Goal: Task Accomplishment & Management: Manage account settings

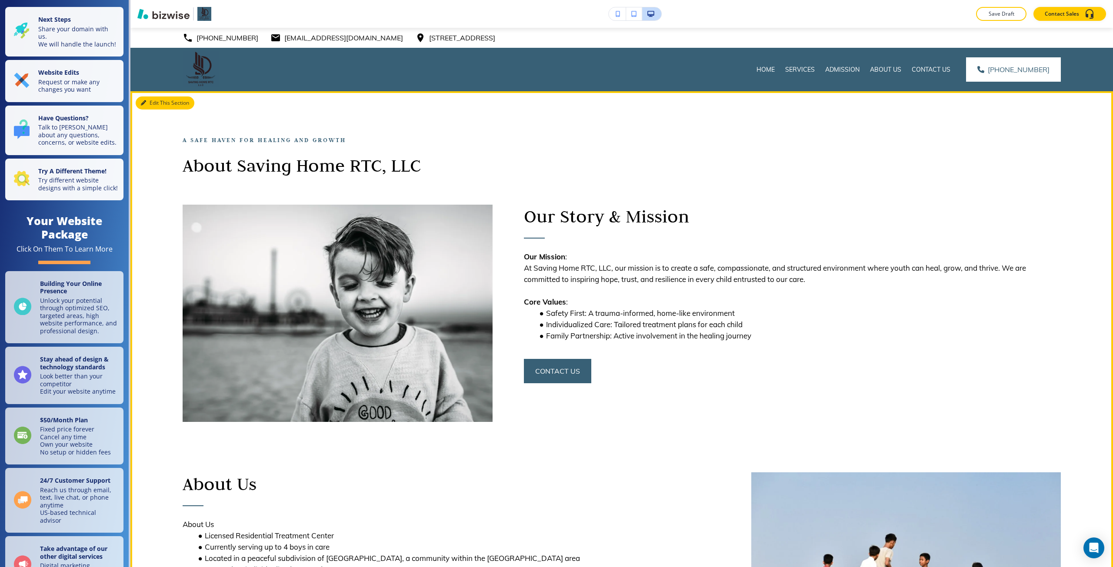
click at [155, 102] on button "Edit This Section" at bounding box center [165, 102] width 59 height 13
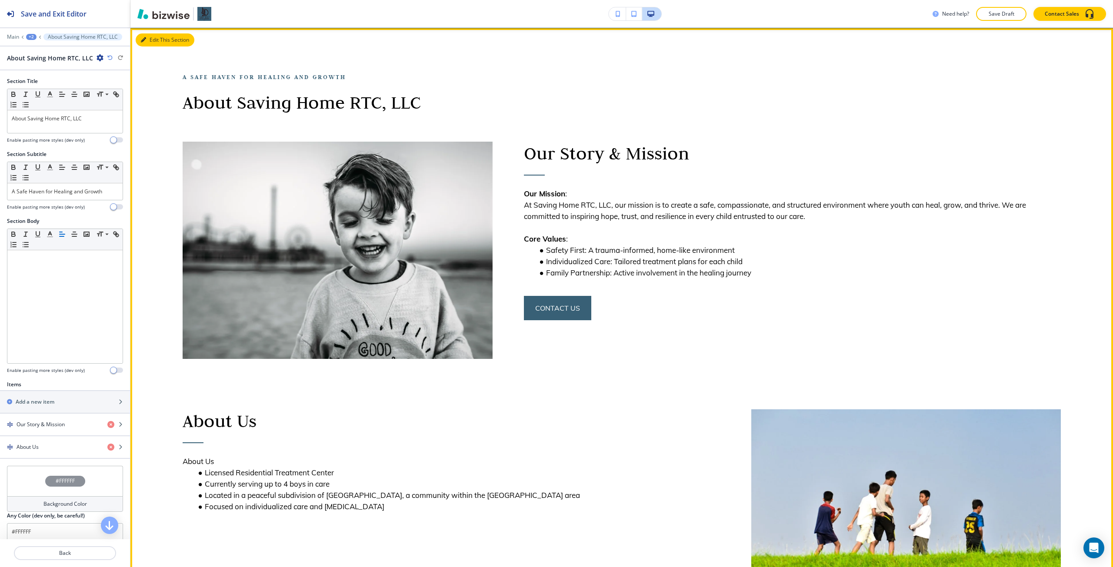
scroll to position [63, 0]
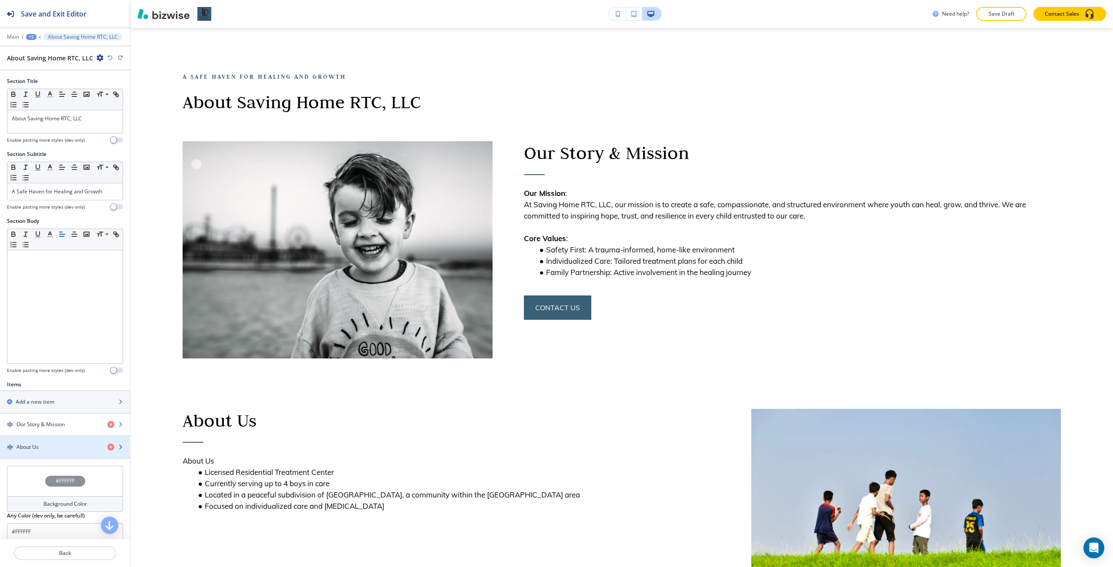
click at [26, 444] on h4 "About Us" at bounding box center [28, 447] width 22 height 8
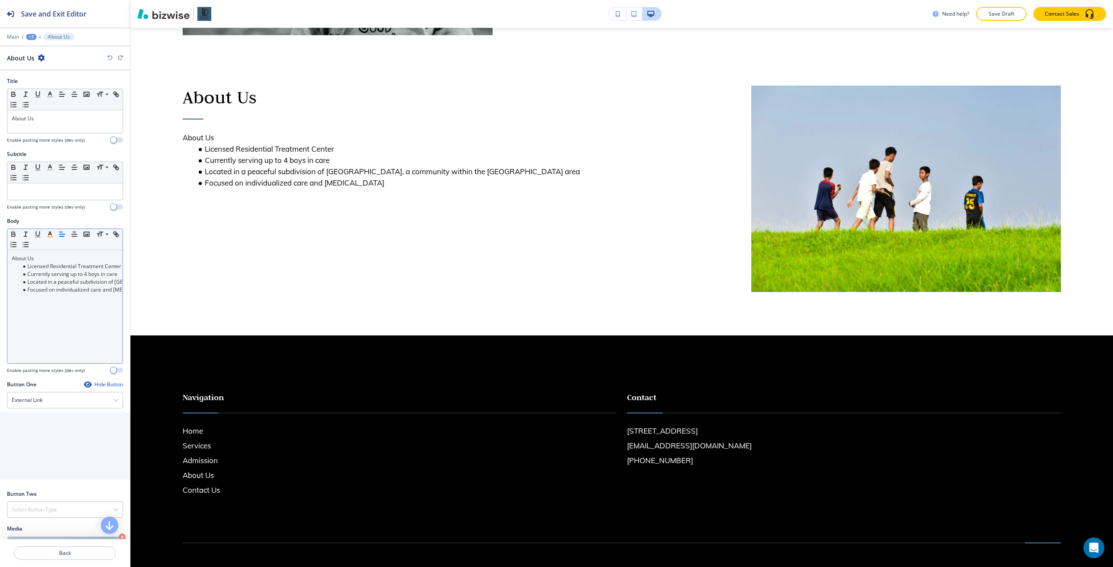
scroll to position [399, 0]
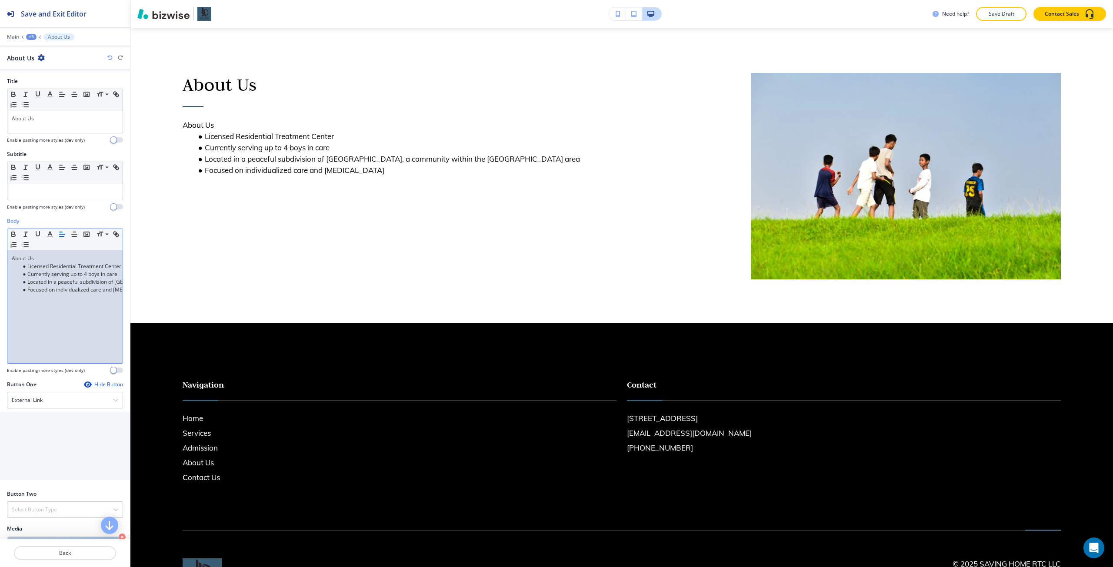
click at [28, 254] on div "About Us Licensed Residential Treatment Center Currently serving up to 4 boys i…" at bounding box center [64, 306] width 115 height 113
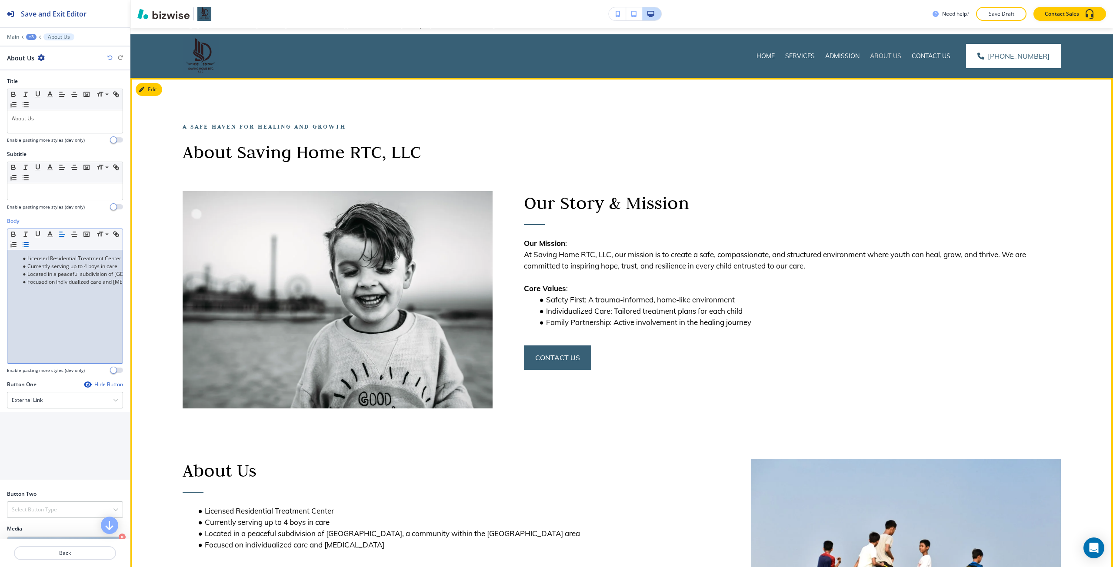
scroll to position [0, 0]
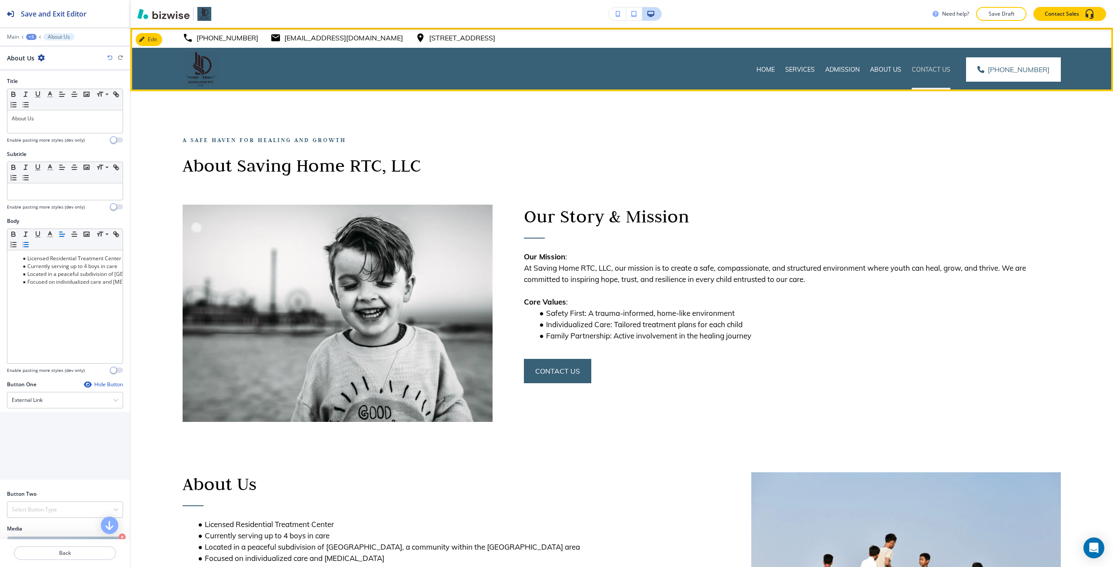
click at [920, 66] on p "Contact Us" at bounding box center [930, 69] width 39 height 9
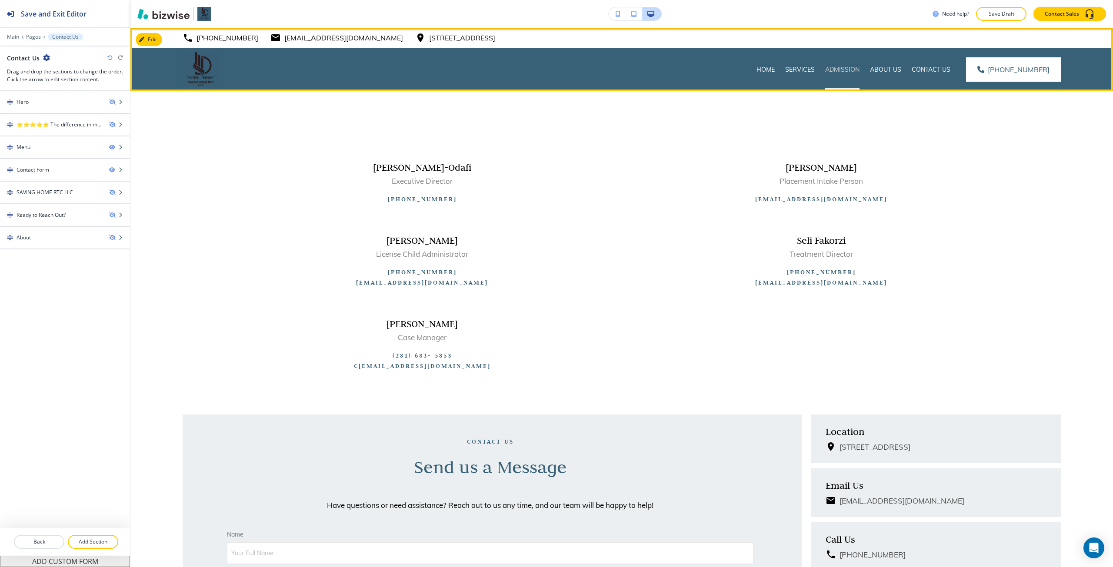
click at [847, 72] on p "Admission" at bounding box center [842, 69] width 34 height 9
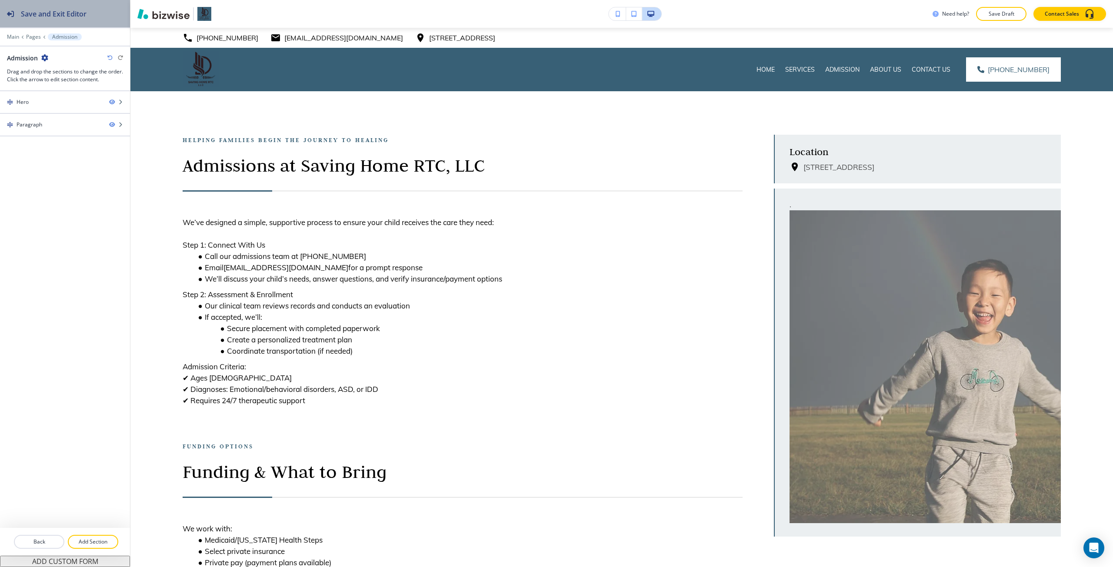
click at [97, 17] on button "Save and Exit Editor" at bounding box center [65, 13] width 130 height 27
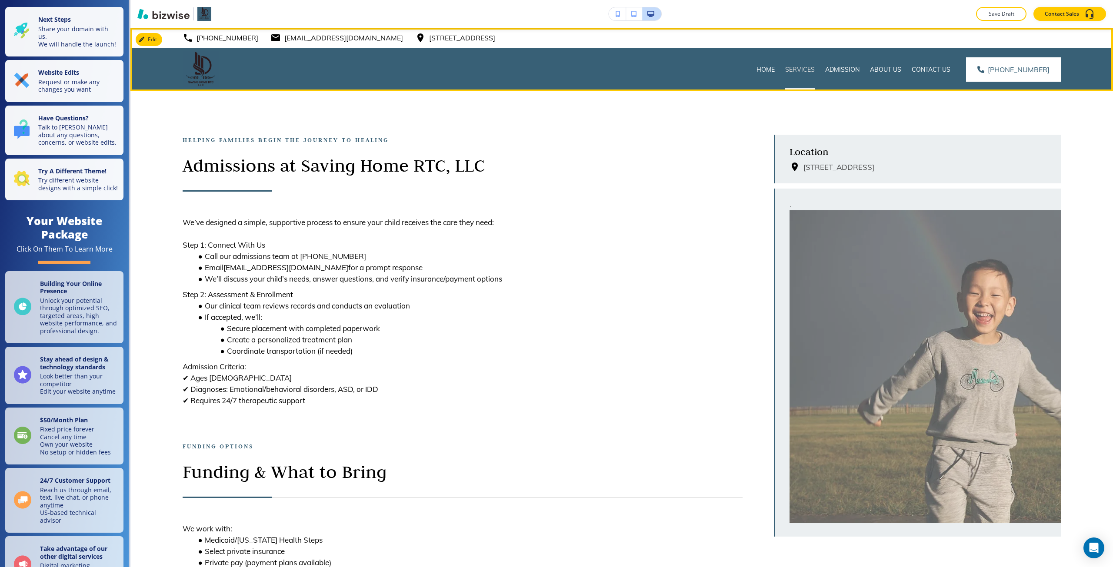
click at [812, 68] on p "Services" at bounding box center [800, 69] width 30 height 9
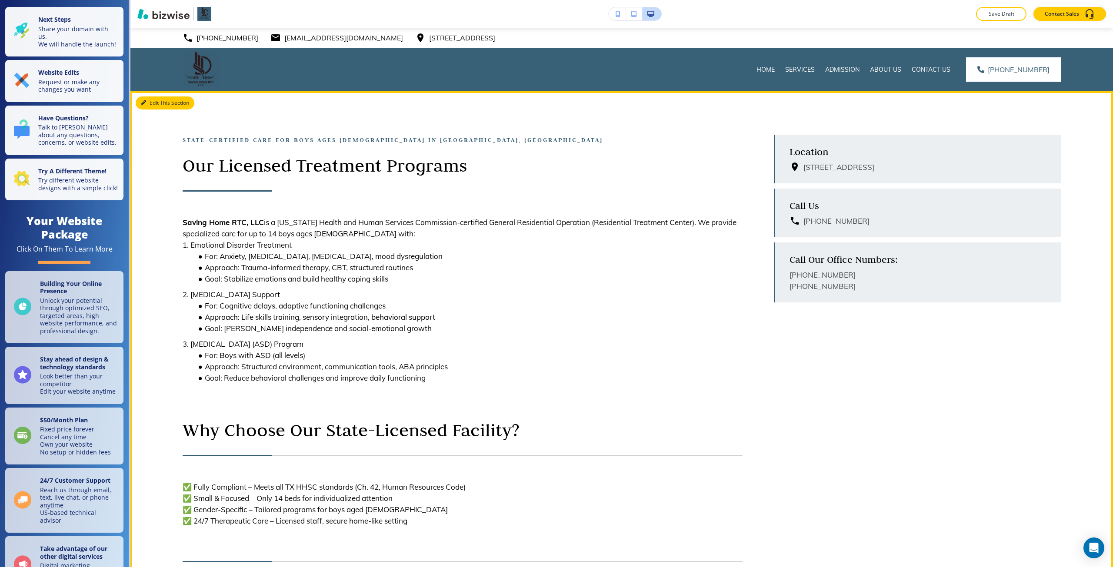
click at [153, 102] on button "Edit This Section" at bounding box center [165, 102] width 59 height 13
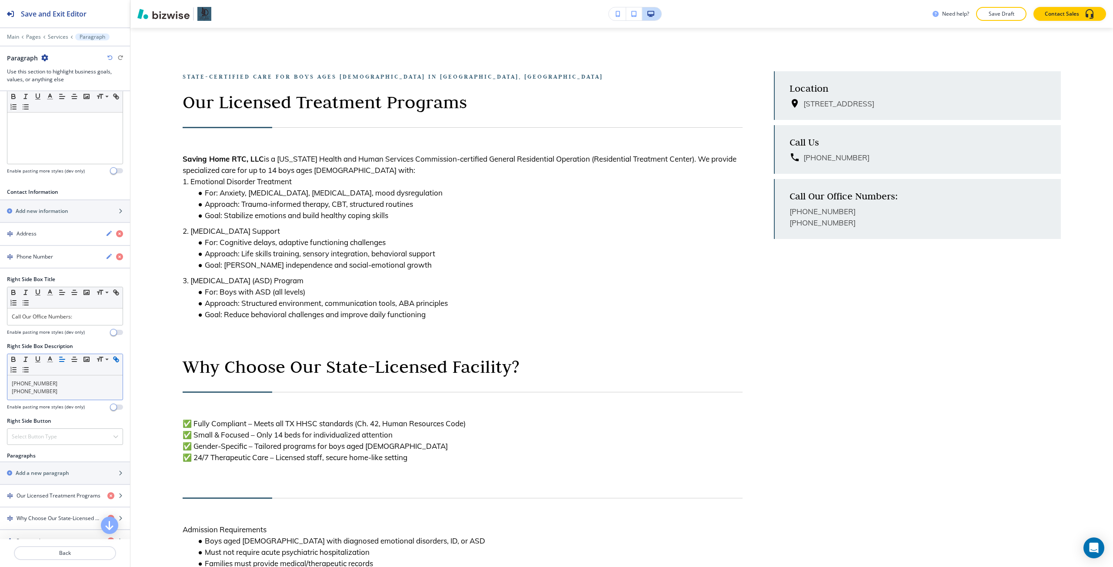
scroll to position [304, 0]
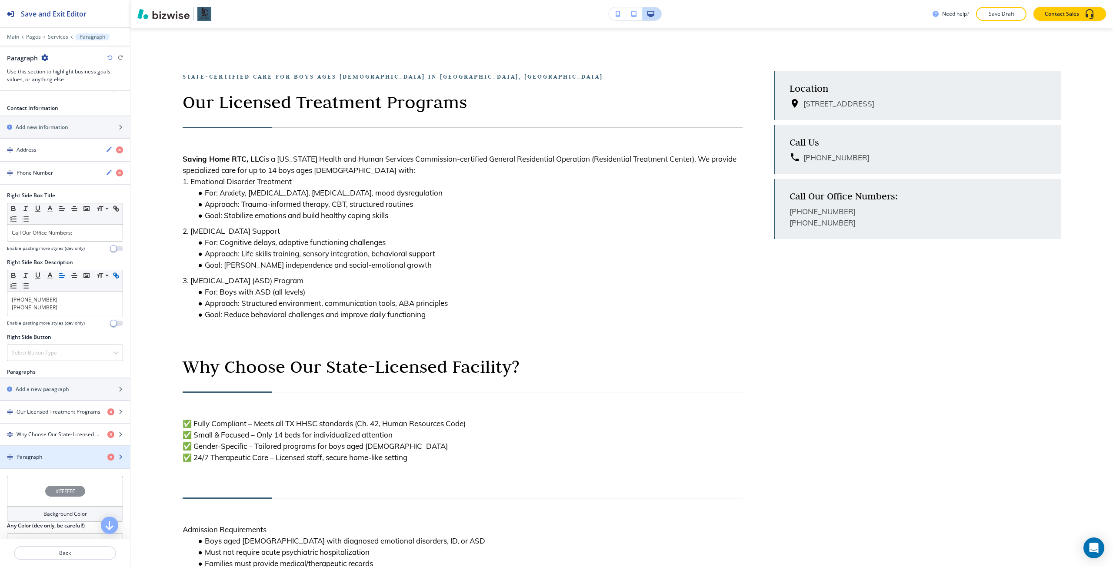
click at [41, 450] on div "button" at bounding box center [65, 449] width 130 height 7
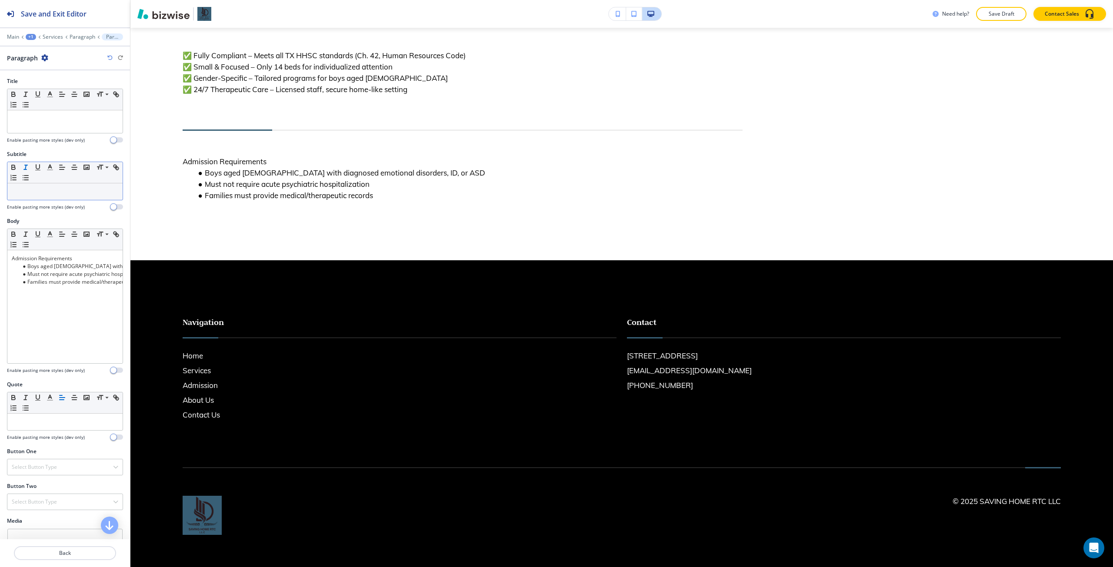
scroll to position [470, 0]
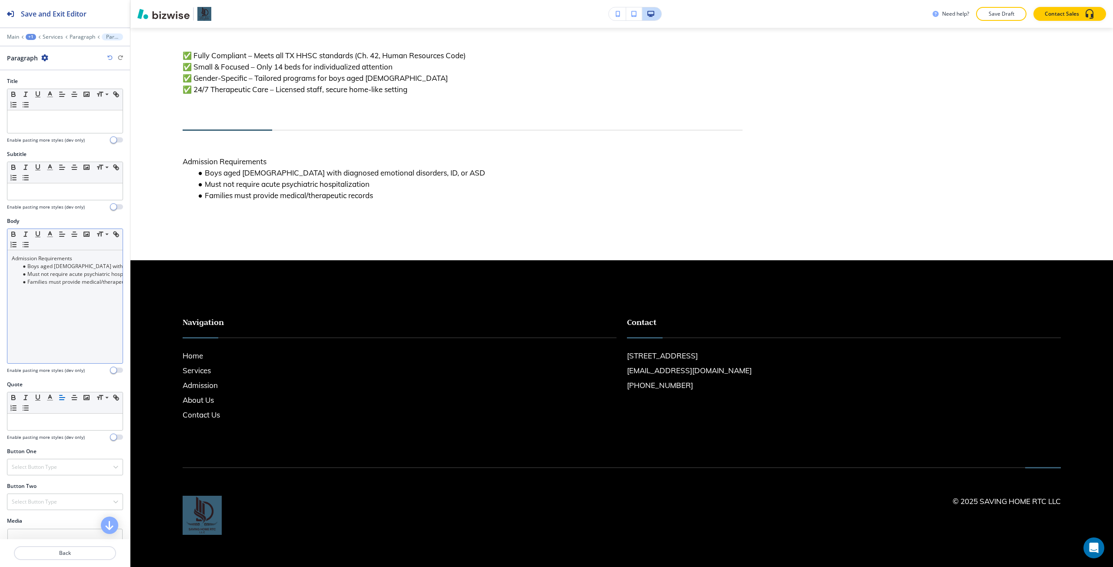
click at [39, 272] on li "Must not require acute psychiatric hospitalization" at bounding box center [69, 274] width 99 height 8
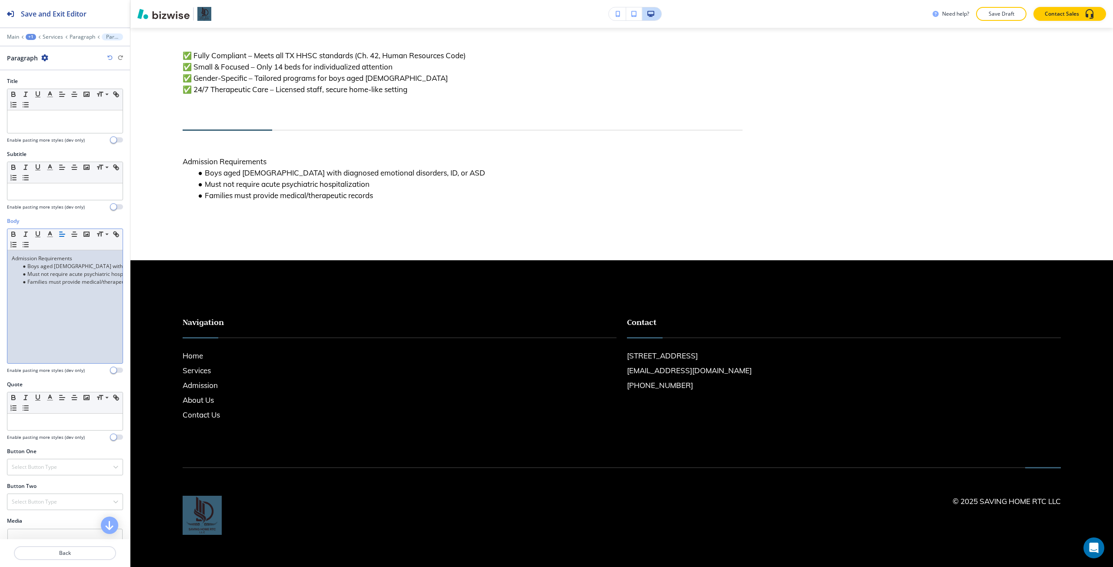
scroll to position [0, 0]
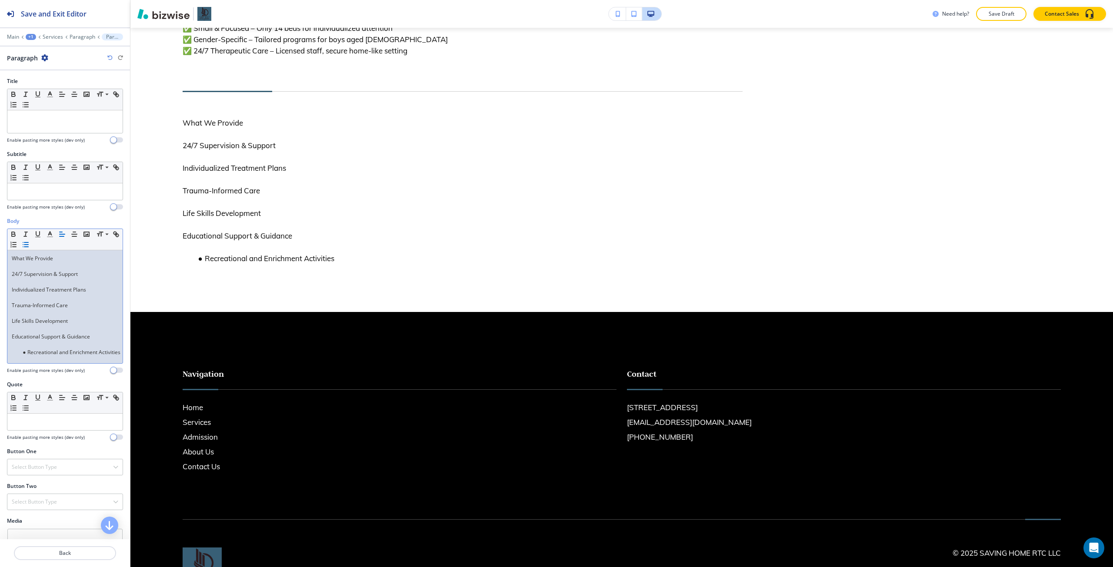
click at [27, 261] on p "What We Provide" at bounding box center [65, 259] width 106 height 8
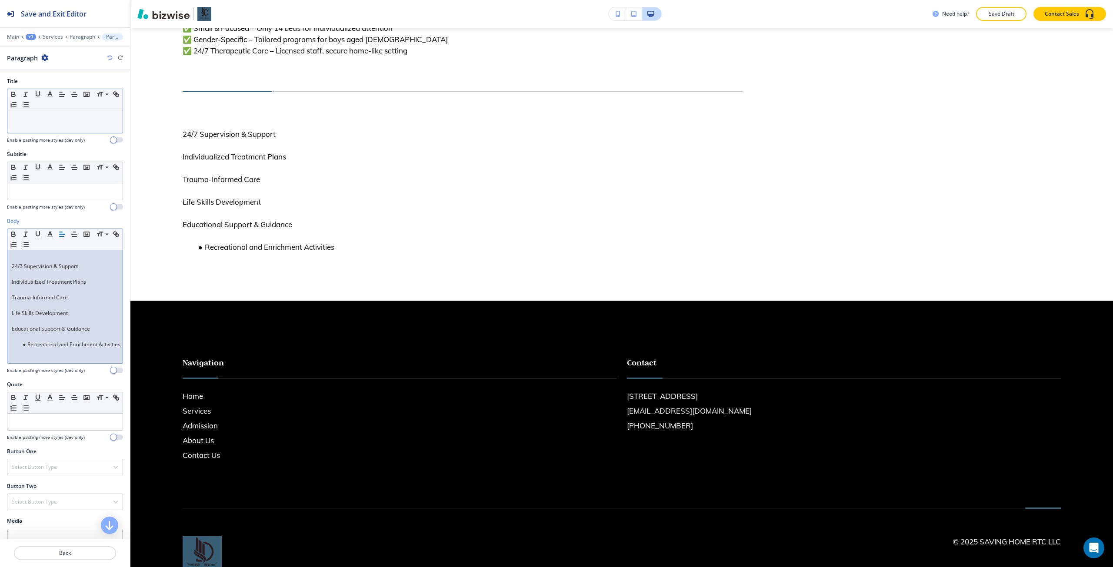
click at [36, 115] on p at bounding box center [65, 119] width 106 height 8
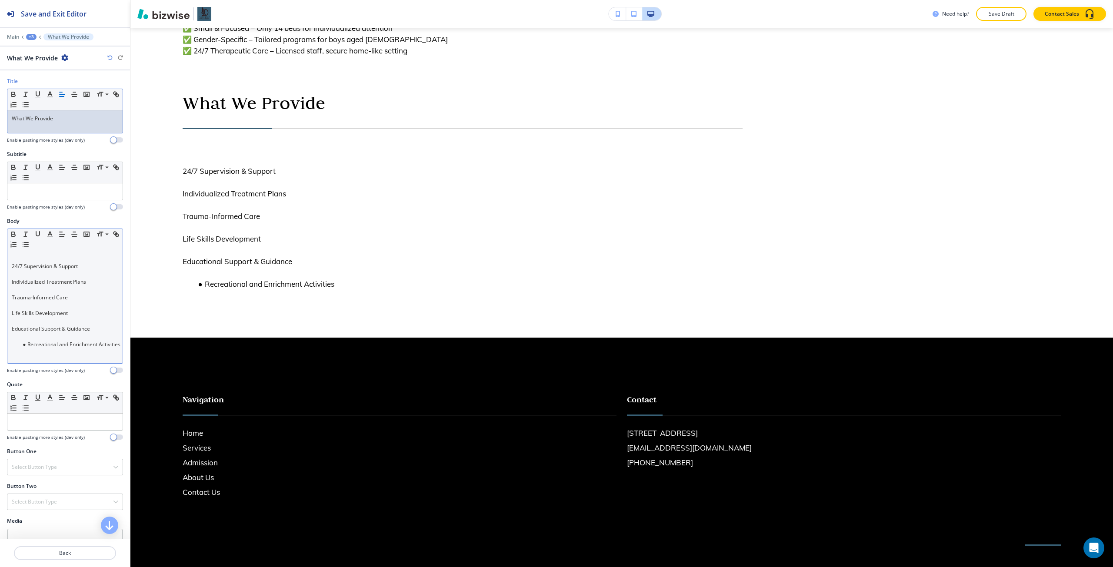
click at [43, 256] on p at bounding box center [65, 259] width 106 height 8
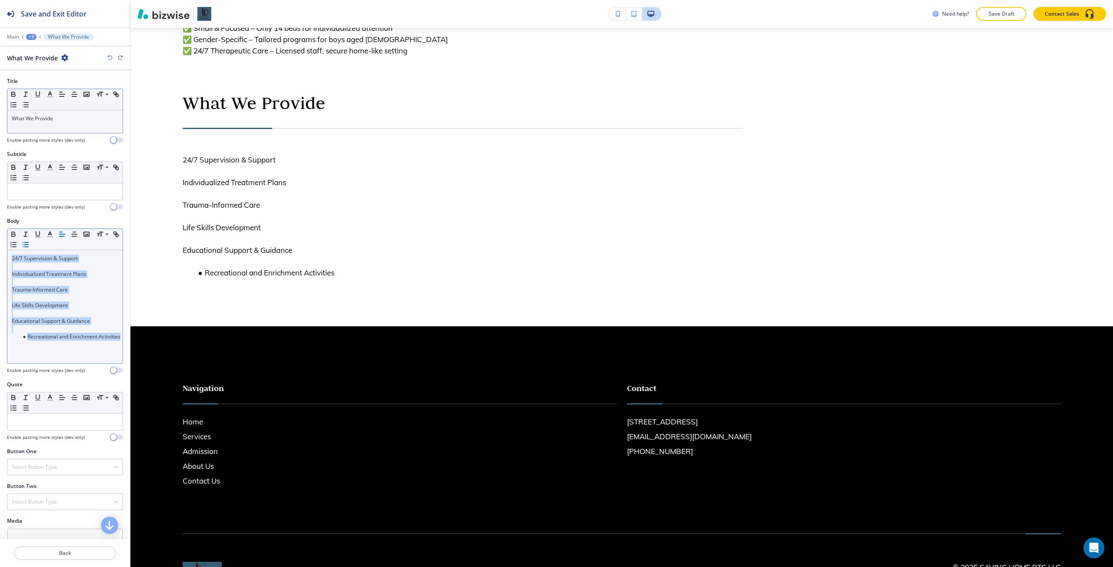
click at [30, 246] on icon "button" at bounding box center [26, 245] width 8 height 8
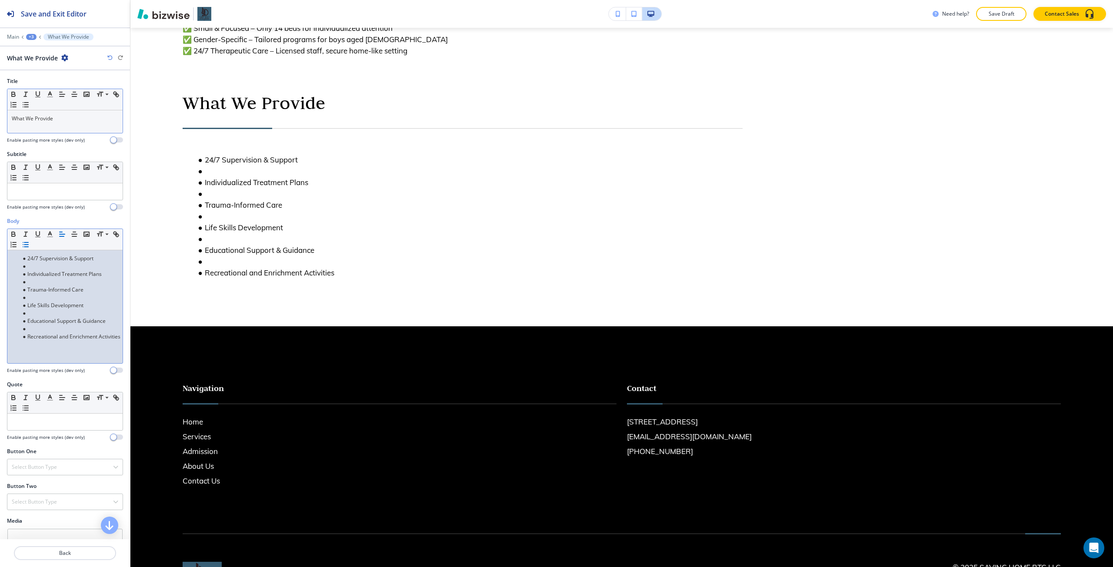
click at [55, 267] on li at bounding box center [69, 266] width 99 height 8
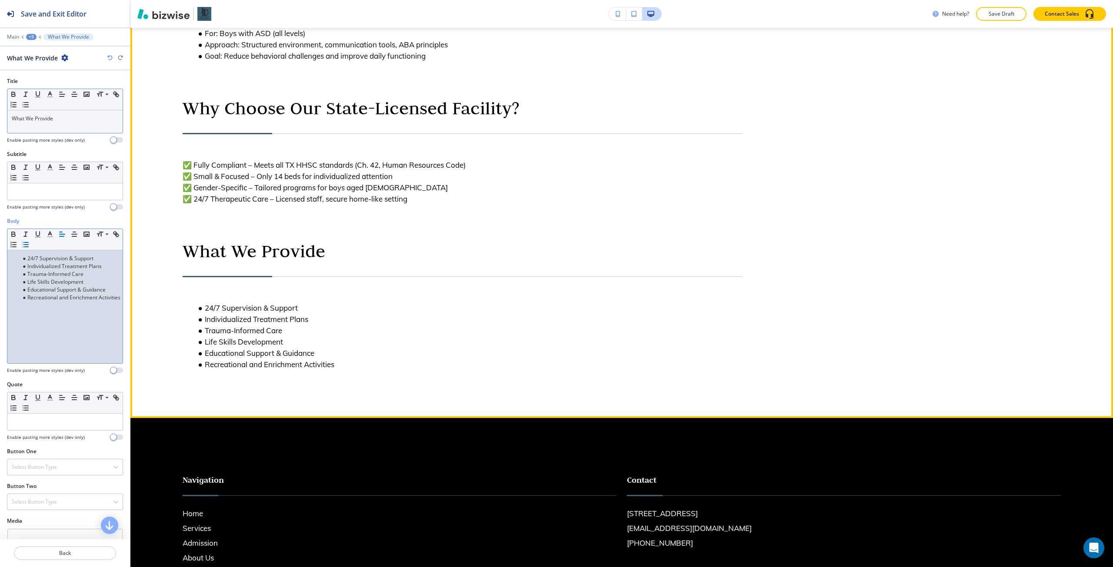
scroll to position [209, 0]
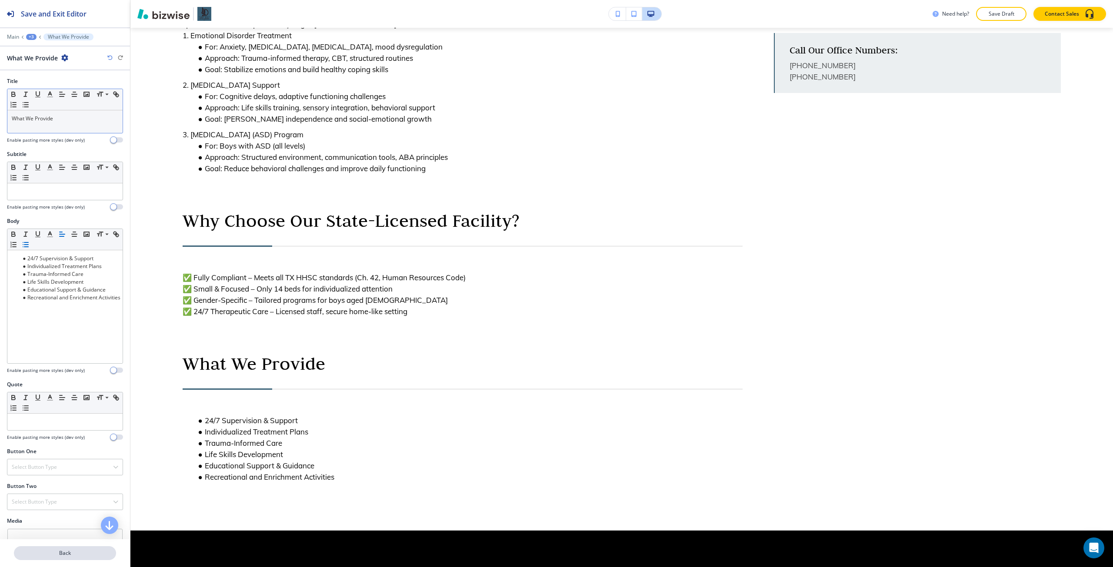
click at [44, 548] on button "Back" at bounding box center [65, 553] width 102 height 14
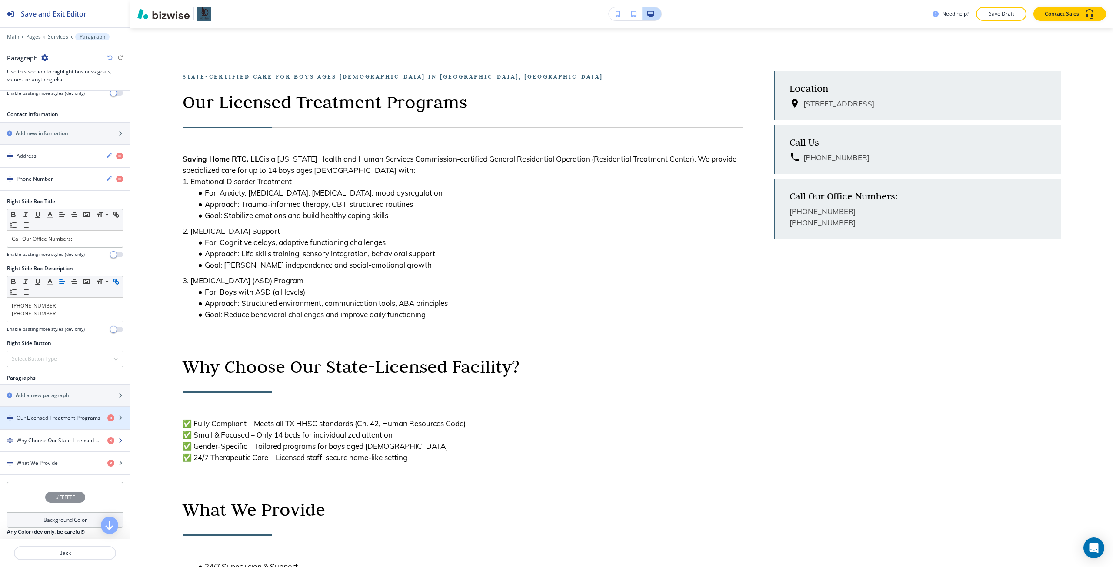
scroll to position [304, 0]
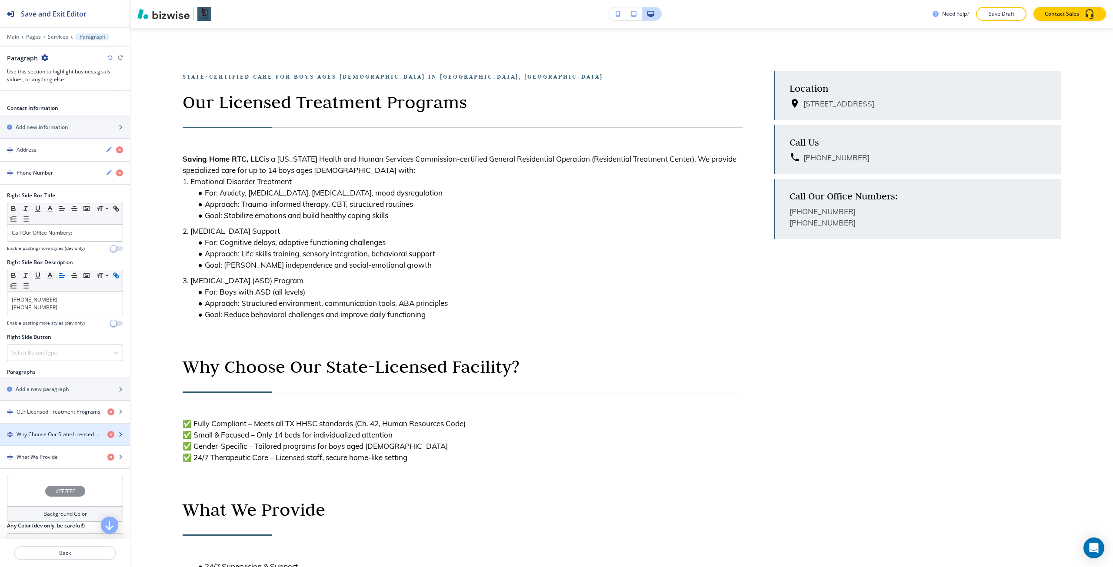
click at [40, 437] on h4 "Why Choose Our State-Licensed Facility?" at bounding box center [59, 435] width 84 height 8
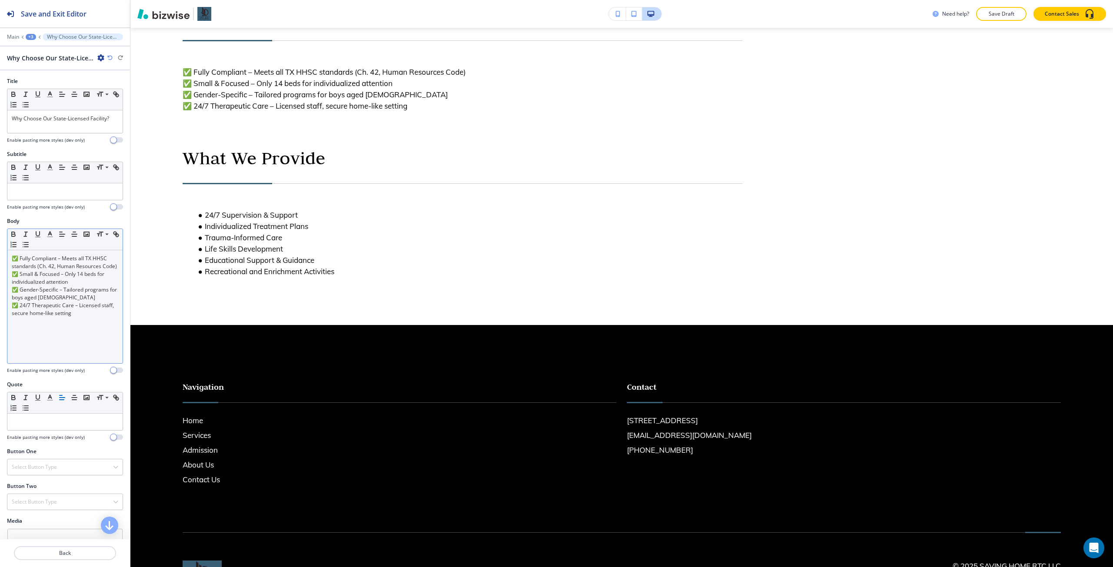
scroll to position [419, 0]
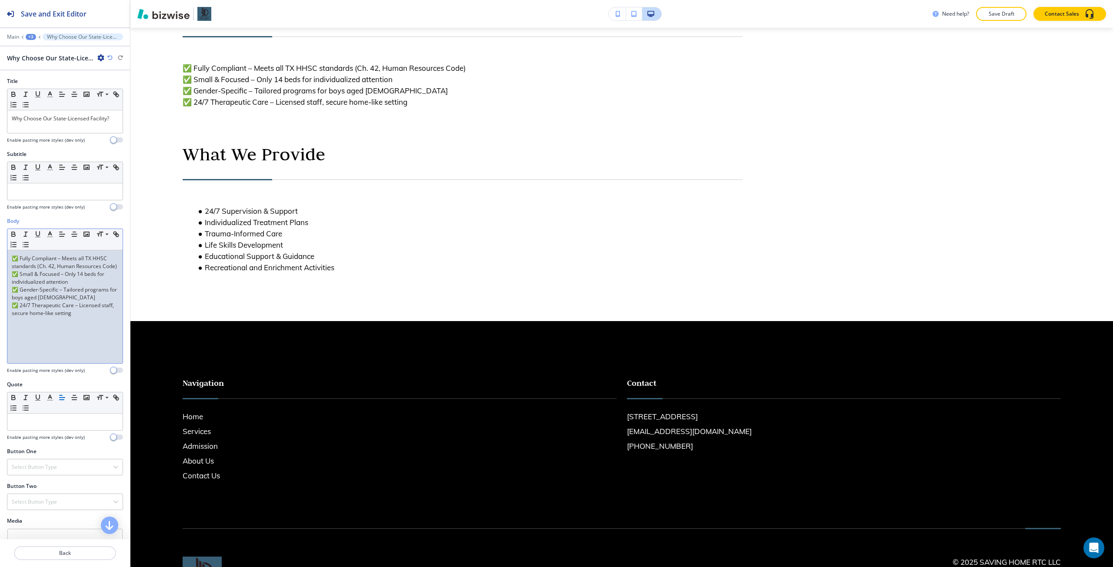
click at [87, 317] on p "✅ 24/7 Therapeutic Care – Licensed staff, secure home-like setting" at bounding box center [65, 310] width 106 height 16
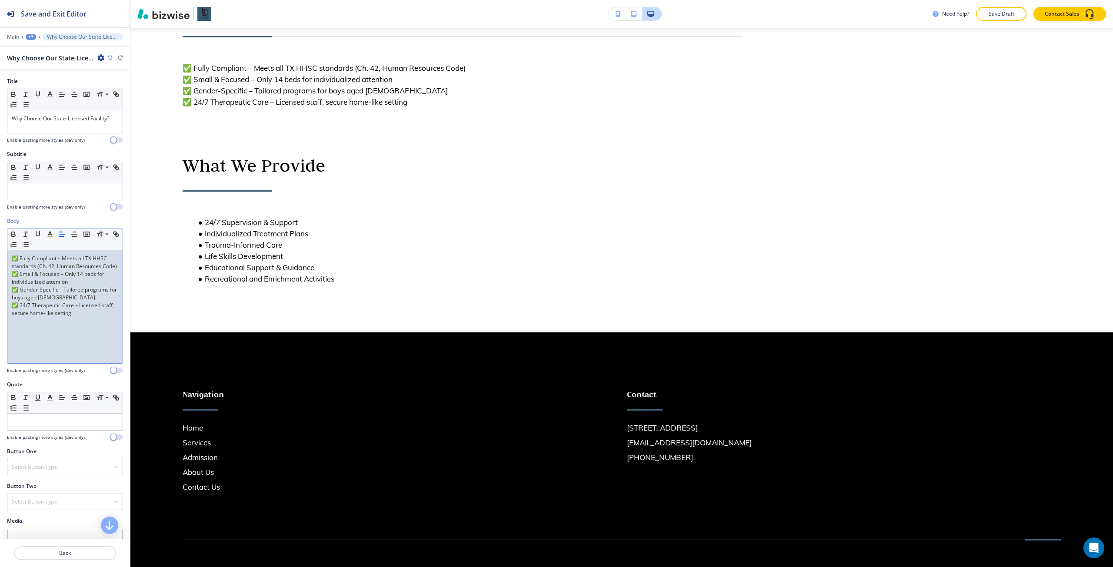
scroll to position [0, 0]
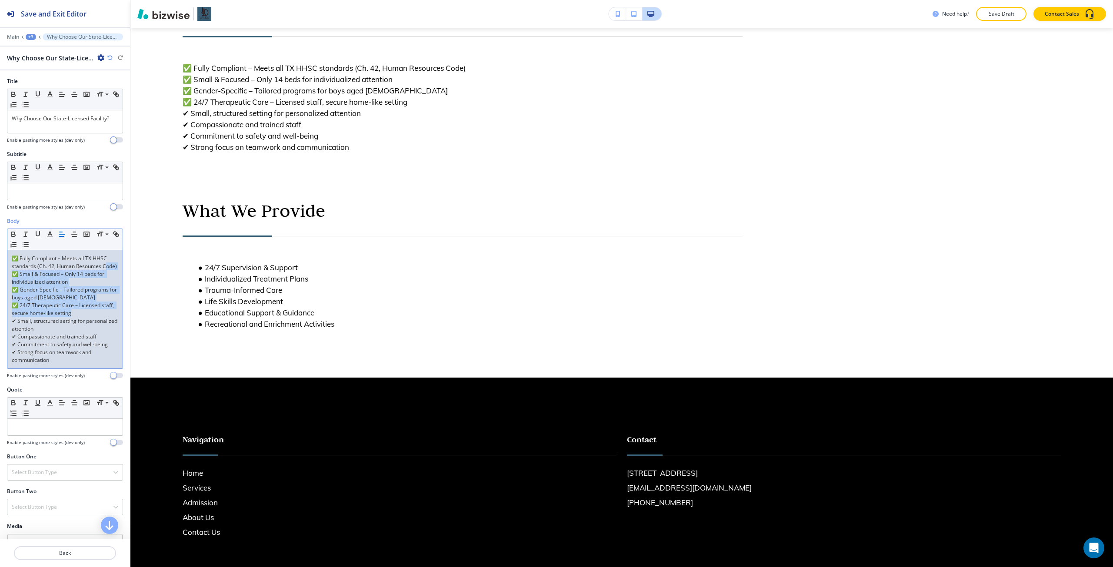
drag, startPoint x: 89, startPoint y: 319, endPoint x: 1, endPoint y: 252, distance: 110.1
click at [10, 265] on div "✅ Fully Compliant – Meets all TX HHSC standards (Ch. 42, Human Resources Code) …" at bounding box center [64, 309] width 115 height 118
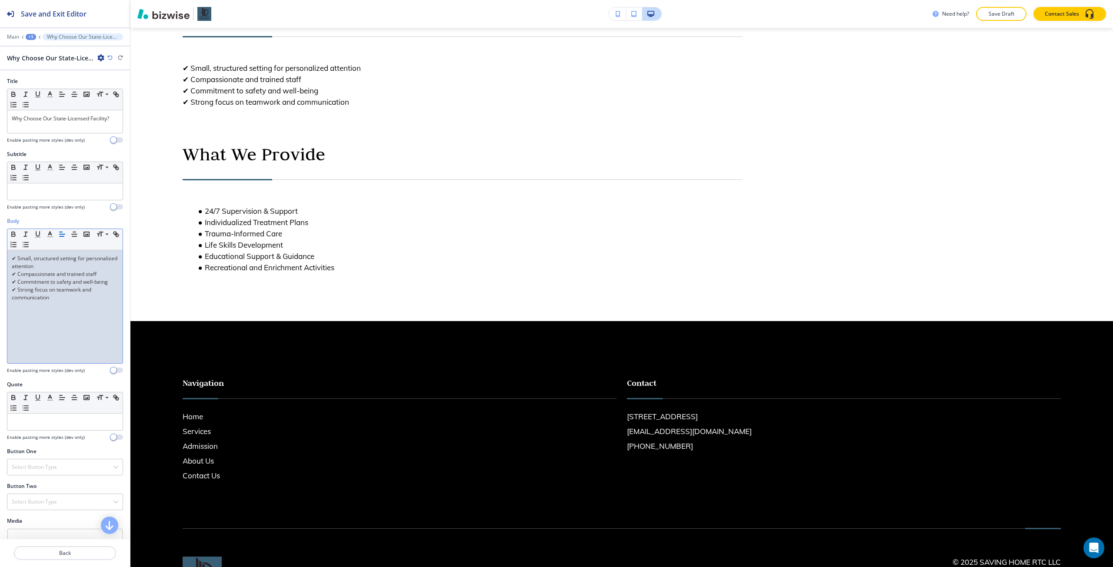
click at [70, 335] on div "✔ Small, structured setting for personalized attention ✔ Compassionate and trai…" at bounding box center [64, 306] width 115 height 113
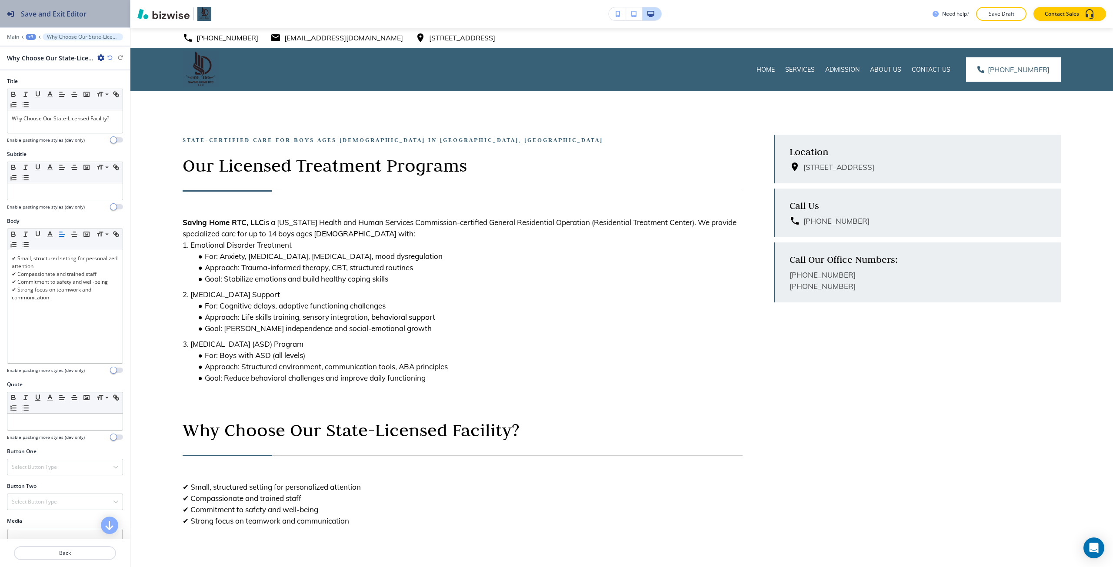
click at [96, 10] on button "Save and Exit Editor" at bounding box center [65, 13] width 130 height 27
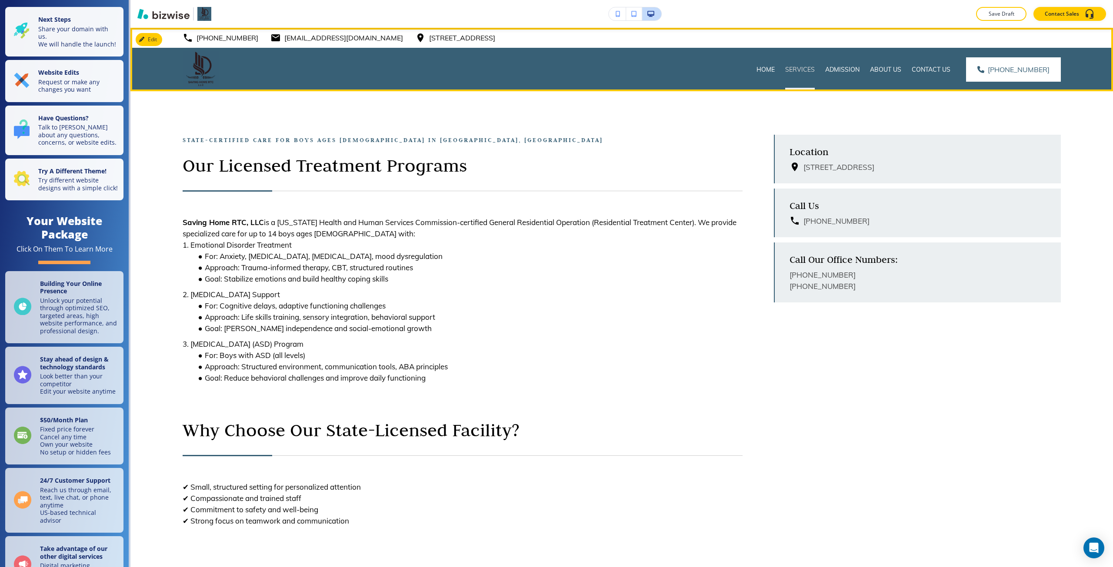
click at [807, 70] on p "Services" at bounding box center [800, 69] width 30 height 9
click at [841, 67] on p "Admission" at bounding box center [842, 69] width 34 height 9
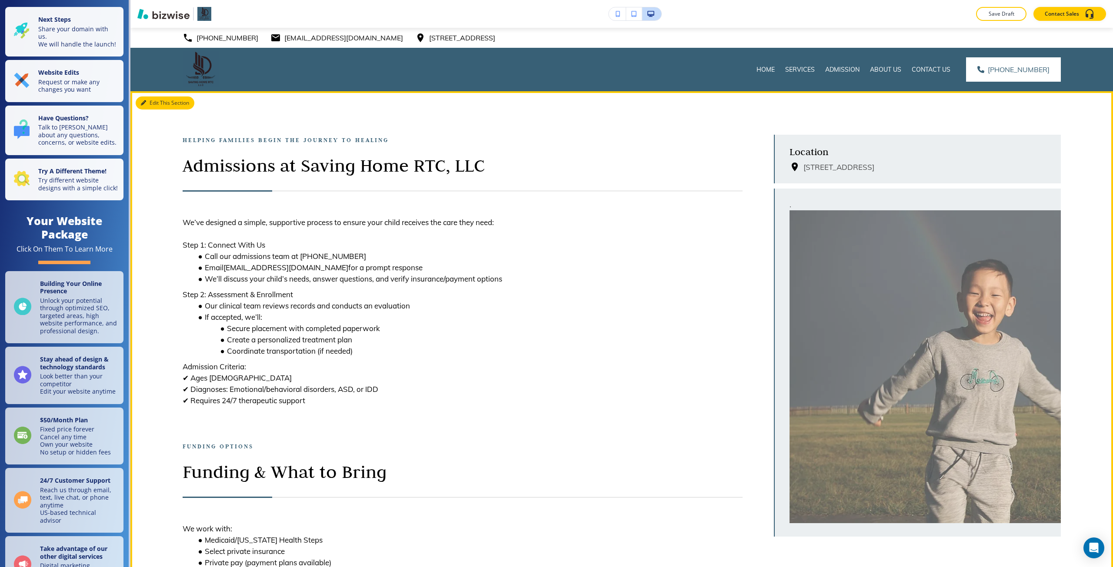
click at [146, 106] on button "Edit This Section" at bounding box center [165, 102] width 59 height 13
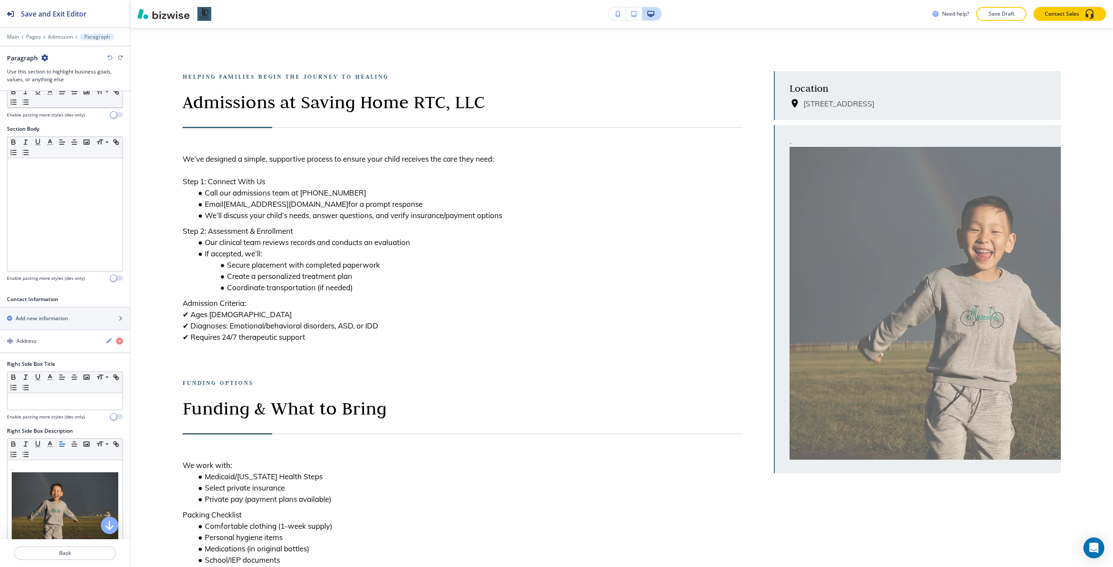
scroll to position [217, 0]
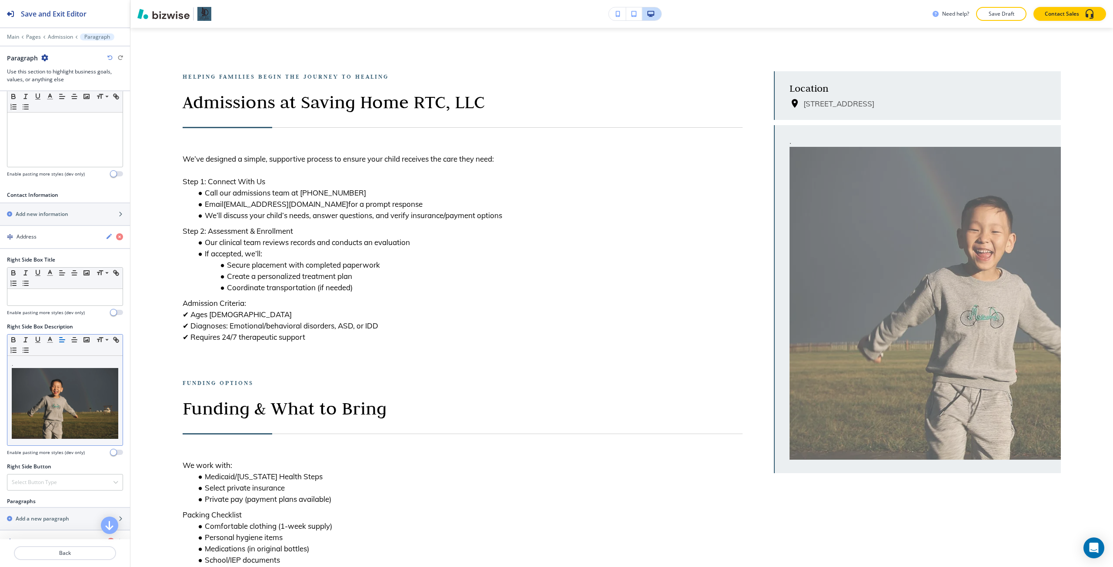
click at [72, 392] on img at bounding box center [65, 403] width 106 height 71
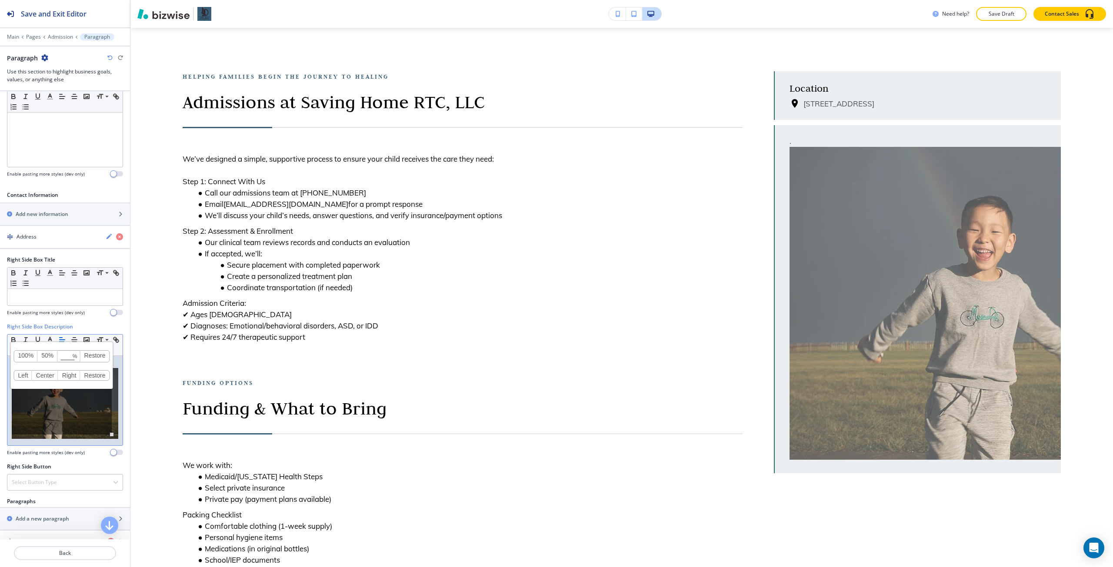
click at [32, 355] on link "100%" at bounding box center [25, 356] width 23 height 11
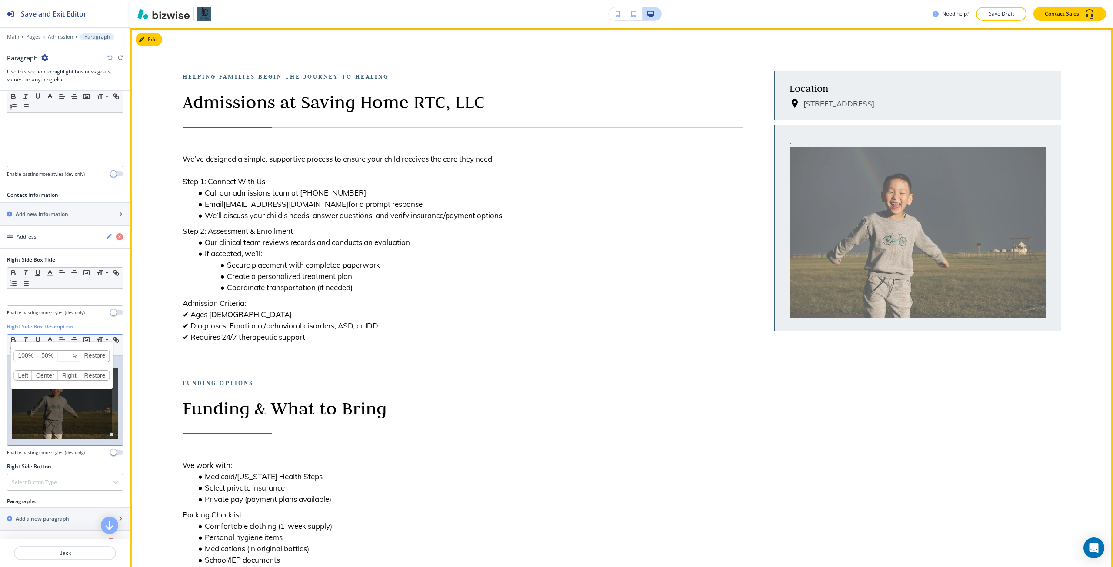
click at [491, 385] on div "Helping Families Begin the Journey to Healing Admissions at Saving Home RTC, LL…" at bounding box center [463, 368] width 560 height 595
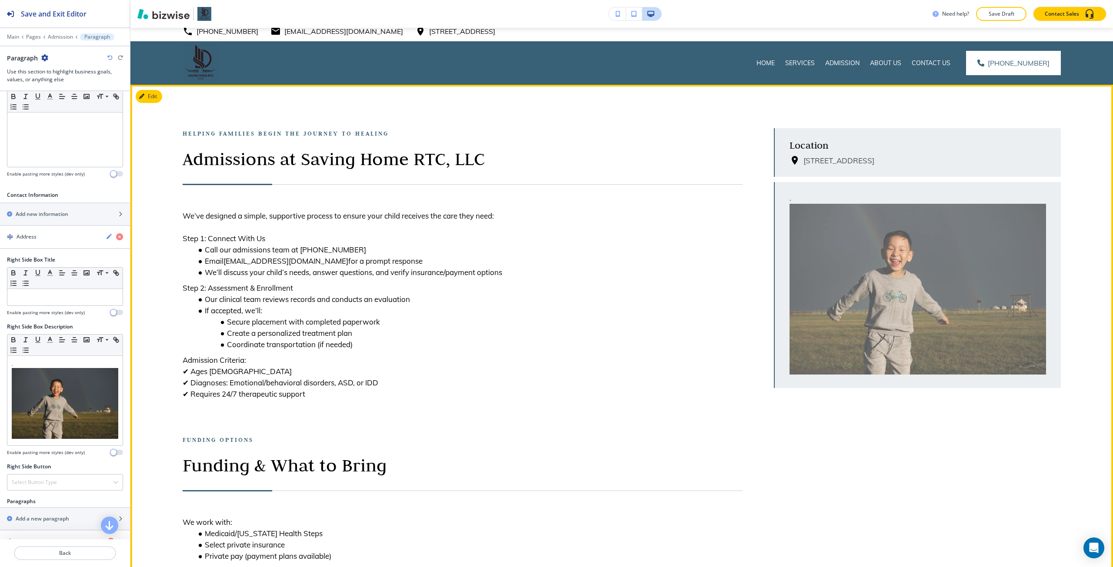
scroll to position [0, 0]
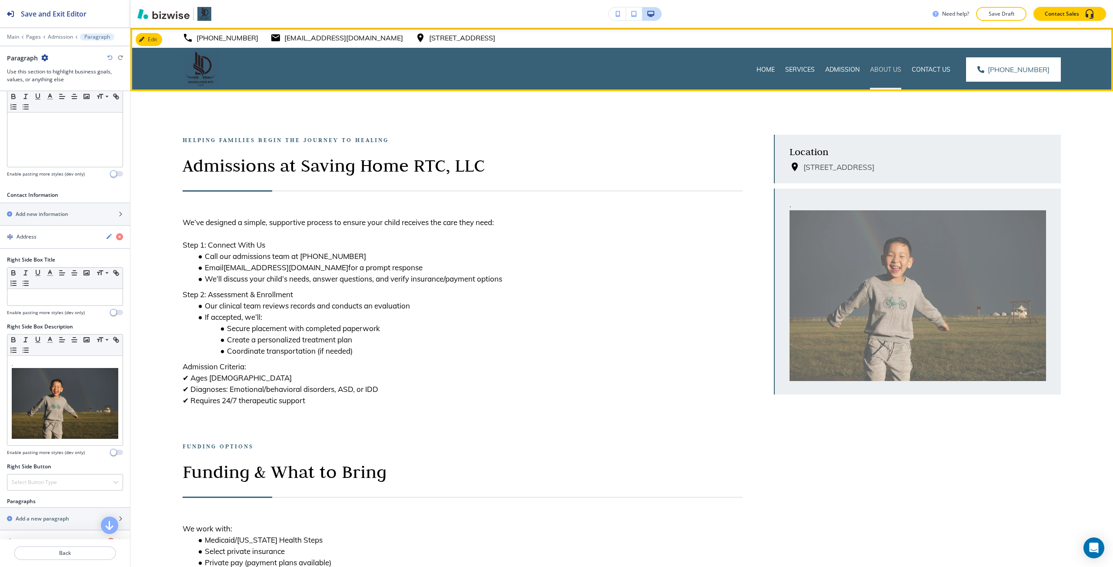
click at [883, 71] on p "About Us" at bounding box center [885, 69] width 31 height 9
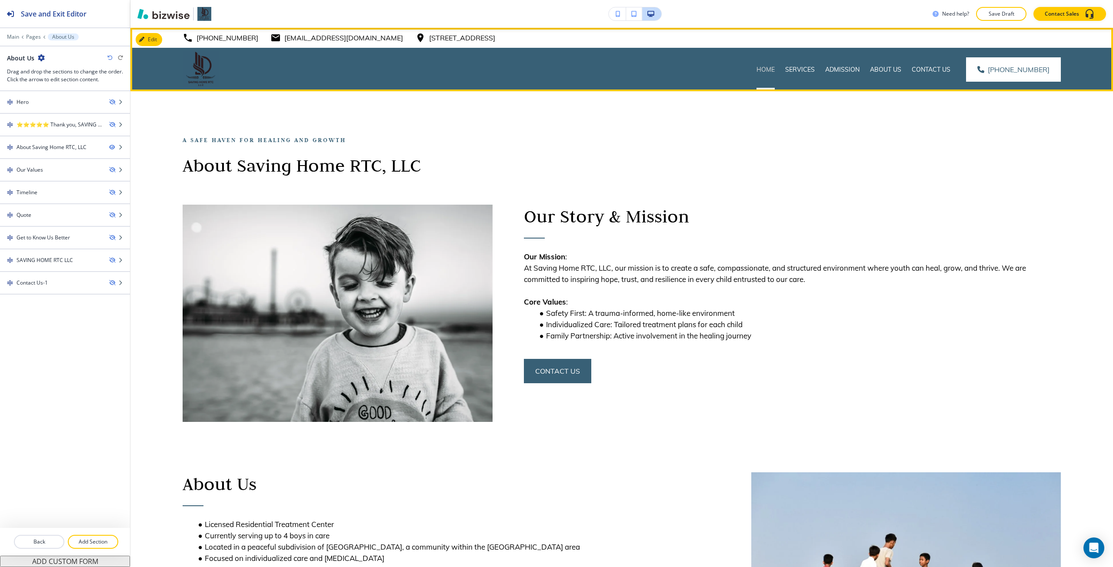
click at [768, 73] on p "Home" at bounding box center [765, 69] width 18 height 9
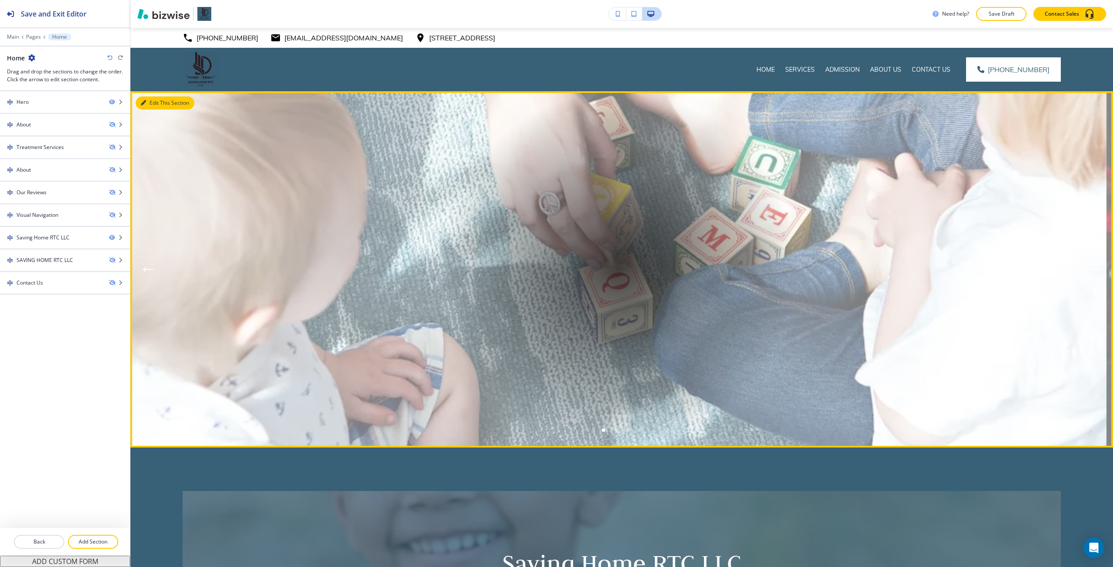
click at [155, 100] on button "Edit This Section" at bounding box center [165, 102] width 59 height 13
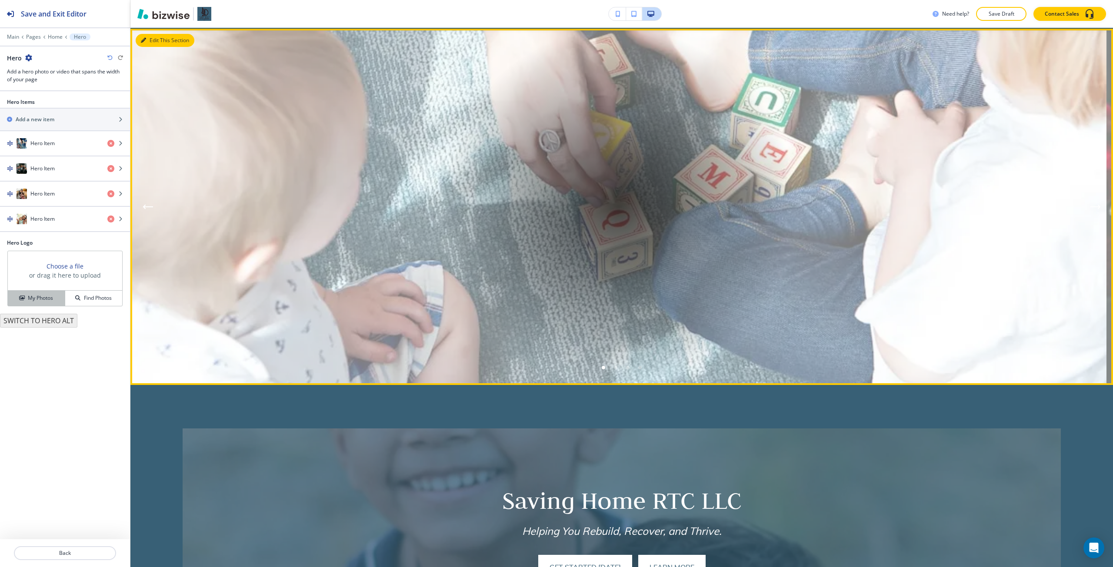
scroll to position [63, 0]
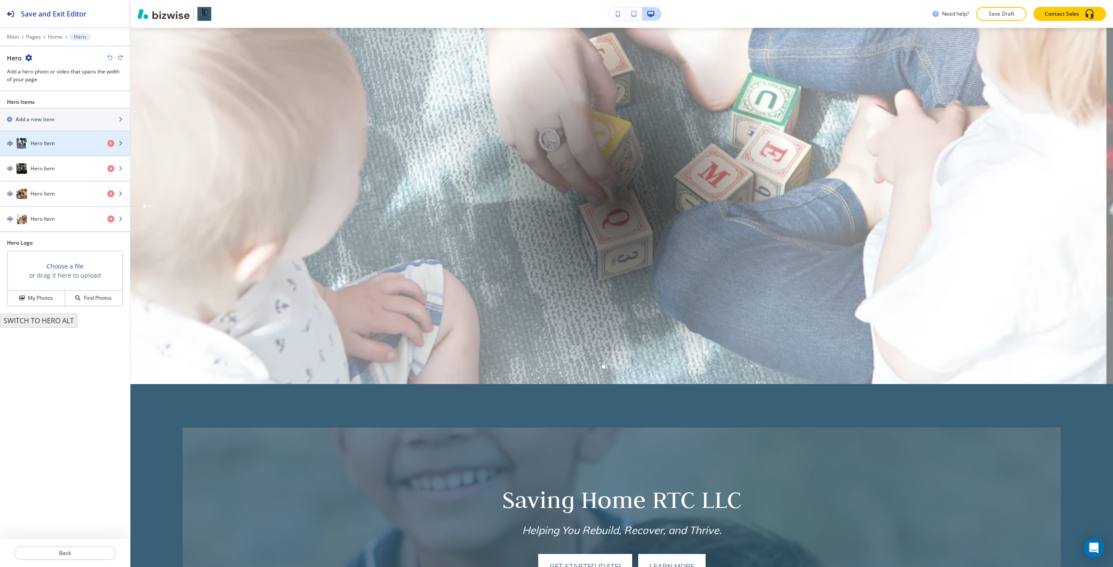
click at [49, 150] on div "button" at bounding box center [65, 152] width 130 height 7
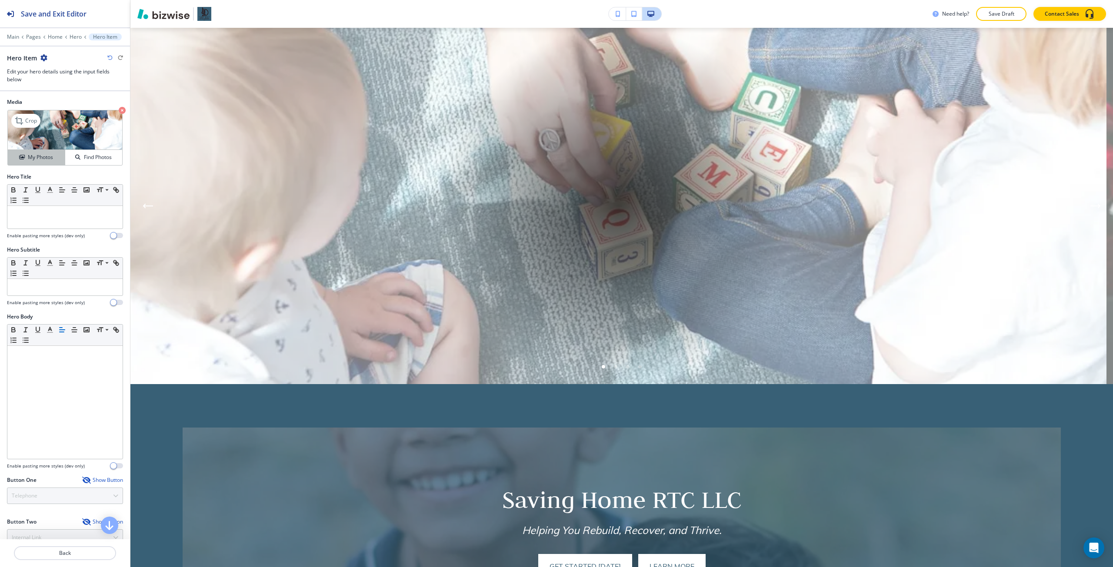
click at [51, 161] on h4 "My Photos" at bounding box center [40, 157] width 25 height 8
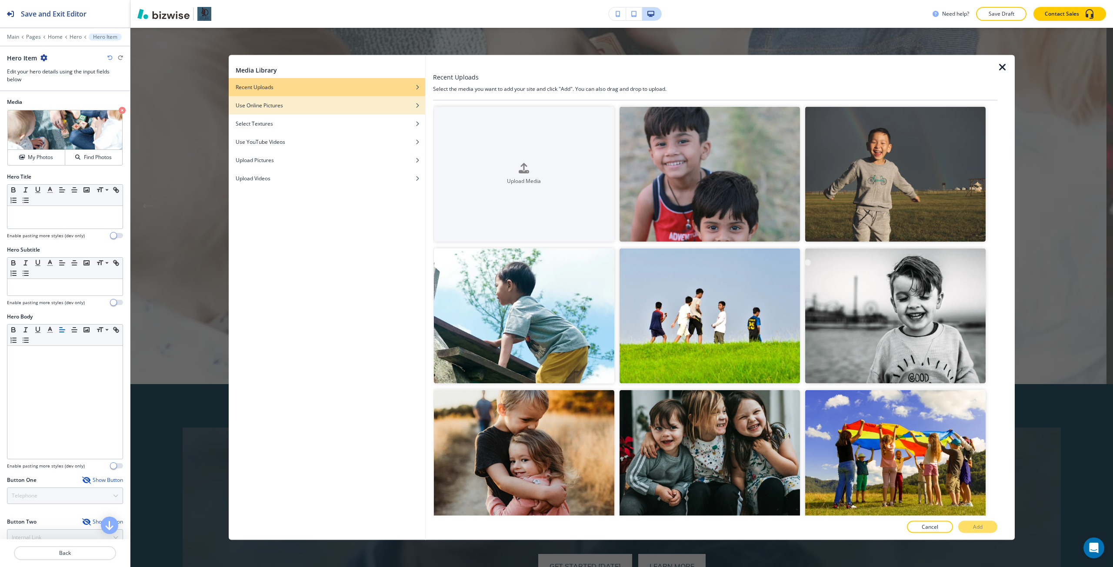
click at [400, 108] on div "Use Online Pictures" at bounding box center [327, 105] width 196 height 8
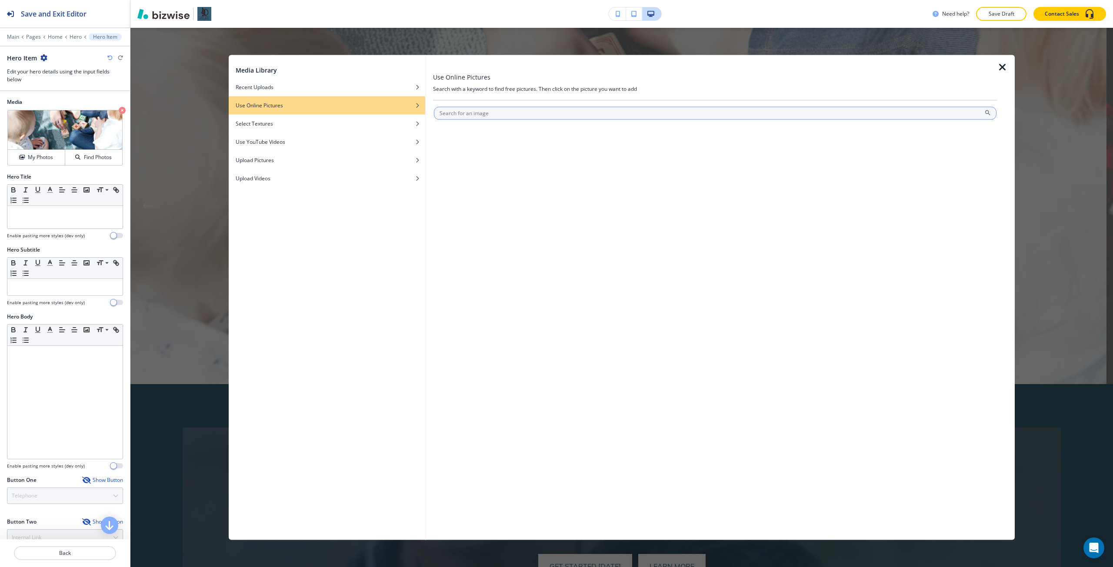
click at [467, 119] on input "text" at bounding box center [715, 112] width 562 height 13
type input "BOYS CHILDREN"
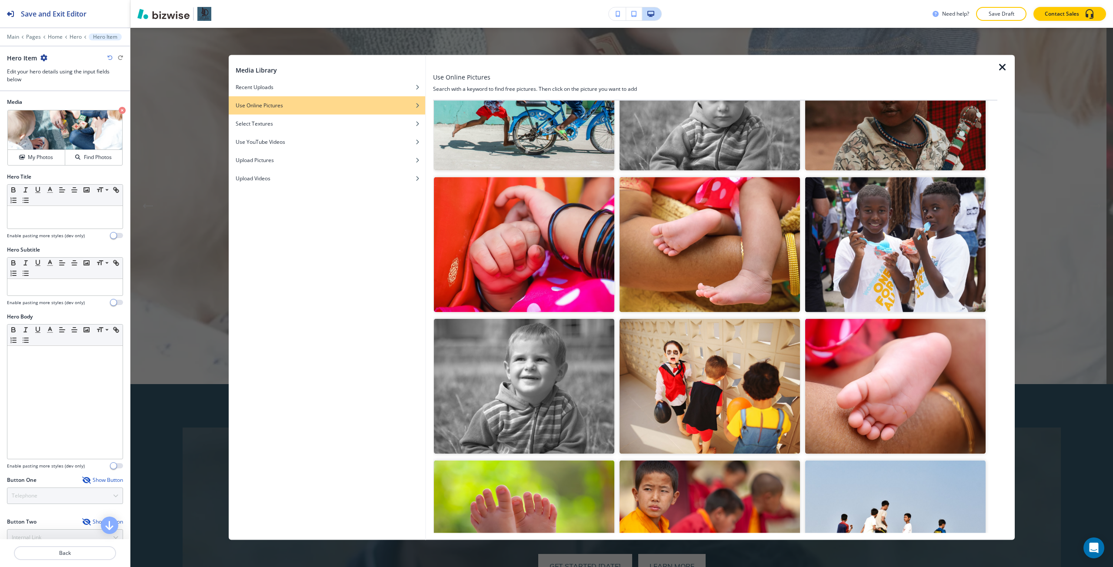
scroll to position [1260, 0]
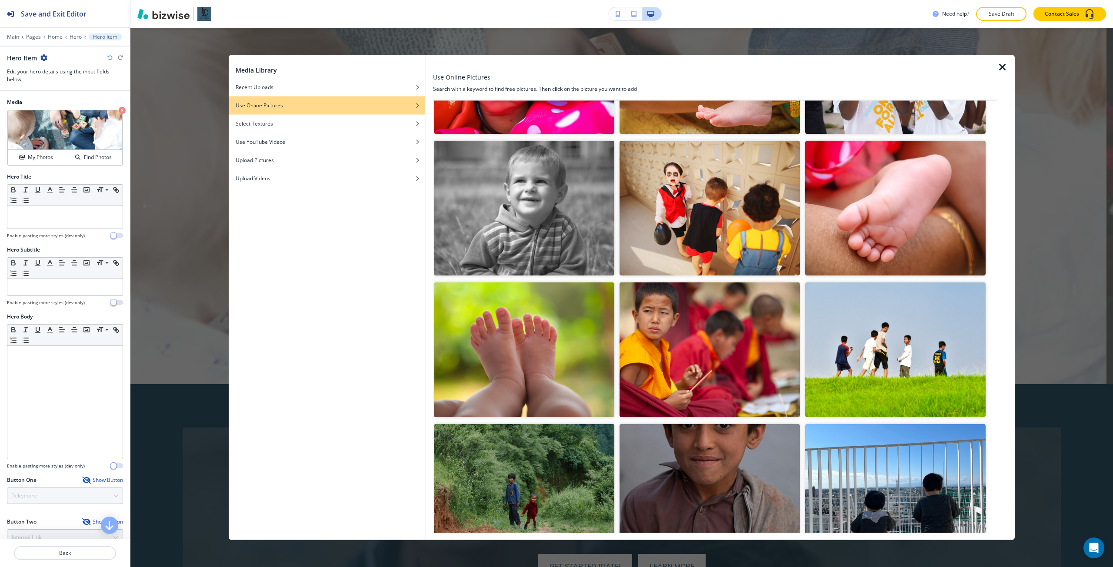
click at [671, 235] on img "button" at bounding box center [709, 207] width 180 height 135
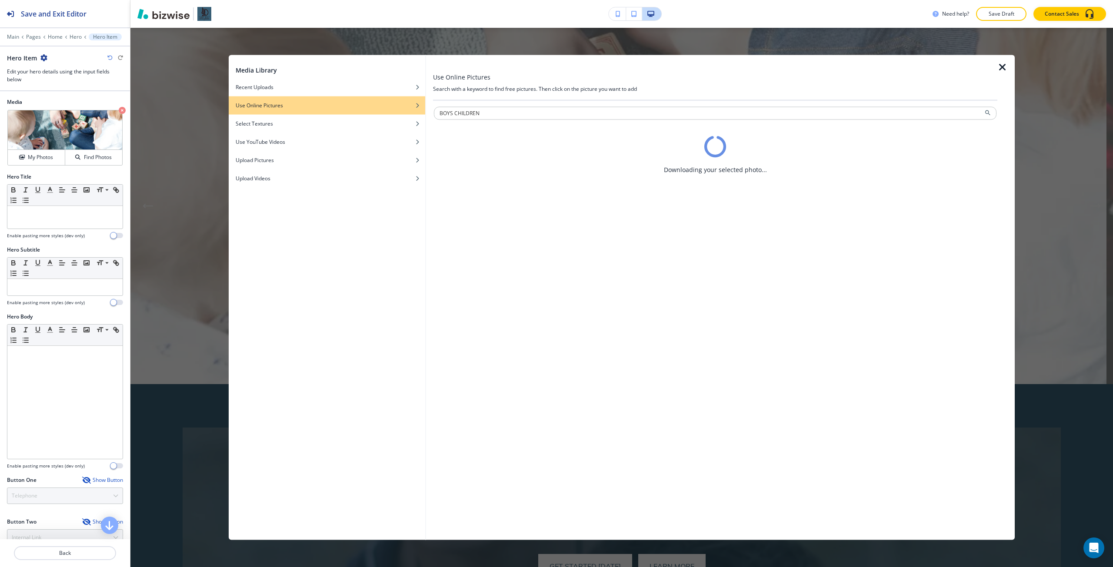
scroll to position [0, 0]
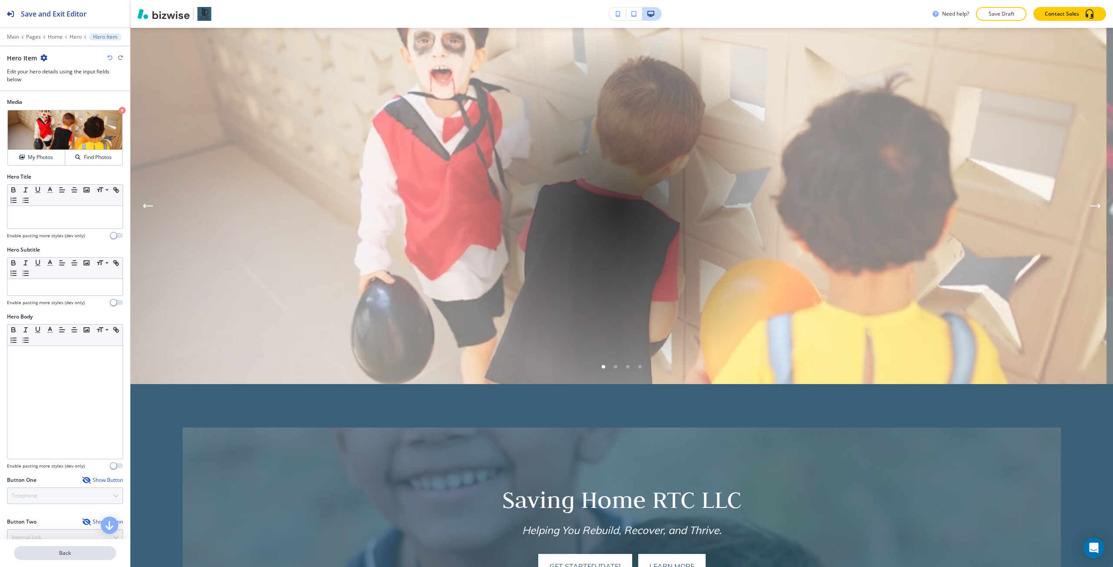
click at [62, 546] on button "Back" at bounding box center [65, 553] width 102 height 14
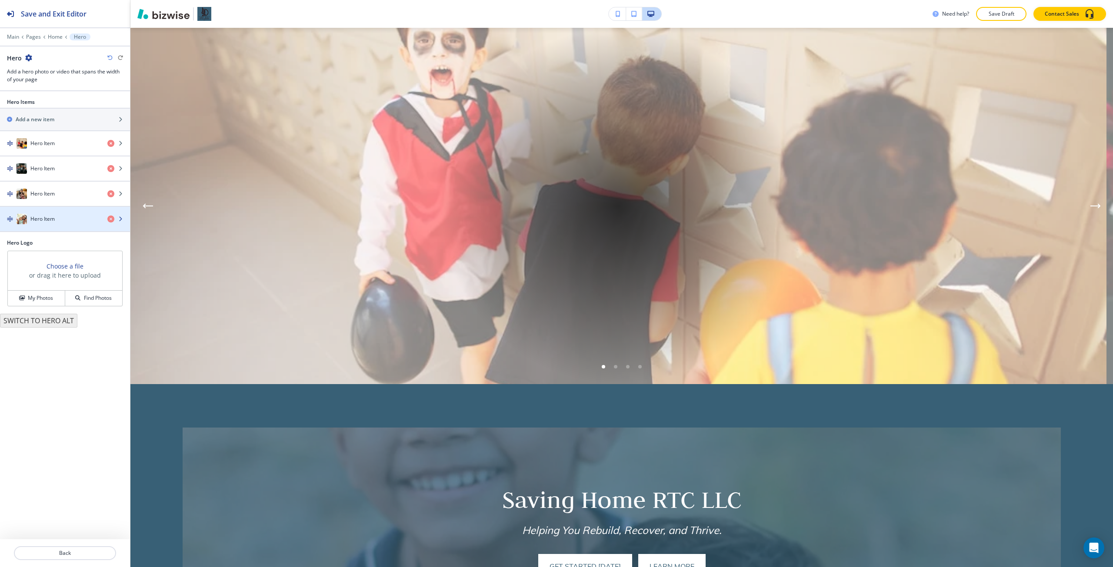
click at [45, 218] on h4 "Hero Item" at bounding box center [42, 219] width 24 height 8
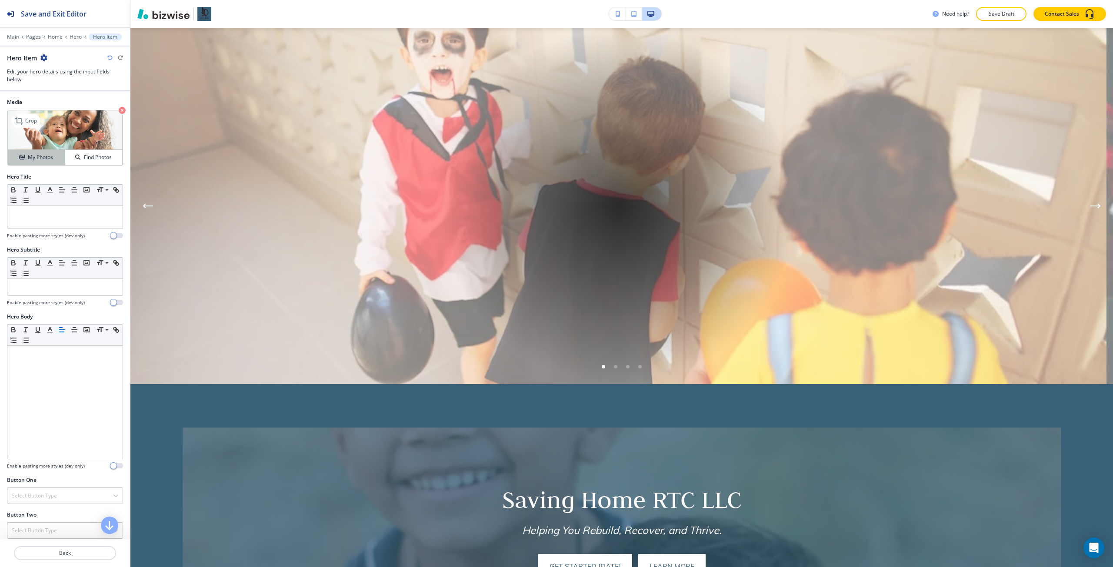
click at [50, 153] on button "My Photos" at bounding box center [36, 157] width 57 height 15
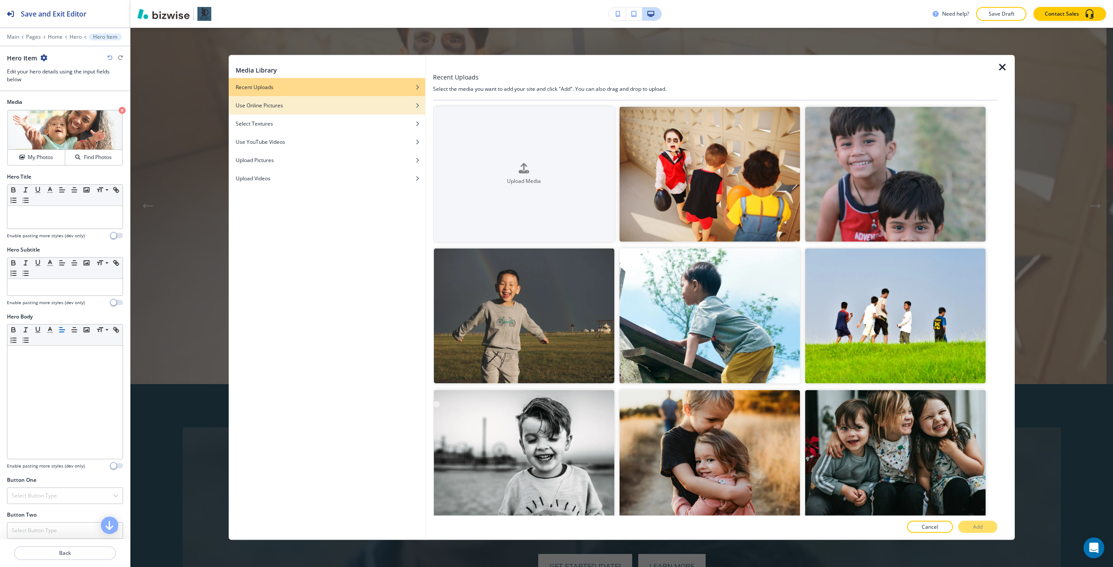
click at [335, 106] on div "Use Online Pictures" at bounding box center [327, 105] width 196 height 8
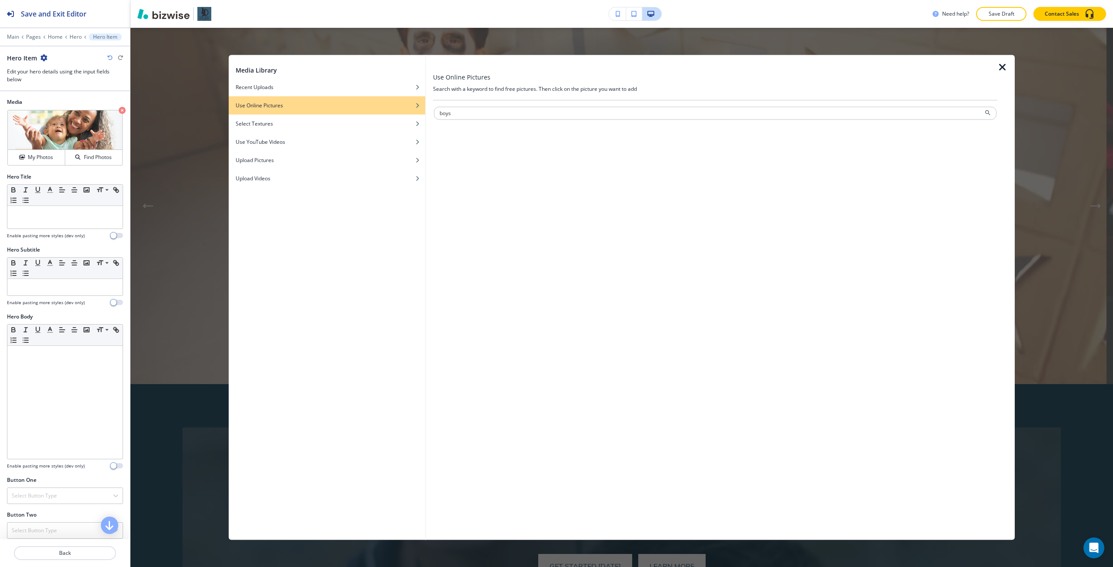
type input "boys"
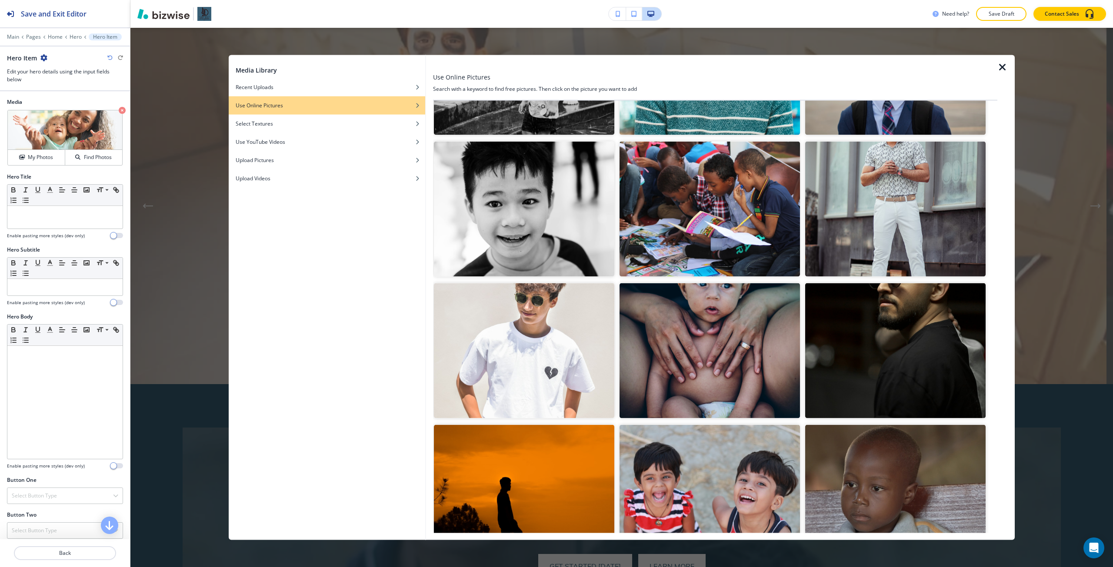
scroll to position [1260, 0]
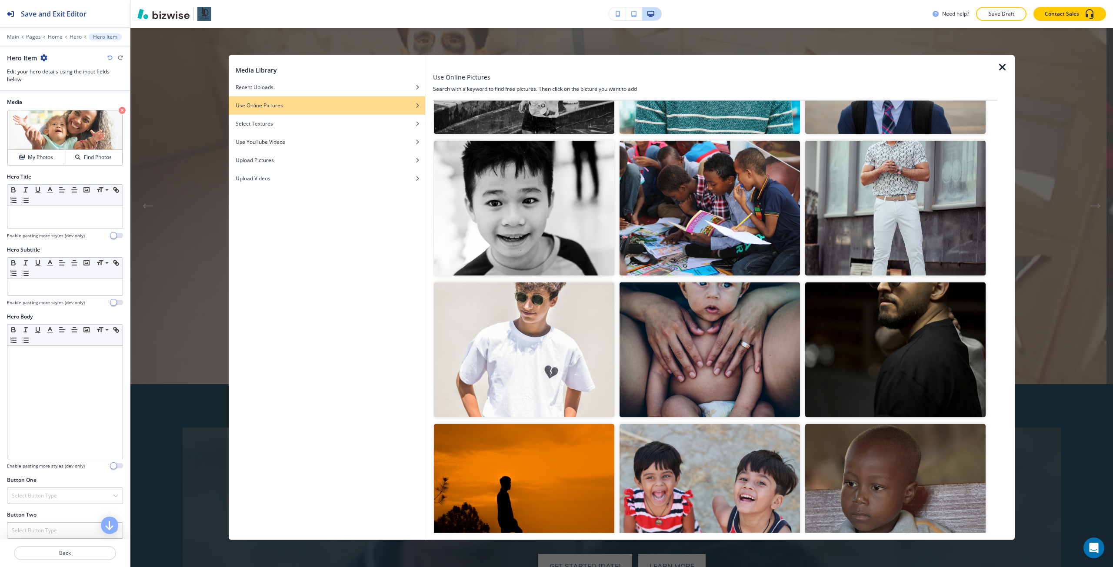
click at [651, 209] on img "button" at bounding box center [709, 207] width 180 height 135
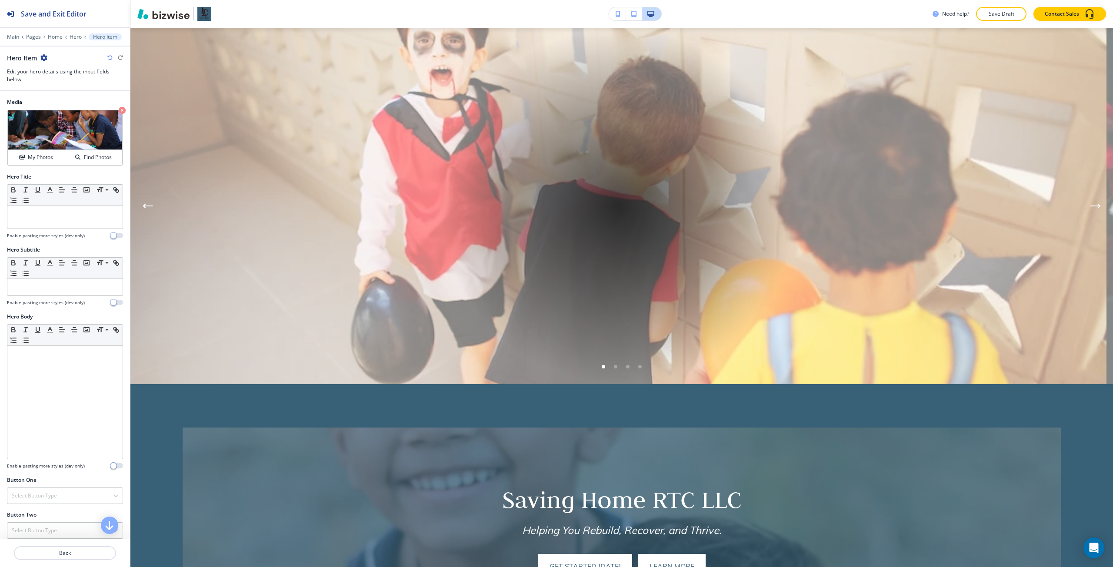
click at [73, 543] on div at bounding box center [65, 542] width 130 height 7
click at [56, 547] on button "Back" at bounding box center [65, 553] width 102 height 14
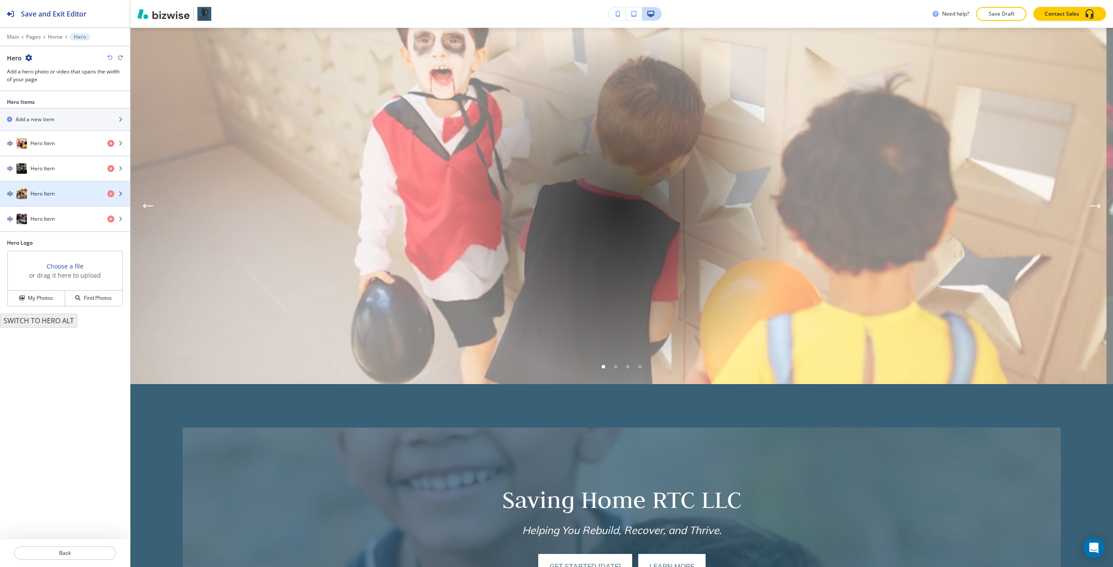
click at [48, 194] on h4 "Hero Item" at bounding box center [42, 194] width 24 height 8
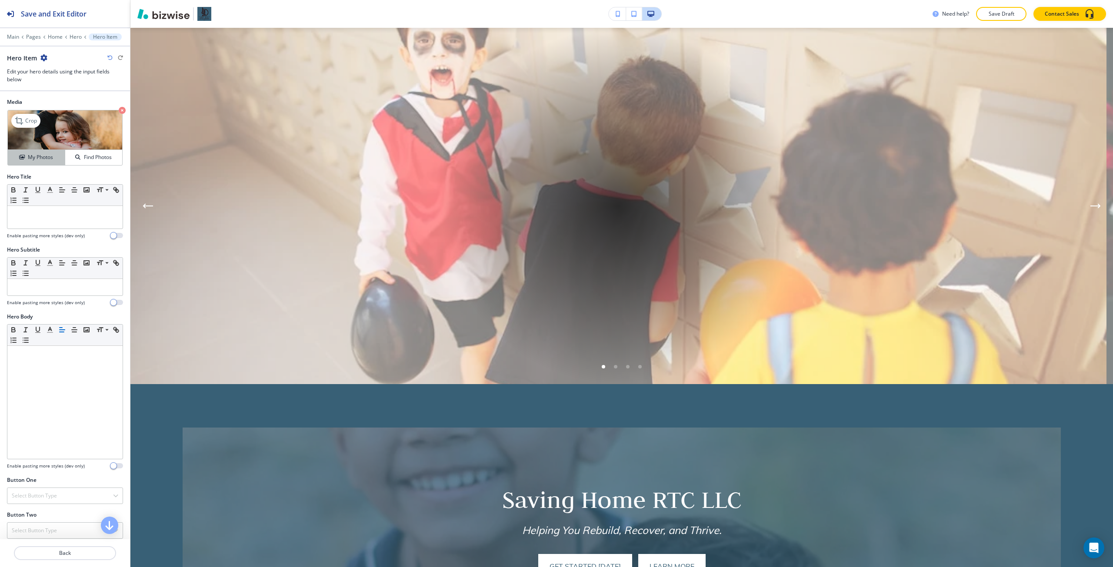
click at [46, 165] on button "My Photos" at bounding box center [36, 157] width 57 height 15
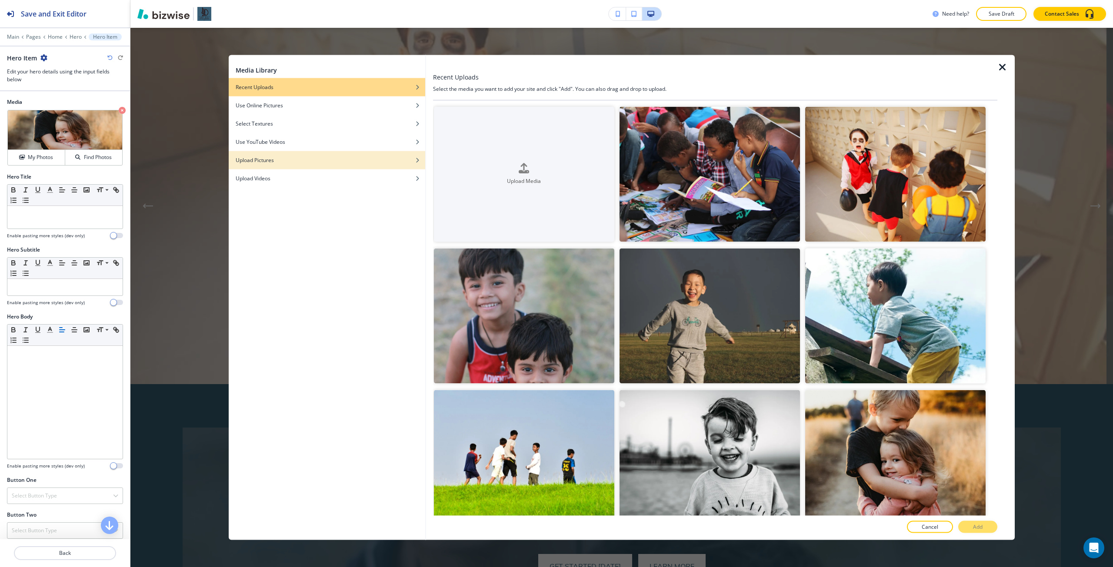
click at [389, 152] on div "button" at bounding box center [327, 153] width 196 height 5
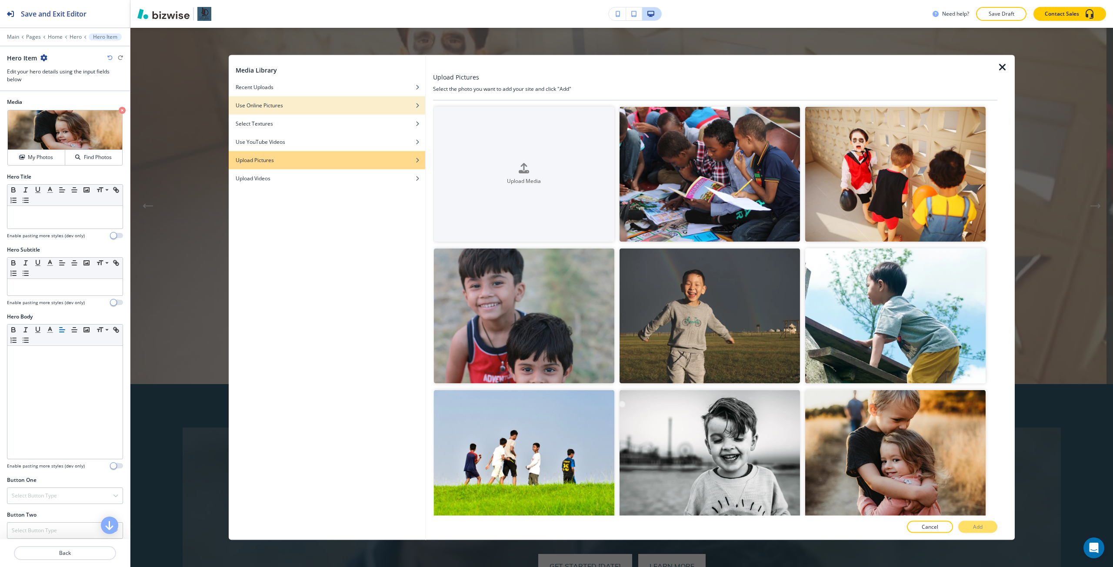
click at [396, 110] on div "button" at bounding box center [327, 111] width 196 height 5
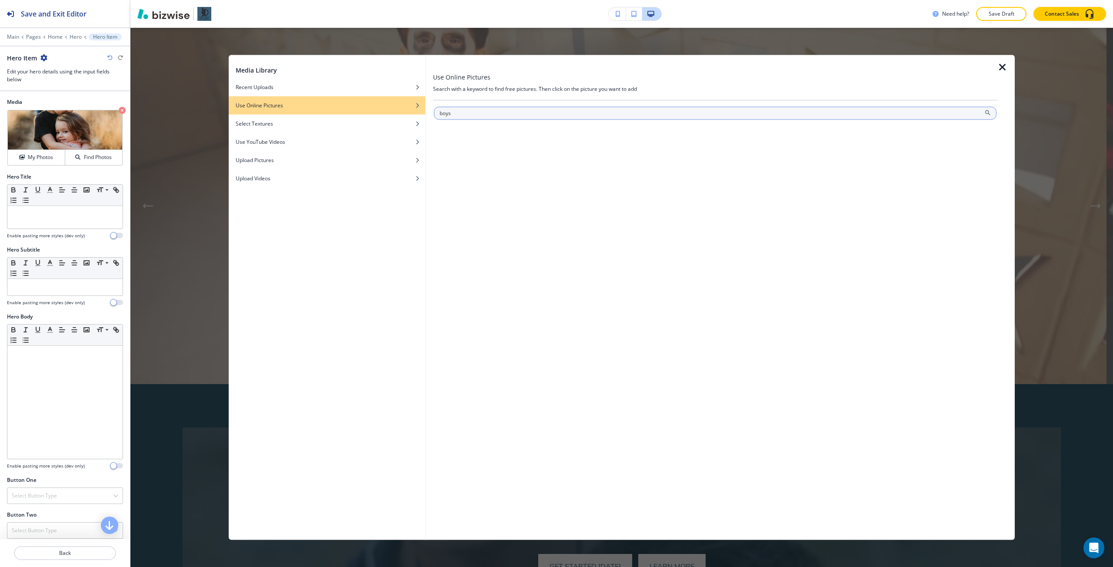
type input "boys"
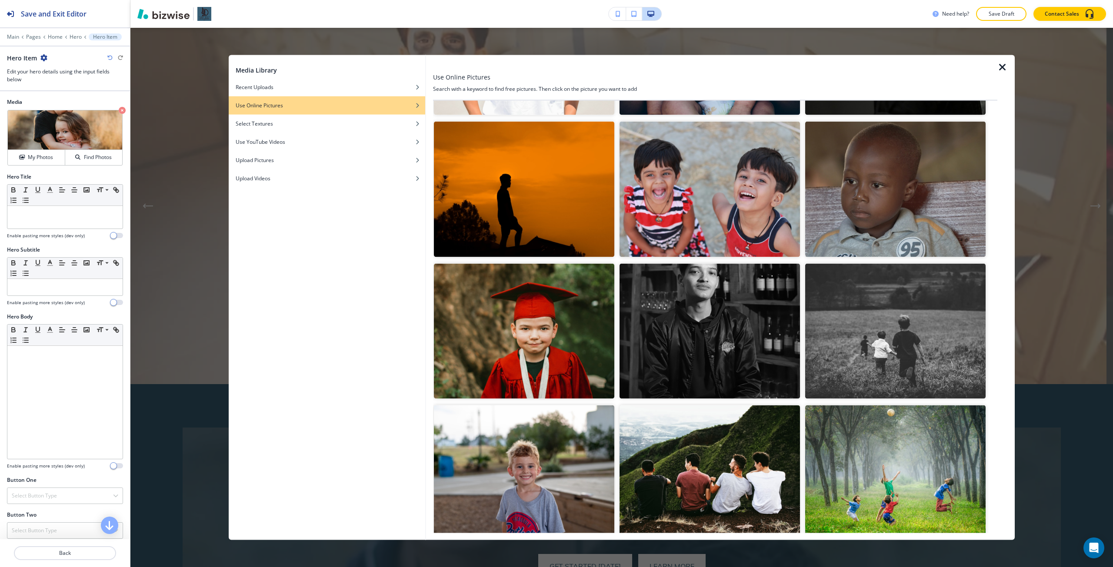
scroll to position [1564, 0]
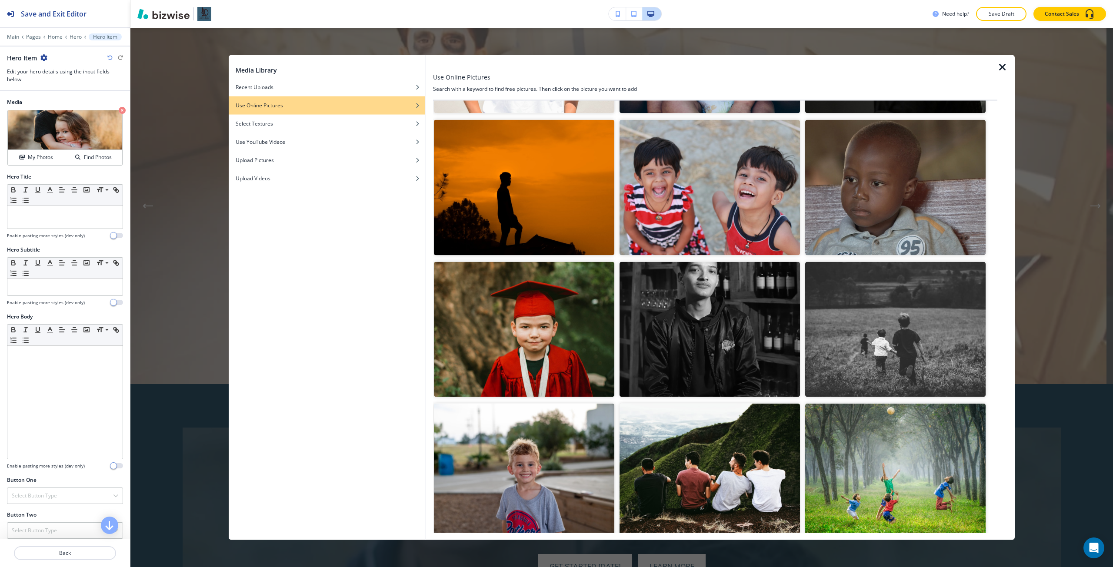
click at [865, 481] on img "button" at bounding box center [895, 470] width 180 height 135
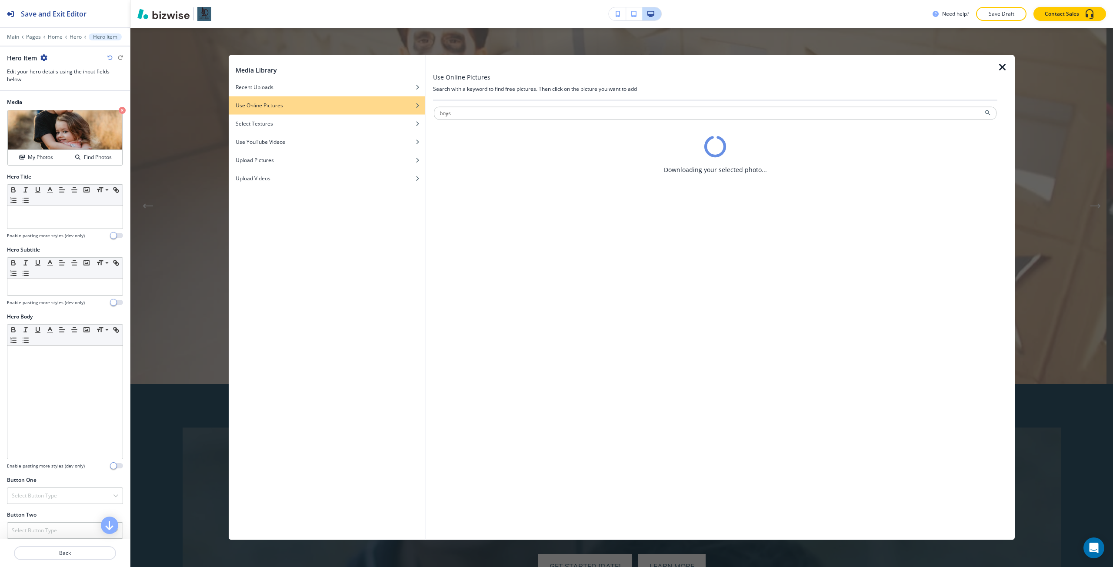
scroll to position [0, 0]
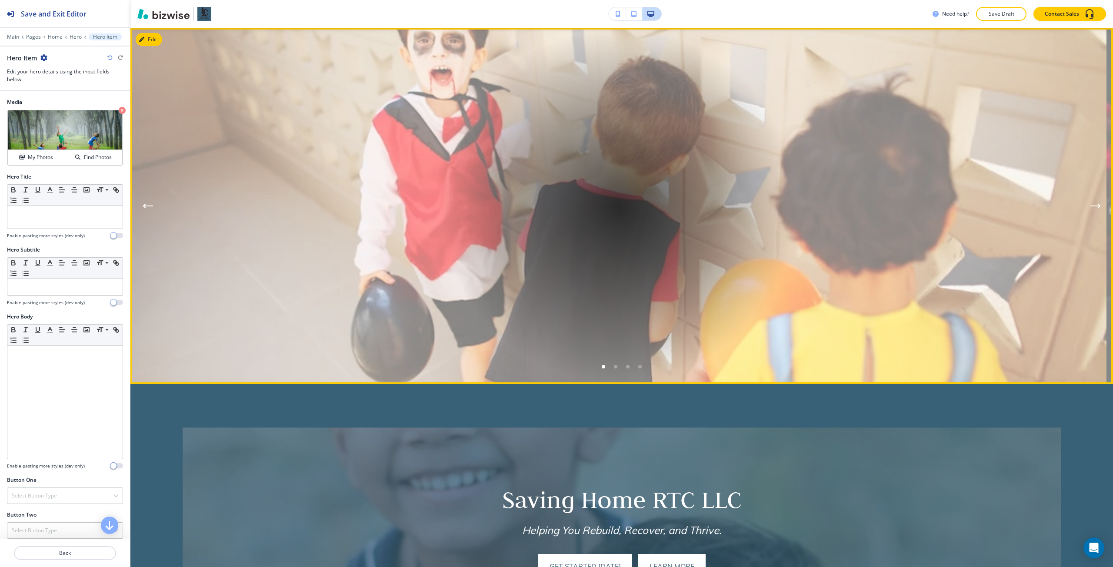
click at [626, 366] on div "Go to slide 3" at bounding box center [627, 366] width 3 height 3
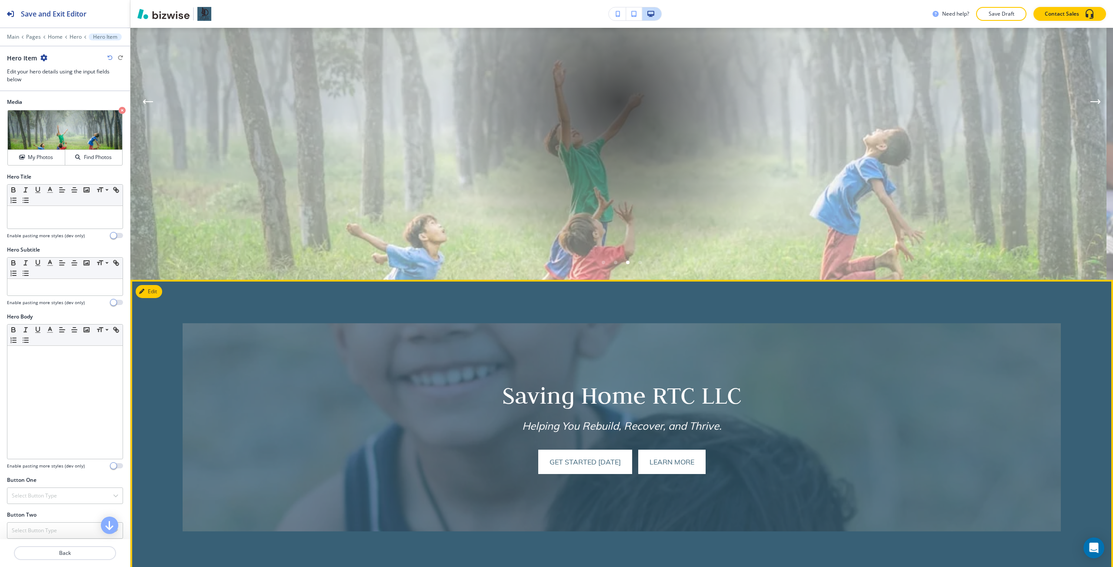
scroll to position [150, 0]
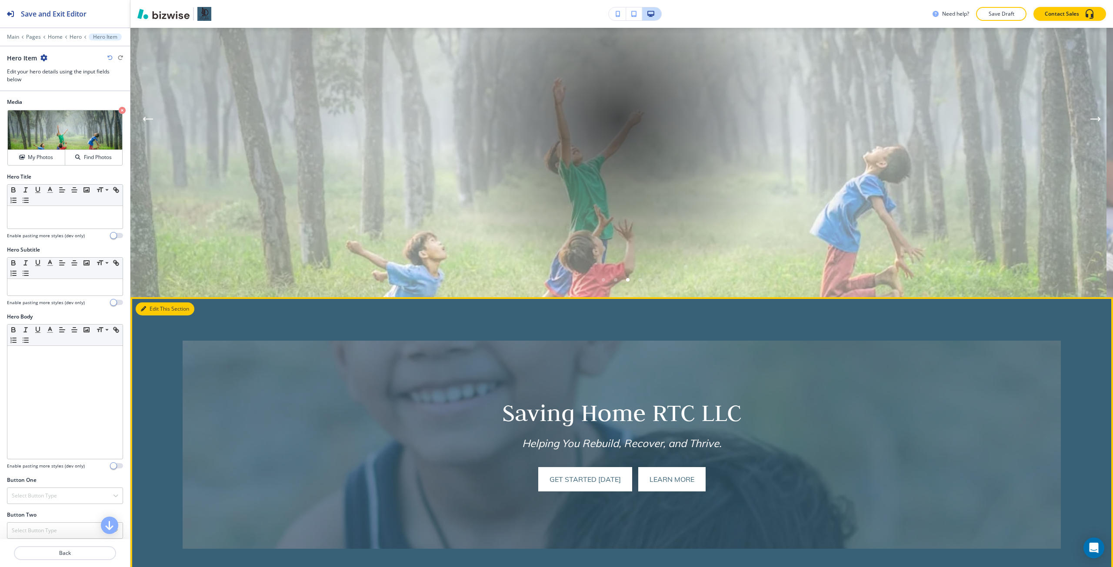
click at [149, 308] on button "Edit This Section" at bounding box center [165, 308] width 59 height 13
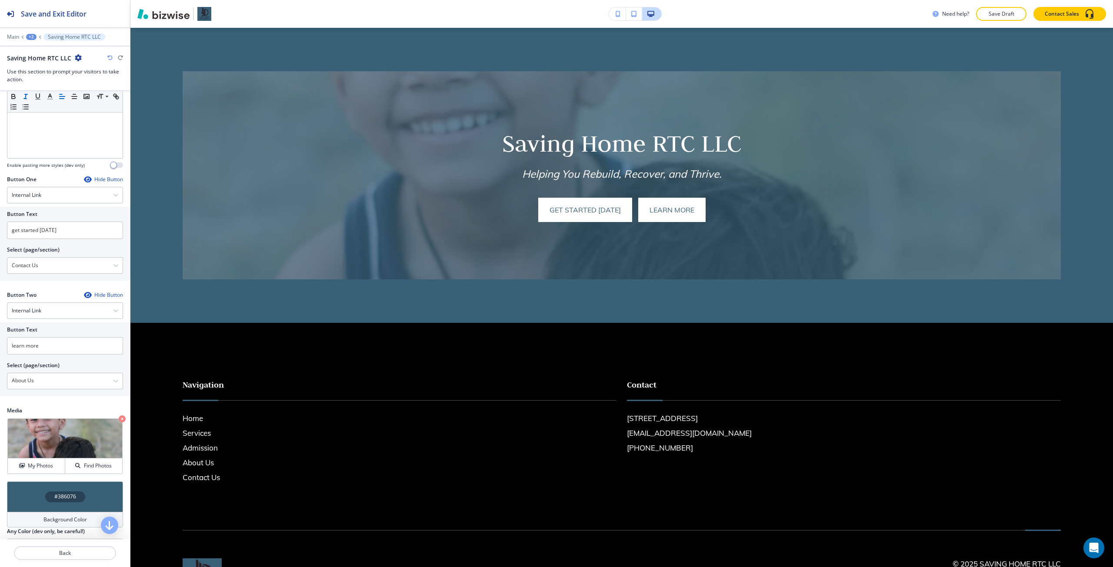
scroll to position [278, 0]
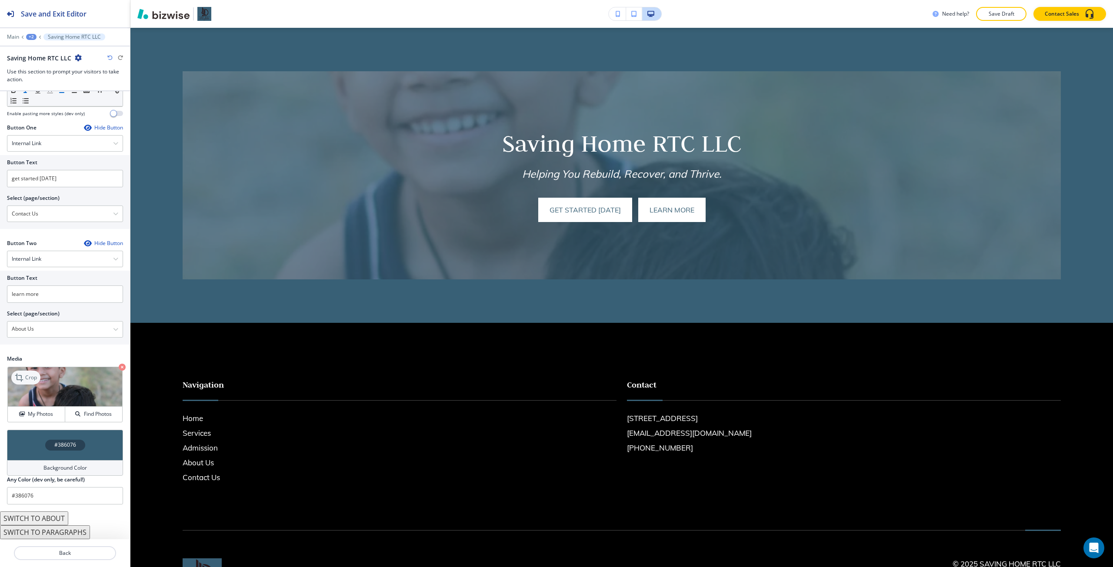
click at [29, 379] on p "Crop" at bounding box center [31, 378] width 12 height 8
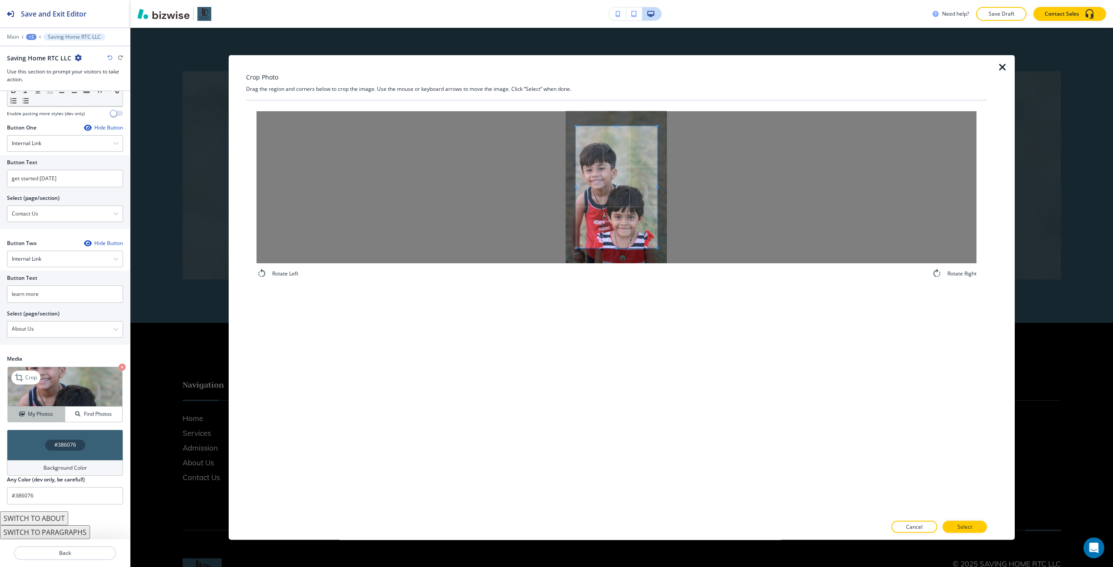
click at [34, 407] on button "My Photos" at bounding box center [36, 414] width 57 height 15
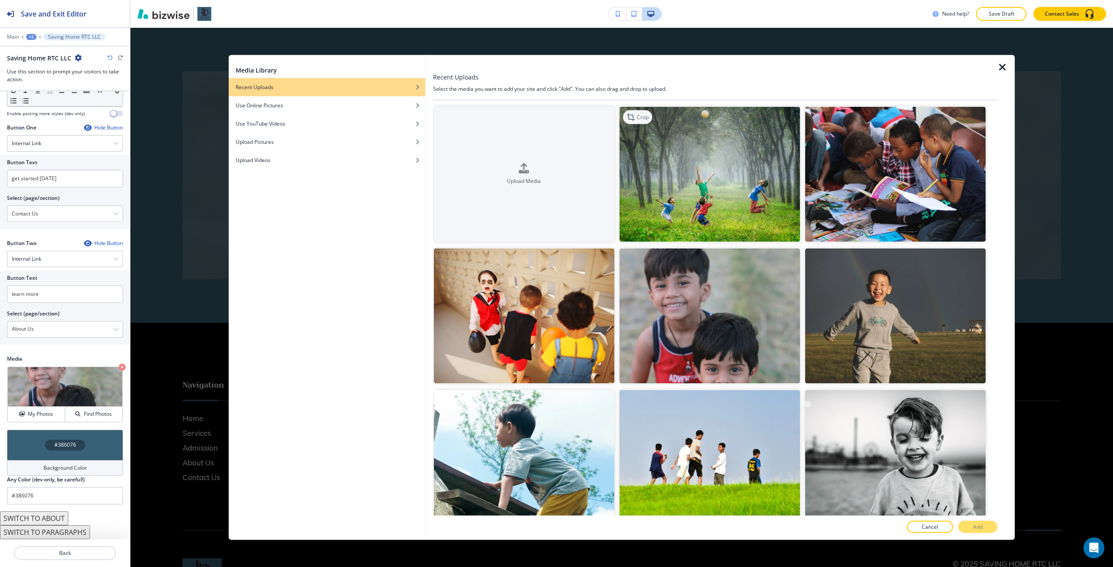
click at [641, 118] on p "Crop" at bounding box center [643, 117] width 12 height 8
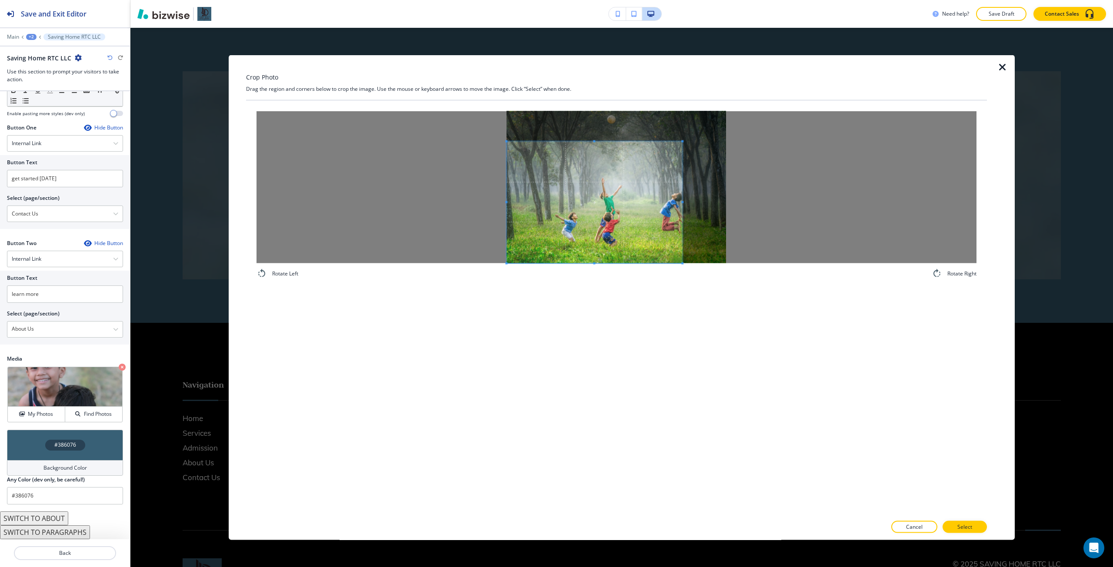
click at [594, 199] on span at bounding box center [594, 202] width 176 height 122
click at [751, 198] on div at bounding box center [616, 187] width 720 height 152
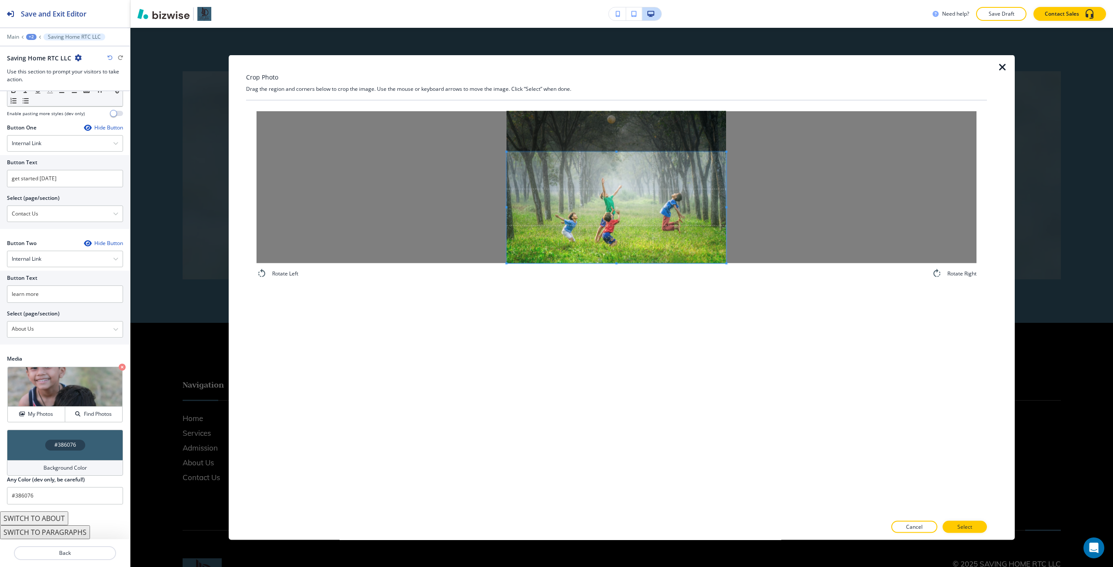
click at [608, 153] on span at bounding box center [615, 151] width 219 height 2
click at [663, 201] on span at bounding box center [615, 203] width 219 height 110
click at [967, 528] on p "Select" at bounding box center [964, 527] width 15 height 8
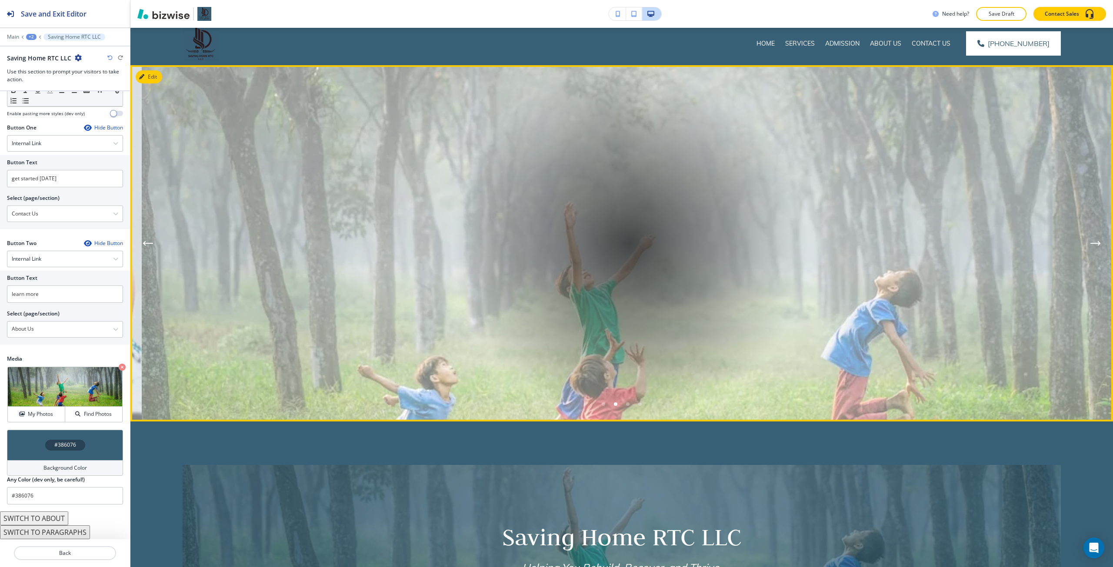
scroll to position [0, 0]
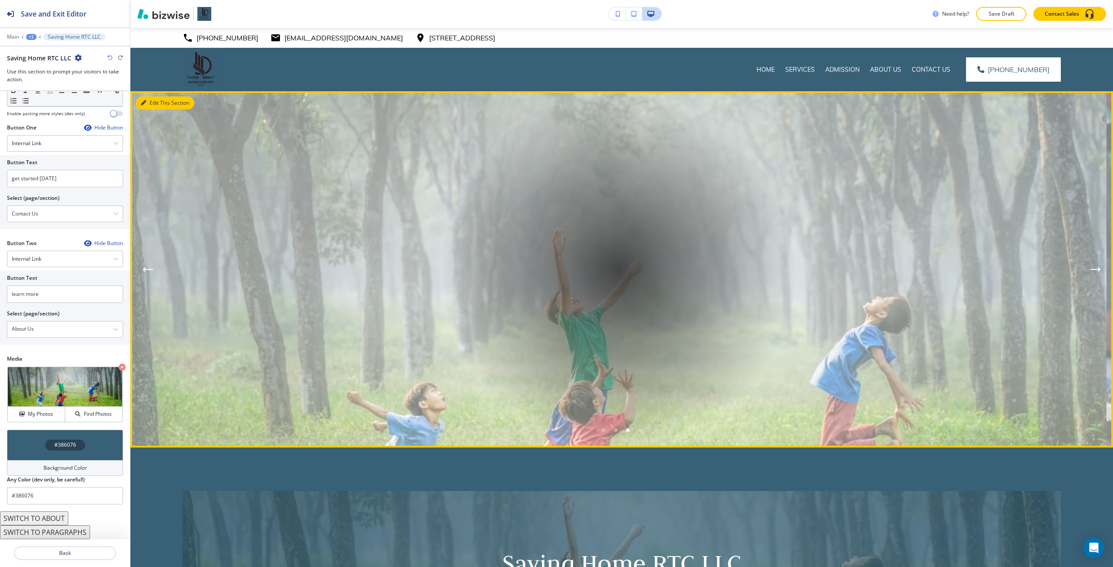
click at [142, 98] on button "Edit This Section" at bounding box center [165, 102] width 59 height 13
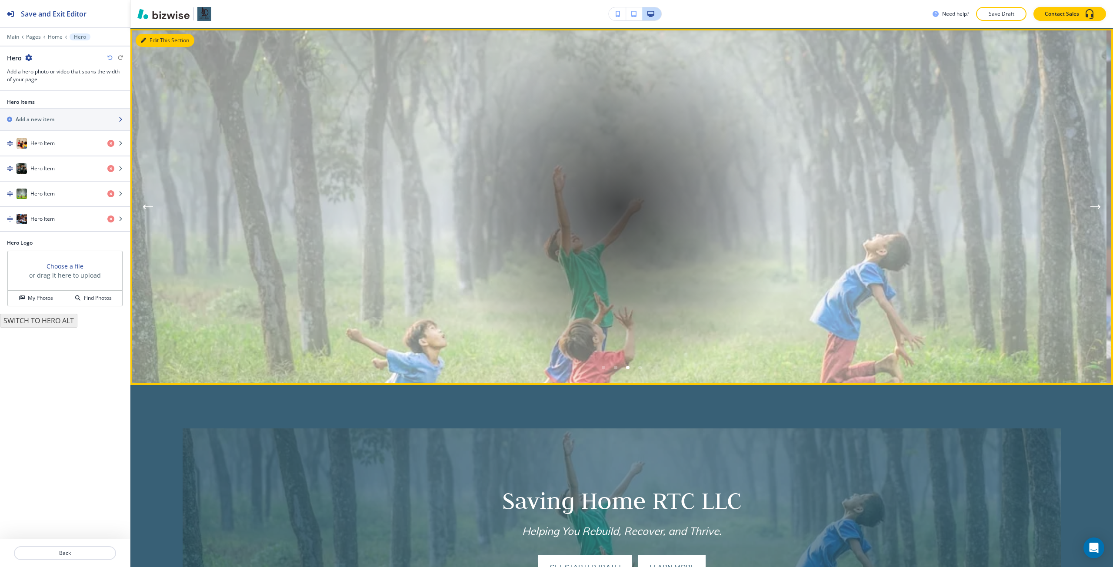
scroll to position [63, 0]
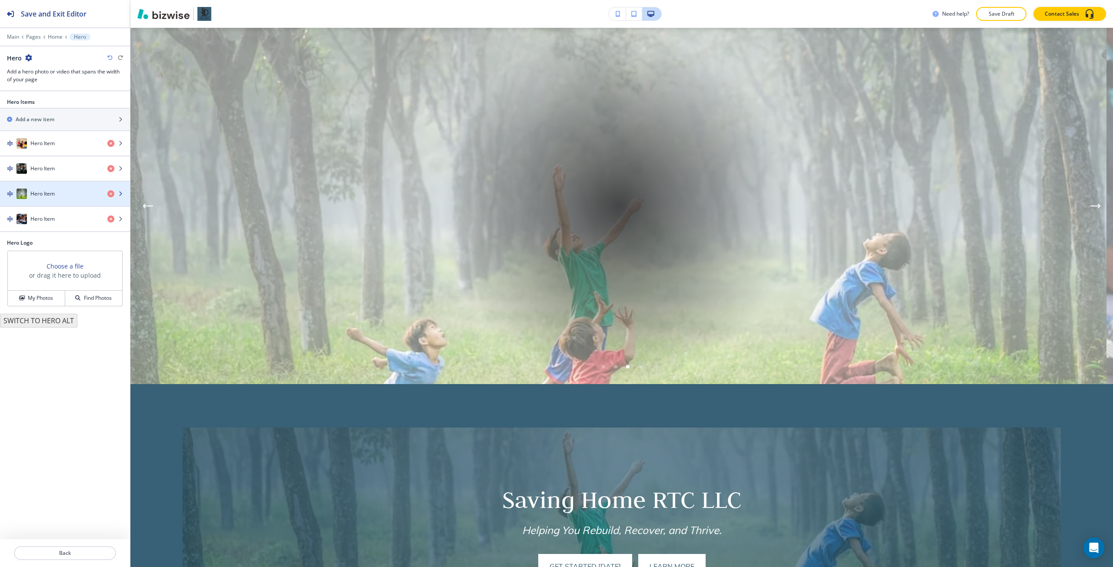
click at [60, 194] on div "Hero Item" at bounding box center [50, 194] width 100 height 10
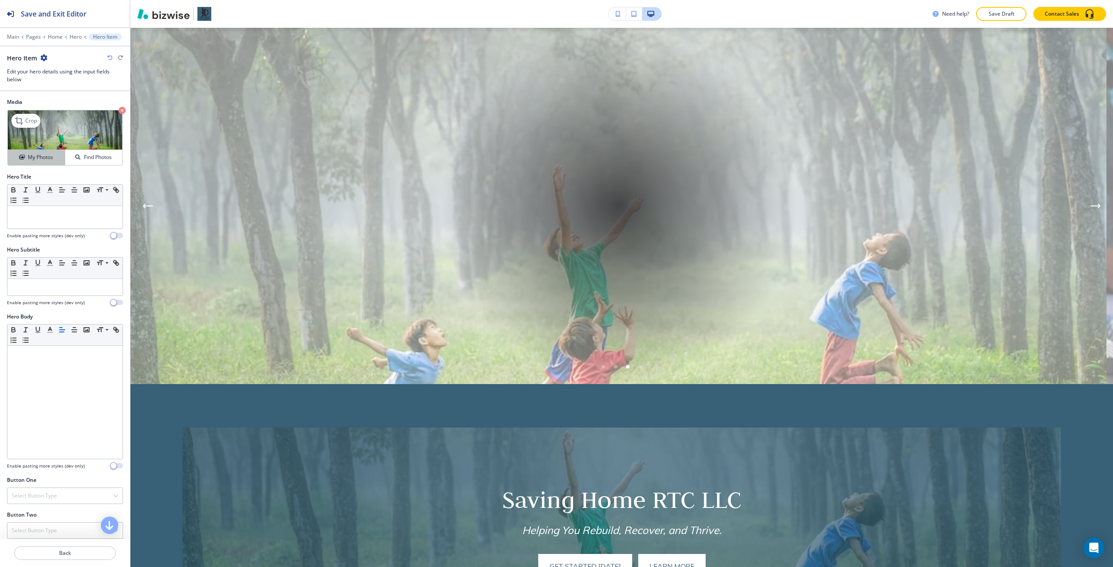
click at [34, 159] on h4 "My Photos" at bounding box center [40, 157] width 25 height 8
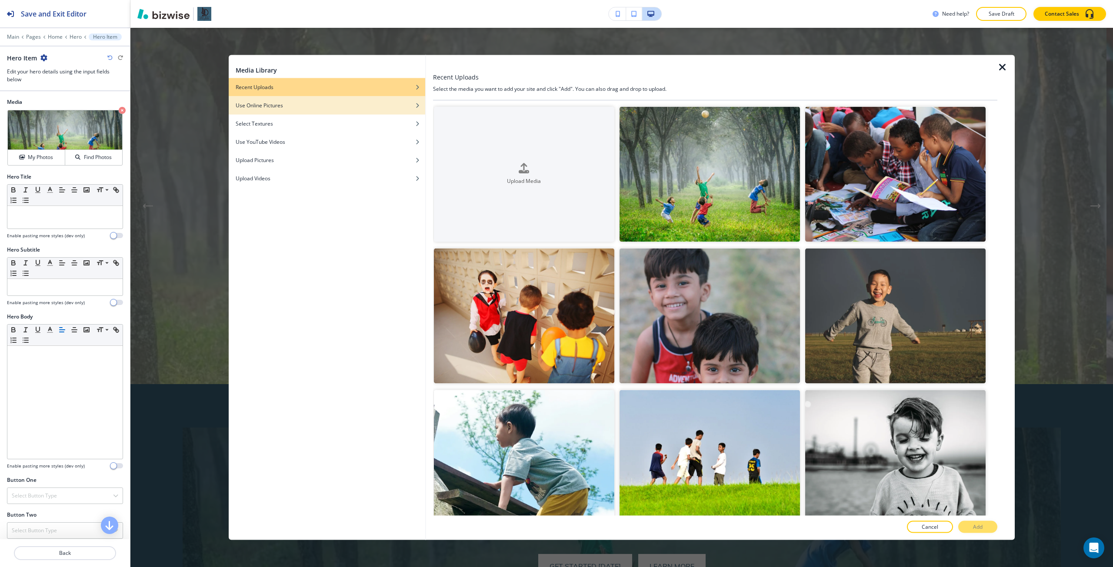
click at [298, 113] on div "button" at bounding box center [327, 111] width 196 height 5
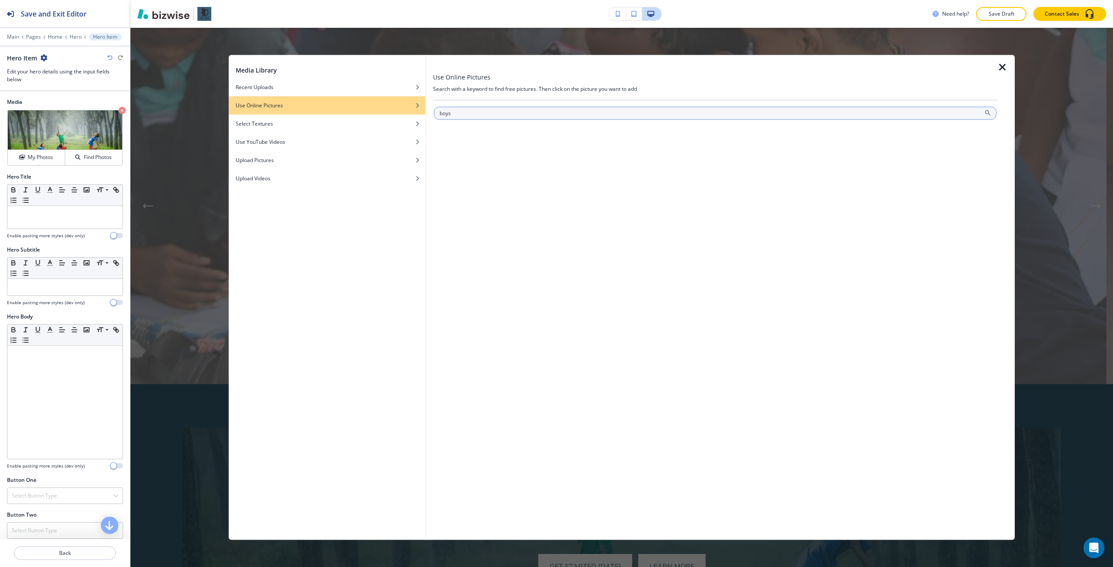
type input "boys"
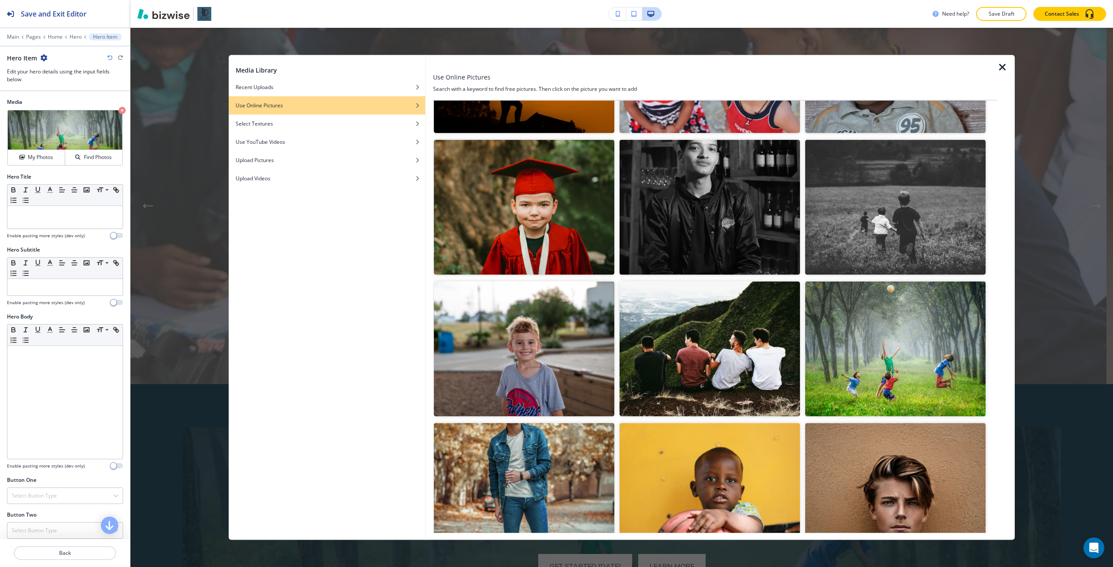
scroll to position [1782, 0]
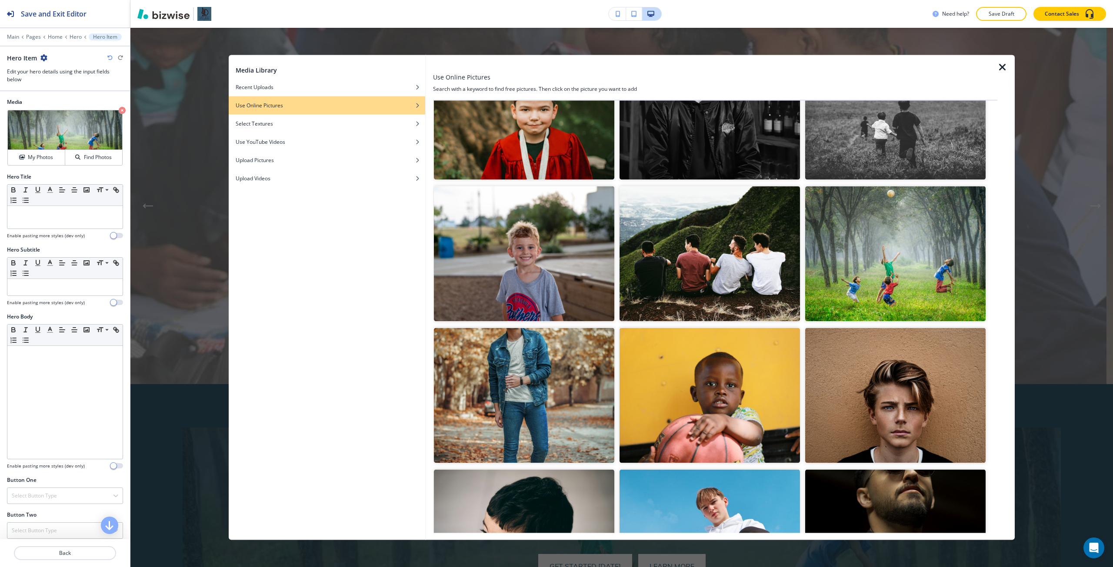
click at [641, 259] on img "button" at bounding box center [709, 253] width 180 height 135
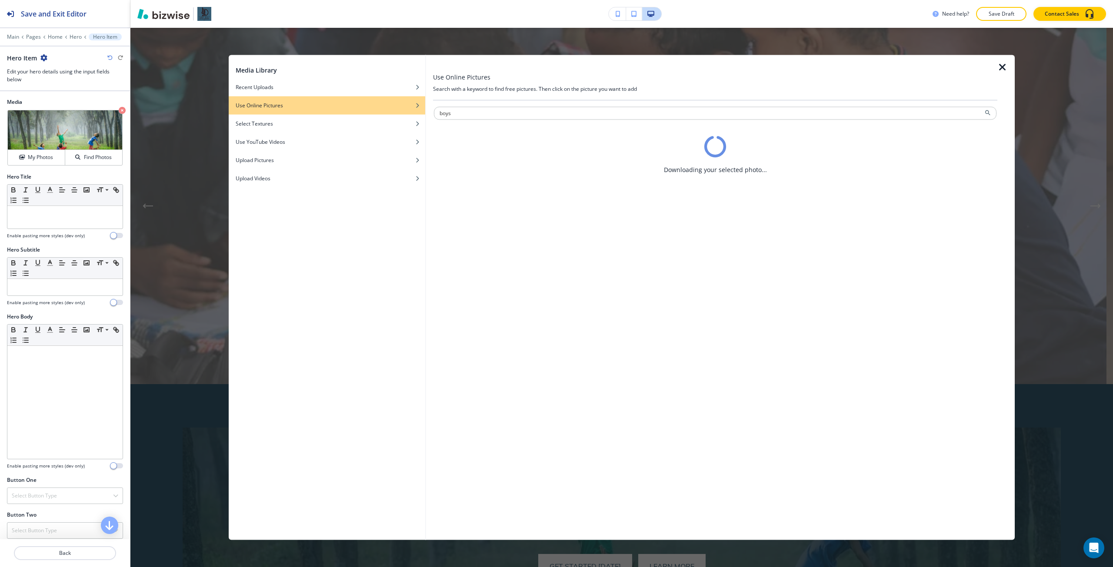
scroll to position [0, 0]
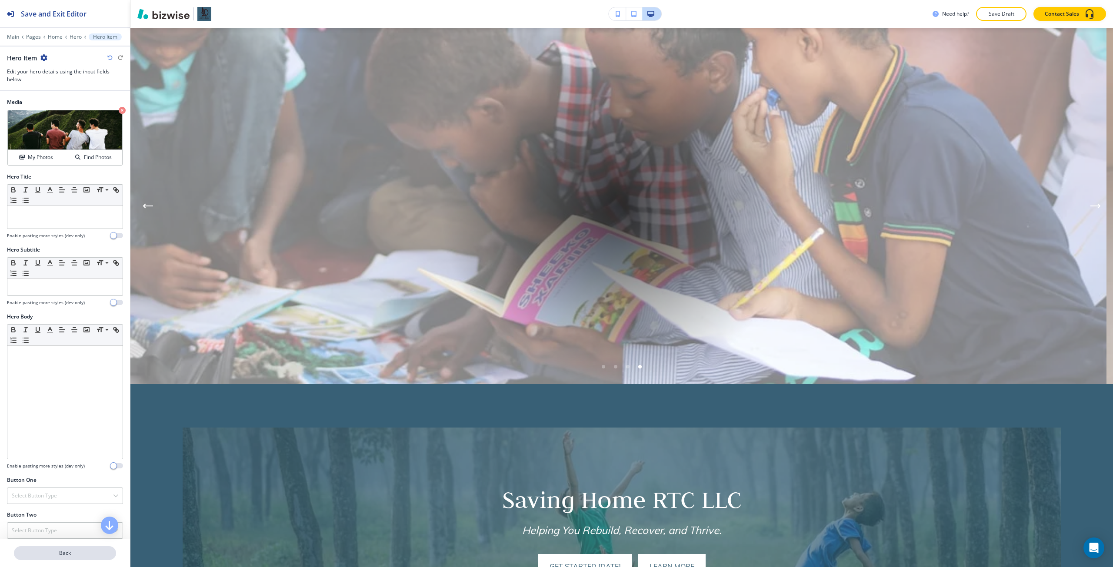
click at [54, 551] on p "Back" at bounding box center [65, 553] width 100 height 8
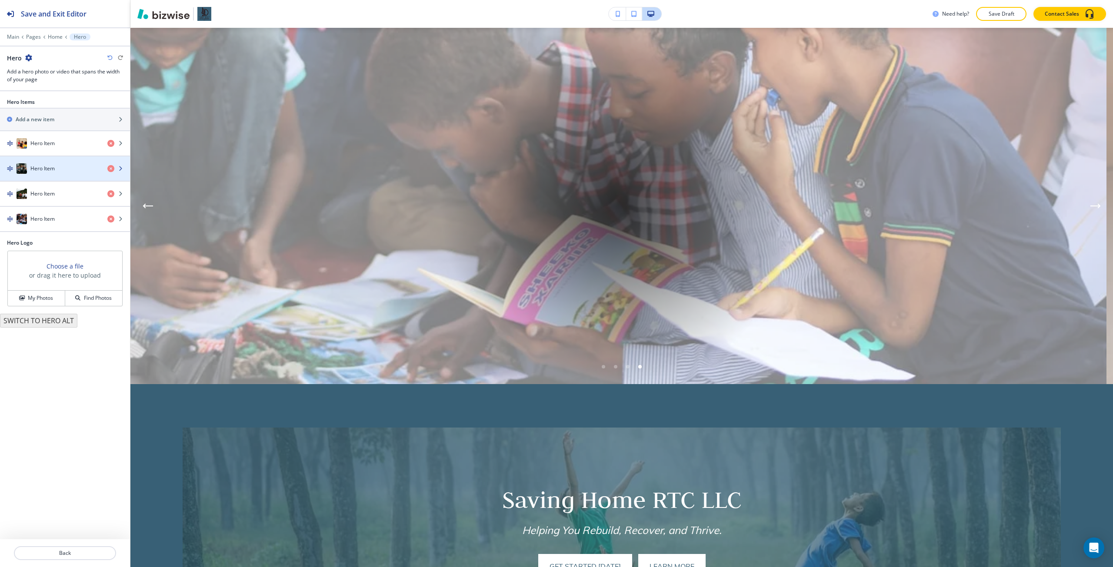
click at [63, 163] on div "Hero Item" at bounding box center [50, 168] width 100 height 10
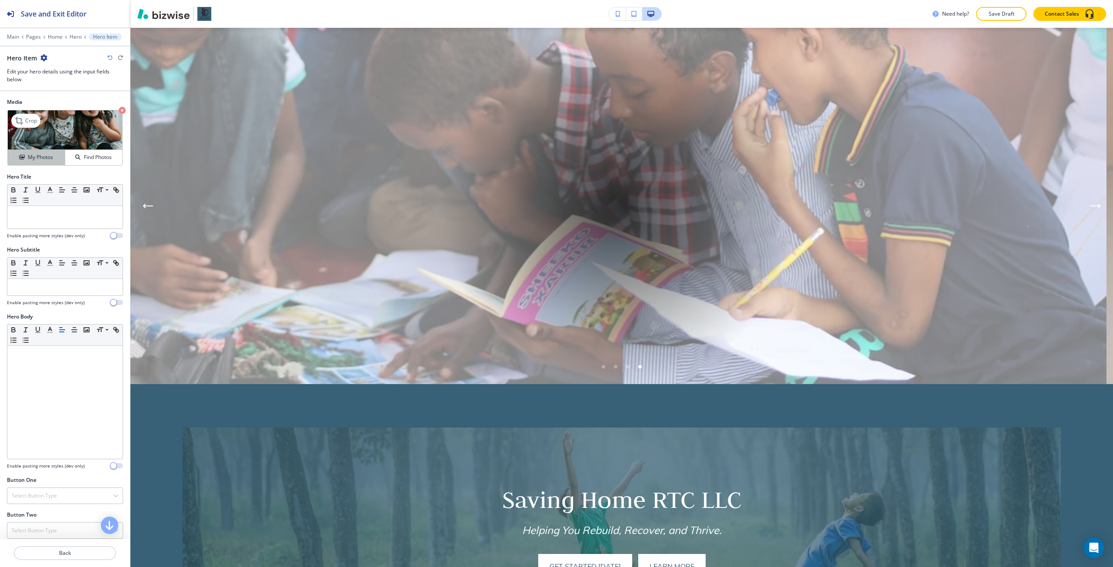
click at [42, 156] on h4 "My Photos" at bounding box center [40, 157] width 25 height 8
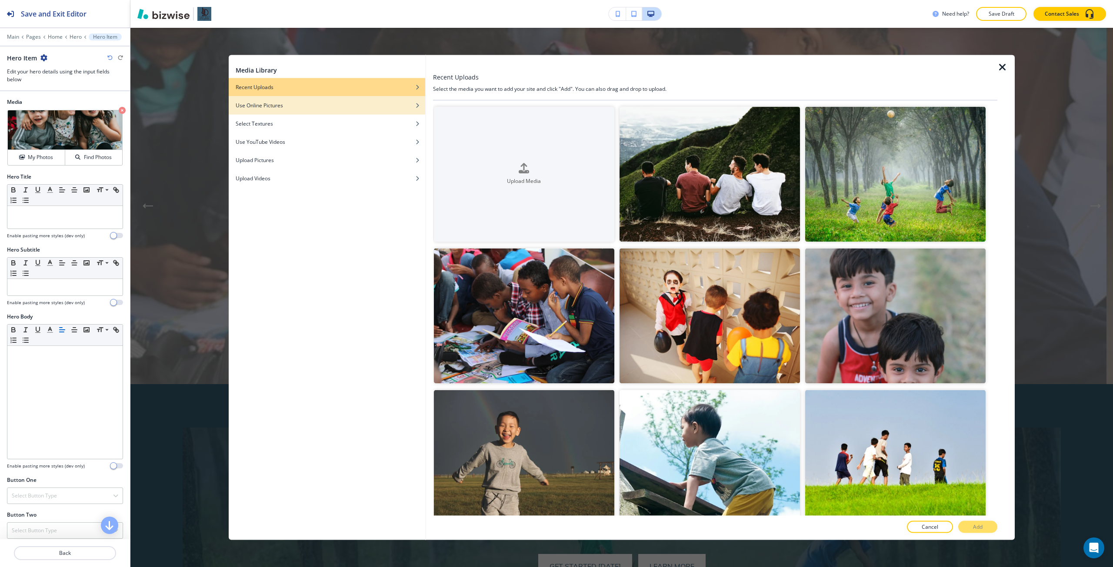
click at [399, 112] on div "button" at bounding box center [327, 111] width 196 height 5
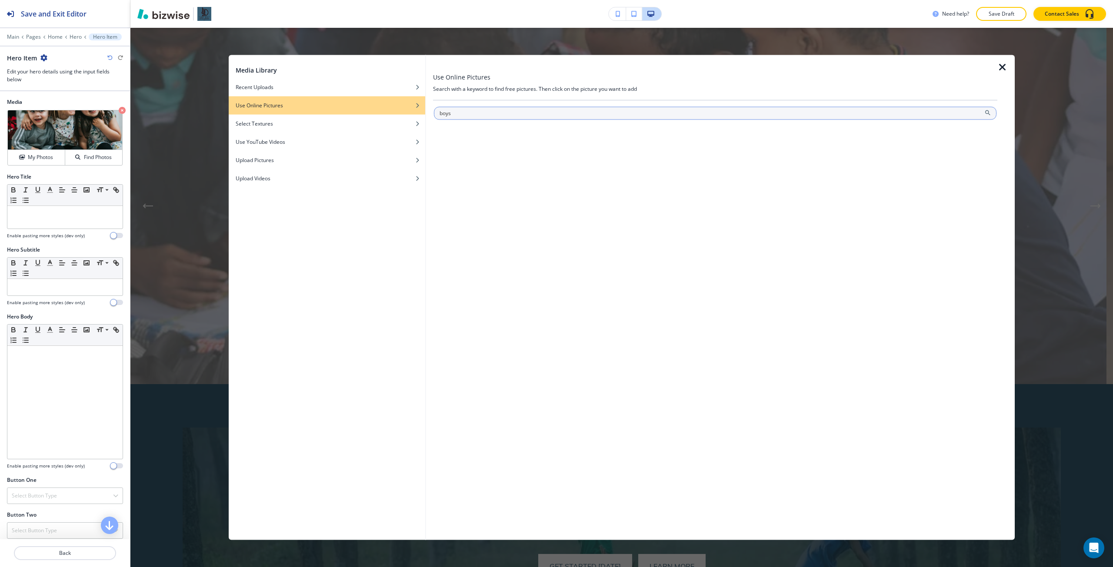
type input "boys"
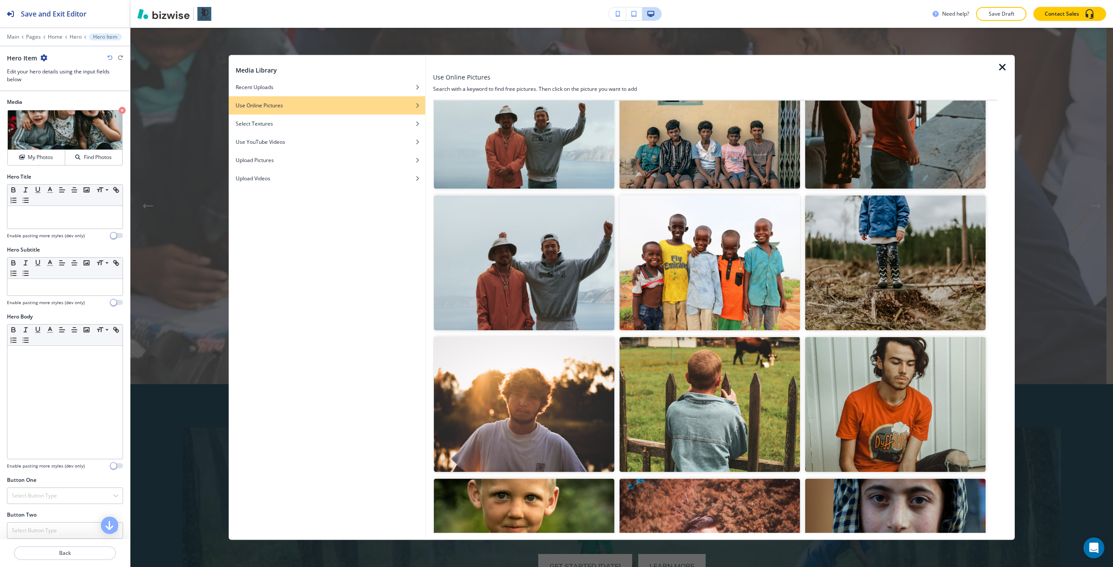
scroll to position [3353, 0]
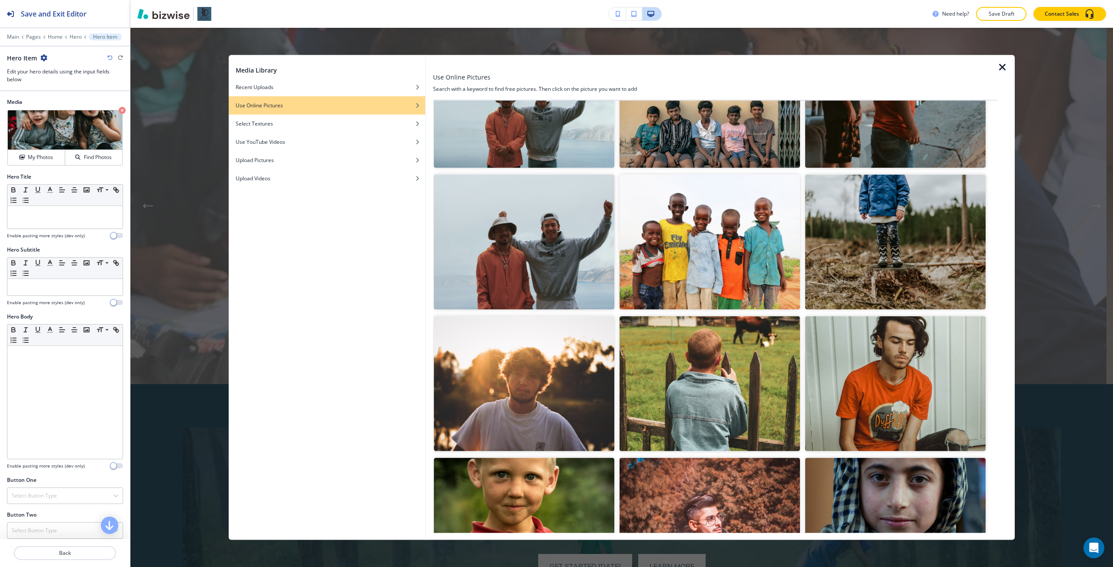
click at [710, 226] on img "button" at bounding box center [709, 241] width 180 height 135
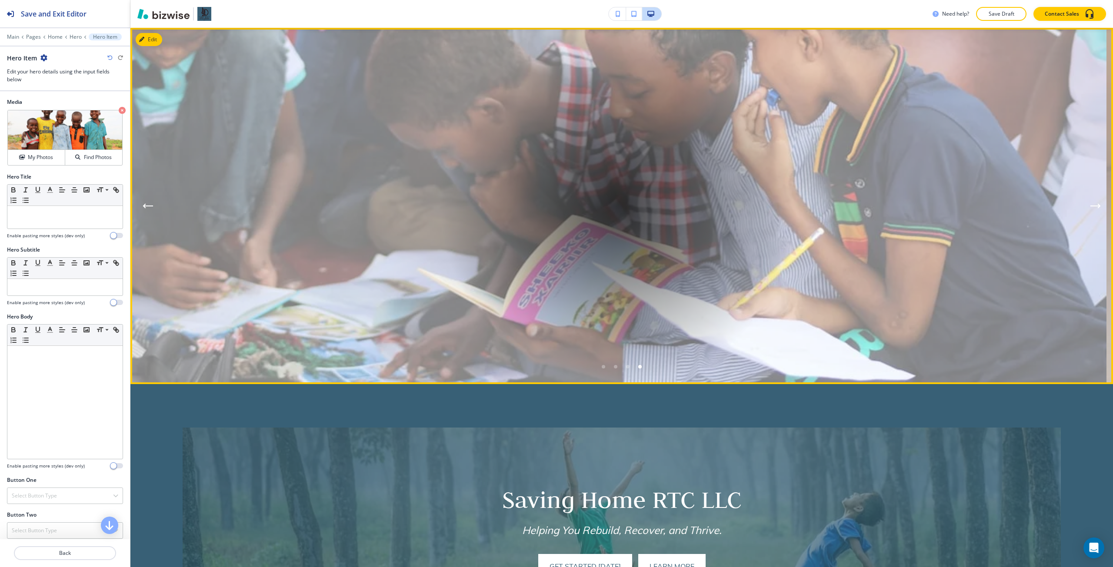
scroll to position [0, 0]
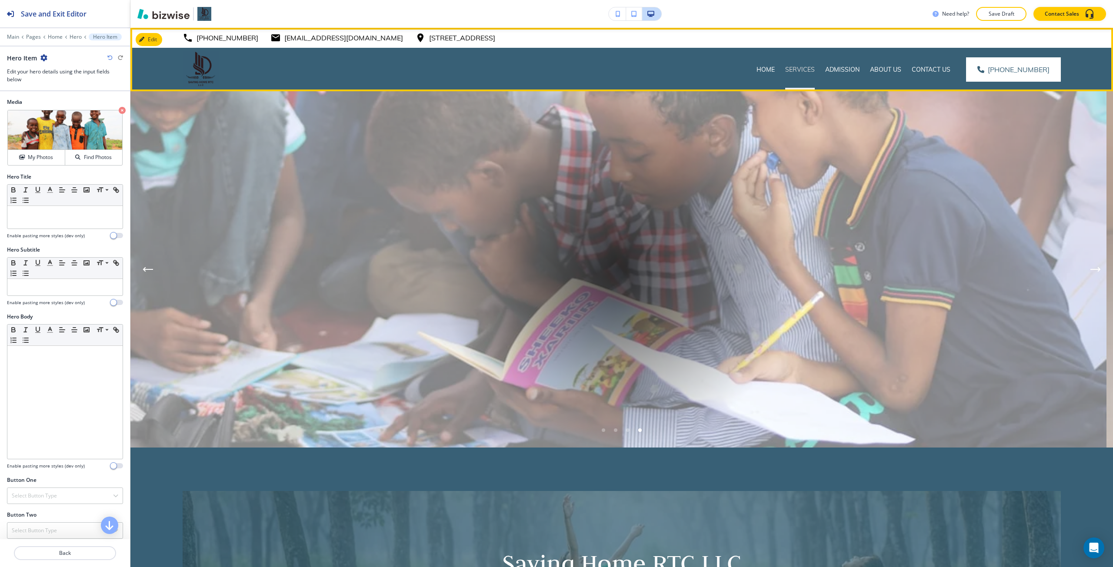
click at [805, 70] on p "Services" at bounding box center [800, 69] width 30 height 9
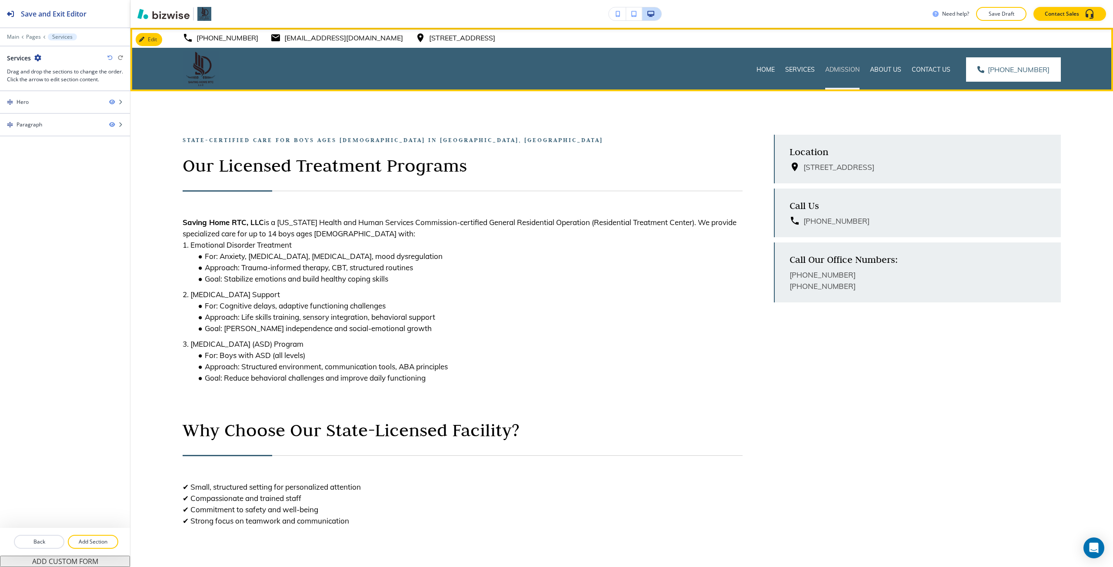
click at [848, 68] on p "Admission" at bounding box center [842, 69] width 34 height 9
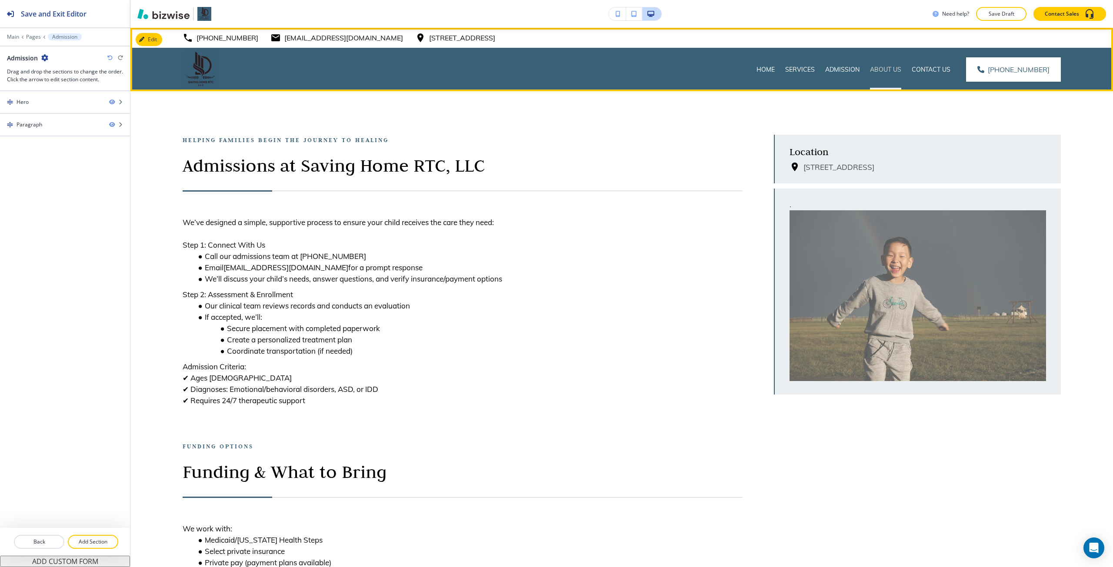
click at [880, 67] on p "About Us" at bounding box center [885, 69] width 31 height 9
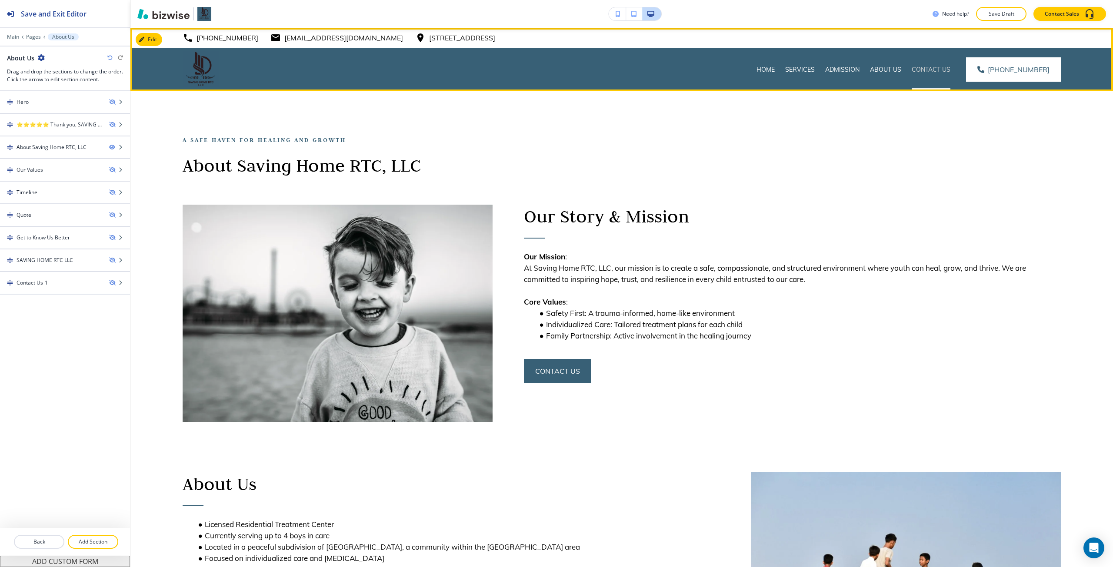
click at [919, 73] on p "Contact Us" at bounding box center [930, 69] width 39 height 9
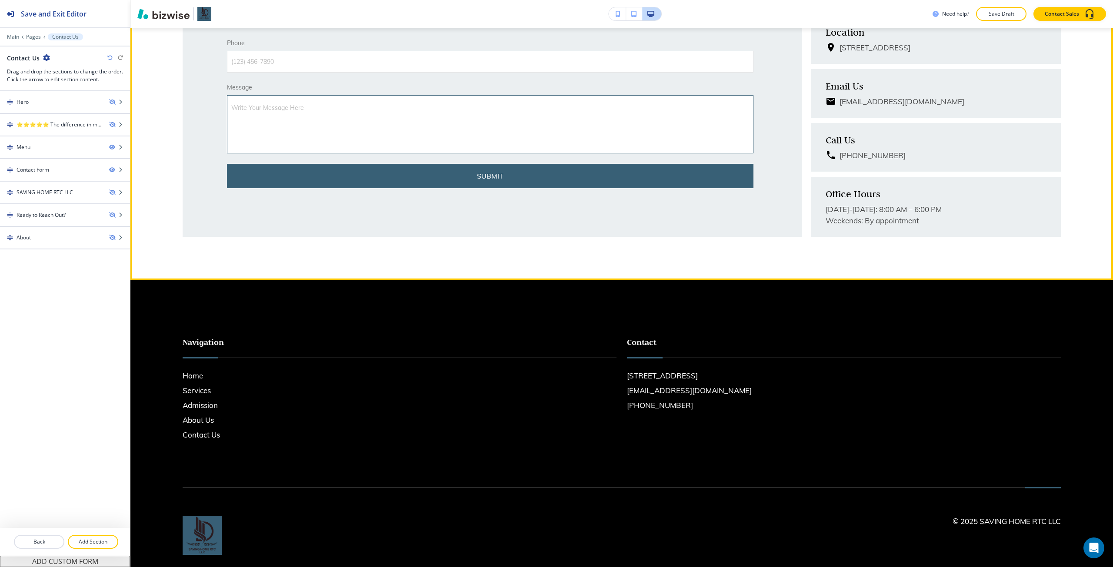
scroll to position [600, 0]
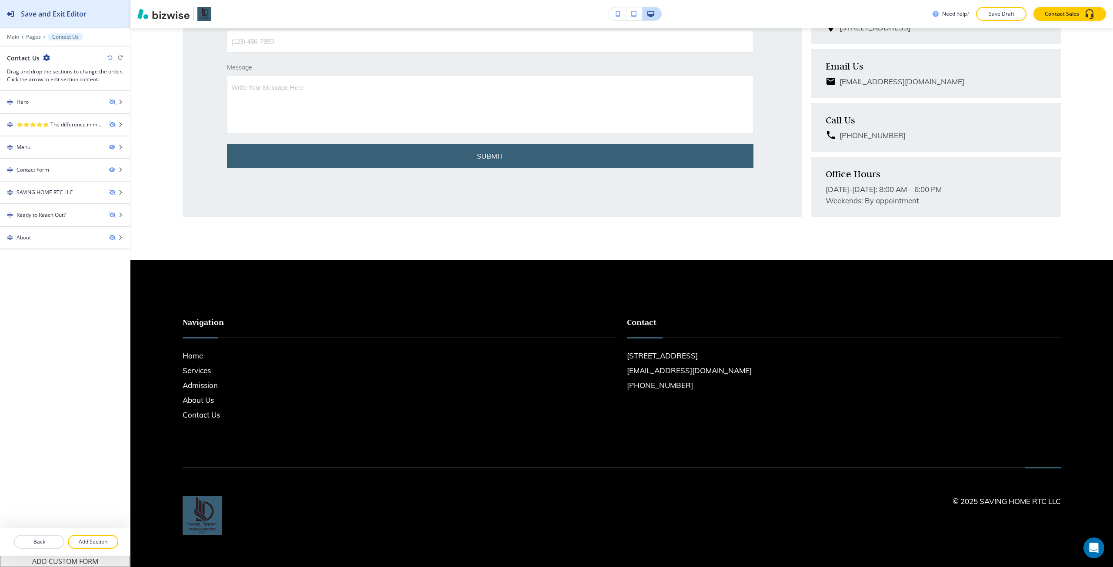
click at [55, 7] on div "Save and Exit Editor" at bounding box center [43, 13] width 86 height 27
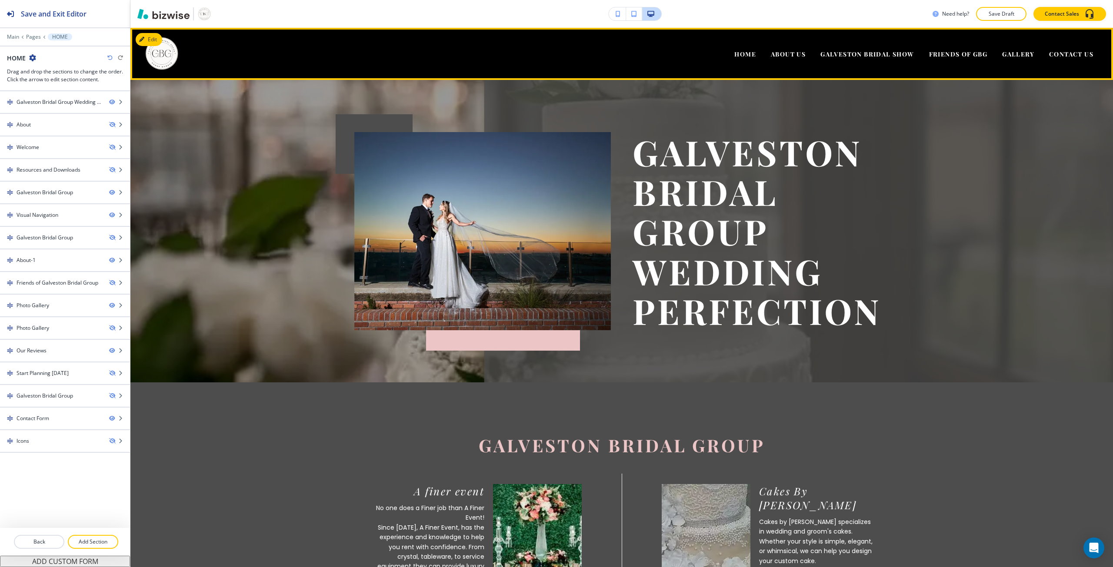
click at [780, 59] on div "ABOUT US" at bounding box center [788, 54] width 50 height 35
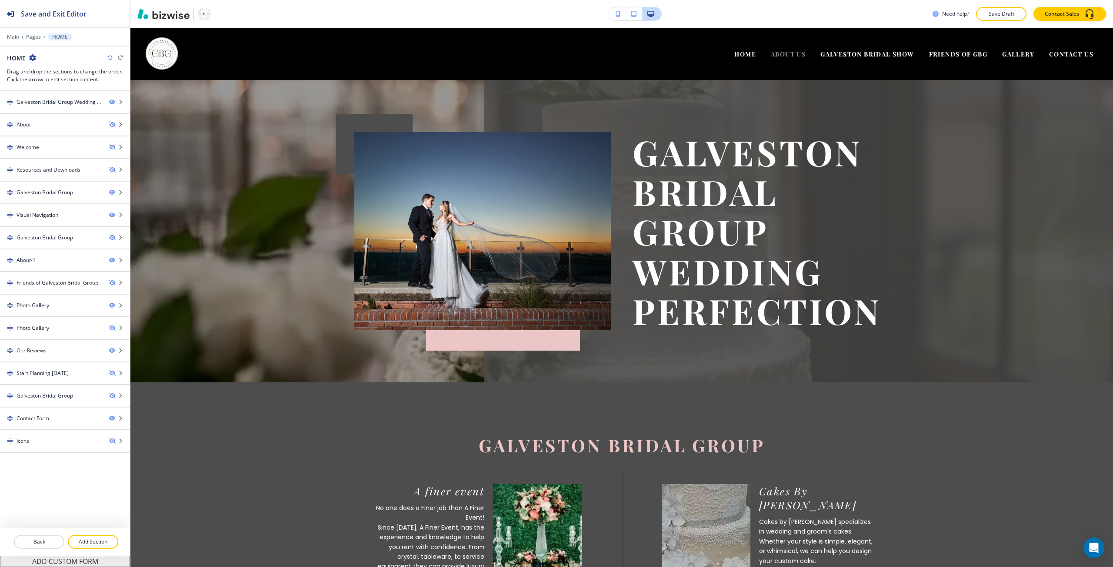
click at [786, 56] on span "ABOUT US" at bounding box center [788, 54] width 35 height 8
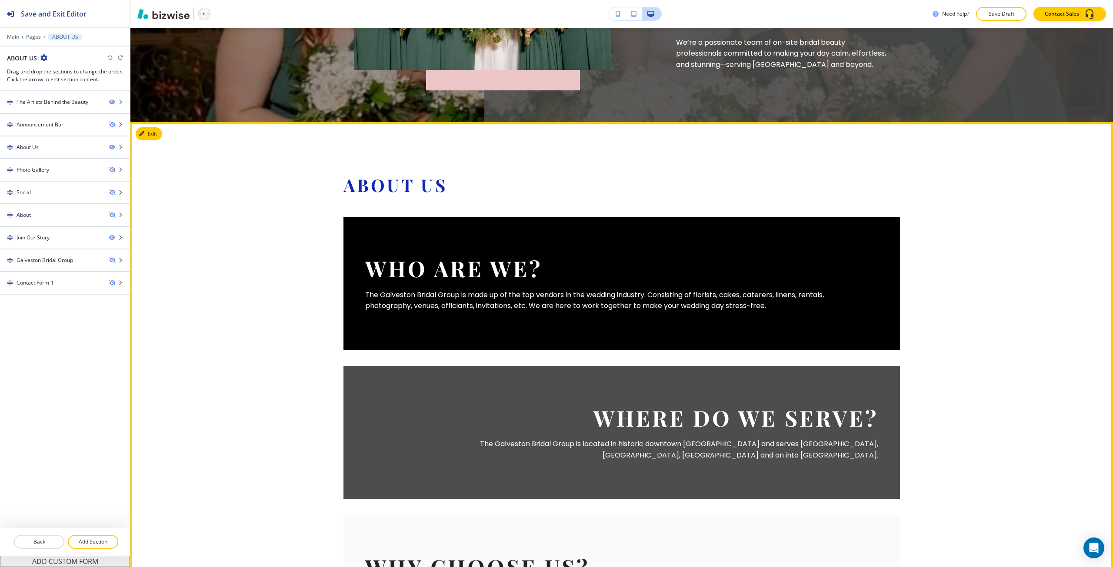
scroll to position [261, 0]
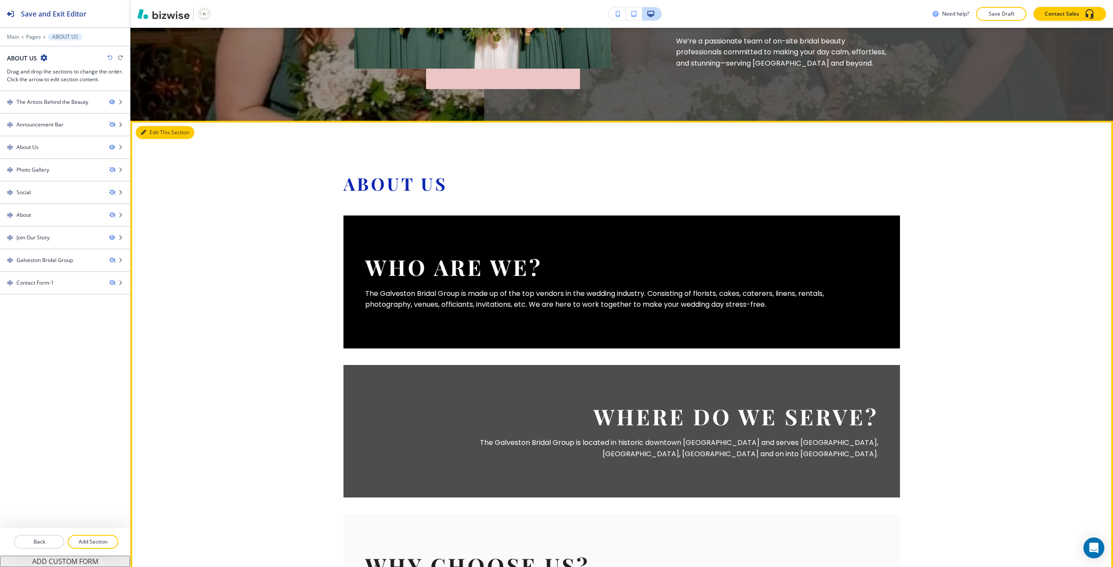
click at [153, 130] on button "Edit This Section" at bounding box center [165, 132] width 59 height 13
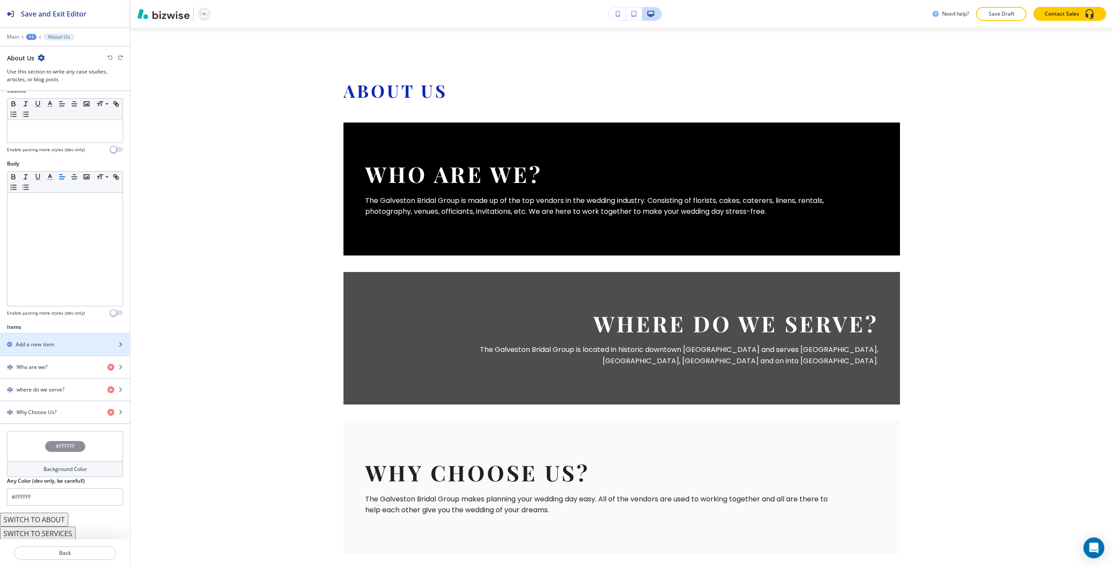
scroll to position [80, 0]
click at [107, 368] on icon "button" at bounding box center [110, 365] width 7 height 7
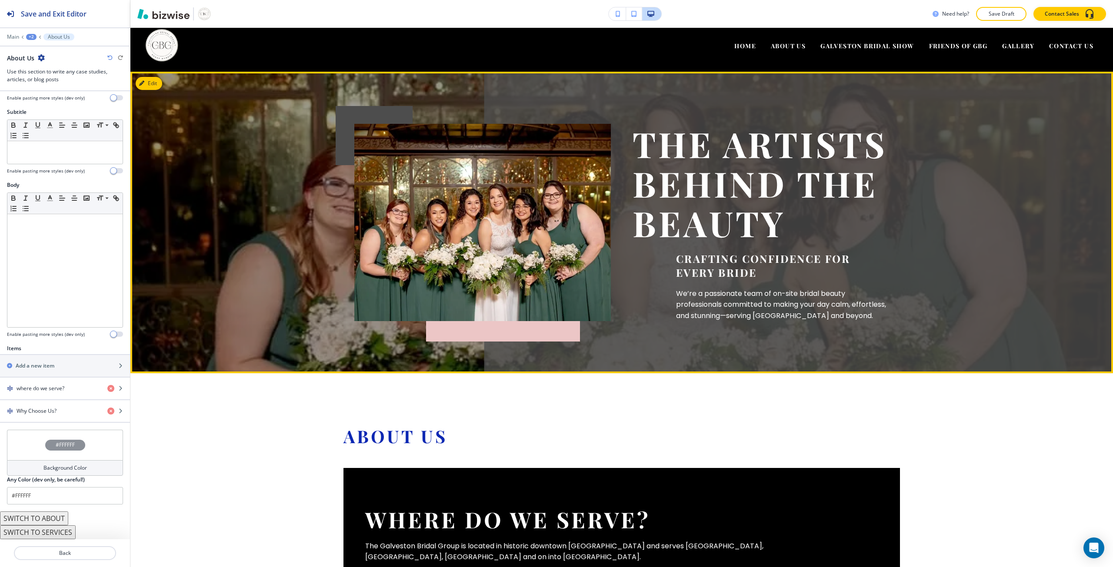
scroll to position [0, 0]
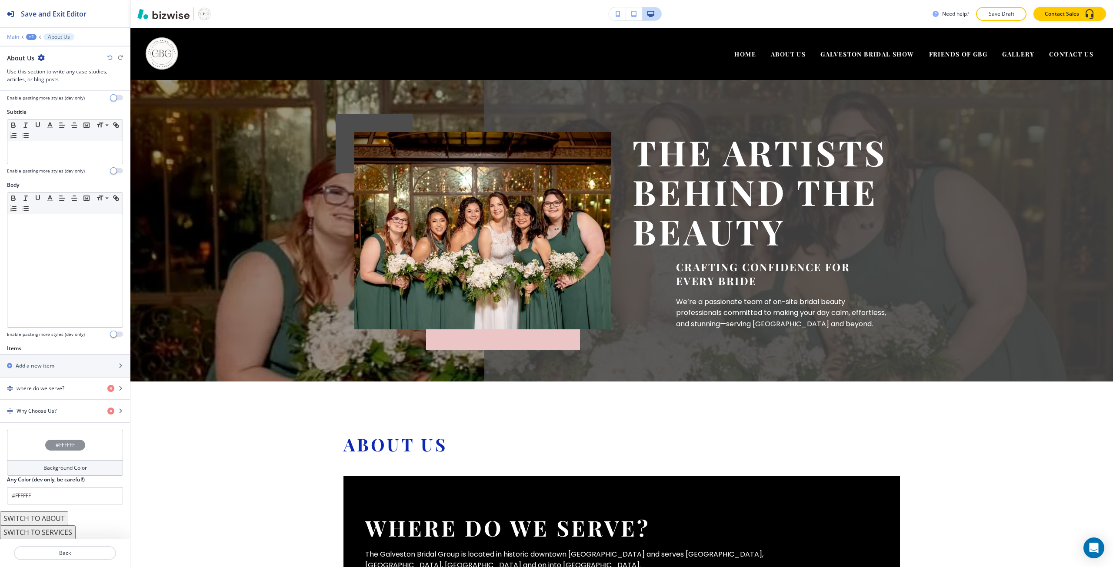
click at [16, 40] on p "Main" at bounding box center [13, 37] width 12 height 6
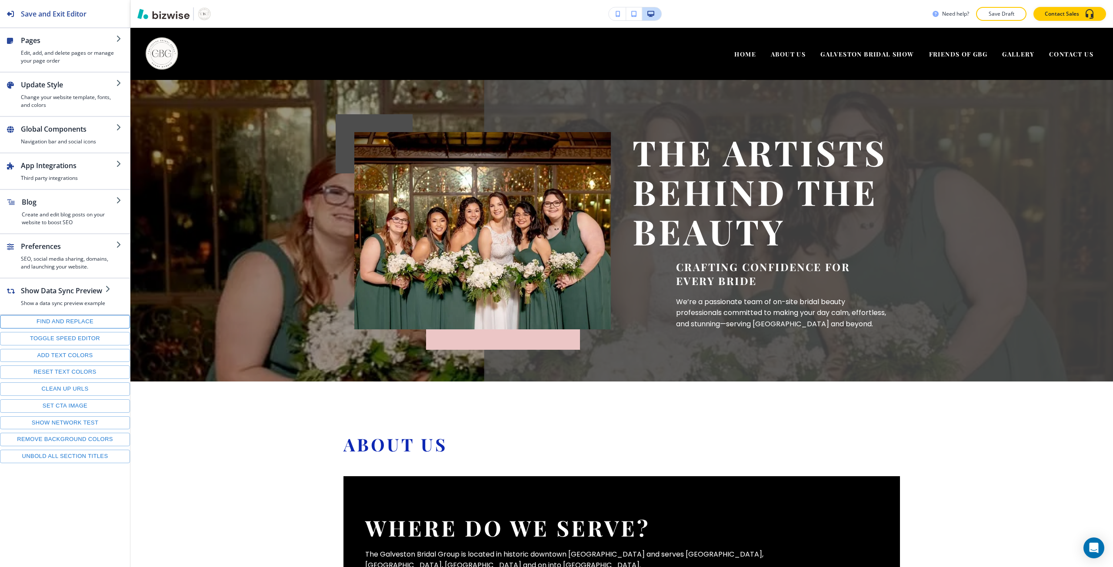
click at [35, 319] on button "Find and replace" at bounding box center [65, 321] width 130 height 13
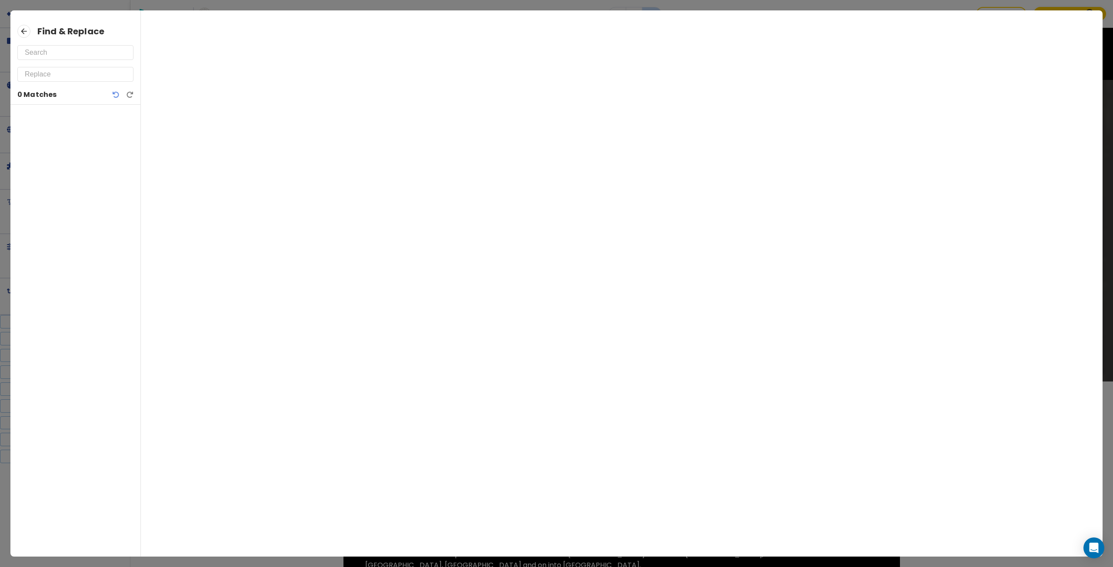
click at [96, 52] on input "text" at bounding box center [75, 53] width 101 height 14
paste input "Expert Bridal Beauty in Galveston"
click at [46, 51] on input "Expert Bridal Beauty in Galveston" at bounding box center [75, 53] width 101 height 14
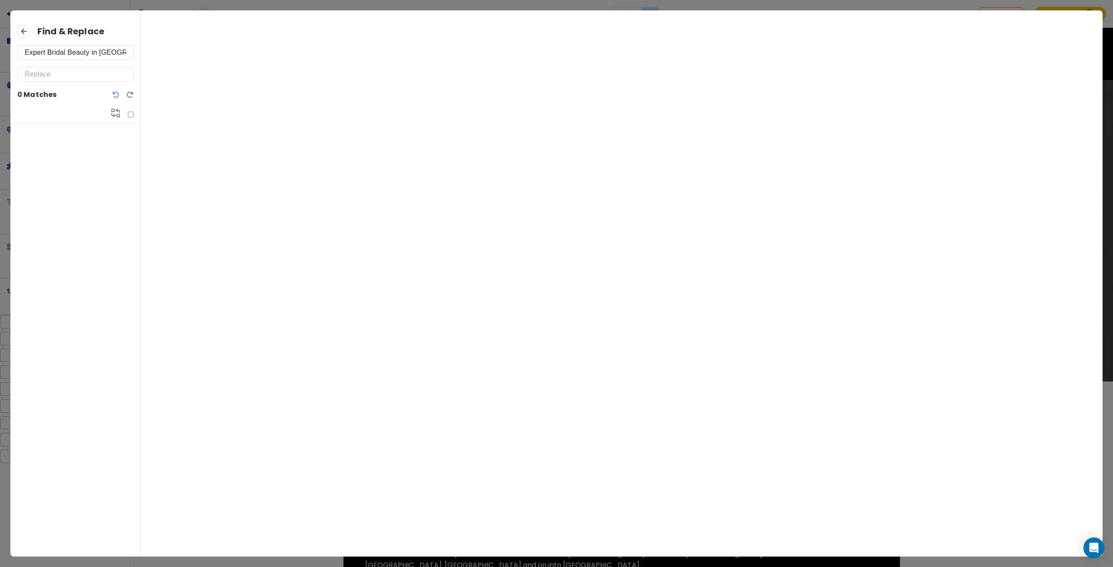
drag, startPoint x: 46, startPoint y: 51, endPoint x: 19, endPoint y: 53, distance: 27.0
click at [19, 53] on div "Expert Bridal Beauty in Galveston" at bounding box center [75, 52] width 116 height 15
click at [110, 51] on input "Expert Bridal Beauty in Galveston" at bounding box center [75, 53] width 101 height 14
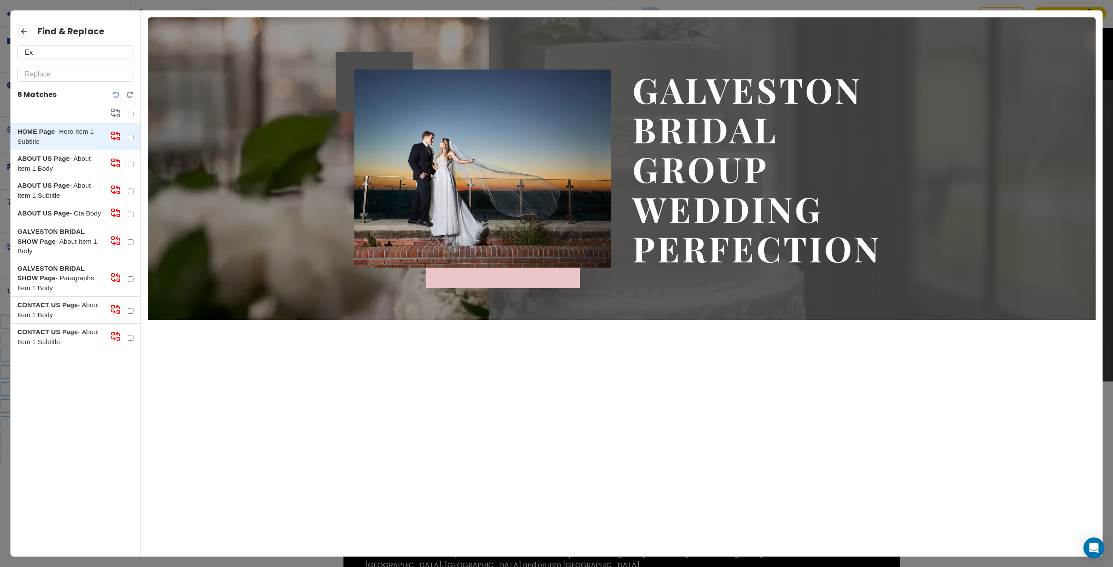
type input "E"
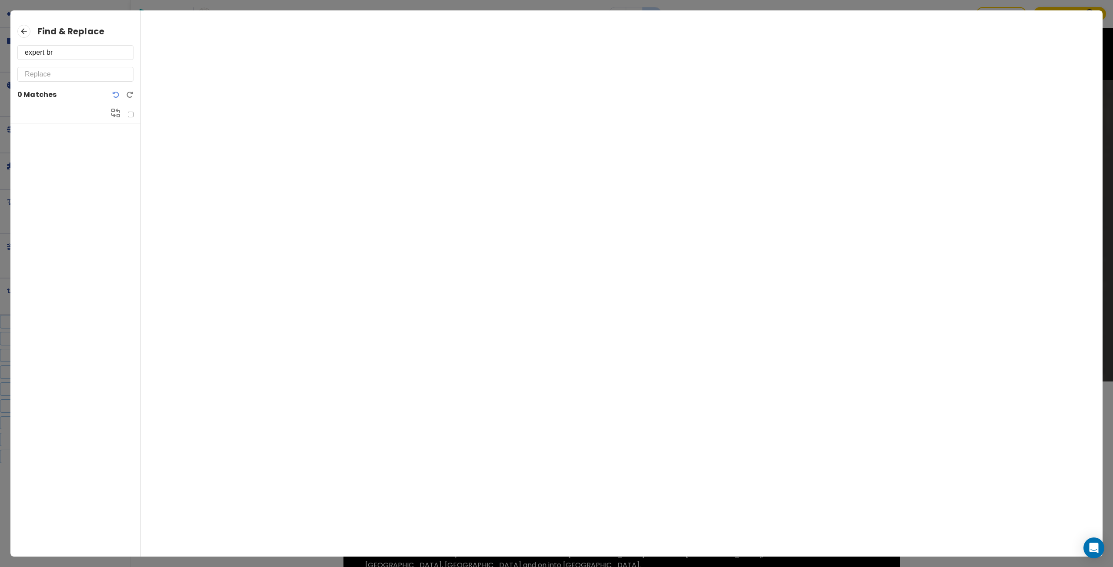
type input "expert br"
click at [24, 36] on icon at bounding box center [23, 31] width 13 height 13
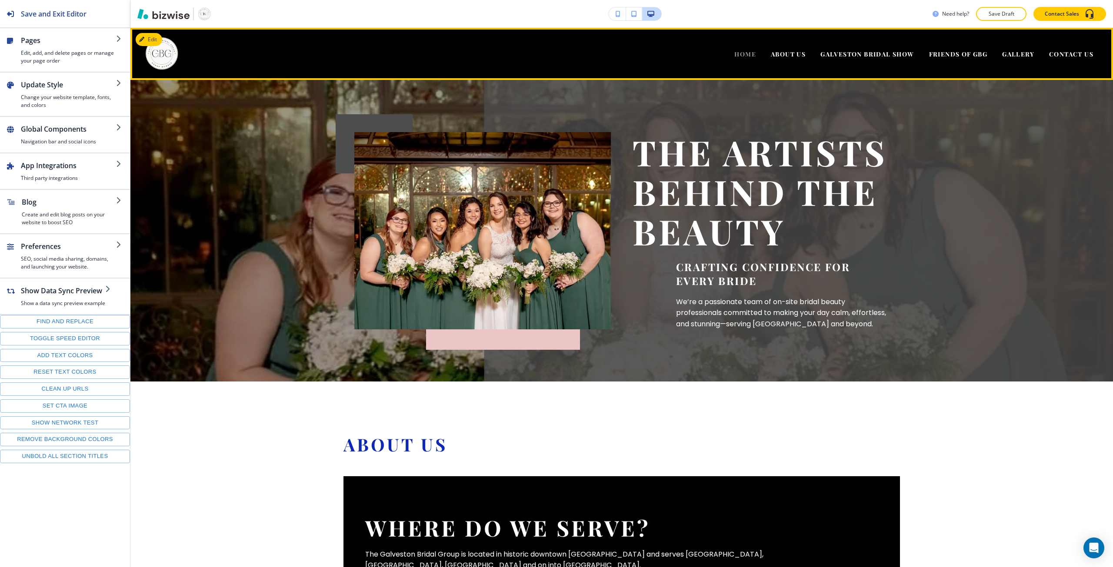
click at [737, 53] on span "HOME" at bounding box center [745, 54] width 22 height 8
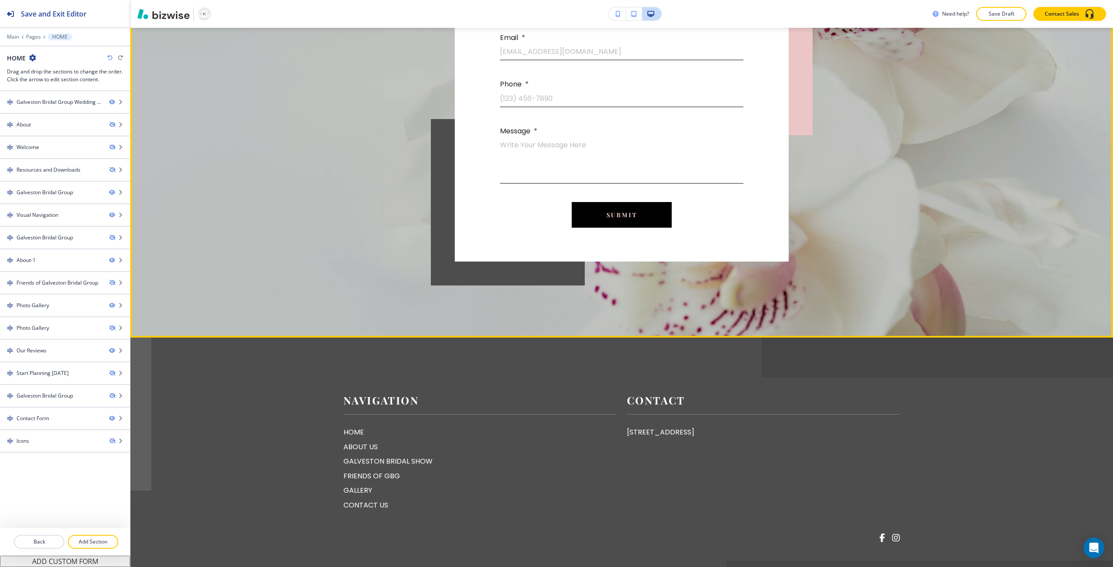
scroll to position [2827, 0]
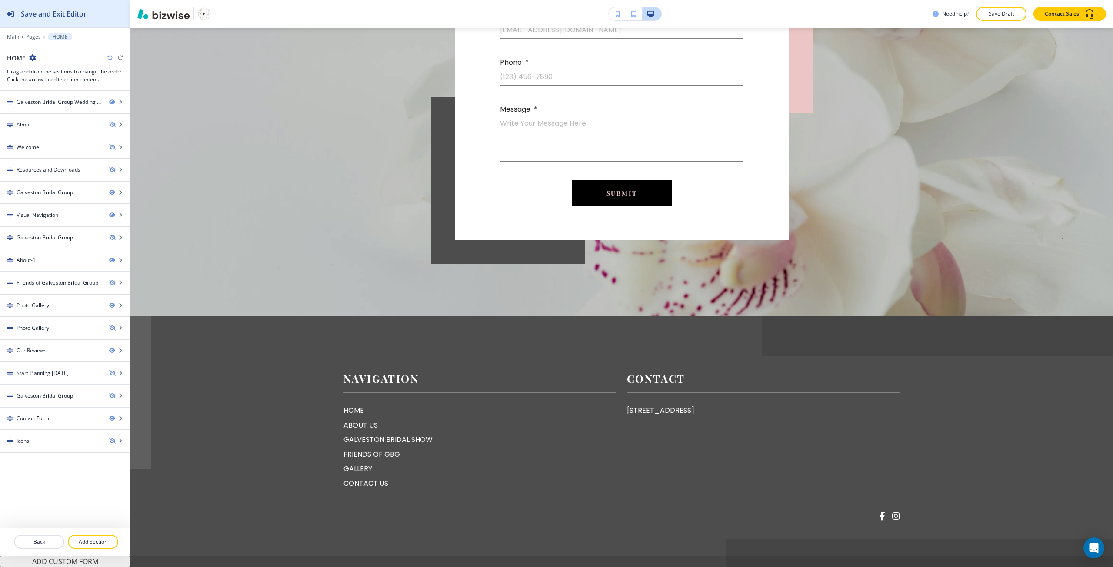
click at [63, 19] on div "Save and Exit Editor" at bounding box center [43, 13] width 86 height 27
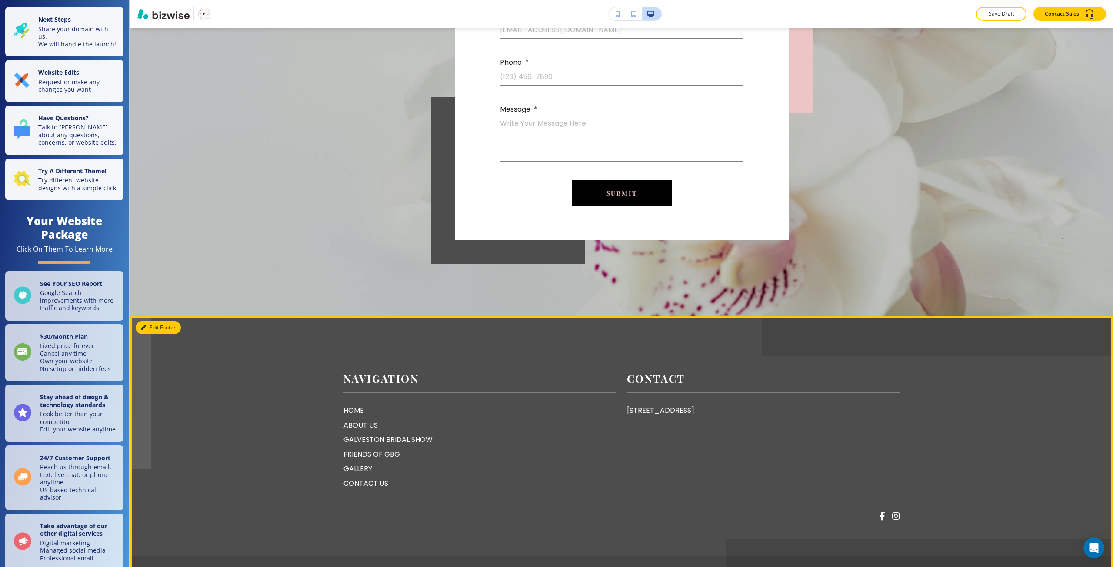
click at [147, 321] on button "Edit Footer" at bounding box center [158, 327] width 45 height 13
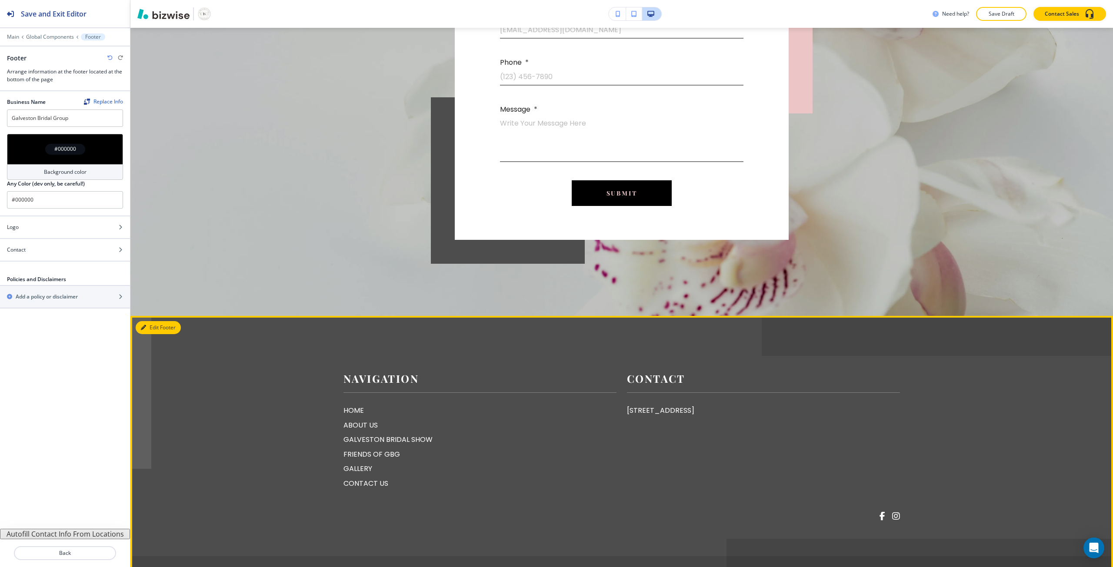
scroll to position [2830, 0]
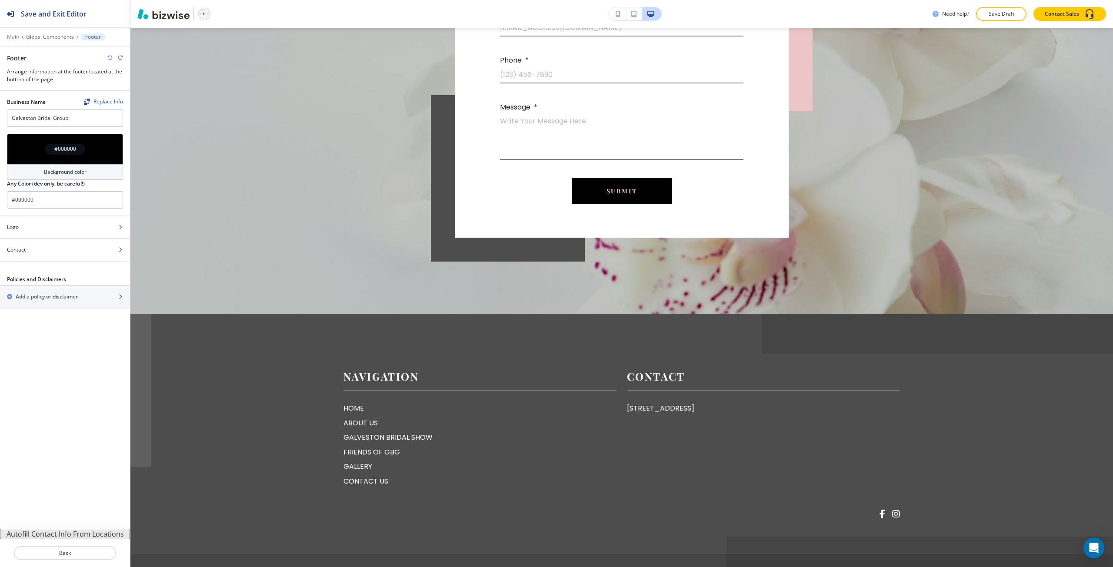
click at [10, 37] on p "Main" at bounding box center [13, 37] width 12 height 6
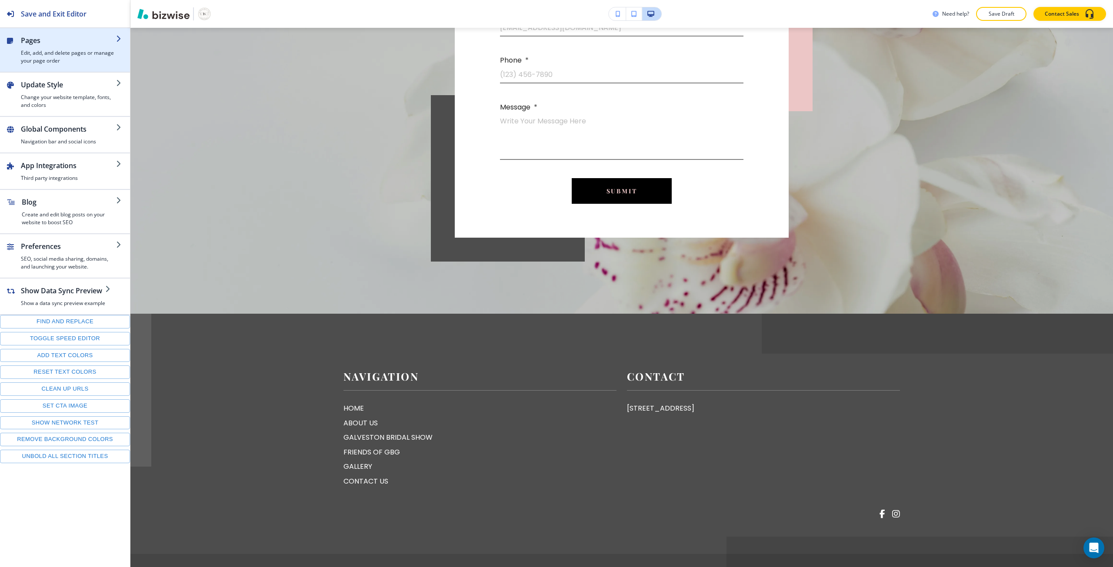
click at [40, 61] on h4 "Edit, add, and delete pages or manage your page order" at bounding box center [68, 57] width 95 height 16
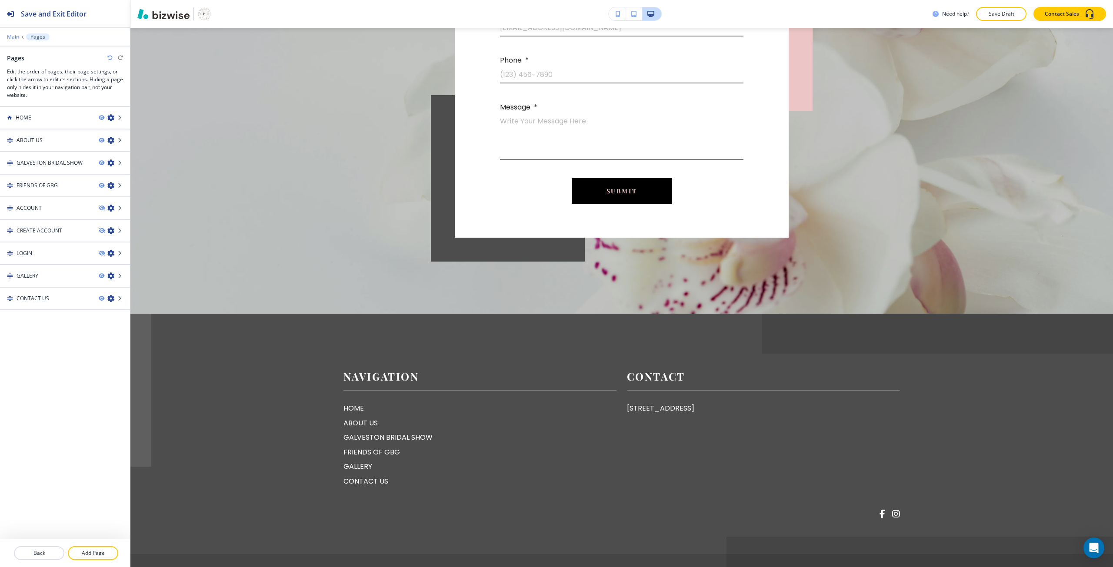
click at [14, 37] on p "Main" at bounding box center [13, 37] width 12 height 6
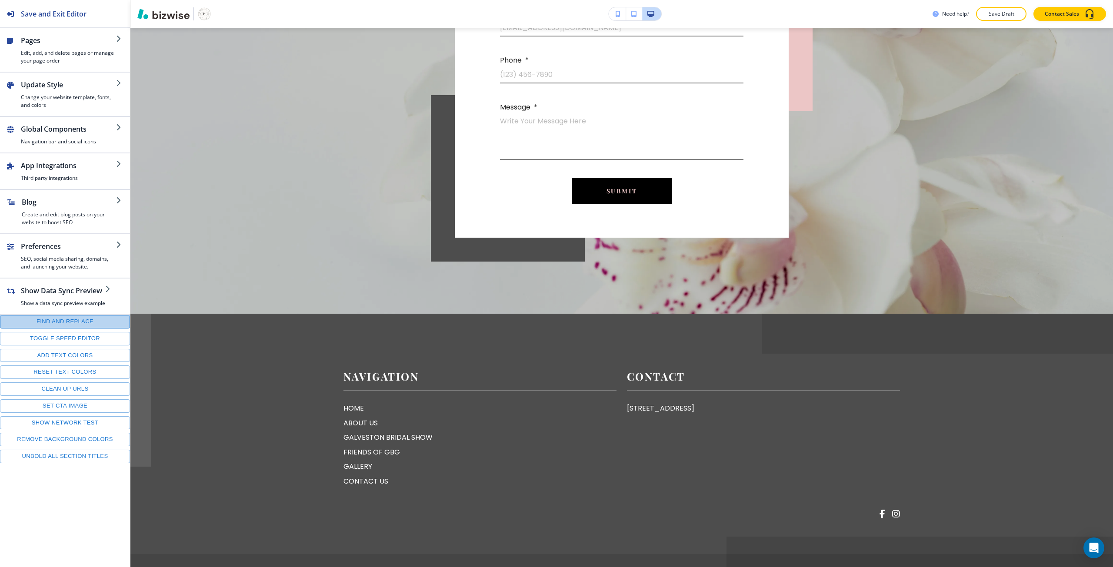
click at [75, 317] on button "Find and replace" at bounding box center [65, 321] width 130 height 13
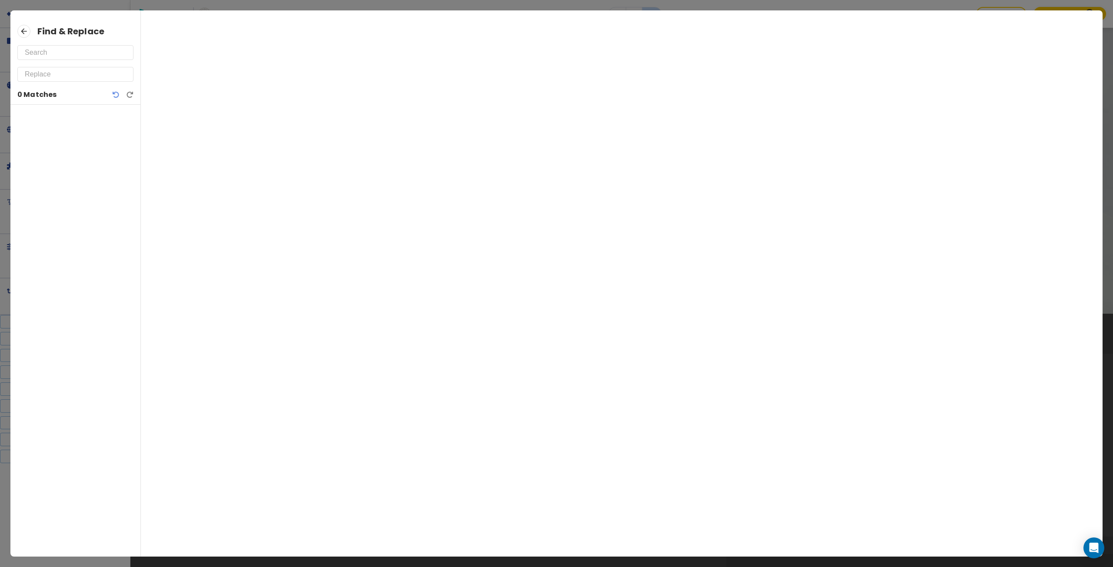
click at [85, 58] on input "text" at bounding box center [75, 53] width 101 height 14
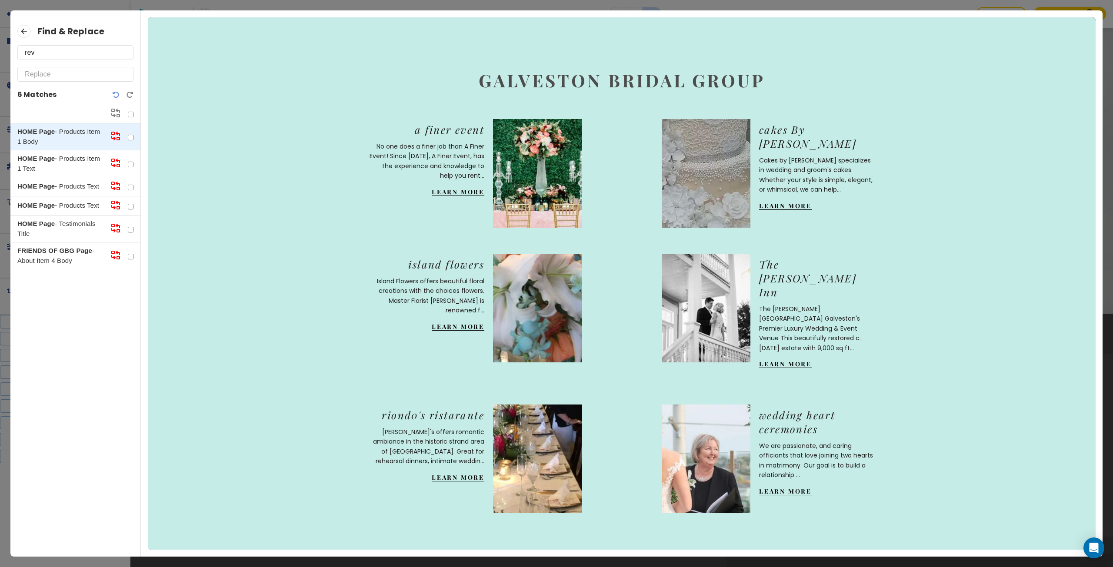
click at [72, 167] on p "HOME Page - Products Item 1 Text" at bounding box center [60, 164] width 86 height 20
click at [72, 180] on div "HOME Page - Products Text" at bounding box center [75, 186] width 130 height 19
click at [73, 186] on p "HOME Page - Products Text" at bounding box center [60, 187] width 86 height 10
click at [75, 208] on p "HOME Page - Products Text" at bounding box center [60, 206] width 86 height 10
click at [75, 222] on p "HOME Page - Testimonials Title" at bounding box center [60, 229] width 86 height 20
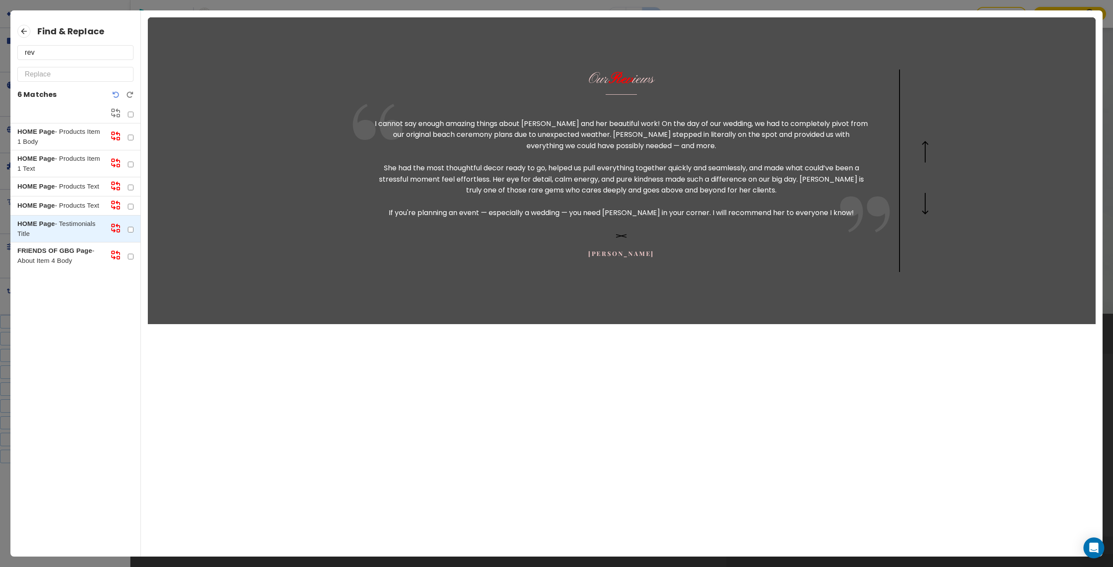
click at [39, 55] on input "rev" at bounding box center [75, 53] width 101 height 14
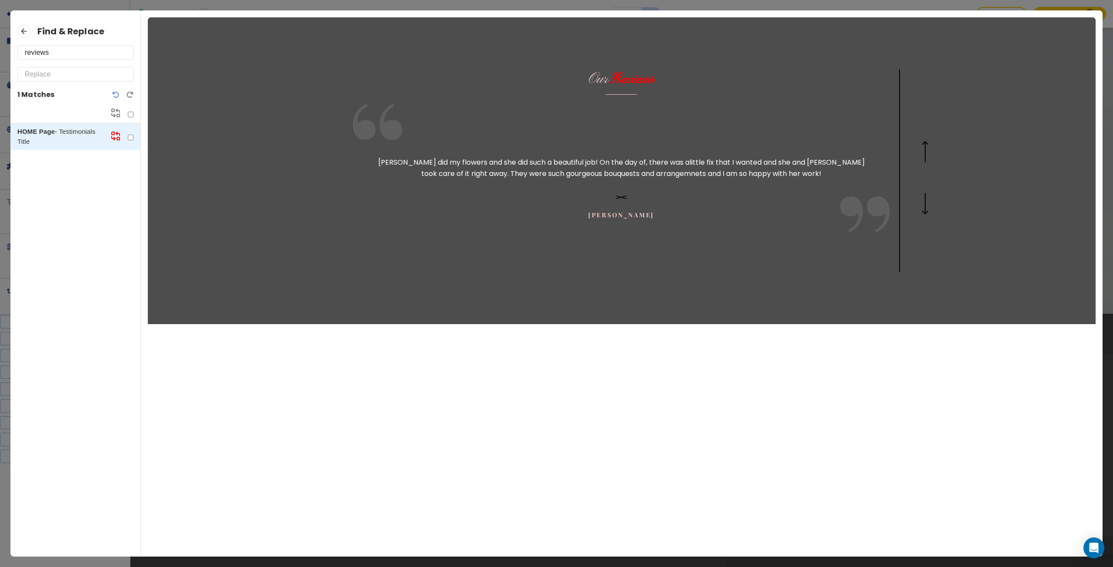
type input "reviews"
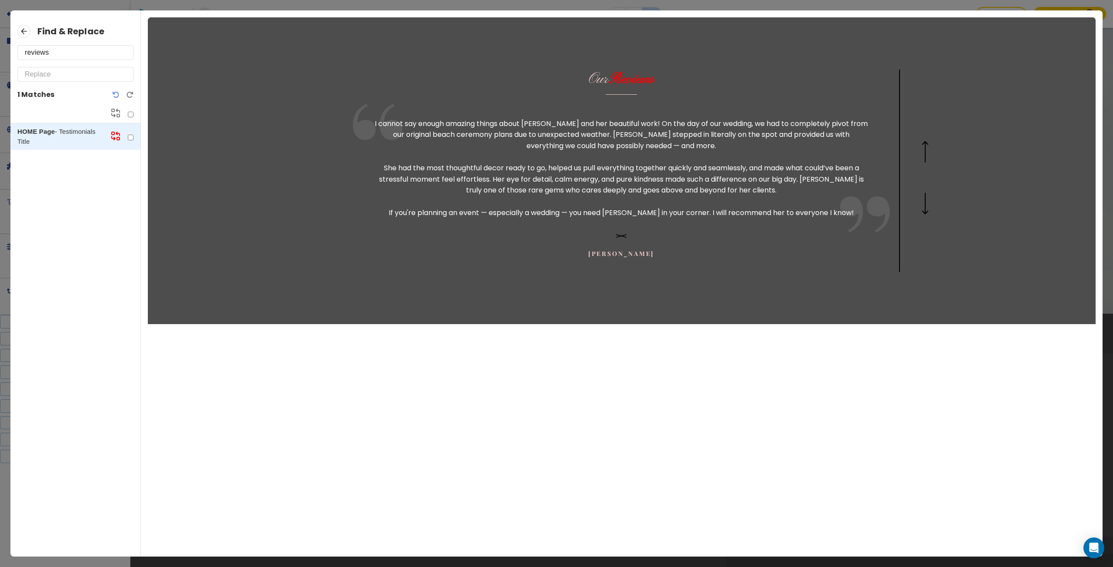
click at [23, 35] on icon at bounding box center [23, 31] width 13 height 13
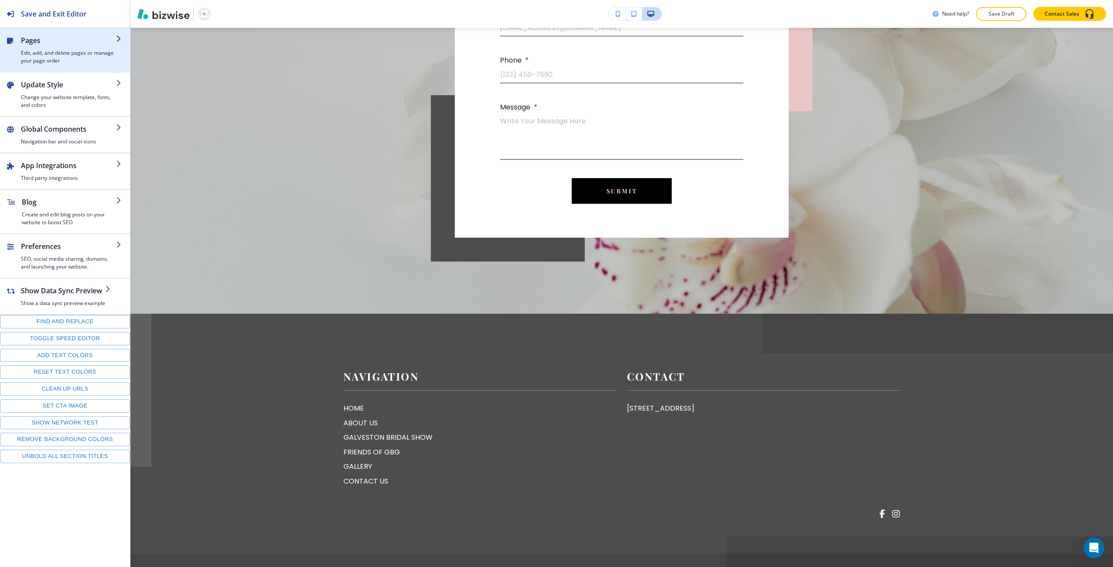
click at [33, 41] on h2 "Pages" at bounding box center [68, 40] width 95 height 10
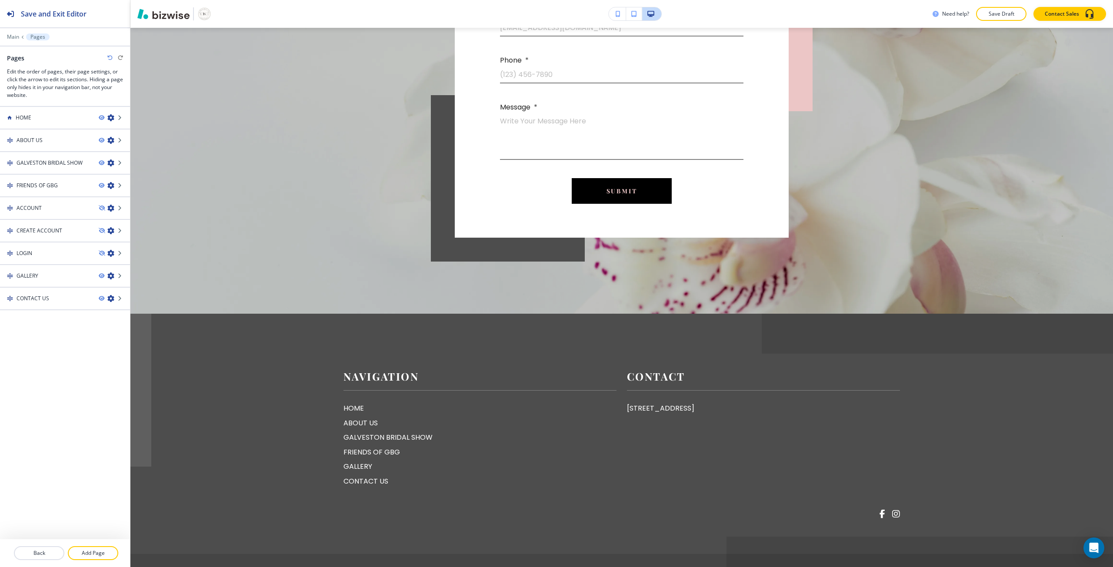
click at [92, 542] on div at bounding box center [65, 542] width 130 height 7
click at [83, 548] on button "Add Page" at bounding box center [93, 553] width 50 height 14
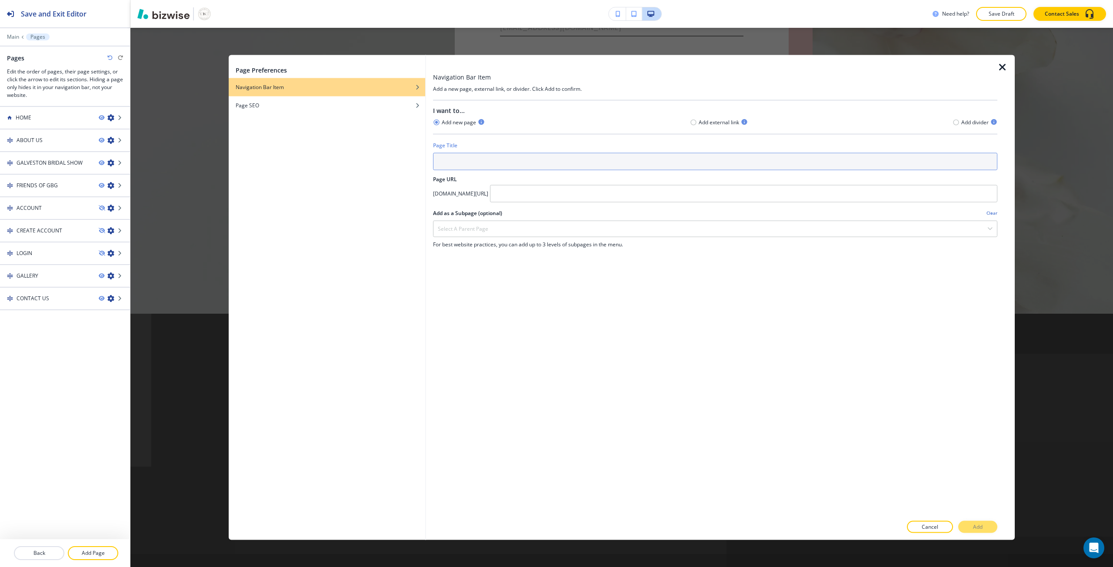
click at [469, 156] on input "text" at bounding box center [715, 161] width 564 height 17
paste input "Experiences"
type input "Experiences"
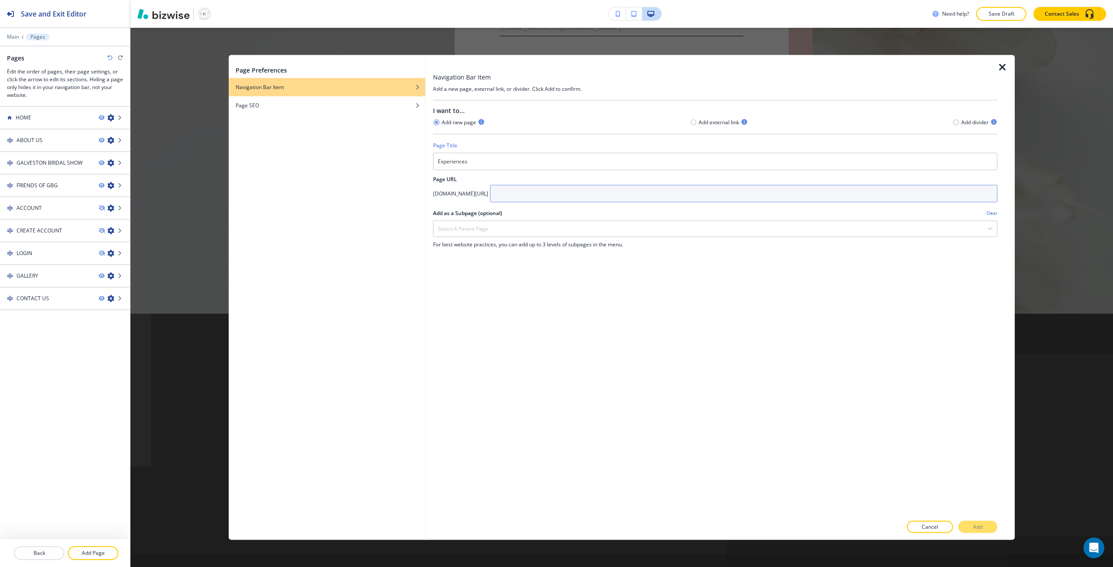
click at [551, 191] on input "text" at bounding box center [743, 193] width 507 height 17
paste input "Experiences"
click at [549, 192] on input "Experiences" at bounding box center [743, 193] width 507 height 17
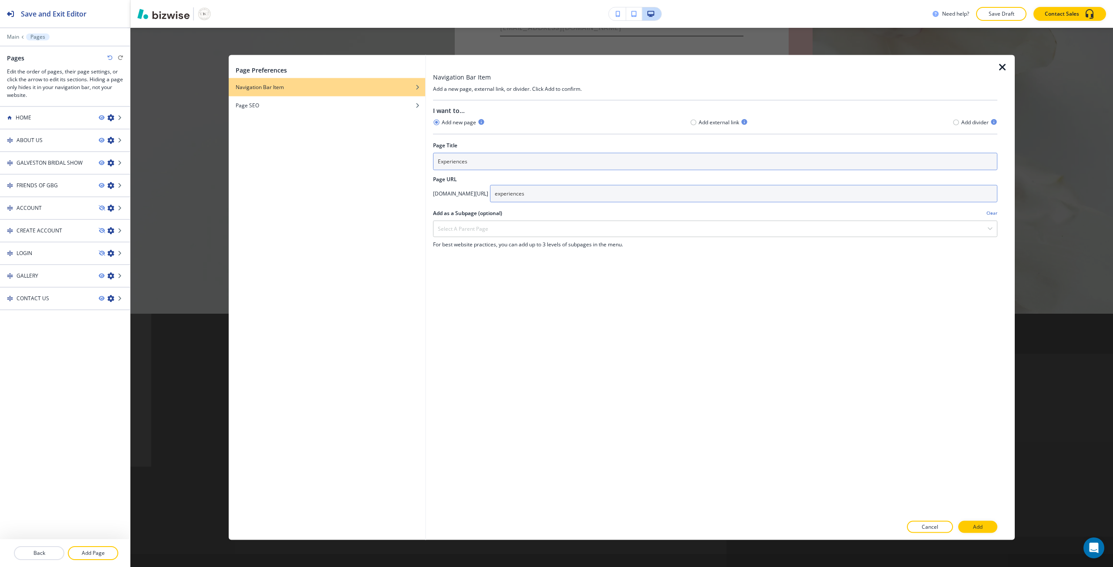
type input "experiences"
drag, startPoint x: 474, startPoint y: 164, endPoint x: 440, endPoint y: 165, distance: 34.3
click at [440, 165] on input "Experiences" at bounding box center [715, 161] width 564 height 17
type input "EXPERIENCES"
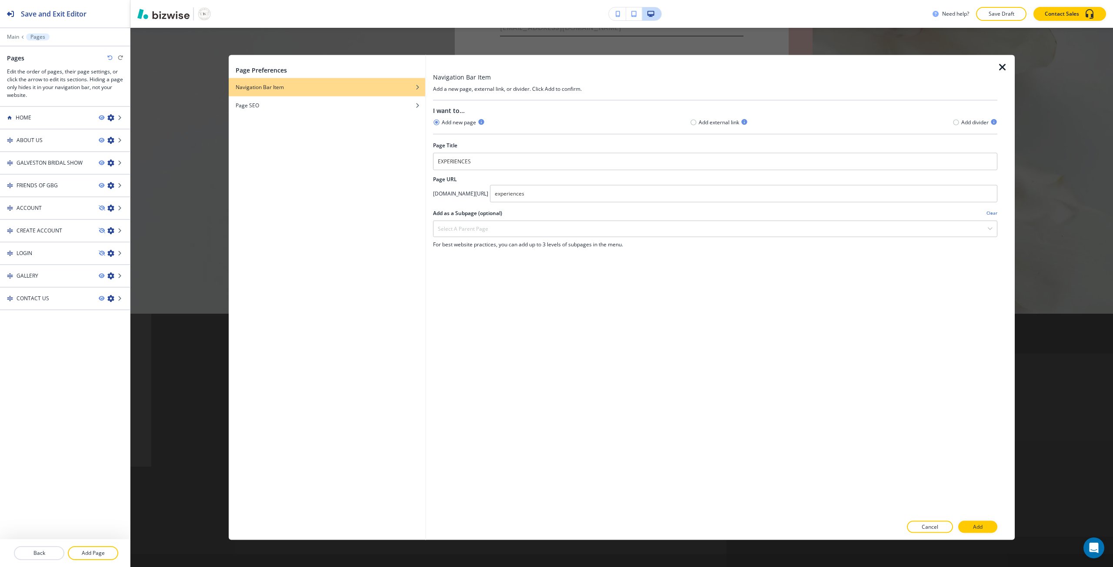
click at [980, 520] on div at bounding box center [715, 518] width 564 height 5
click at [972, 523] on button "Add" at bounding box center [977, 527] width 39 height 12
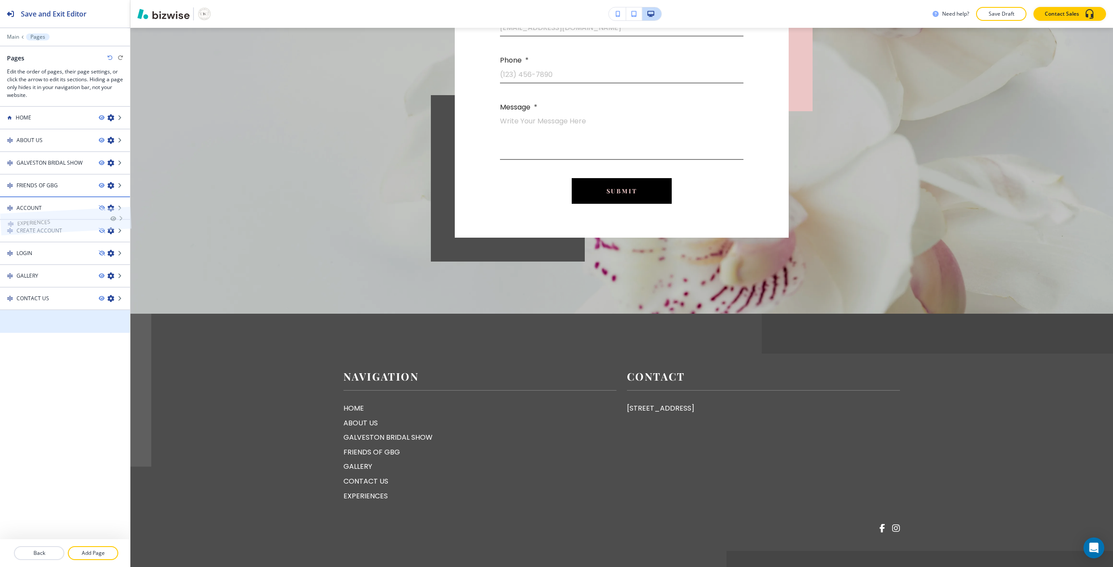
drag, startPoint x: 56, startPoint y: 325, endPoint x: 56, endPoint y: 199, distance: 125.2
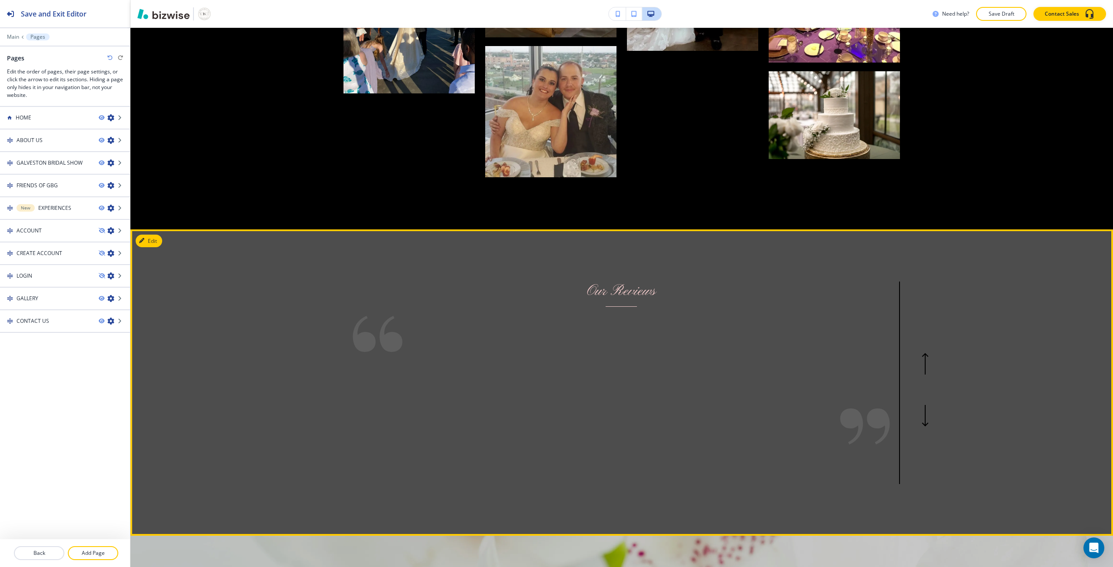
scroll to position [1917, 0]
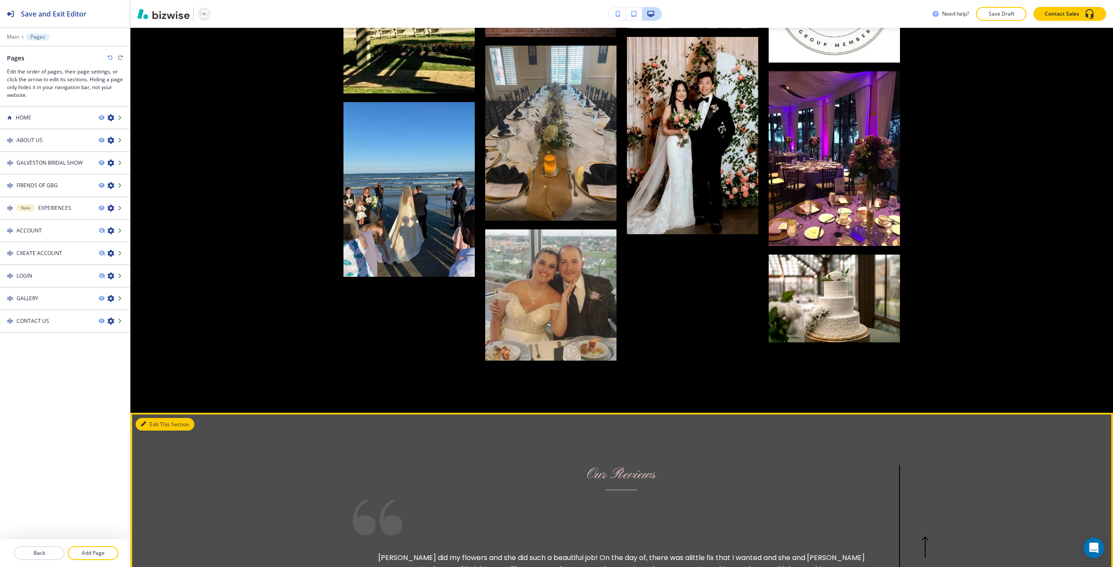
drag, startPoint x: 154, startPoint y: 349, endPoint x: 150, endPoint y: 301, distance: 48.4
click at [154, 418] on button "Edit This Section" at bounding box center [165, 424] width 59 height 13
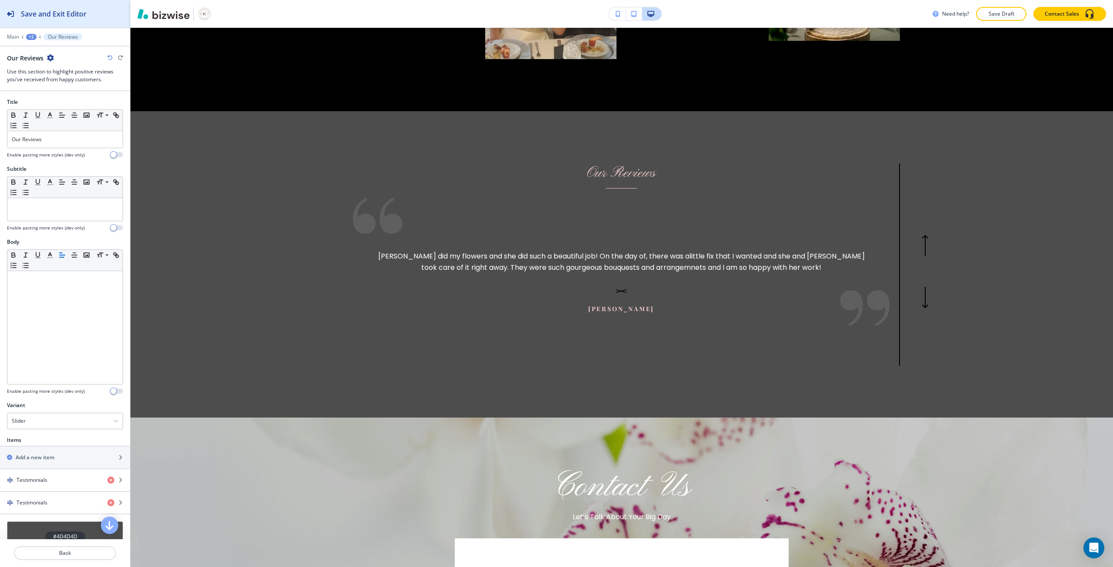
scroll to position [2231, 0]
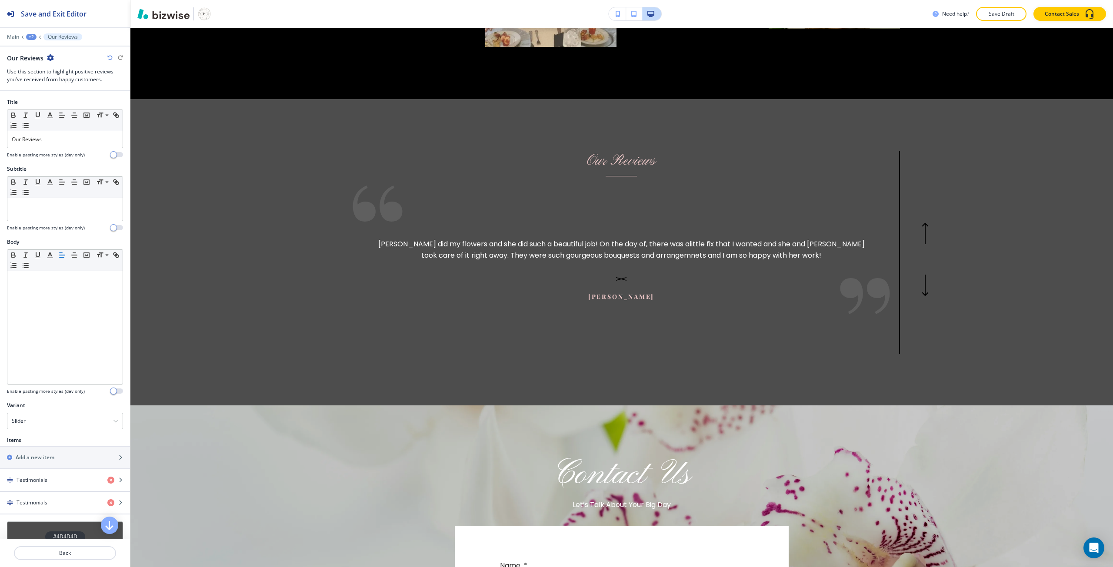
click at [51, 54] on icon "button" at bounding box center [50, 57] width 7 height 7
click at [67, 94] on button "Duplicate Section" at bounding box center [75, 87] width 56 height 15
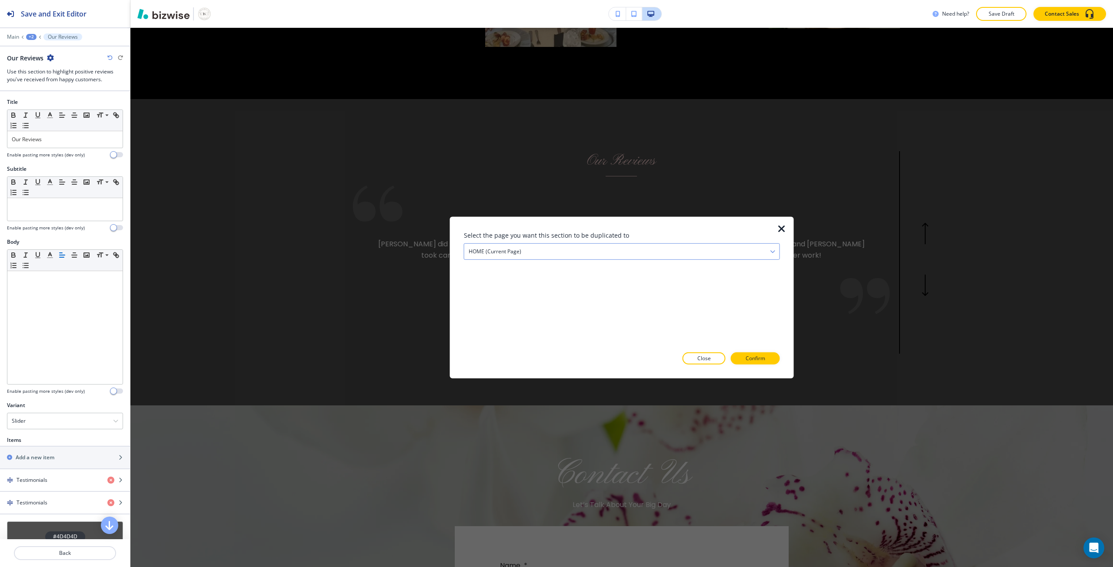
click at [482, 249] on h4 "HOME (current page)" at bounding box center [494, 251] width 53 height 8
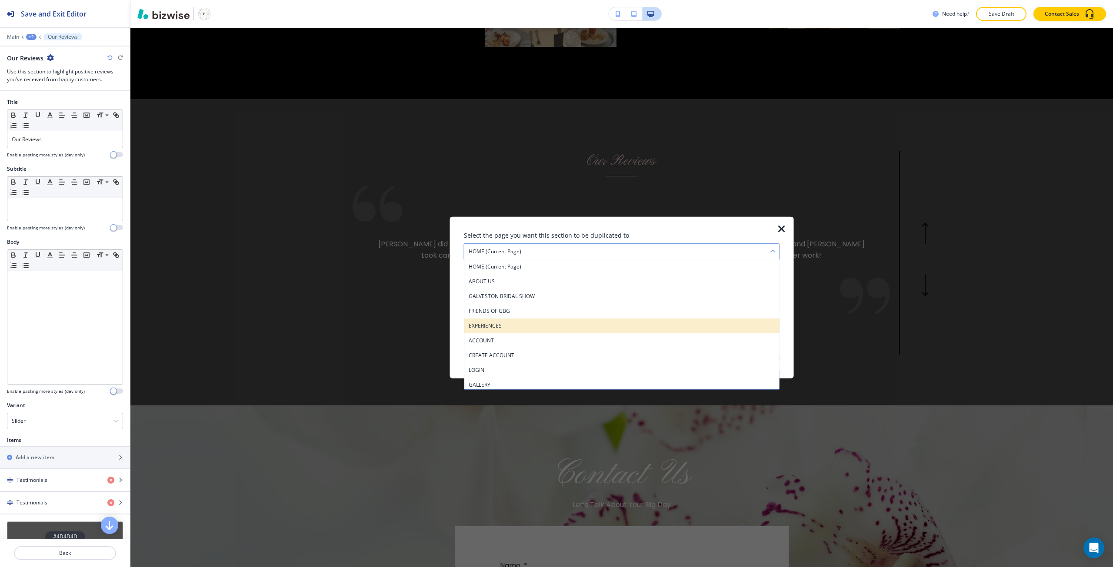
click at [500, 330] on div "EXPERIENCES" at bounding box center [621, 325] width 315 height 15
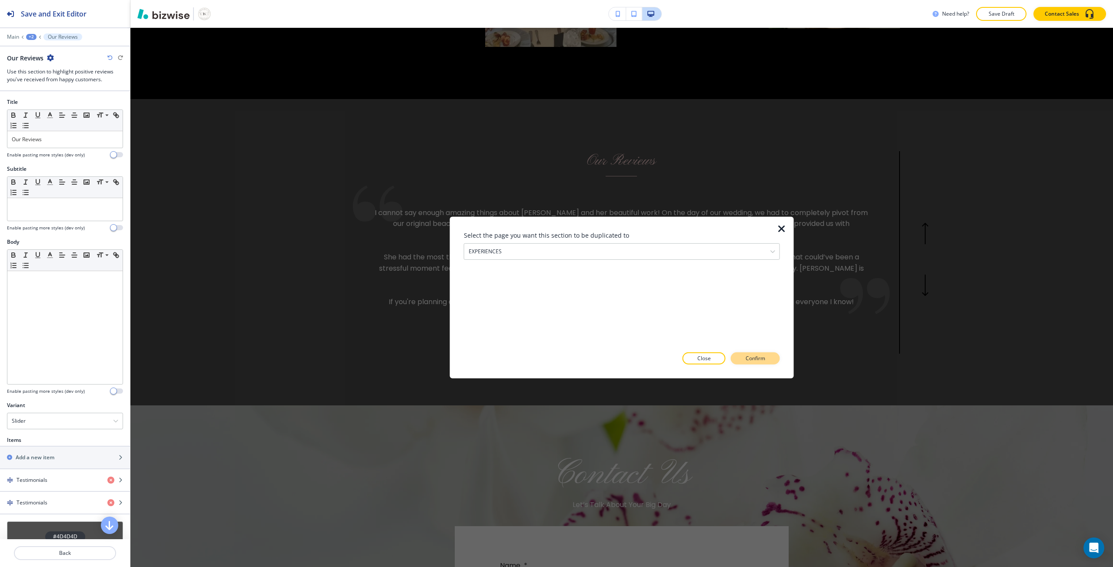
click at [747, 356] on p "Confirm" at bounding box center [755, 359] width 20 height 8
click at [740, 361] on p "Take me there" at bounding box center [747, 359] width 35 height 8
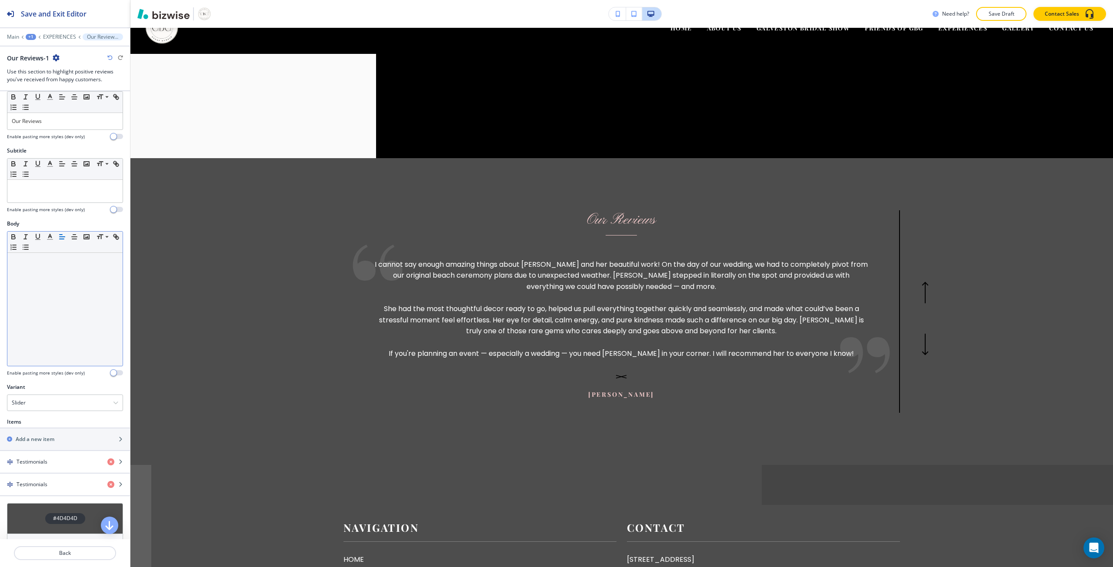
scroll to position [64, 0]
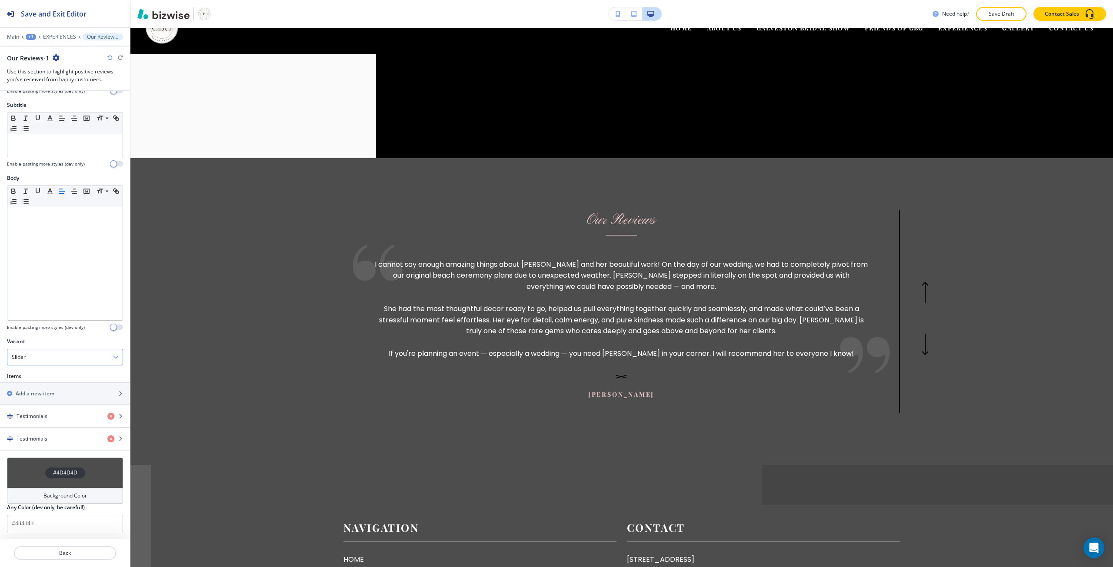
click at [47, 354] on div "Slider" at bounding box center [64, 357] width 115 height 16
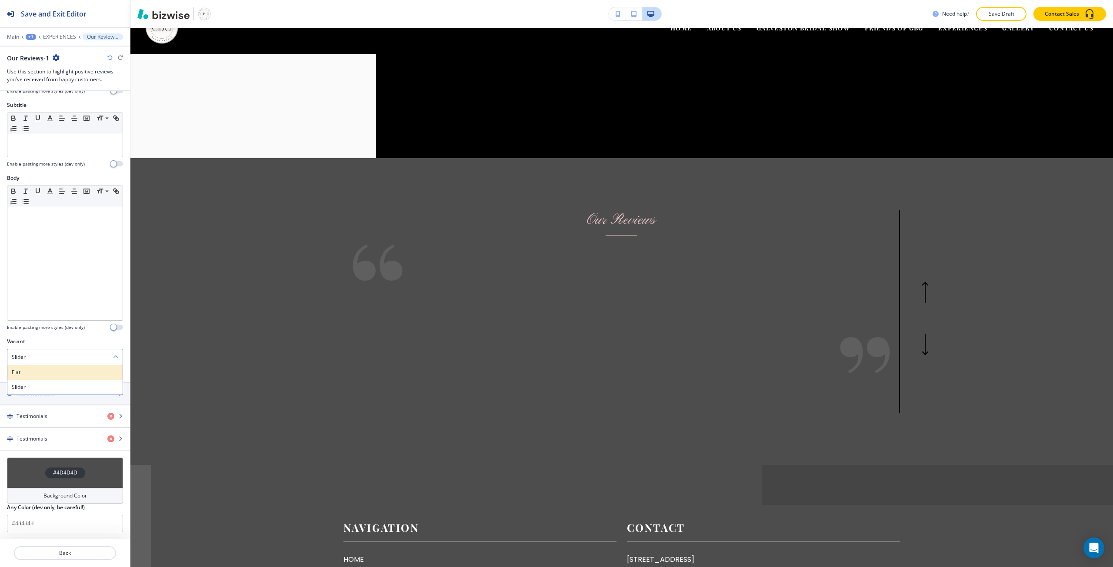
click at [49, 371] on h4 "Flat" at bounding box center [65, 373] width 106 height 8
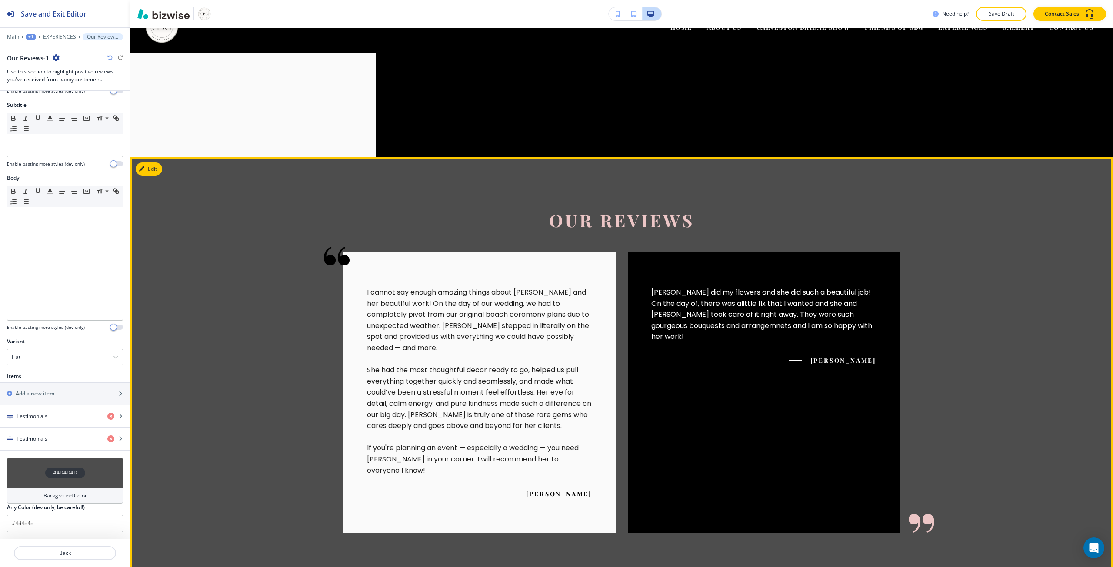
scroll to position [0, 0]
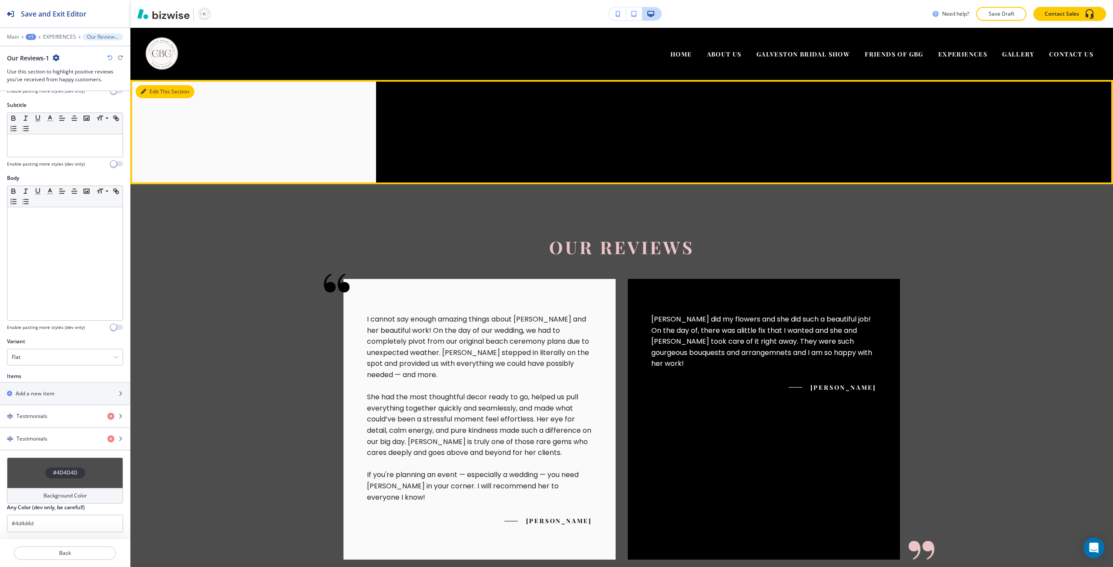
click at [150, 90] on button "Edit This Section" at bounding box center [165, 91] width 59 height 13
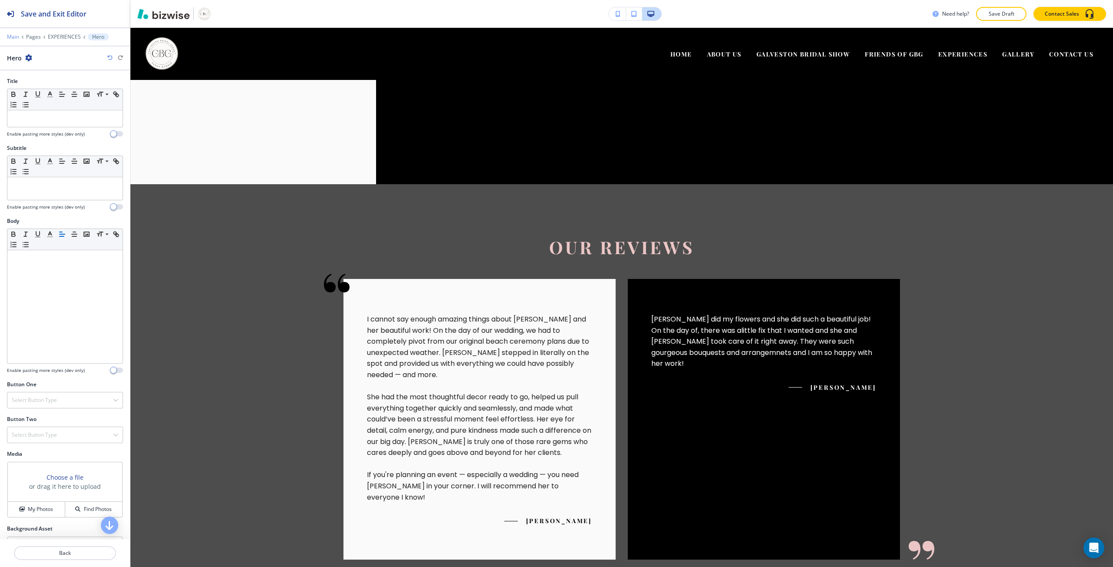
click at [15, 38] on p "Main" at bounding box center [13, 37] width 12 height 6
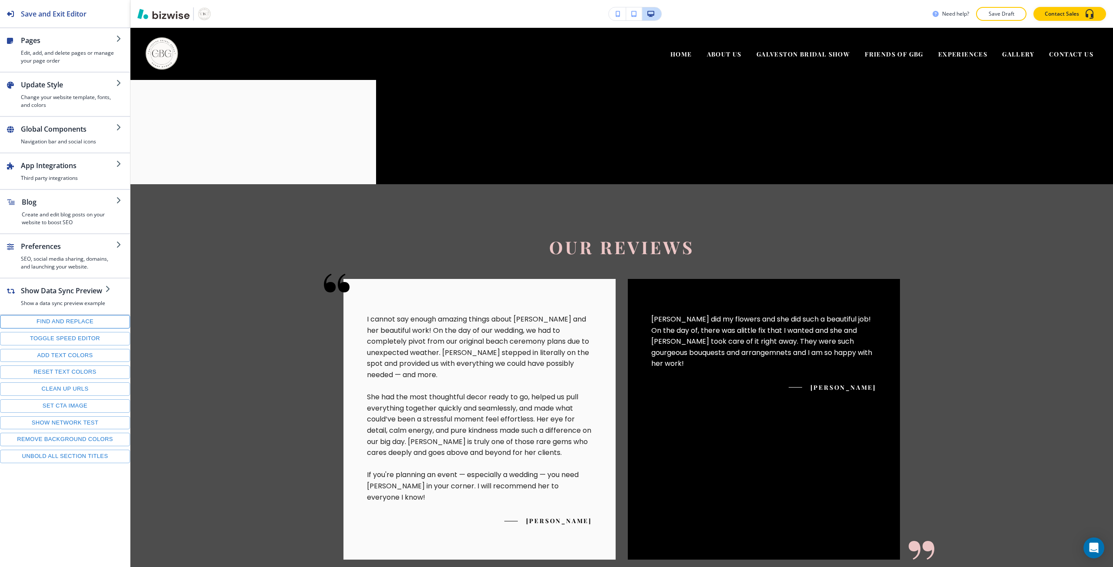
click at [59, 321] on button "Find and replace" at bounding box center [65, 321] width 130 height 13
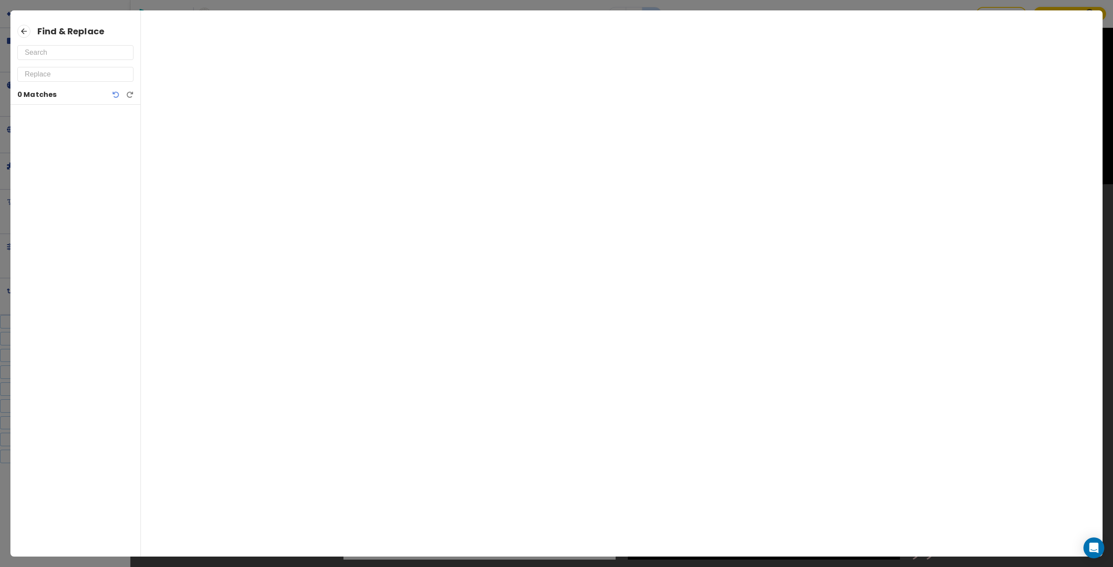
click at [64, 58] on input "text" at bounding box center [75, 53] width 101 height 14
paste input "Wedding perfection starts with Galveston Bridal Group"
type input "Wedding perfection starts with Galveston Bridal Group"
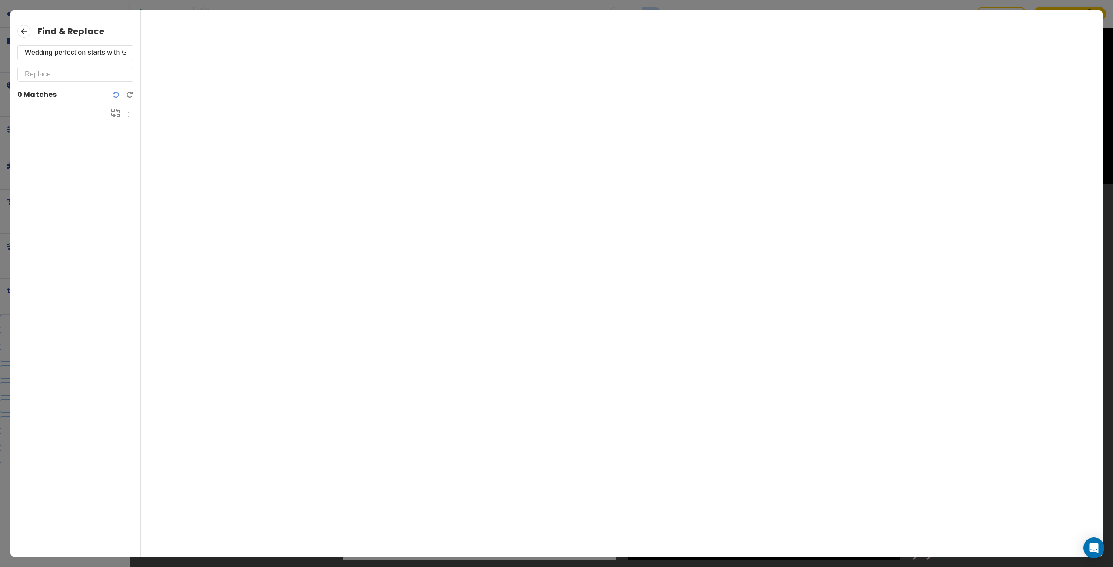
click at [64, 74] on input "text" at bounding box center [75, 74] width 101 height 14
paste input "Wedding perfection starts with Galveston Bridal Group"
type input "Wedding perfection starts with Galveston Bridal Group"
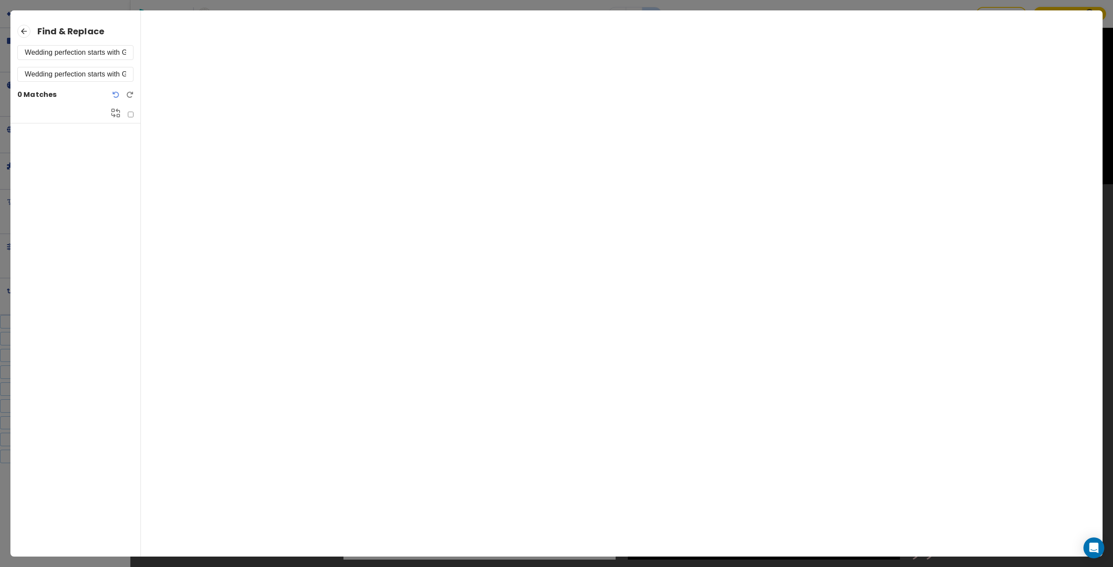
click at [68, 50] on input "Wedding perfection starts with Galveston Bridal Group" at bounding box center [75, 53] width 101 height 14
paste input "Your wedding dream starts here"
click at [73, 50] on input "Your wedding dream starts here" at bounding box center [75, 53] width 101 height 14
drag, startPoint x: 73, startPoint y: 50, endPoint x: 120, endPoint y: 47, distance: 47.0
click at [120, 47] on input "Your wedding dream starts here" at bounding box center [75, 53] width 101 height 14
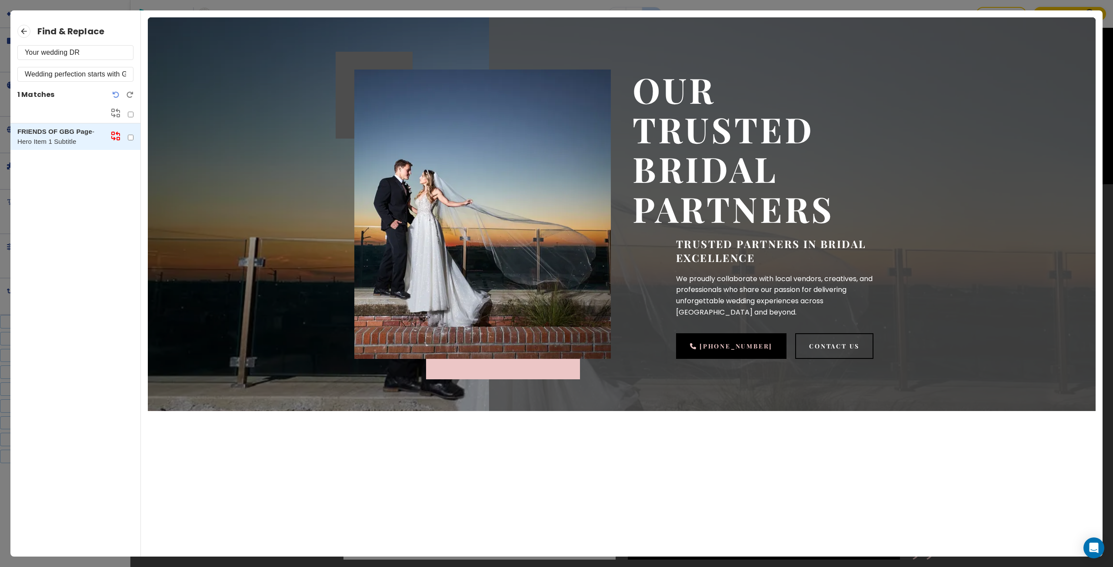
click at [66, 139] on p "FRIENDS OF GBG Page - Hero Item 1 Subtitle" at bounding box center [60, 137] width 86 height 20
click at [57, 53] on input "Your wedding DR" at bounding box center [75, 53] width 101 height 14
drag, startPoint x: 57, startPoint y: 53, endPoint x: 76, endPoint y: 51, distance: 19.7
click at [76, 51] on input "Your wedding DR" at bounding box center [75, 53] width 101 height 14
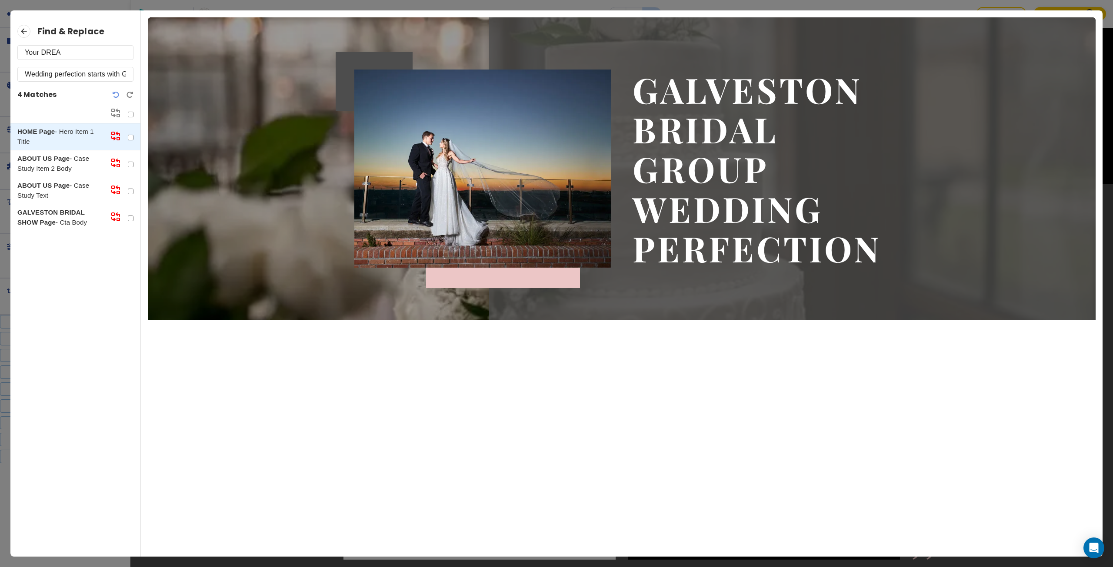
type input "Your DREA"
click at [69, 161] on strong "ABOUT US Page" at bounding box center [43, 158] width 52 height 7
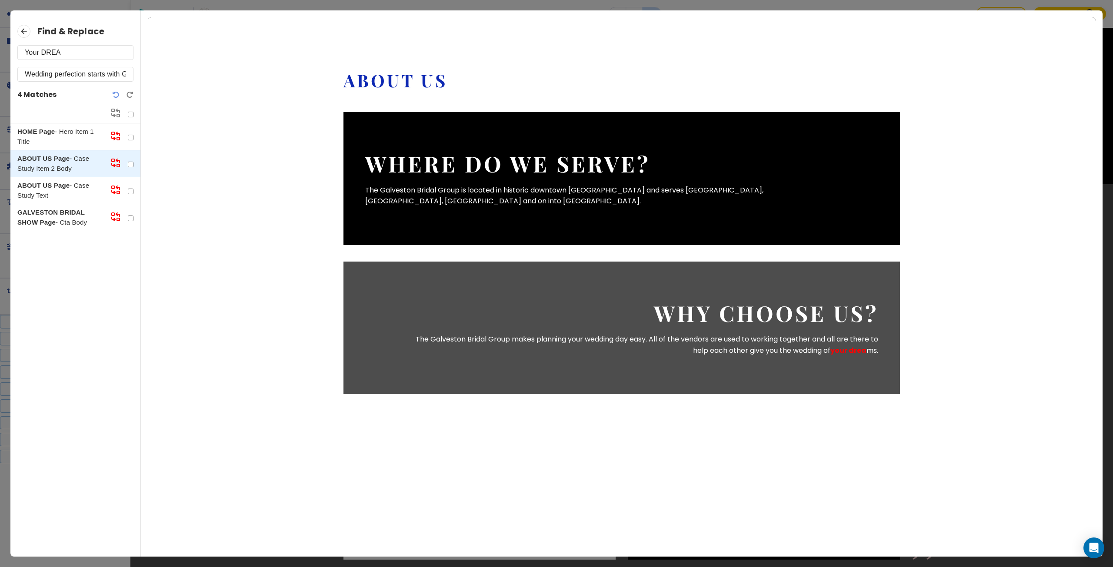
click at [83, 190] on p "ABOUT US Page - Case Study Text" at bounding box center [60, 191] width 86 height 20
click at [84, 216] on p "GALVESTON BRIDAL SHOW Page - Cta Body" at bounding box center [60, 218] width 86 height 20
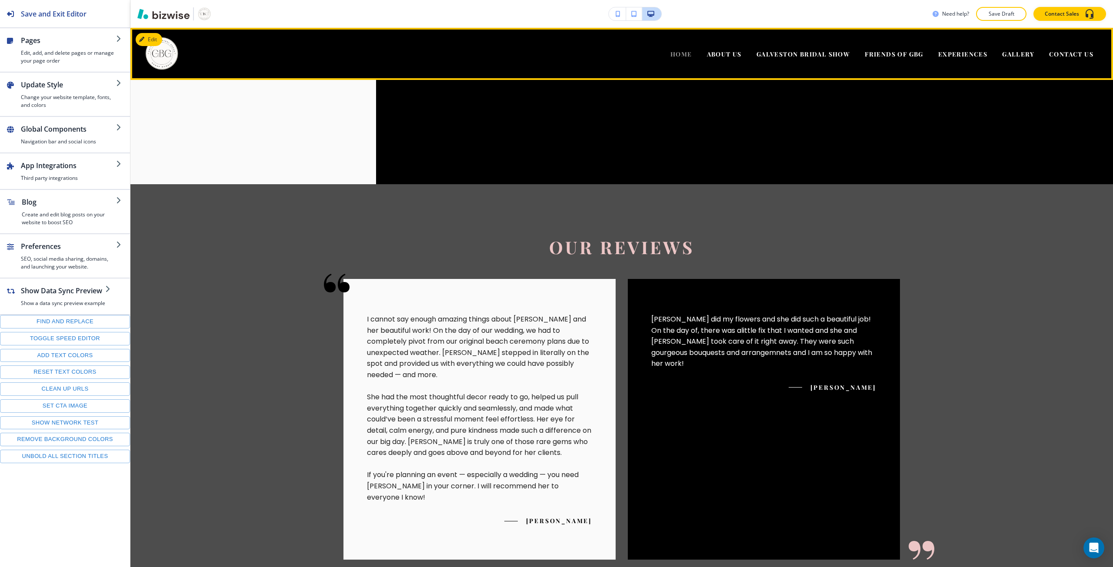
click at [675, 53] on span "HOME" at bounding box center [681, 54] width 22 height 8
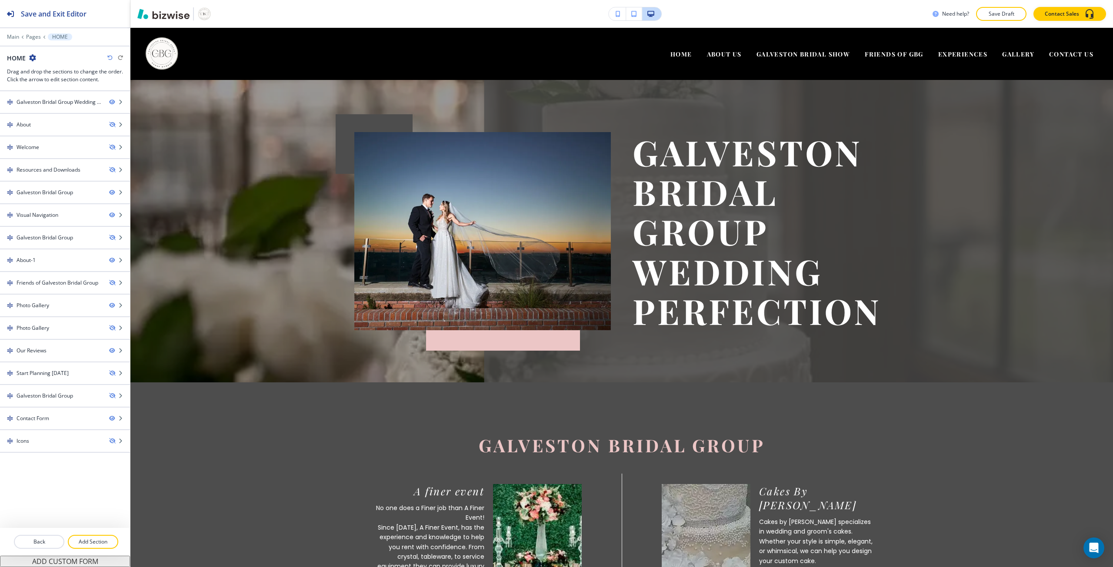
click at [141, 39] on div "Edit HOME ABOUT US GALVESTON BRIDAL SHOW FRIENDS OF GBG EXPERIENCES GALLERY CON…" at bounding box center [621, 54] width 982 height 52
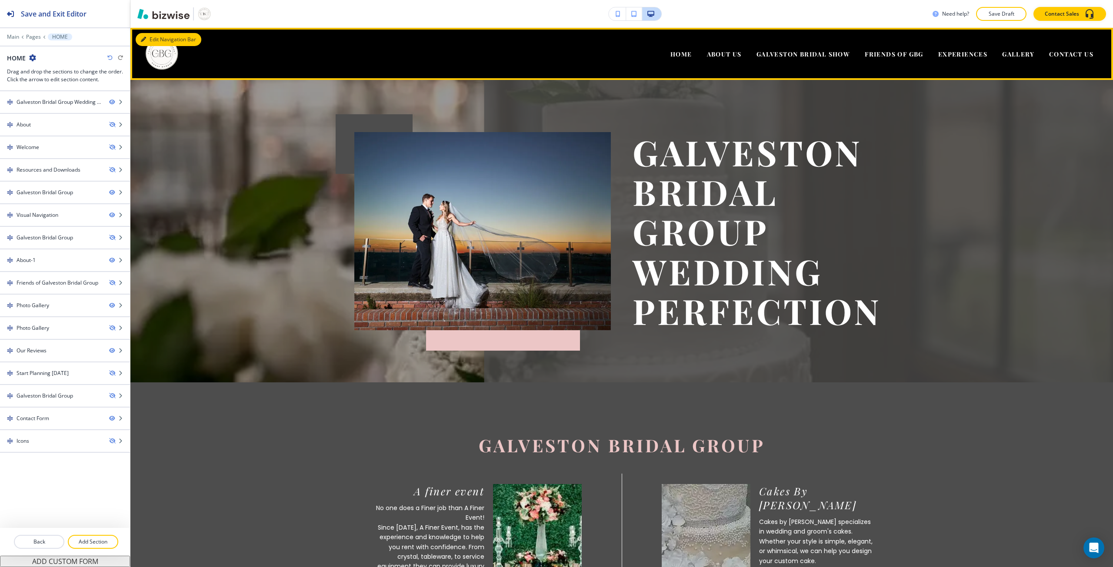
click at [155, 37] on button "Edit Navigation Bar" at bounding box center [169, 39] width 66 height 13
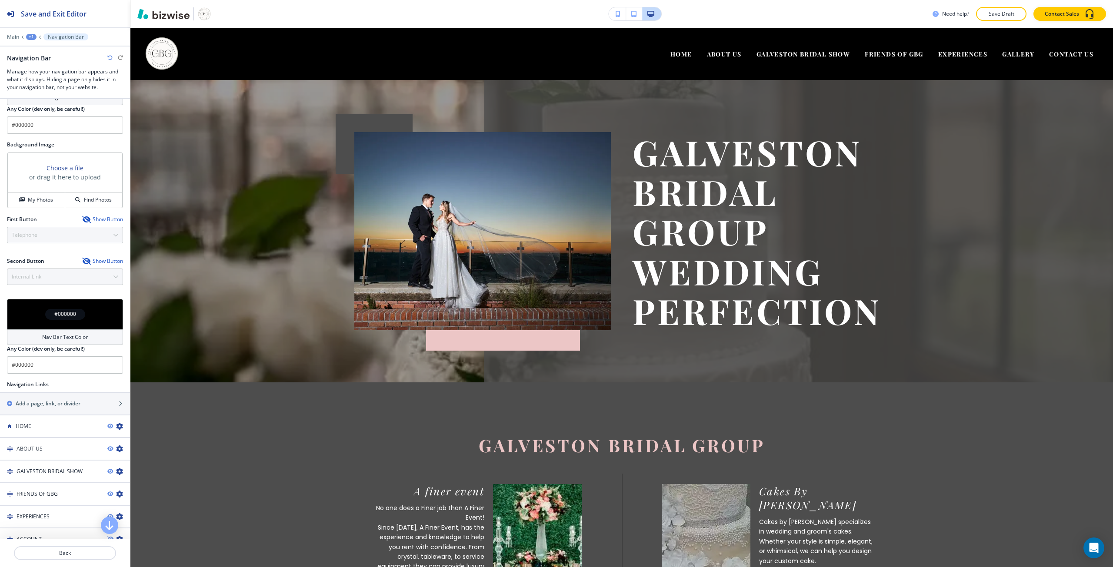
scroll to position [304, 0]
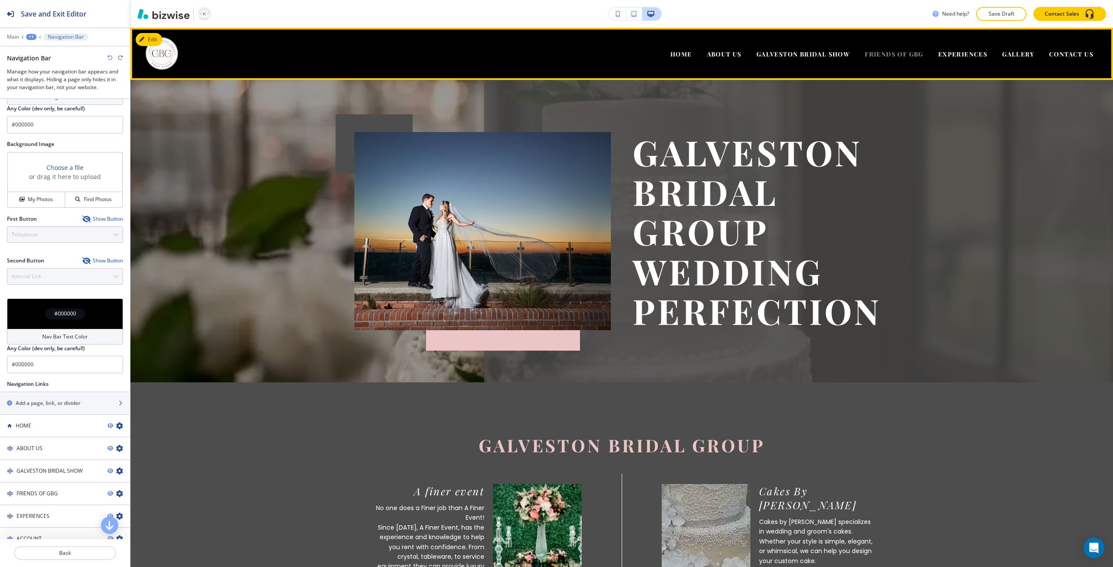
click at [868, 53] on span "FRIENDS OF GBG" at bounding box center [893, 54] width 59 height 8
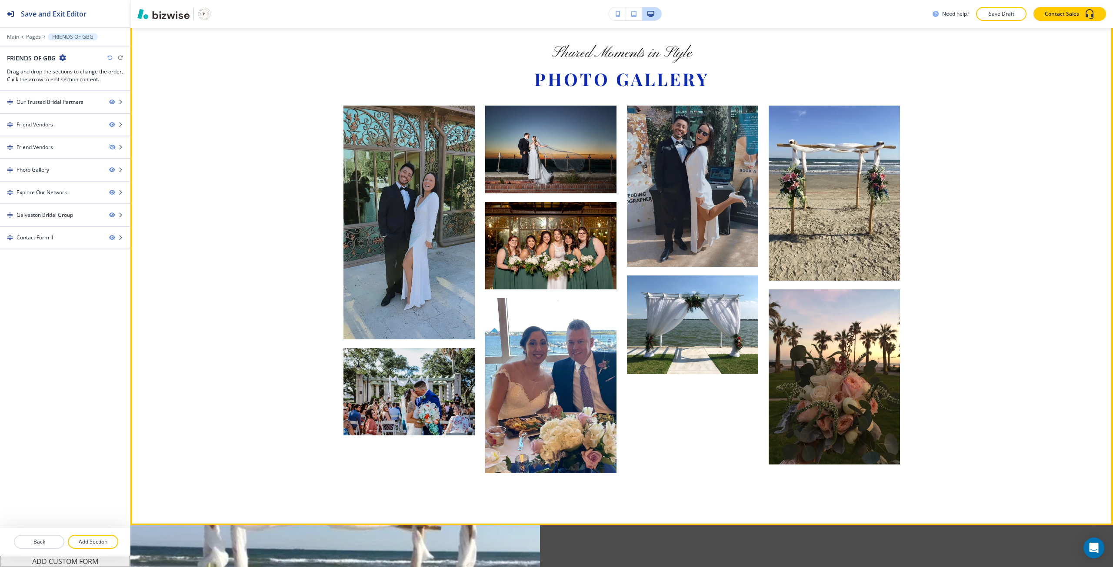
scroll to position [1825, 0]
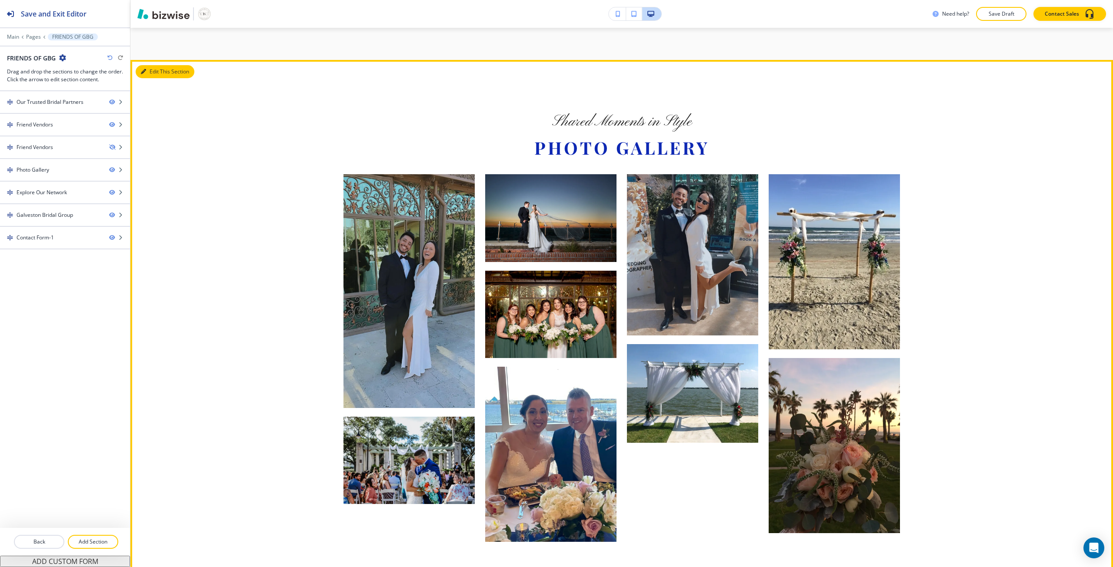
click at [144, 78] on button "Edit This Section" at bounding box center [165, 71] width 59 height 13
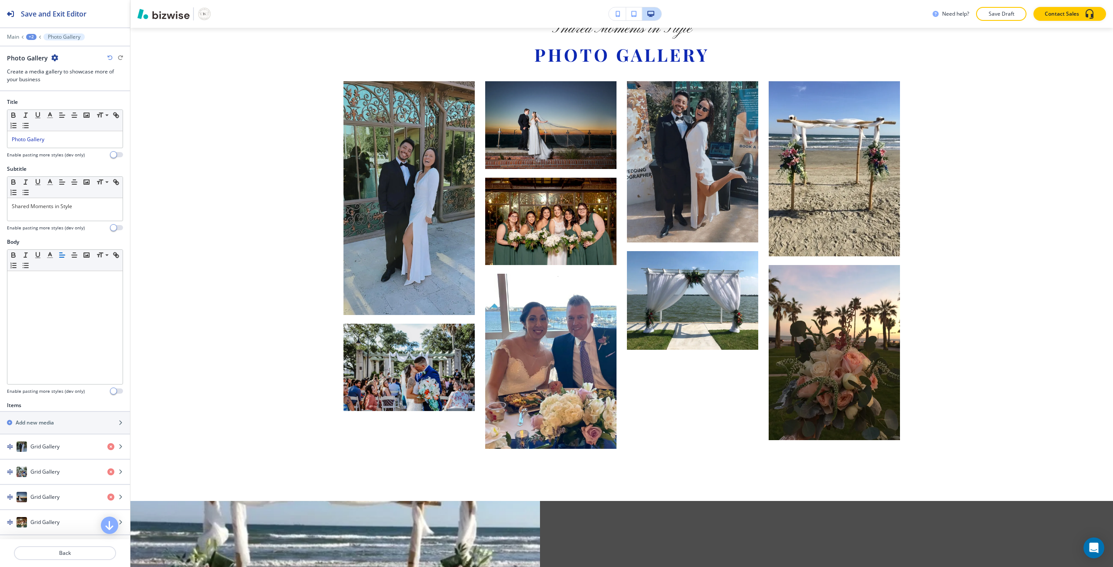
scroll to position [1924, 0]
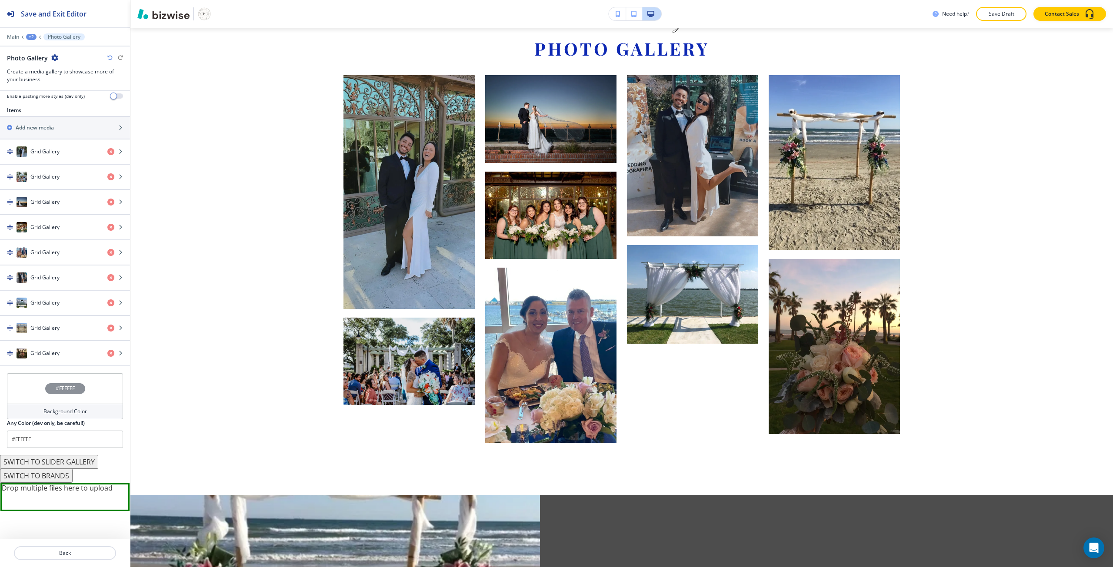
click at [41, 397] on div "#FFFFFF" at bounding box center [65, 388] width 116 height 30
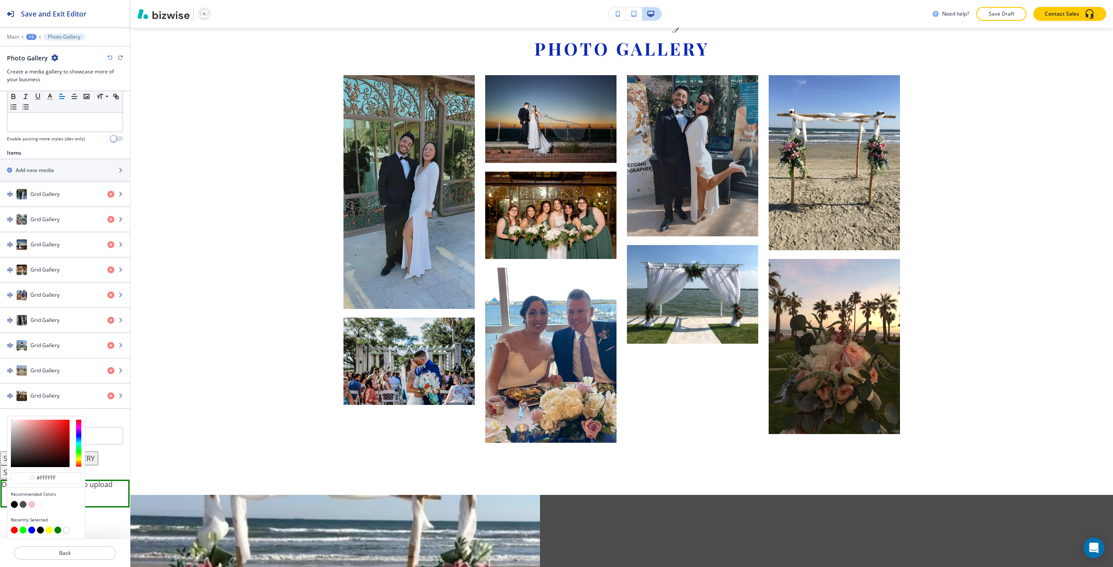
scroll to position [252, 0]
click at [14, 502] on button "button" at bounding box center [14, 504] width 7 height 7
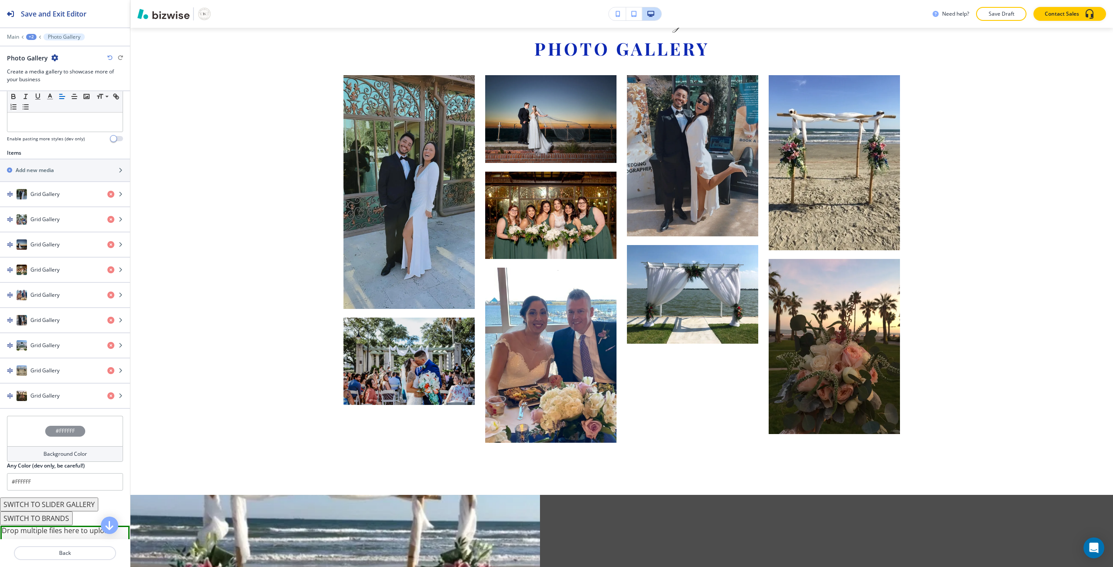
click at [36, 442] on div "#FFFFFF" at bounding box center [65, 431] width 116 height 30
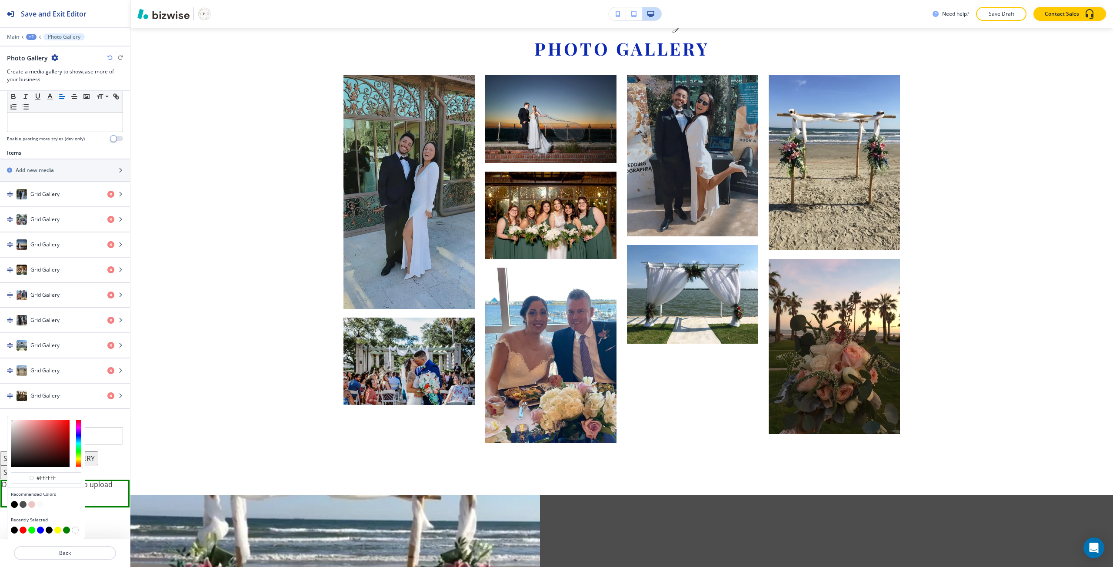
click at [13, 528] on button "button" at bounding box center [14, 530] width 7 height 7
type input "#000000"
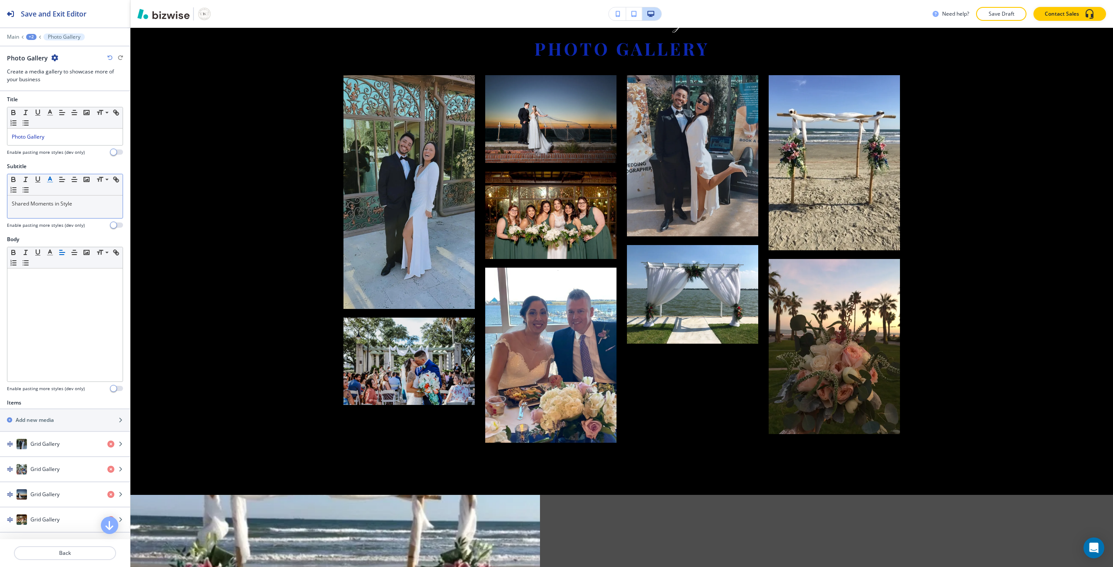
scroll to position [0, 0]
click at [34, 145] on div "Photo Gallery" at bounding box center [64, 139] width 115 height 17
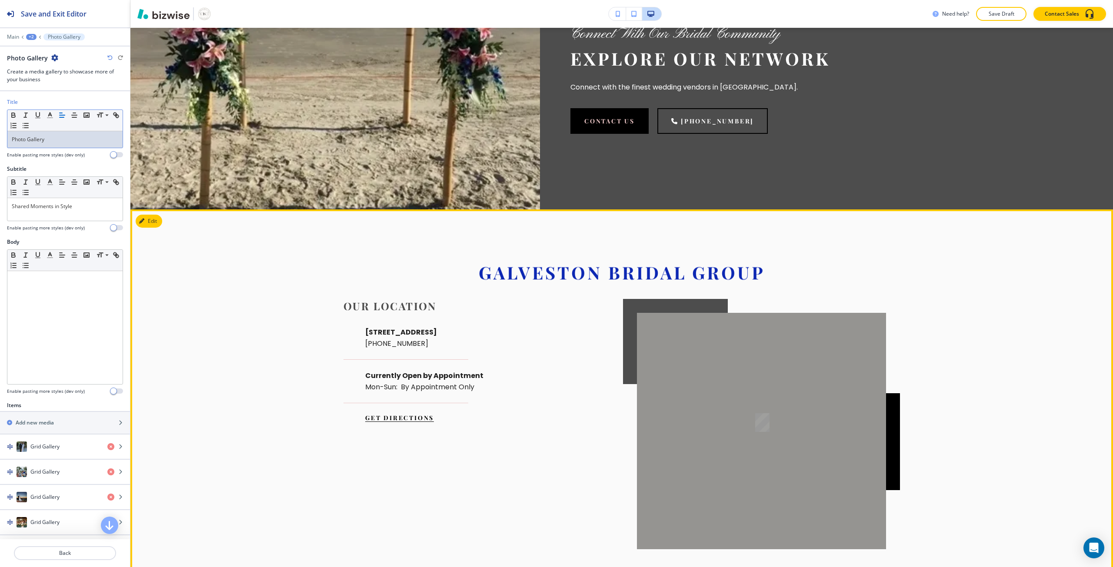
scroll to position [2533, 0]
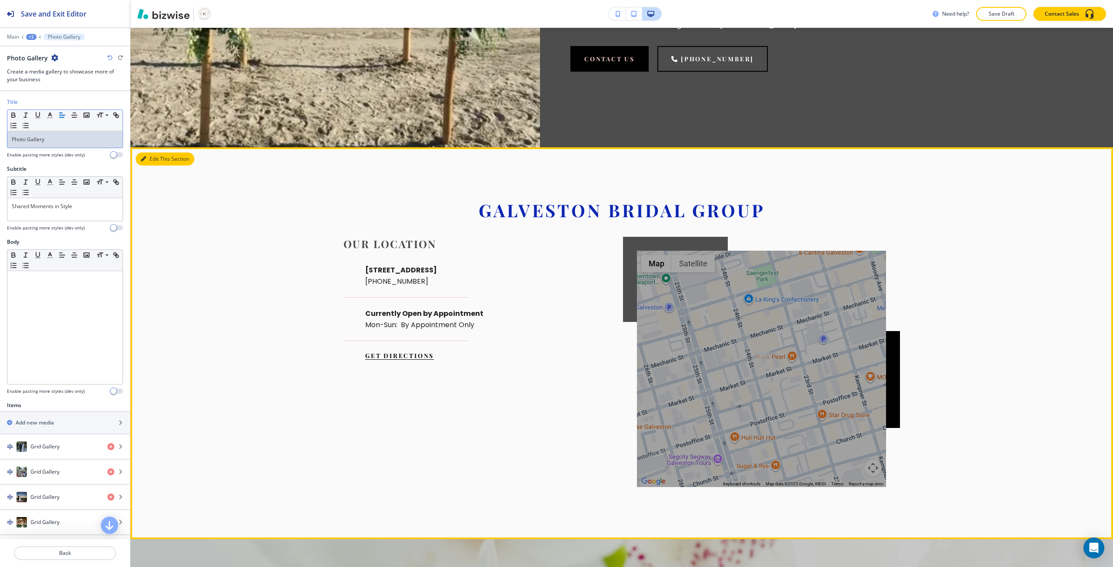
click at [153, 166] on button "Edit This Section" at bounding box center [165, 159] width 59 height 13
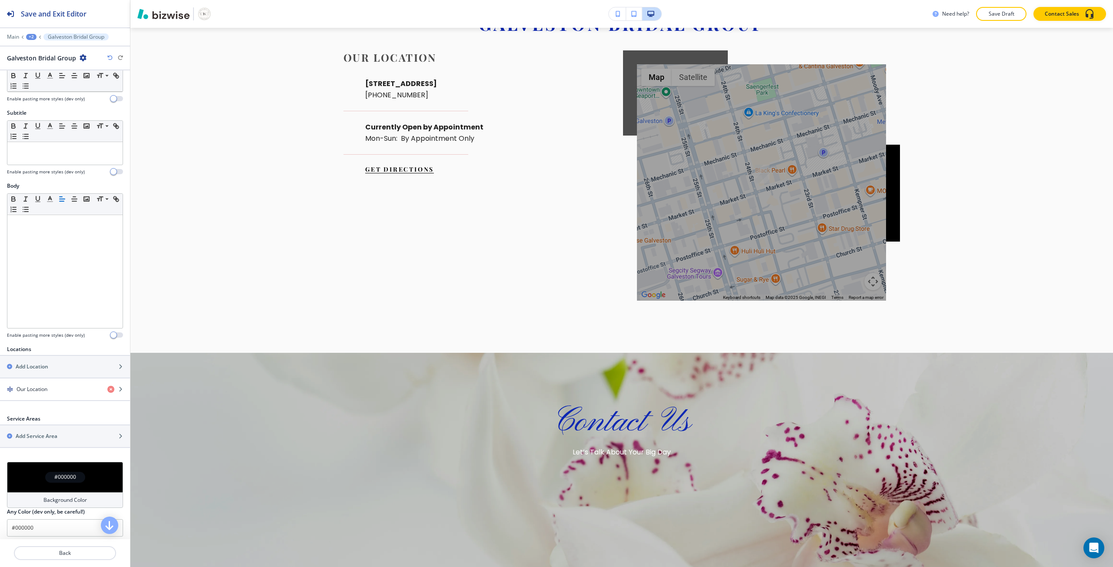
scroll to position [40, 0]
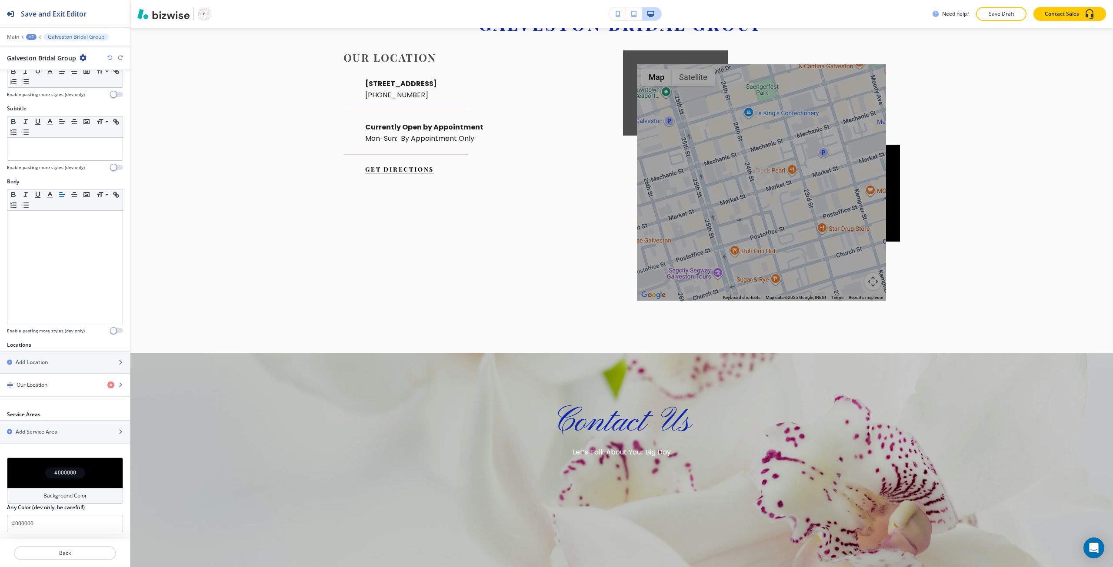
click at [60, 462] on div "#000000" at bounding box center [65, 473] width 116 height 30
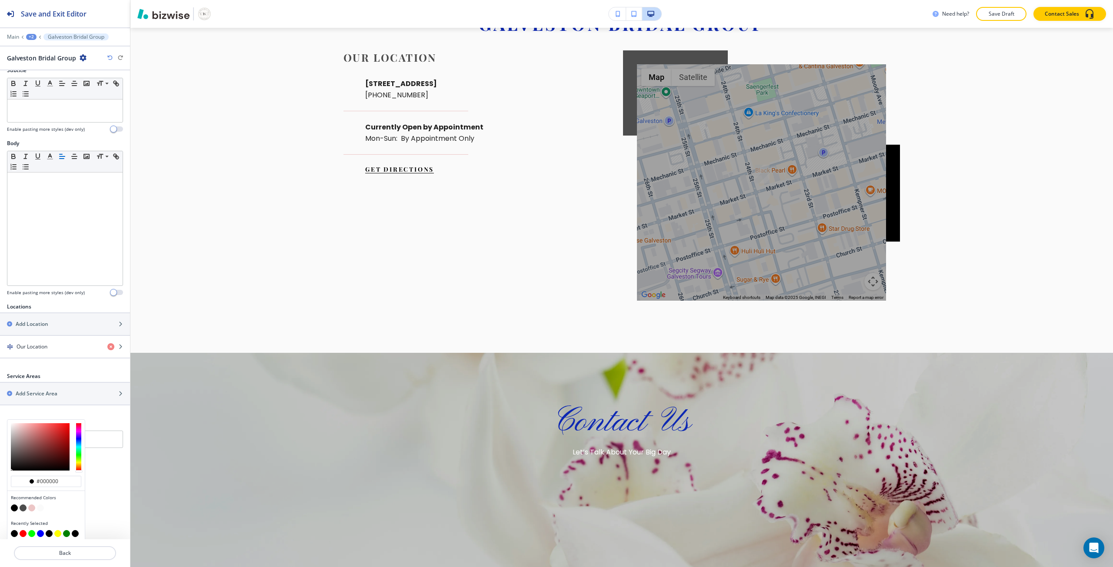
scroll to position [81, 0]
click at [12, 531] on button "button" at bounding box center [14, 530] width 7 height 7
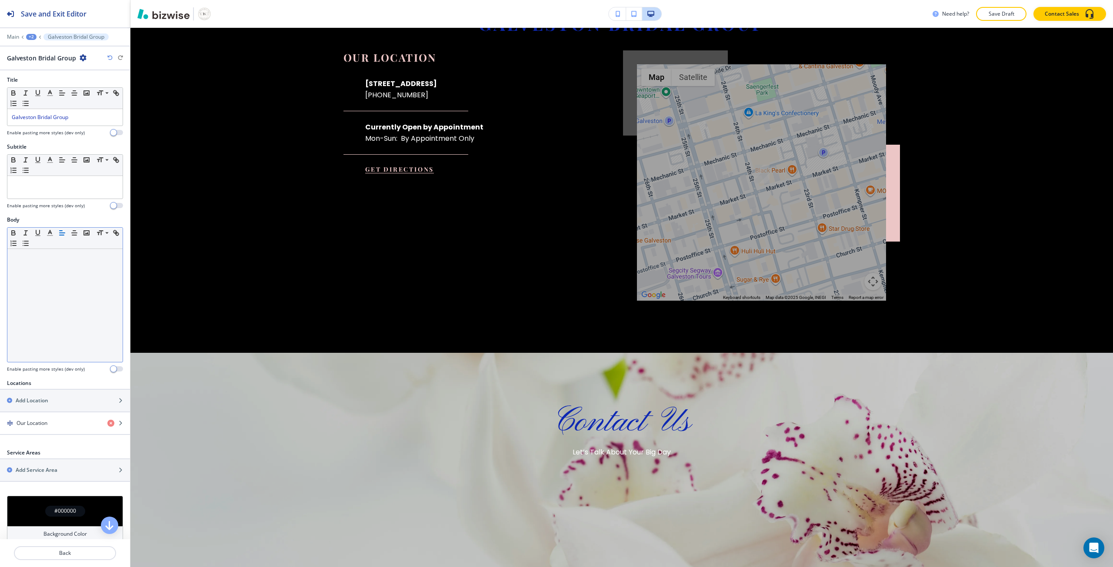
scroll to position [0, 0]
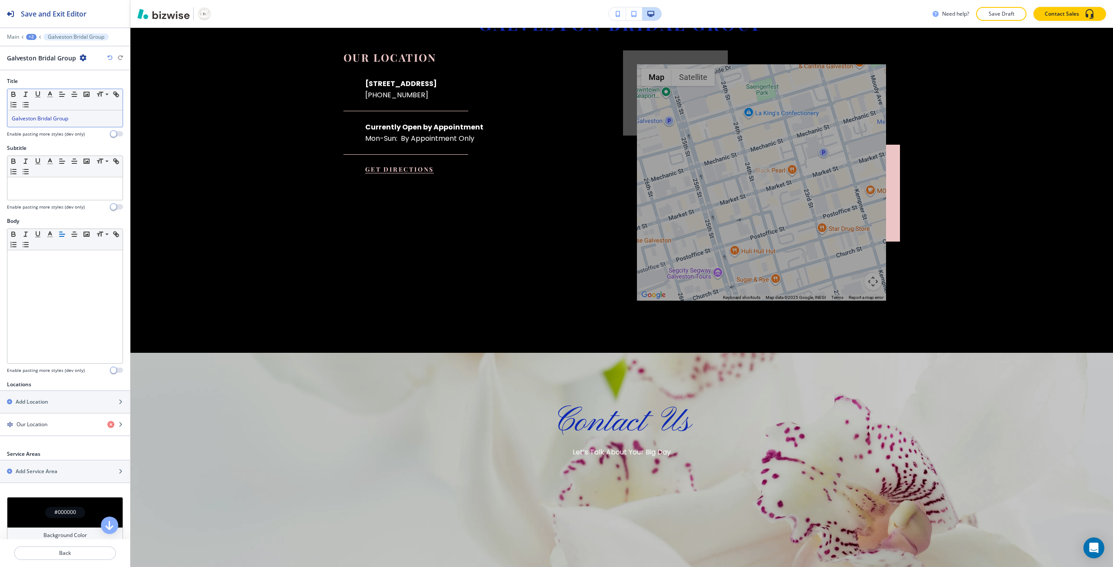
click at [56, 115] on span "Galveston Bridal Group" at bounding box center [40, 118] width 56 height 7
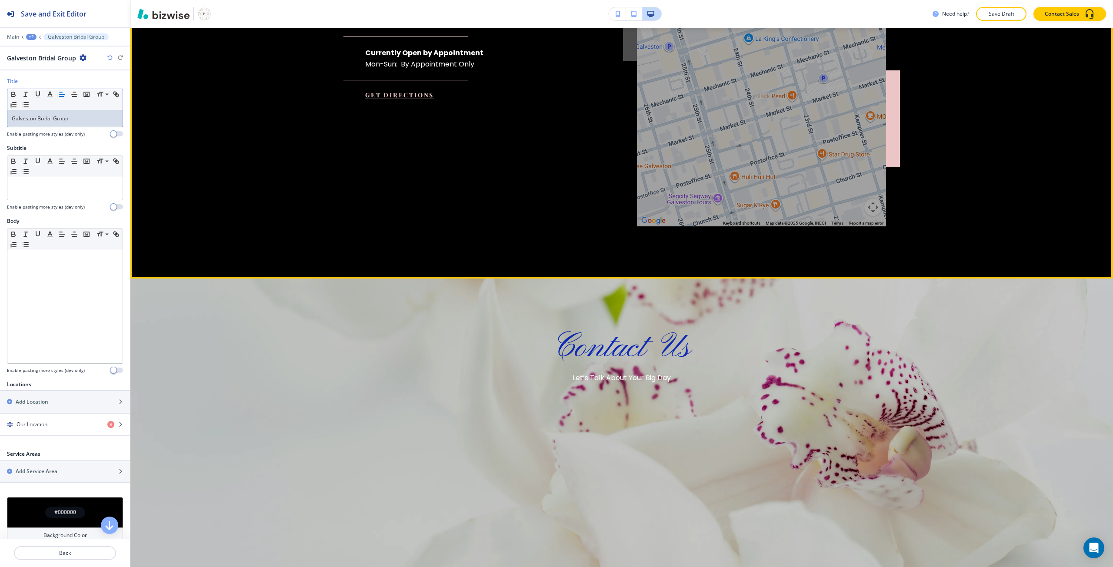
scroll to position [2936, 0]
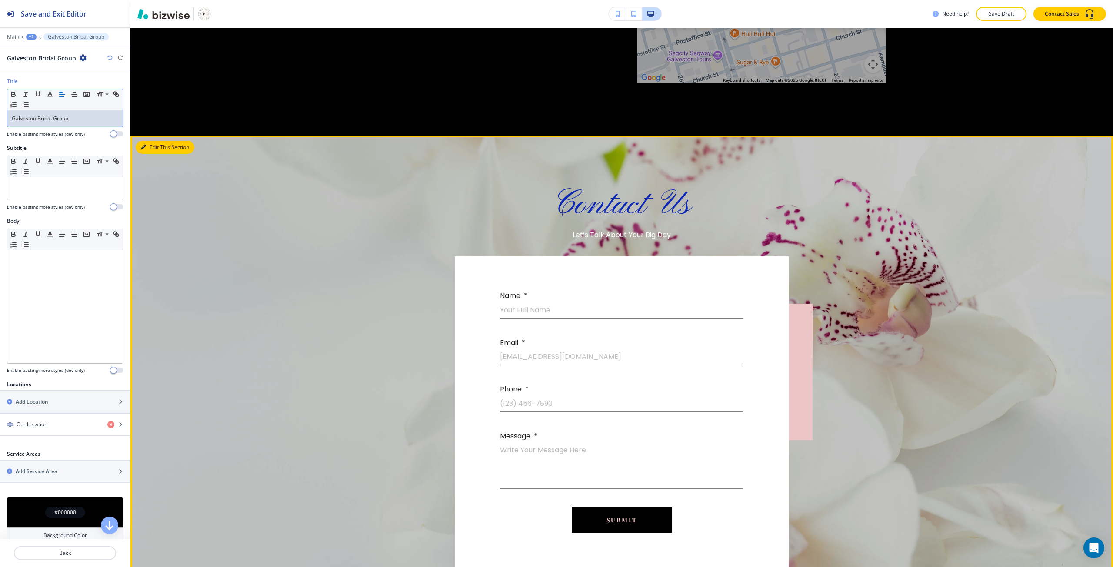
click at [153, 154] on button "Edit This Section" at bounding box center [165, 147] width 59 height 13
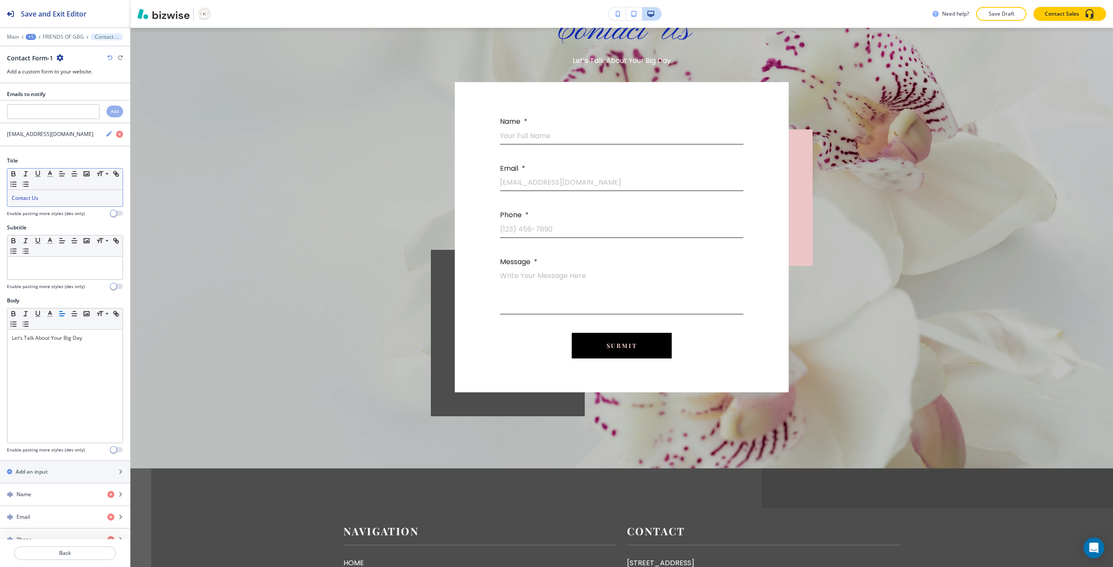
scroll to position [3111, 0]
click at [58, 195] on p "Contact Us" at bounding box center [65, 198] width 106 height 8
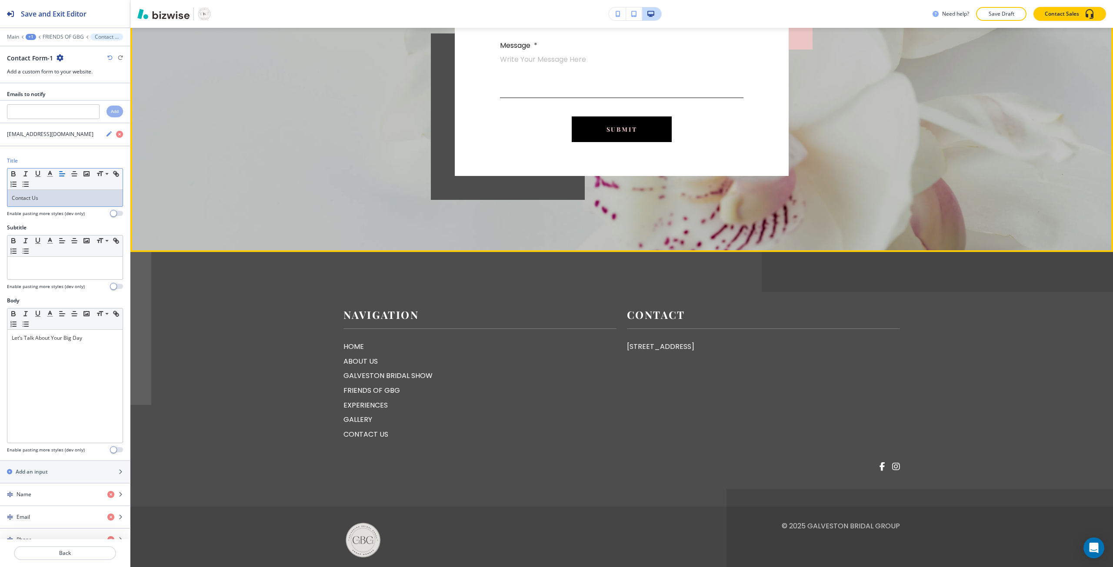
scroll to position [3328, 0]
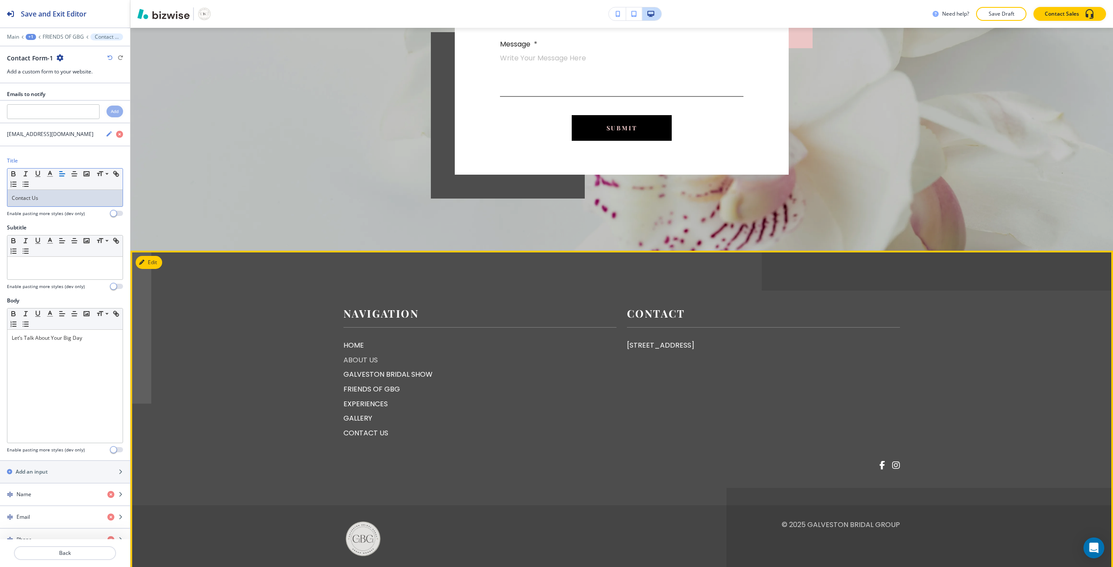
click at [353, 366] on p "ABOUT US" at bounding box center [479, 360] width 273 height 11
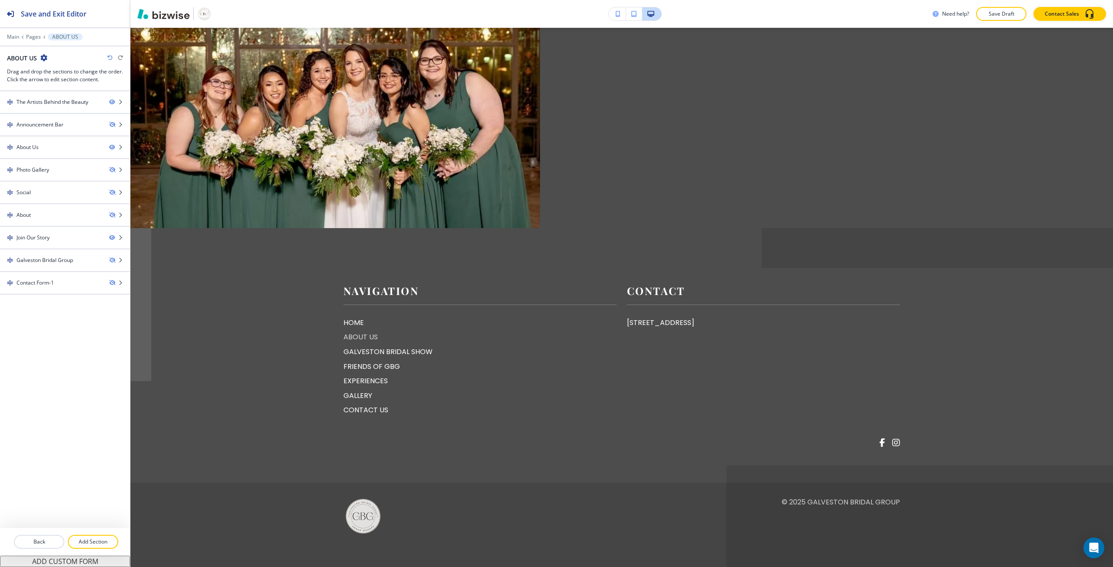
scroll to position [0, 0]
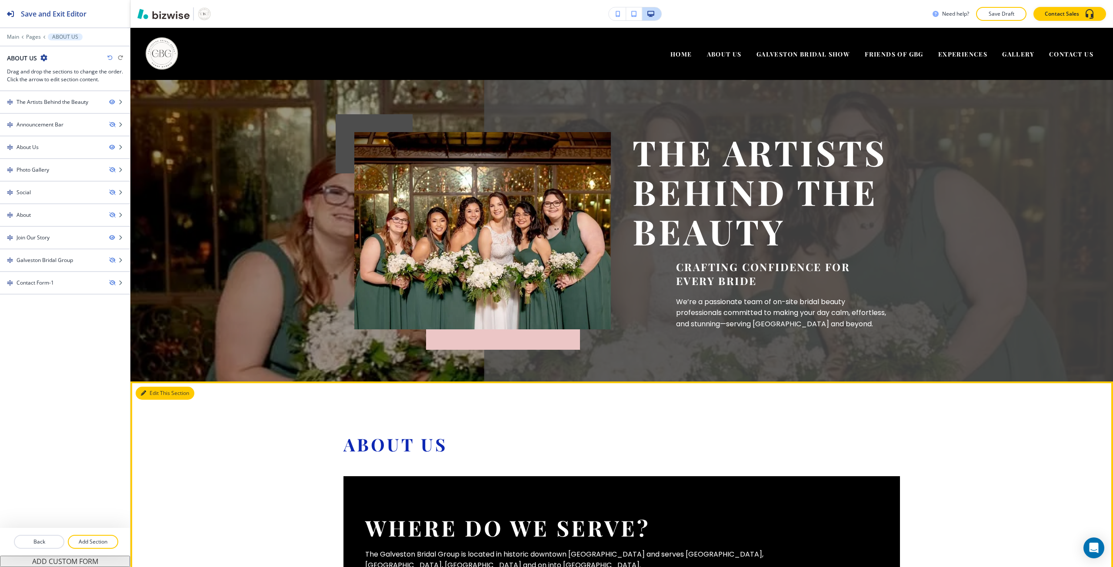
click at [155, 392] on button "Edit This Section" at bounding box center [165, 393] width 59 height 13
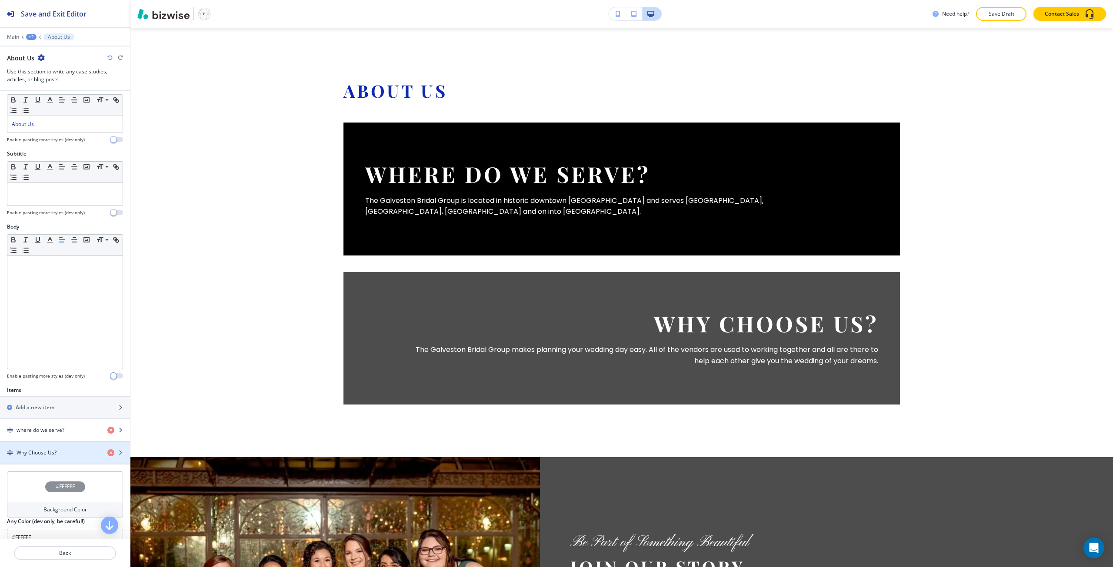
scroll to position [57, 0]
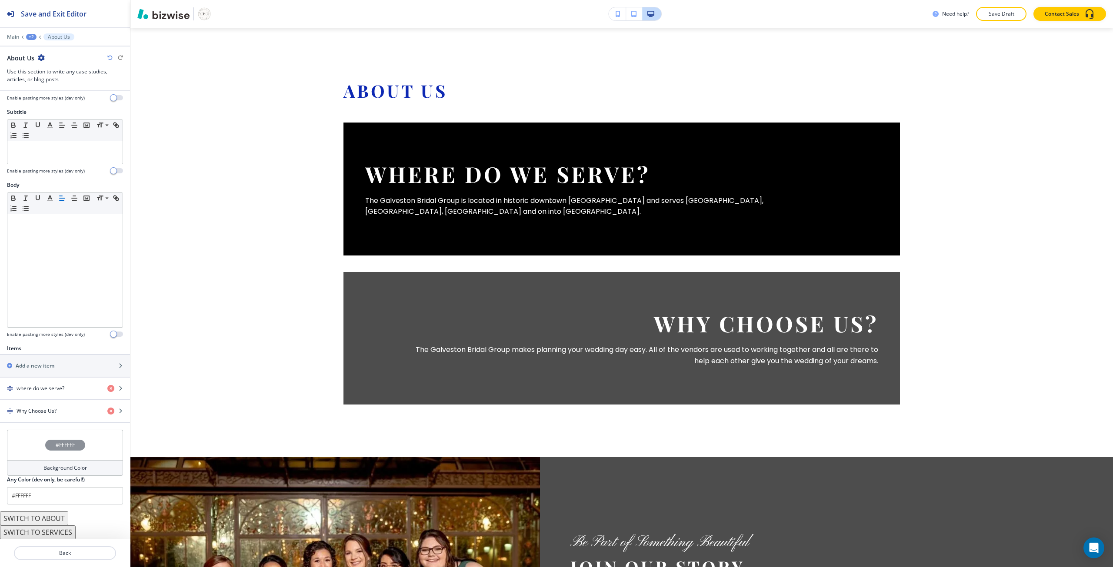
click at [78, 438] on div "#FFFFFF" at bounding box center [65, 445] width 116 height 30
click at [14, 519] on button "button" at bounding box center [14, 518] width 7 height 7
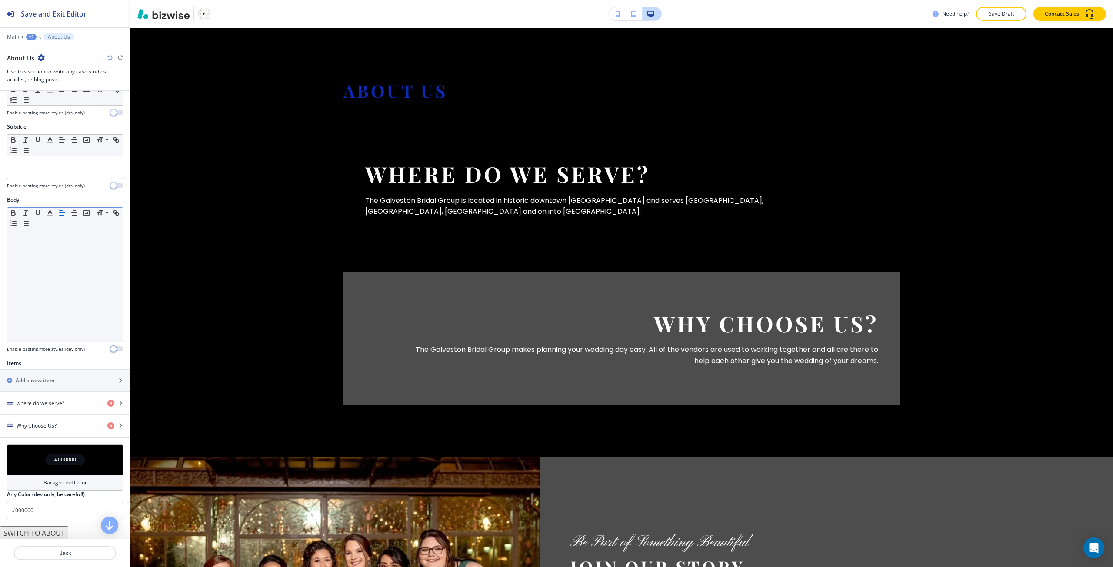
scroll to position [0, 0]
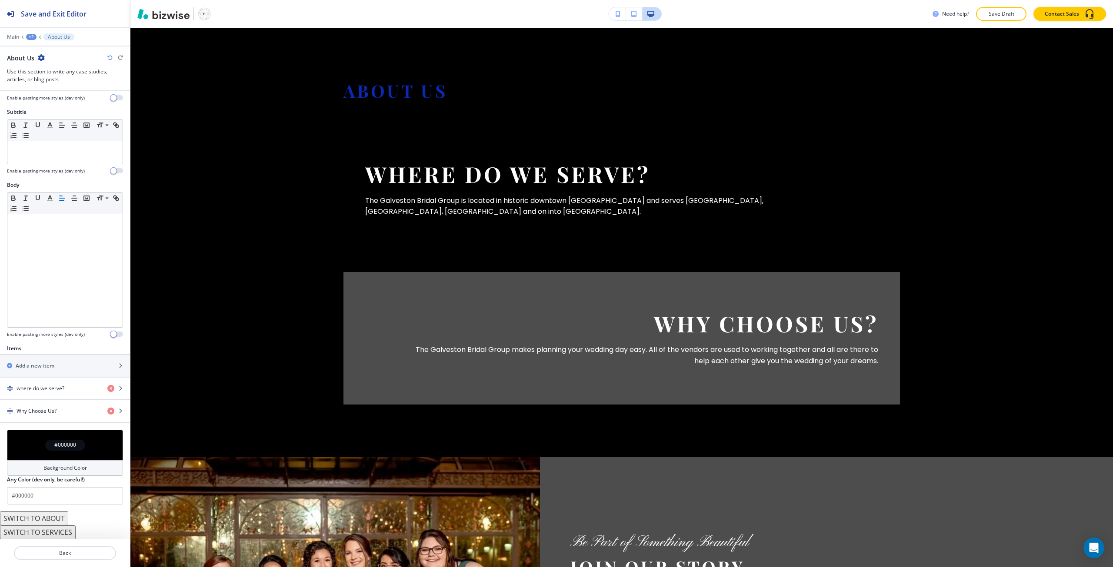
click at [51, 455] on div "#000000" at bounding box center [65, 445] width 116 height 30
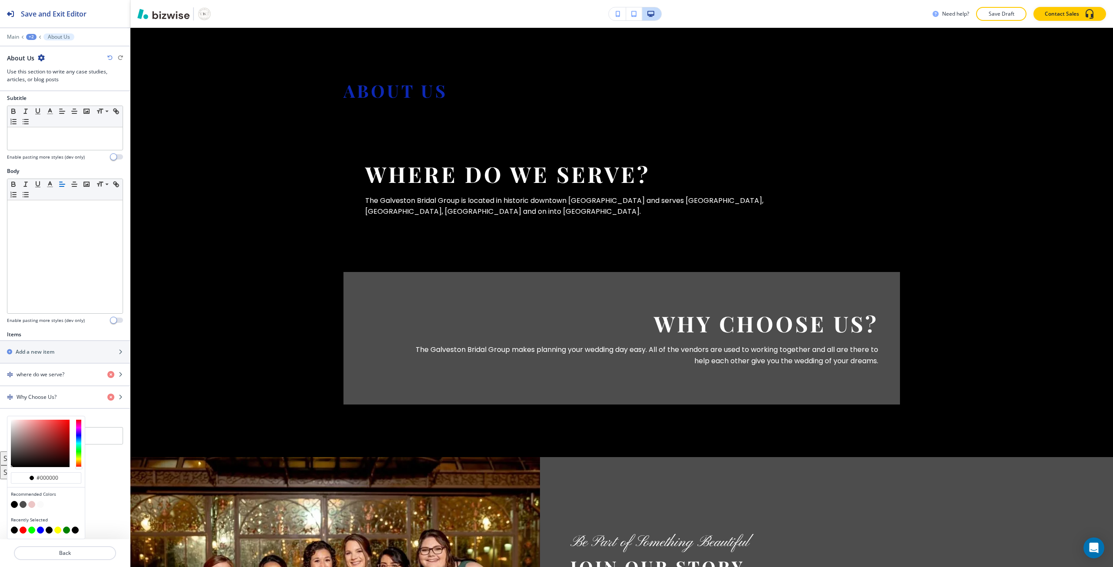
click at [25, 506] on button "button" at bounding box center [23, 504] width 7 height 7
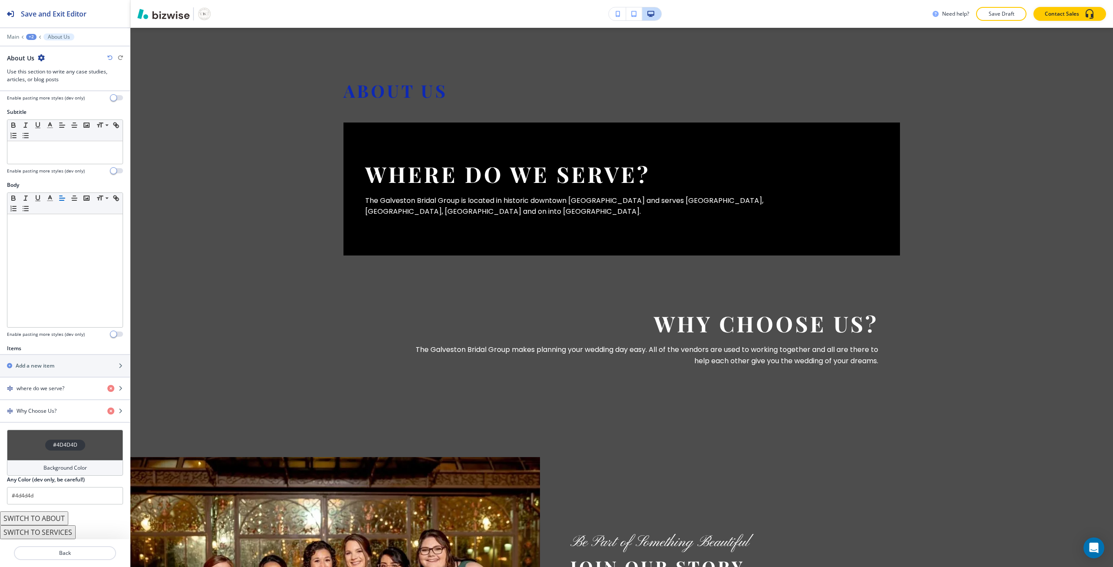
click at [42, 459] on div "#4D4D4D" at bounding box center [65, 445] width 116 height 30
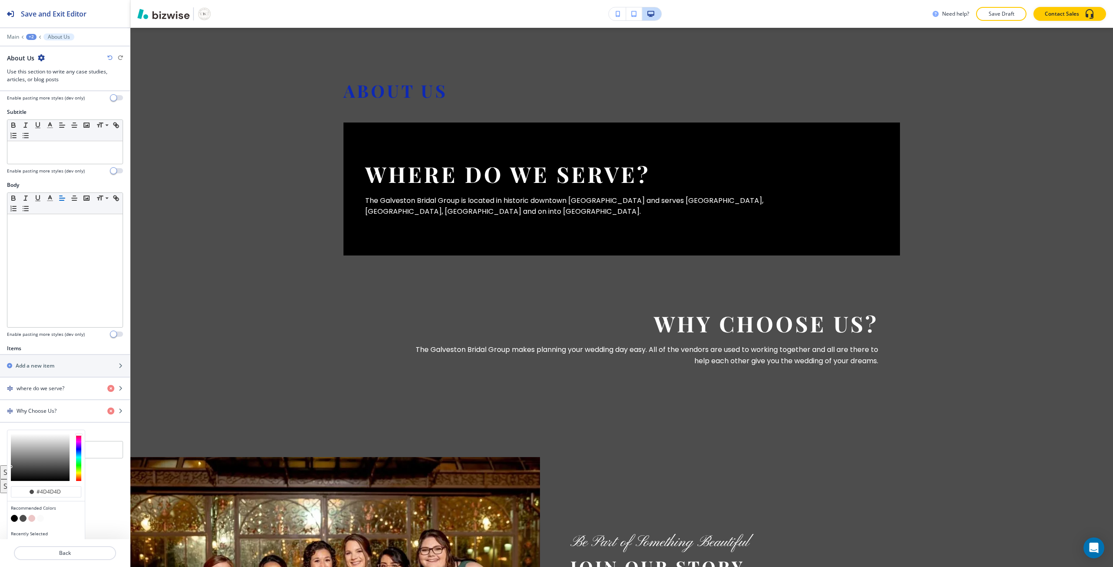
click at [37, 517] on button "button" at bounding box center [40, 518] width 7 height 7
type input "#fafafa"
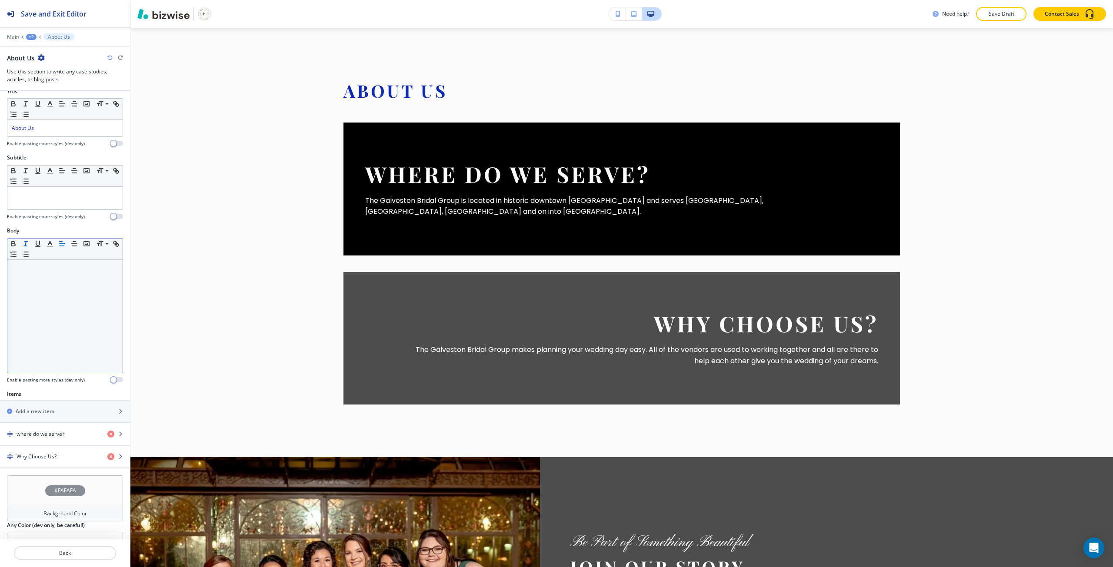
scroll to position [0, 0]
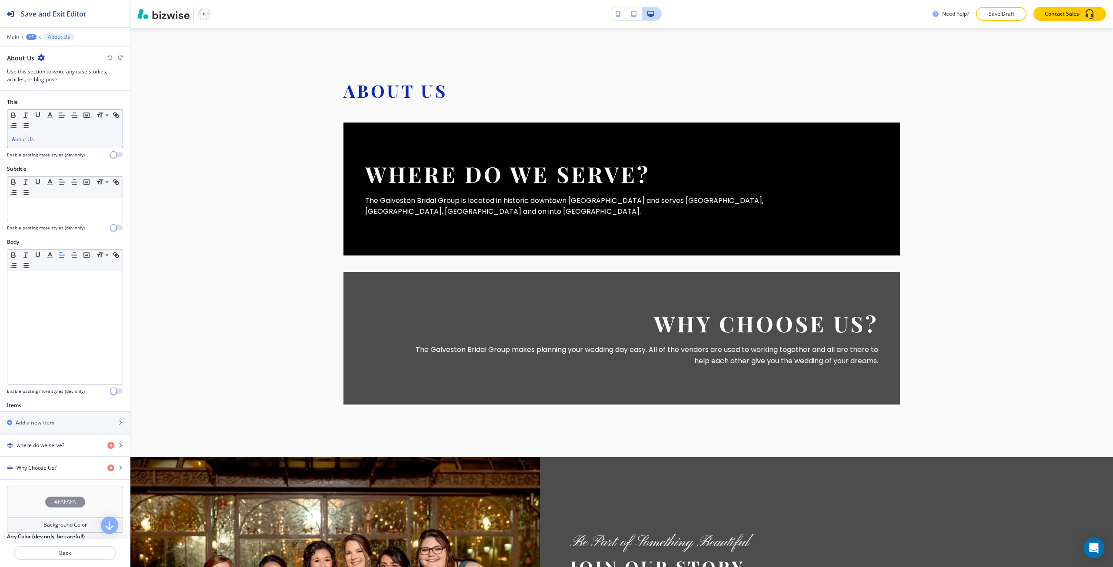
click at [22, 145] on div "About Us" at bounding box center [64, 139] width 115 height 17
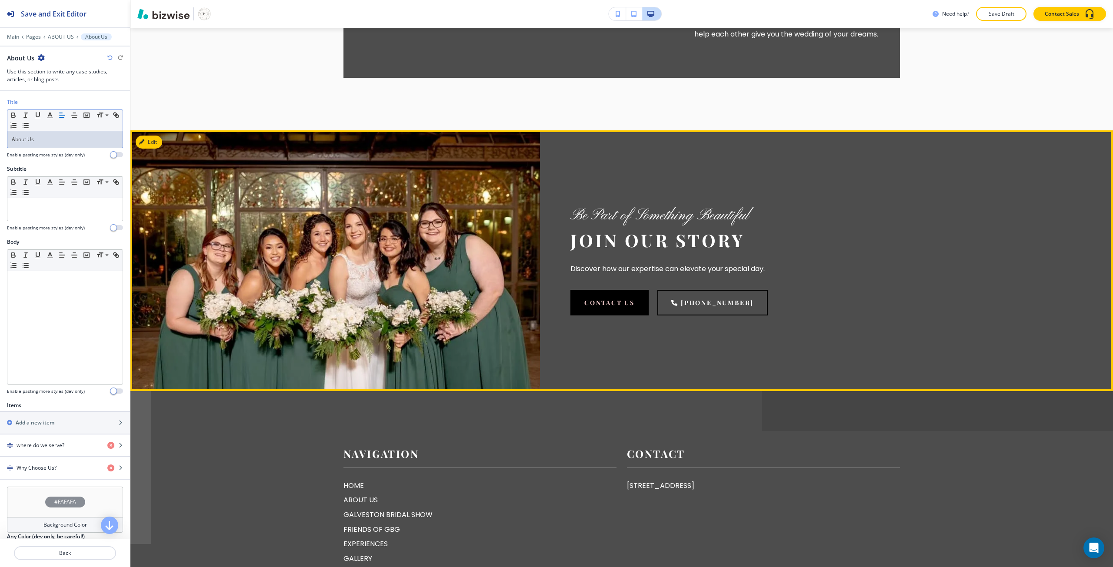
scroll to position [788, 0]
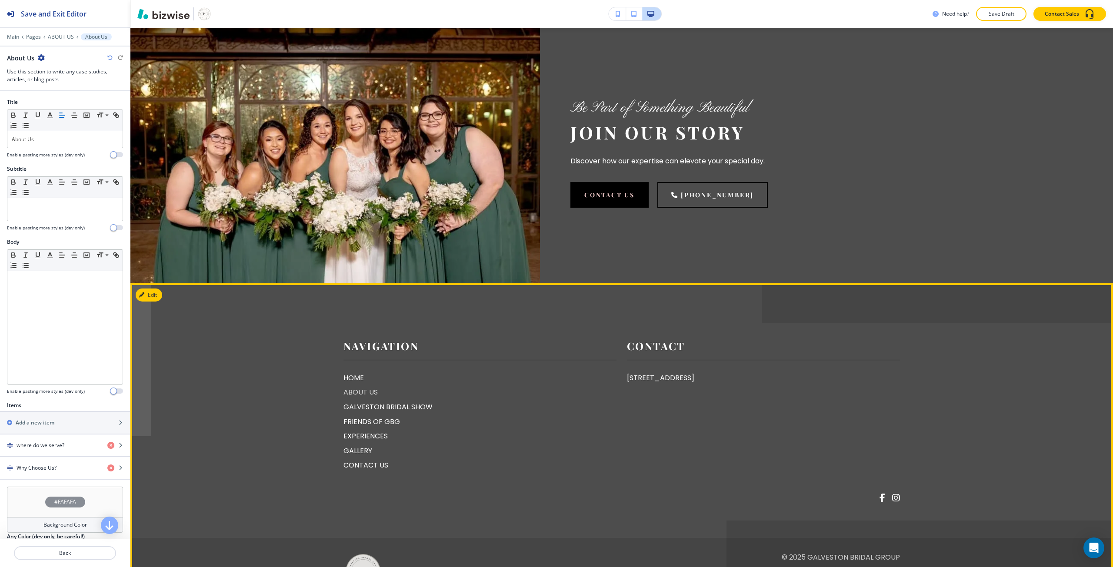
click at [346, 390] on p "ABOUT US" at bounding box center [479, 392] width 273 height 11
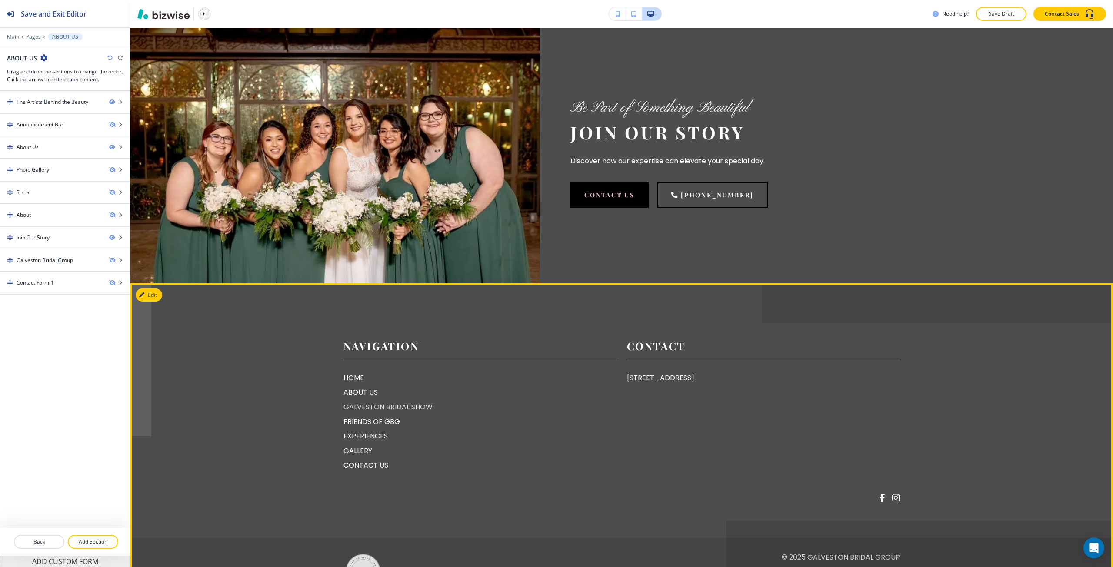
click at [353, 405] on p "GALVESTON BRIDAL SHOW" at bounding box center [479, 407] width 273 height 11
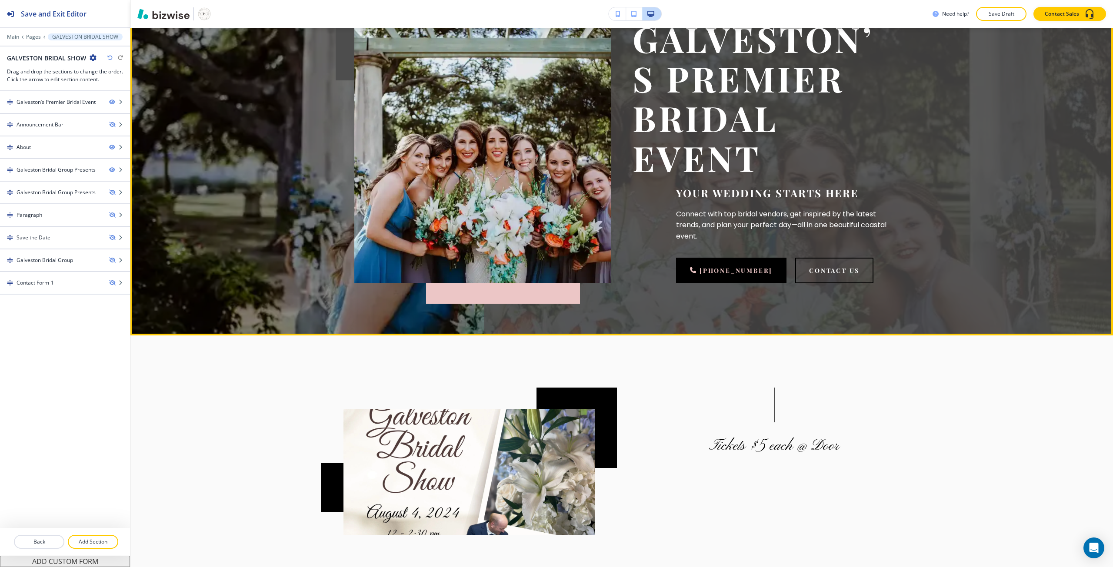
scroll to position [130, 0]
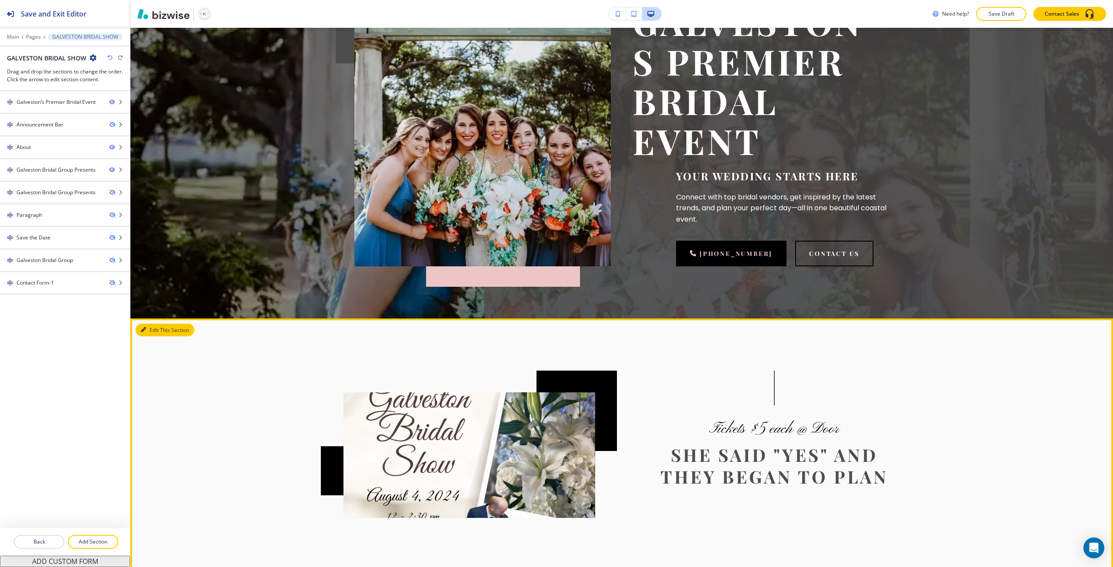
click at [147, 333] on button "Edit This Section" at bounding box center [165, 330] width 59 height 13
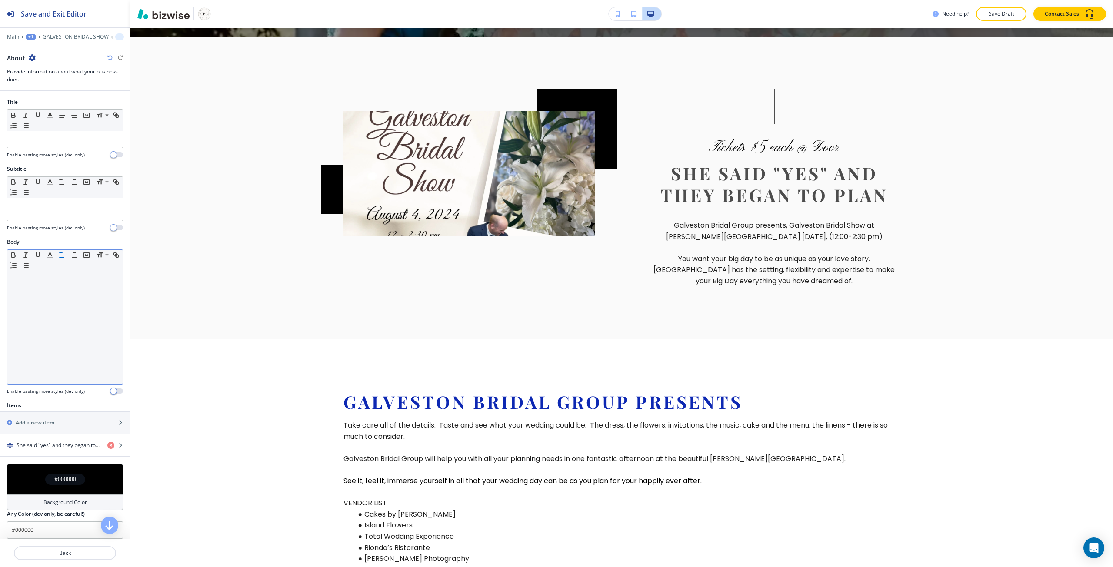
scroll to position [421, 0]
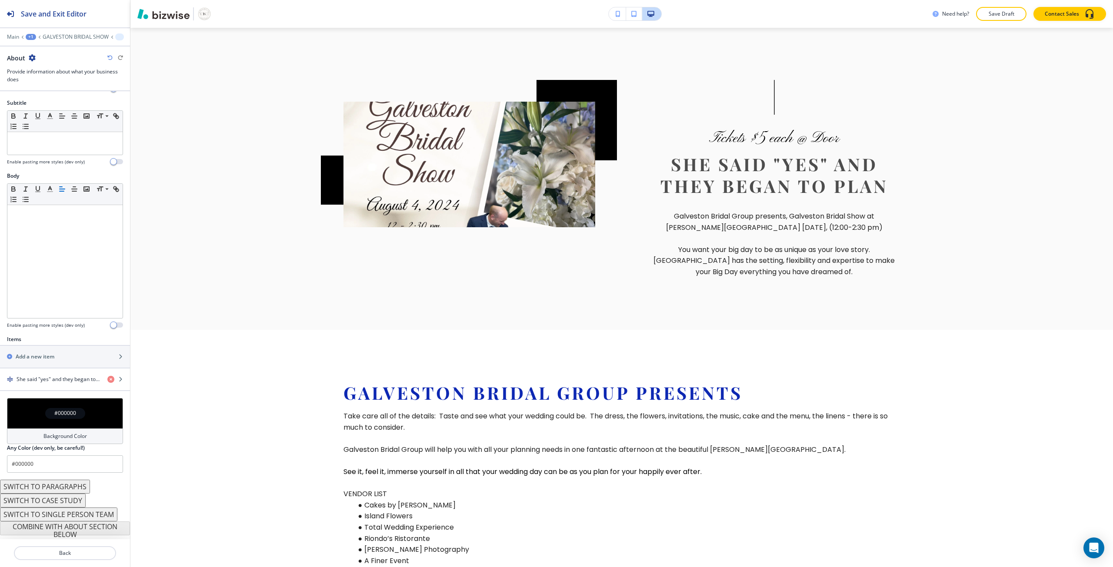
click at [43, 404] on div "#000000" at bounding box center [65, 413] width 116 height 30
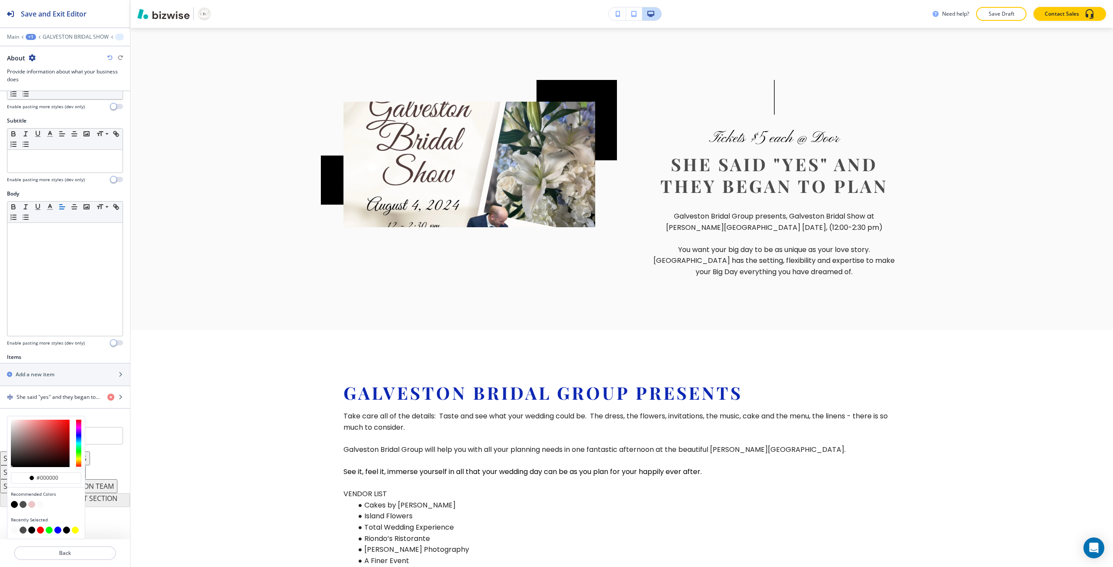
scroll to position [48, 0]
click at [14, 506] on button "button" at bounding box center [14, 504] width 7 height 7
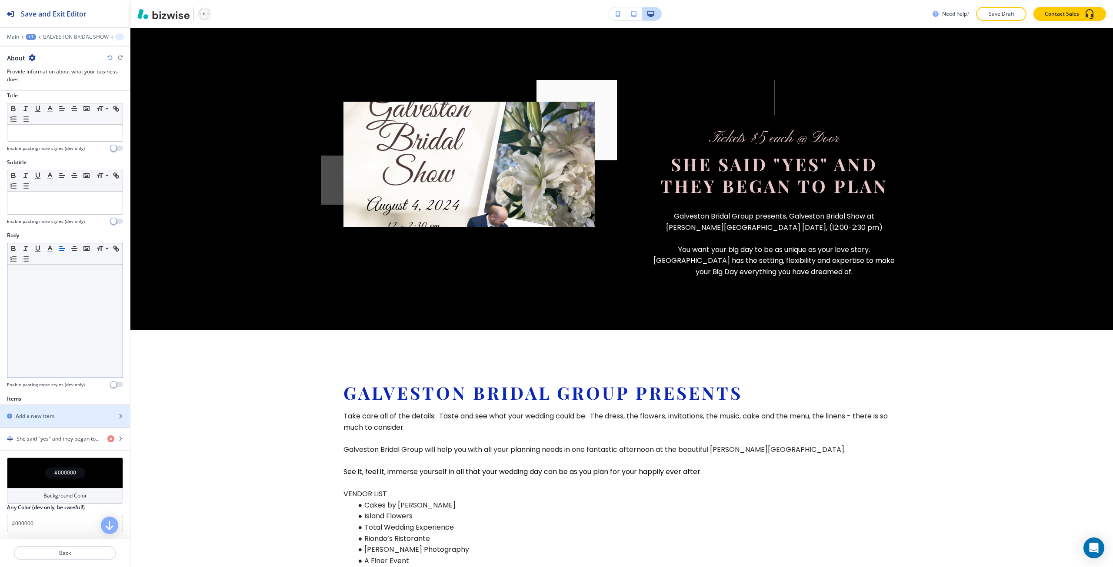
scroll to position [0, 0]
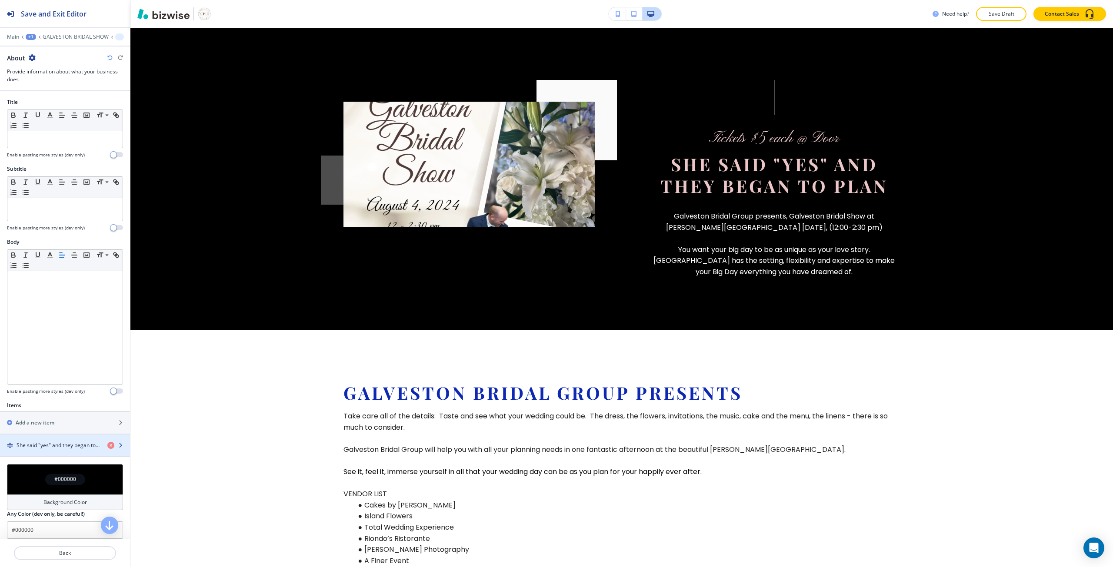
click at [52, 446] on h4 "She said "yes" and they began to plan" at bounding box center [59, 446] width 84 height 8
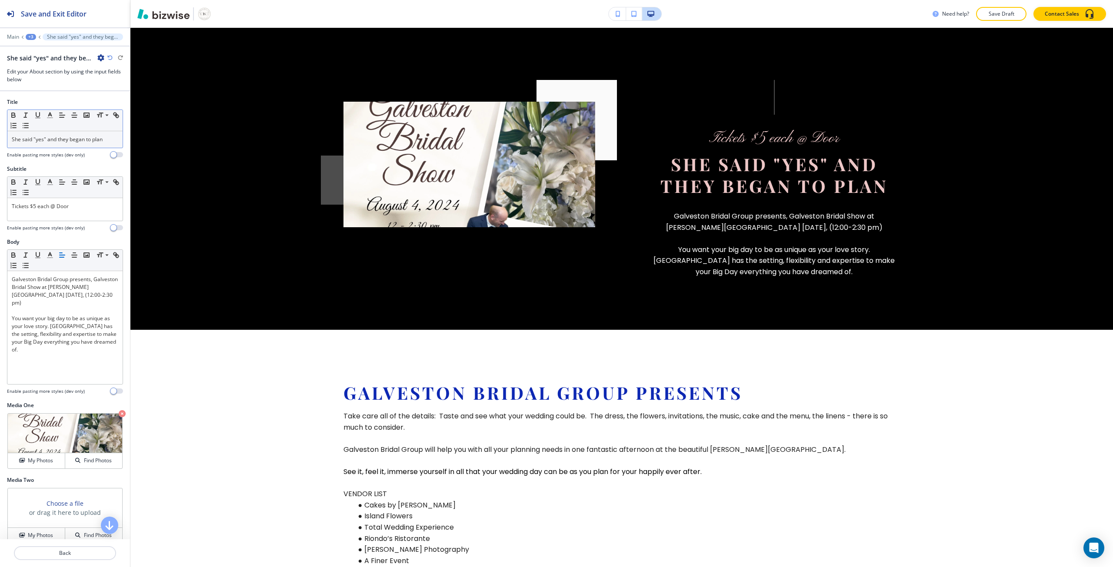
click at [48, 146] on div "She said "yes" and they began to plan" at bounding box center [64, 139] width 115 height 17
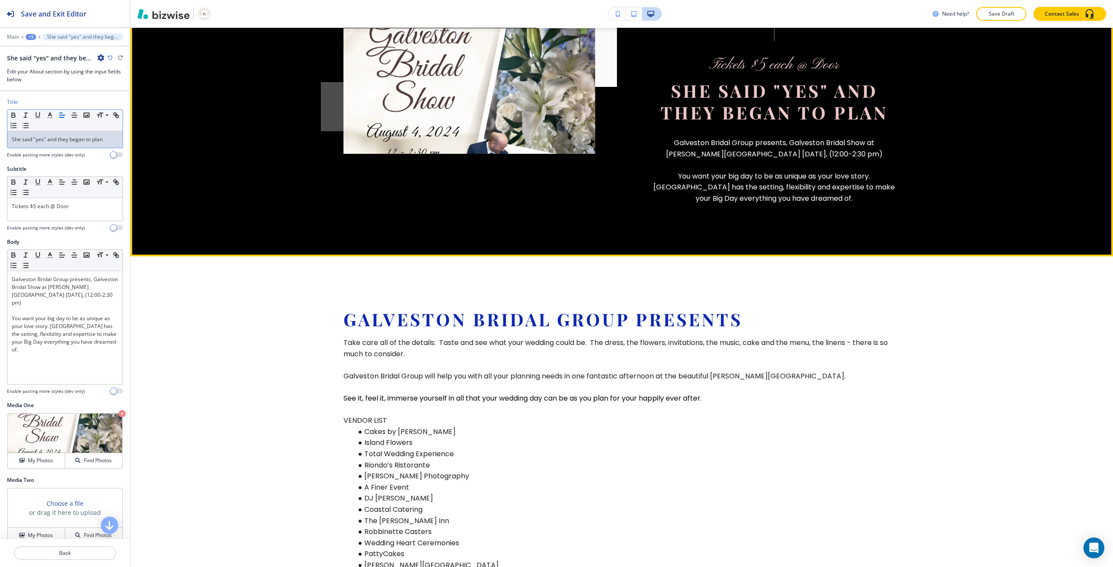
scroll to position [508, 0]
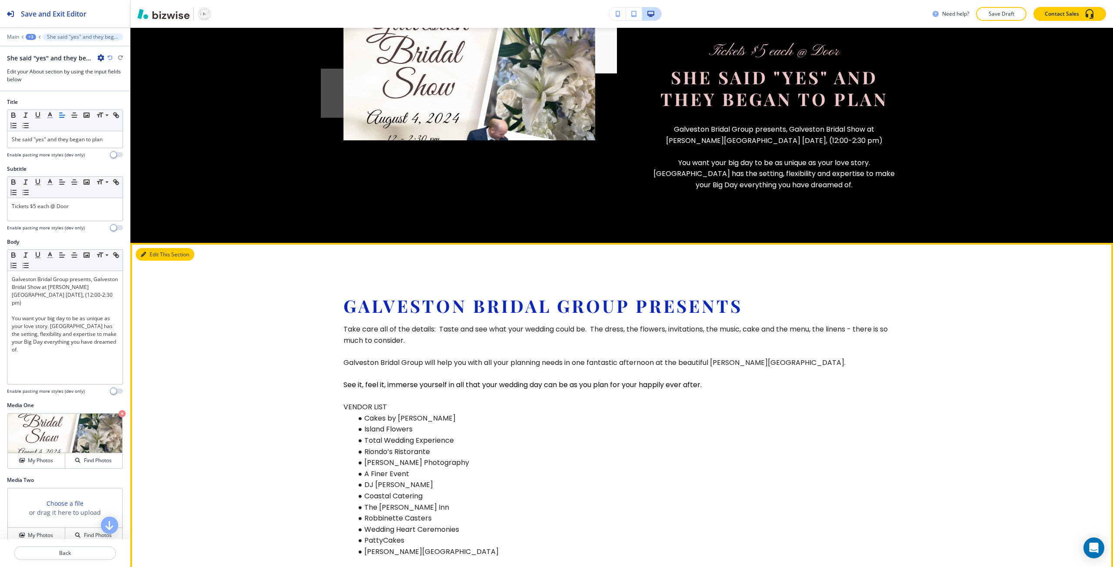
click at [150, 256] on button "Edit This Section" at bounding box center [165, 254] width 59 height 13
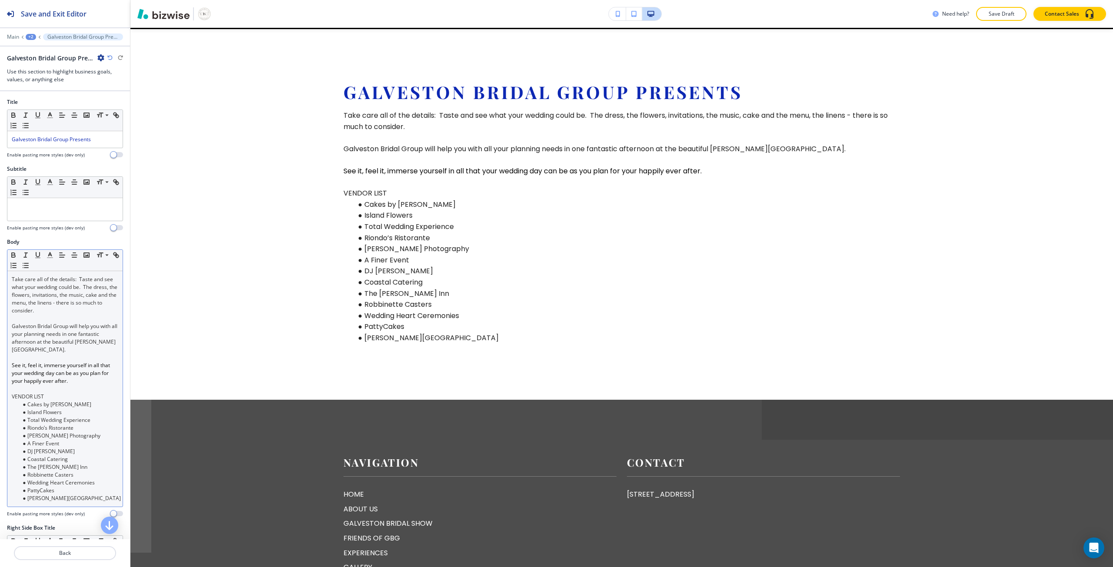
scroll to position [723, 0]
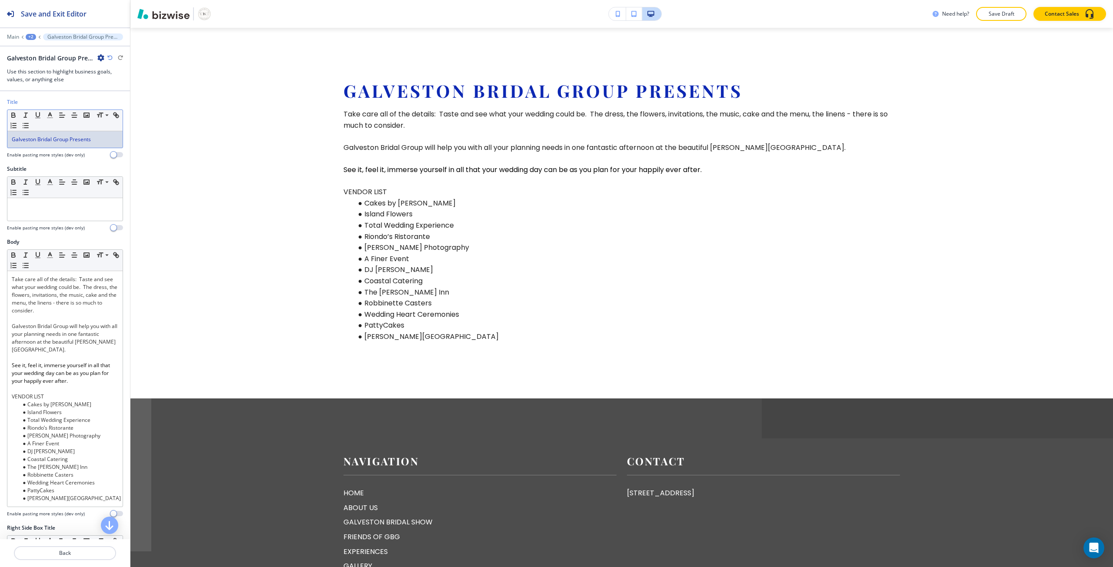
click at [44, 144] on div "Galveston Bridal Group Presents" at bounding box center [64, 139] width 115 height 17
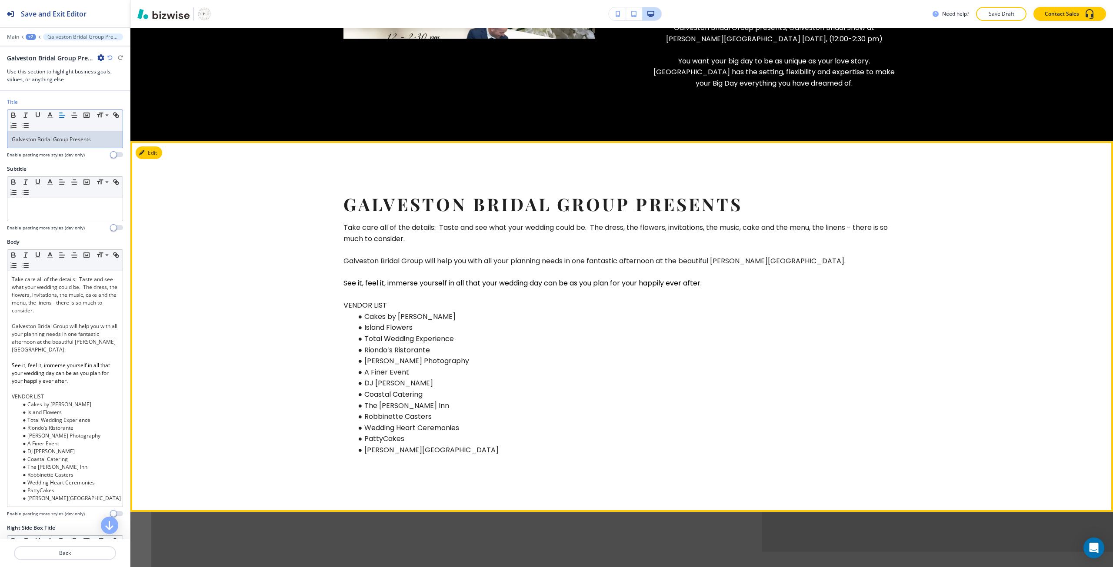
scroll to position [593, 0]
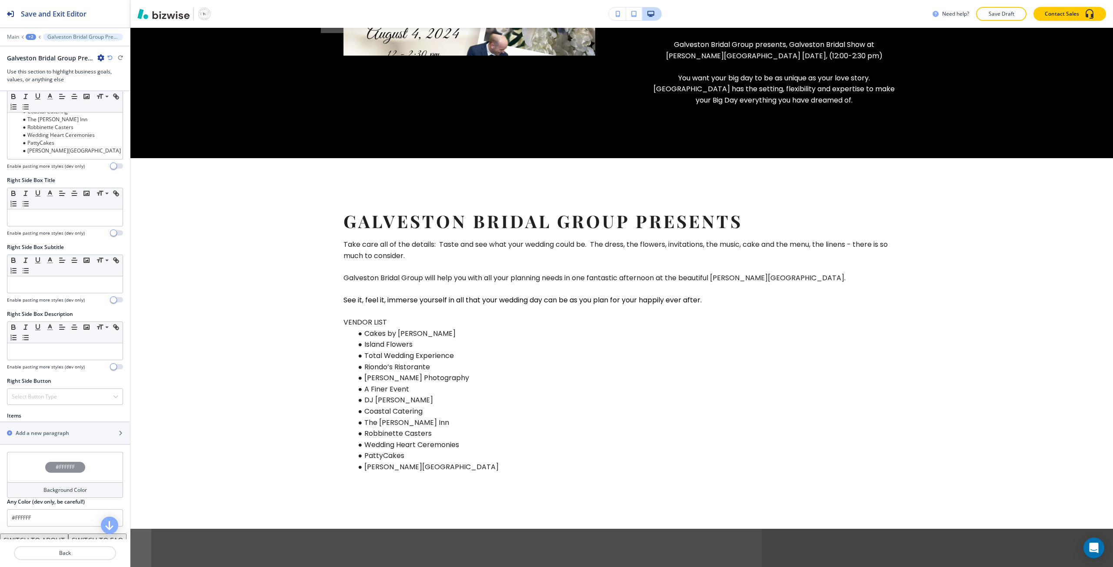
click at [62, 458] on div "#FFFFFF" at bounding box center [65, 467] width 116 height 30
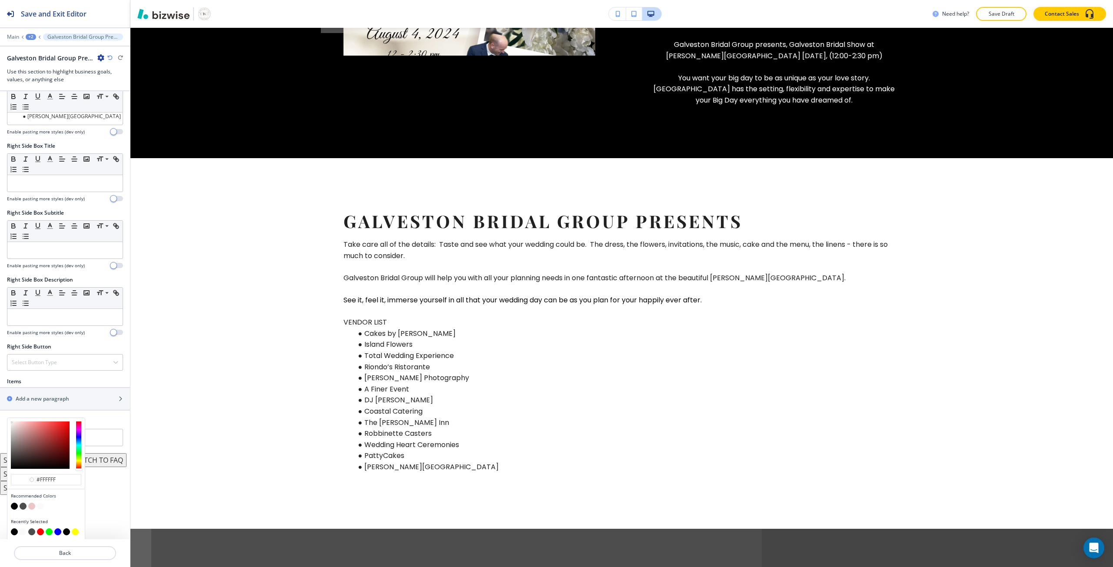
scroll to position [384, 0]
click at [22, 504] on button "button" at bounding box center [23, 504] width 7 height 7
type input "#4d4d4d"
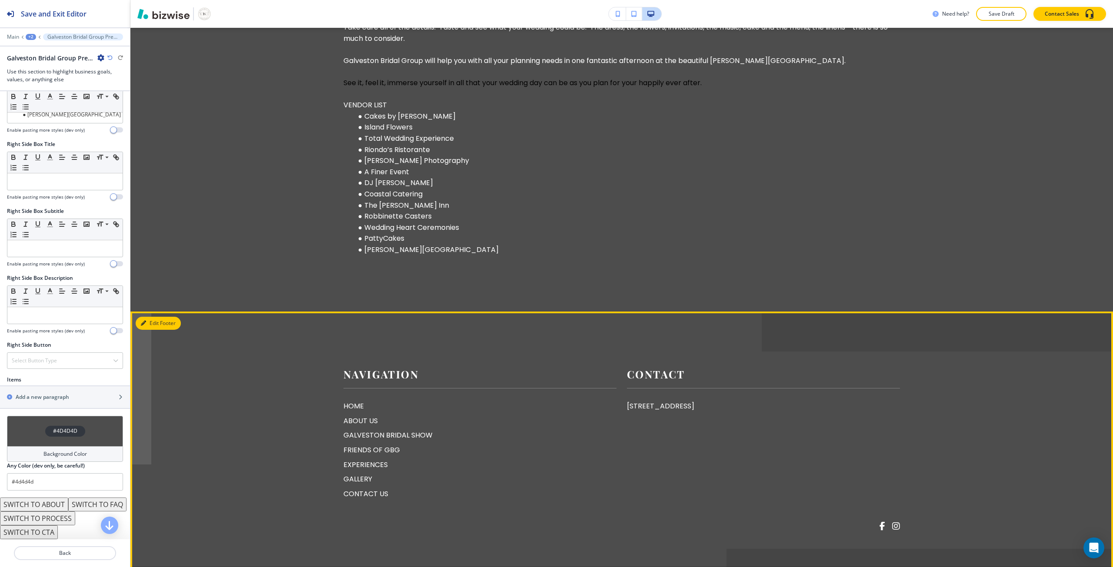
click at [146, 330] on button "Edit Footer" at bounding box center [158, 323] width 45 height 13
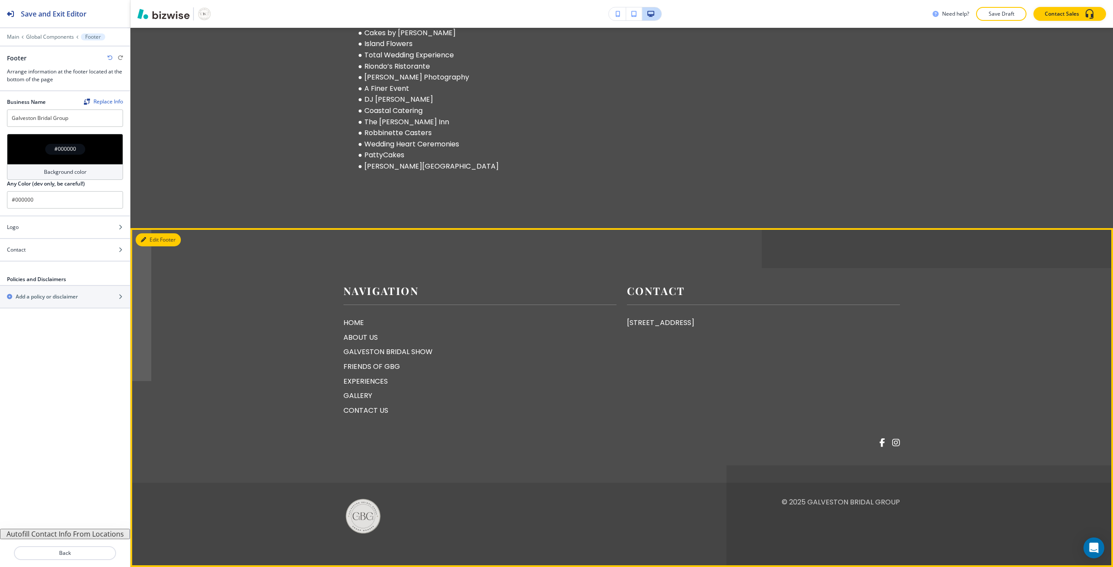
scroll to position [903, 0]
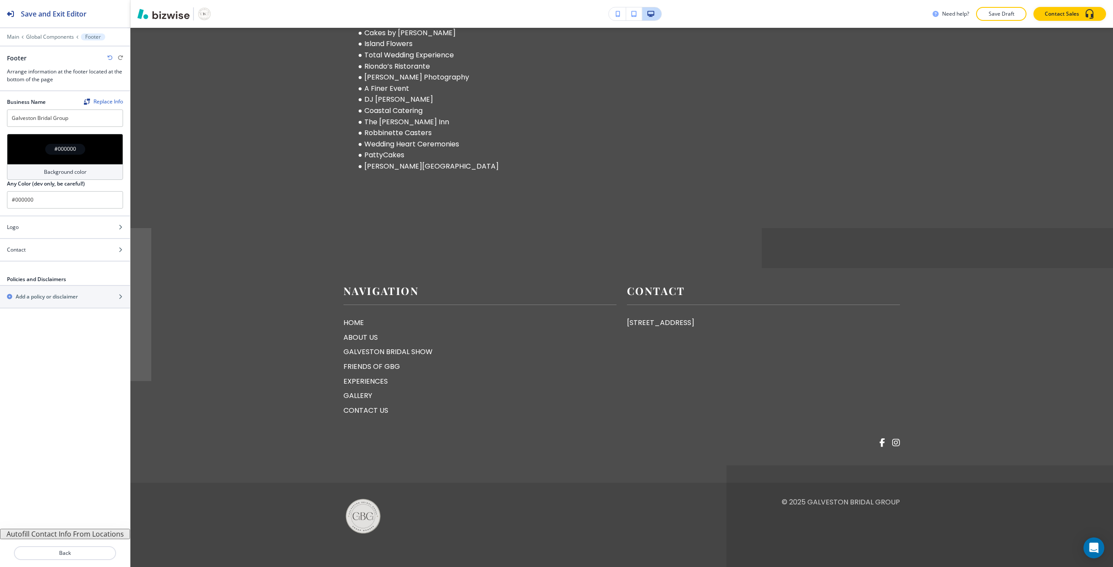
click at [55, 165] on div "Background color" at bounding box center [65, 172] width 116 height 16
click at [22, 275] on button "button" at bounding box center [23, 272] width 7 height 7
type input "#4d4d4d"
drag, startPoint x: 47, startPoint y: 155, endPoint x: 47, endPoint y: 164, distance: 9.1
click at [47, 155] on div "#4D4D4D" at bounding box center [65, 149] width 116 height 30
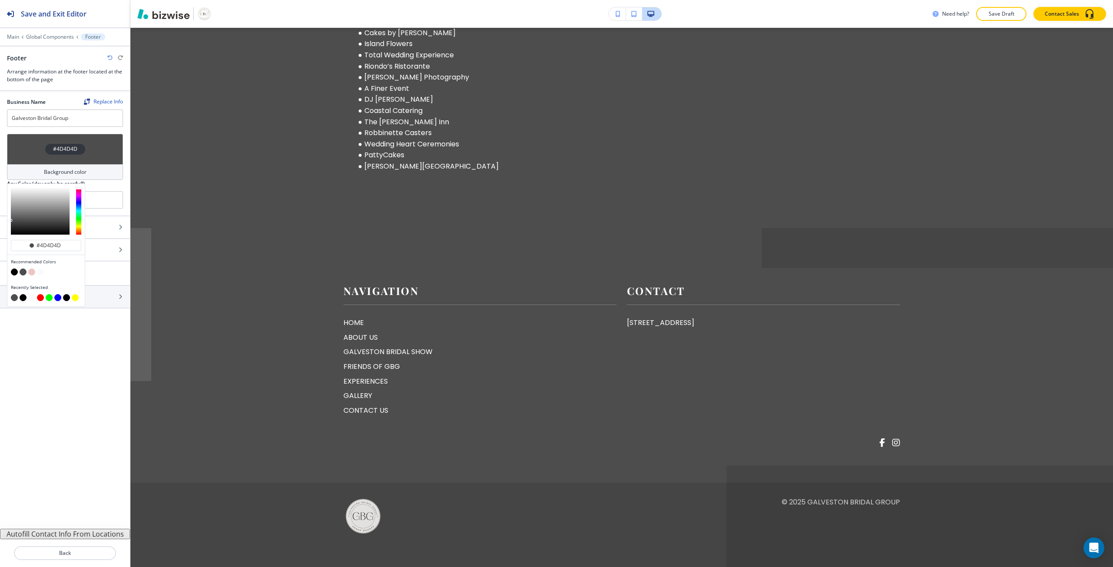
type input "#3b3b3b"
click at [13, 223] on div at bounding box center [40, 210] width 59 height 47
type input "#3b3b3b"
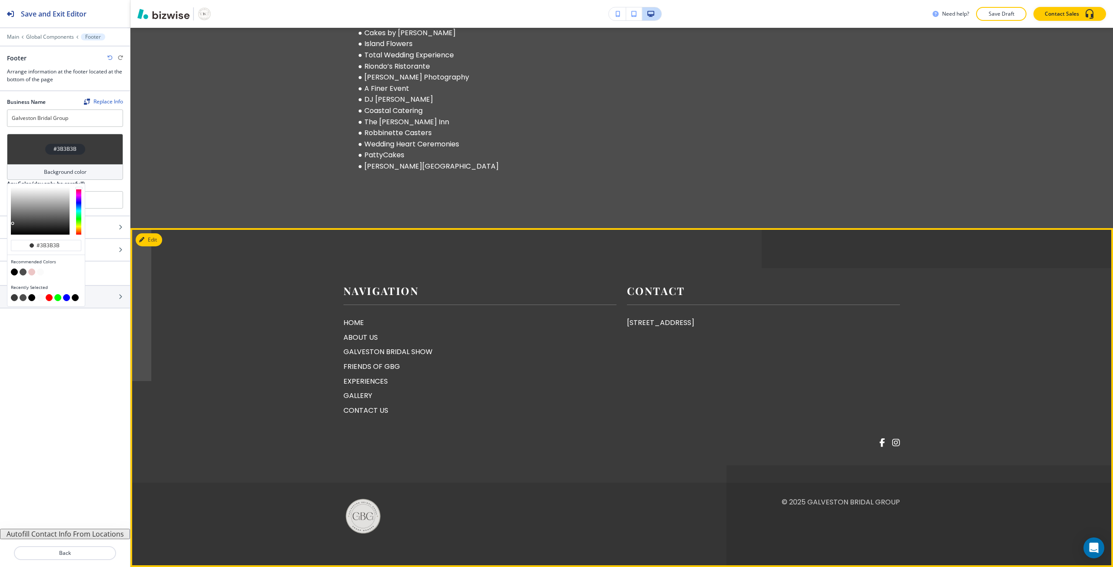
click at [227, 381] on div "Navigation HOME ABOUT US GALVESTON BRIDAL SHOW FRIENDS OF GBG EXPERIENCES GALLE…" at bounding box center [622, 410] width 878 height 252
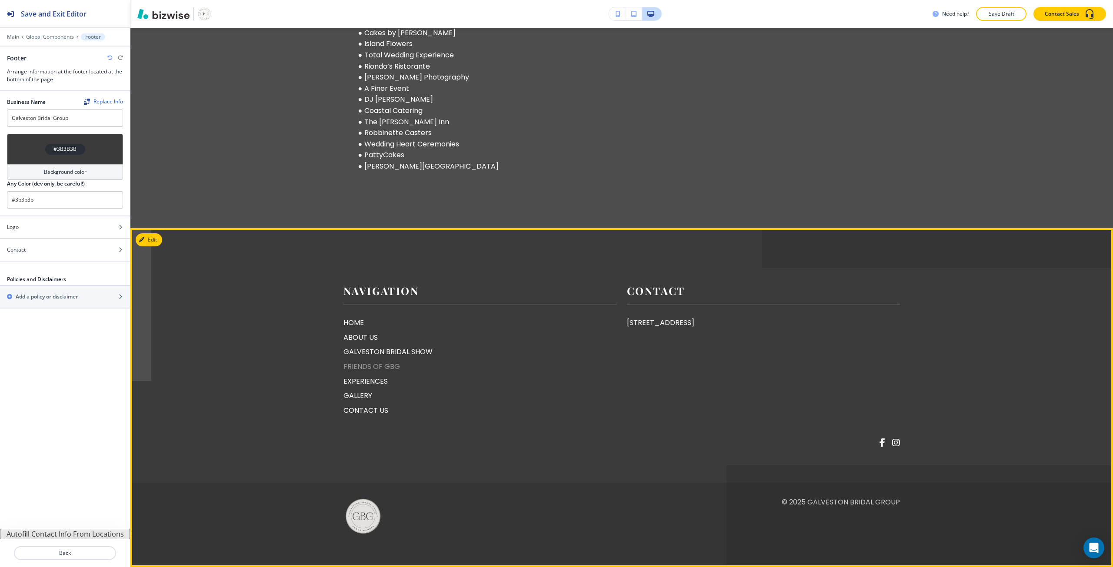
click at [362, 369] on p "FRIENDS OF GBG" at bounding box center [479, 366] width 273 height 11
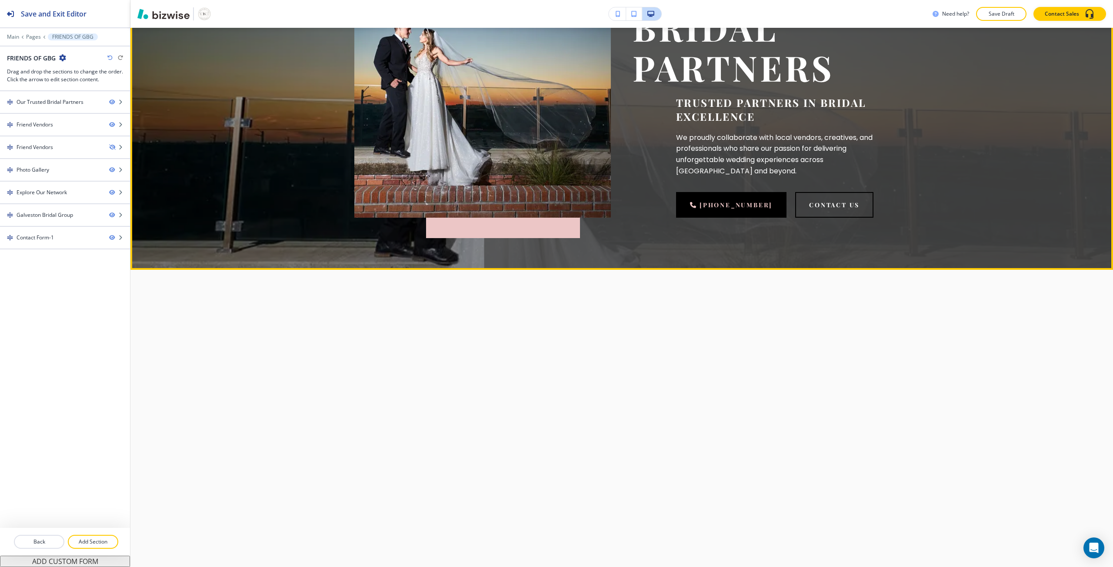
scroll to position [217, 0]
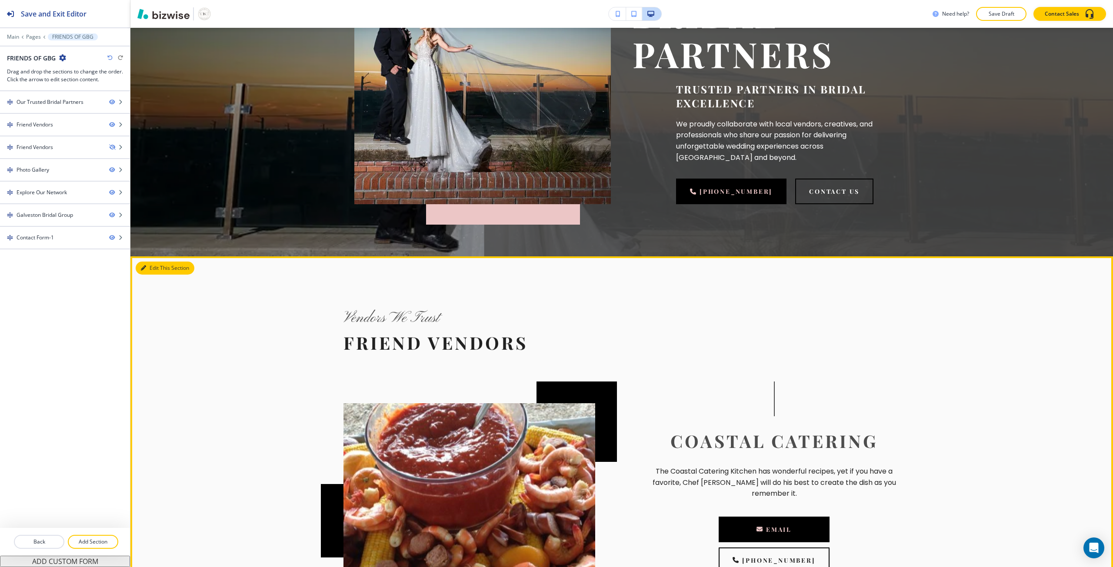
click at [151, 270] on button "Edit This Section" at bounding box center [165, 268] width 59 height 13
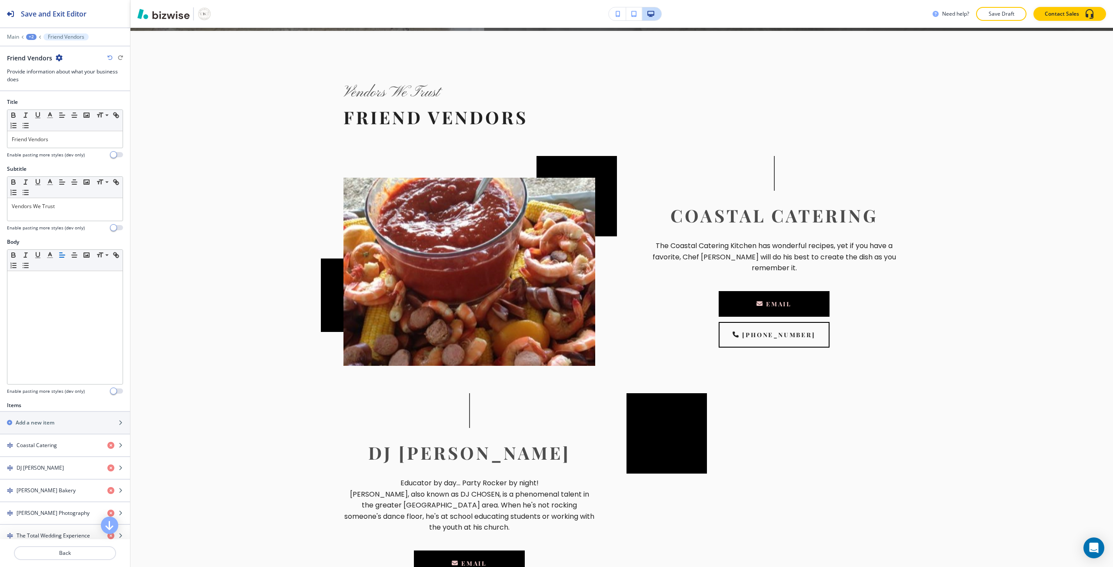
scroll to position [446, 0]
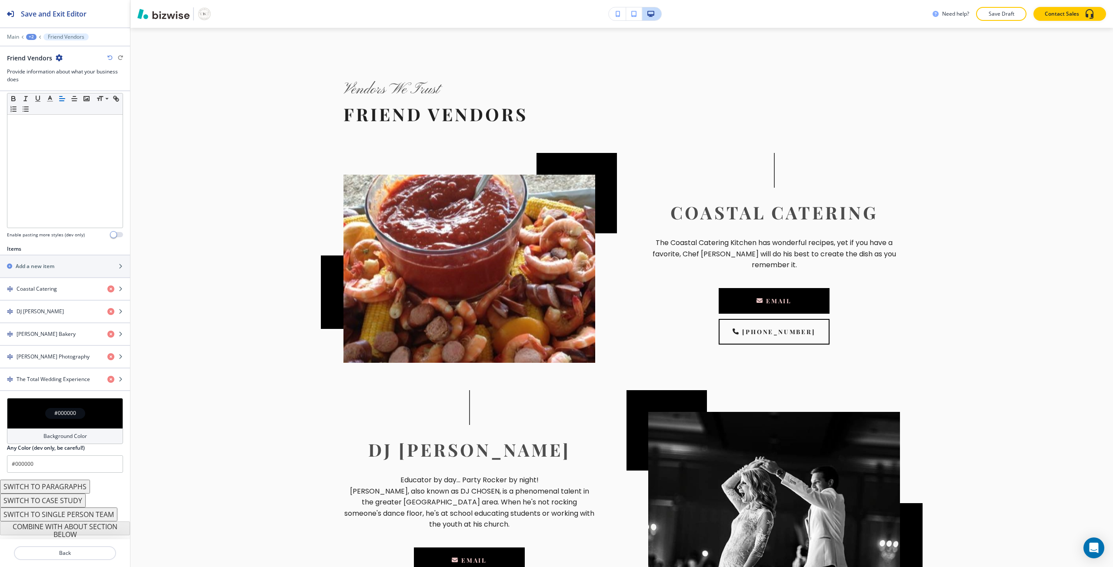
click at [46, 415] on div "#000000" at bounding box center [65, 413] width 40 height 11
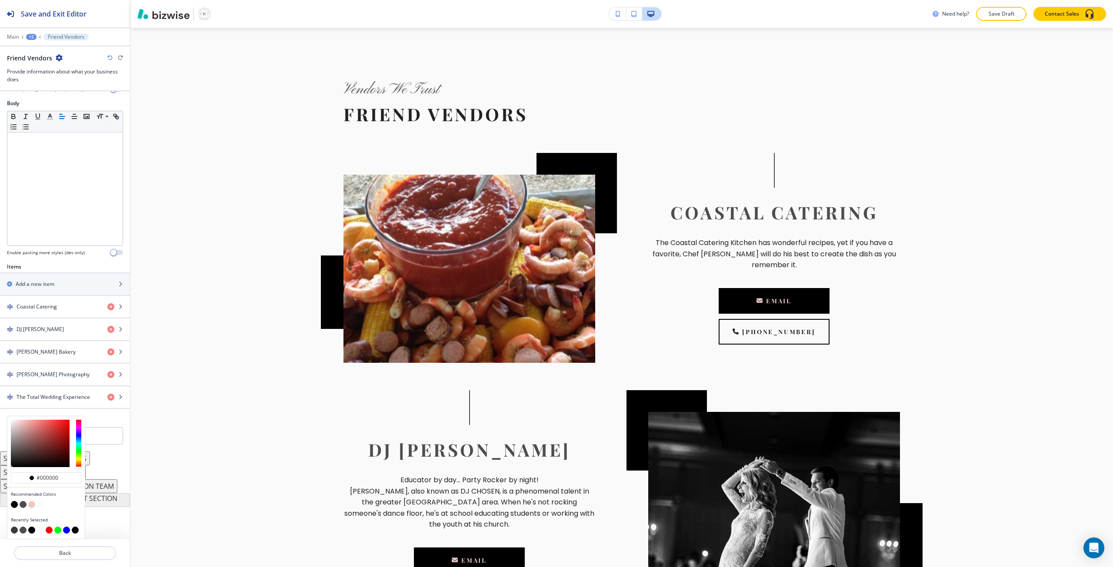
click at [13, 506] on button "button" at bounding box center [14, 504] width 7 height 7
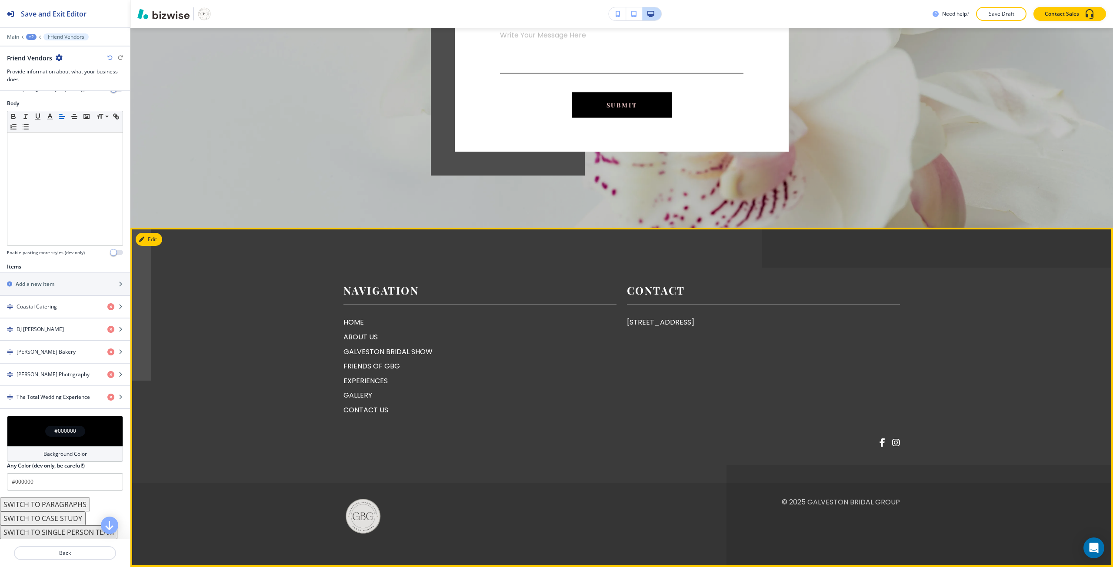
scroll to position [3358, 0]
click at [356, 387] on p "EXPERIENCES" at bounding box center [479, 380] width 273 height 11
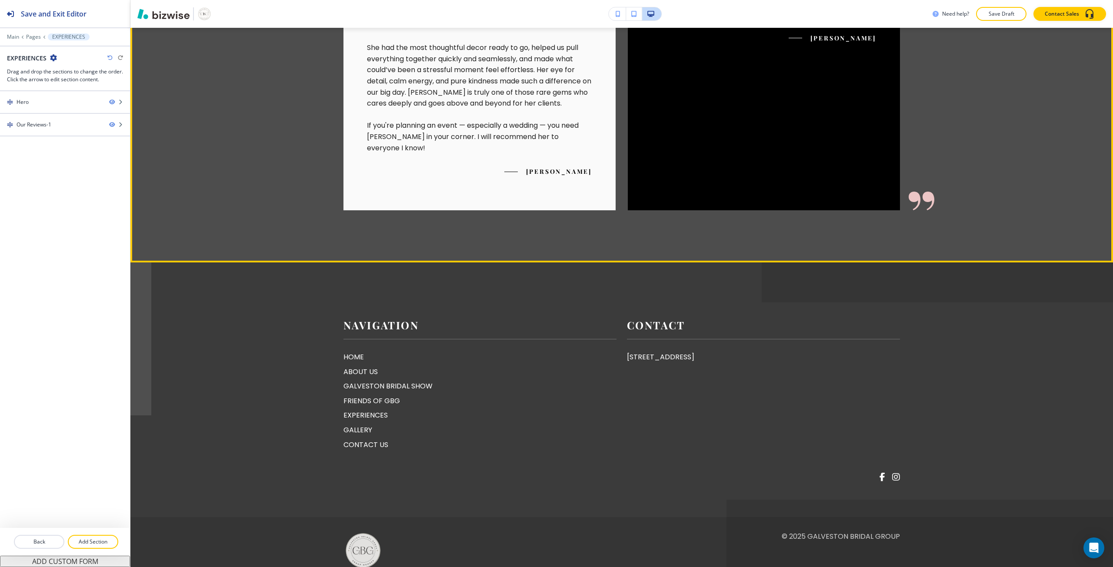
scroll to position [373, 0]
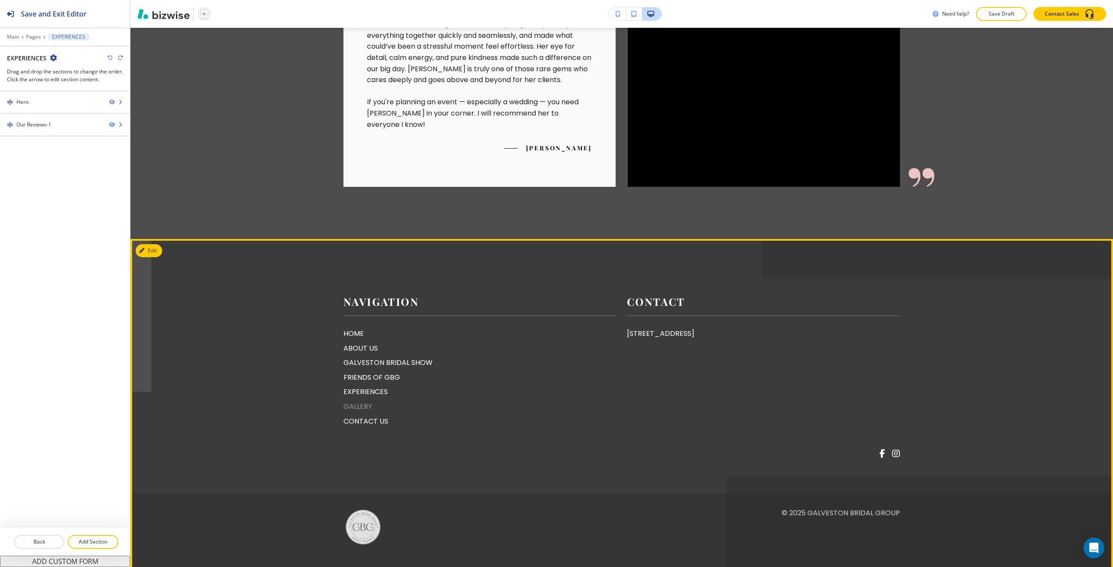
click at [355, 401] on p "GALLERY" at bounding box center [479, 406] width 273 height 11
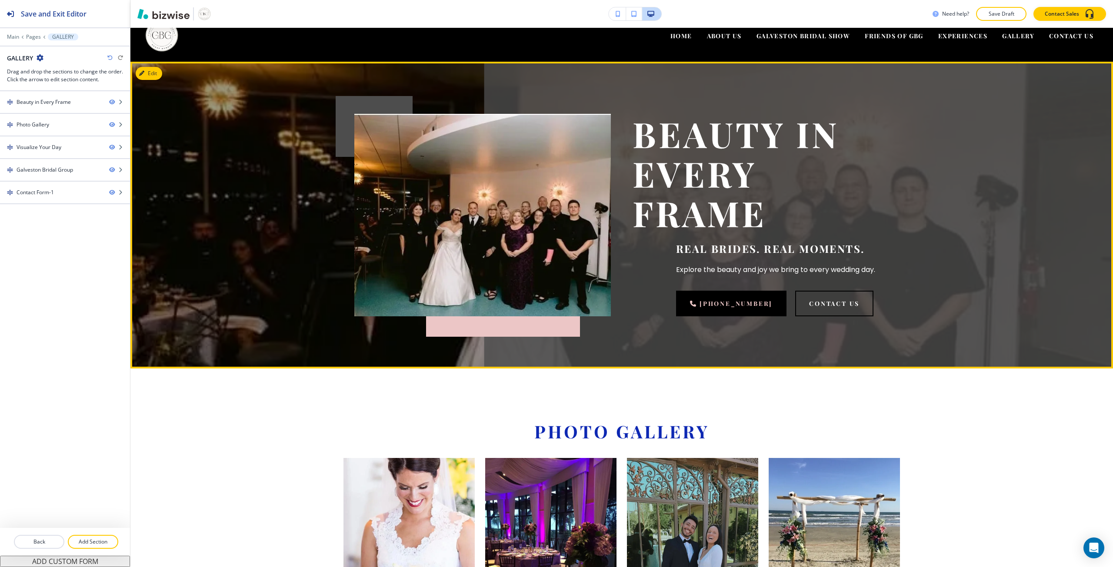
scroll to position [174, 0]
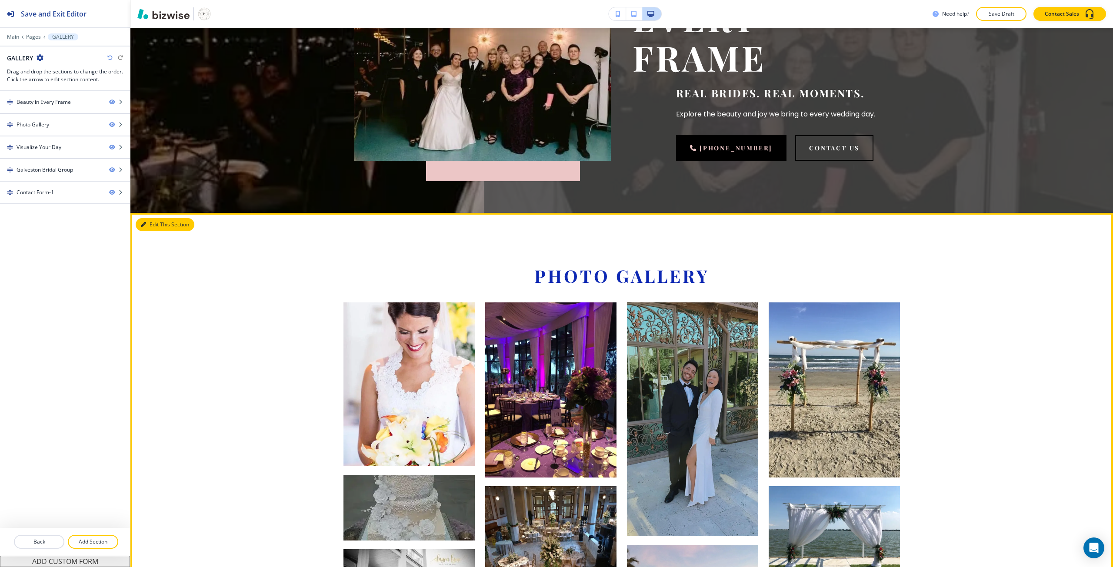
click at [152, 229] on button "Edit This Section" at bounding box center [165, 224] width 59 height 13
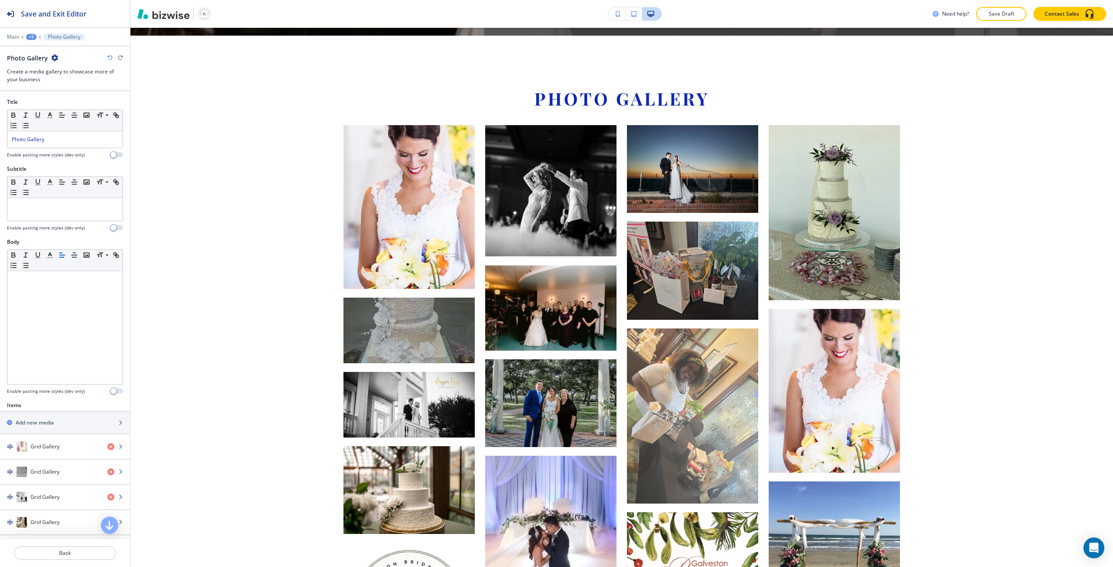
scroll to position [359, 0]
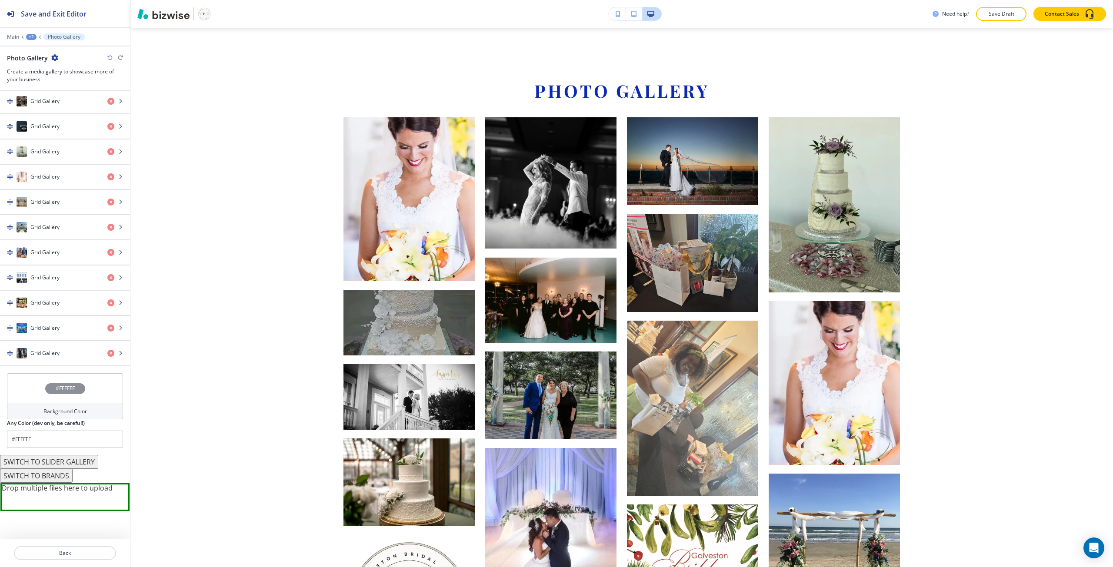
click at [65, 392] on h4 "#FFFFFF" at bounding box center [65, 389] width 19 height 8
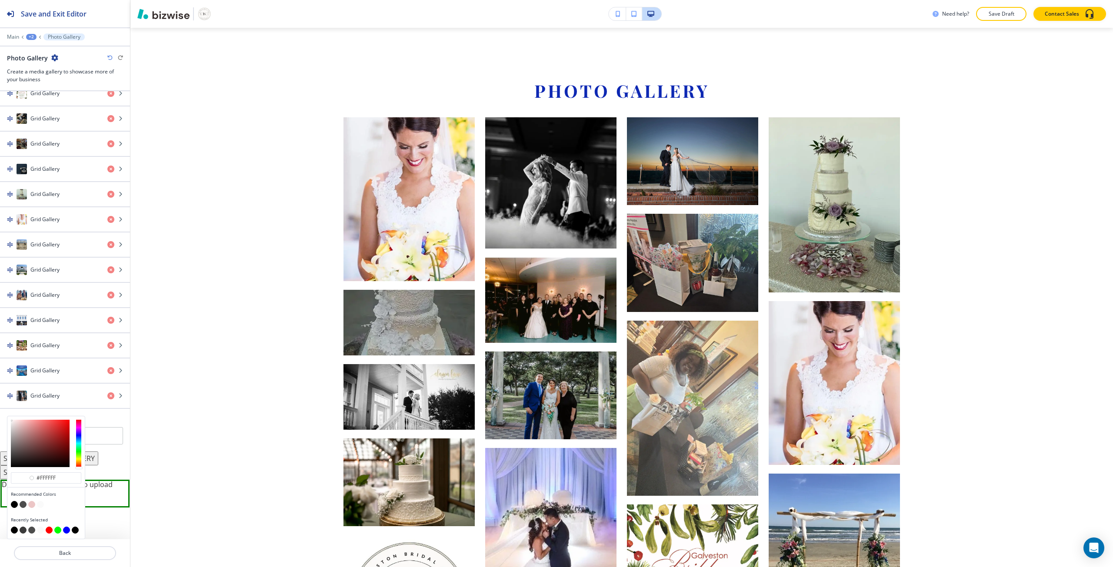
scroll to position [1109, 0]
click at [23, 505] on button "button" at bounding box center [23, 504] width 7 height 7
type input "#4d4d4d"
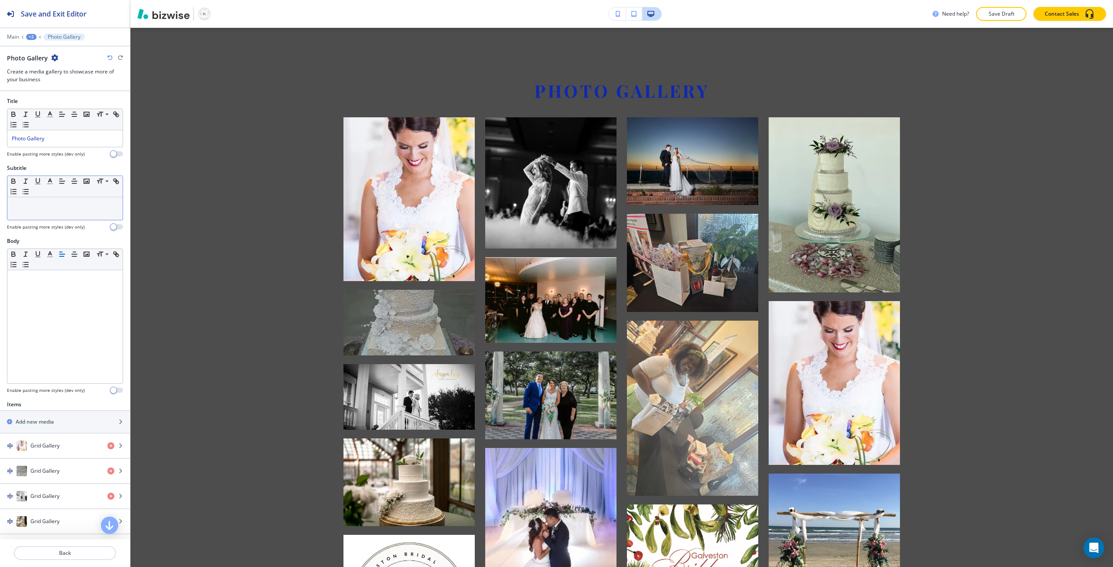
scroll to position [0, 0]
click at [41, 146] on div "Photo Gallery" at bounding box center [64, 139] width 115 height 17
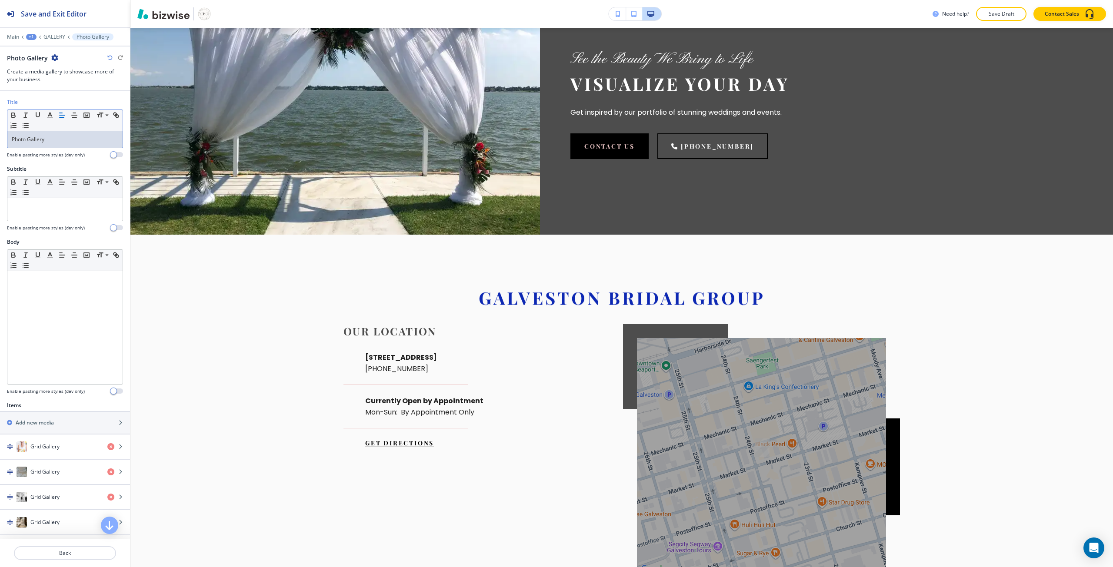
scroll to position [2002, 0]
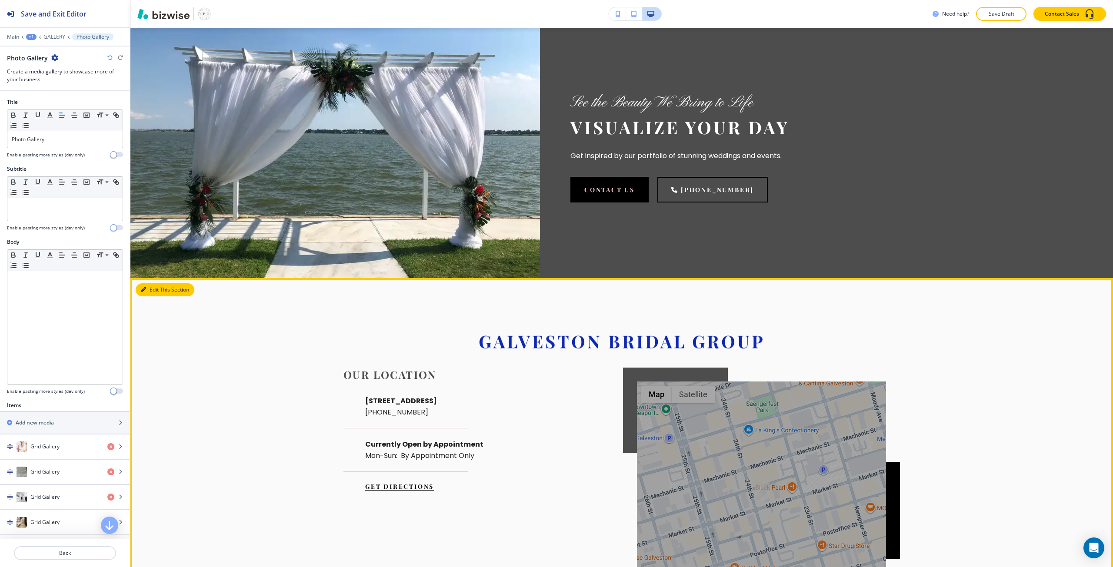
click at [153, 289] on button "Edit This Section" at bounding box center [165, 289] width 59 height 13
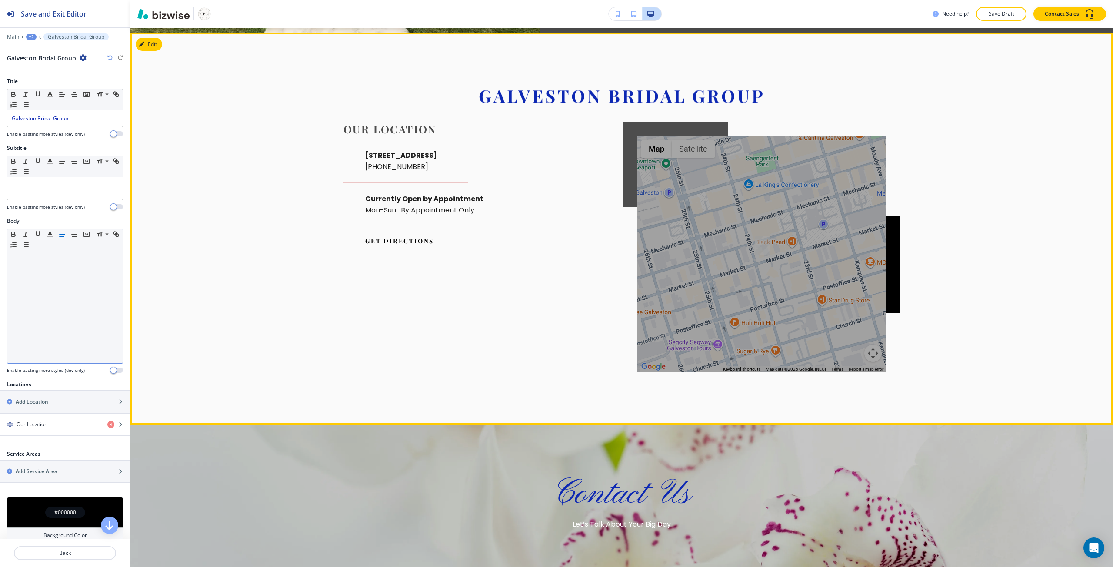
scroll to position [2252, 0]
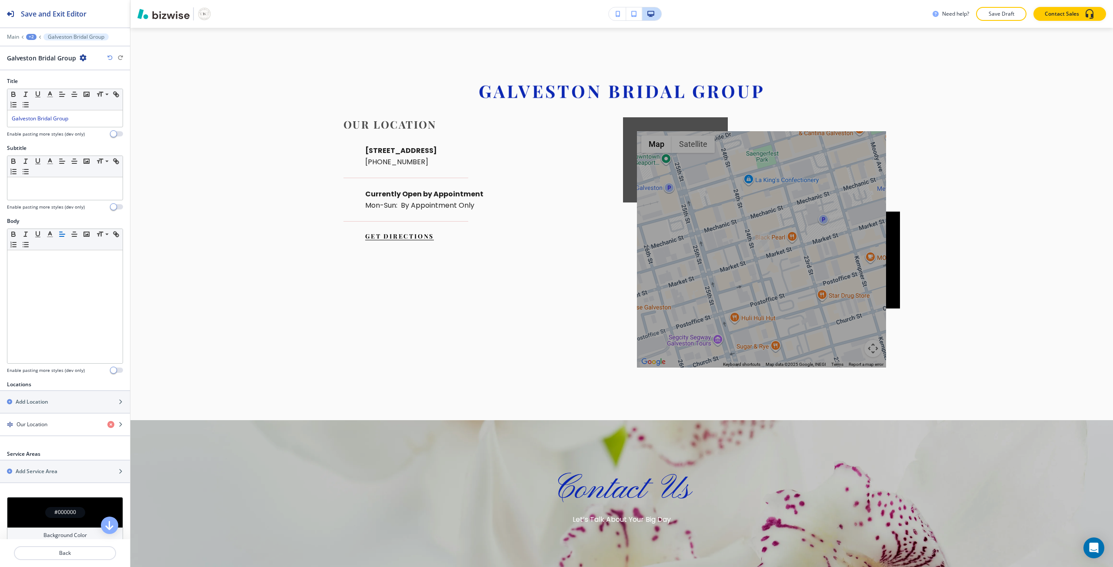
click at [34, 497] on div "#000000" at bounding box center [65, 512] width 116 height 30
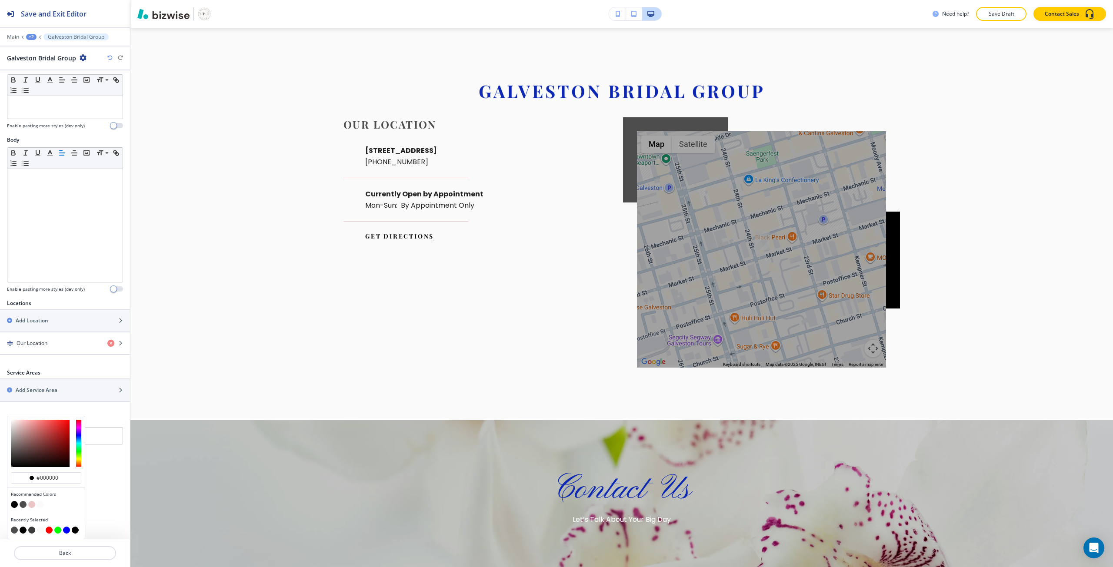
click at [16, 504] on button "button" at bounding box center [14, 504] width 7 height 7
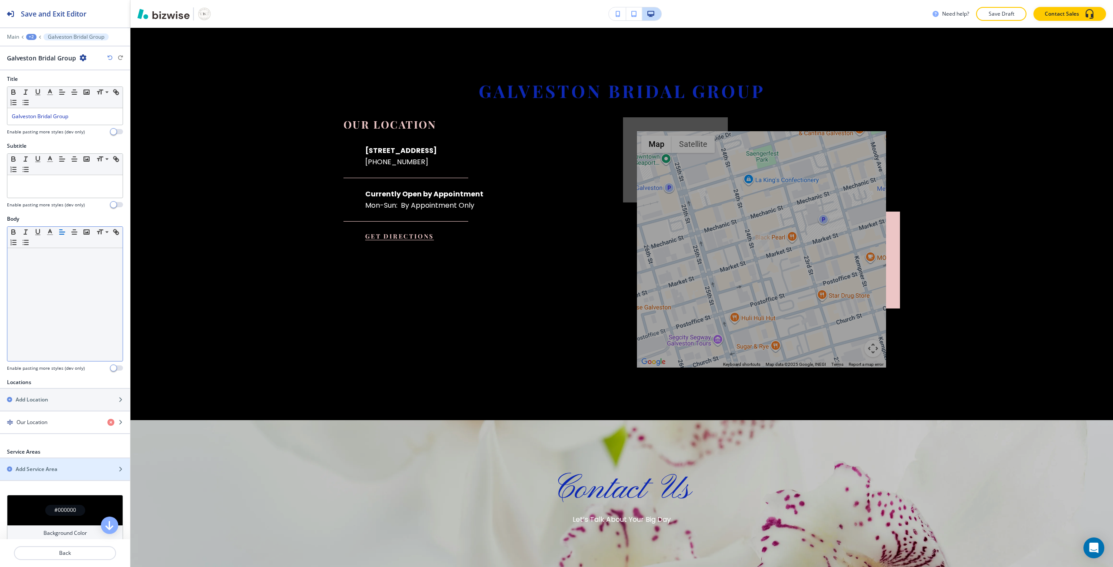
scroll to position [0, 0]
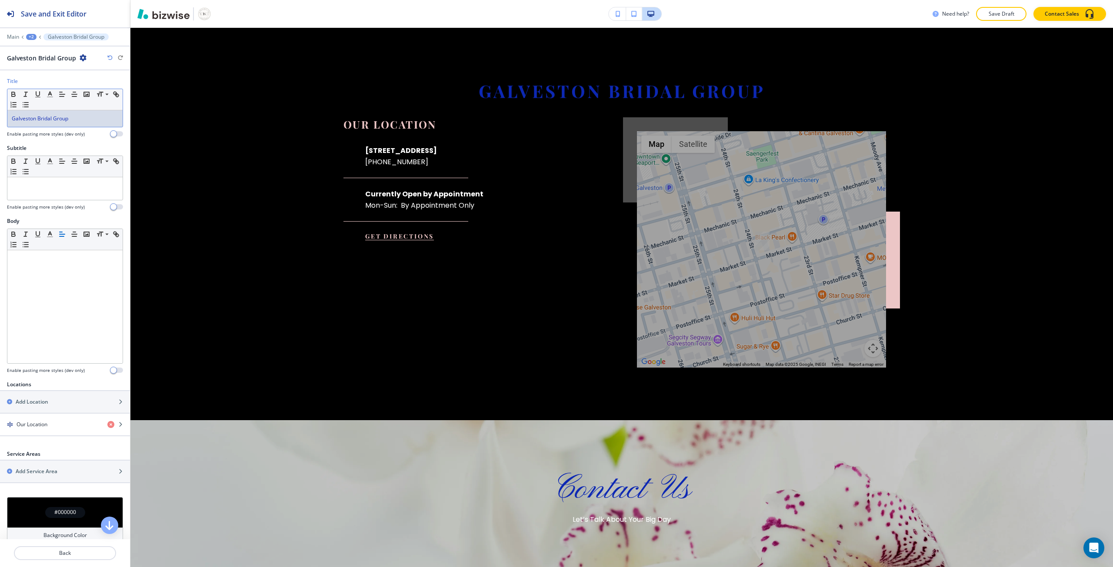
click at [25, 121] on span "Galveston Bridal Group" at bounding box center [40, 118] width 56 height 7
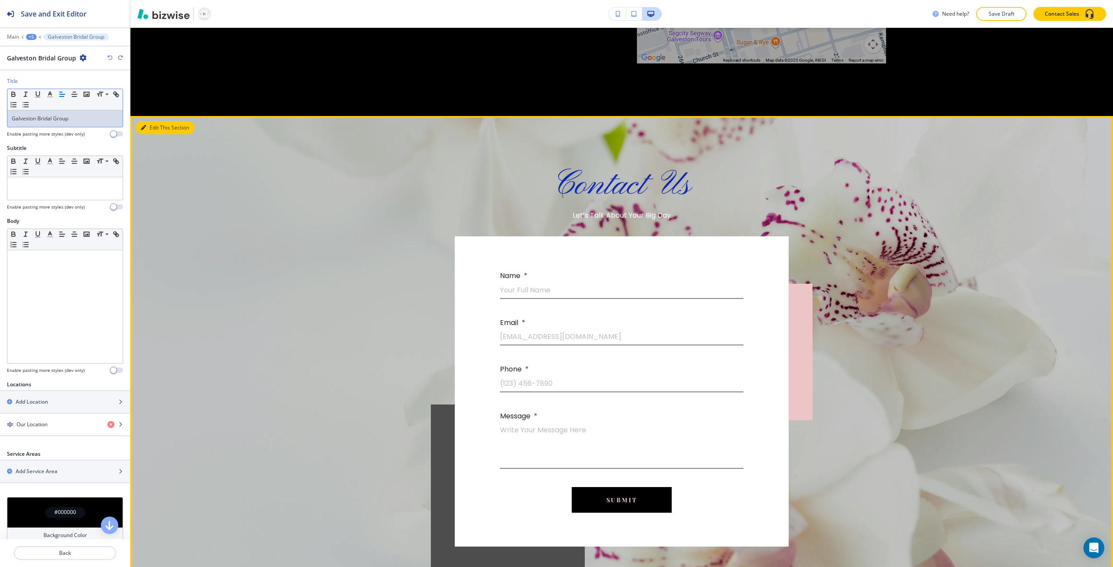
click at [146, 133] on button "Edit This Section" at bounding box center [165, 127] width 59 height 13
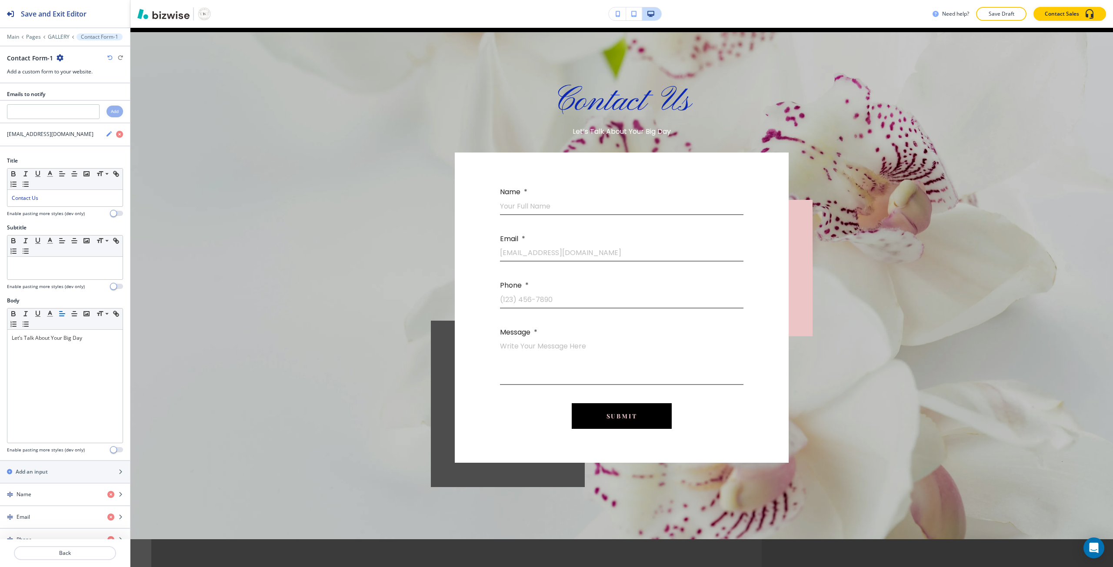
scroll to position [2645, 0]
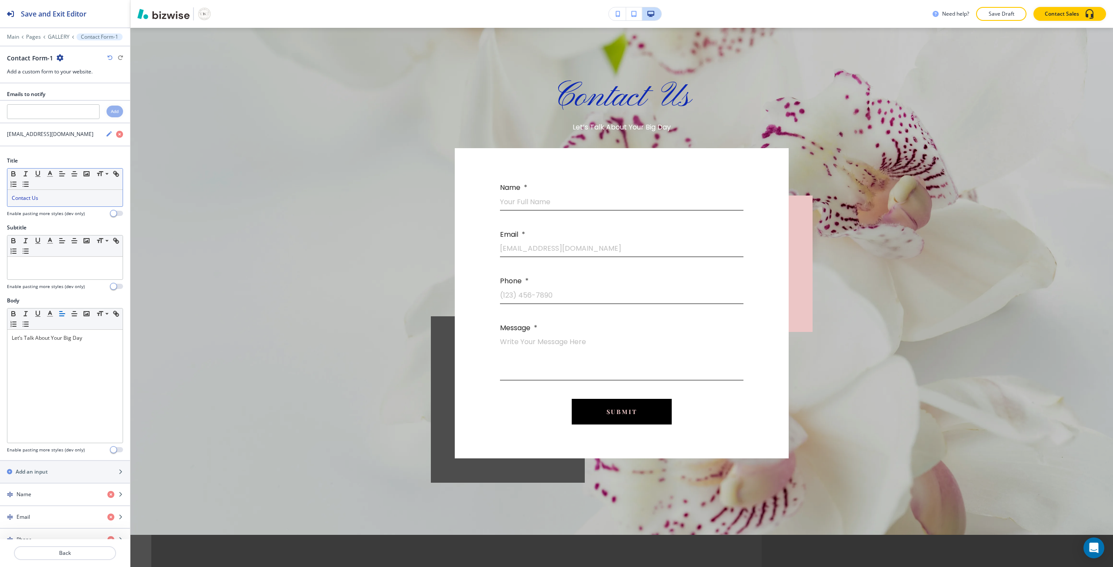
click at [44, 196] on p "Contact Us" at bounding box center [65, 198] width 106 height 8
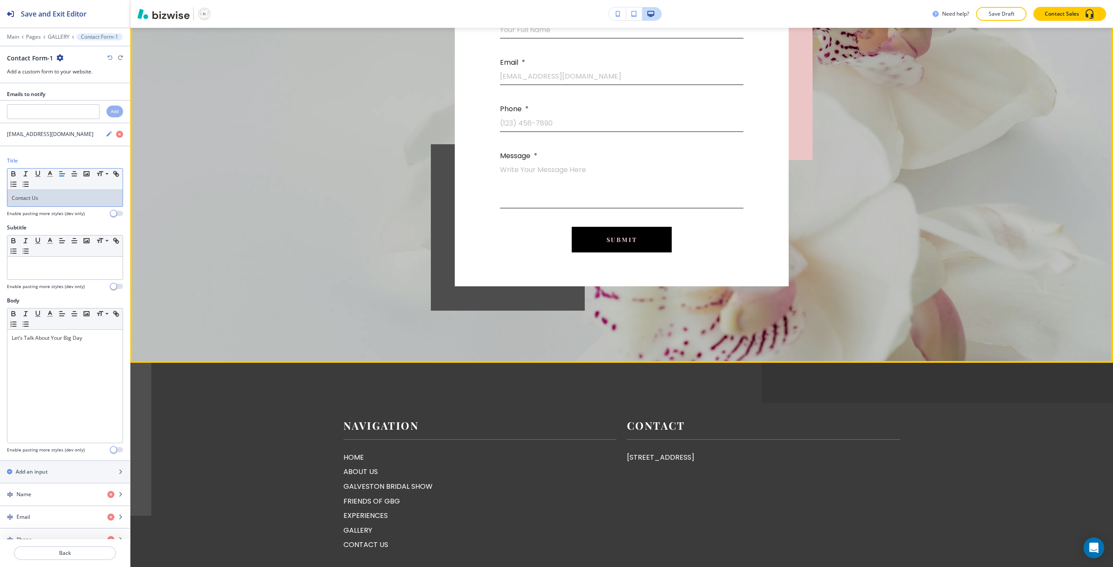
scroll to position [2819, 0]
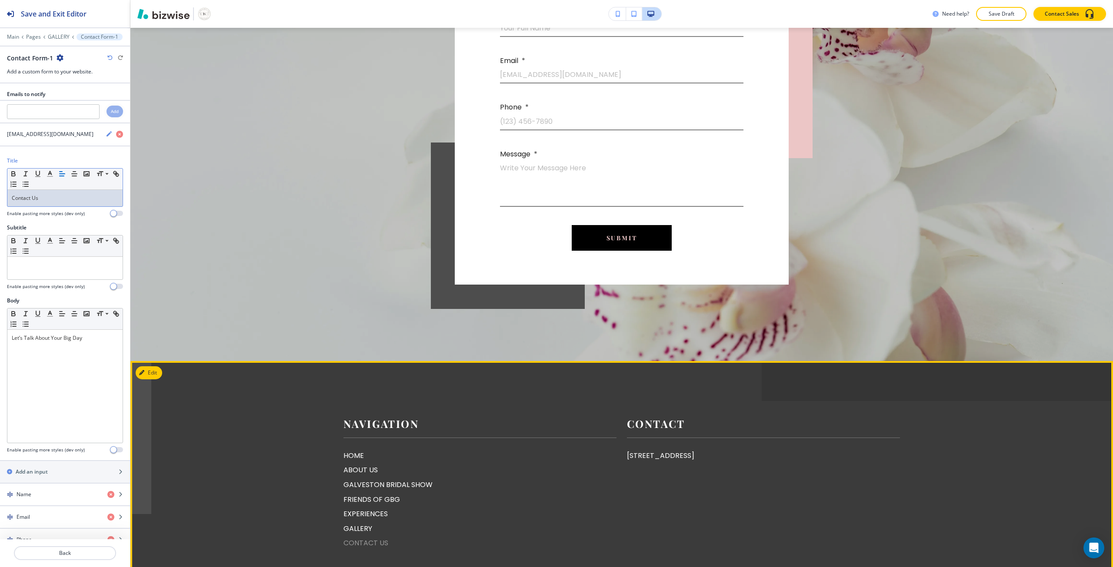
click at [358, 541] on p "CONTACT US" at bounding box center [479, 543] width 273 height 11
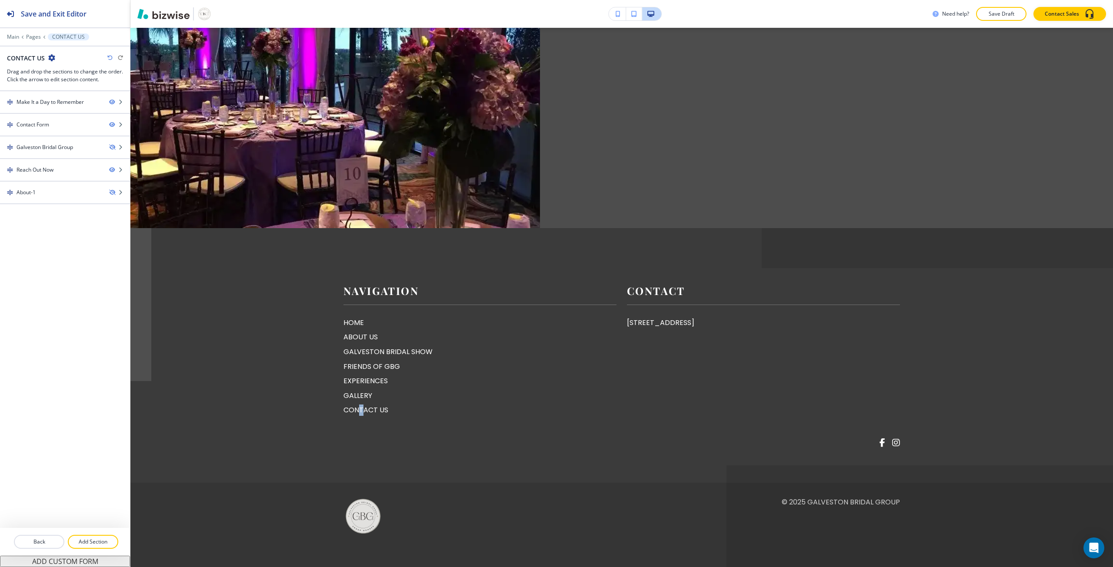
scroll to position [0, 0]
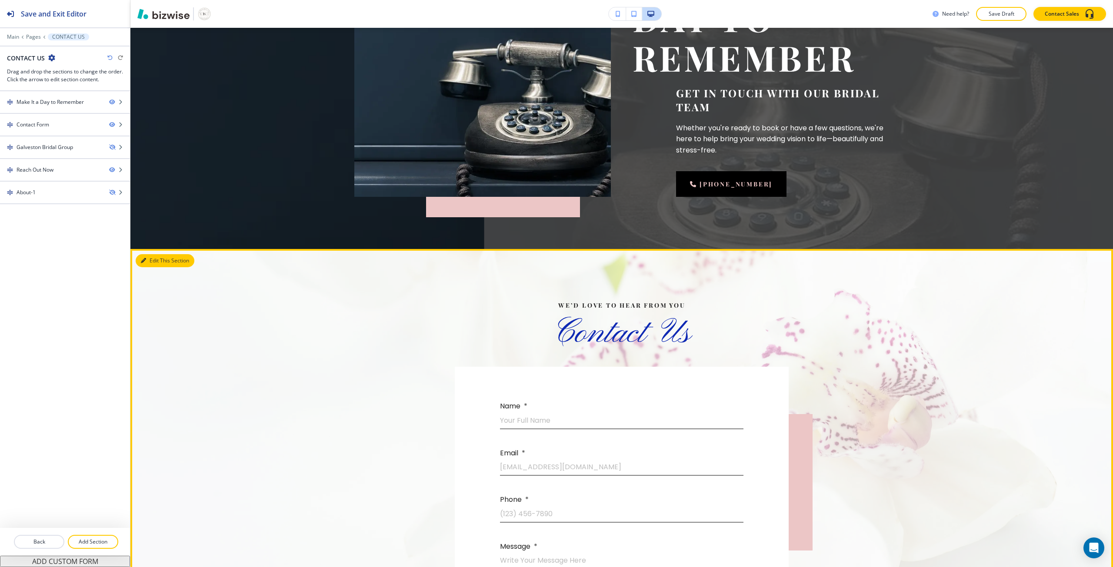
click at [151, 264] on button "Edit This Section" at bounding box center [165, 260] width 59 height 13
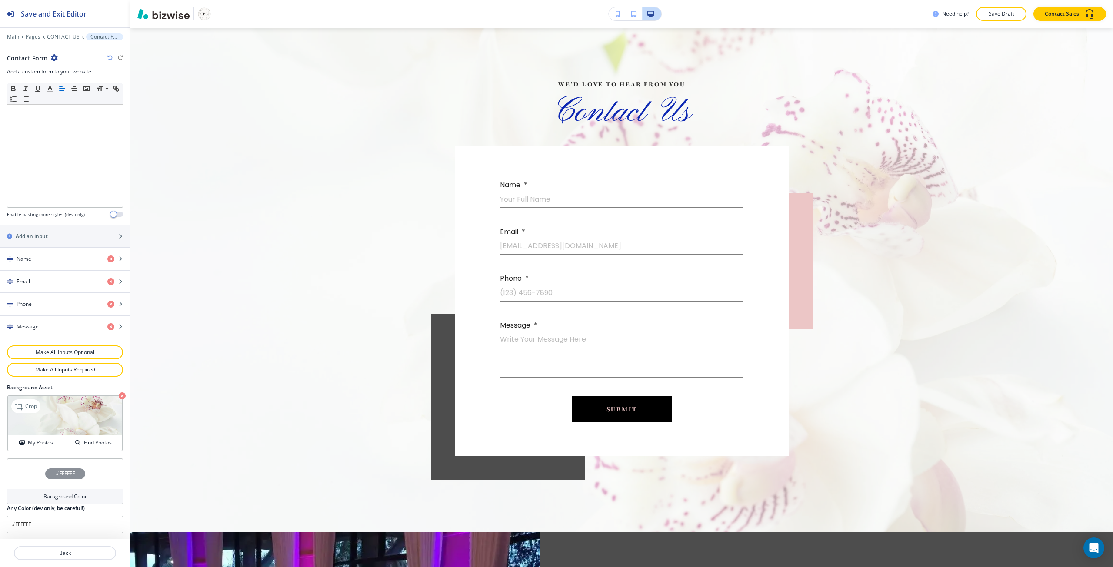
scroll to position [236, 0]
click at [53, 464] on div "#FFFFFF" at bounding box center [65, 473] width 116 height 30
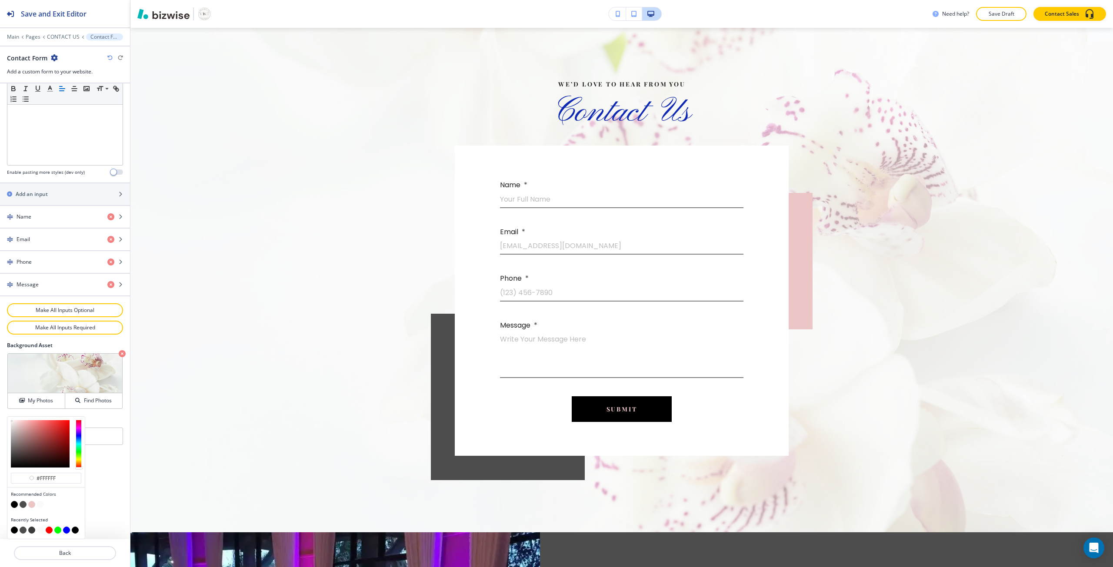
click at [24, 504] on button "button" at bounding box center [23, 504] width 7 height 7
type input "#4d4d4d"
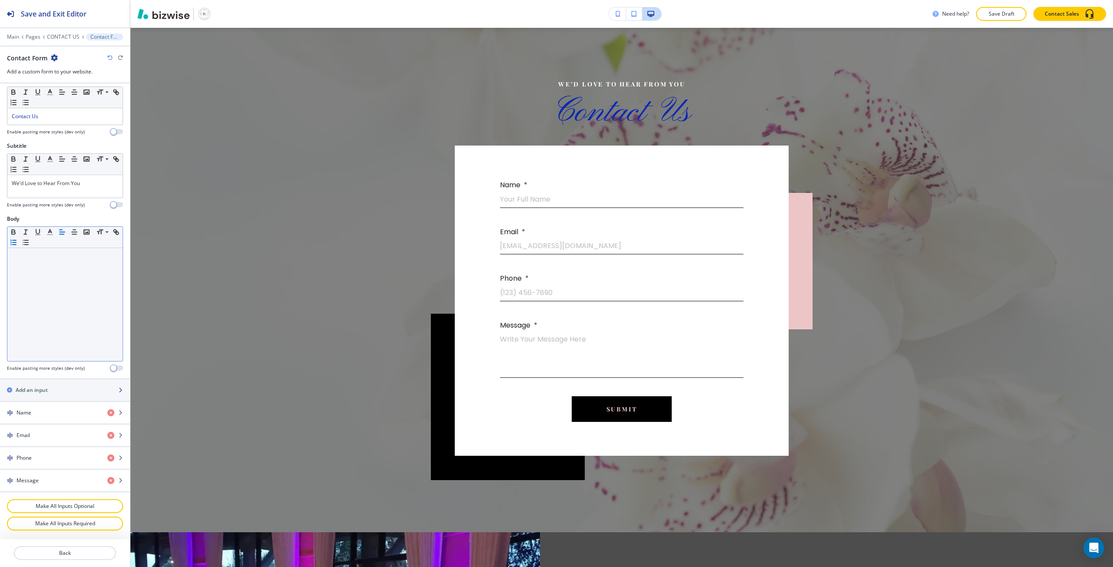
scroll to position [0, 0]
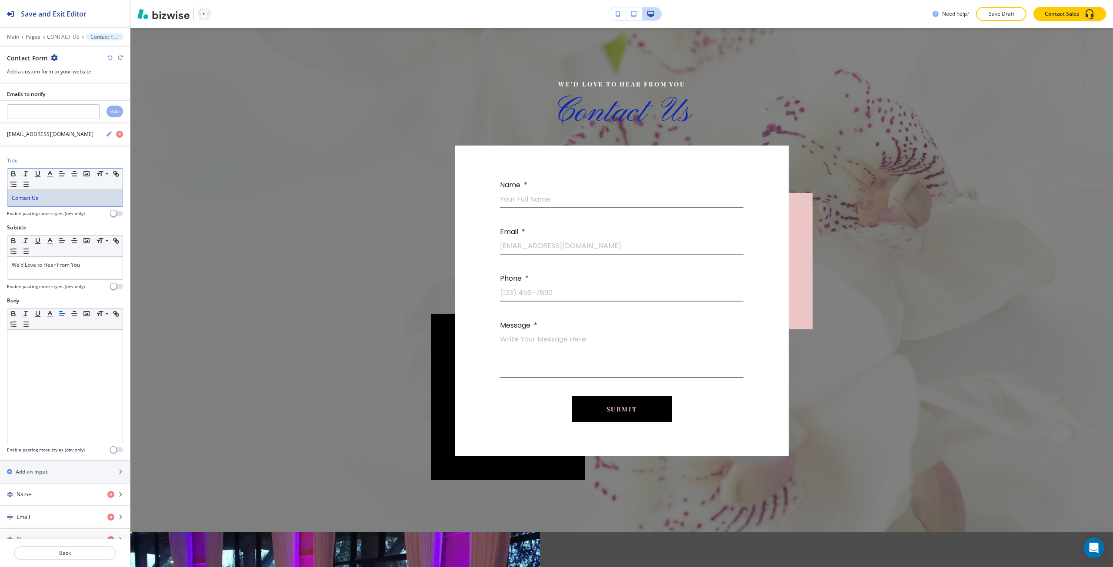
click at [30, 203] on div "Contact Us" at bounding box center [64, 198] width 115 height 17
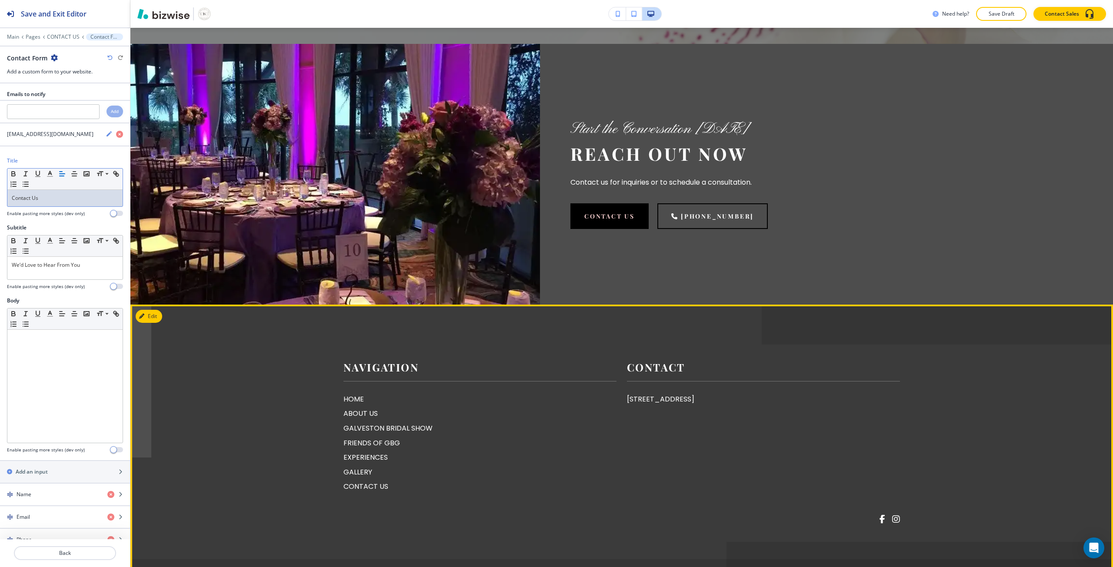
scroll to position [917, 0]
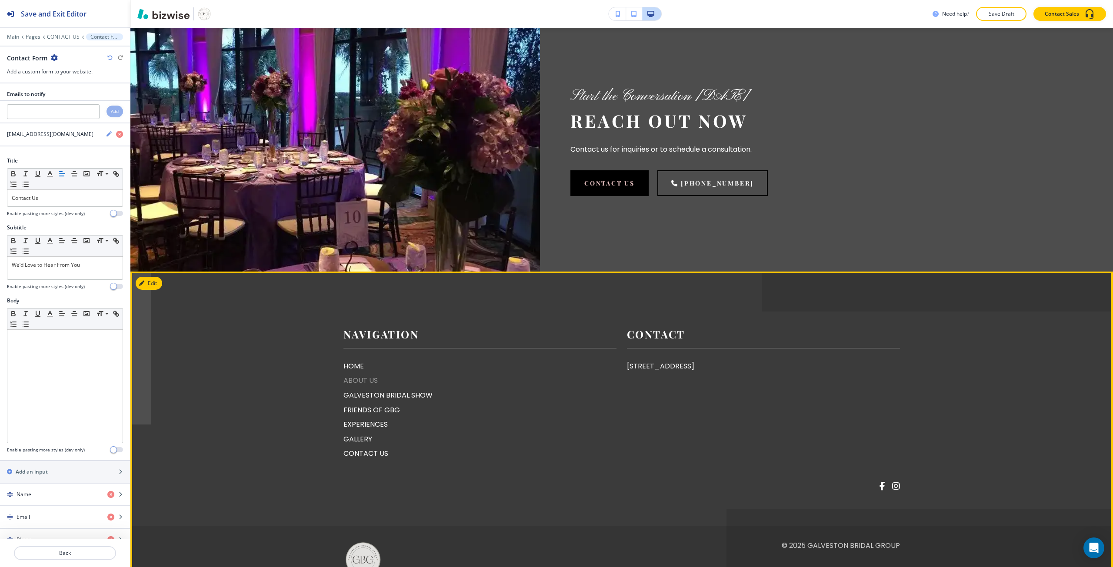
click at [365, 386] on p "ABOUT US" at bounding box center [479, 380] width 273 height 11
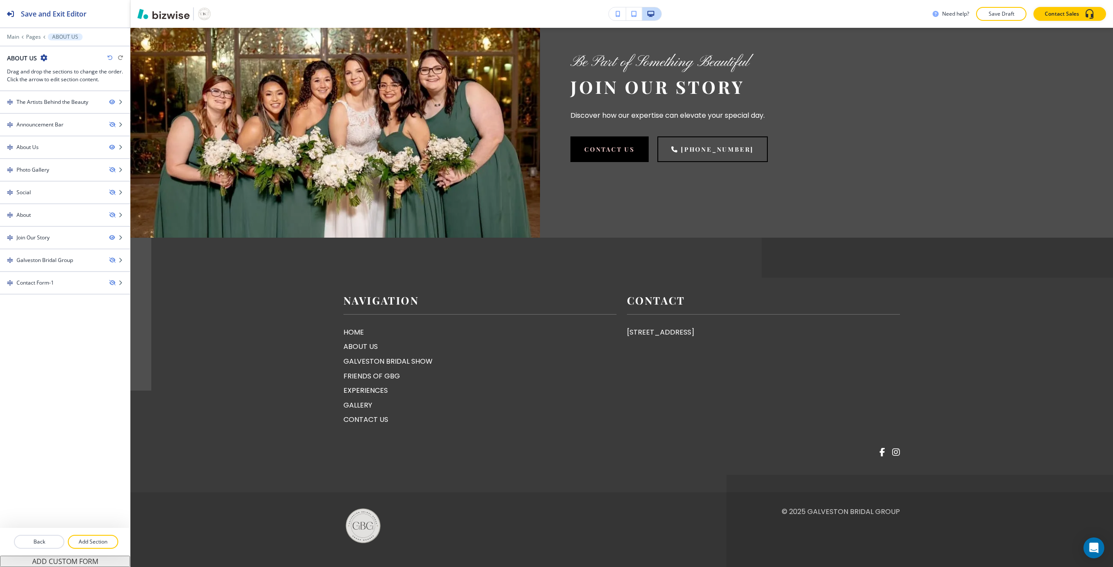
scroll to position [844, 0]
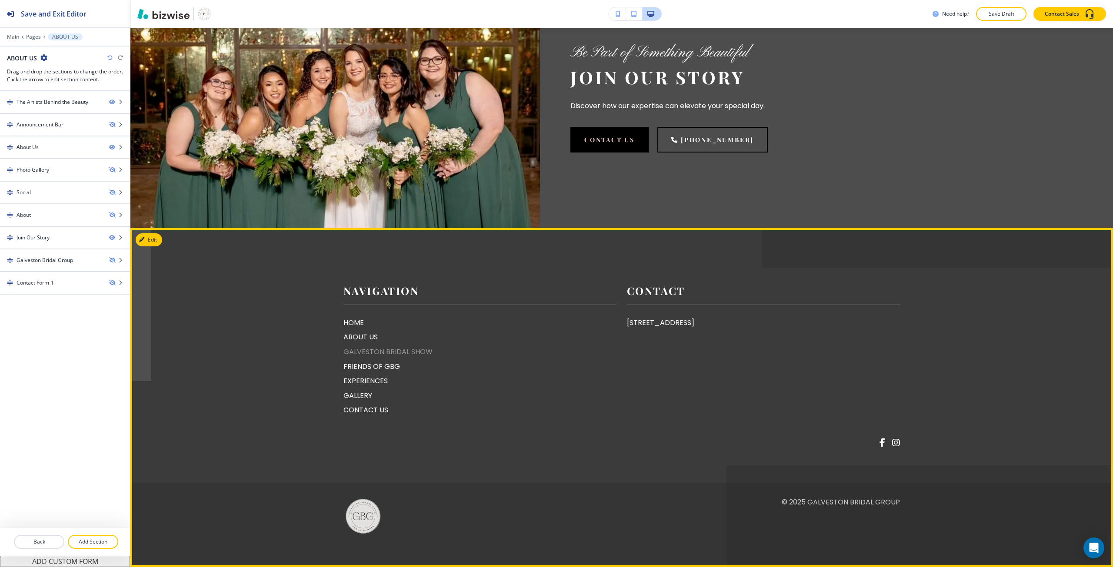
click at [365, 351] on p "GALVESTON BRIDAL SHOW" at bounding box center [479, 351] width 273 height 11
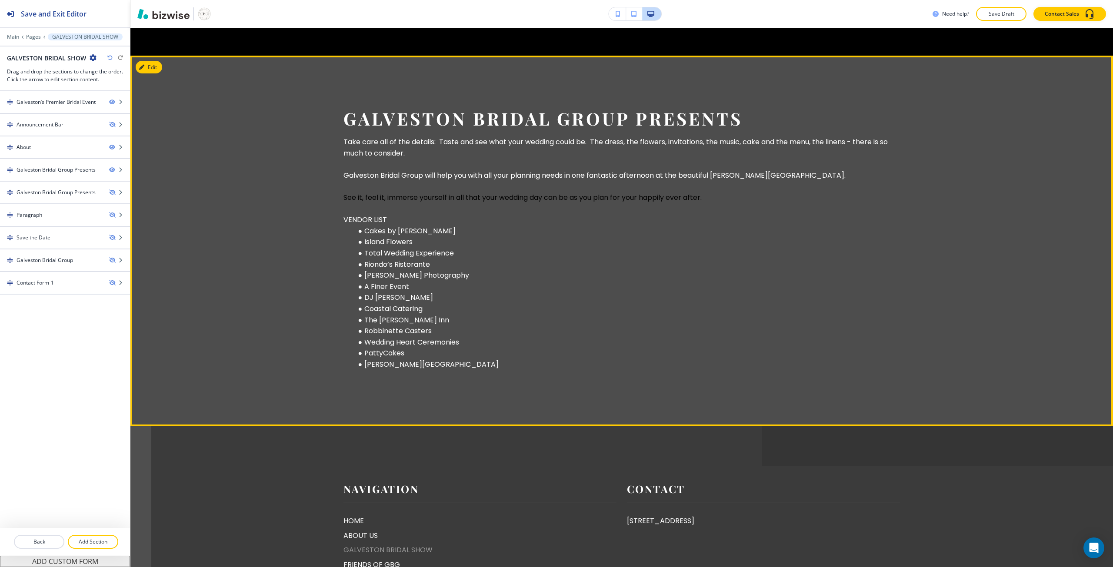
scroll to position [903, 0]
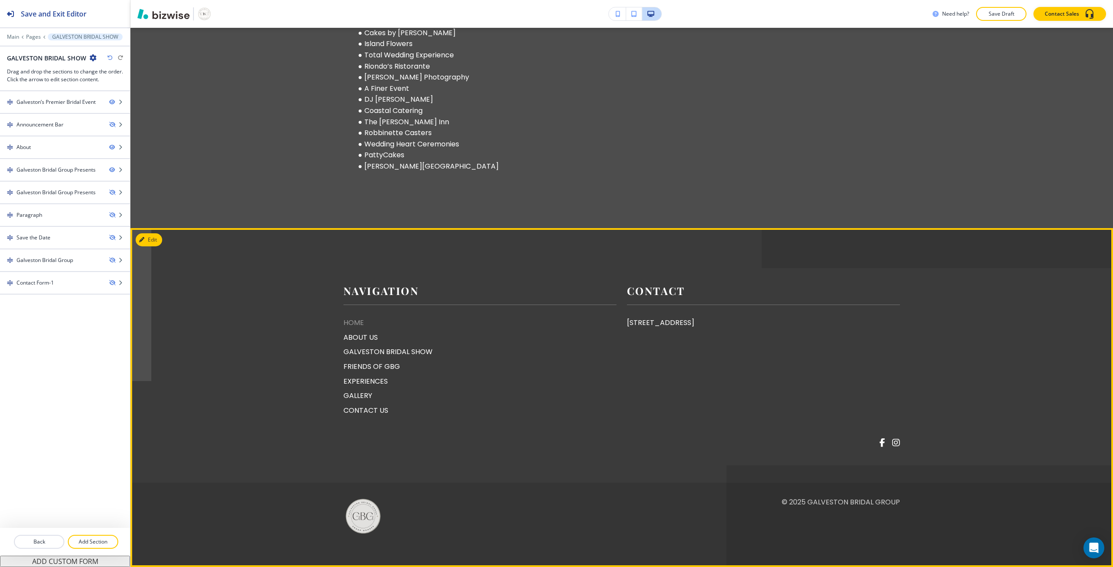
click at [352, 323] on p "HOME" at bounding box center [479, 322] width 273 height 11
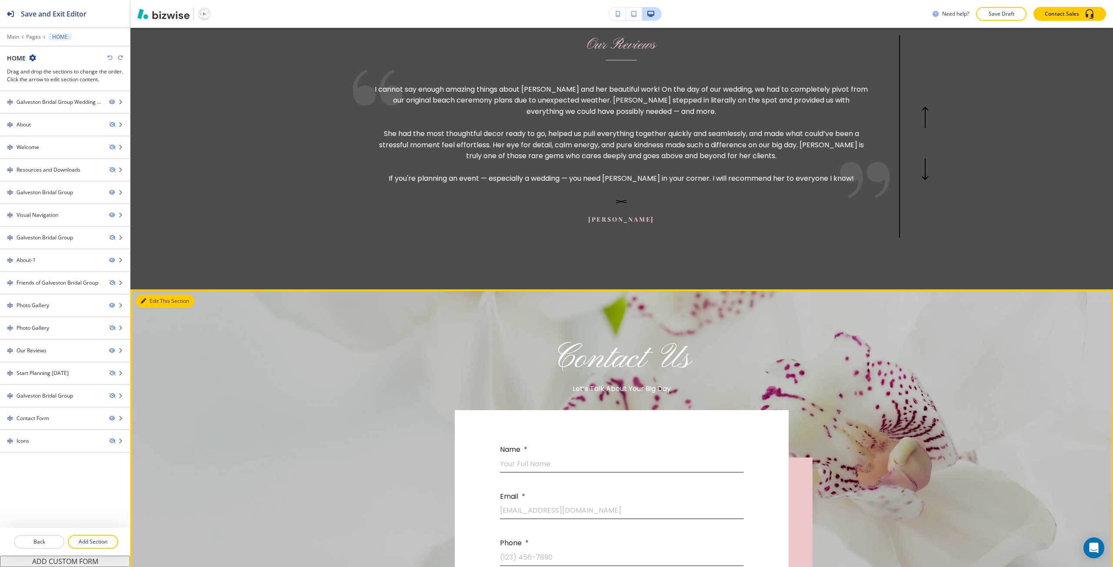
click at [150, 295] on button "Edit This Section" at bounding box center [165, 301] width 59 height 13
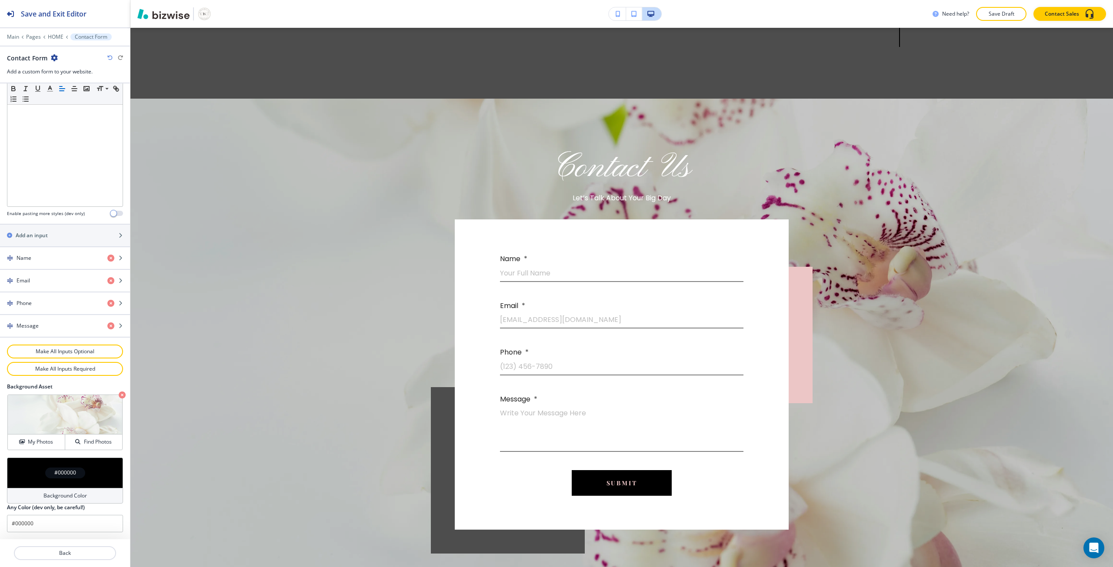
click at [48, 468] on div "#000000" at bounding box center [65, 473] width 40 height 11
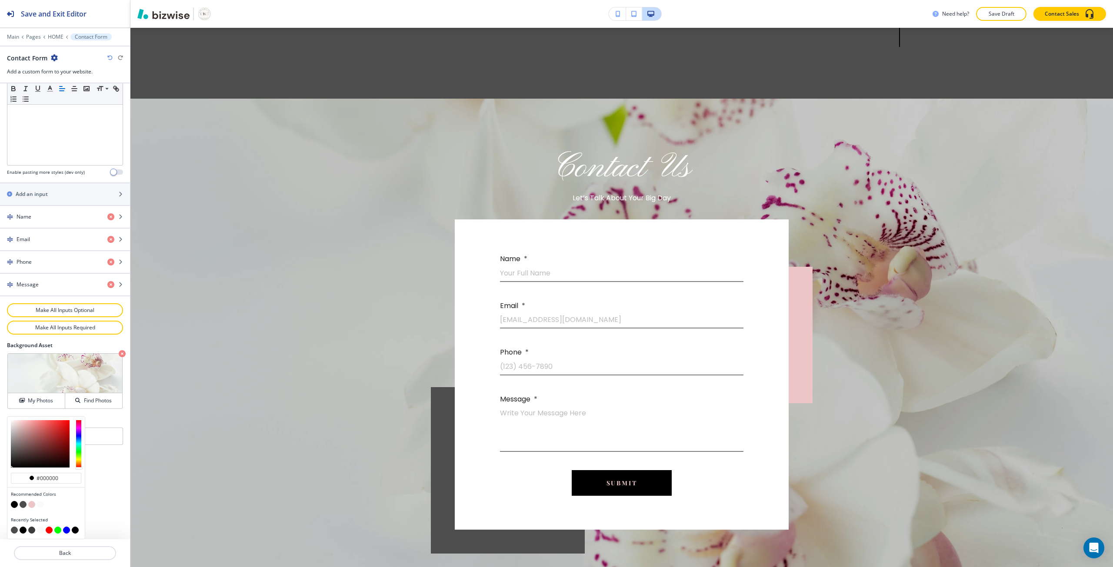
click at [23, 505] on button "button" at bounding box center [23, 504] width 7 height 7
type input "#4d4d4d"
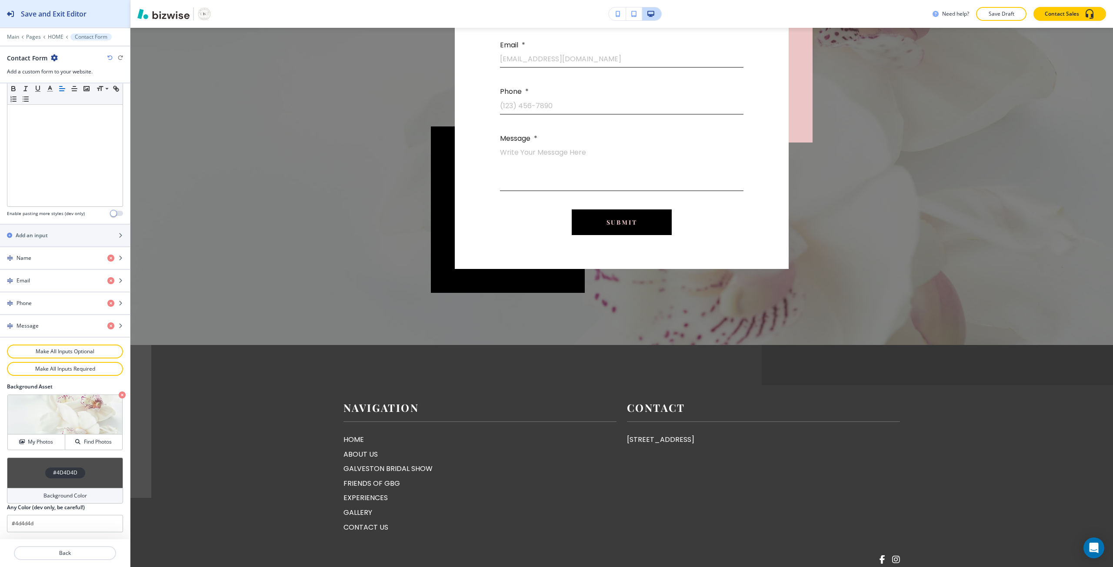
click at [103, 19] on button "Save and Exit Editor" at bounding box center [65, 13] width 130 height 27
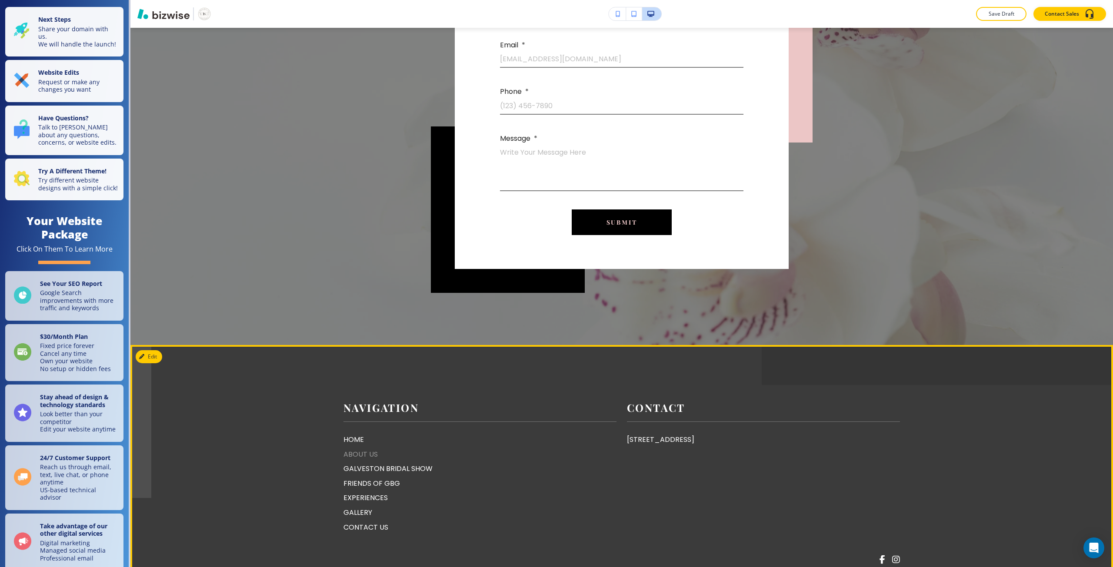
click at [351, 449] on p "ABOUT US" at bounding box center [479, 454] width 273 height 11
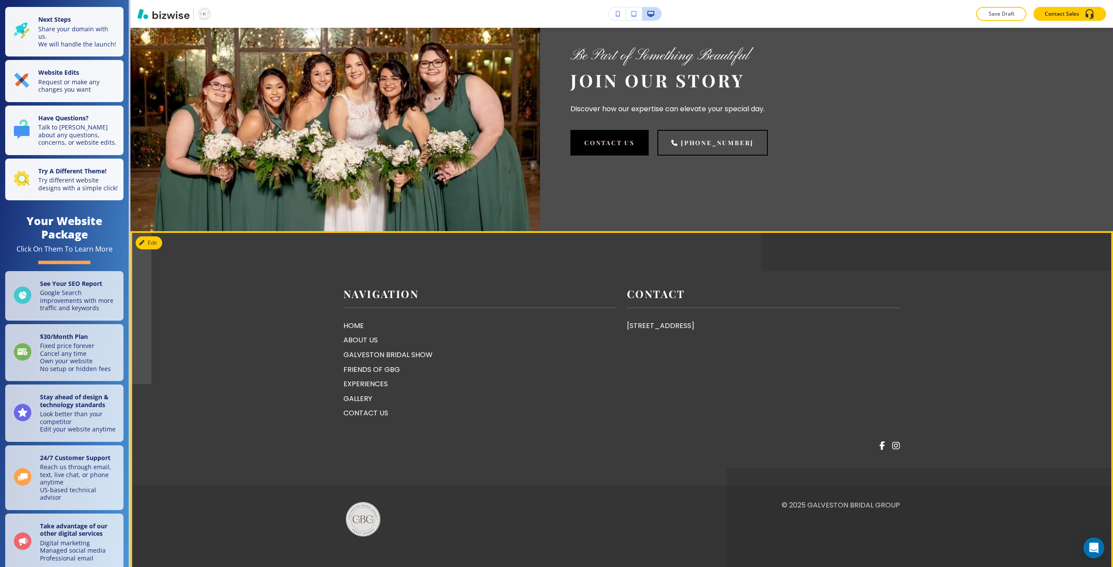
scroll to position [844, 0]
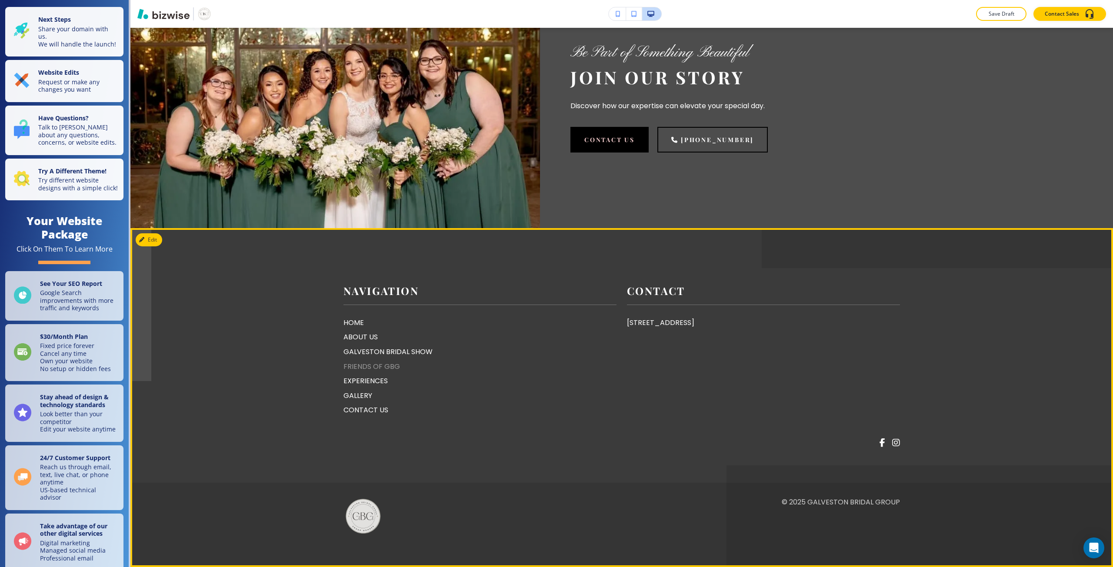
click at [355, 367] on p "FRIENDS OF GBG" at bounding box center [479, 366] width 273 height 11
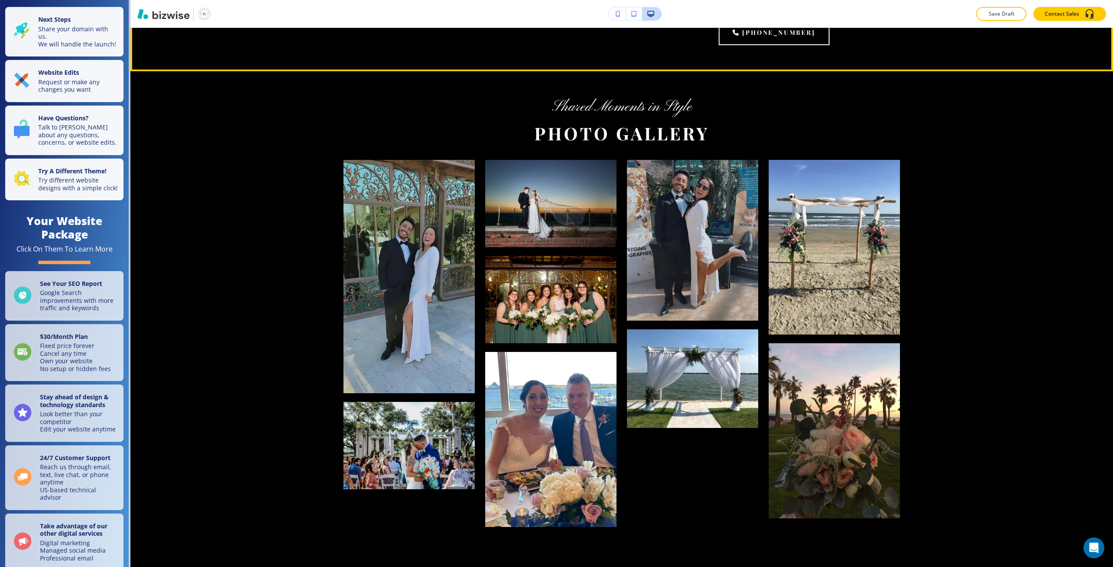
scroll to position [1782, 0]
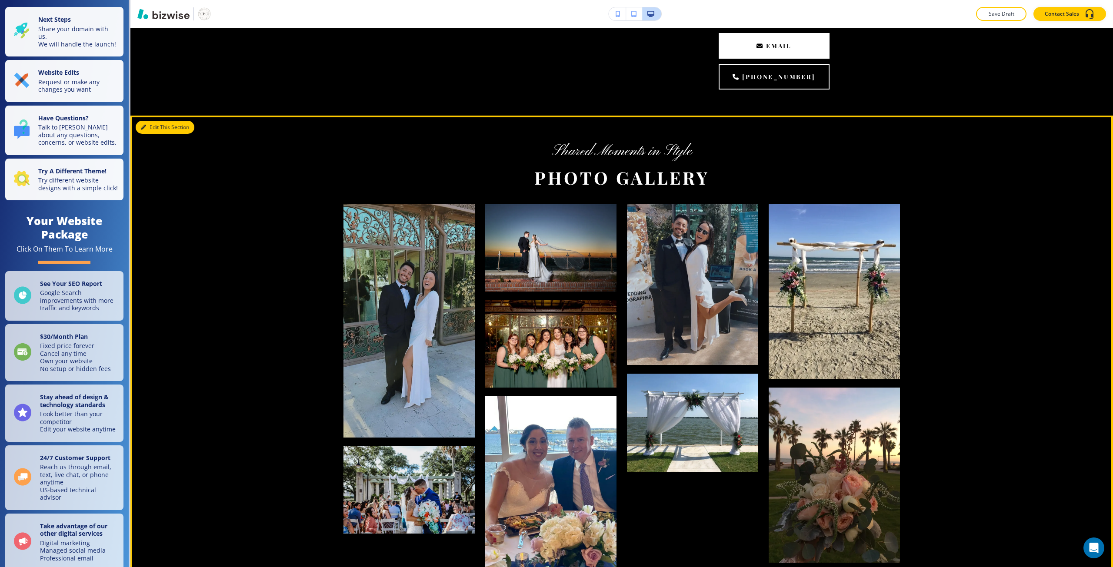
click at [142, 134] on button "Edit This Section" at bounding box center [165, 127] width 59 height 13
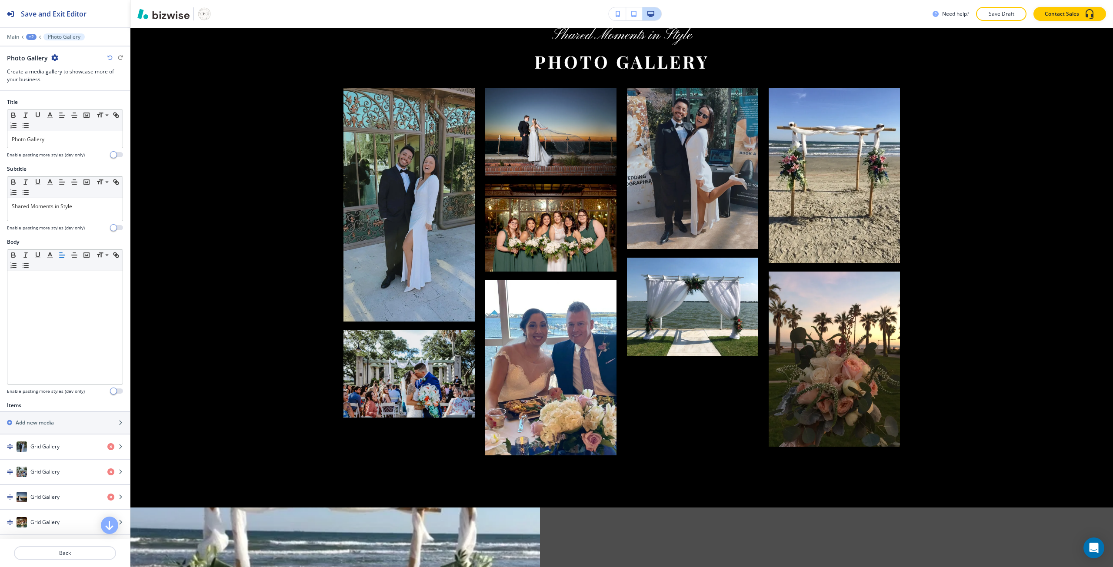
scroll to position [1898, 0]
click at [32, 35] on div "+2" at bounding box center [31, 37] width 10 height 6
click at [42, 63] on p "FRIENDS OF GBG" at bounding box center [54, 67] width 44 height 8
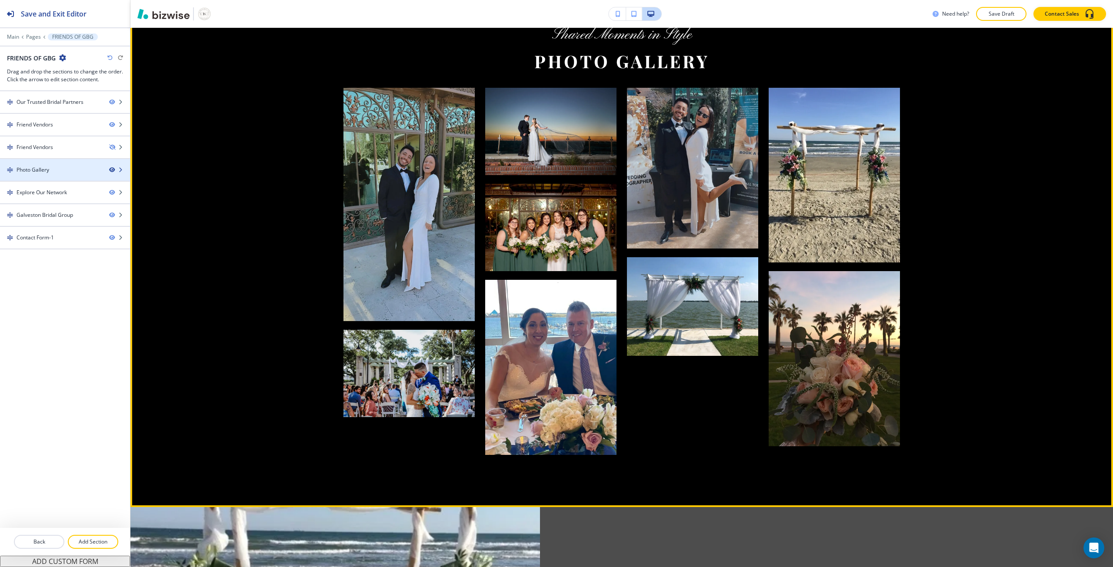
click at [111, 169] on icon "button" at bounding box center [111, 169] width 5 height 5
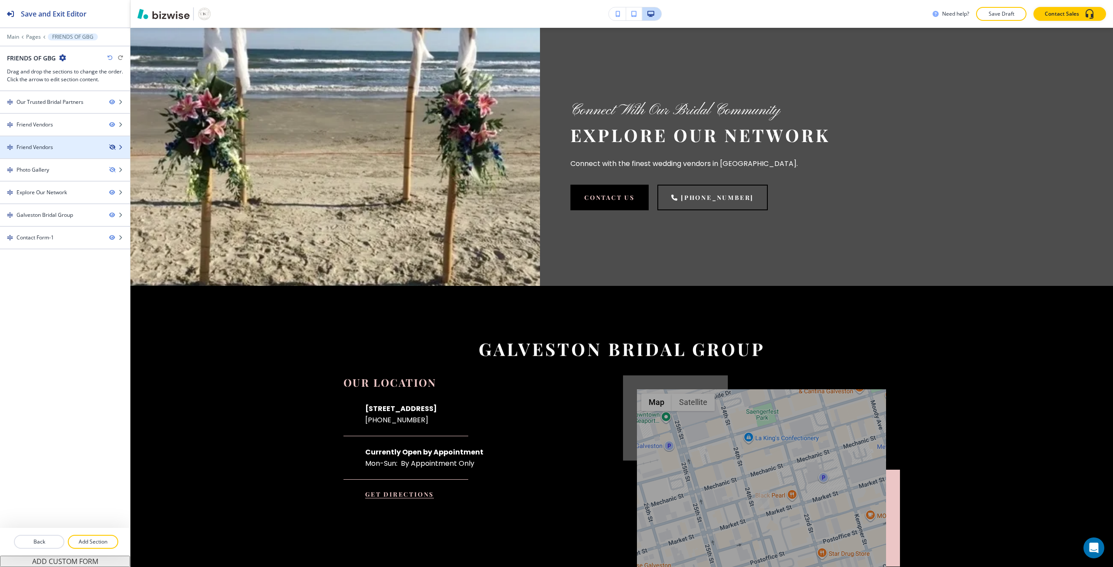
click at [112, 148] on icon "button" at bounding box center [111, 147] width 5 height 5
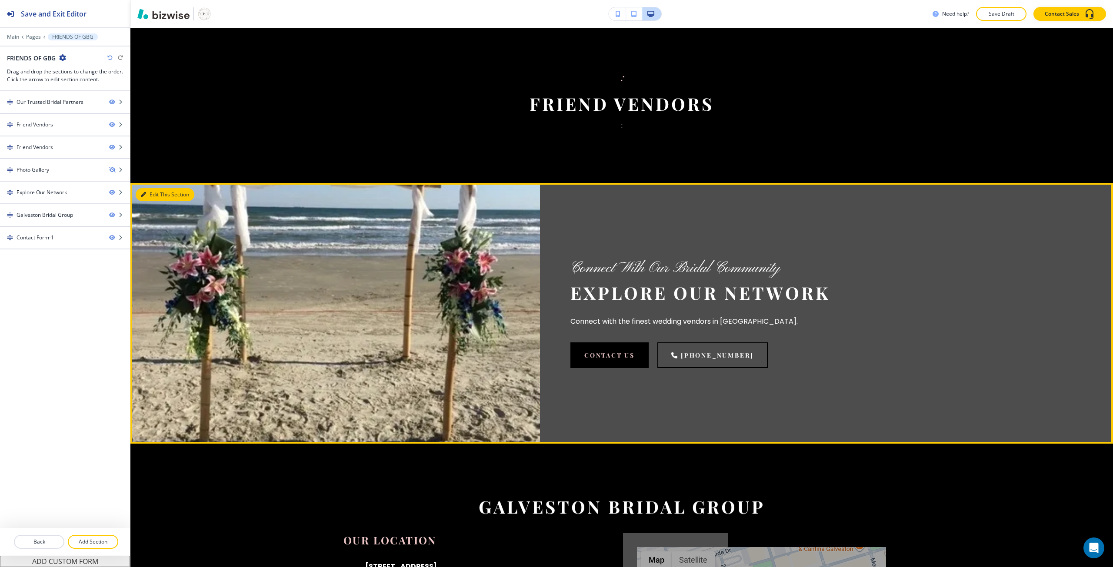
scroll to position [1724, 0]
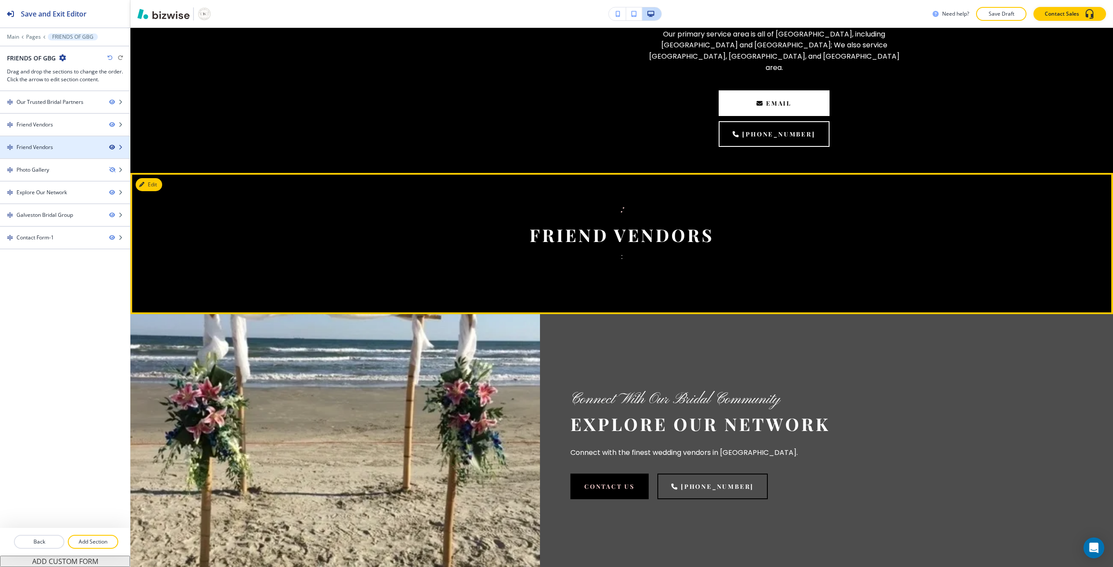
click at [111, 148] on icon "button" at bounding box center [111, 147] width 5 height 5
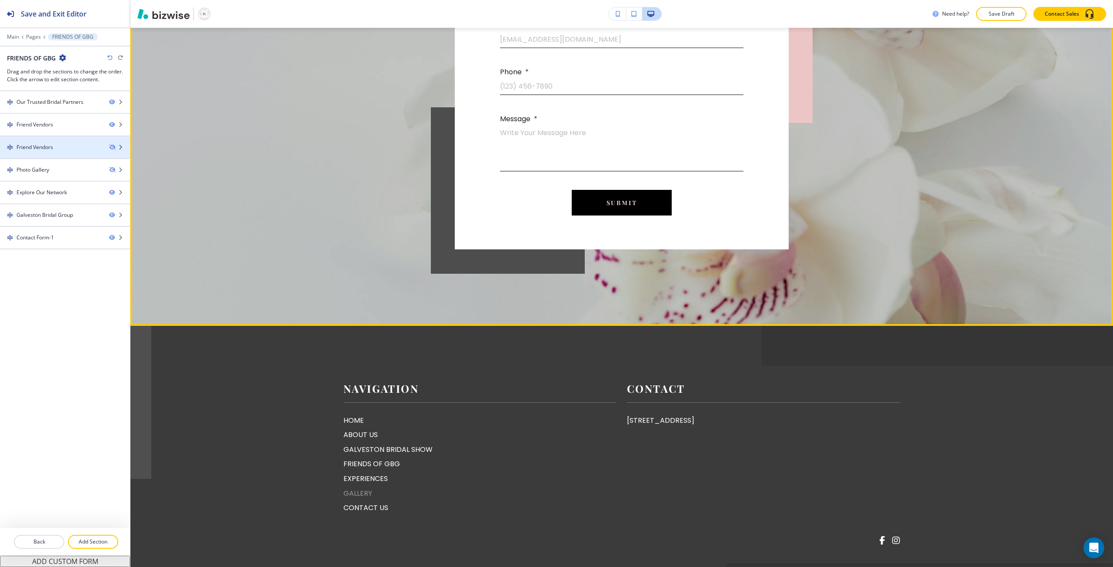
scroll to position [2884, 0]
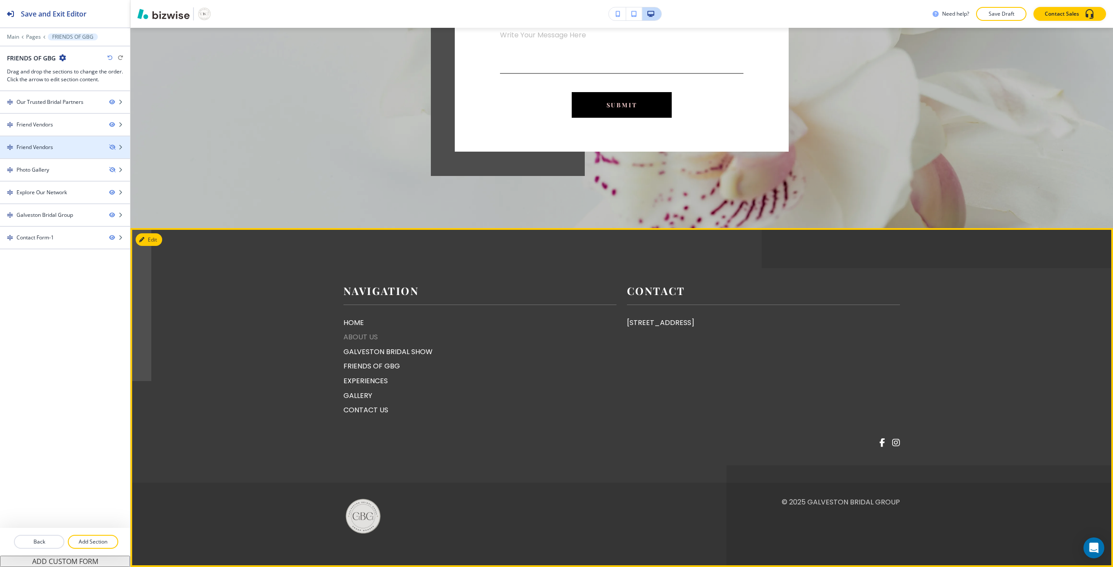
click at [359, 339] on p "ABOUT US" at bounding box center [479, 337] width 273 height 11
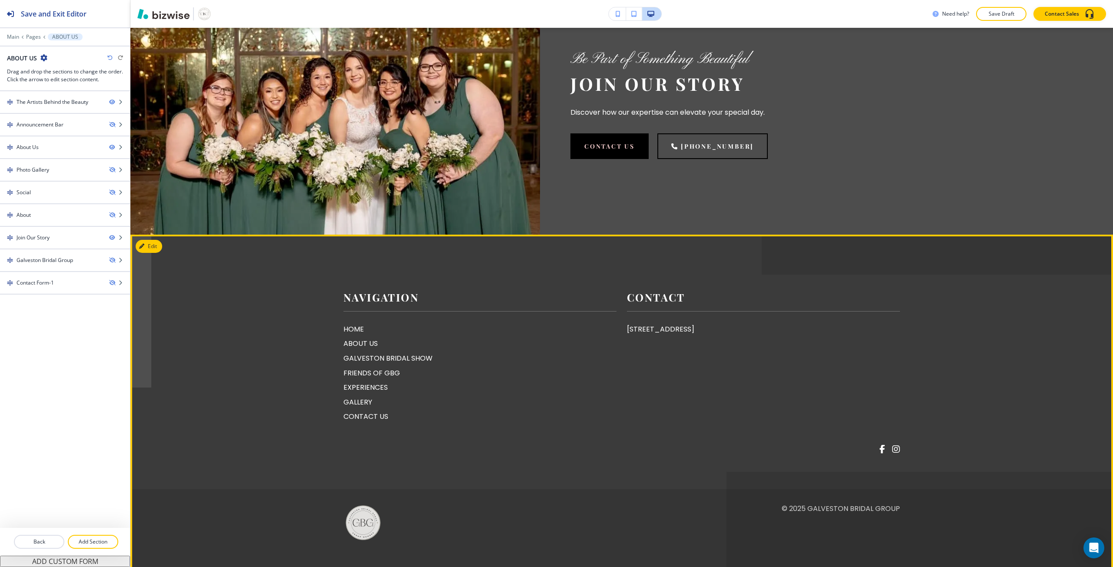
scroll to position [844, 0]
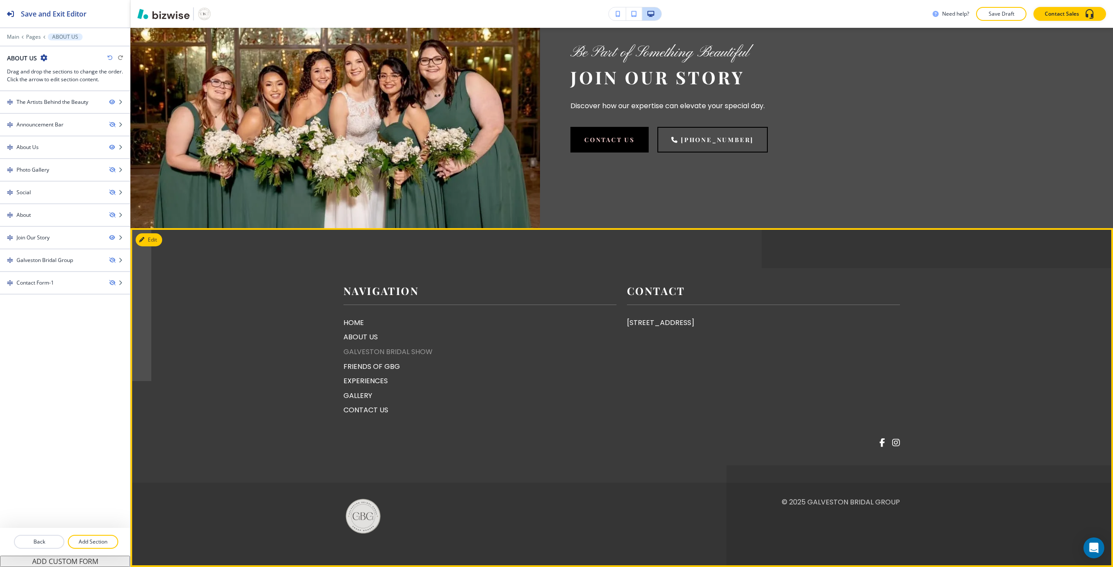
click at [357, 355] on p "GALVESTON BRIDAL SHOW" at bounding box center [479, 351] width 273 height 11
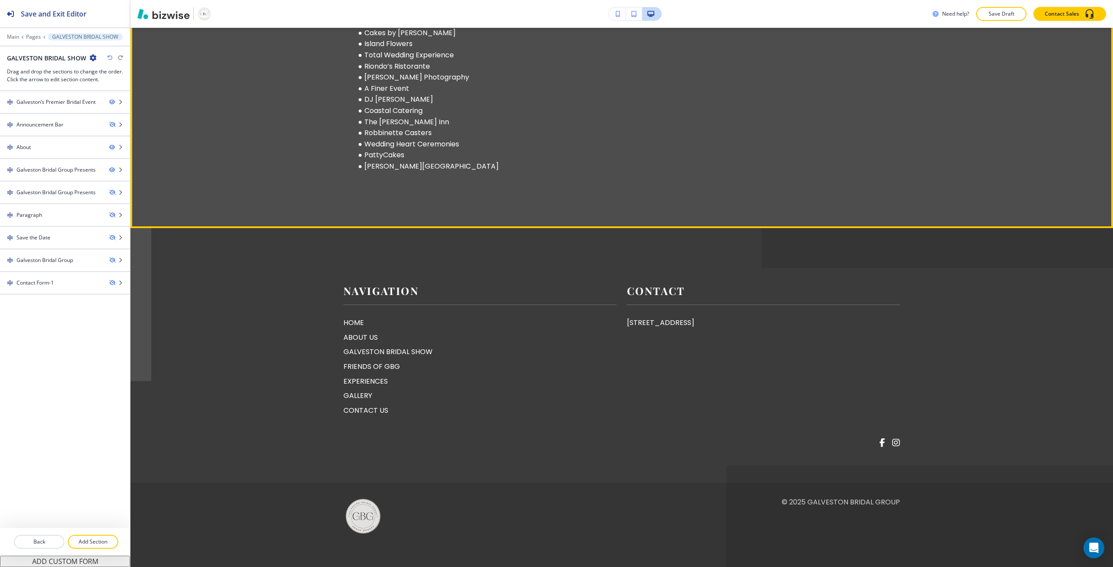
scroll to position [903, 0]
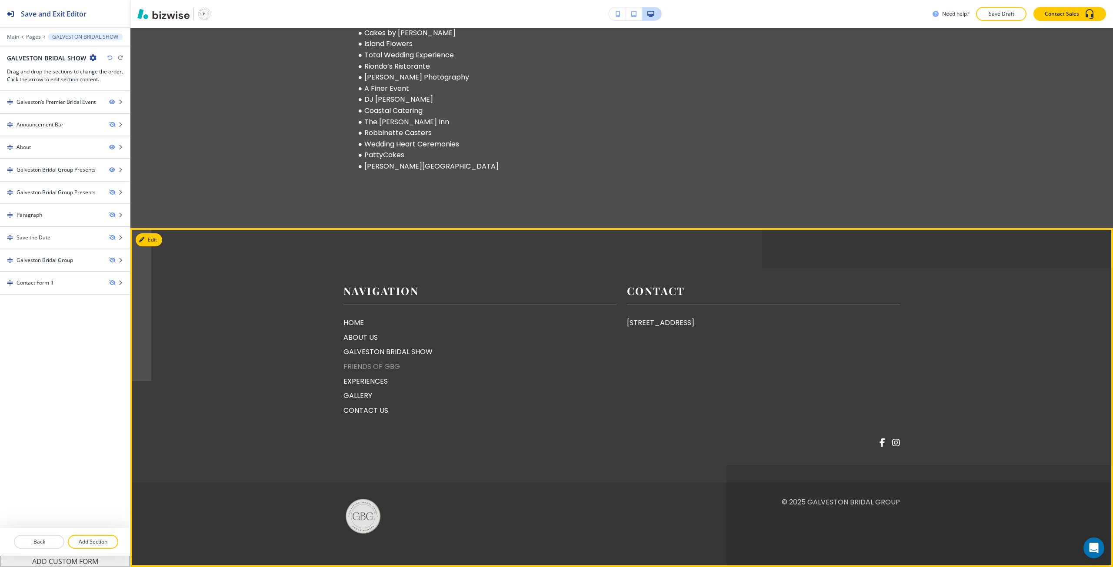
click at [353, 365] on p "FRIENDS OF GBG" at bounding box center [479, 366] width 273 height 11
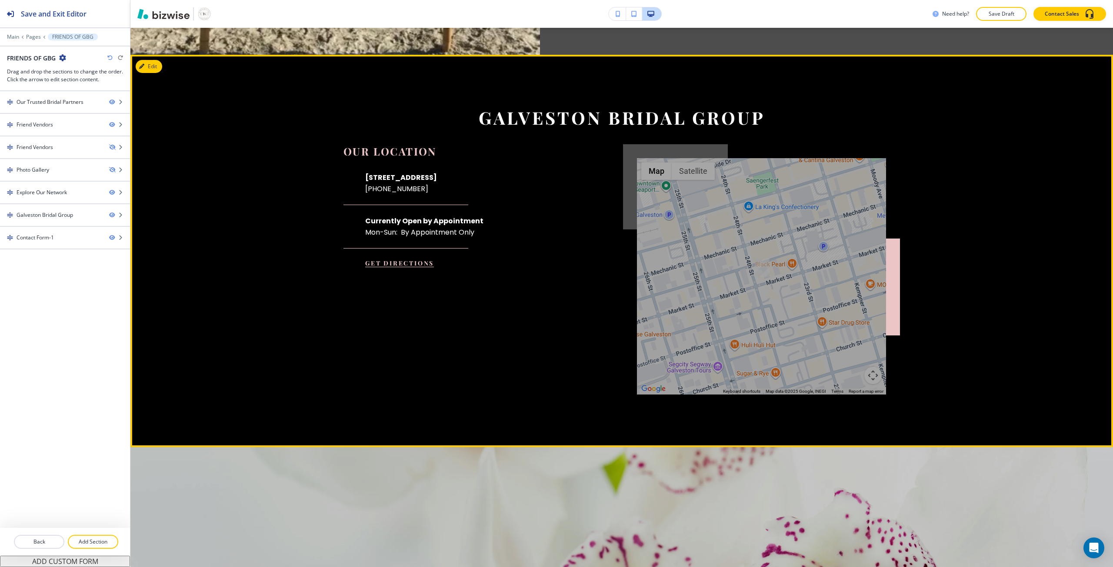
scroll to position [2390, 0]
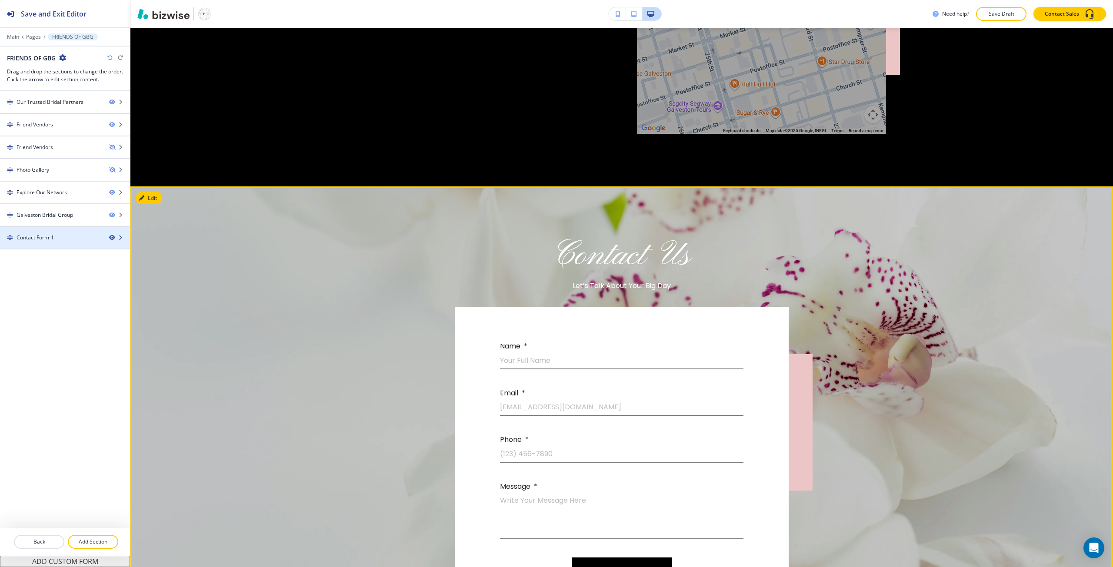
click at [113, 239] on icon "button" at bounding box center [111, 237] width 5 height 5
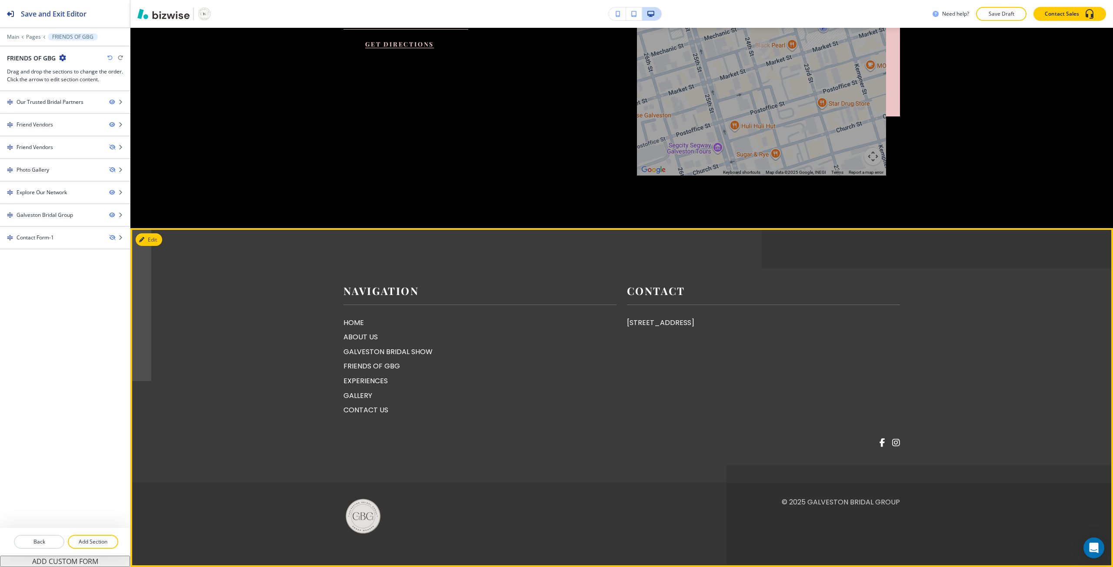
scroll to position [2377, 0]
click at [345, 379] on p "EXPERIENCES" at bounding box center [479, 380] width 273 height 11
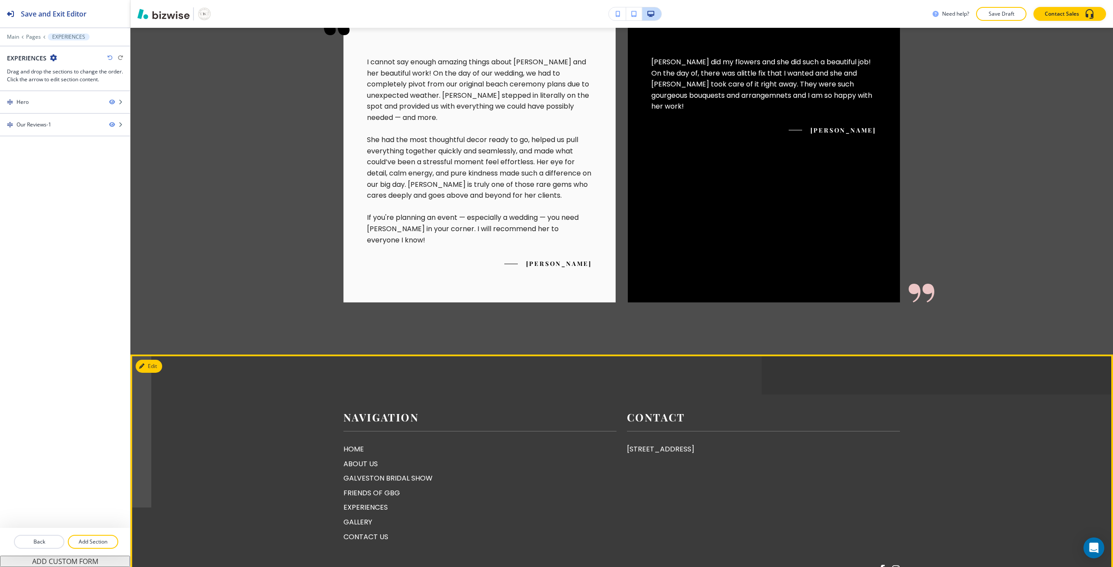
scroll to position [261, 0]
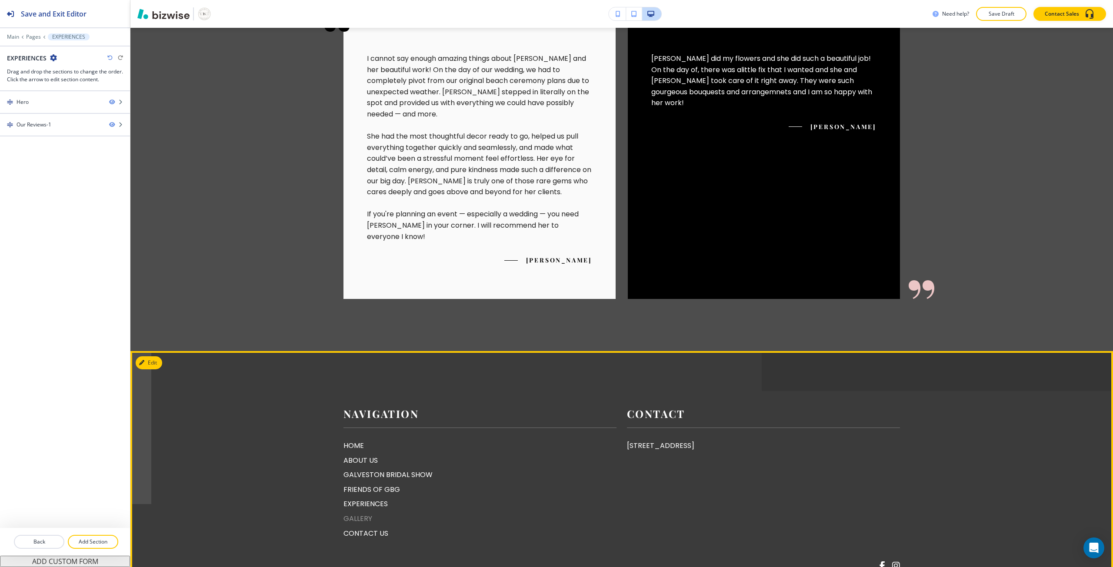
click at [345, 513] on p "GALLERY" at bounding box center [479, 518] width 273 height 11
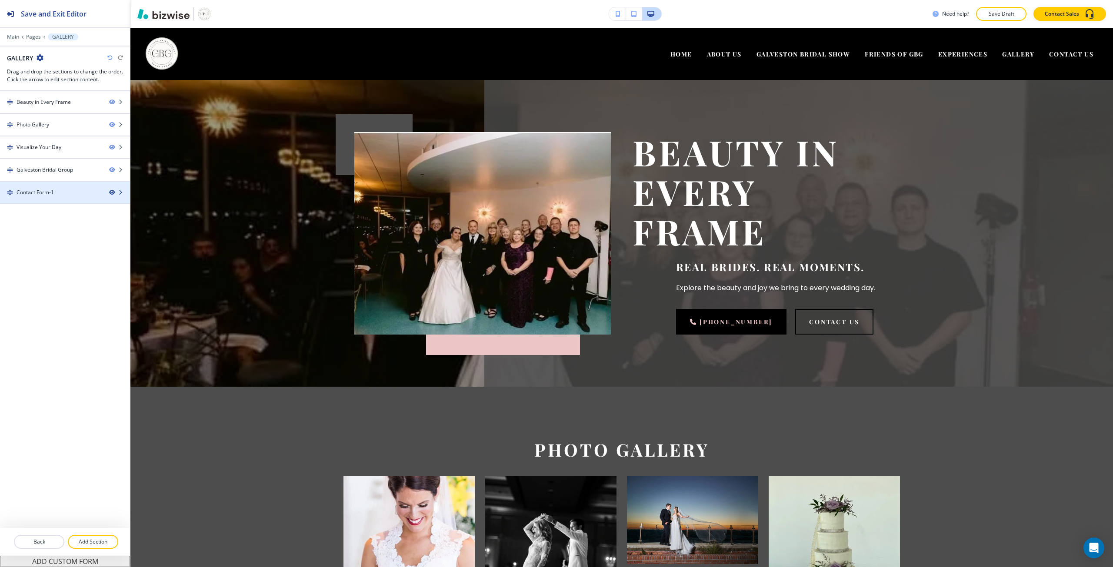
click at [113, 191] on icon "button" at bounding box center [111, 192] width 5 height 5
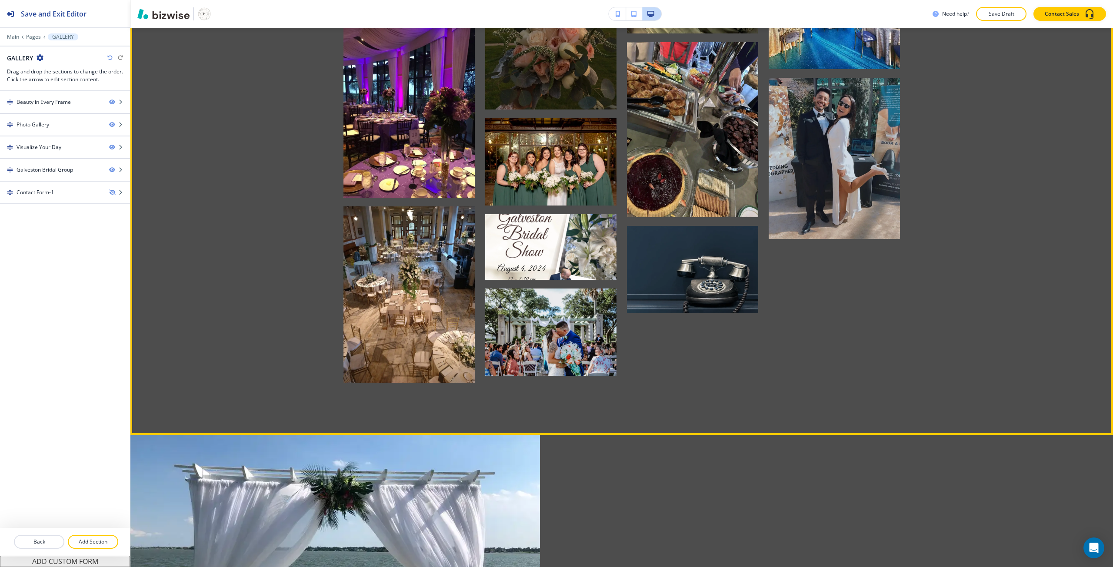
scroll to position [1782, 0]
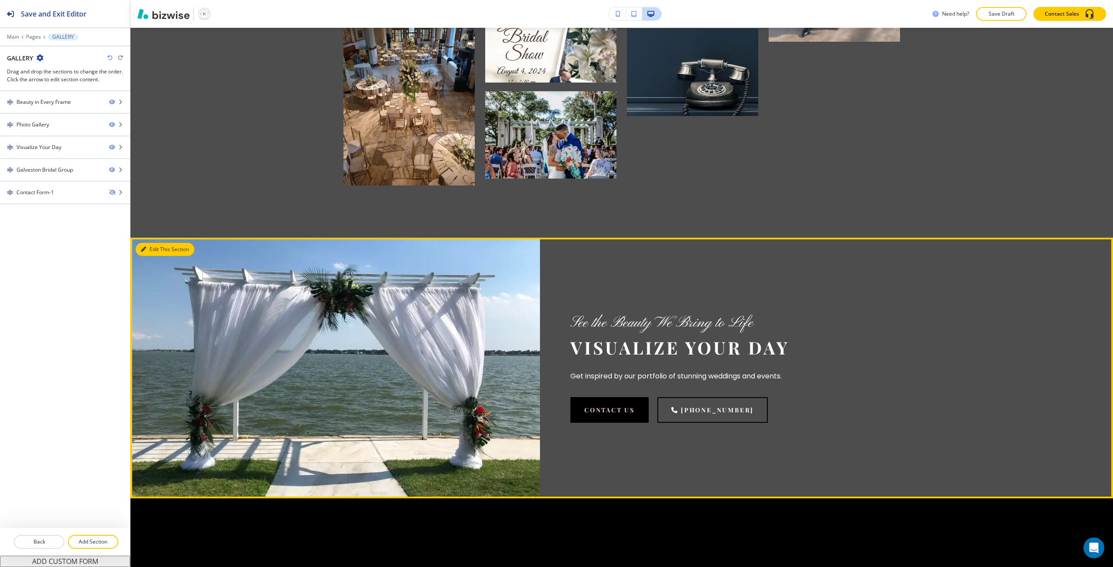
click at [142, 250] on icon "button" at bounding box center [143, 249] width 5 height 5
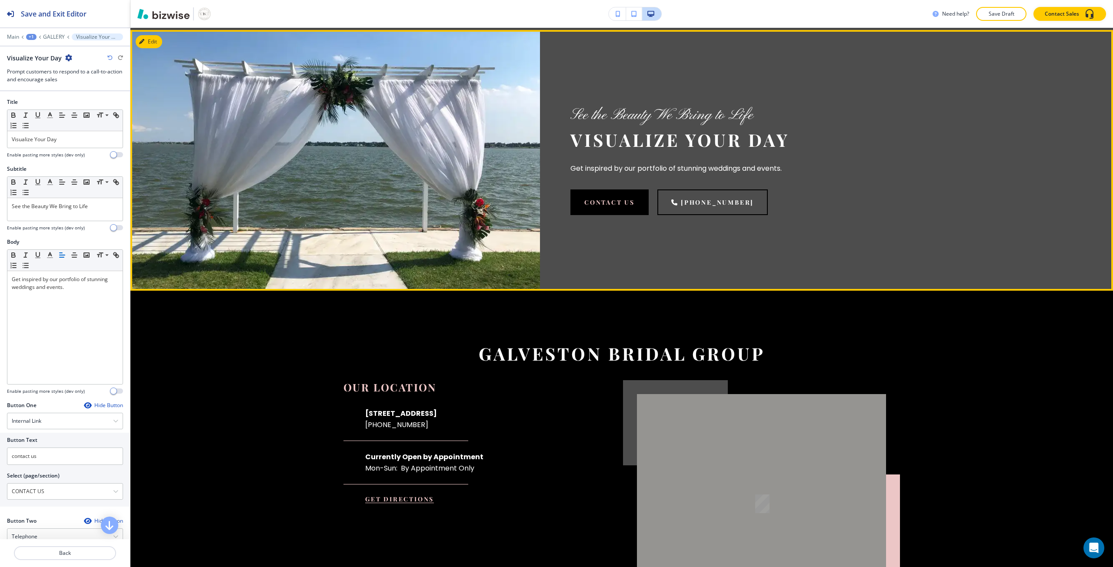
scroll to position [1992, 0]
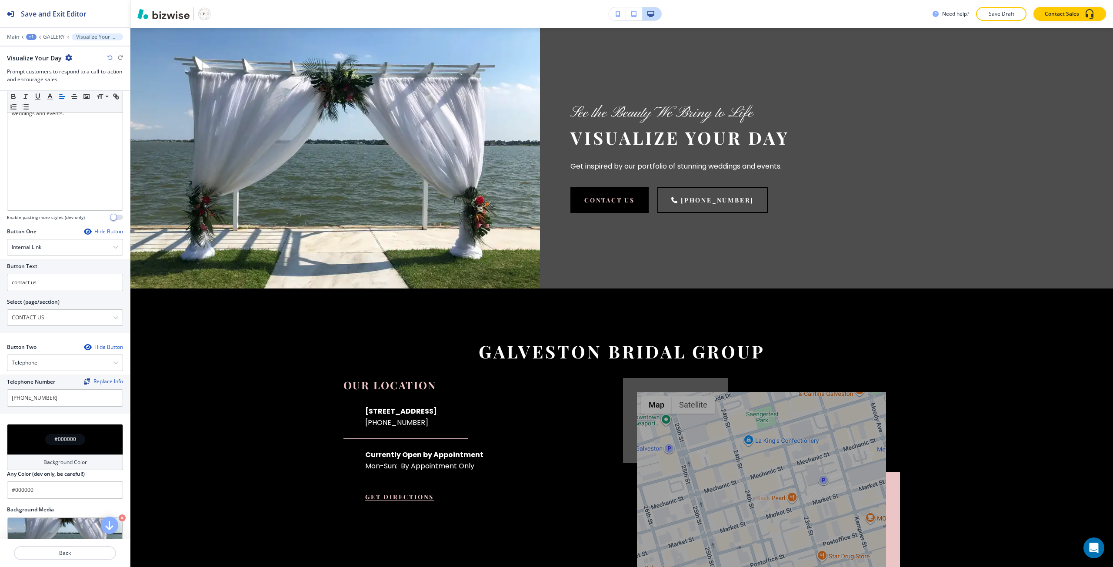
click at [21, 455] on div "Background Color" at bounding box center [65, 463] width 116 height 16
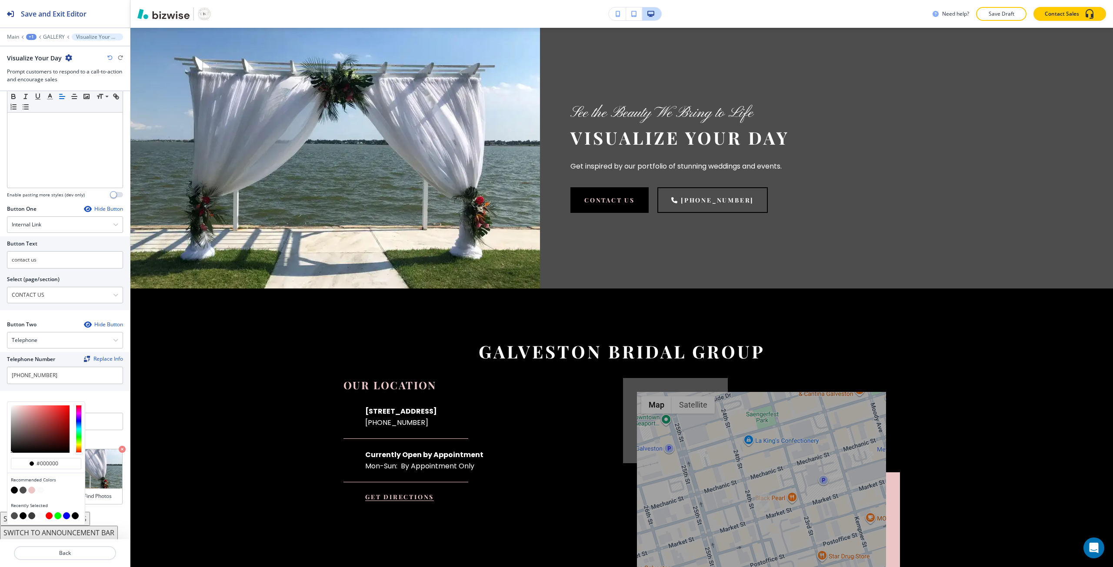
scroll to position [197, 0]
click at [17, 517] on button "button" at bounding box center [14, 515] width 7 height 7
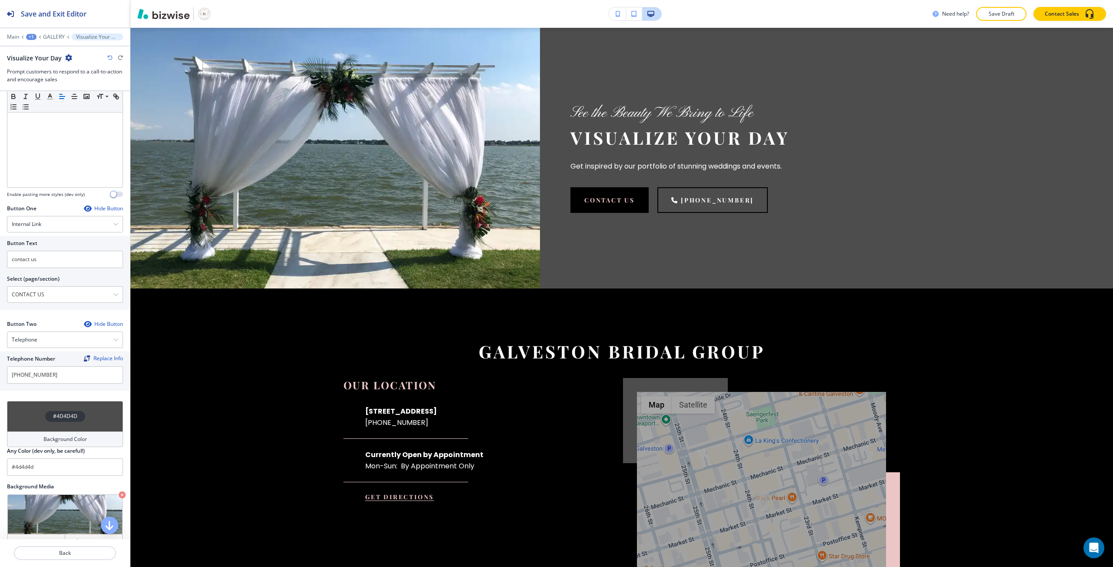
click at [33, 432] on div "Background Color" at bounding box center [65, 440] width 116 height 16
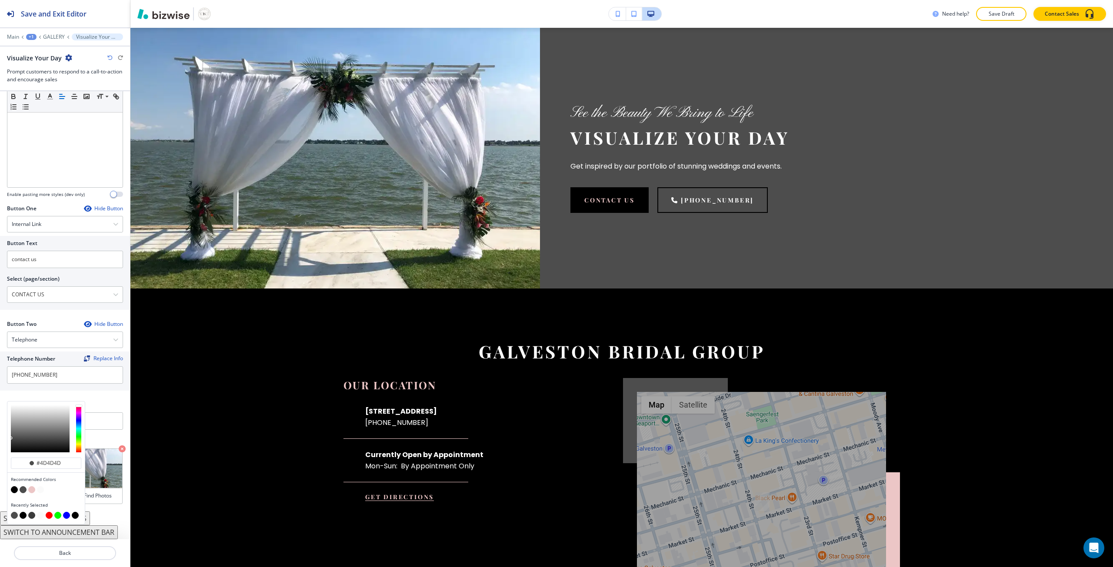
click at [23, 517] on button "button" at bounding box center [23, 515] width 7 height 7
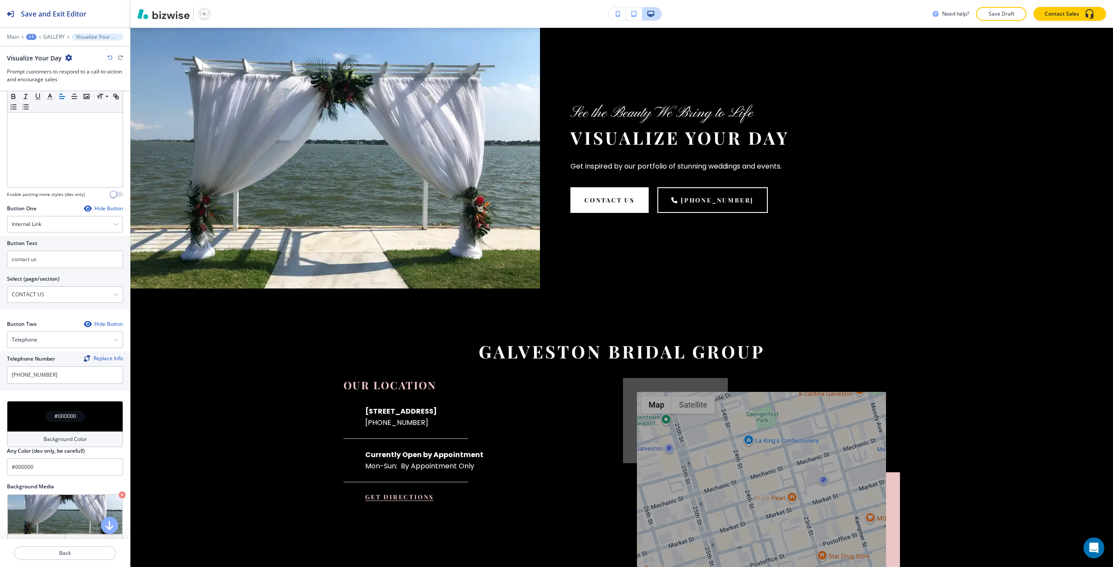
click at [33, 418] on div "#000000" at bounding box center [65, 416] width 116 height 30
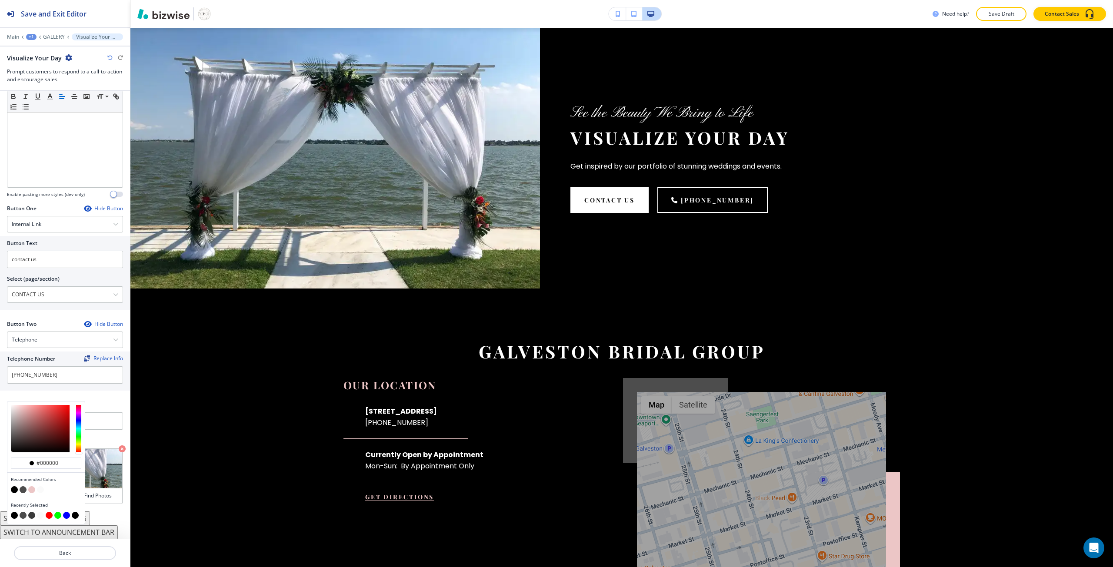
click at [30, 517] on button "button" at bounding box center [31, 515] width 7 height 7
type input "#3b3b3b"
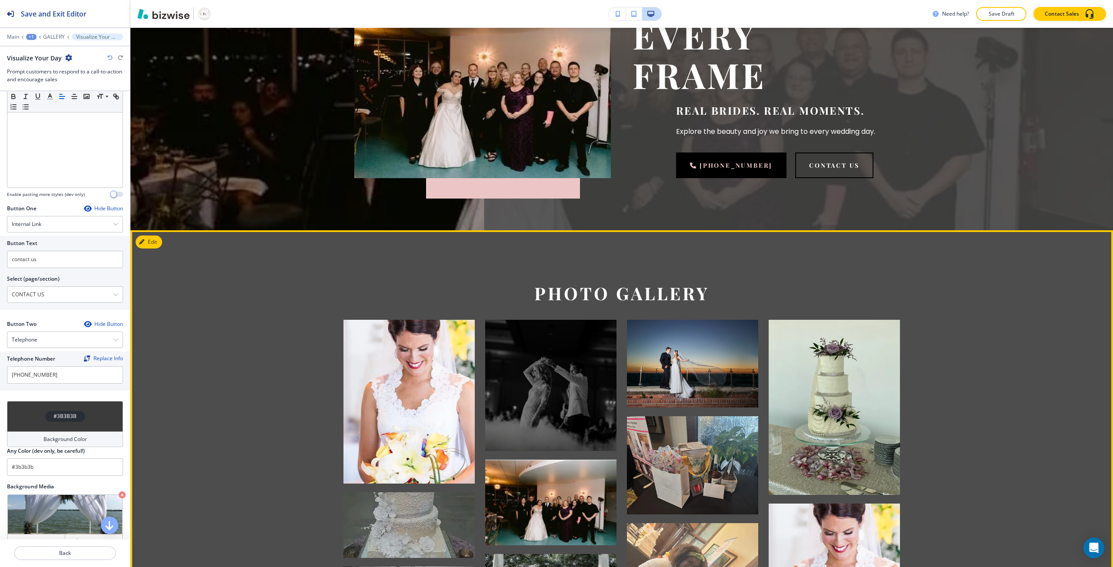
scroll to position [0, 0]
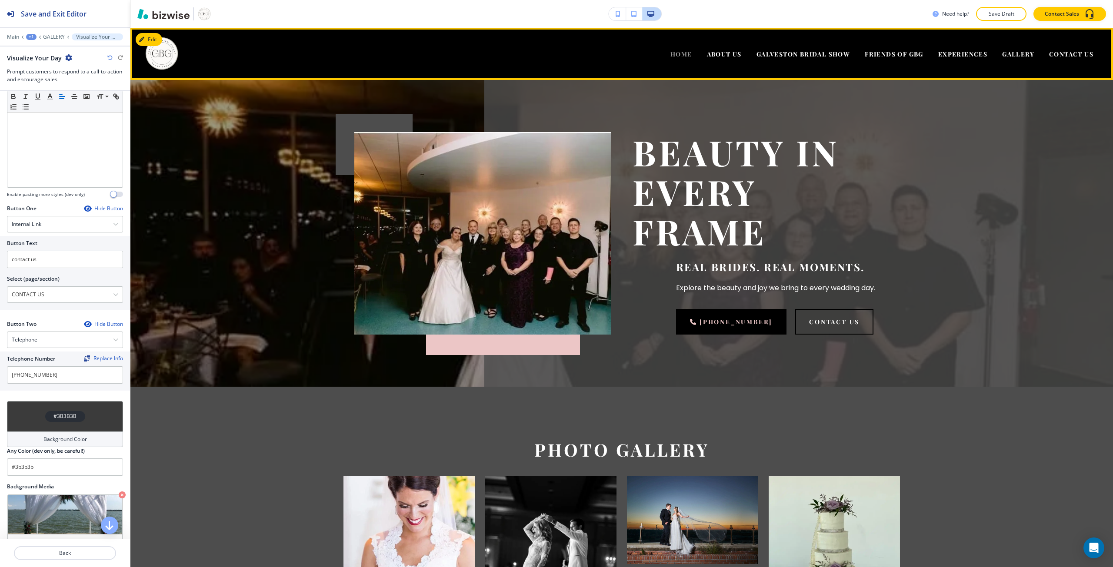
click at [676, 57] on span "HOME" at bounding box center [681, 54] width 22 height 8
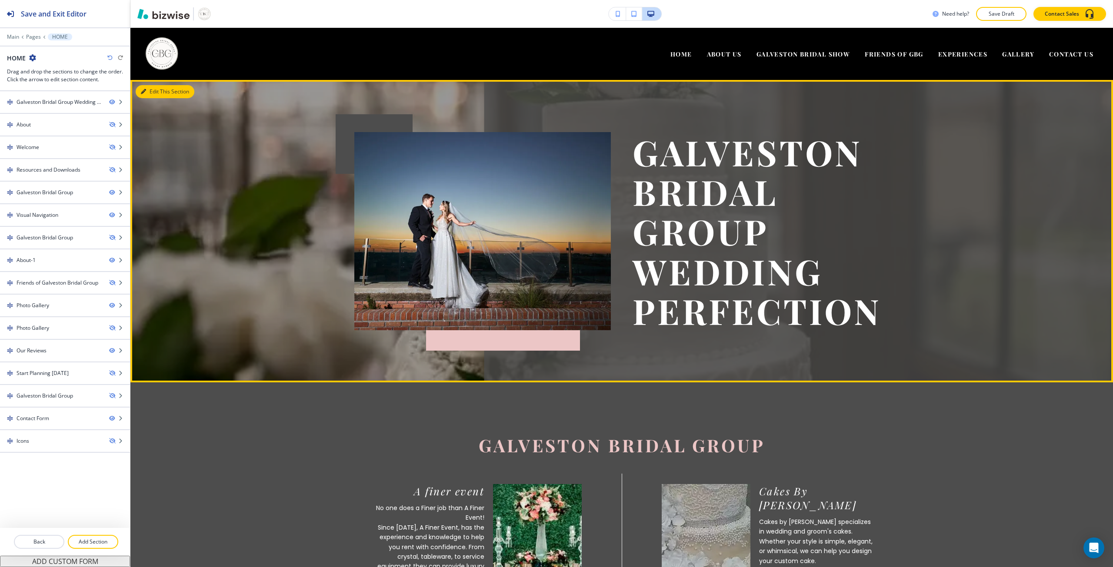
click at [144, 86] on button "Edit This Section" at bounding box center [165, 91] width 59 height 13
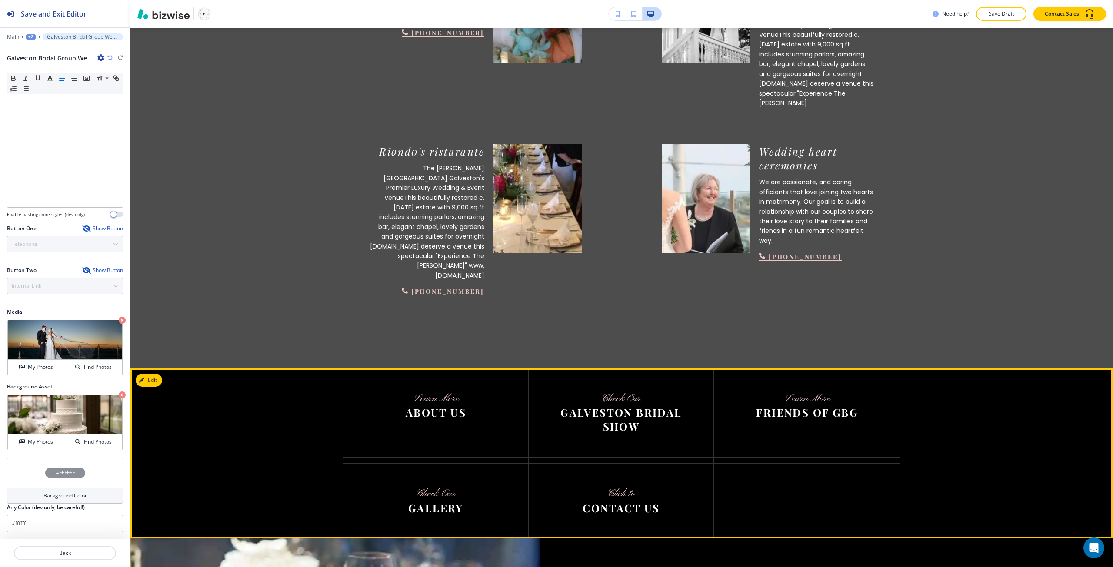
scroll to position [747, 0]
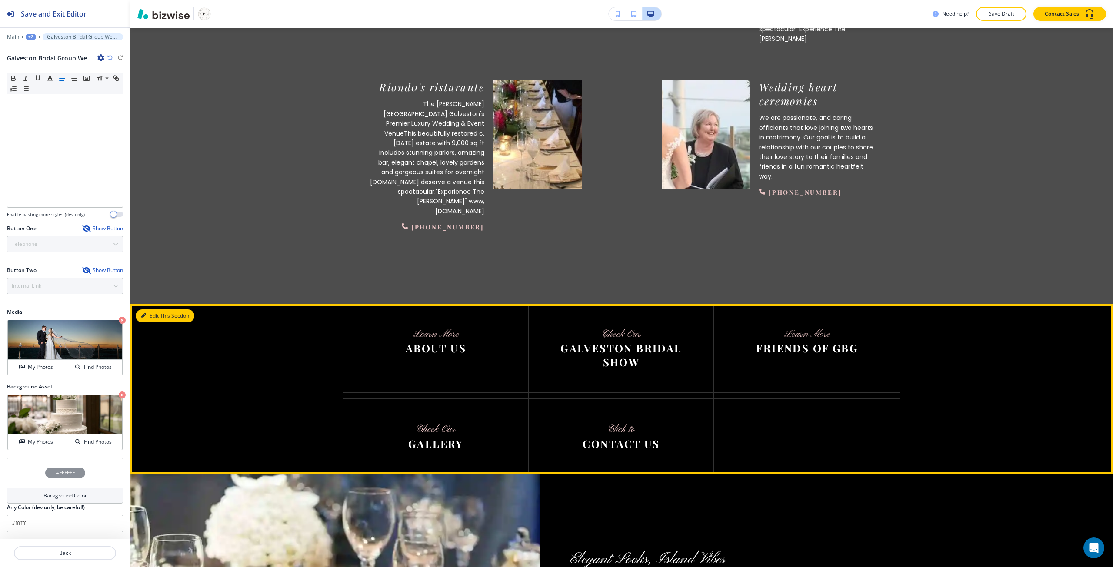
click at [153, 309] on button "Edit This Section" at bounding box center [165, 315] width 59 height 13
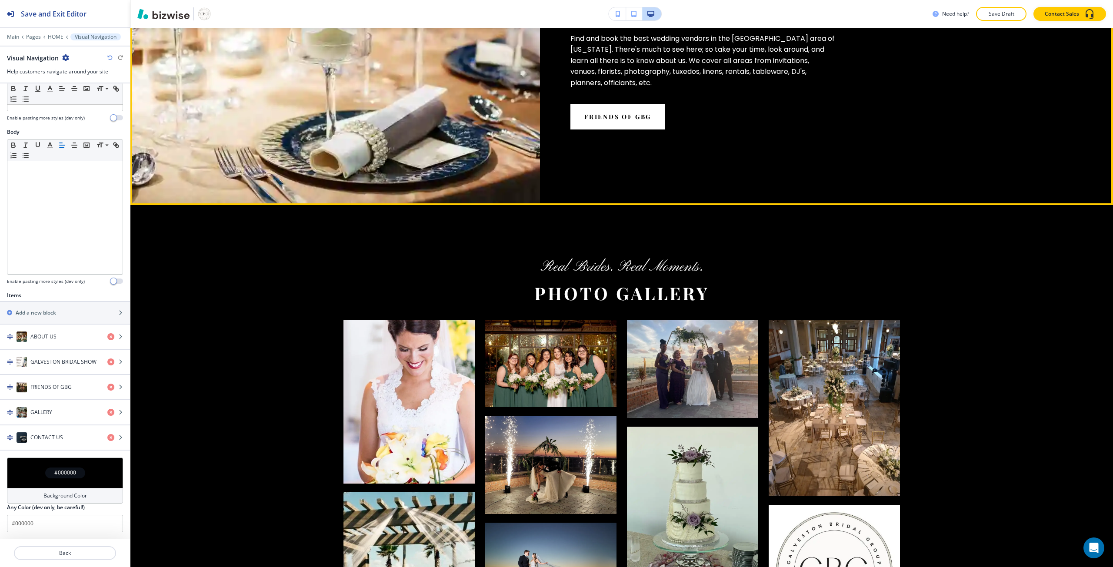
scroll to position [1344, 0]
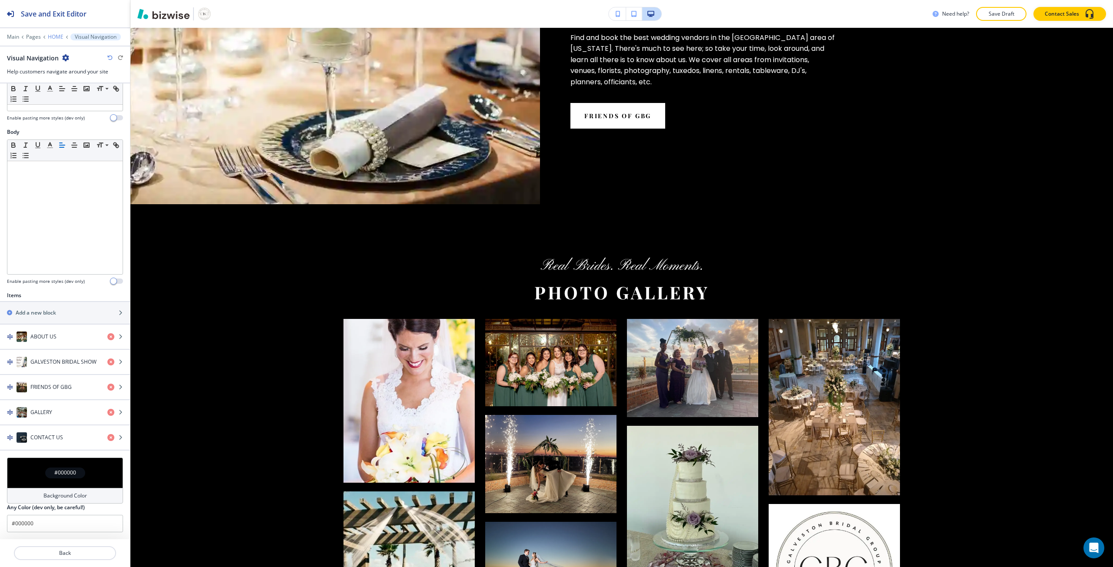
click at [48, 39] on p "HOME" at bounding box center [56, 37] width 16 height 6
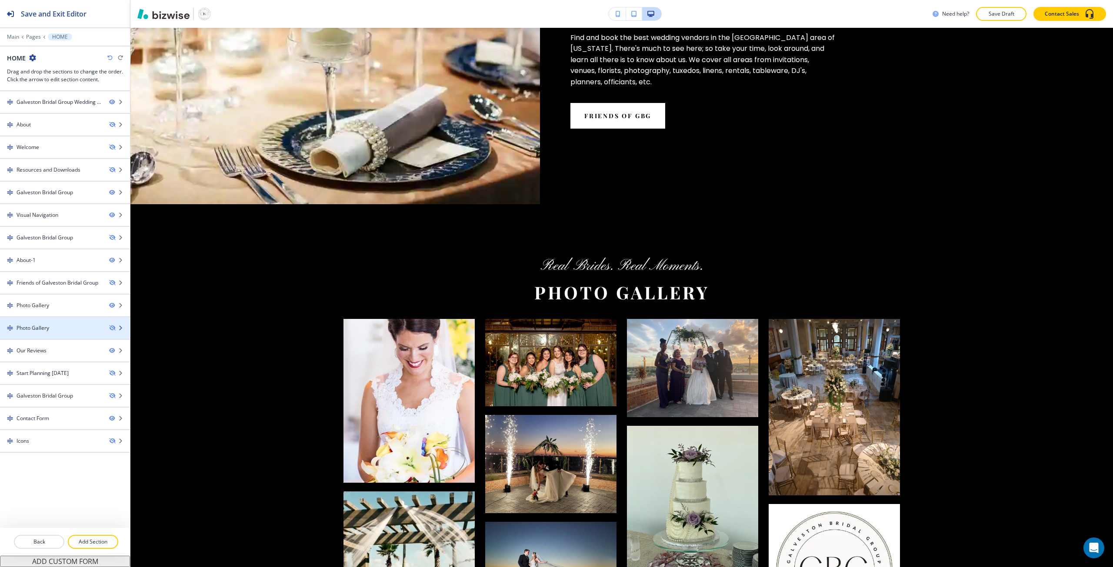
click at [82, 321] on div at bounding box center [65, 320] width 130 height 7
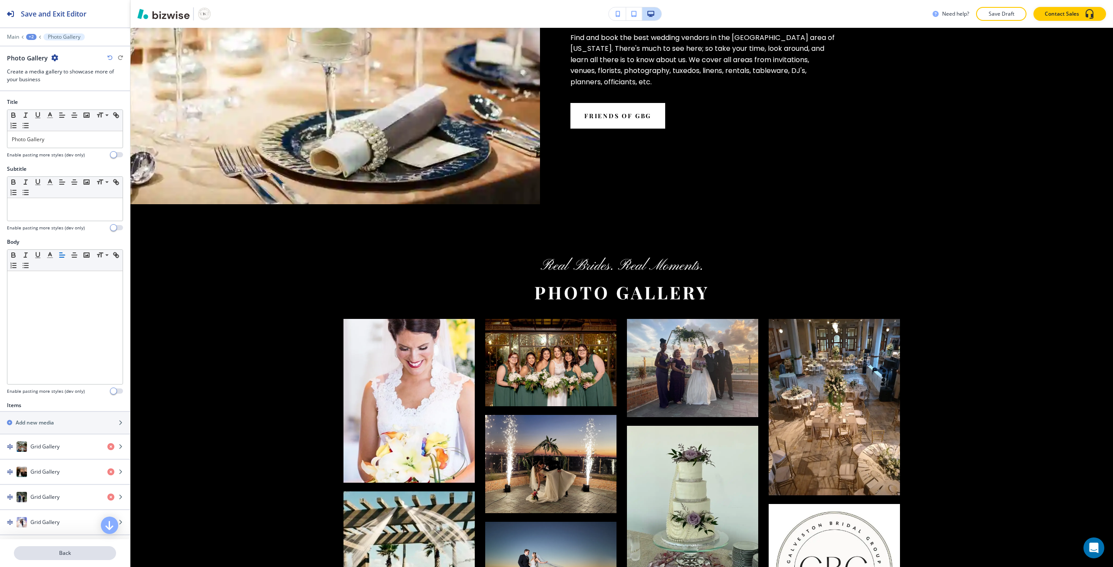
click at [71, 549] on p "Back" at bounding box center [65, 553] width 100 height 8
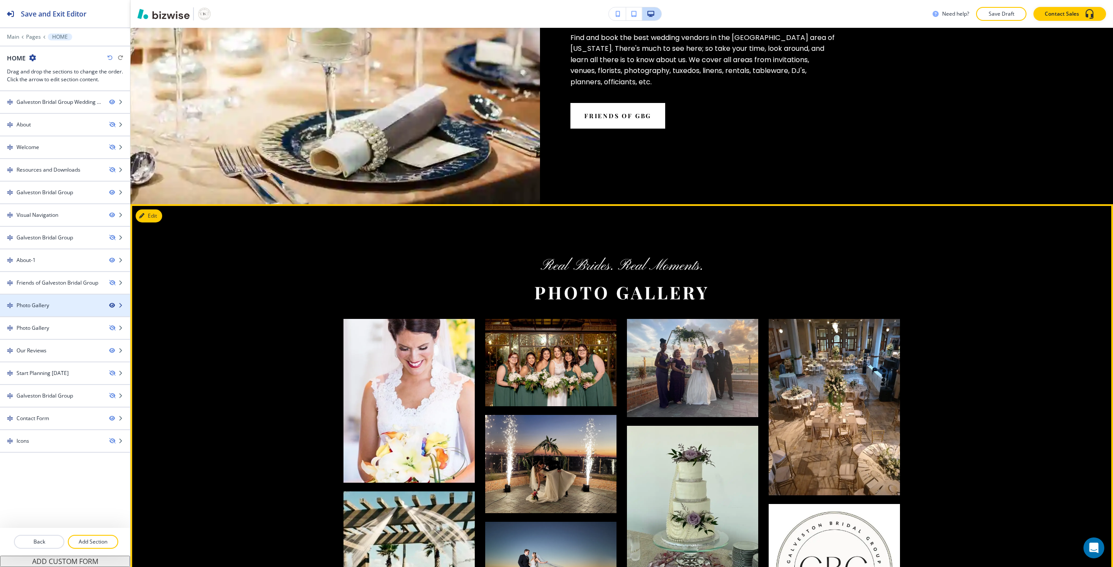
click at [112, 306] on icon "button" at bounding box center [111, 305] width 5 height 5
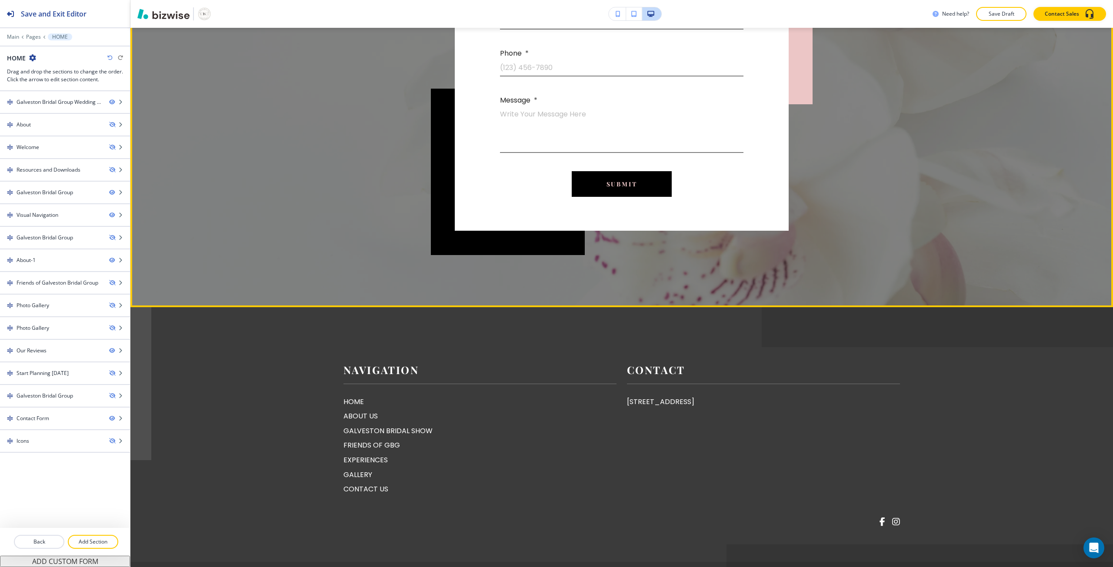
scroll to position [2063, 0]
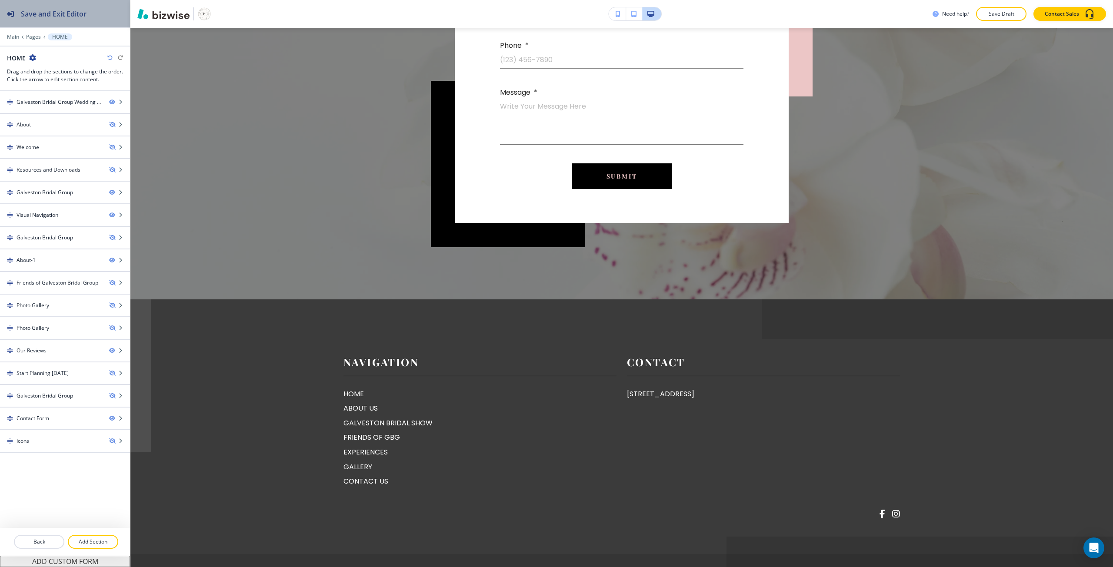
click at [120, 15] on button "Save and Exit Editor" at bounding box center [65, 13] width 130 height 27
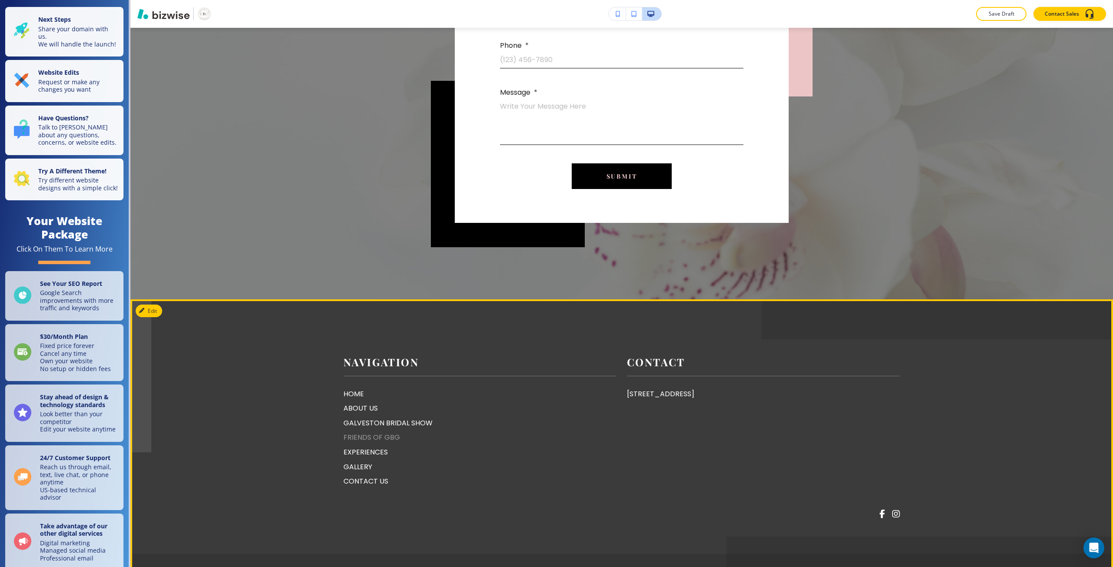
click at [388, 432] on p "FRIENDS OF GBG" at bounding box center [479, 437] width 273 height 11
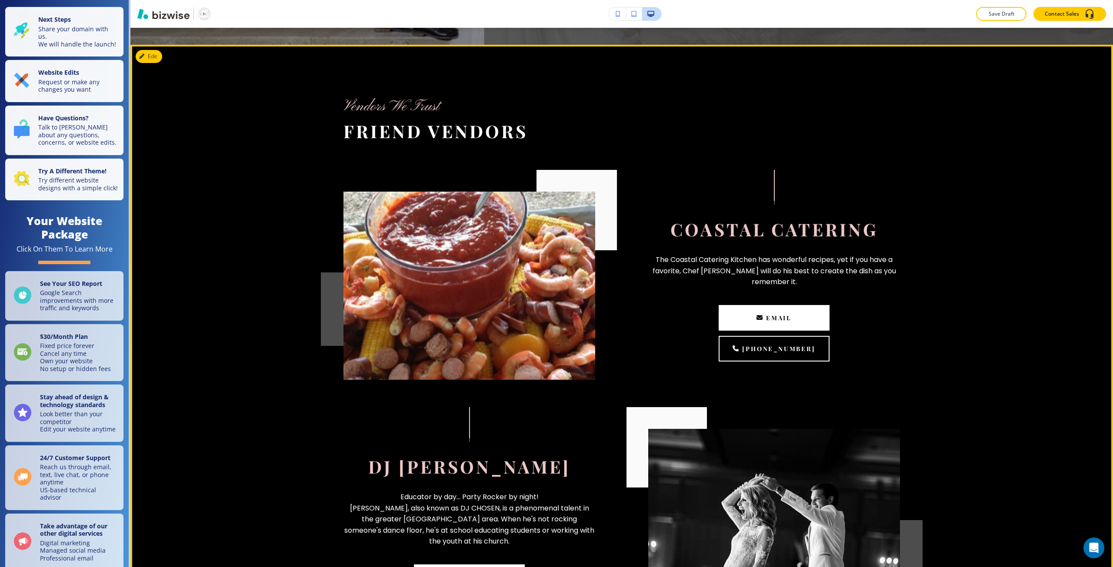
scroll to position [435, 0]
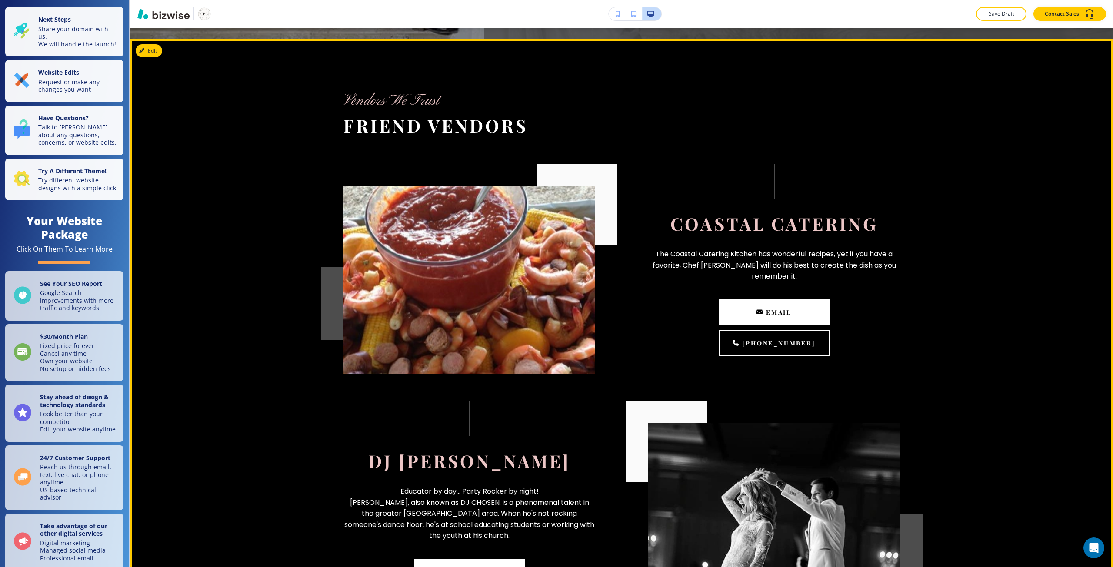
click at [741, 223] on span "Coastal Catering" at bounding box center [773, 223] width 207 height 23
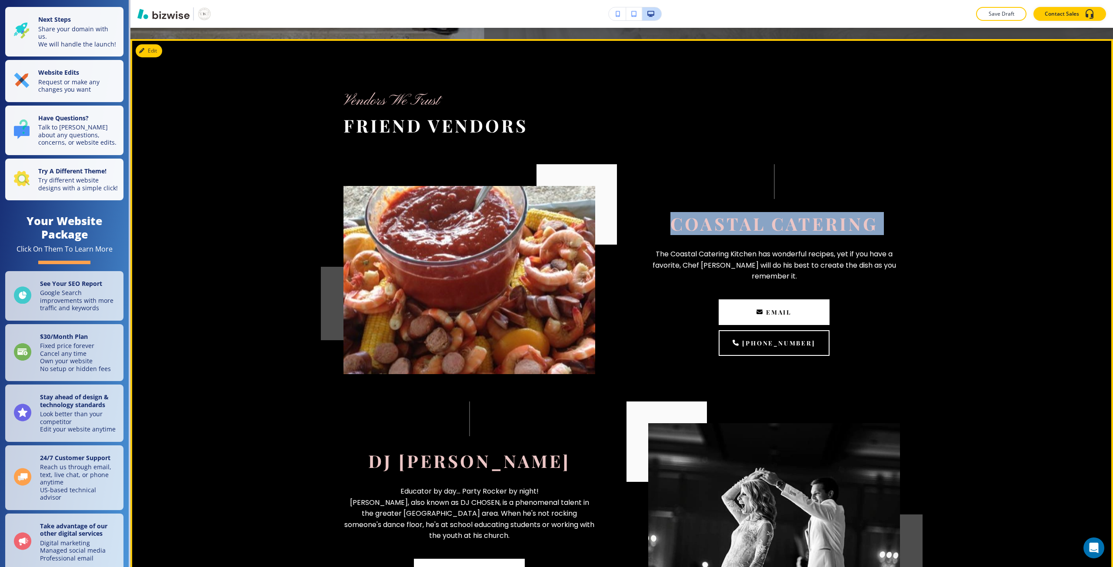
click at [741, 223] on span "Coastal Catering" at bounding box center [773, 223] width 207 height 23
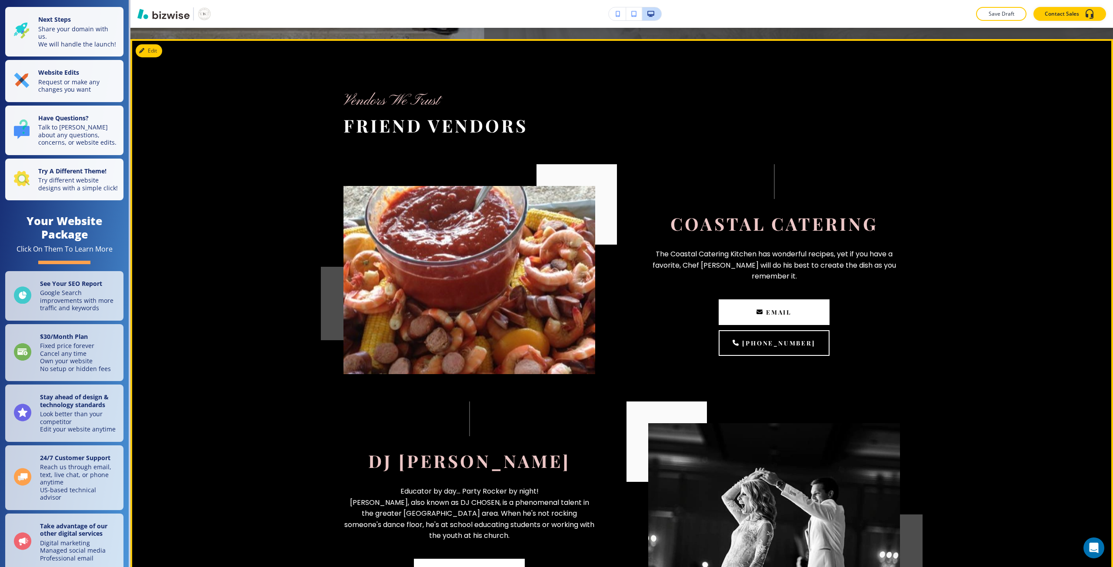
click at [734, 252] on p "The Coastal Catering Kitchen has wonderful recipes, yet if you have a favorite,…" at bounding box center [774, 265] width 252 height 33
drag, startPoint x: 734, startPoint y: 252, endPoint x: 684, endPoint y: 252, distance: 49.1
click at [684, 252] on p "The Coastal Catering Kitchen has wonderful recipes, yet if you have a favorite,…" at bounding box center [774, 265] width 252 height 33
click at [739, 205] on div "Coastal Catering The Coastal Catering Kitchen has wonderful recipes, yet if you…" at bounding box center [774, 260] width 252 height 192
click at [149, 53] on button "Edit This Section" at bounding box center [165, 50] width 59 height 13
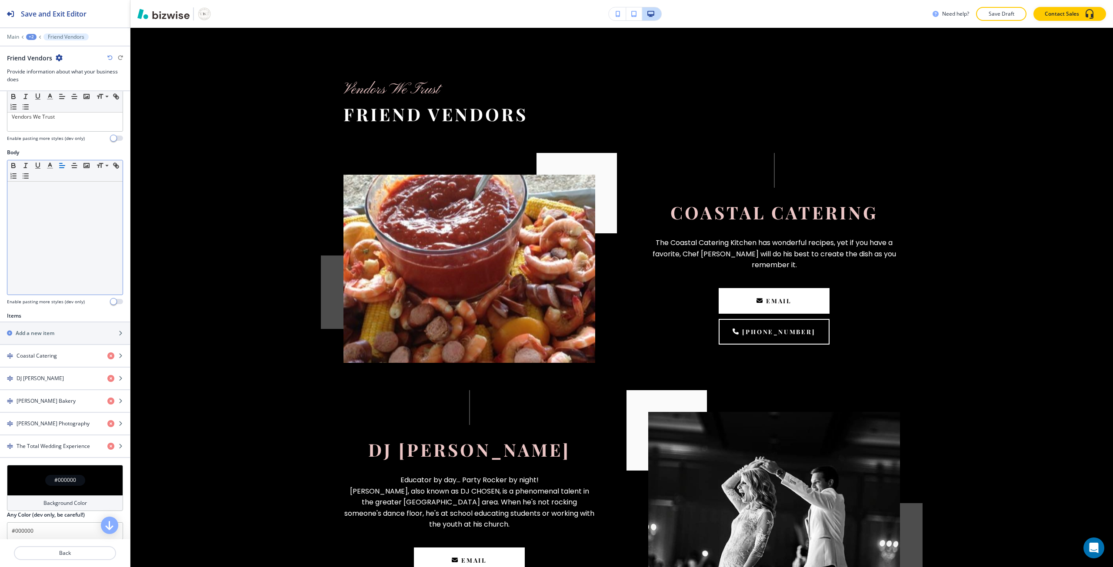
scroll to position [130, 0]
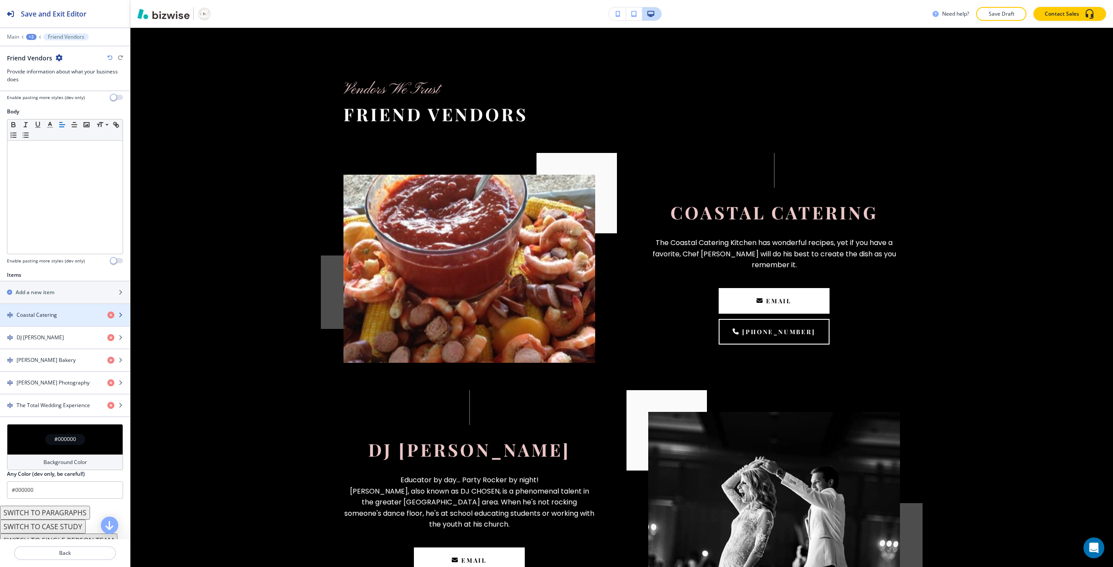
click at [41, 317] on h4 "Coastal Catering" at bounding box center [37, 315] width 40 height 8
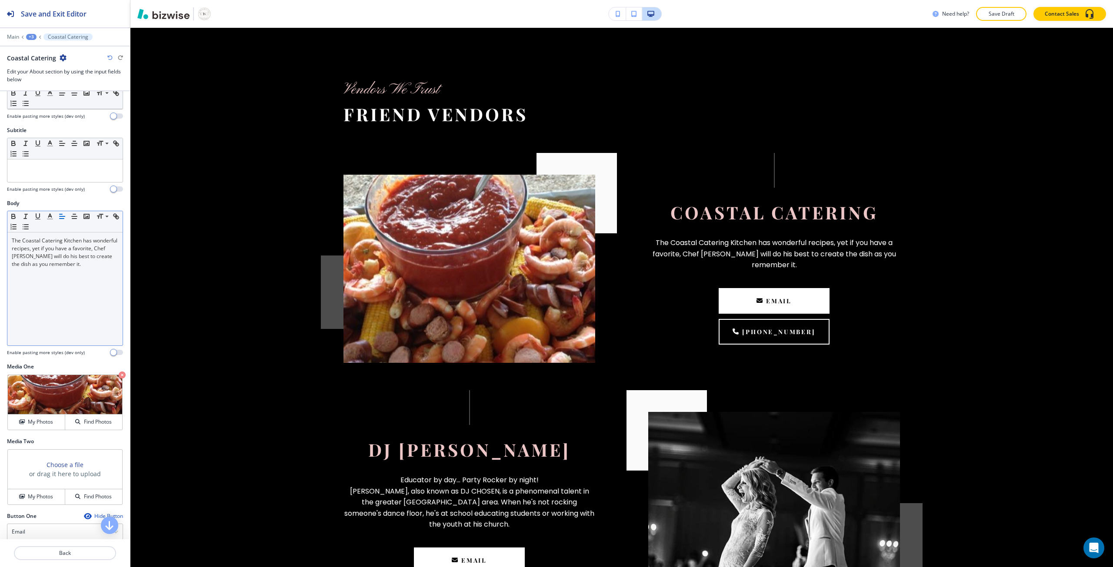
scroll to position [35, 0]
click at [109, 270] on p "The Coastal Catering Kitchen has wonderful recipes, yet if you have a favorite,…" at bounding box center [65, 255] width 106 height 31
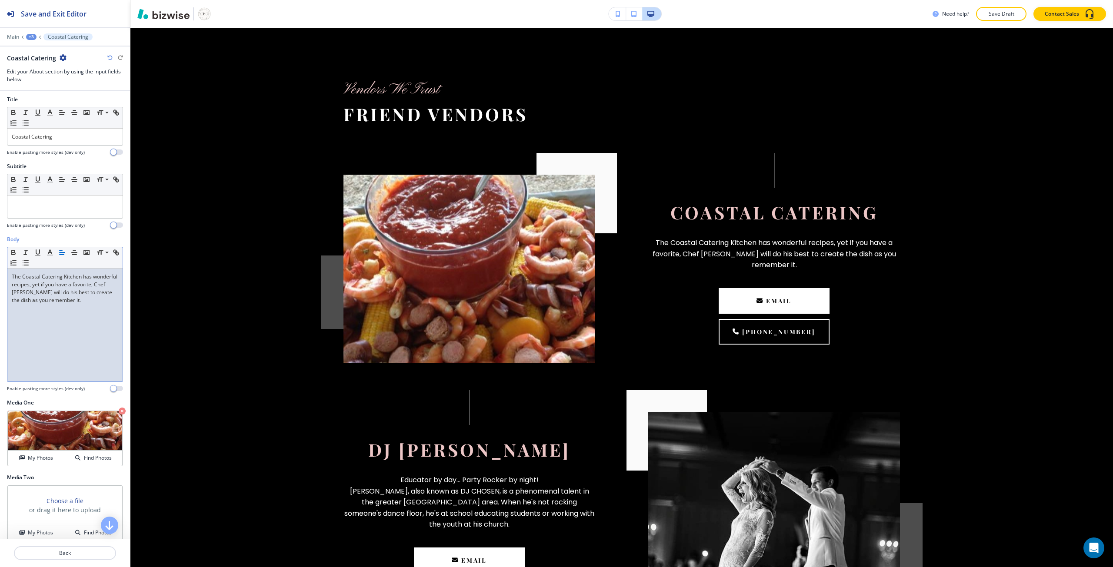
scroll to position [0, 0]
click at [45, 141] on p "Coastal Catering" at bounding box center [65, 140] width 106 height 8
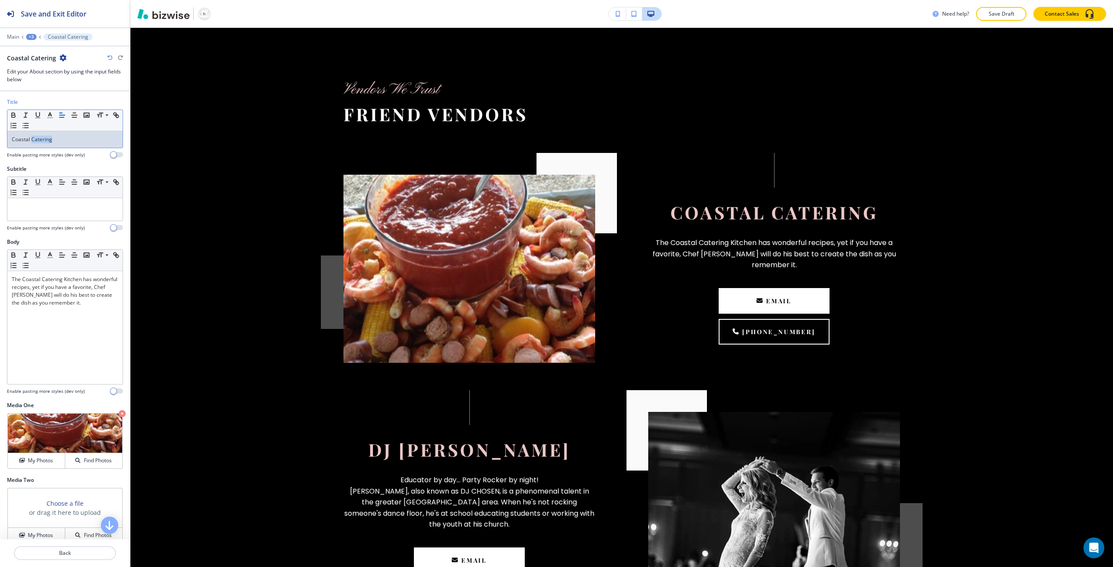
click at [45, 141] on p "Coastal Catering" at bounding box center [65, 140] width 106 height 8
click at [45, 140] on p "Coastal Catering" at bounding box center [65, 140] width 106 height 8
click at [112, 119] on icon "button" at bounding box center [116, 115] width 8 height 8
paste input "https://www.chefmarshall.com/"
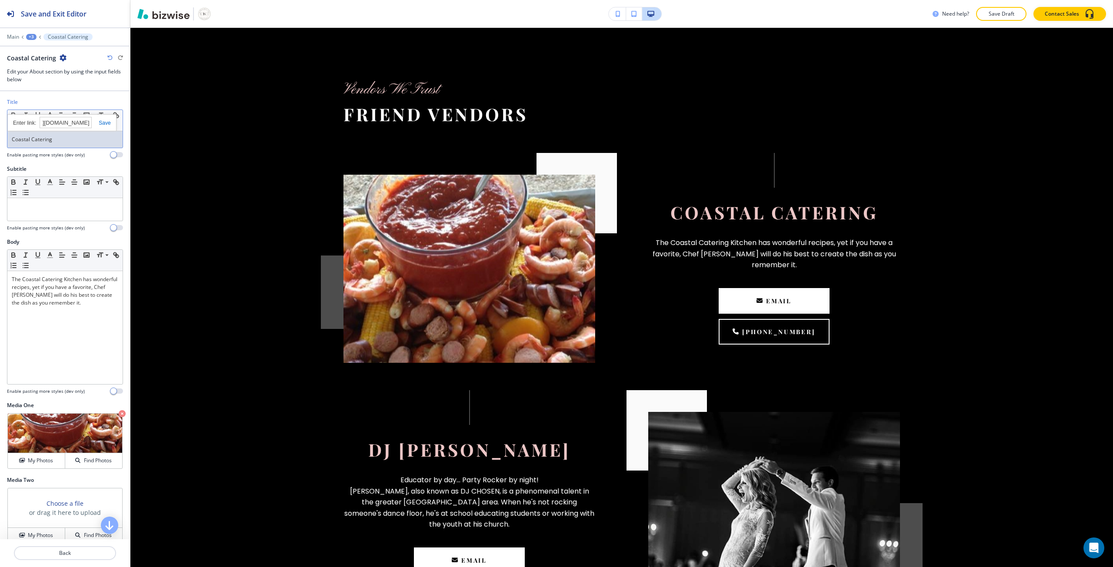
type input "https://www.chefmarshall.com/"
click at [101, 124] on link at bounding box center [101, 123] width 19 height 6
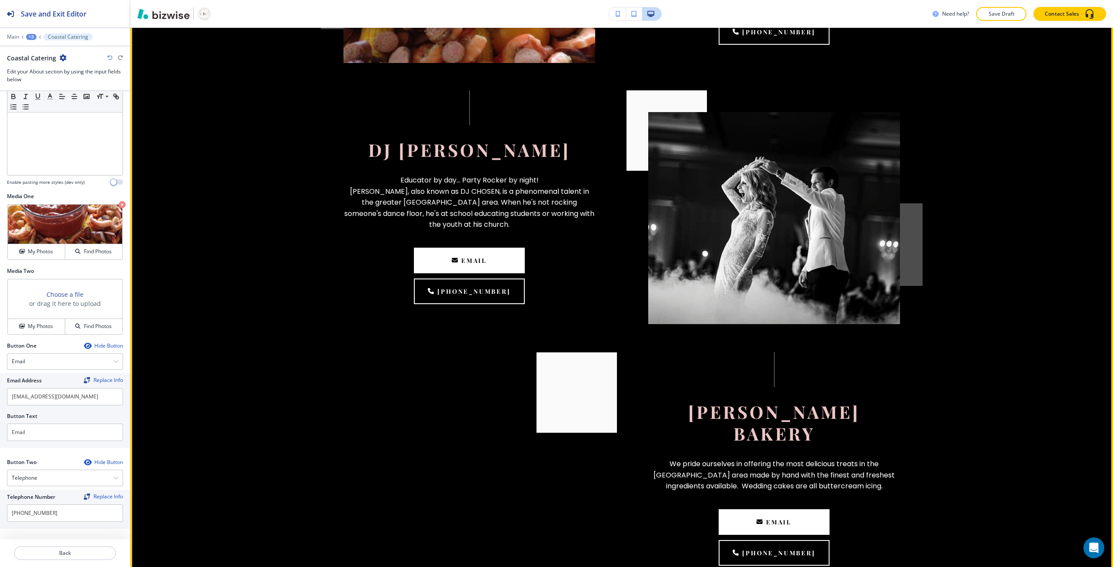
scroll to position [707, 0]
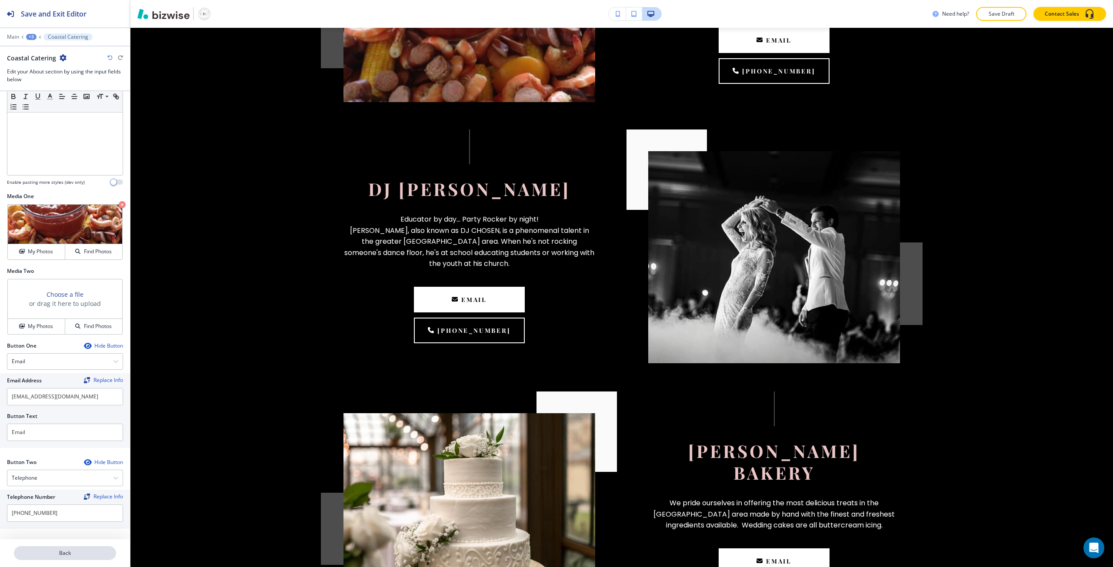
click at [36, 548] on button "Back" at bounding box center [65, 553] width 102 height 14
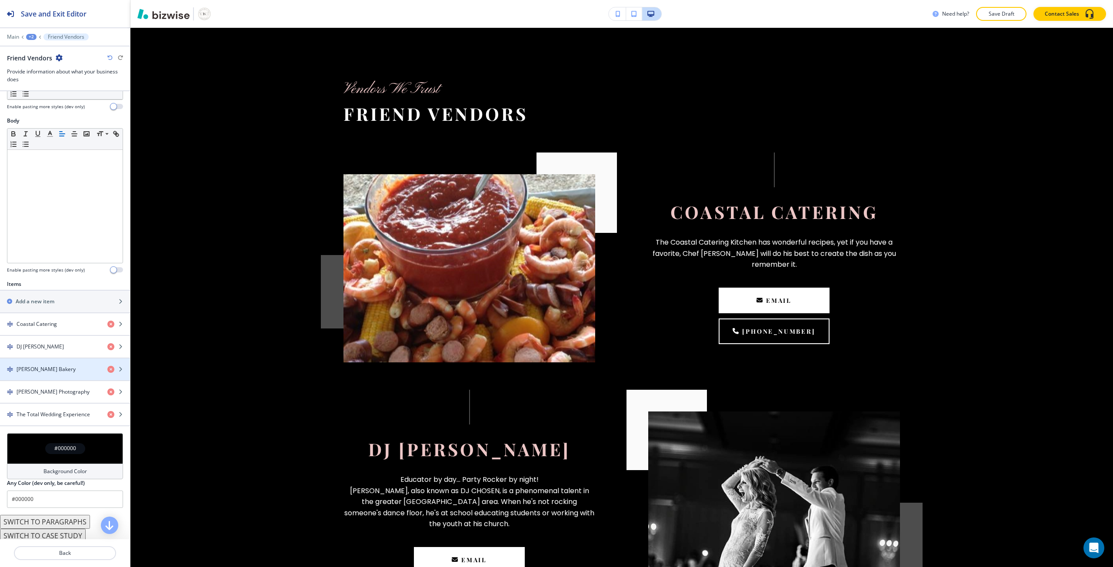
scroll to position [446, 0]
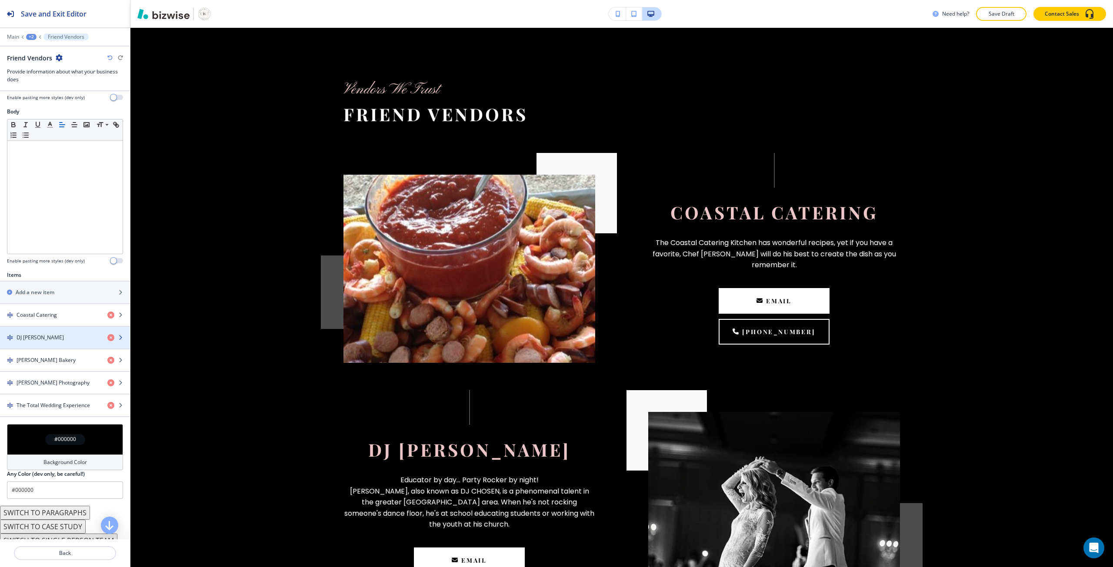
click at [37, 336] on h4 "DJ Chosen" at bounding box center [40, 338] width 47 height 8
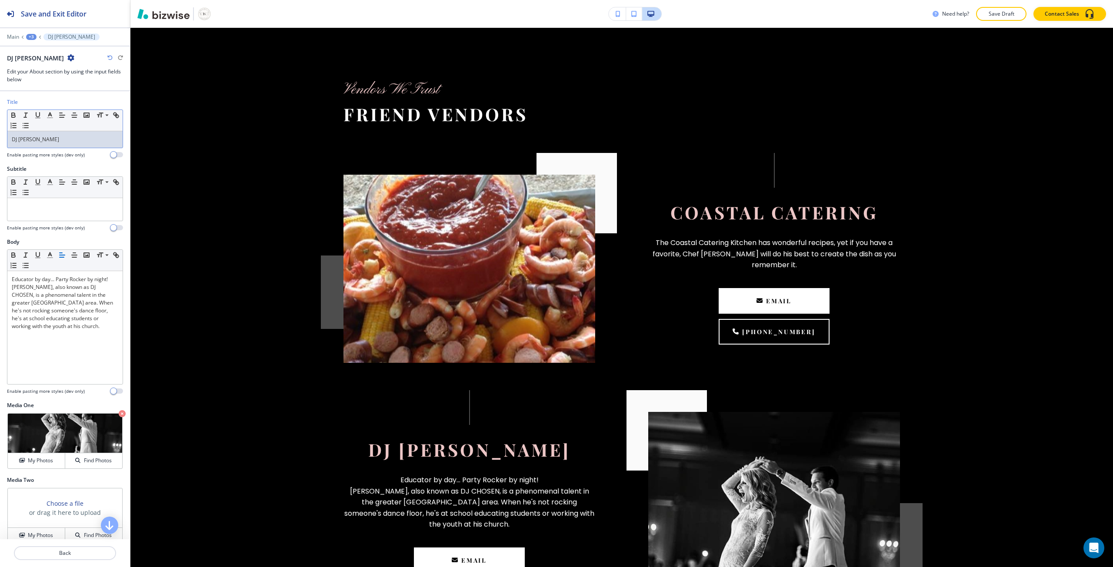
click at [25, 146] on div "DJ Chosen" at bounding box center [64, 139] width 115 height 17
click at [116, 118] on icon "button" at bounding box center [117, 116] width 3 height 3
paste input "https://choseneventgroup.com/"
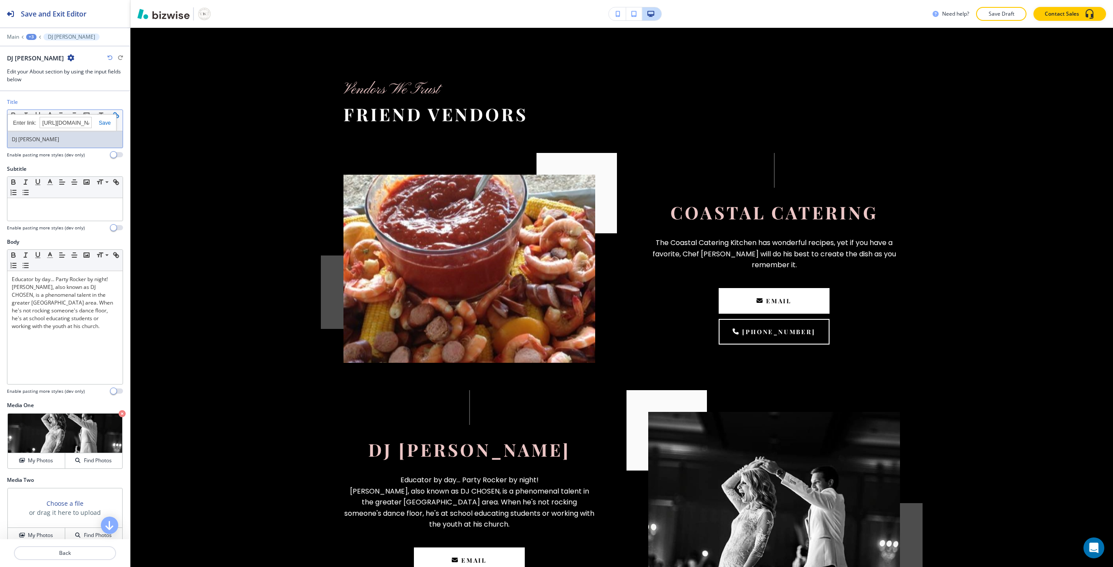
scroll to position [0, 30]
type input "https://choseneventgroup.com/"
click at [102, 123] on link at bounding box center [101, 123] width 19 height 6
click at [56, 552] on p "Back" at bounding box center [65, 553] width 100 height 8
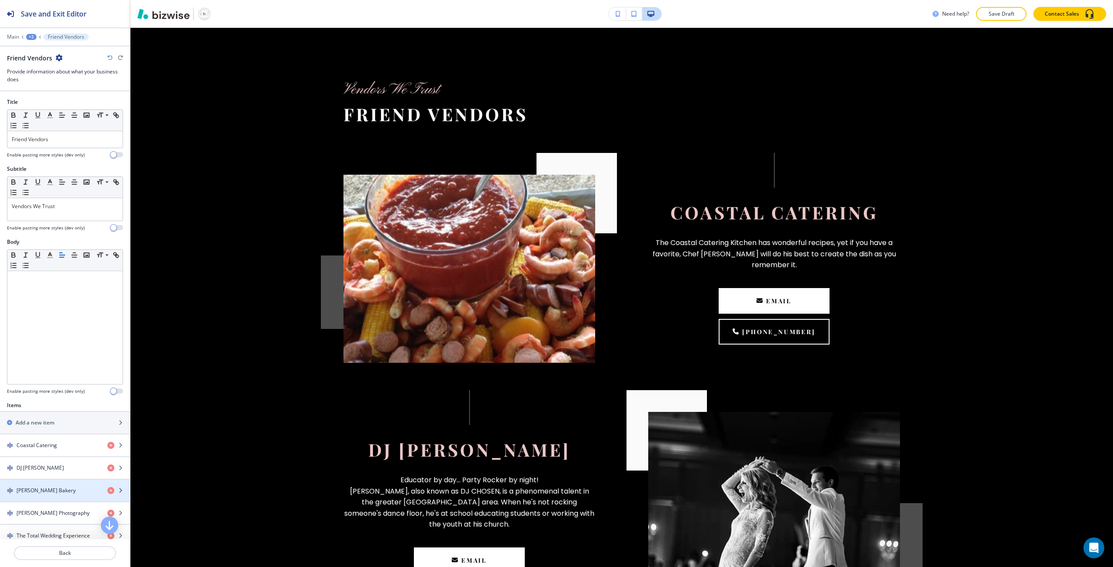
click at [50, 491] on h4 "Patty Cakes Bakery" at bounding box center [46, 491] width 59 height 8
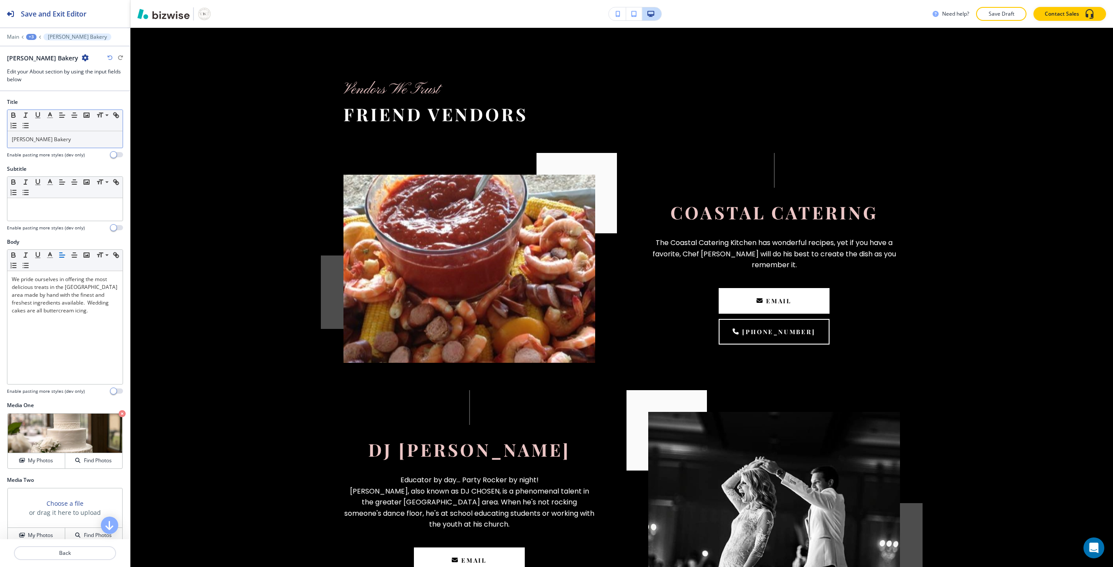
click at [26, 139] on p "Patty Cakes Bakery" at bounding box center [65, 140] width 106 height 8
click at [112, 119] on icon "button" at bounding box center [116, 115] width 8 height 8
paste input "pattycakesbakery.com"
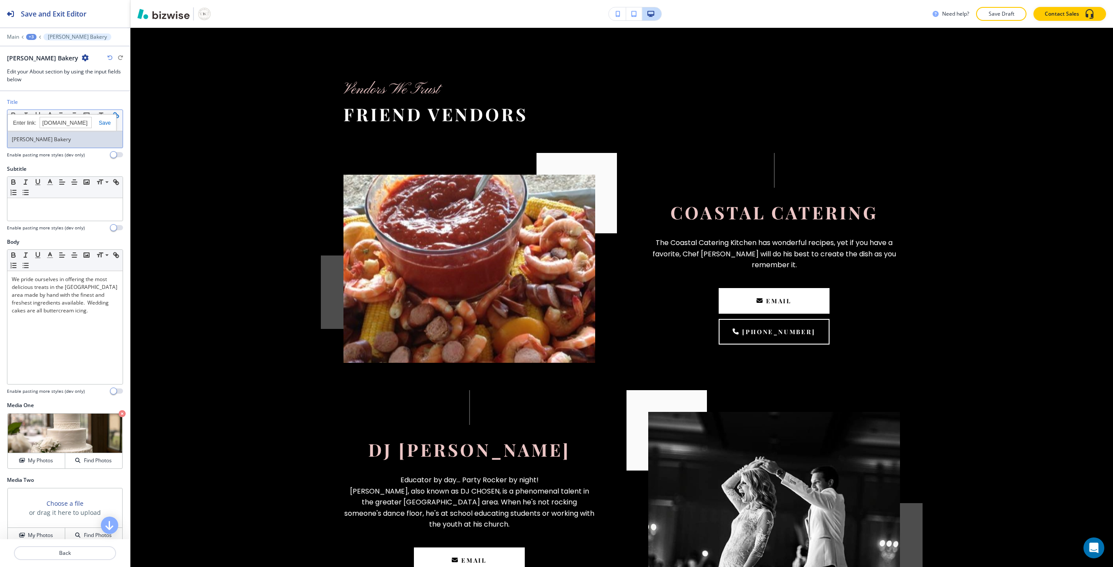
scroll to position [0, 9]
type input "pattycakesbakery.com"
click at [104, 124] on link at bounding box center [101, 123] width 19 height 6
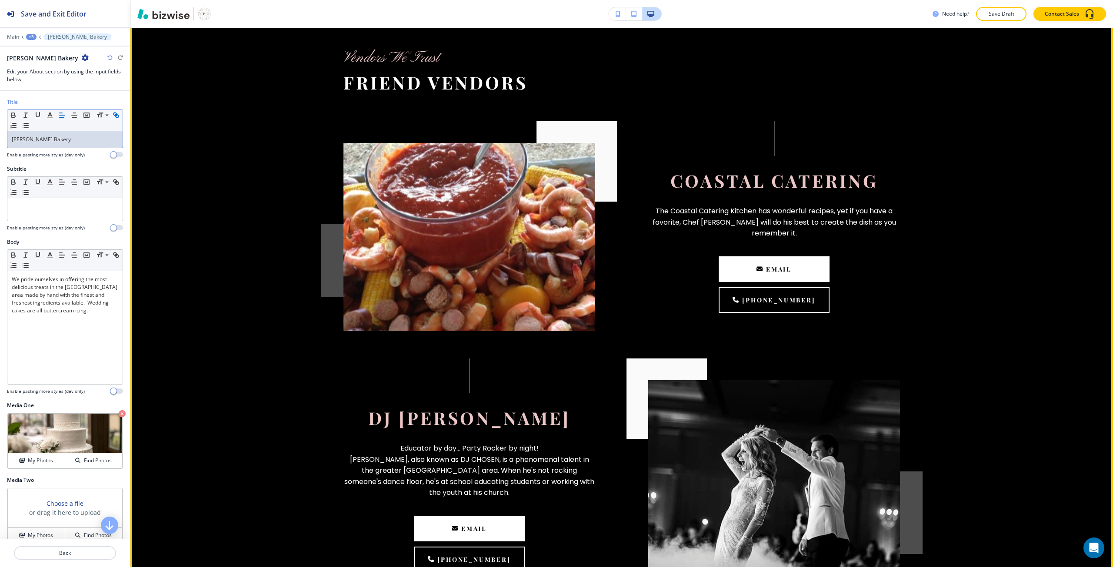
scroll to position [576, 0]
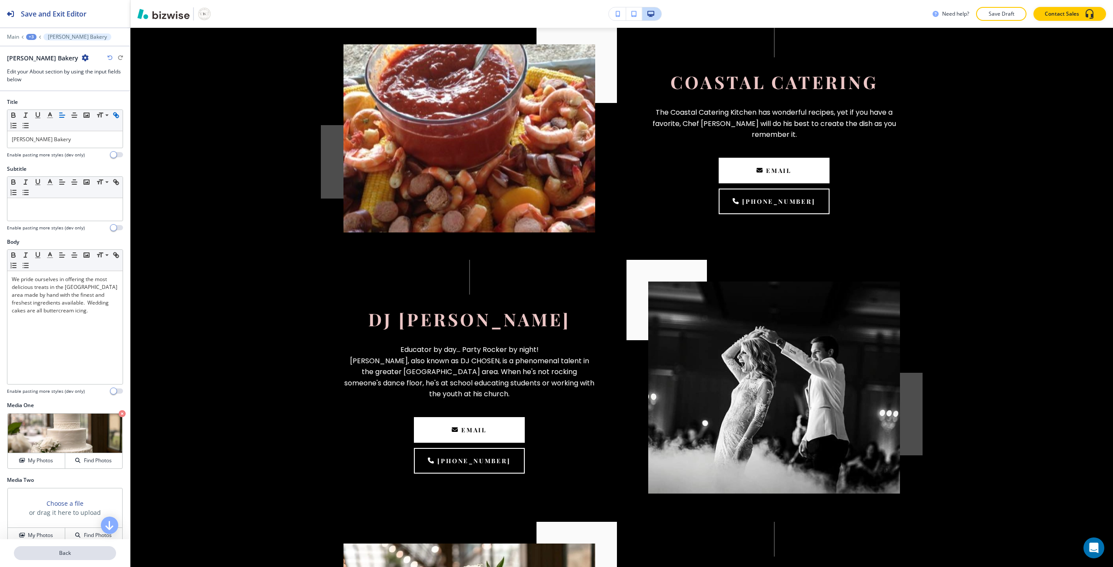
click at [60, 550] on p "Back" at bounding box center [65, 553] width 100 height 8
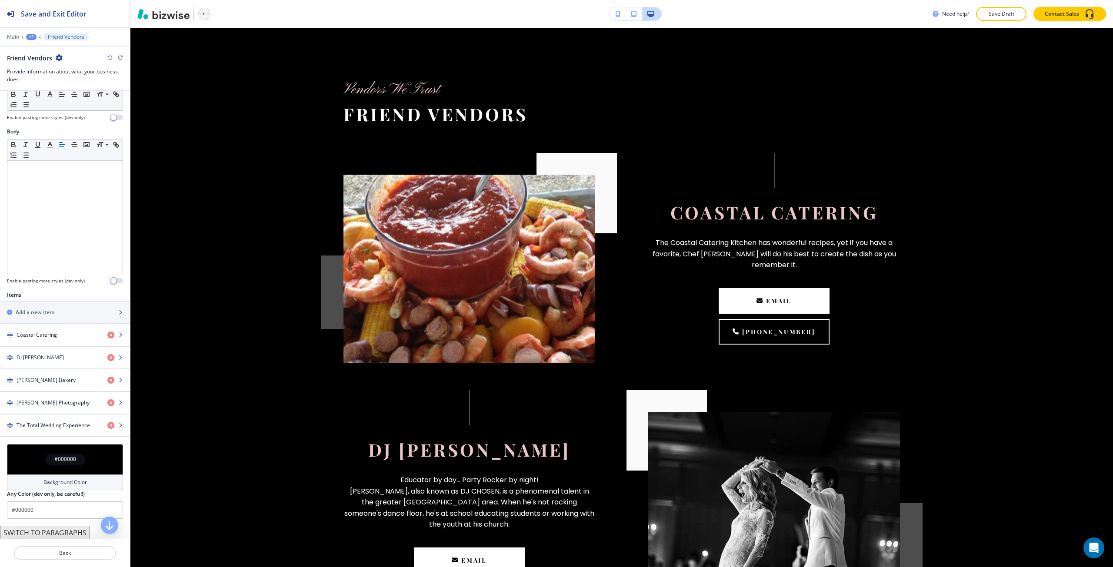
scroll to position [130, 0]
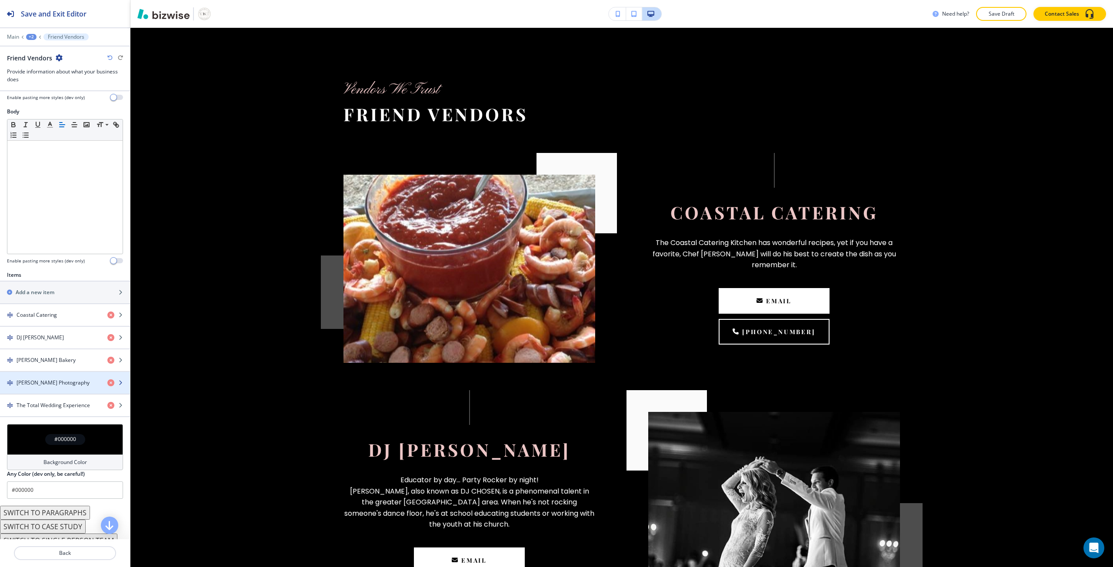
click at [54, 388] on div "button" at bounding box center [65, 390] width 130 height 7
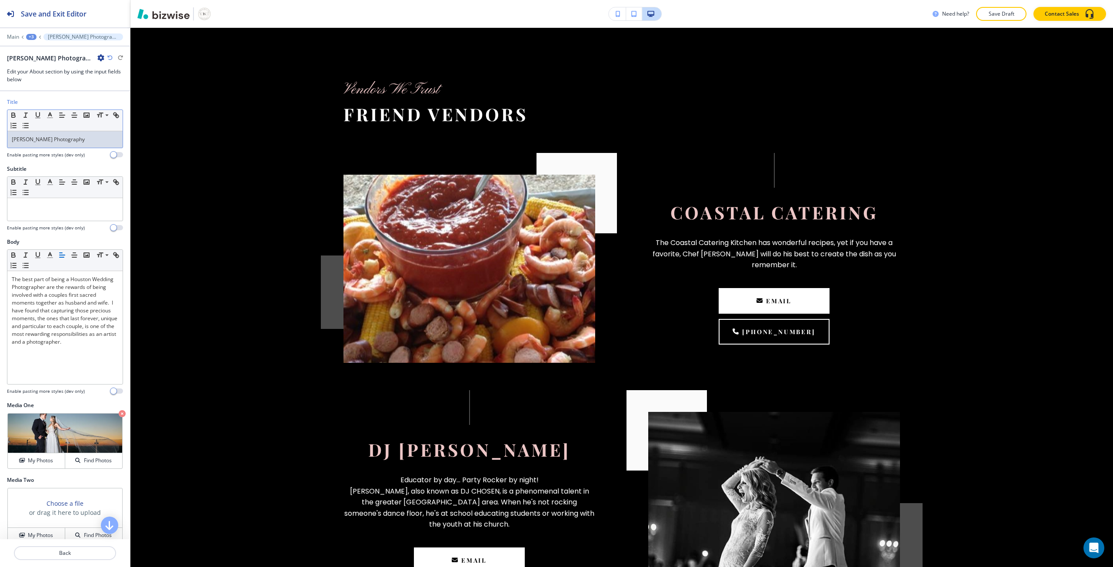
click at [44, 141] on p "Ryan Jones Photography" at bounding box center [65, 140] width 106 height 8
click at [110, 120] on button "button" at bounding box center [116, 115] width 12 height 10
paste input "https://ryanjonesphotography.com/"
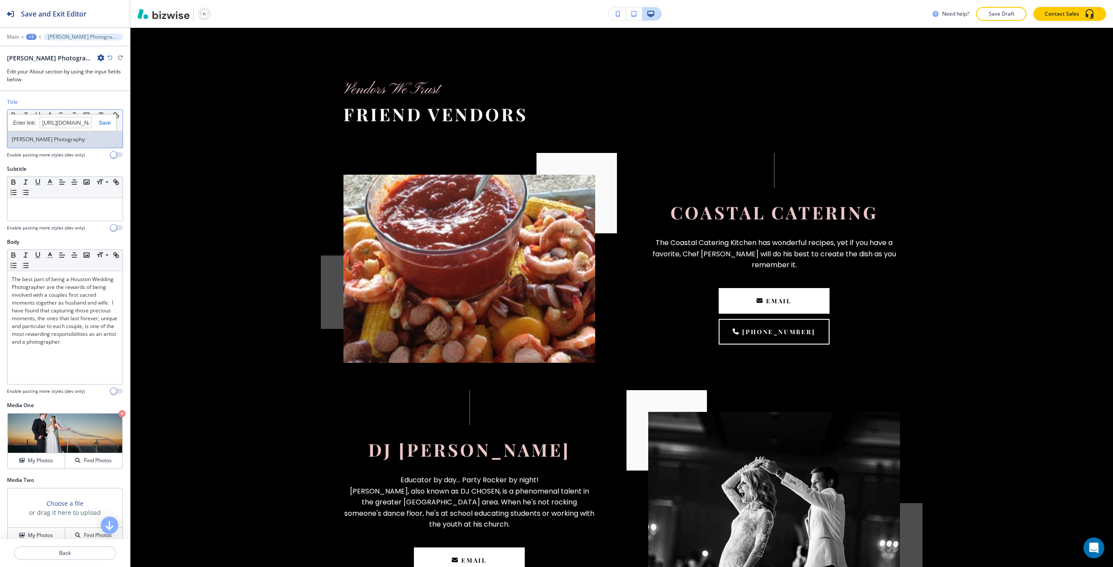
scroll to position [0, 40]
type input "https://ryanjonesphotography.com/"
click at [103, 123] on link at bounding box center [101, 123] width 19 height 6
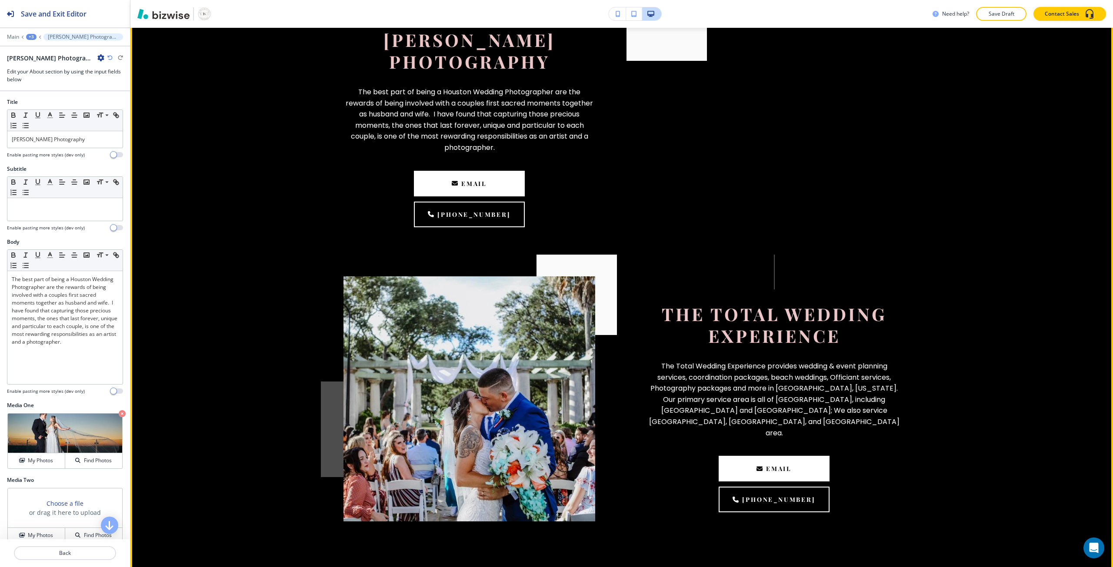
scroll to position [1358, 0]
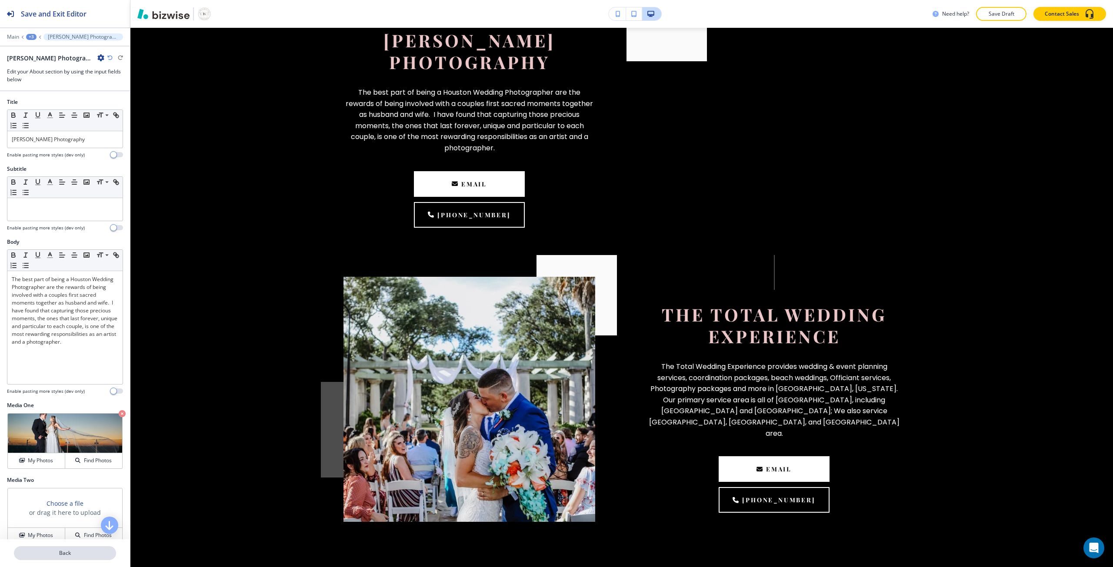
click at [45, 557] on p "Back" at bounding box center [65, 553] width 100 height 8
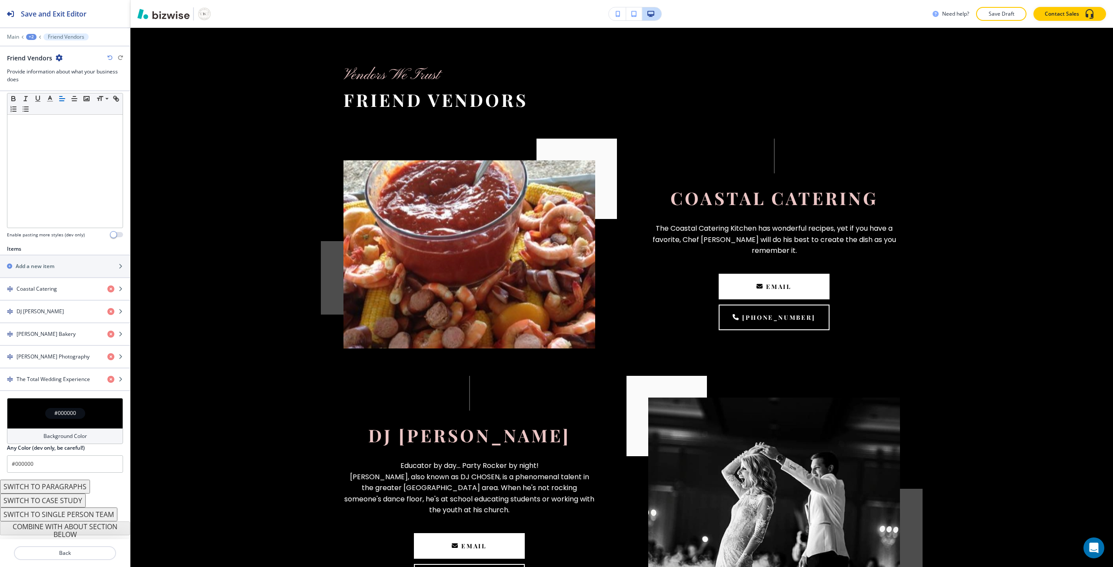
scroll to position [446, 0]
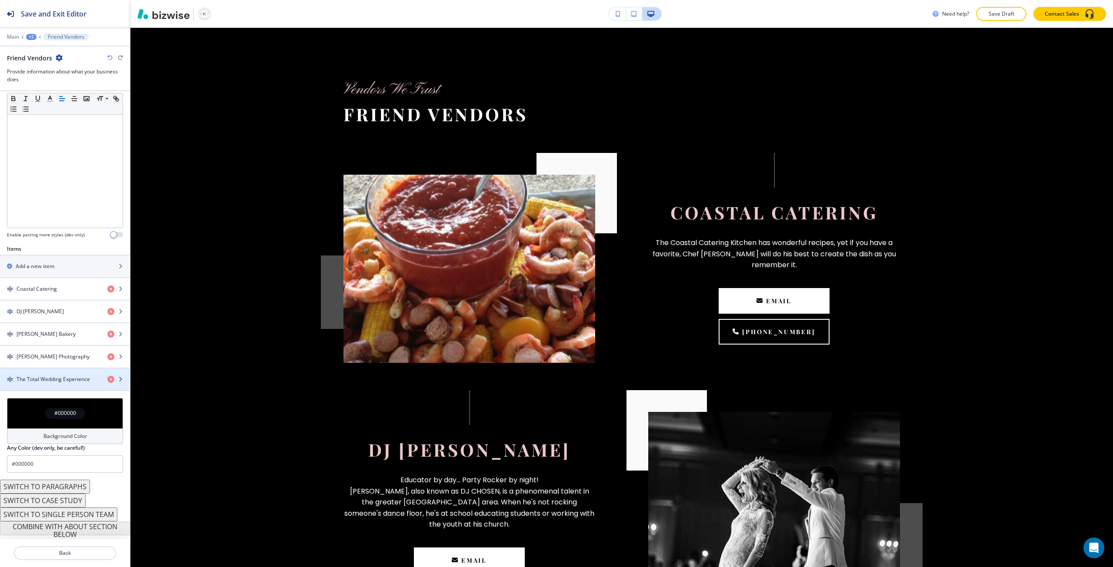
click at [51, 390] on div "button" at bounding box center [65, 386] width 130 height 7
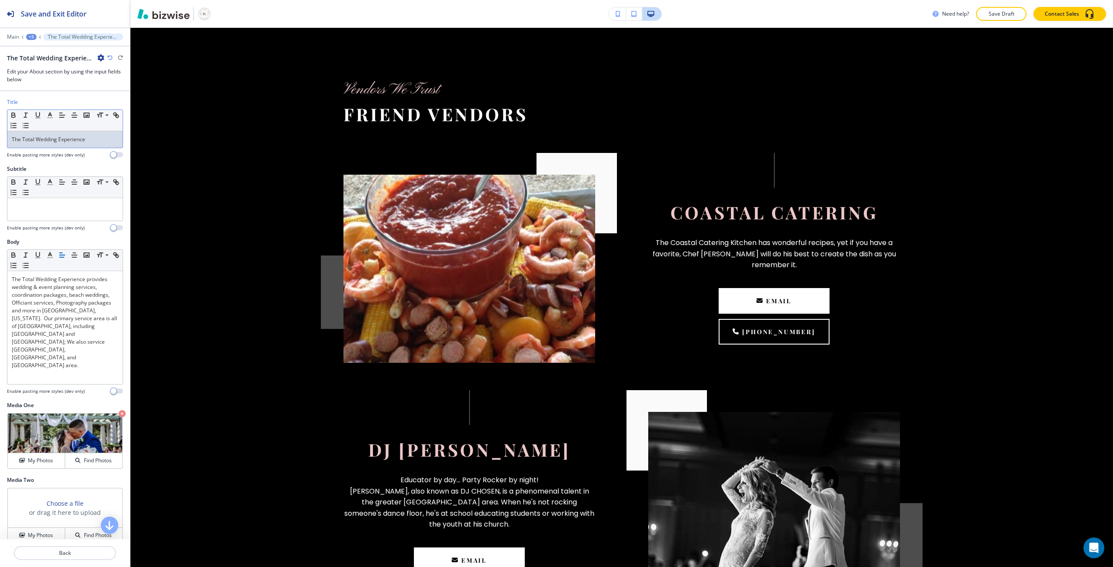
click at [33, 141] on p "The Total Wedding Experience" at bounding box center [65, 140] width 106 height 8
click at [50, 113] on polyline "button" at bounding box center [50, 114] width 3 height 3
click at [116, 118] on icon "button" at bounding box center [117, 116] width 3 height 3
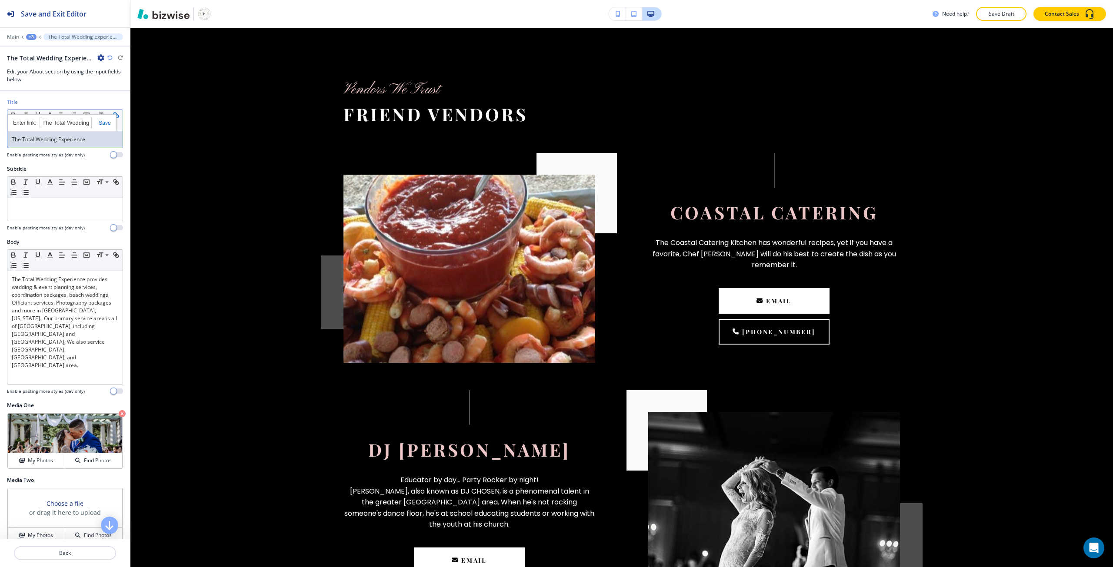
paste input "https://www.thetotalweddingexperience.com/"
type input "https://www.thetotalweddingexperience.com/"
click at [99, 126] on link at bounding box center [101, 123] width 19 height 6
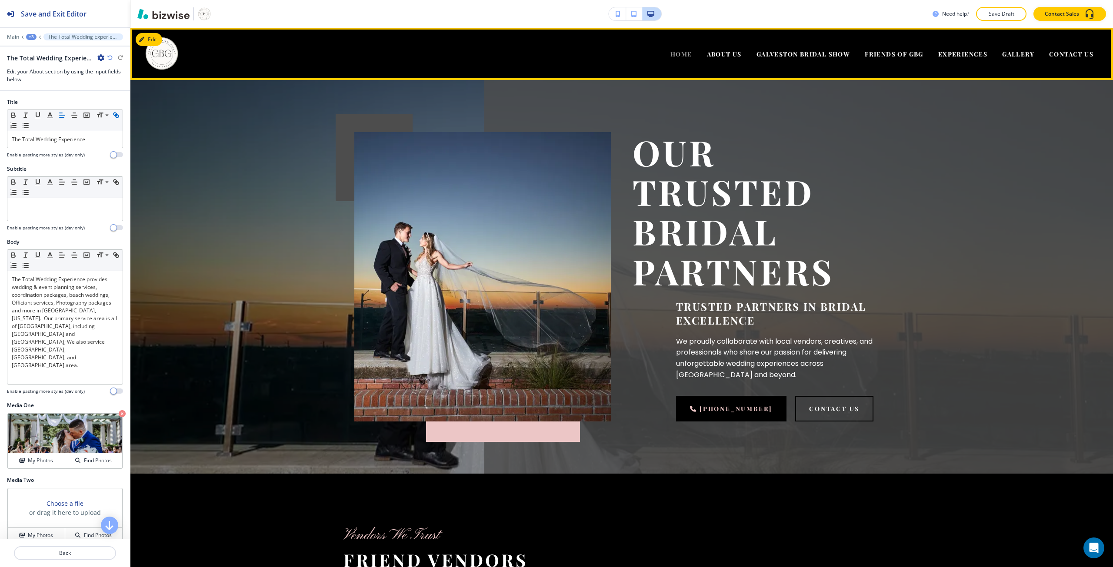
click at [670, 56] on span "HOME" at bounding box center [681, 54] width 22 height 8
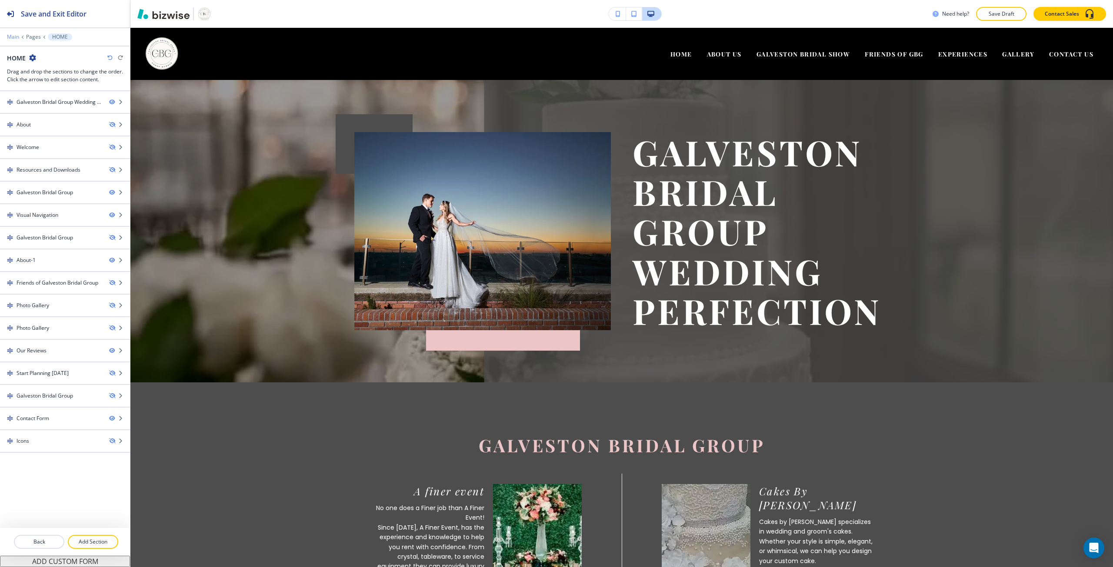
click at [12, 37] on p "Main" at bounding box center [13, 37] width 12 height 6
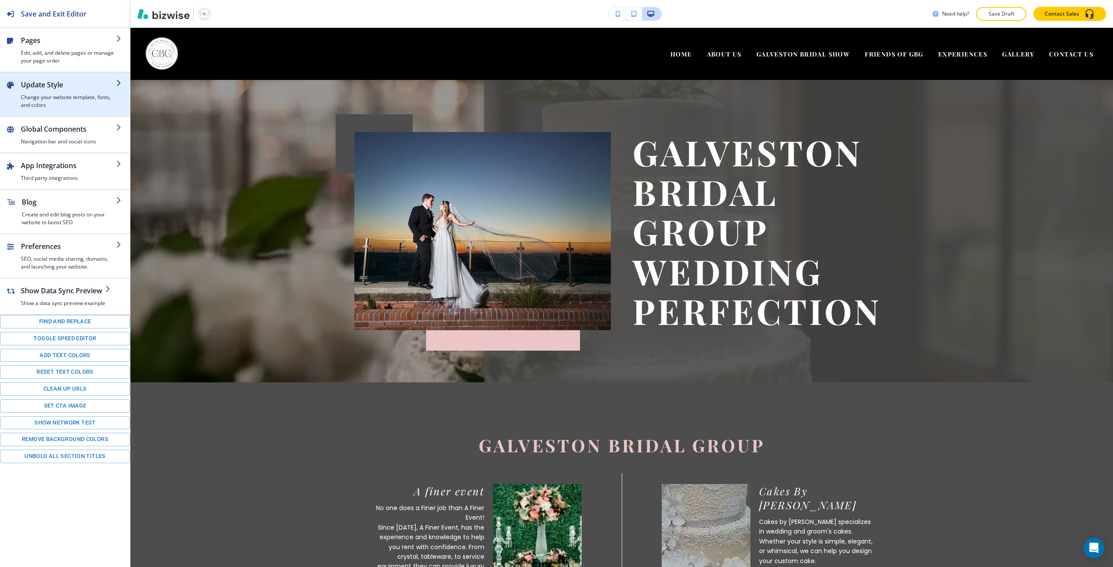
click at [60, 84] on h2 "Update Style" at bounding box center [68, 85] width 95 height 10
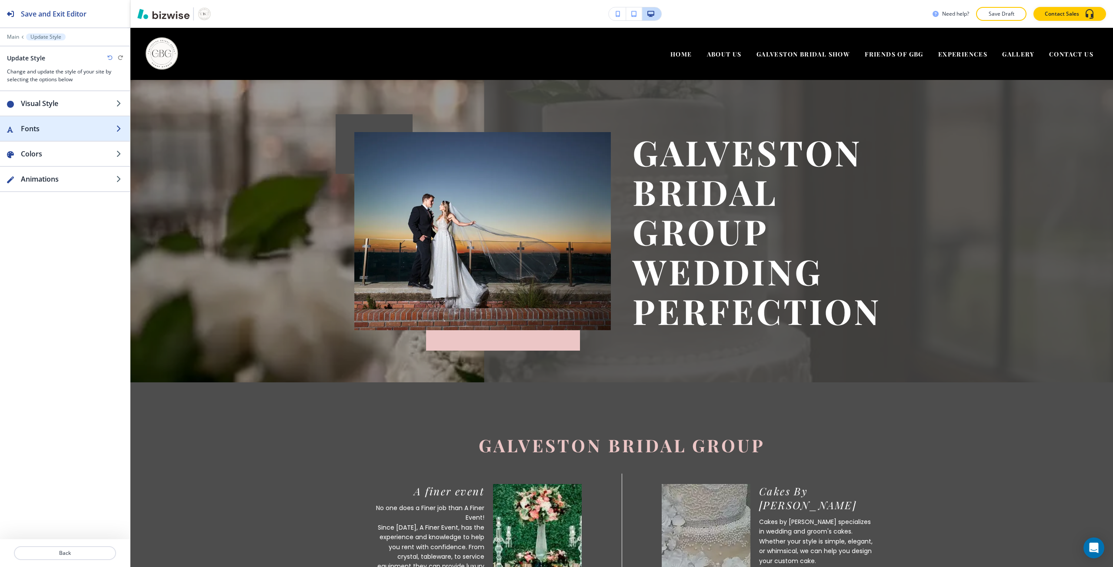
click at [65, 133] on h2 "Fonts" at bounding box center [68, 128] width 95 height 10
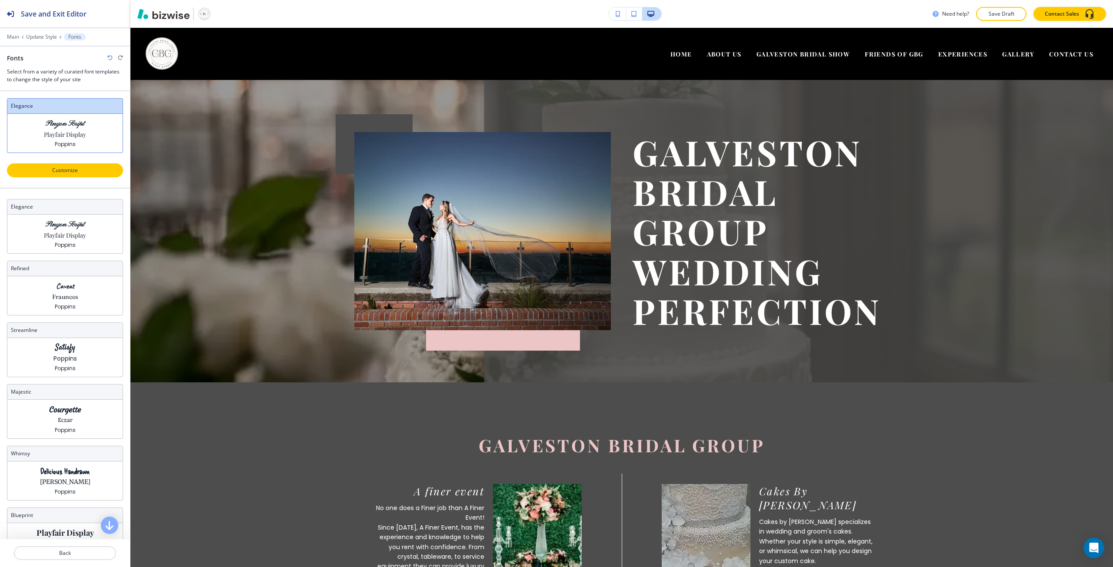
click at [83, 176] on button "Customize" at bounding box center [65, 170] width 116 height 14
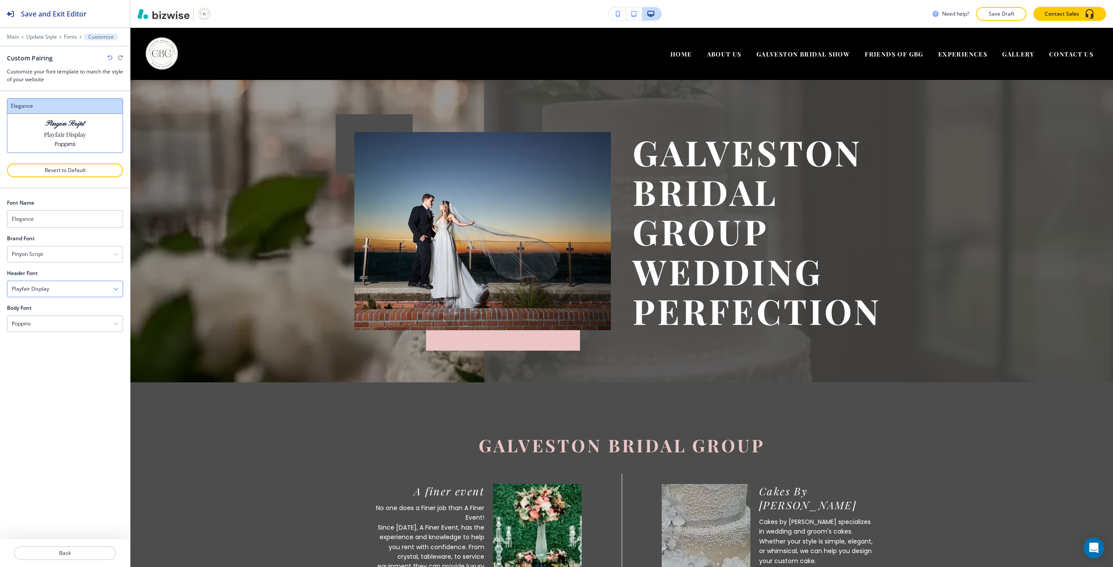
click at [79, 296] on div "Playfair Display" at bounding box center [64, 289] width 115 height 16
click at [76, 304] on h4 "Assistant" at bounding box center [65, 304] width 106 height 8
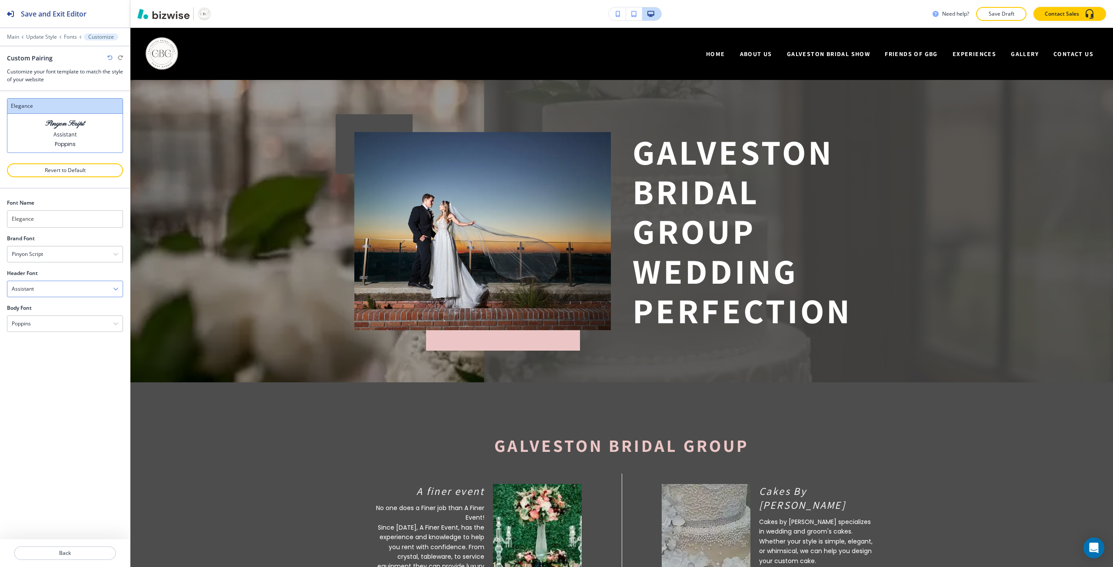
click at [58, 294] on div "Assistant" at bounding box center [64, 289] width 115 height 16
click at [60, 338] on div "Fraunces" at bounding box center [64, 333] width 115 height 15
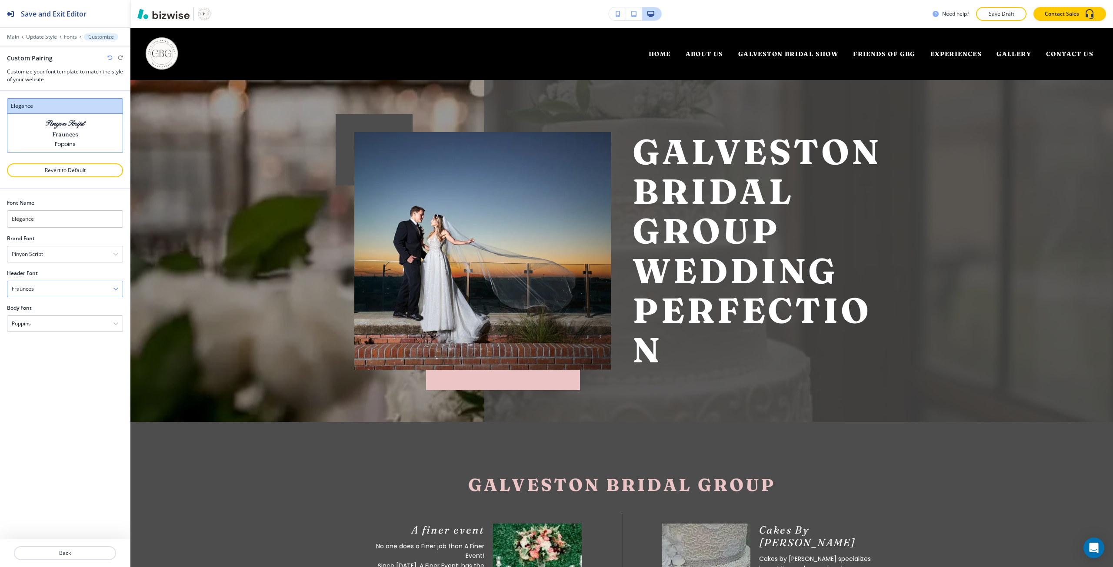
click at [64, 295] on div "Fraunces" at bounding box center [64, 289] width 115 height 16
click at [60, 345] on h4 "Caveat" at bounding box center [65, 349] width 106 height 8
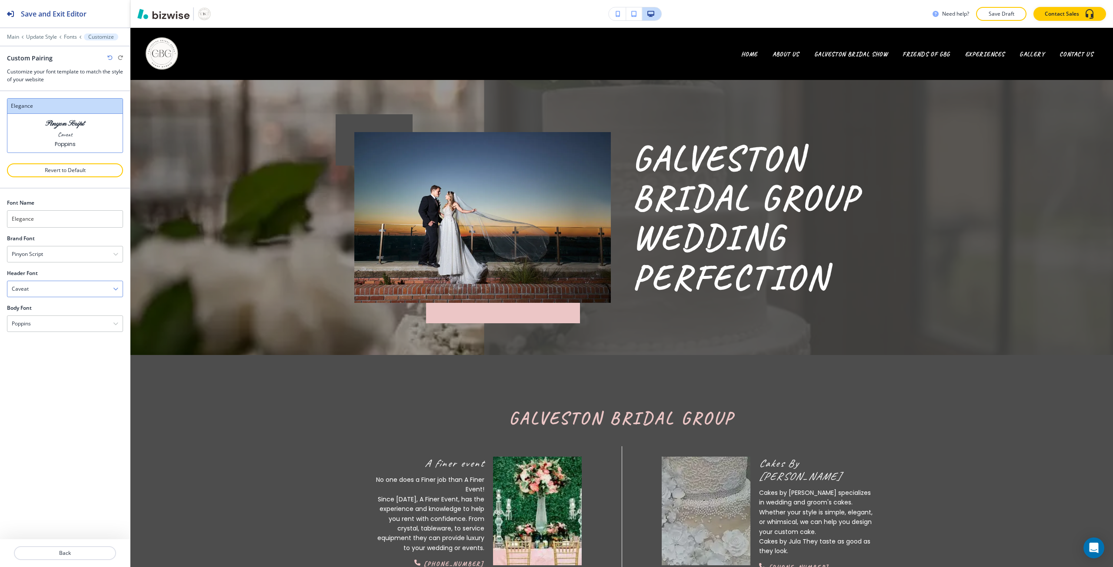
click at [65, 289] on div "Caveat" at bounding box center [64, 289] width 115 height 16
click at [57, 359] on h4 "Satisfy" at bounding box center [65, 363] width 106 height 8
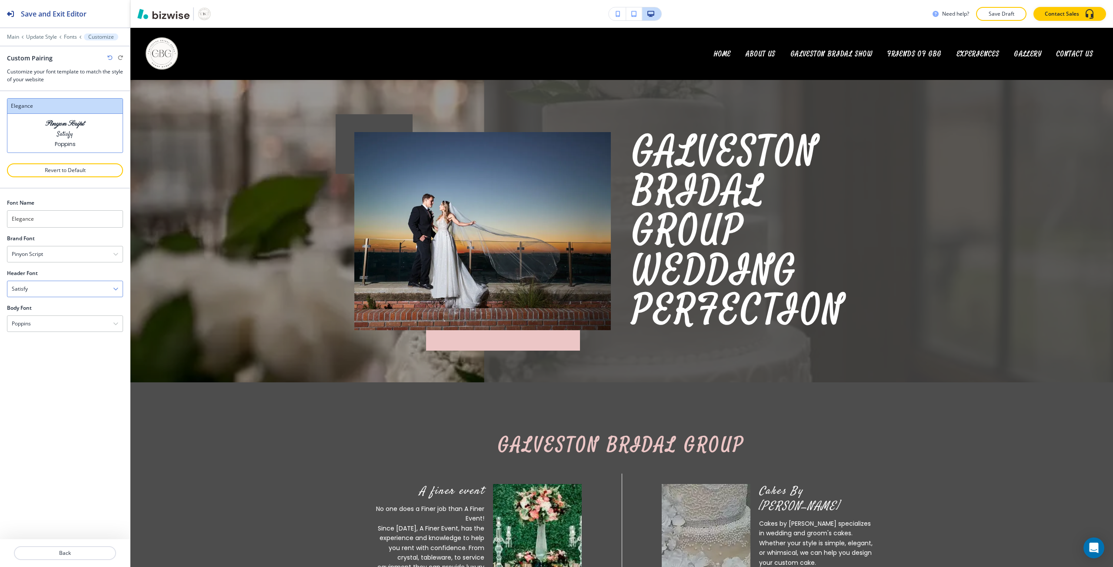
click at [79, 281] on div "Satisfy Assistant Playfair Display Fraunces Caveat Satisfy Courgette Eczar Merr…" at bounding box center [65, 289] width 116 height 17
click at [55, 380] on h4 "Courgette" at bounding box center [65, 378] width 106 height 8
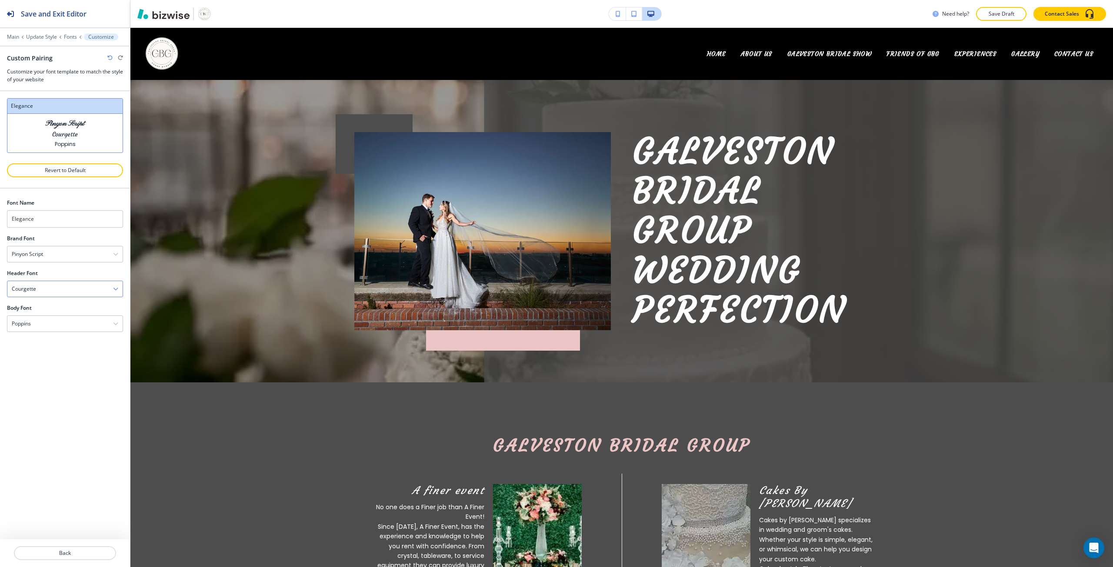
click at [63, 296] on div "Courgette" at bounding box center [64, 289] width 115 height 16
click at [59, 390] on h4 "Eczar" at bounding box center [65, 393] width 106 height 8
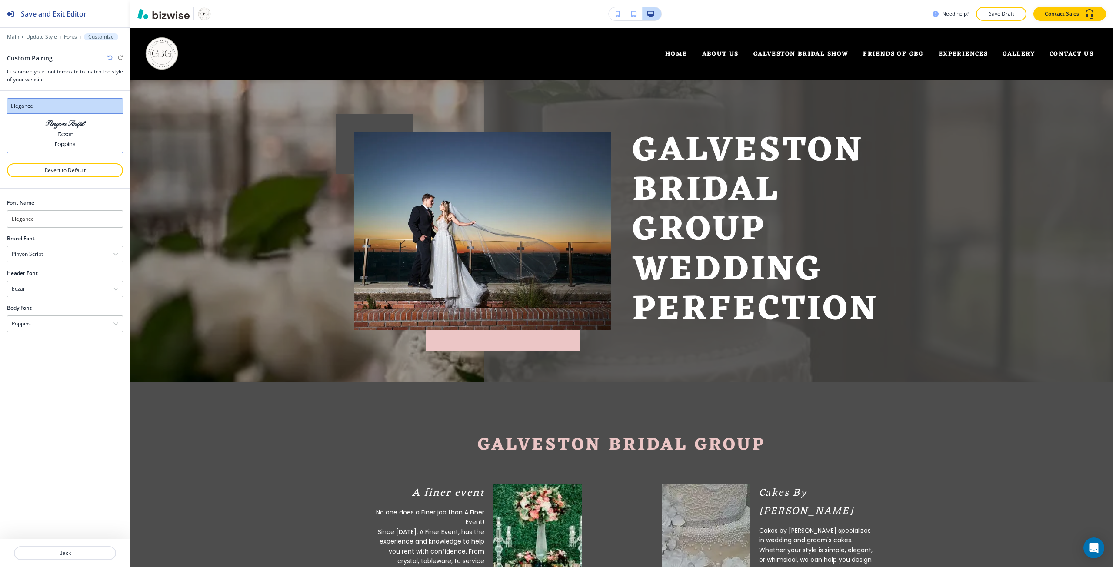
click at [75, 297] on div at bounding box center [65, 300] width 116 height 7
click at [68, 296] on div "Eczar" at bounding box center [64, 289] width 115 height 16
click at [55, 327] on div "Merriweather" at bounding box center [64, 320] width 115 height 15
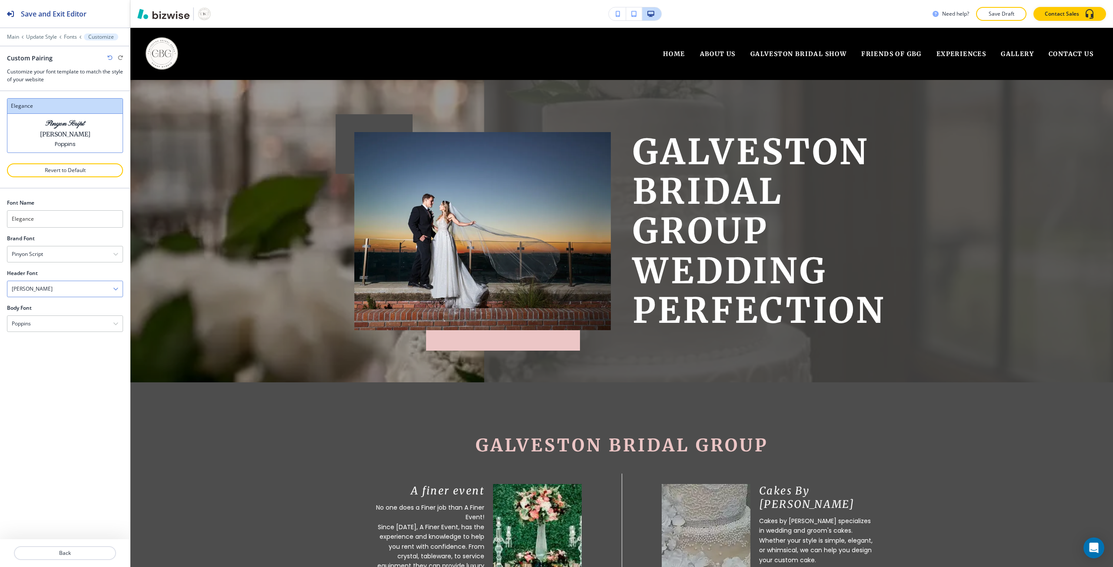
click at [78, 288] on div "Merriweather" at bounding box center [64, 289] width 115 height 16
click at [56, 332] on h4 "Josefin Slab" at bounding box center [65, 336] width 106 height 8
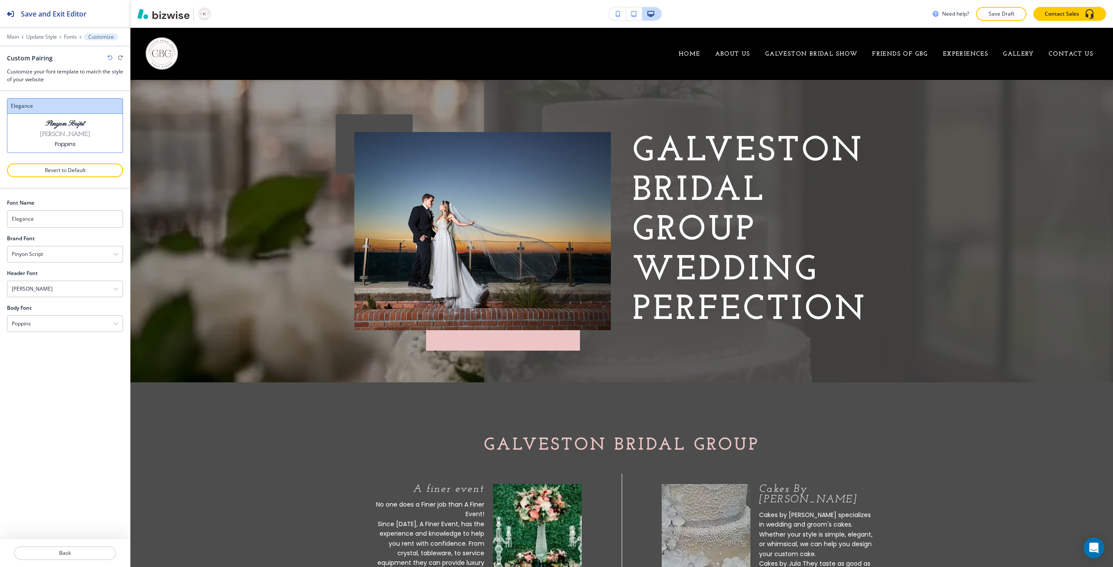
click at [63, 298] on div at bounding box center [65, 300] width 116 height 7
click at [66, 294] on div "Josefin Slab" at bounding box center [64, 289] width 115 height 16
click at [60, 350] on h4 "Sacramento" at bounding box center [65, 350] width 106 height 8
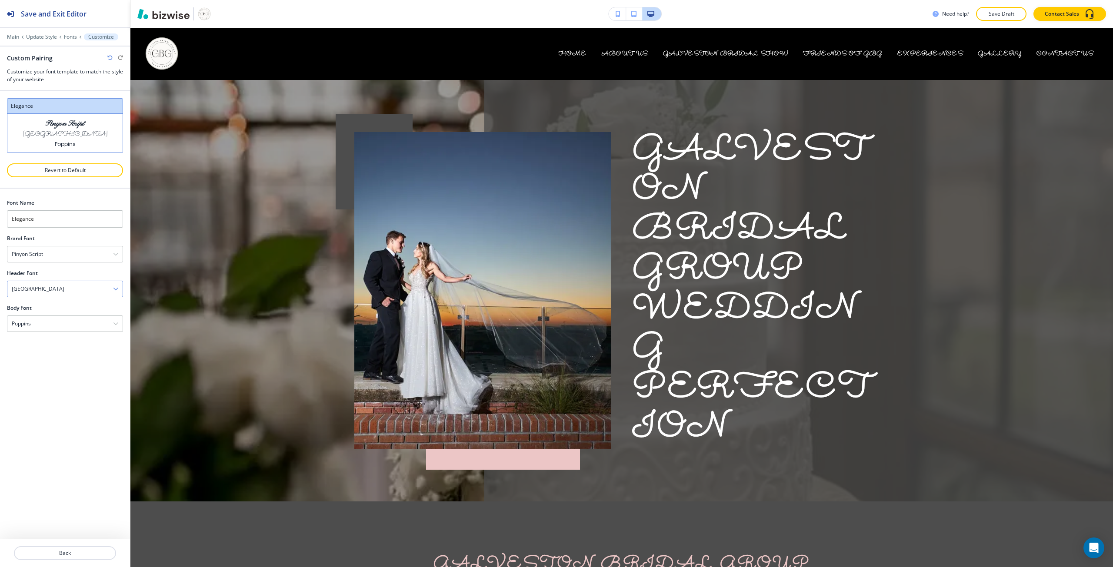
click at [73, 291] on div "Sacramento" at bounding box center [64, 289] width 115 height 16
click at [63, 362] on h4 "Delicious Handrawn" at bounding box center [65, 365] width 106 height 8
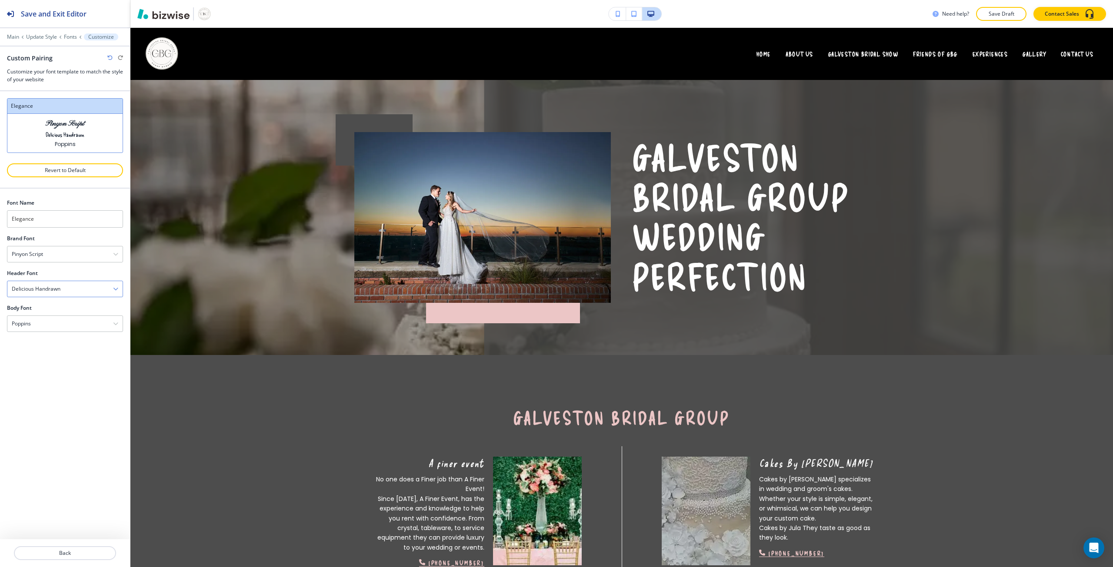
click at [71, 283] on div "Delicious Handrawn" at bounding box center [64, 289] width 115 height 16
click at [61, 337] on h4 "Libre Baskerville" at bounding box center [65, 336] width 106 height 8
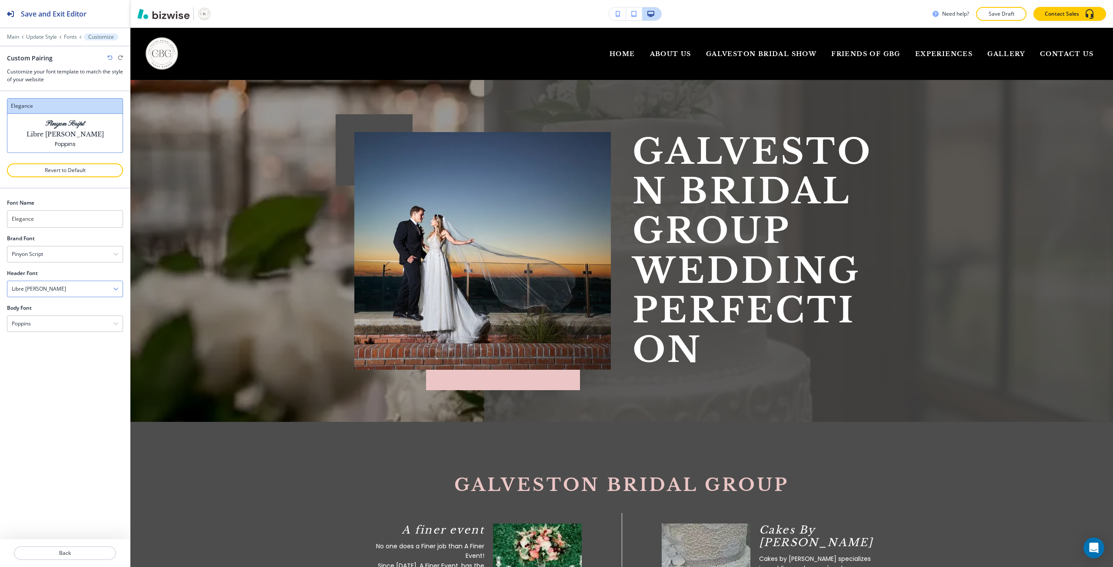
click at [81, 292] on div "Libre Baskerville" at bounding box center [64, 289] width 115 height 16
click at [53, 346] on div "Amiri" at bounding box center [64, 351] width 115 height 15
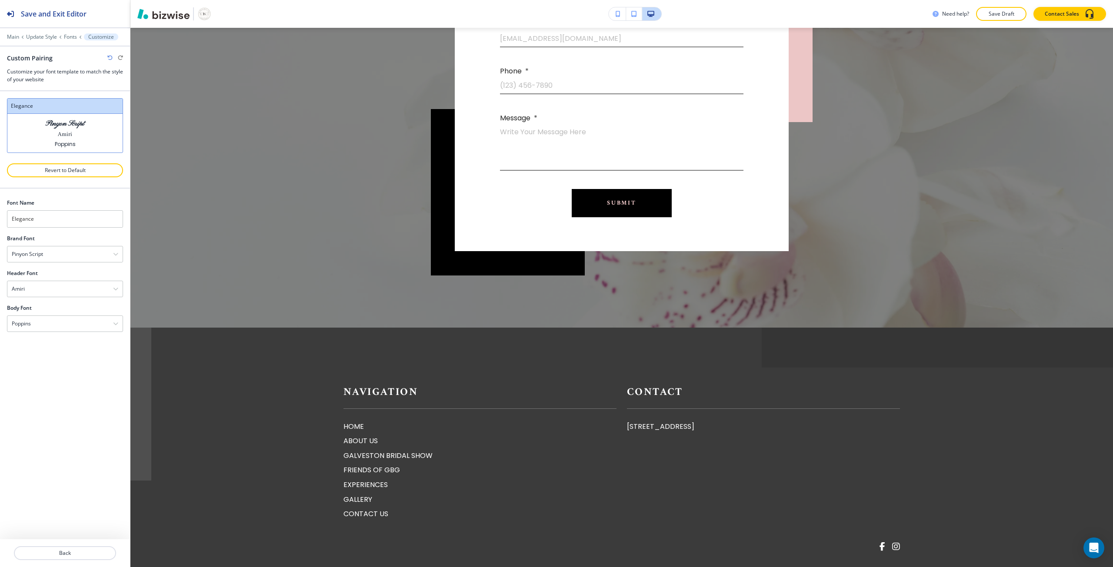
scroll to position [2086, 0]
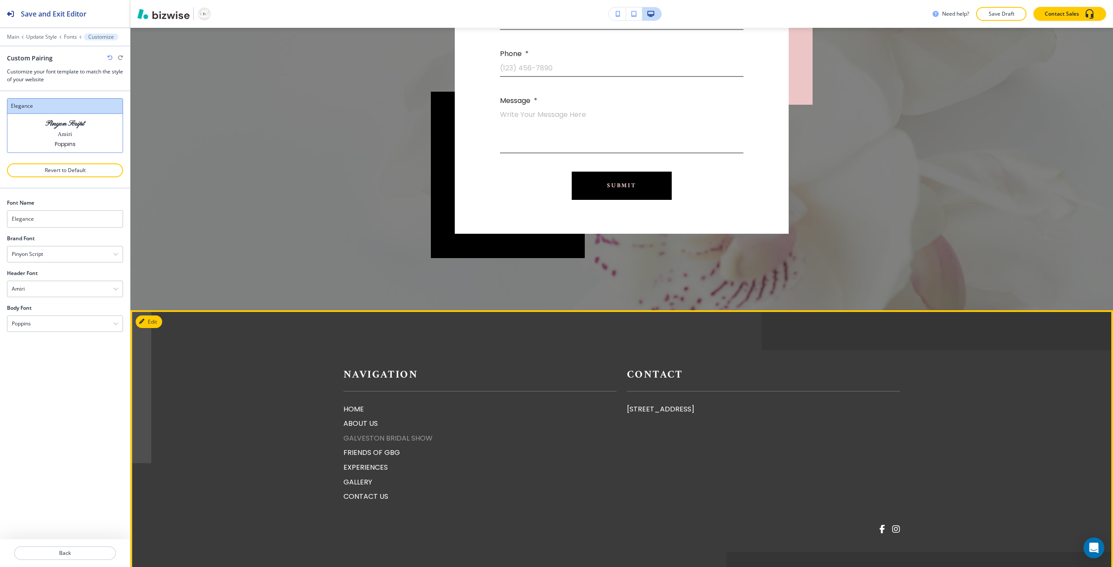
click at [398, 433] on p "GALVESTON BRIDAL SHOW" at bounding box center [479, 438] width 273 height 11
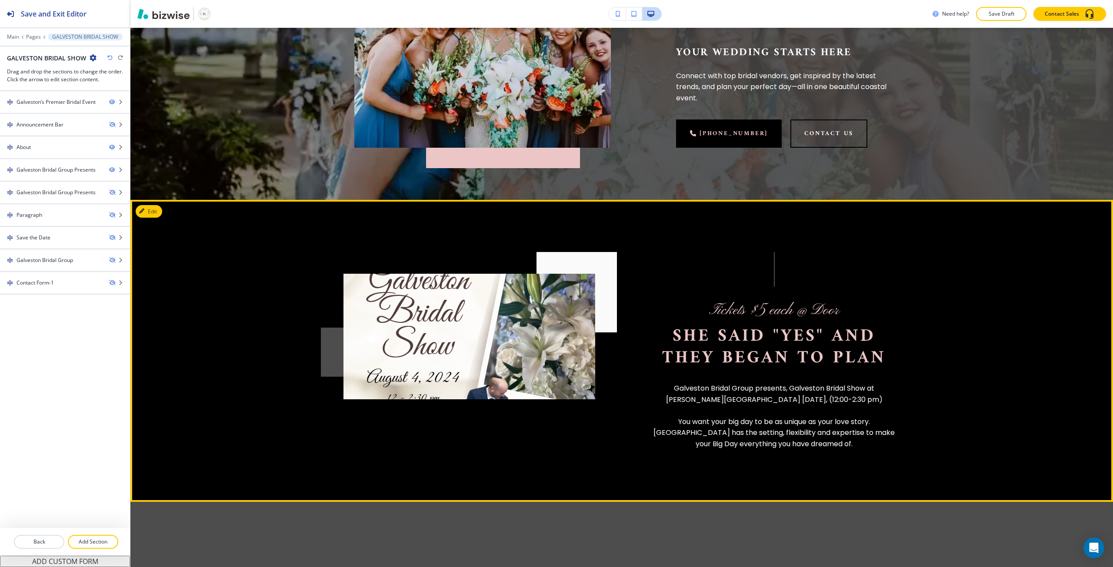
scroll to position [261, 0]
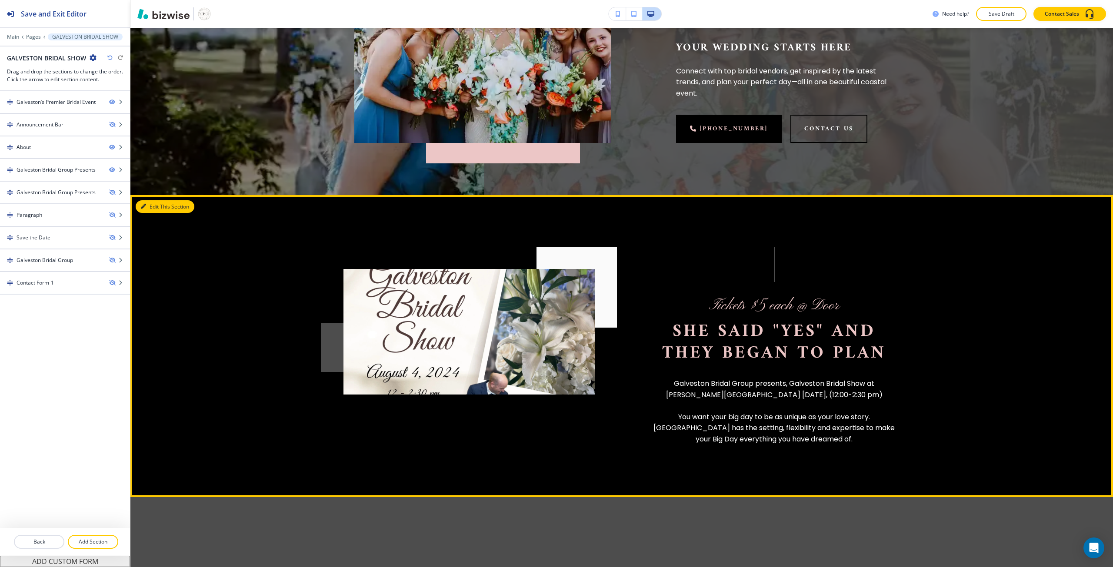
click at [149, 204] on button "Edit This Section" at bounding box center [165, 206] width 59 height 13
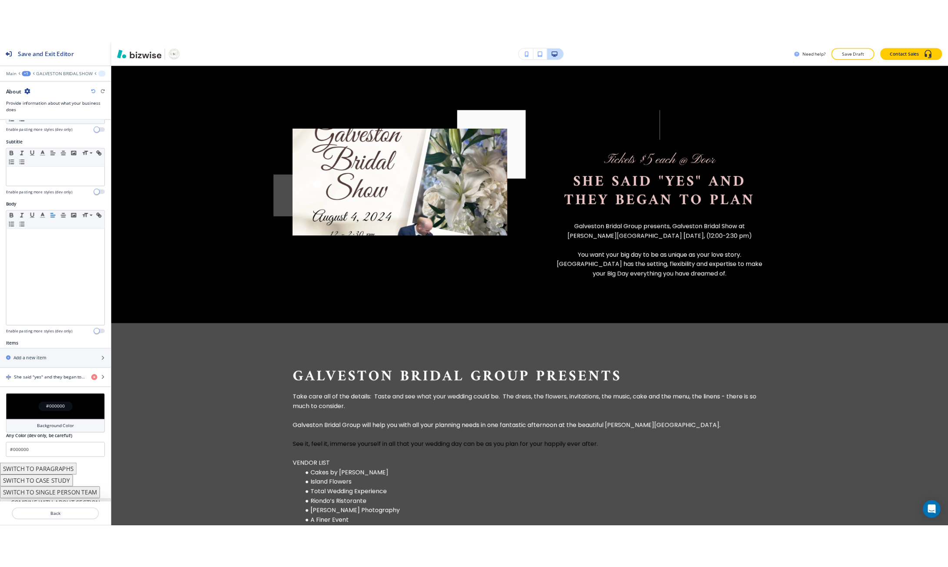
scroll to position [66, 0]
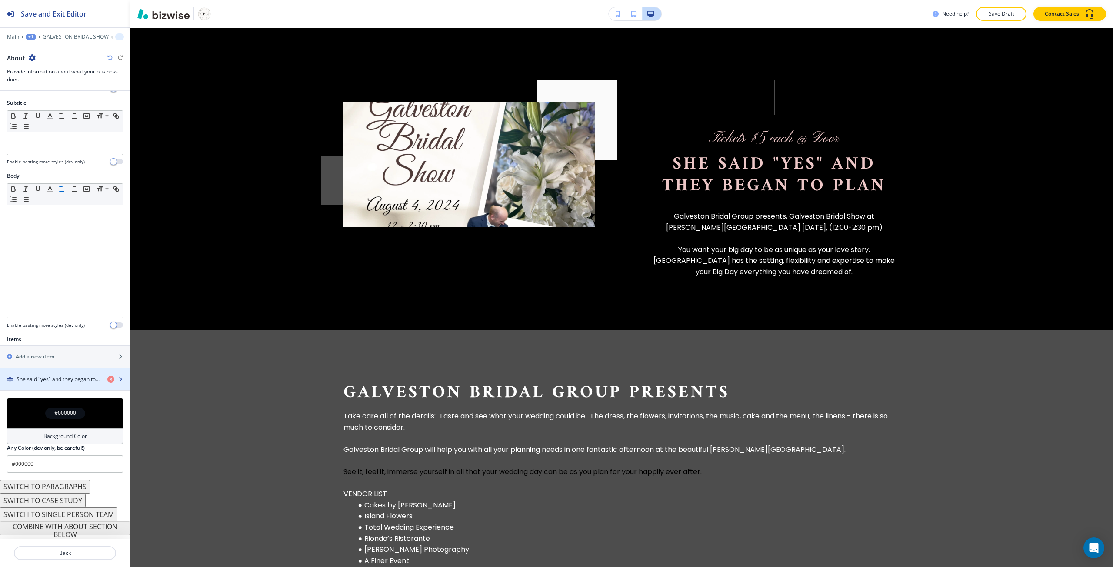
click at [57, 374] on div "button" at bounding box center [65, 372] width 130 height 7
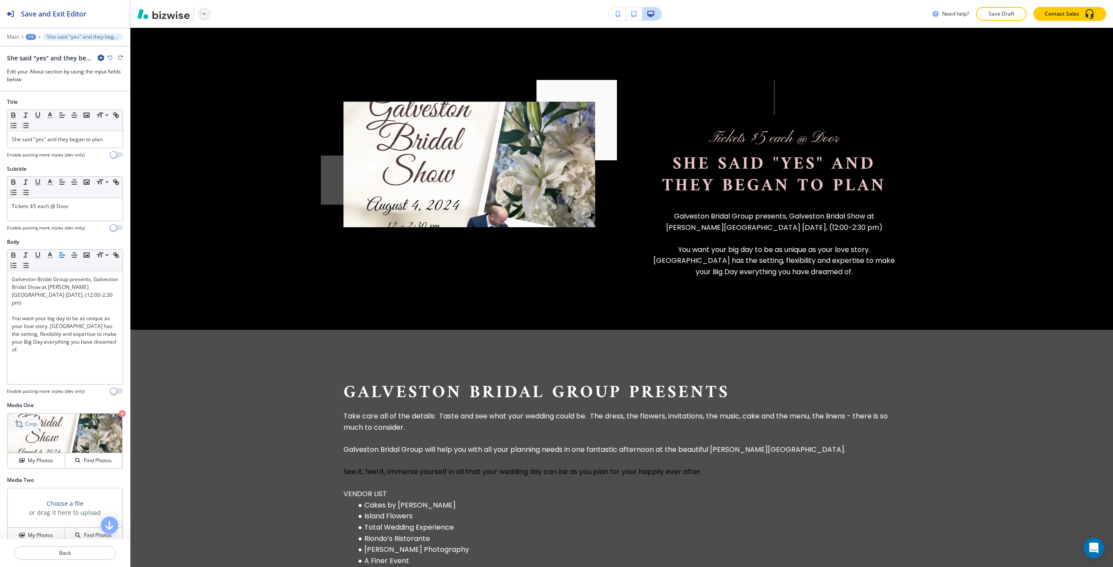
click at [27, 426] on p "Crop" at bounding box center [31, 424] width 12 height 8
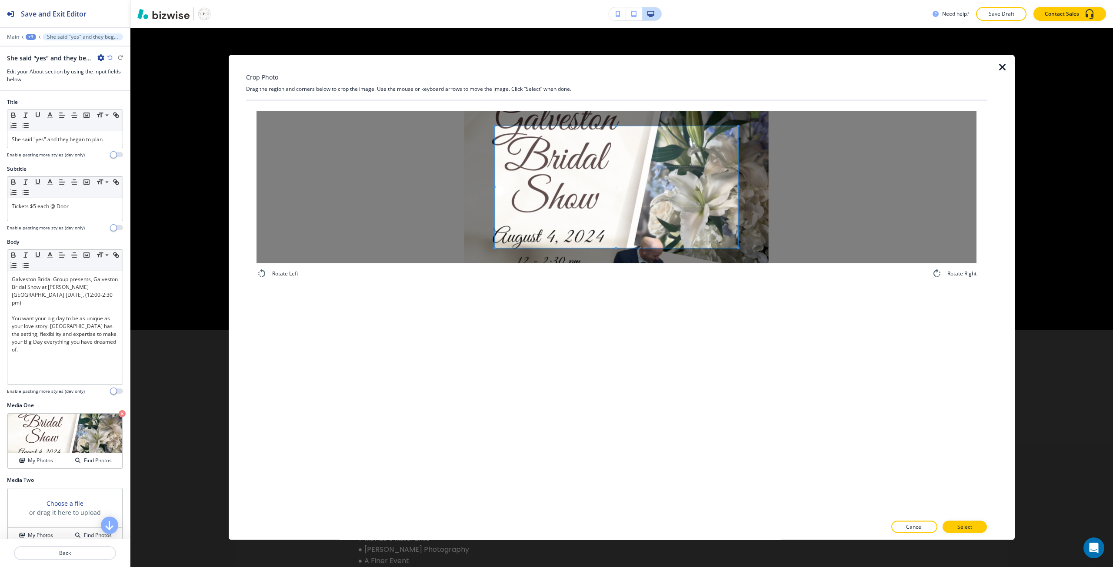
click at [1056, 309] on div "Crop Photo Drag the region and corners below to crop the image. Use the mouse o…" at bounding box center [621, 297] width 982 height 539
click at [1004, 70] on icon "button" at bounding box center [1002, 67] width 10 height 10
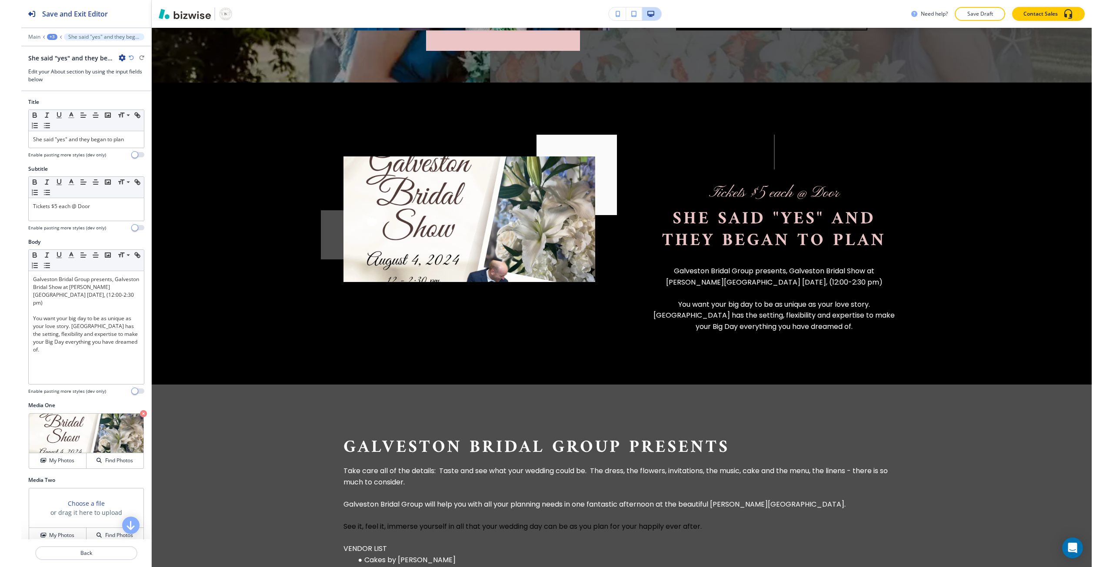
scroll to position [428, 0]
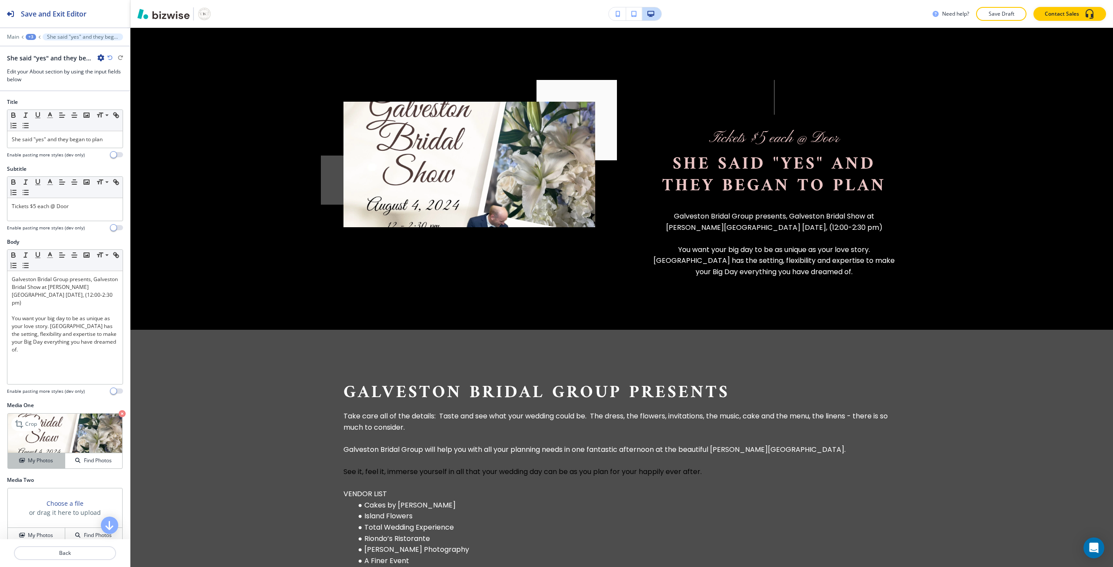
click at [36, 462] on h4 "My Photos" at bounding box center [40, 461] width 25 height 8
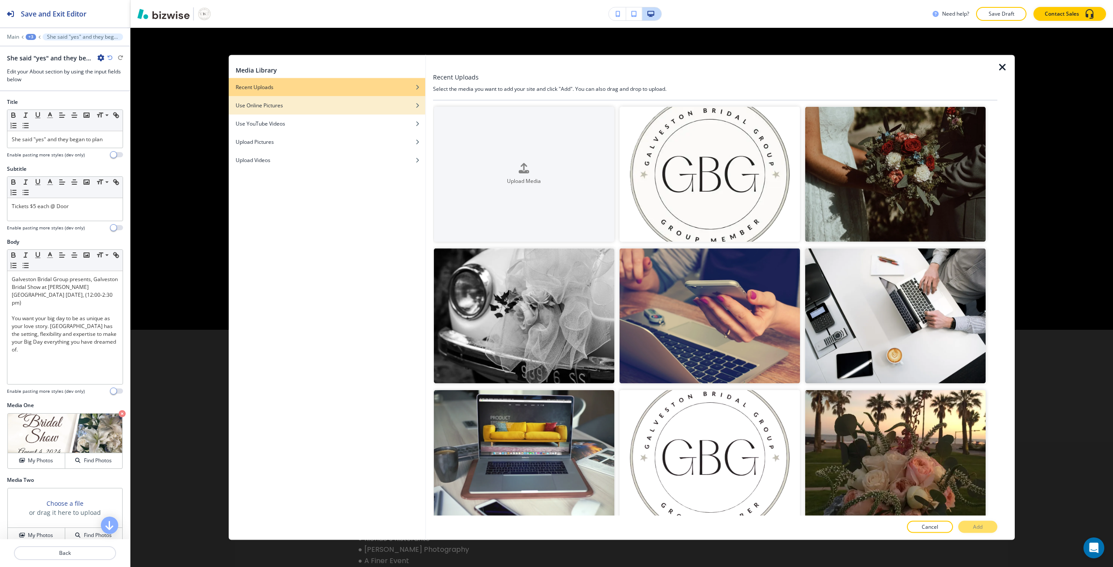
click at [302, 108] on div "Use Online Pictures" at bounding box center [327, 105] width 196 height 8
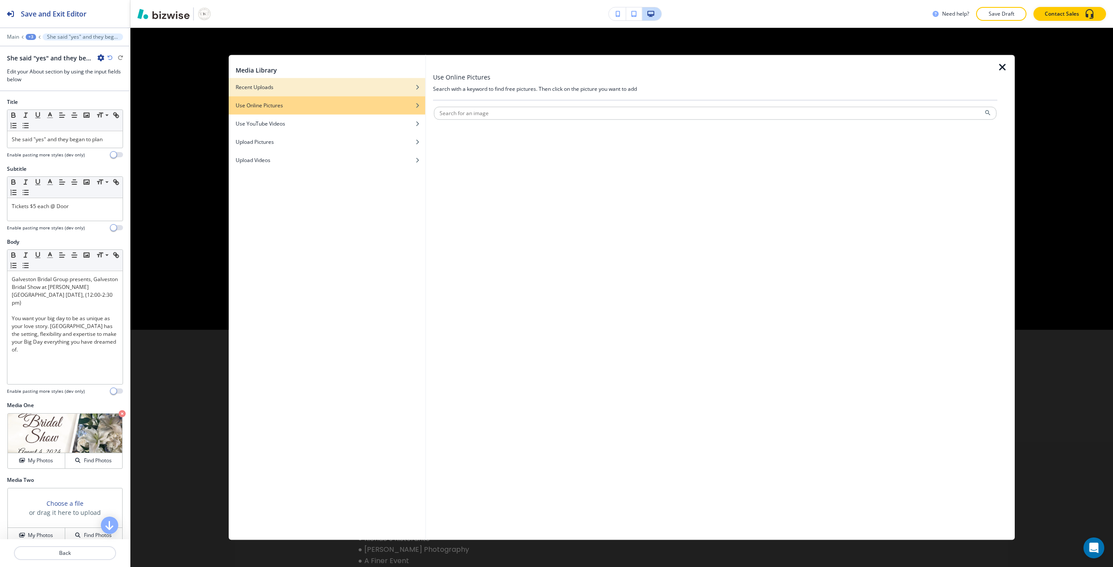
click at [342, 83] on div "Recent Uploads" at bounding box center [327, 87] width 196 height 8
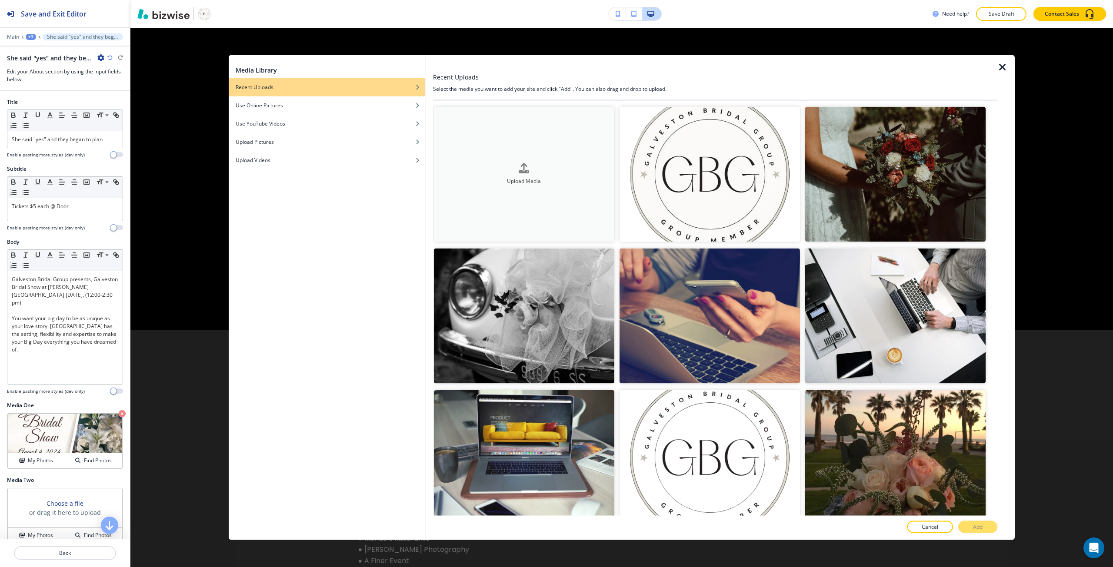
click at [475, 150] on button "Upload Media" at bounding box center [524, 173] width 180 height 135
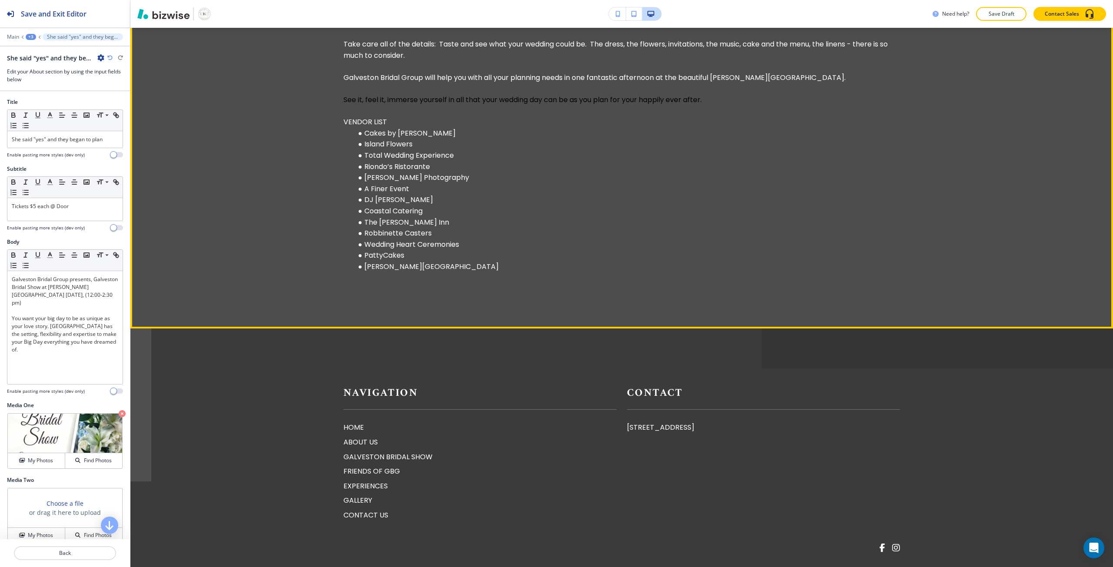
scroll to position [1036, 0]
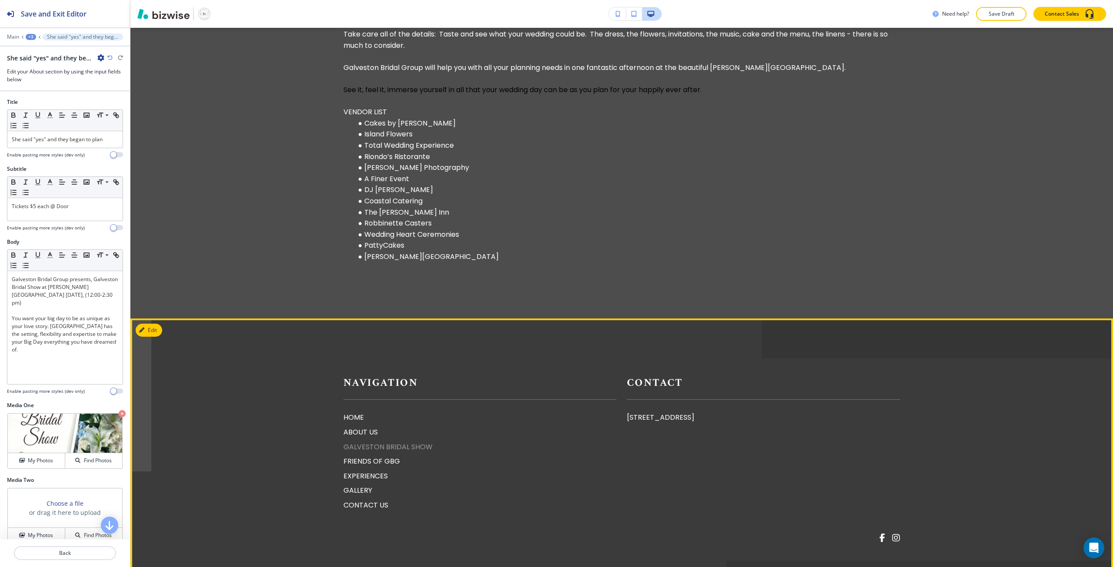
click at [369, 453] on p "GALVESTON BRIDAL SHOW" at bounding box center [479, 447] width 273 height 11
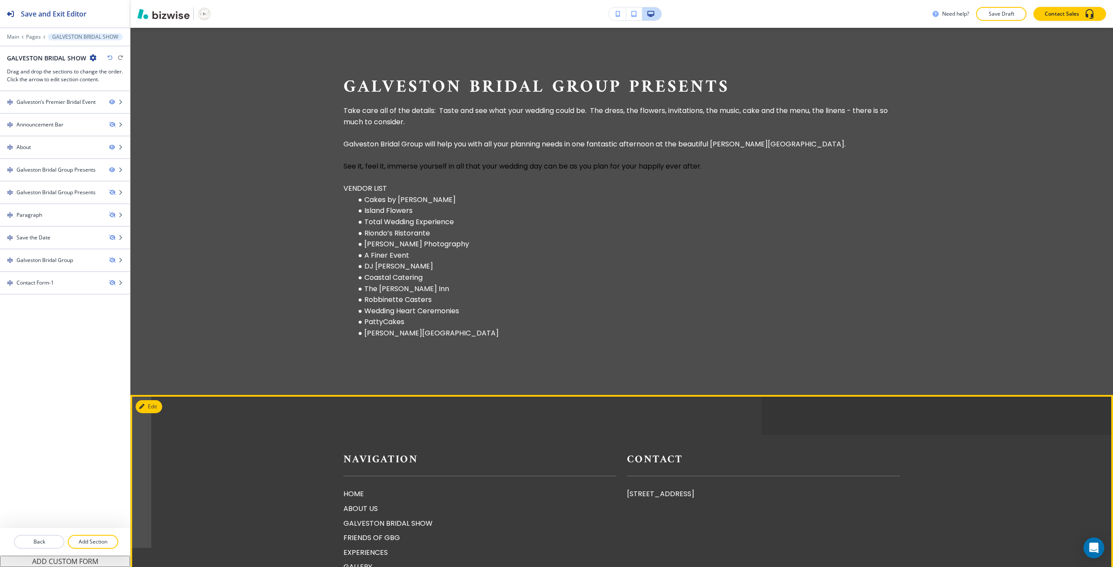
scroll to position [906, 0]
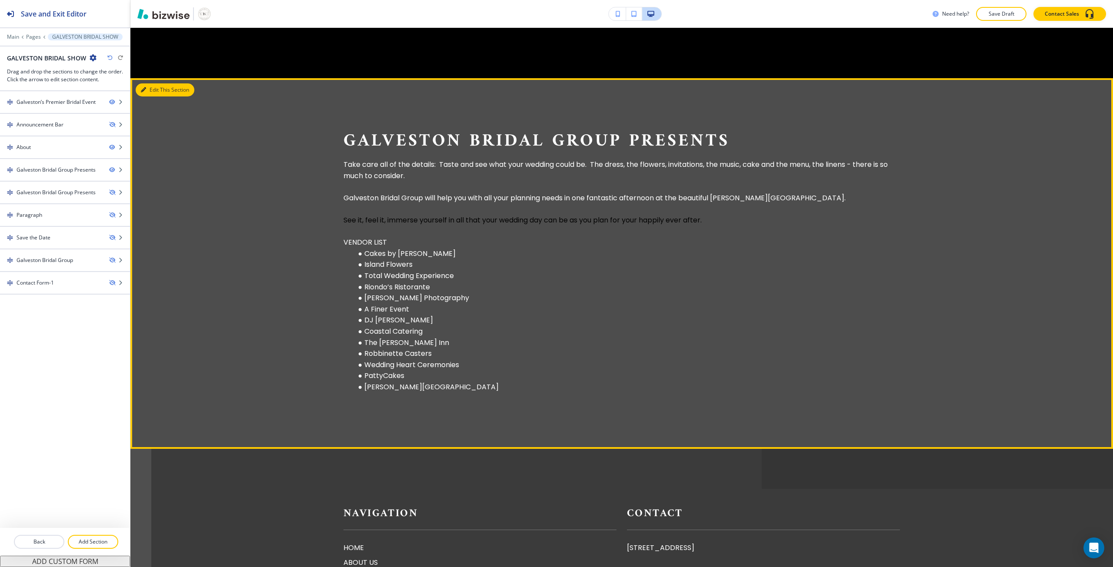
click at [154, 90] on button "Edit This Section" at bounding box center [165, 89] width 59 height 13
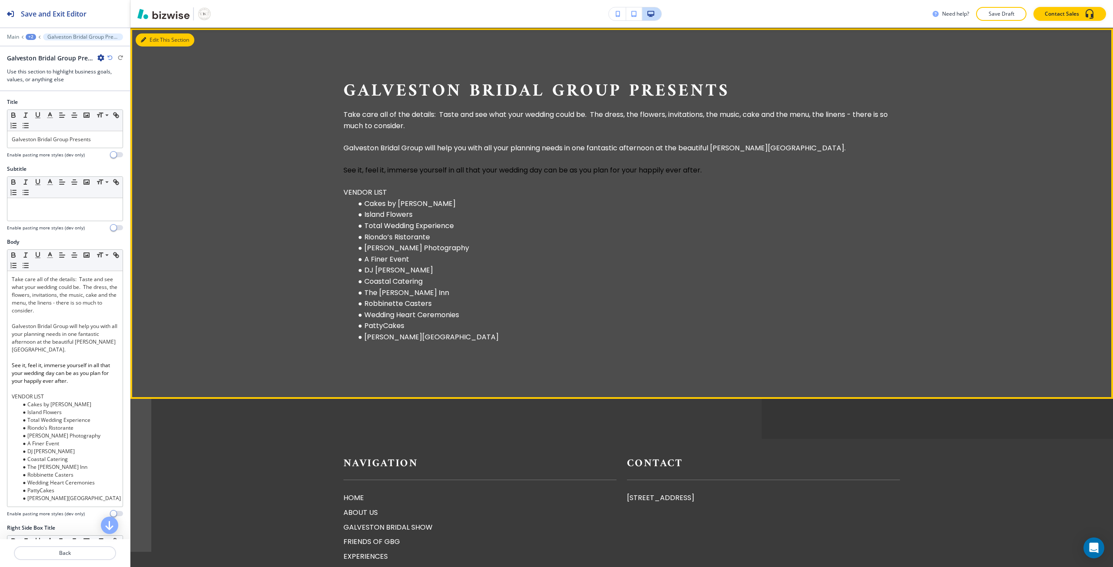
scroll to position [957, 0]
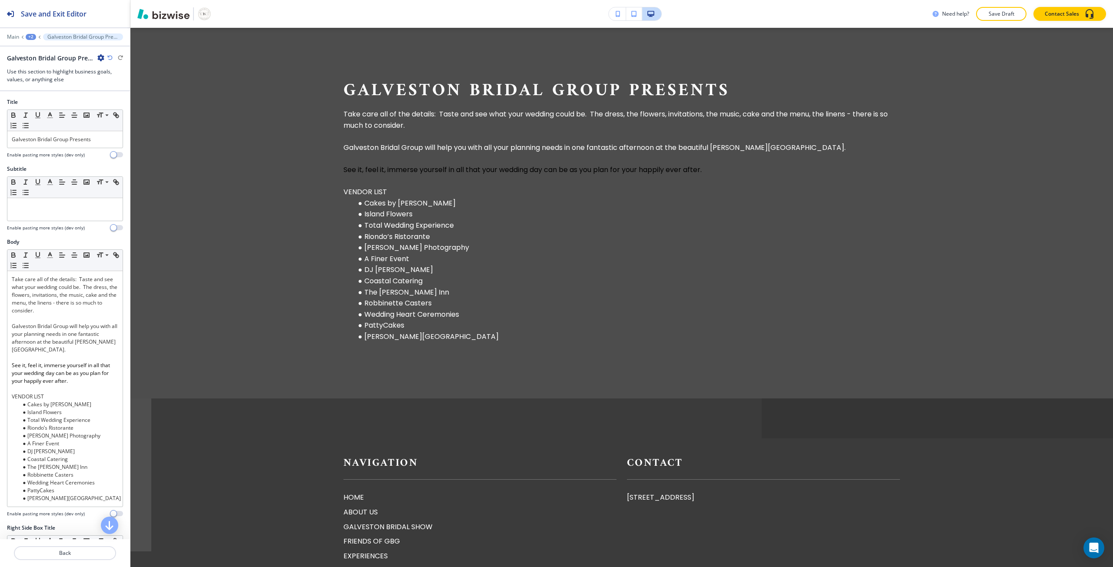
click at [385, 206] on li "Cakes by Jula" at bounding box center [627, 203] width 546 height 11
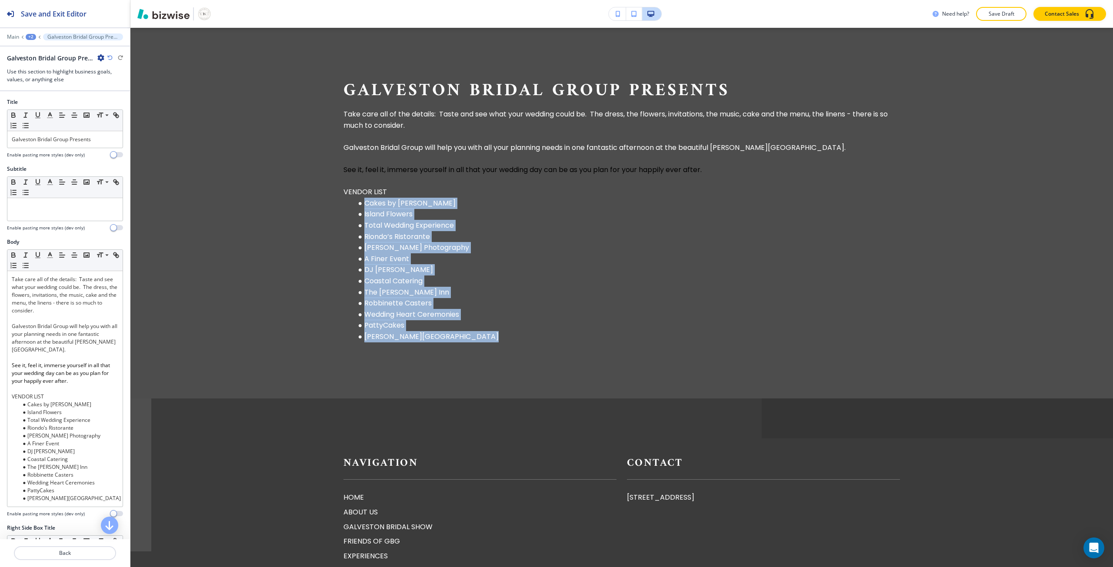
drag, startPoint x: 385, startPoint y: 206, endPoint x: 383, endPoint y: 339, distance: 132.6
click at [383, 339] on ul "Cakes by Jula Island Flowers Total Wedding Experience Riondo’s Ristorante Ryan …" at bounding box center [621, 270] width 556 height 145
click at [391, 331] on li "PattyCakes" at bounding box center [627, 325] width 546 height 11
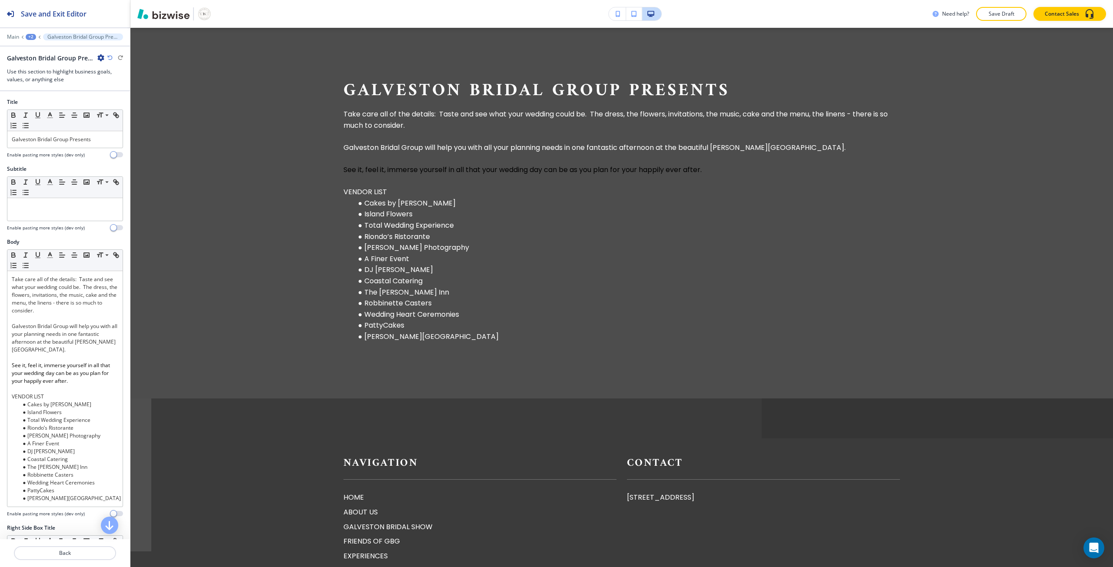
click at [30, 37] on div "+2" at bounding box center [31, 37] width 10 height 6
click at [35, 60] on button "GALVESTON BRIDAL SHOW" at bounding box center [54, 67] width 56 height 16
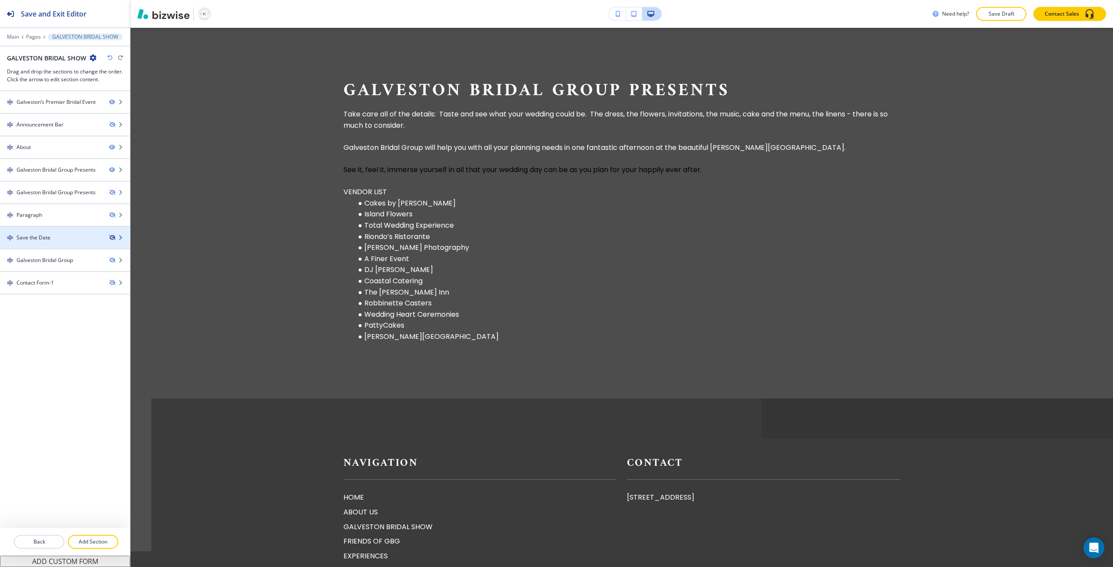
click at [110, 235] on icon "button" at bounding box center [111, 237] width 5 height 5
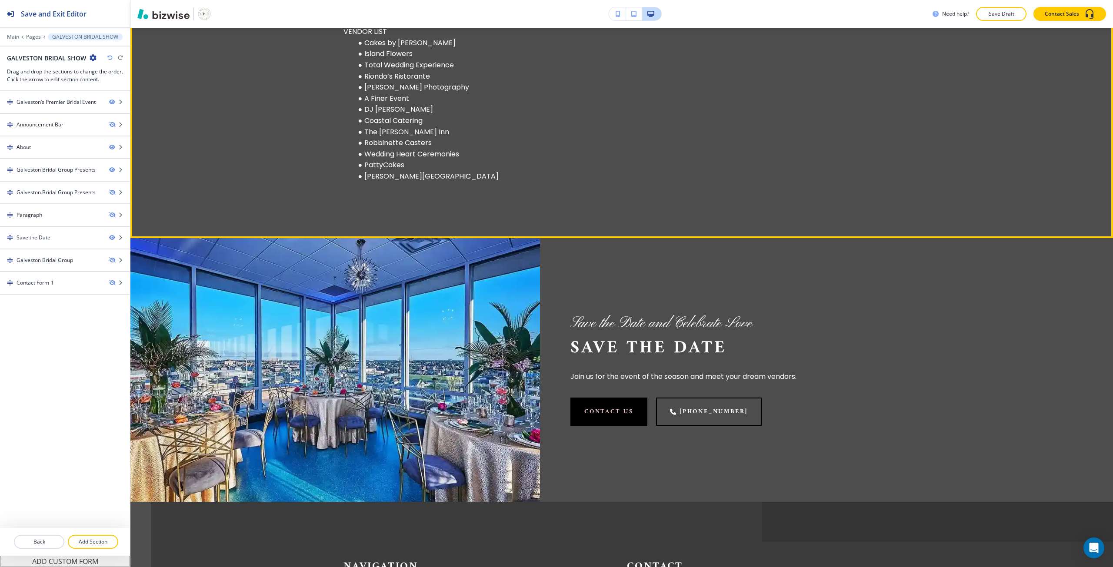
scroll to position [1130, 0]
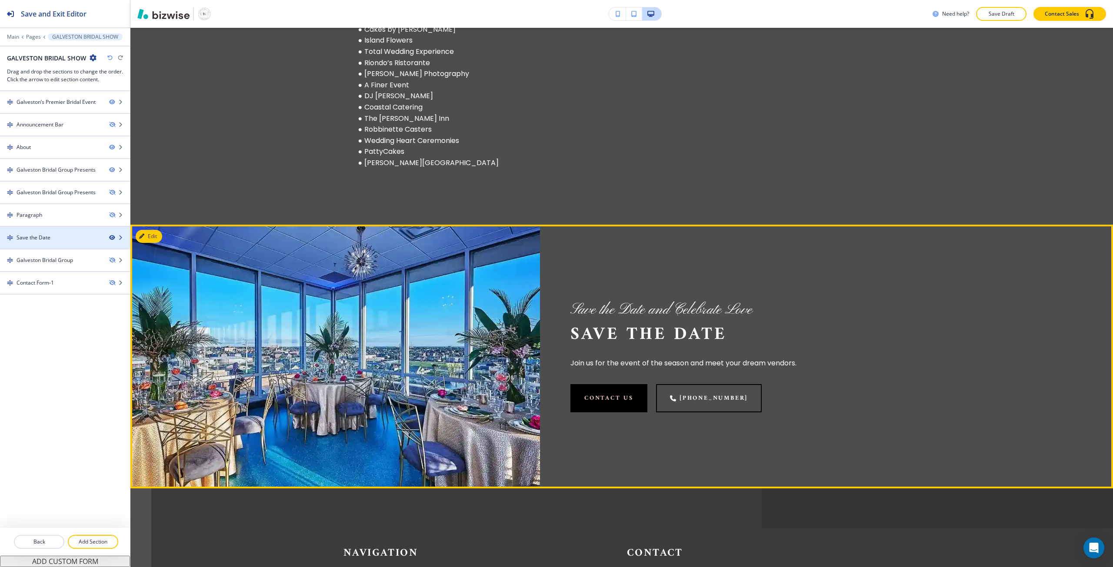
click at [110, 236] on icon "button" at bounding box center [111, 237] width 5 height 5
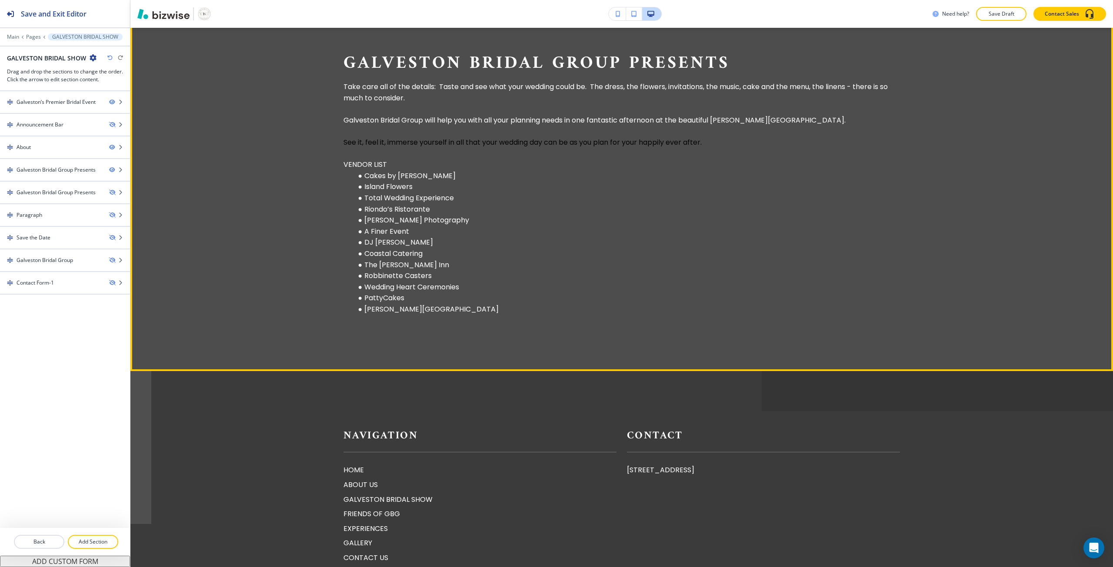
scroll to position [957, 0]
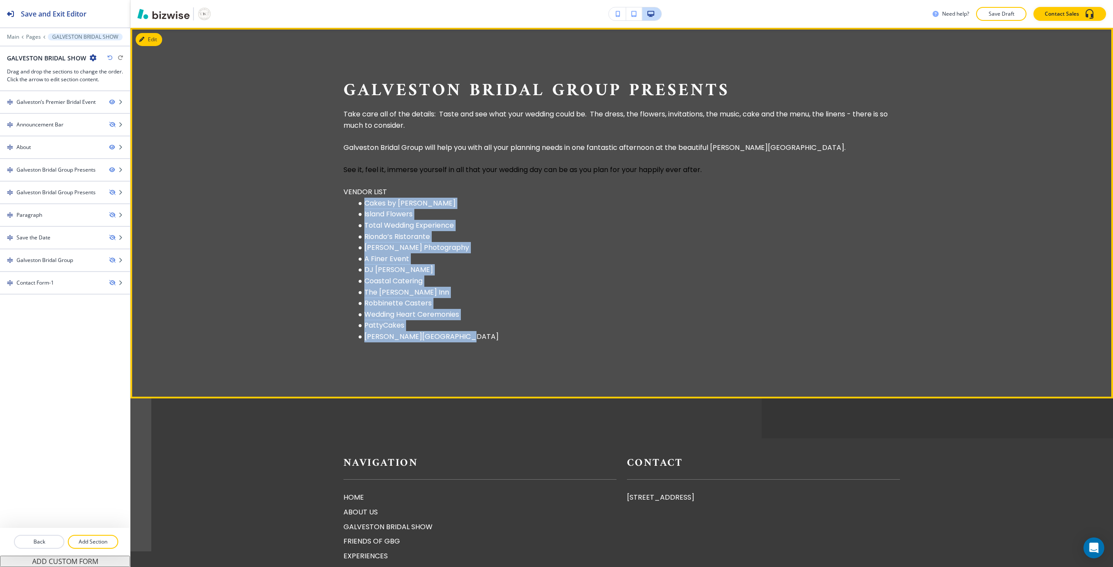
drag, startPoint x: 459, startPoint y: 343, endPoint x: 361, endPoint y: 208, distance: 166.5
click at [361, 208] on ul "Cakes by Jula Island Flowers Total Wedding Experience Riondo’s Ristorante Ryan …" at bounding box center [621, 270] width 556 height 145
copy ul "Cakes by Jula Island Flowers Total Wedding Experience Riondo’s Ristorante Ryan …"
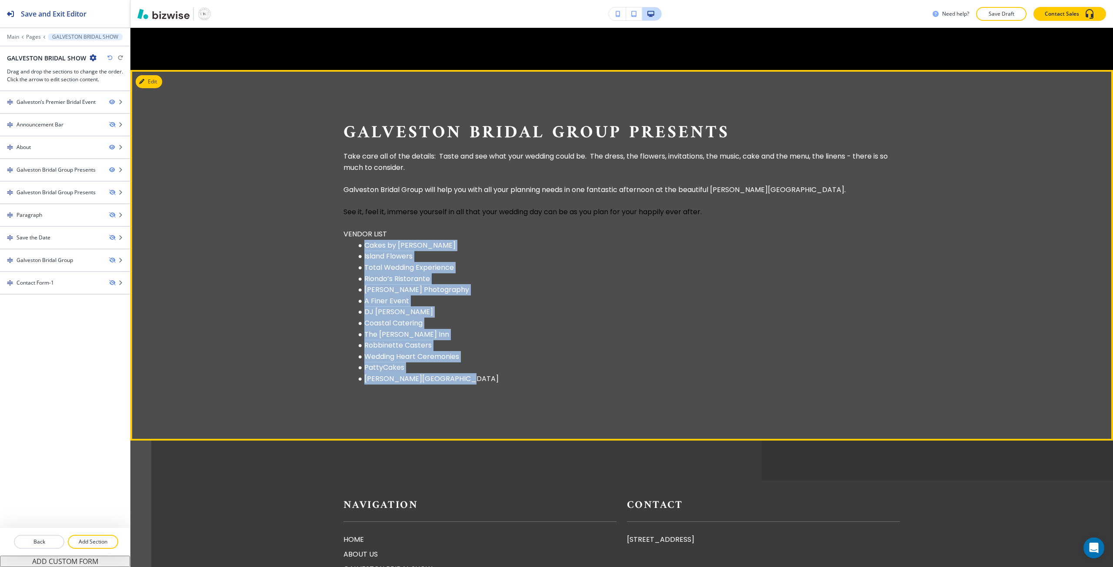
scroll to position [913, 0]
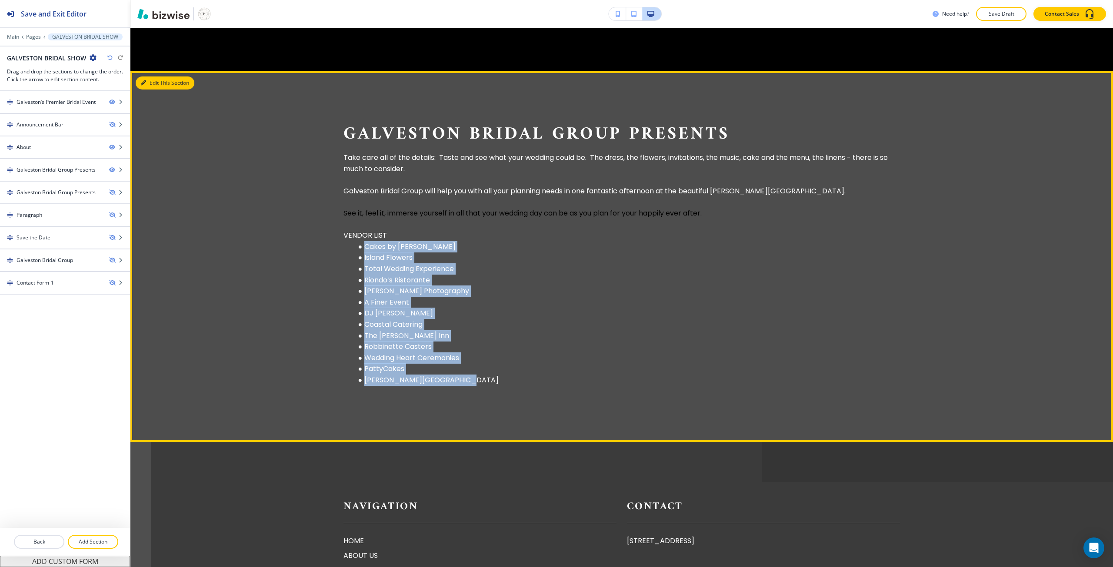
click at [151, 86] on button "Edit This Section" at bounding box center [165, 82] width 59 height 13
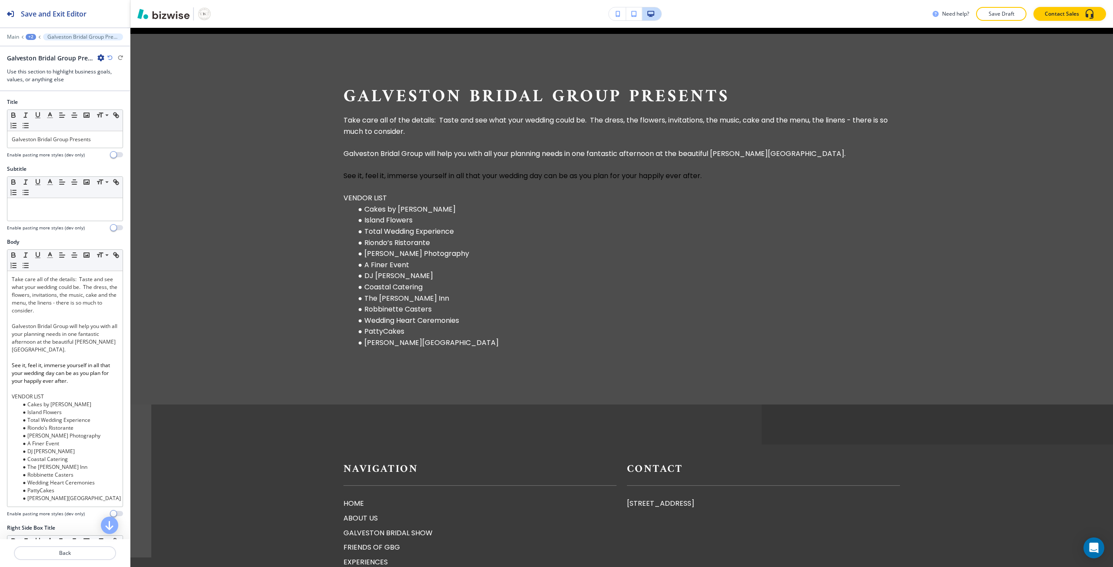
scroll to position [957, 0]
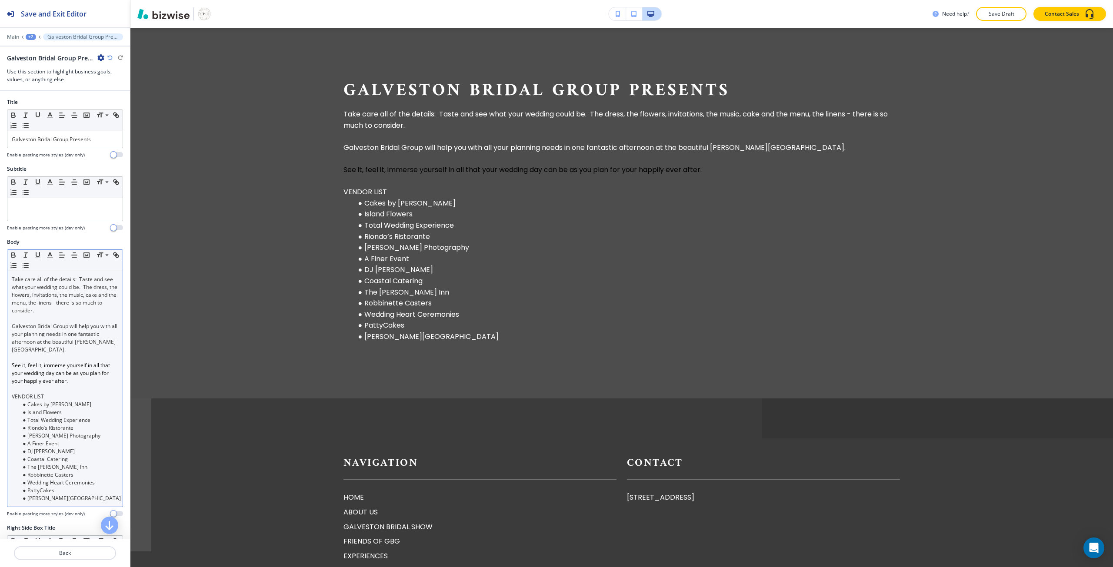
click at [25, 373] on span "See it, feel it, immerse yourself in all that your wedding day can be as you pl…" at bounding box center [62, 373] width 100 height 23
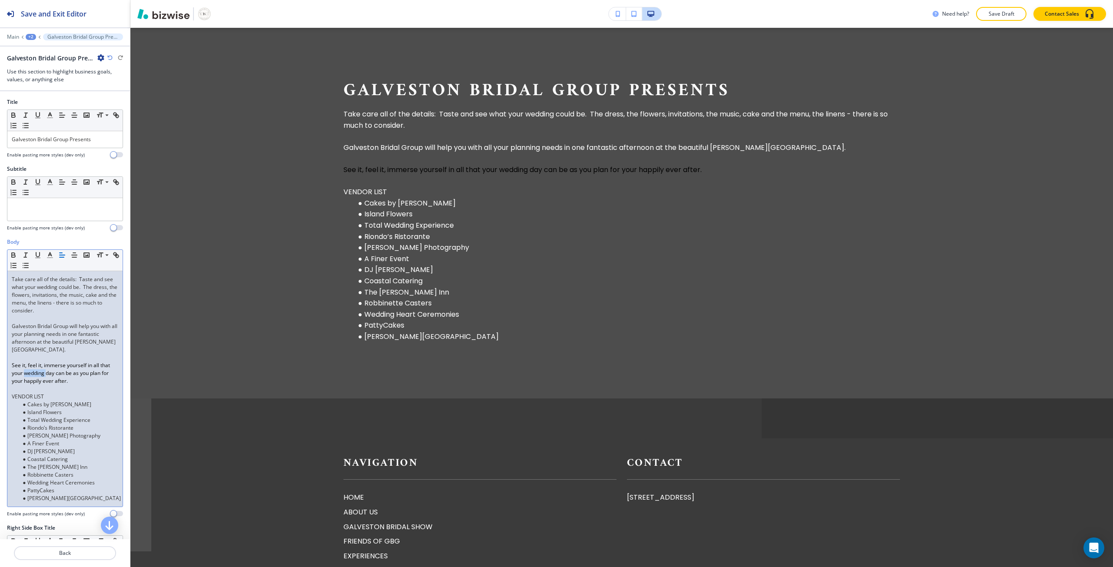
click at [25, 373] on span "See it, feel it, immerse yourself in all that your wedding day can be as you pl…" at bounding box center [62, 373] width 100 height 23
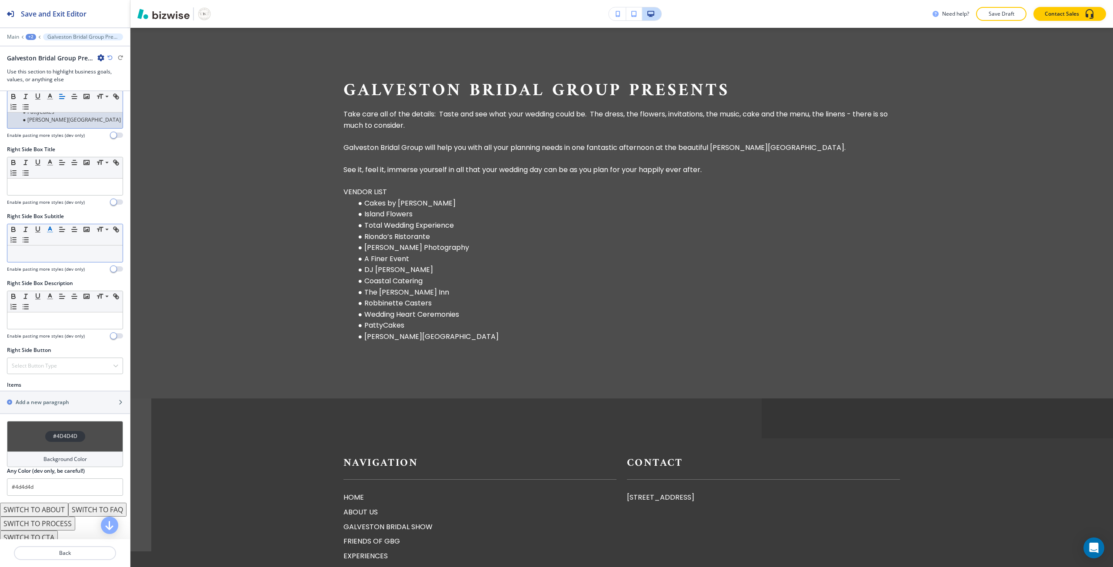
scroll to position [398, 0]
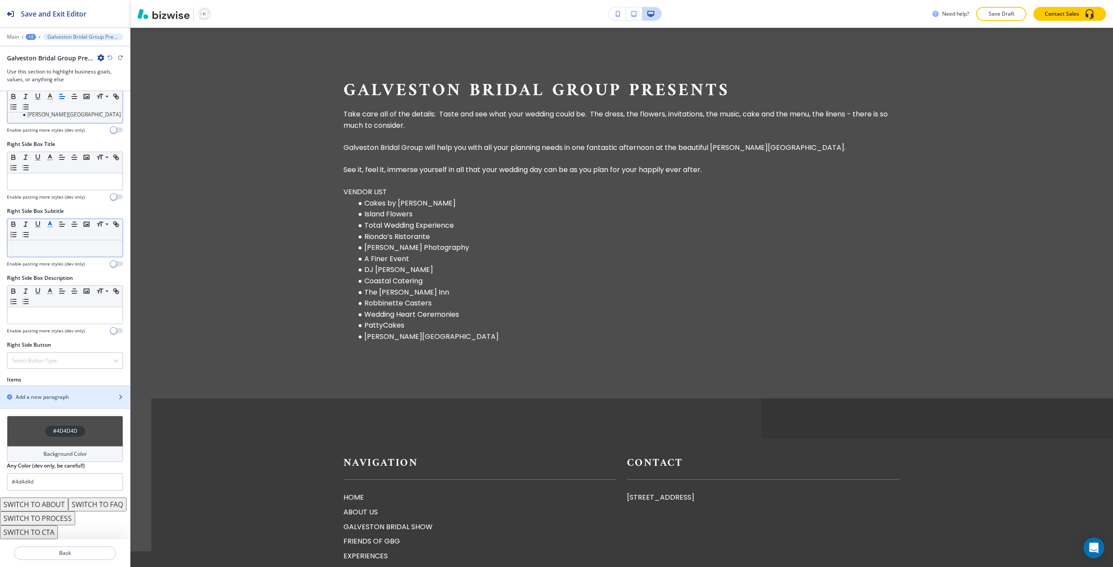
click at [48, 401] on div "button" at bounding box center [65, 404] width 130 height 7
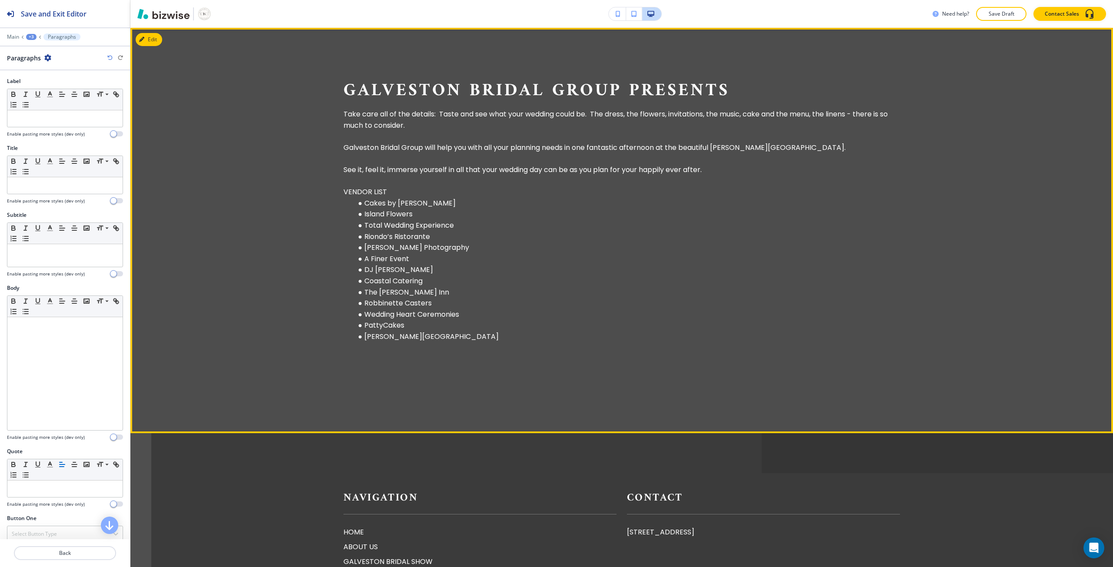
click at [388, 208] on li "Cakes by Jula" at bounding box center [627, 203] width 546 height 11
copy li "Cakes by Jula"
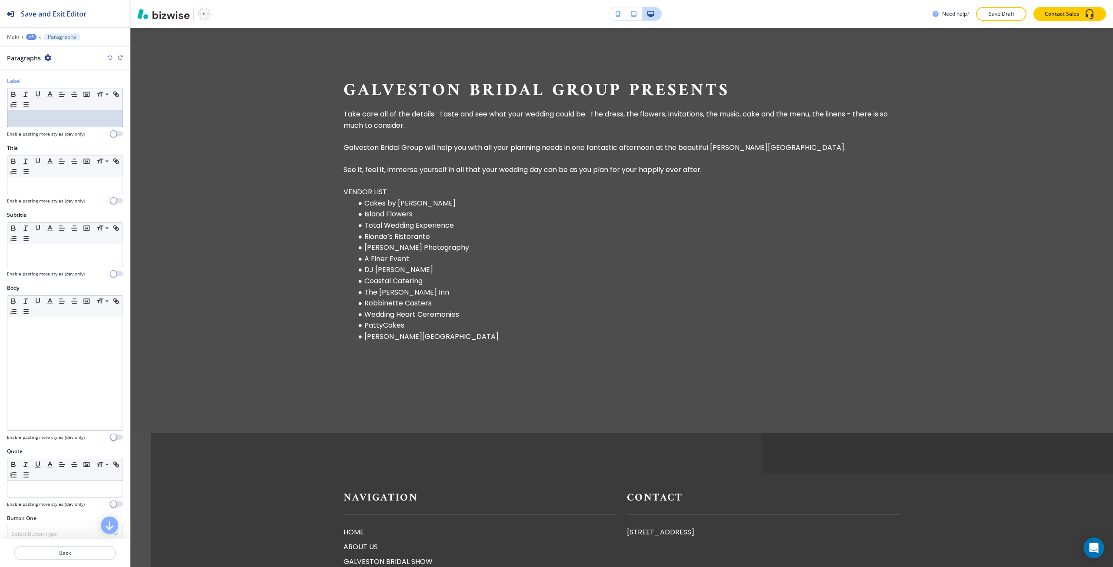
click at [50, 121] on p at bounding box center [65, 119] width 106 height 8
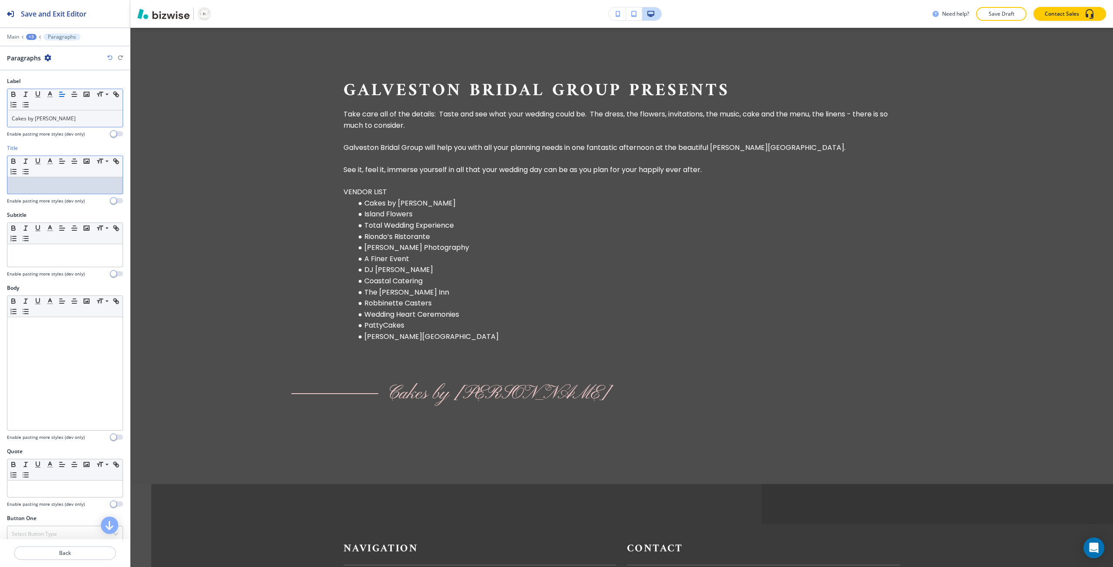
click at [44, 191] on div at bounding box center [64, 185] width 115 height 17
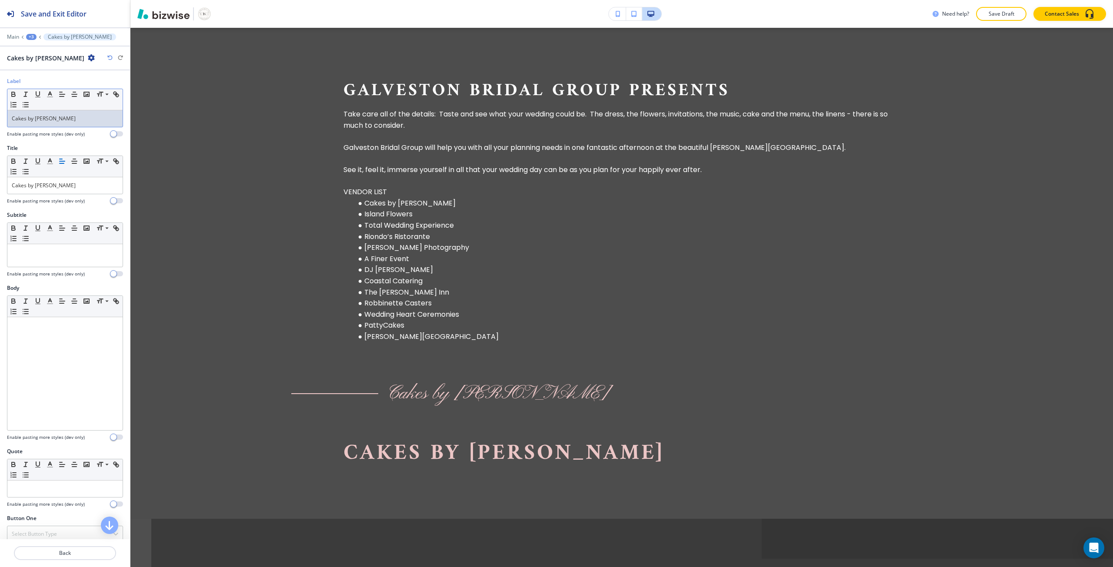
click at [67, 110] on div "Cakes by Jula" at bounding box center [64, 118] width 115 height 17
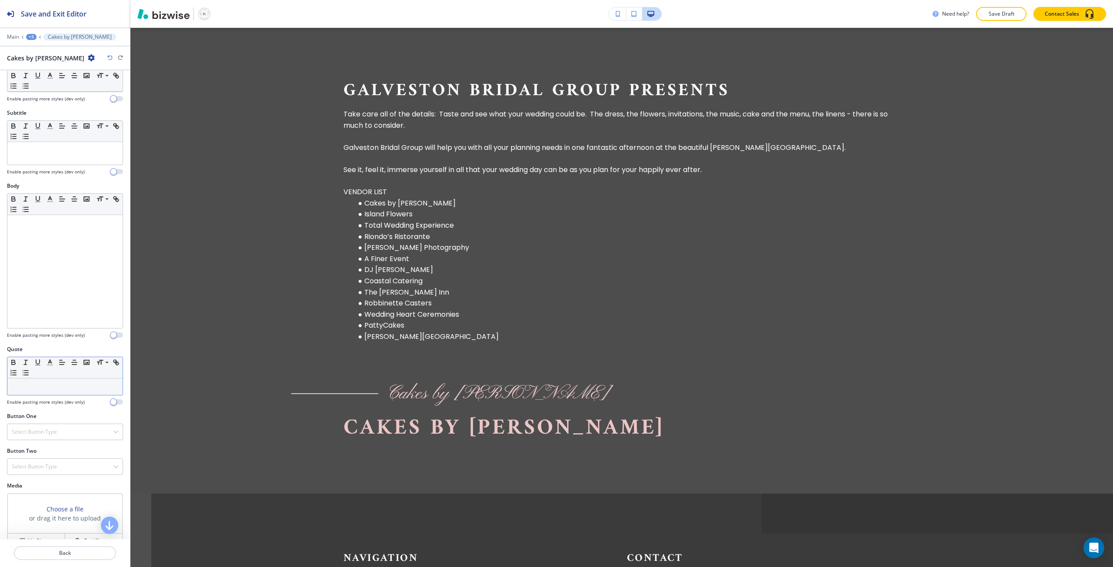
scroll to position [120, 0]
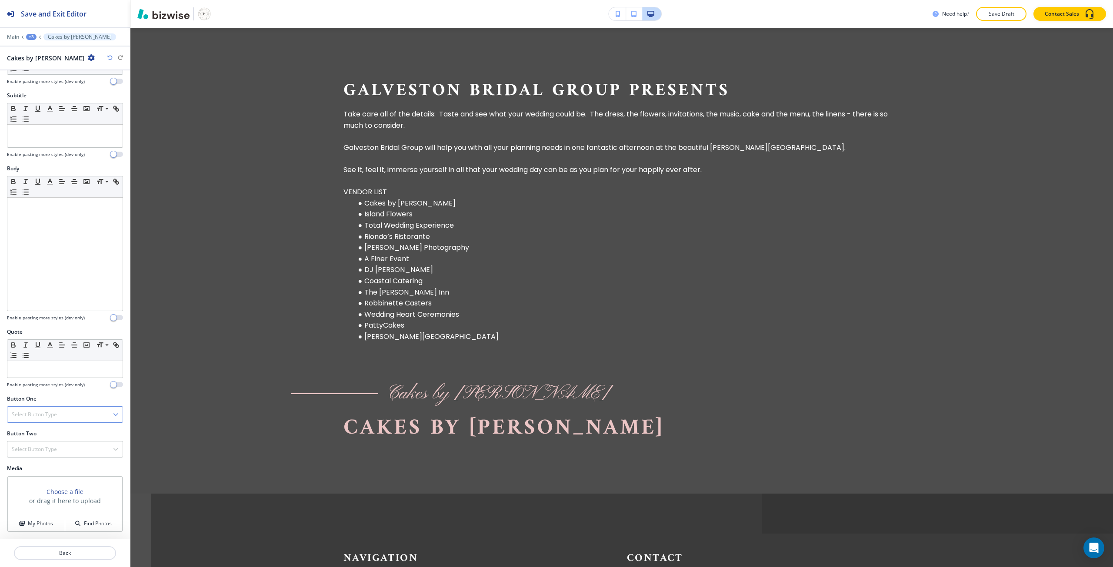
click at [69, 416] on div "Select Button Type" at bounding box center [64, 415] width 115 height 16
click at [43, 448] on h4 "External Link" at bounding box center [65, 445] width 106 height 8
click at [42, 483] on input "text" at bounding box center [65, 485] width 116 height 17
paste input "https://www.cakesbyjula.com/"
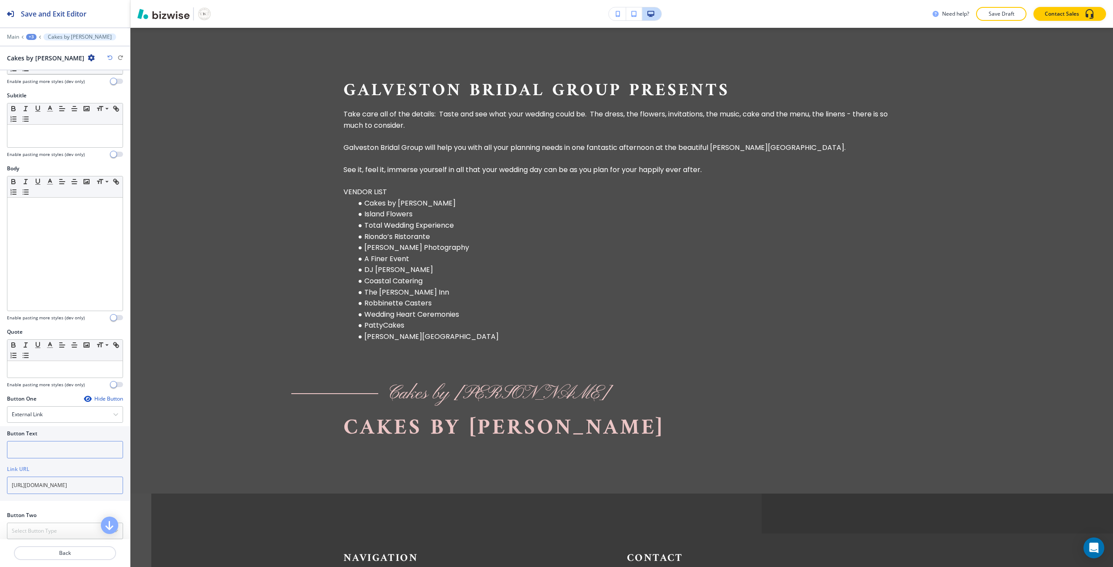
type input "https://www.cakesbyjula.com/"
click at [39, 442] on input "text" at bounding box center [65, 449] width 116 height 17
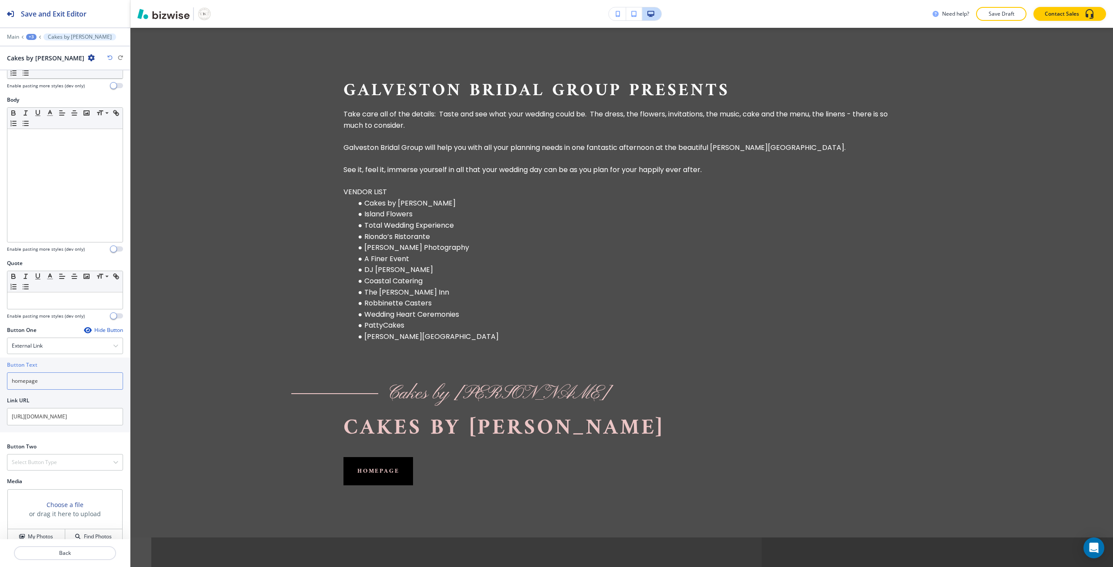
scroll to position [201, 0]
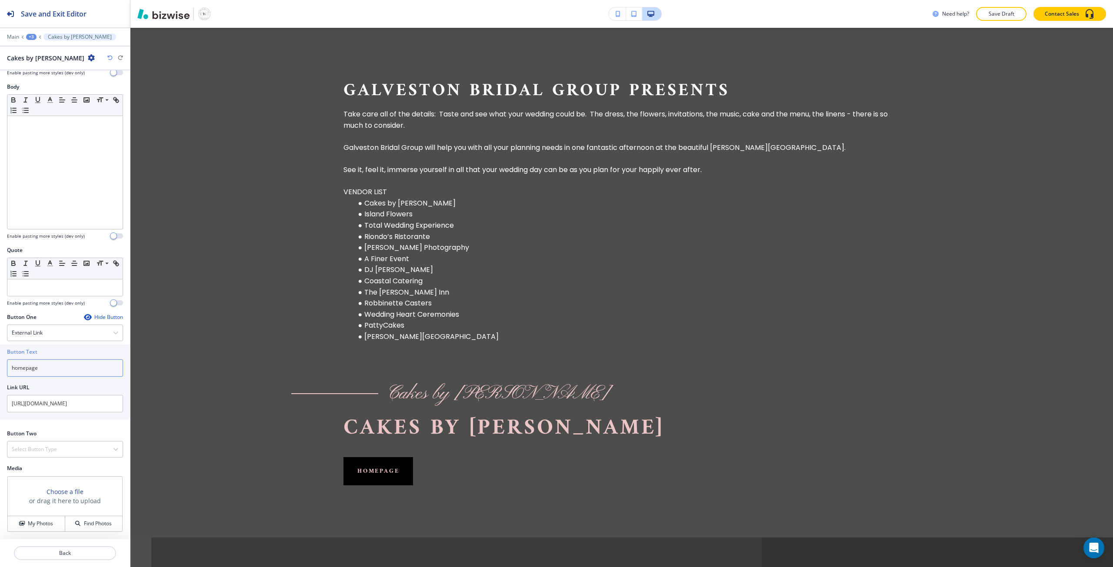
type input "homepage"
click at [46, 454] on div "Select Button Type" at bounding box center [64, 450] width 115 height 16
click at [40, 465] on h4 "Telephone" at bounding box center [65, 465] width 106 height 8
click at [38, 479] on input "text" at bounding box center [65, 484] width 116 height 17
paste input "832-932-1353"
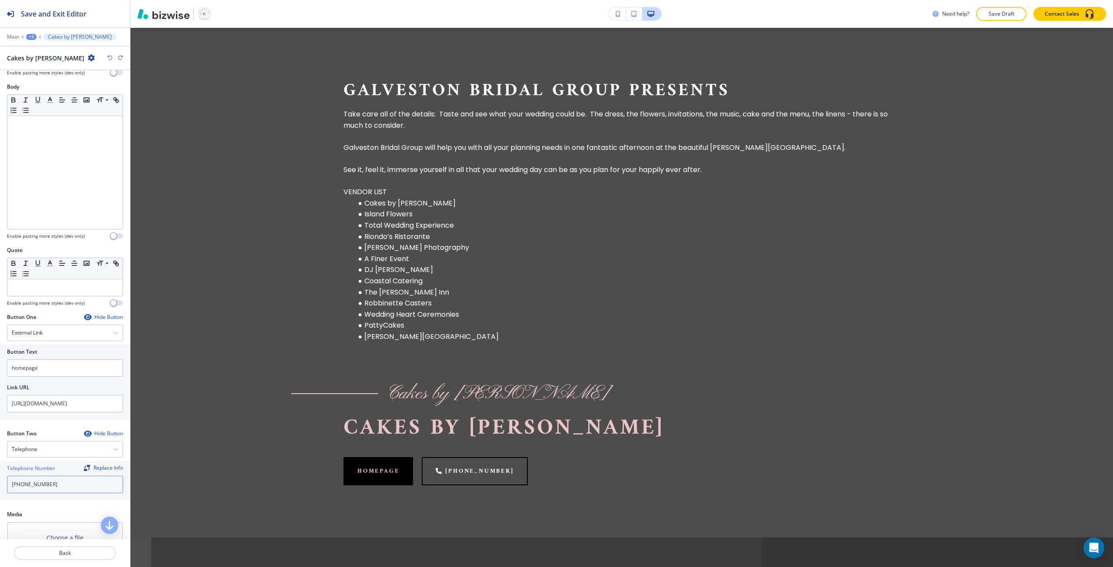
type input "832-932-1353"
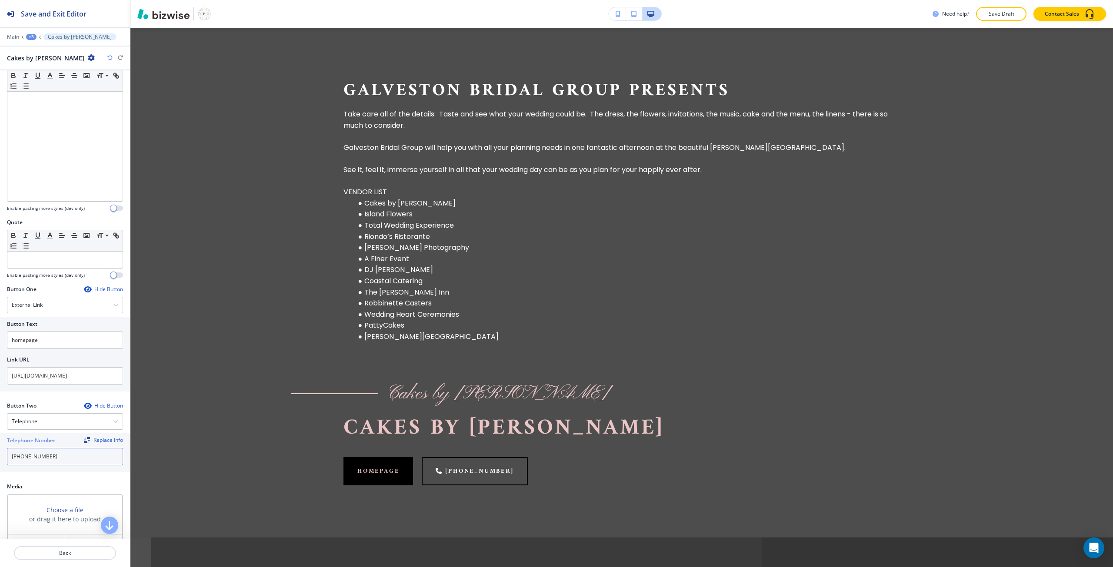
scroll to position [247, 0]
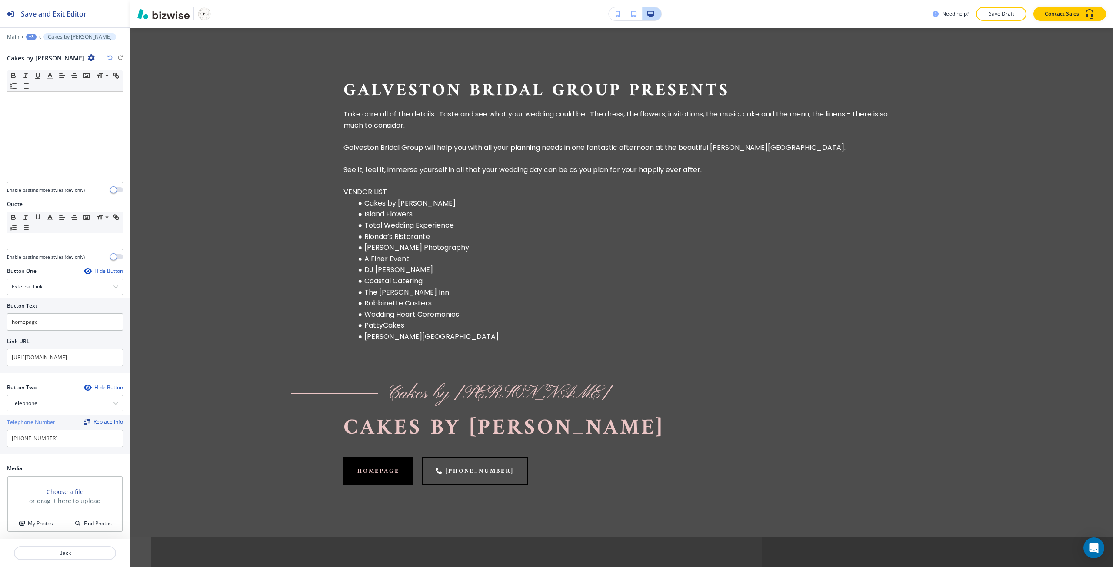
click at [49, 492] on h3 "Choose a file" at bounding box center [64, 491] width 37 height 9
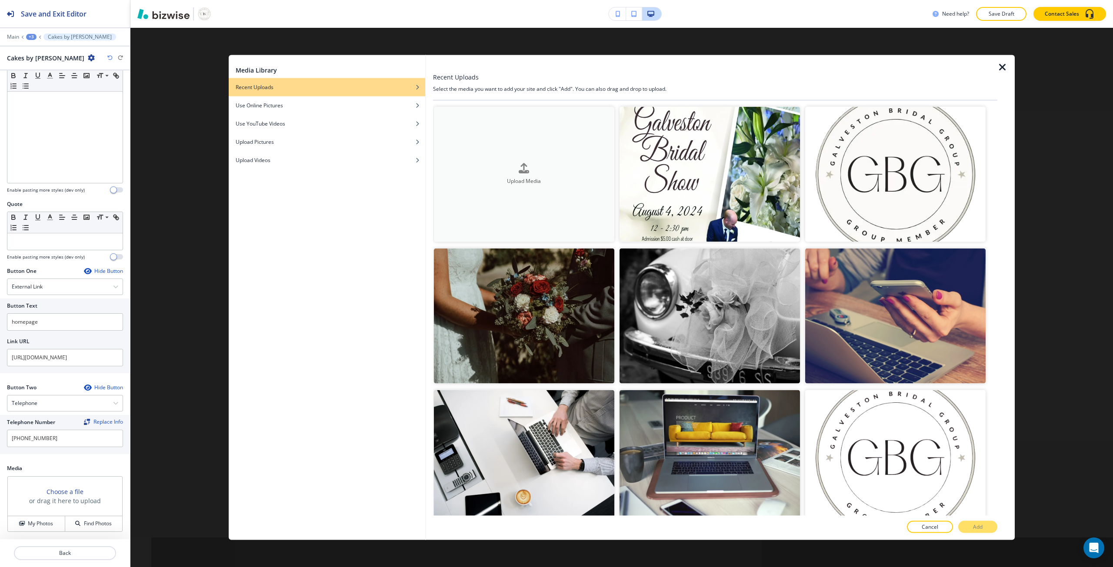
click at [558, 208] on button "Upload Media" at bounding box center [524, 173] width 180 height 135
click at [564, 225] on button "Upload Media" at bounding box center [524, 173] width 180 height 135
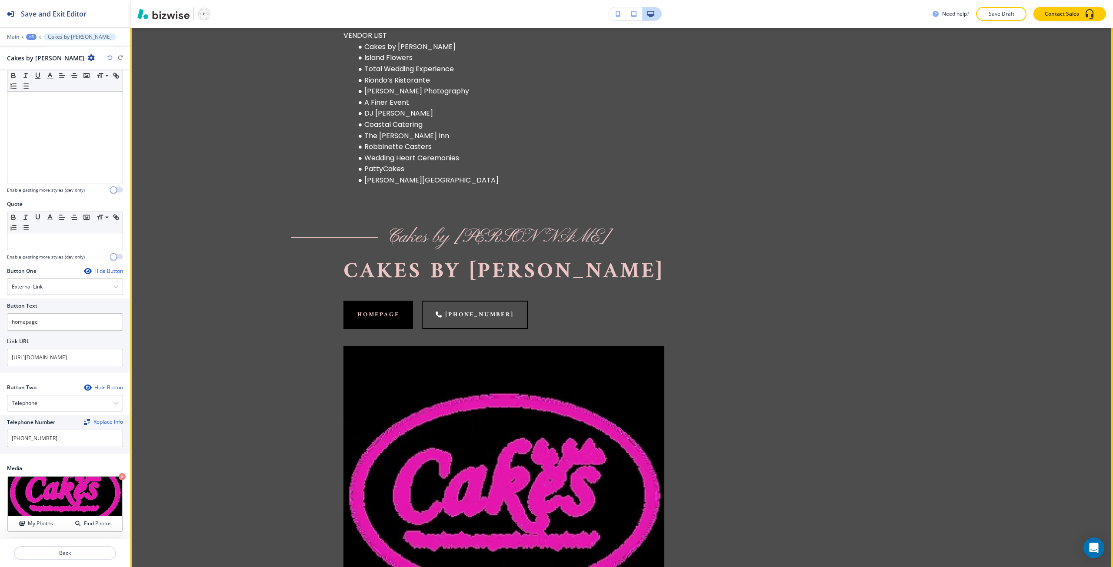
scroll to position [1130, 0]
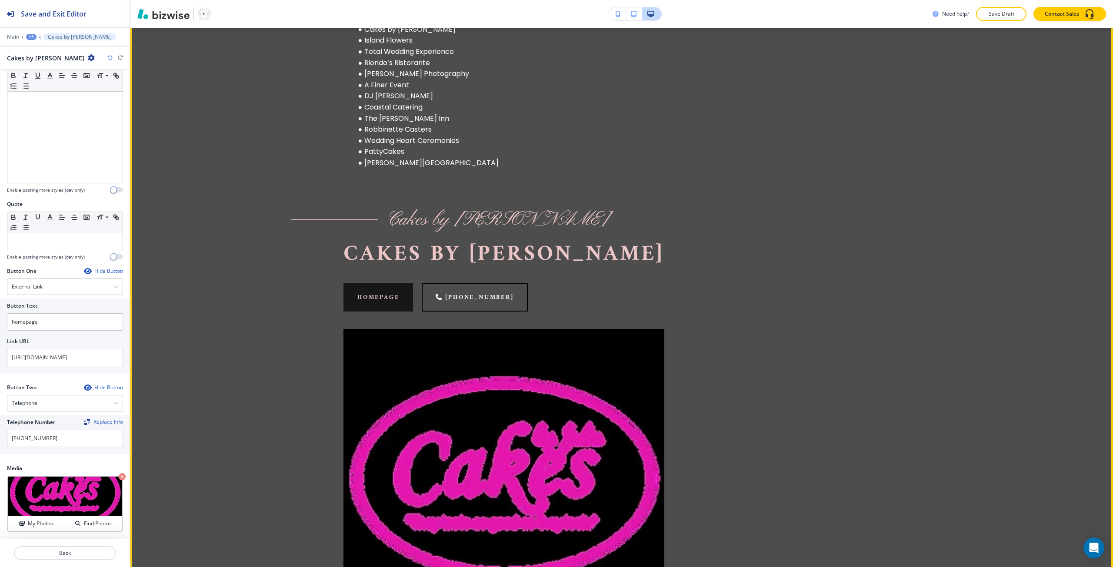
click at [385, 300] on link "homepage" at bounding box center [378, 297] width 70 height 28
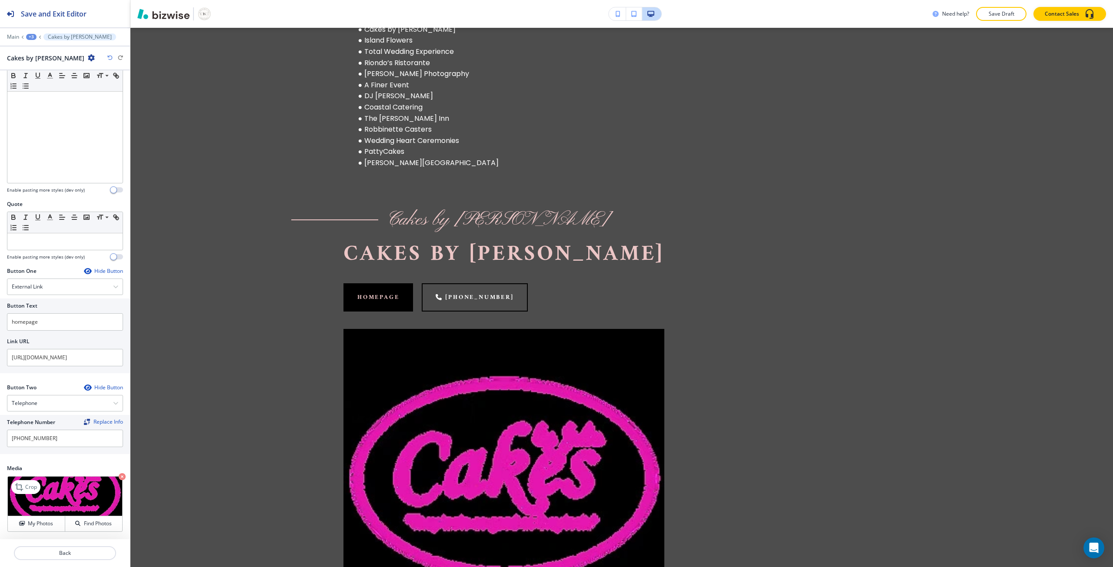
click at [119, 474] on icon "button" at bounding box center [122, 476] width 7 height 7
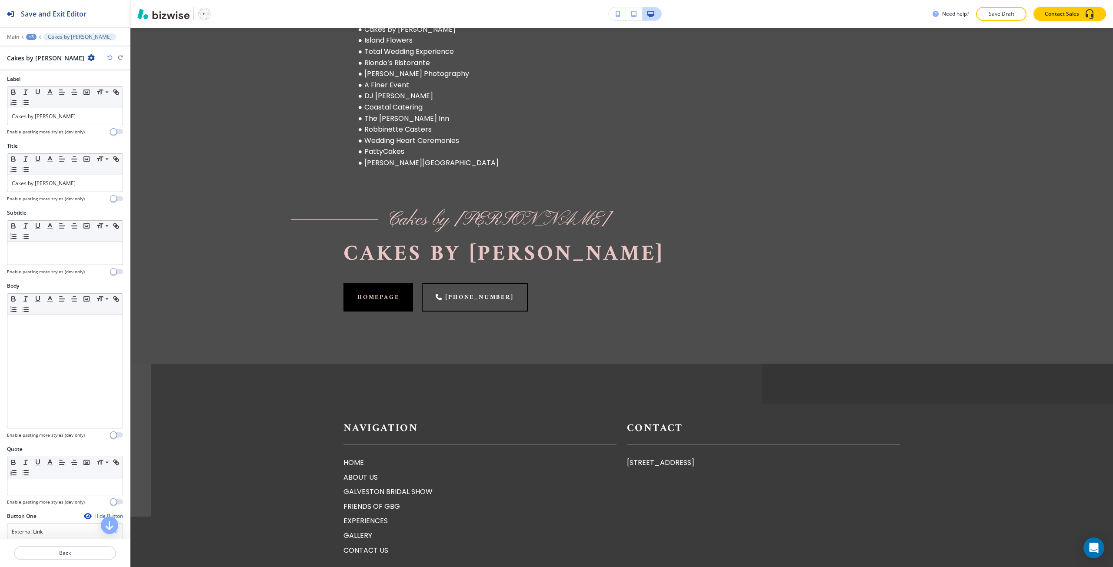
scroll to position [0, 0]
click at [68, 113] on div "Cakes by Jula" at bounding box center [64, 118] width 115 height 17
click at [48, 249] on p at bounding box center [65, 253] width 106 height 8
click at [85, 232] on button "button" at bounding box center [86, 228] width 12 height 10
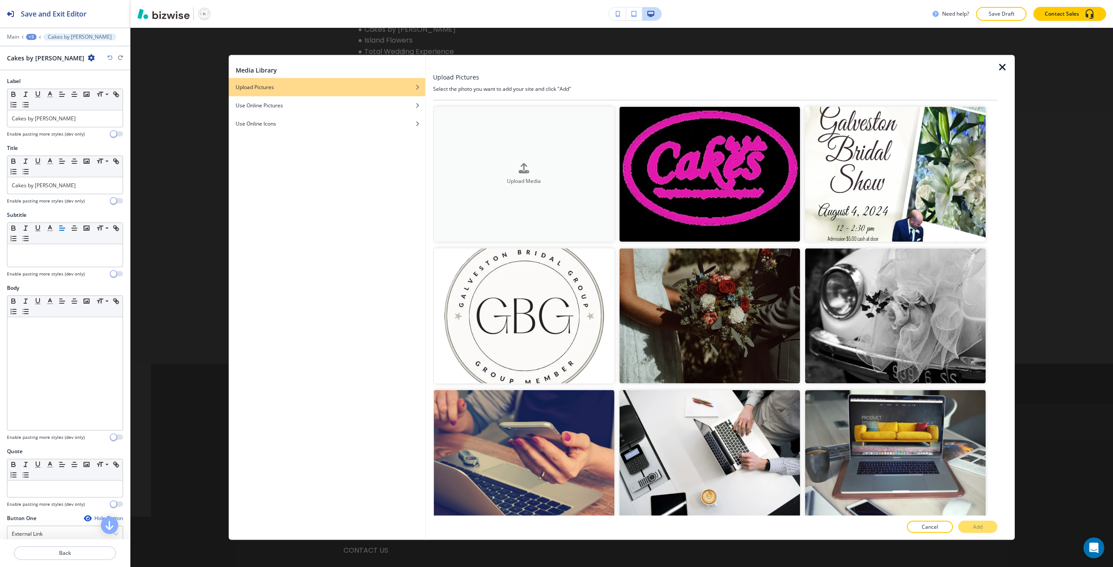
click at [549, 175] on div "button" at bounding box center [524, 175] width 180 height 3
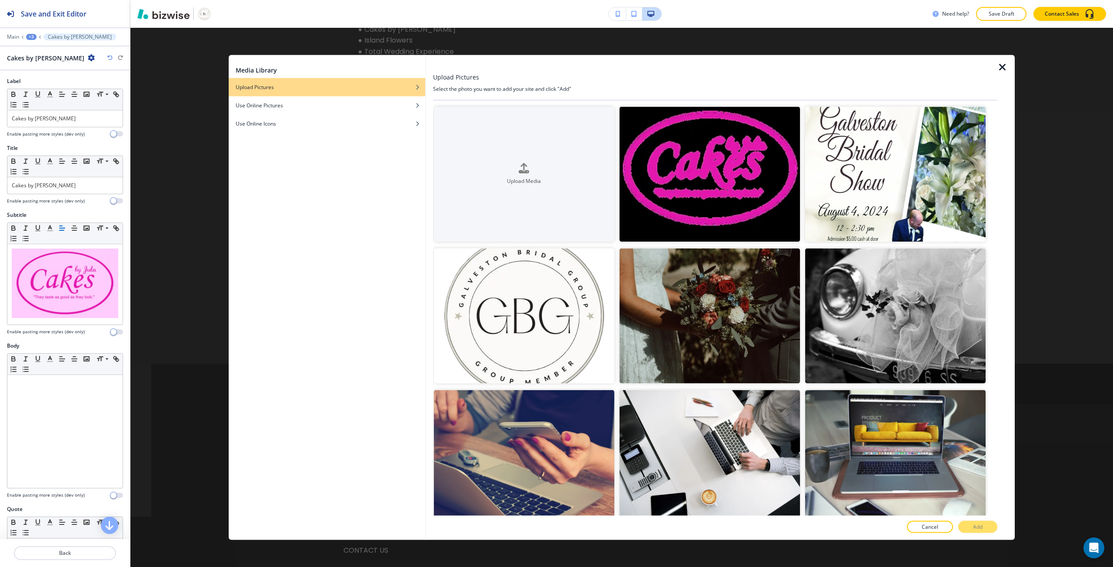
click at [171, 124] on div "Media Library Upload Pictures Use Online Pictures Use Online Icons Upload Pictu…" at bounding box center [621, 297] width 982 height 539
click at [997, 66] on icon "button" at bounding box center [1002, 67] width 10 height 10
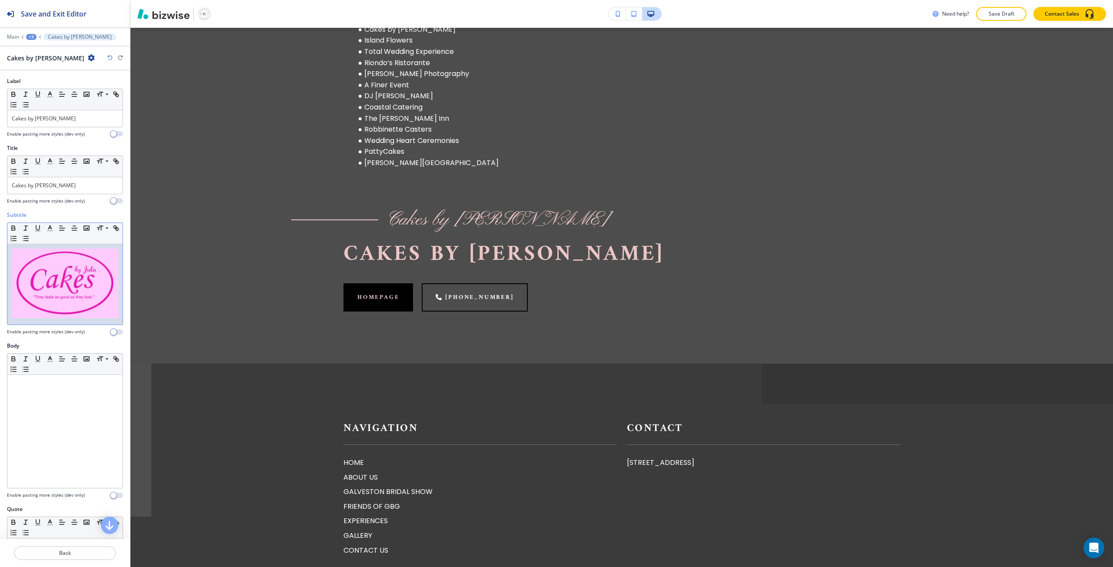
click at [113, 309] on div at bounding box center [64, 284] width 115 height 80
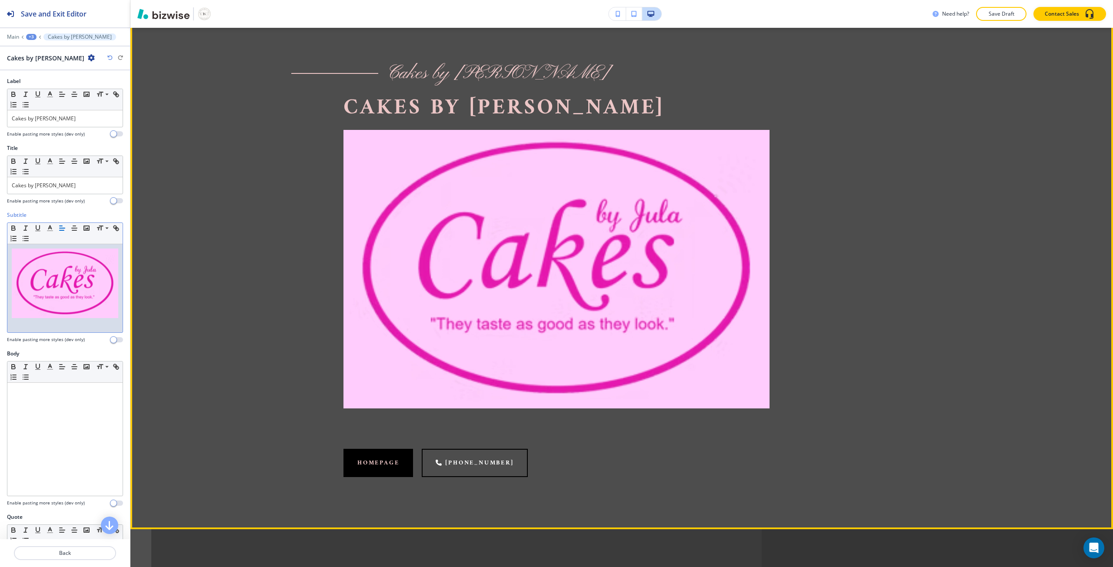
scroll to position [1261, 0]
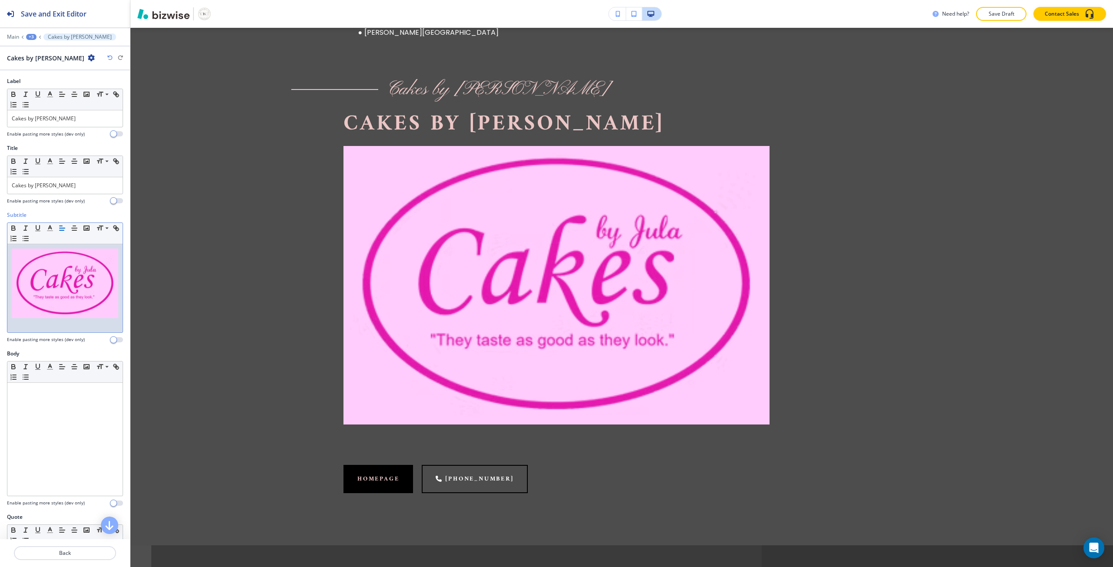
click at [85, 270] on img at bounding box center [65, 284] width 106 height 70
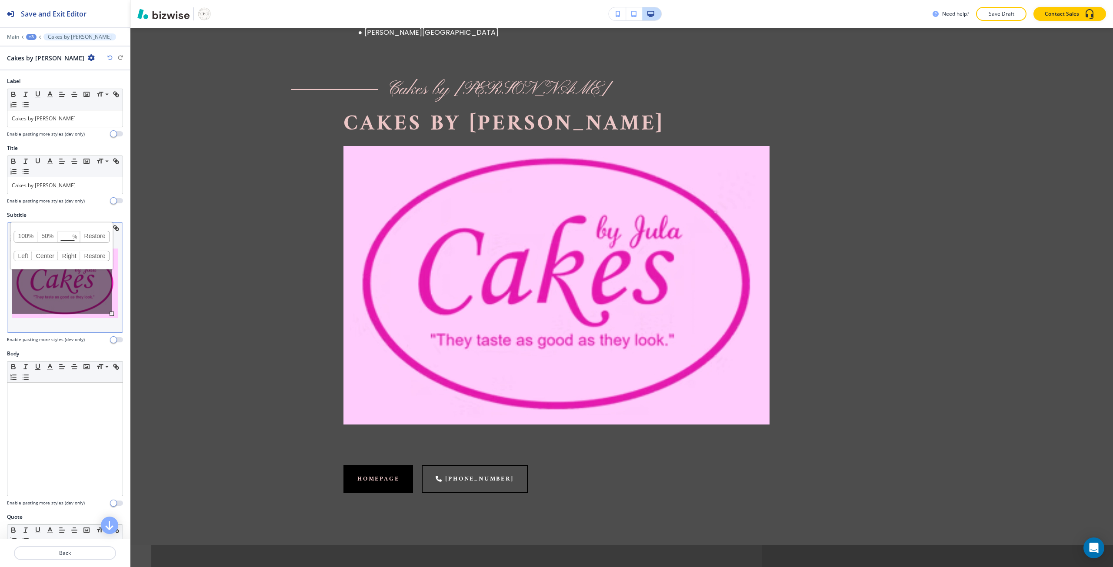
click at [26, 237] on link "100%" at bounding box center [25, 236] width 23 height 11
click at [33, 236] on link "100%" at bounding box center [25, 236] width 23 height 11
click at [47, 238] on link "50%" at bounding box center [47, 236] width 20 height 11
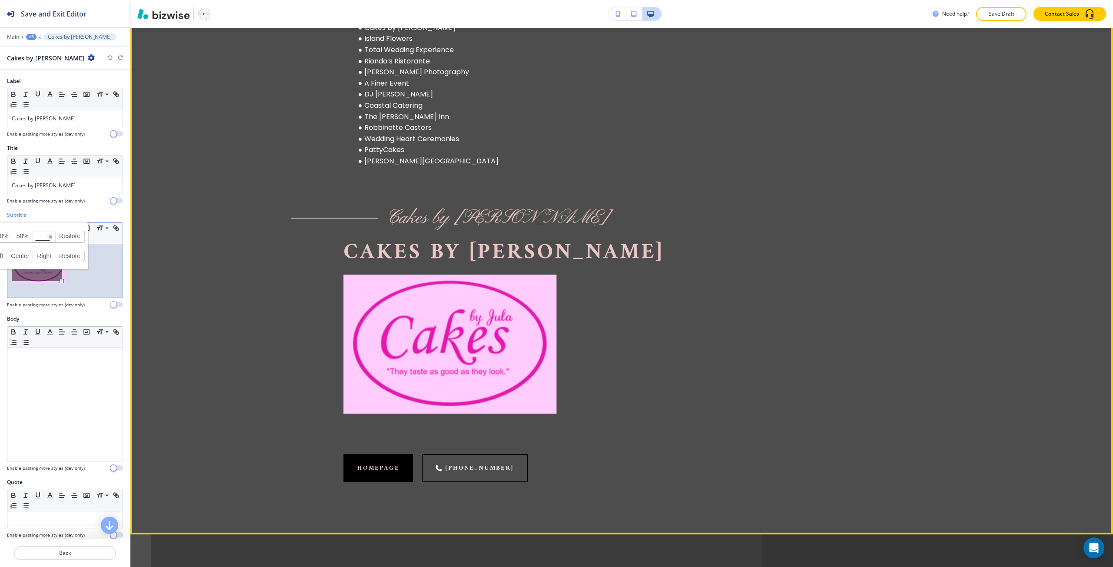
scroll to position [1130, 0]
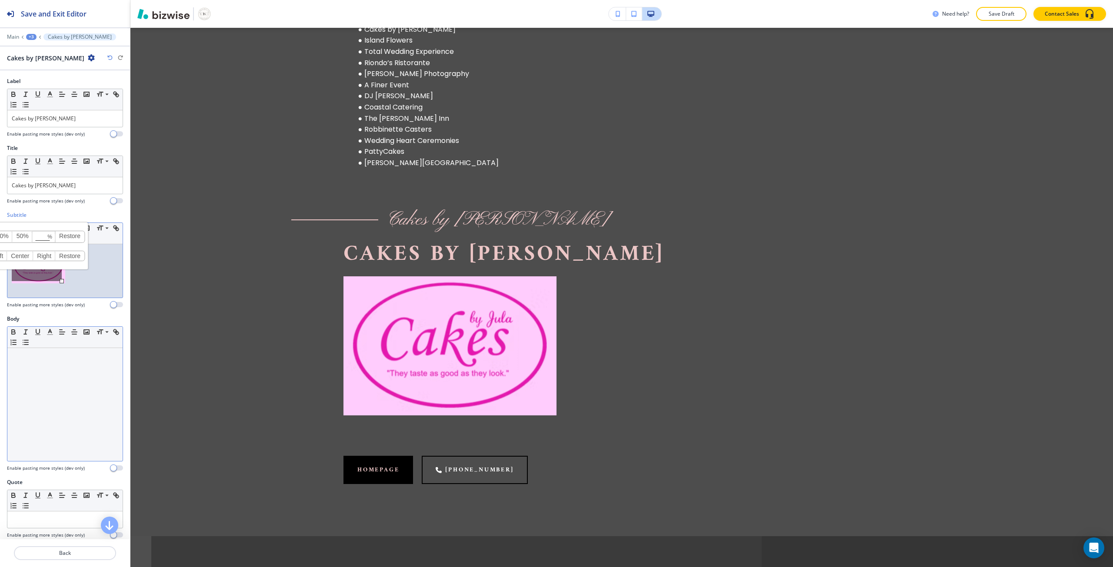
click at [64, 341] on div "Small Normal Large Huge" at bounding box center [64, 337] width 115 height 21
click at [63, 352] on p at bounding box center [65, 356] width 106 height 8
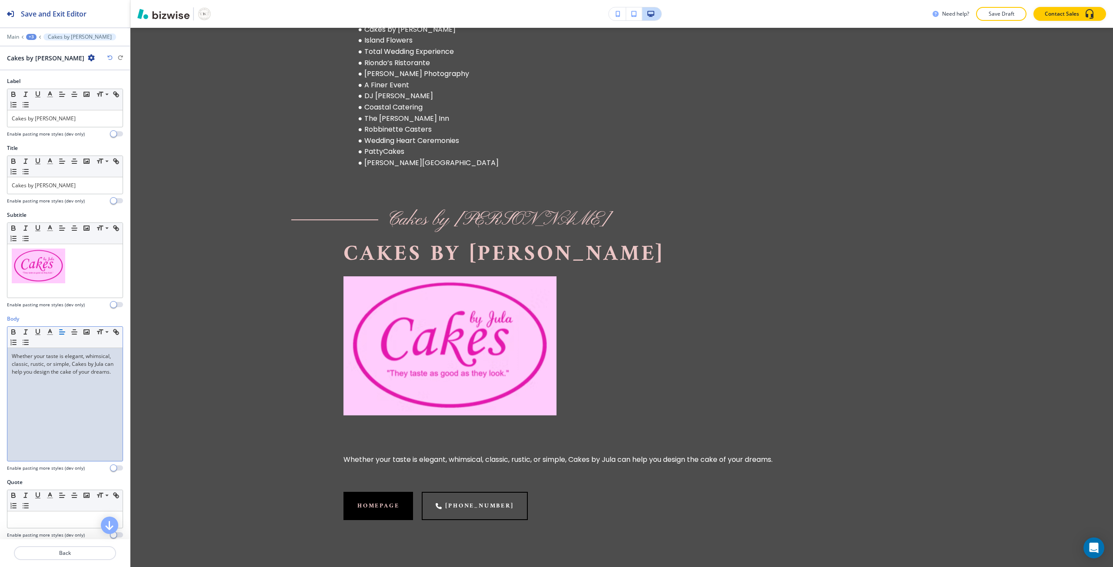
scroll to position [0, 0]
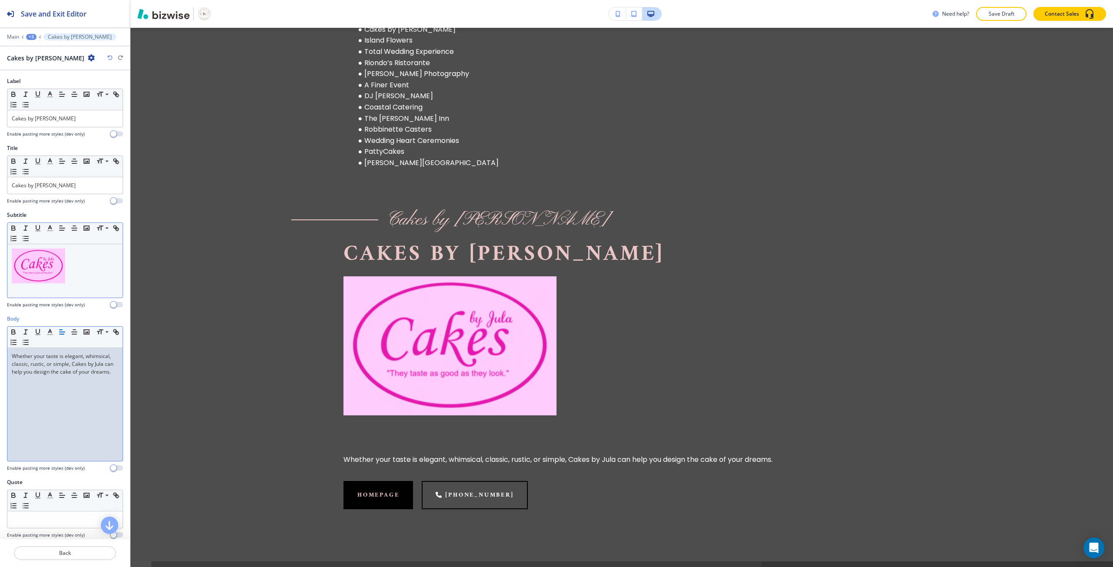
click at [69, 286] on p at bounding box center [65, 290] width 106 height 8
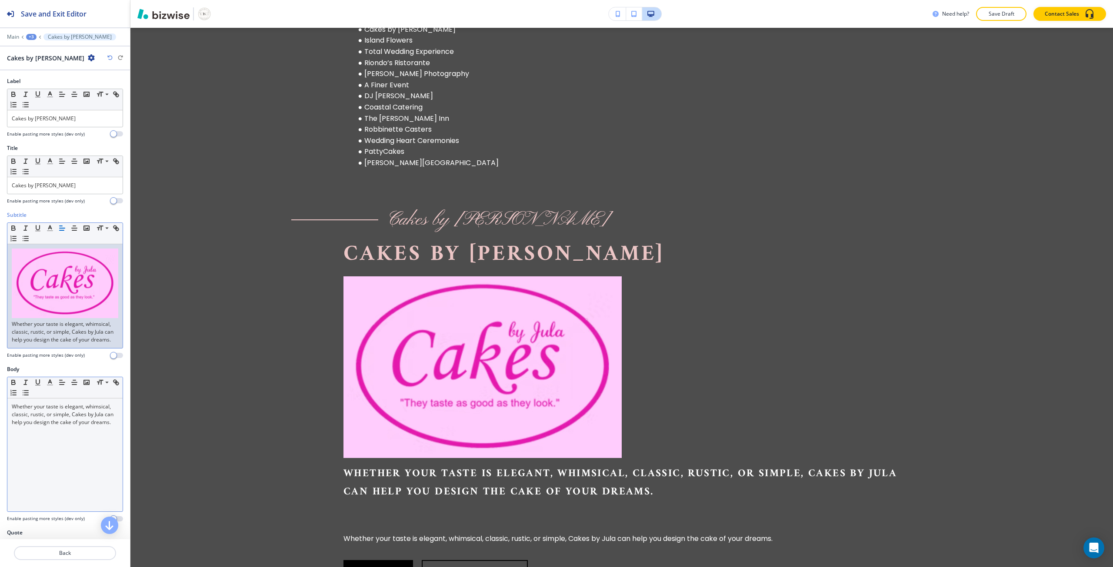
click at [67, 278] on img at bounding box center [65, 284] width 106 height 70
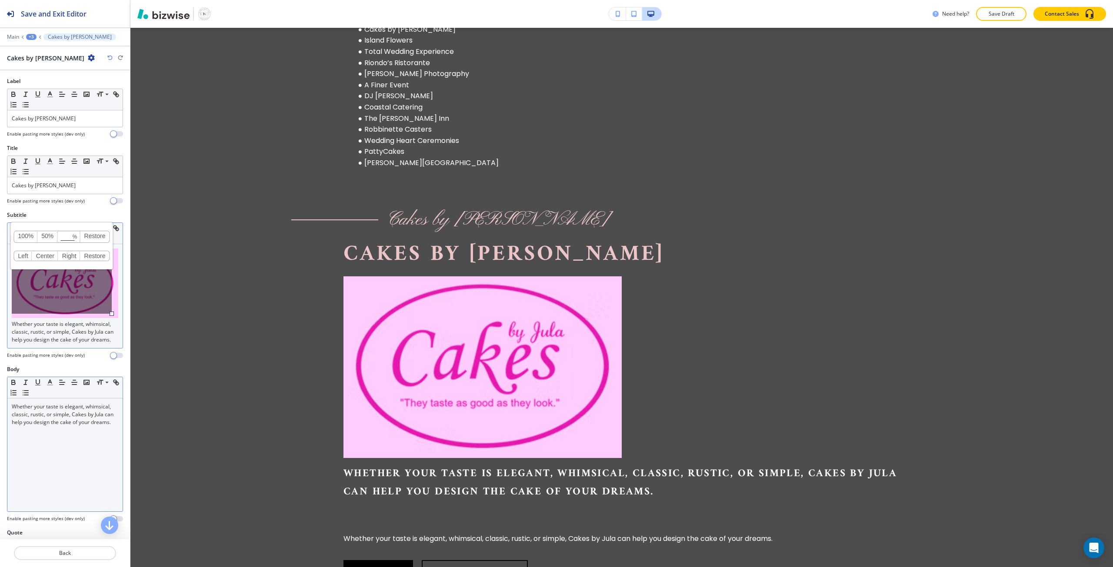
click at [50, 238] on link "50%" at bounding box center [47, 236] width 20 height 11
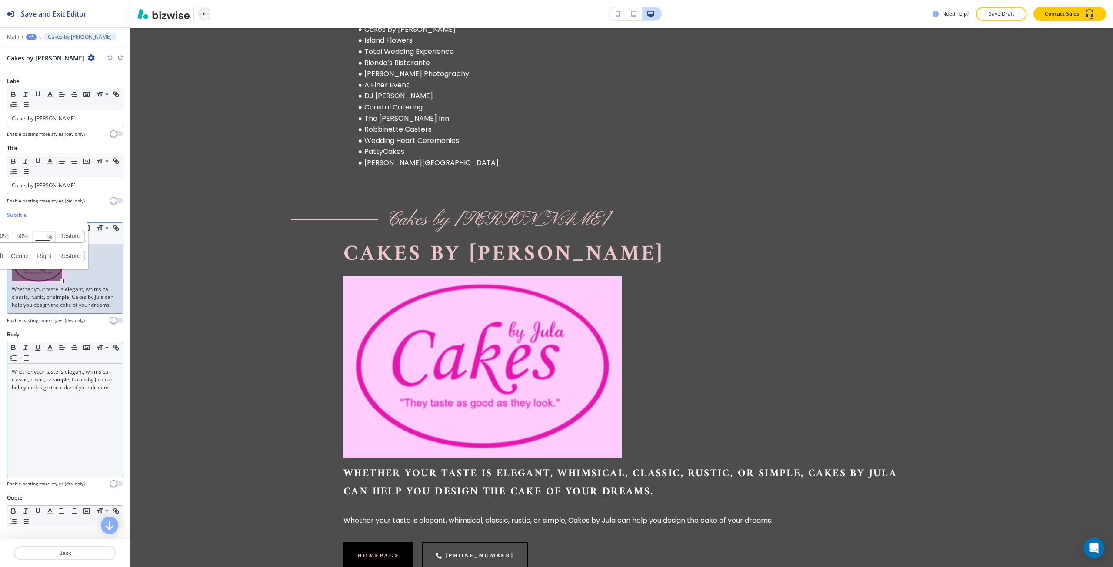
click at [43, 412] on div "Whether your taste is elegant, whimsical, classic, rustic, or simple, Cakes by …" at bounding box center [64, 420] width 115 height 113
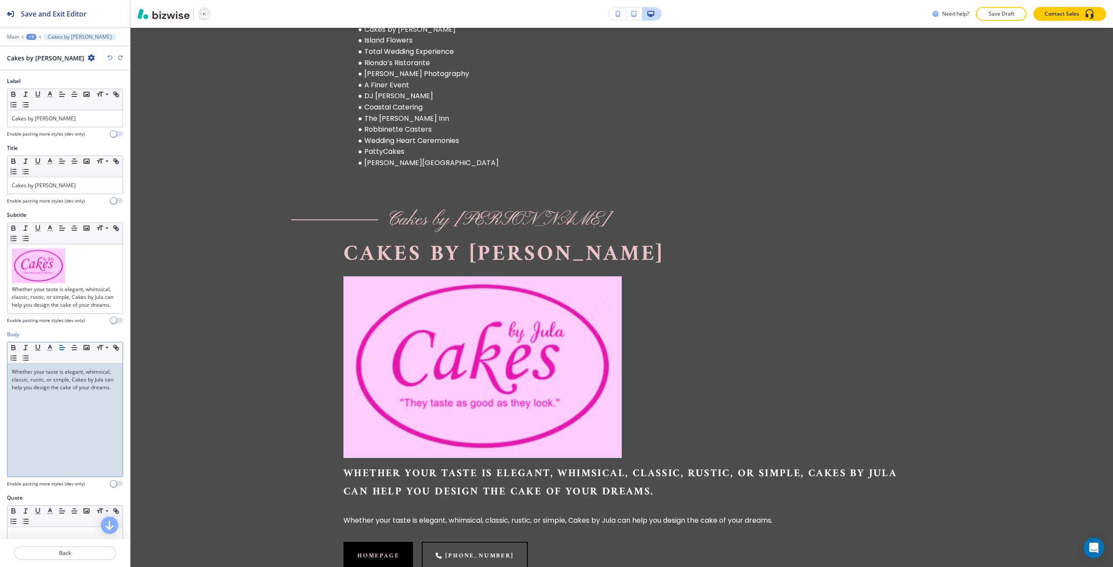
click at [43, 412] on div "Whether your taste is elegant, whimsical, classic, rustic, or simple, Cakes by …" at bounding box center [64, 420] width 115 height 113
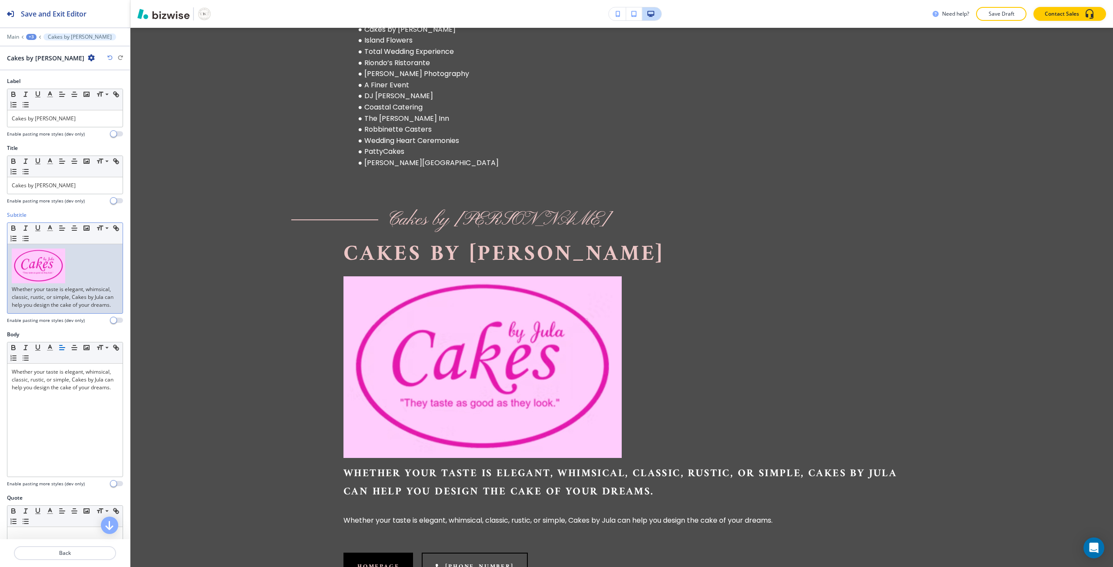
click at [39, 306] on p "Whether your taste is elegant, whimsical, classic, rustic, or simple, Cakes by …" at bounding box center [65, 297] width 106 height 23
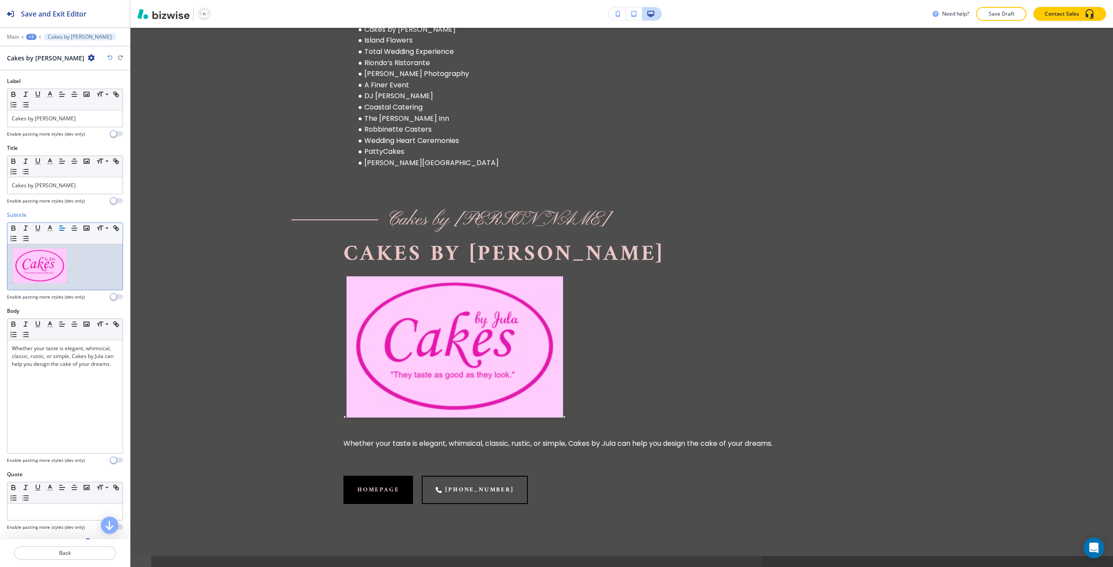
click at [34, 256] on img at bounding box center [39, 266] width 53 height 35
click at [28, 259] on link "Center" at bounding box center [21, 256] width 26 height 10
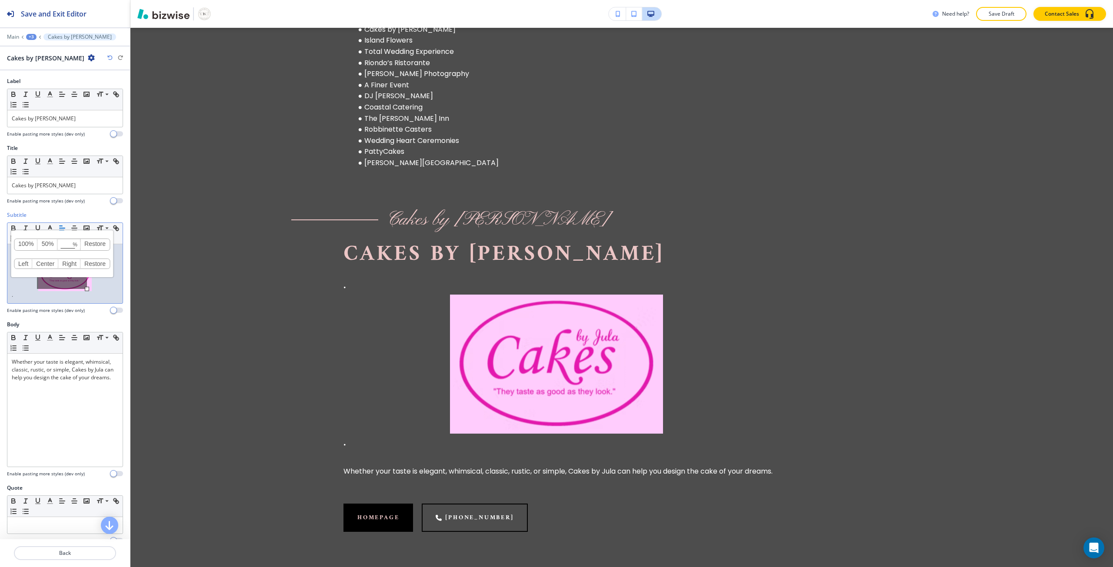
click at [95, 285] on p ". ." at bounding box center [65, 274] width 106 height 50
click at [73, 231] on icon "button" at bounding box center [74, 228] width 8 height 8
click at [98, 279] on p ". ." at bounding box center [65, 274] width 106 height 50
click at [69, 249] on p ". ." at bounding box center [65, 274] width 106 height 50
click at [76, 300] on div ". ." at bounding box center [64, 273] width 115 height 59
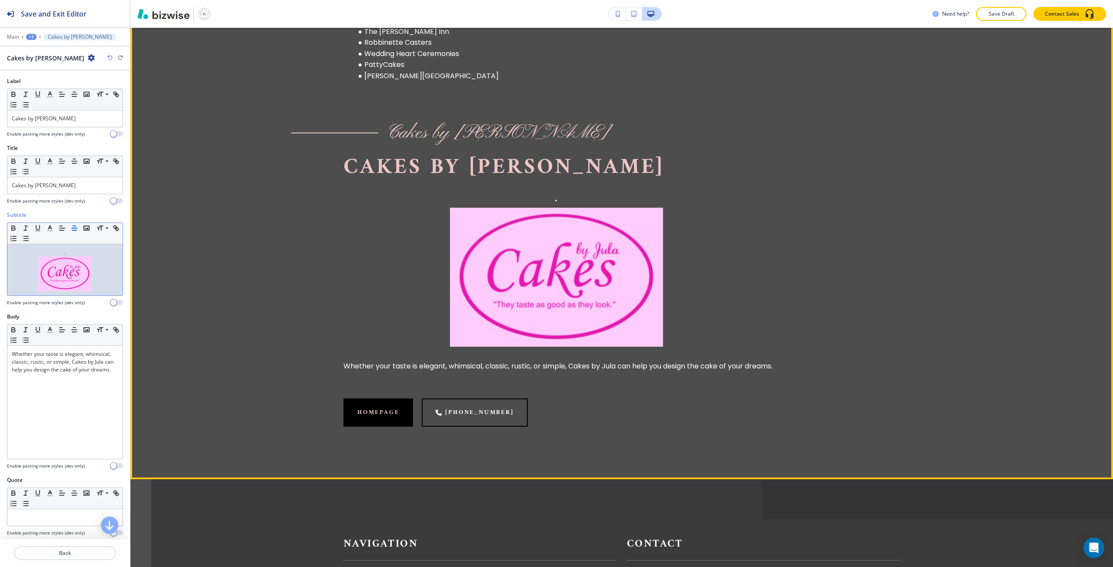
scroll to position [1261, 0]
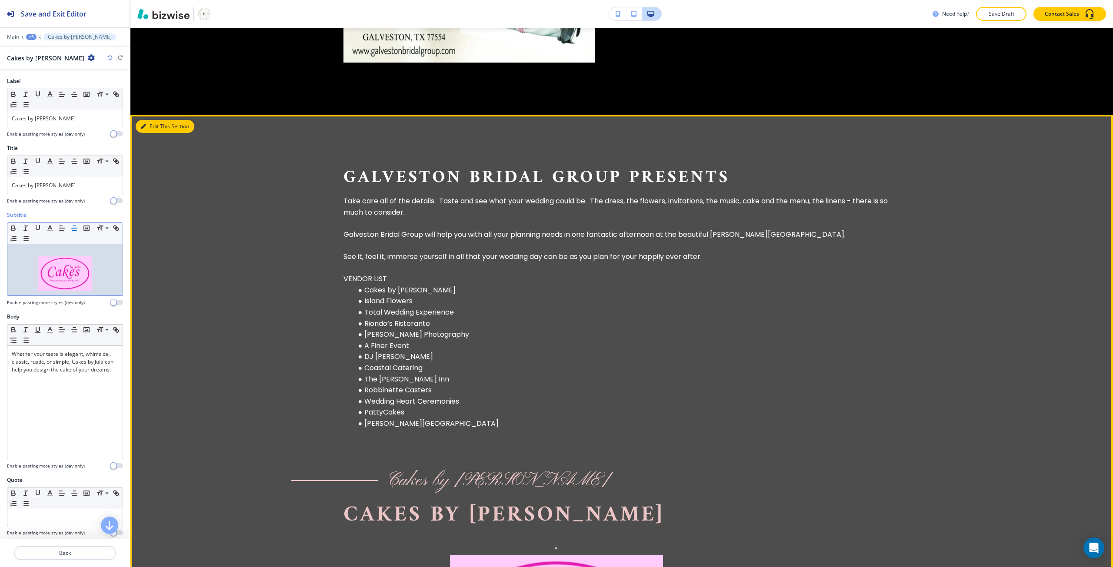
click at [153, 126] on button "Edit This Section" at bounding box center [165, 126] width 59 height 13
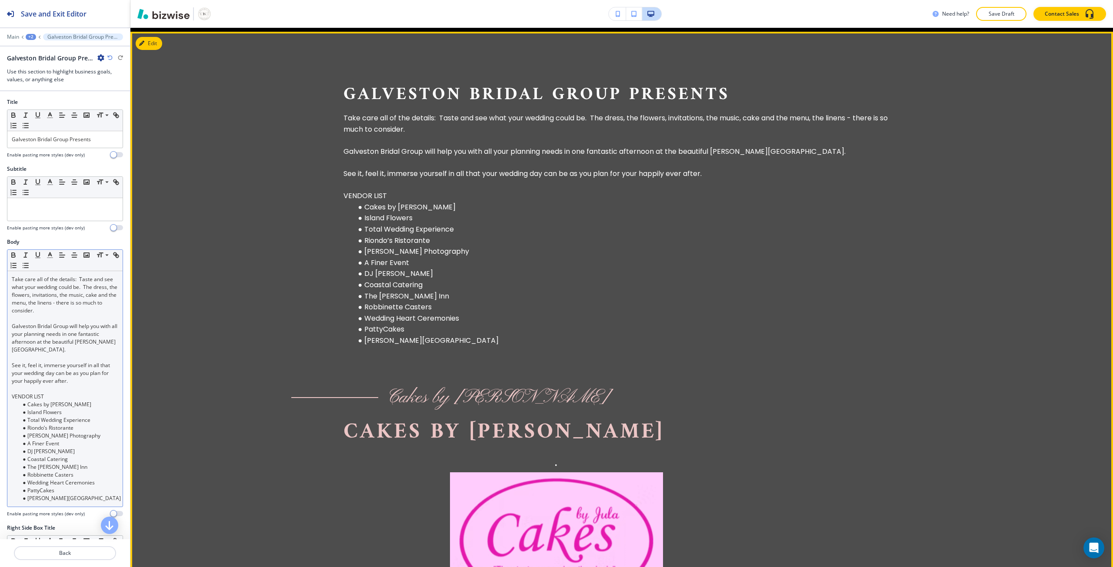
scroll to position [957, 0]
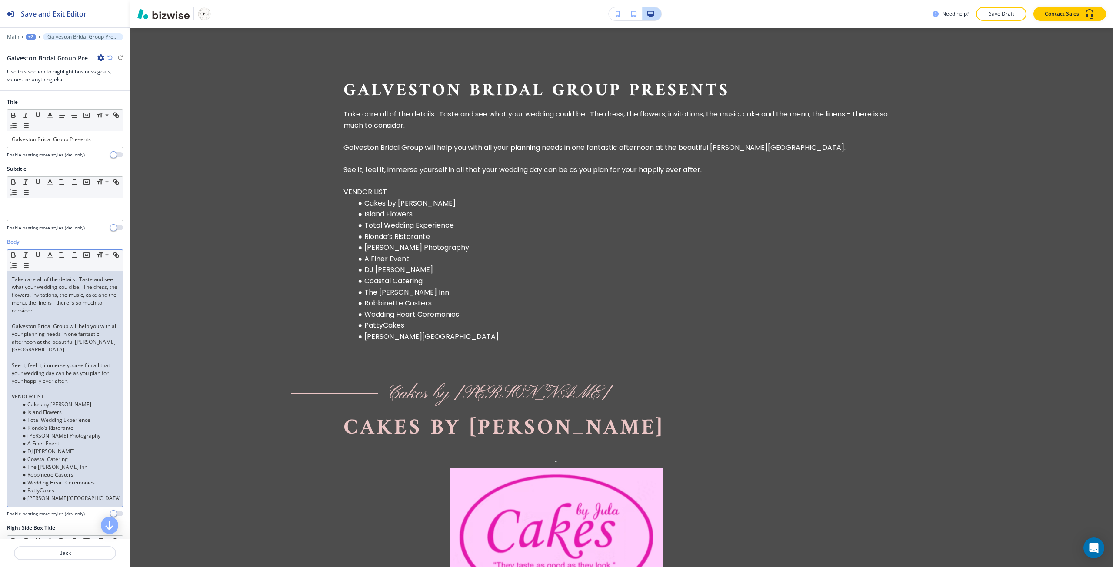
click at [54, 447] on li "A Finer Event" at bounding box center [69, 444] width 99 height 8
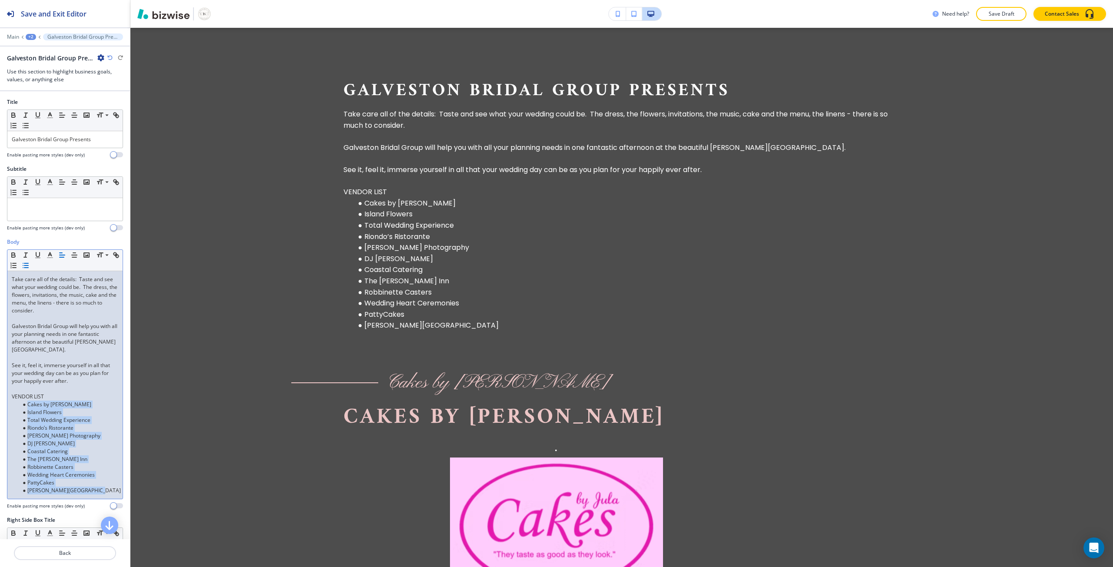
drag, startPoint x: 98, startPoint y: 494, endPoint x: 28, endPoint y: 401, distance: 116.3
click at [28, 401] on ul "Cakes by Jula Island Flowers Total Wedding Experience Riondo’s Ristorante Ryan …" at bounding box center [65, 448] width 106 height 94
copy ul "Cakes by Jula Island Flowers Total Wedding Experience Riondo’s Ristorante Ryan …"
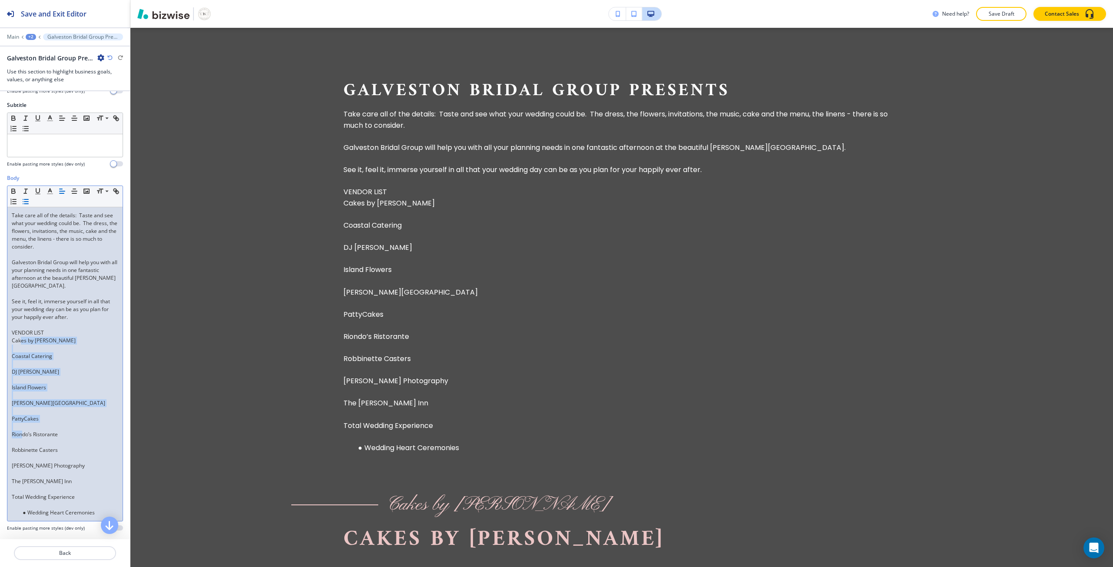
scroll to position [87, 0]
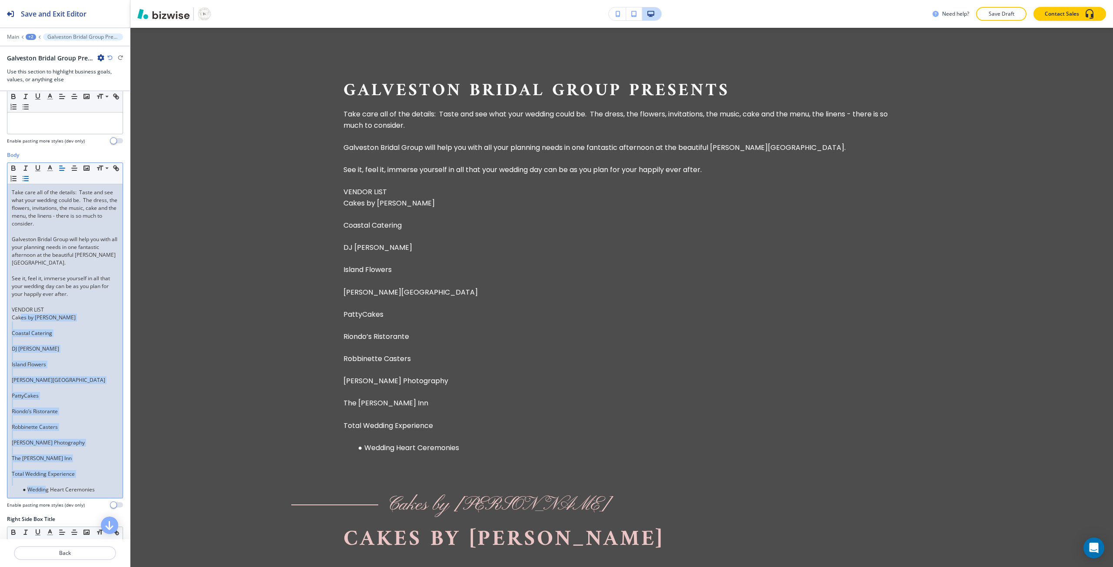
drag, startPoint x: 20, startPoint y: 407, endPoint x: 46, endPoint y: 489, distance: 85.6
click at [46, 490] on div "Take care all of the details: Taste and see what your wedding could be. The dre…" at bounding box center [64, 341] width 115 height 314
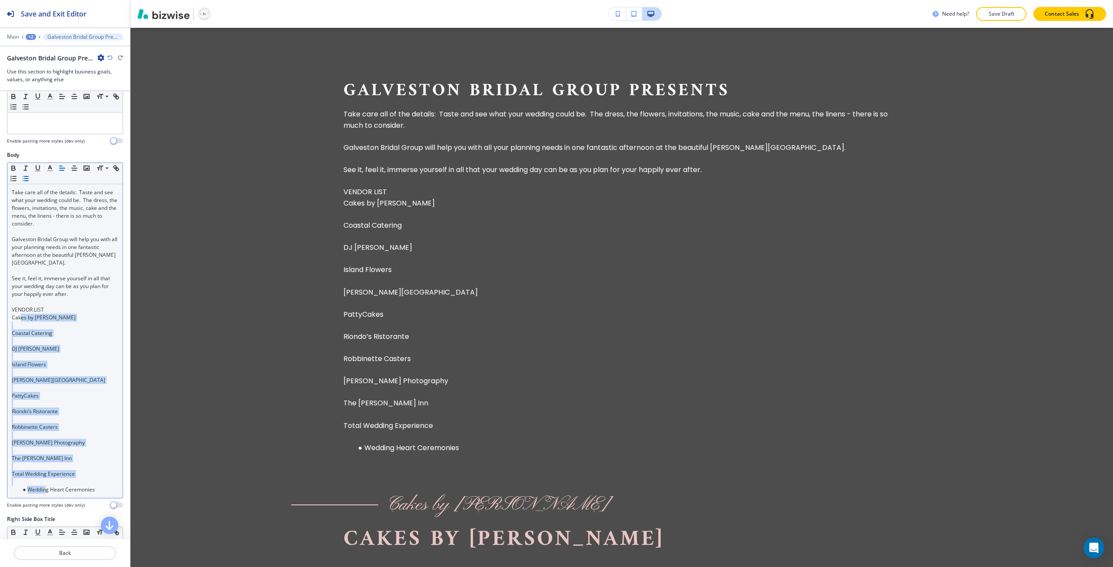
click at [30, 180] on icon "button" at bounding box center [26, 179] width 8 height 8
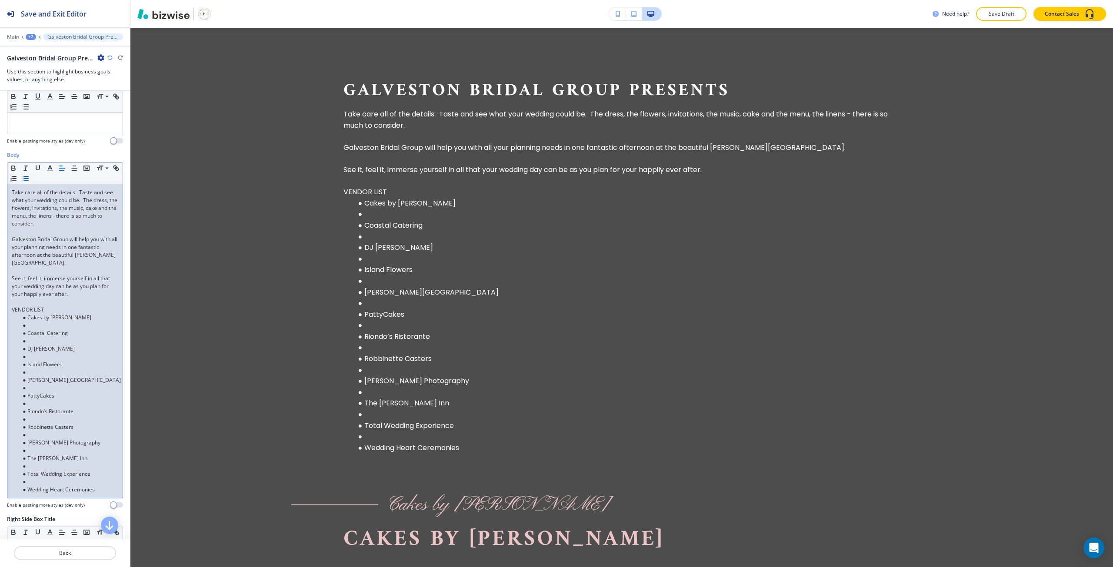
click at [49, 324] on li at bounding box center [69, 326] width 99 height 8
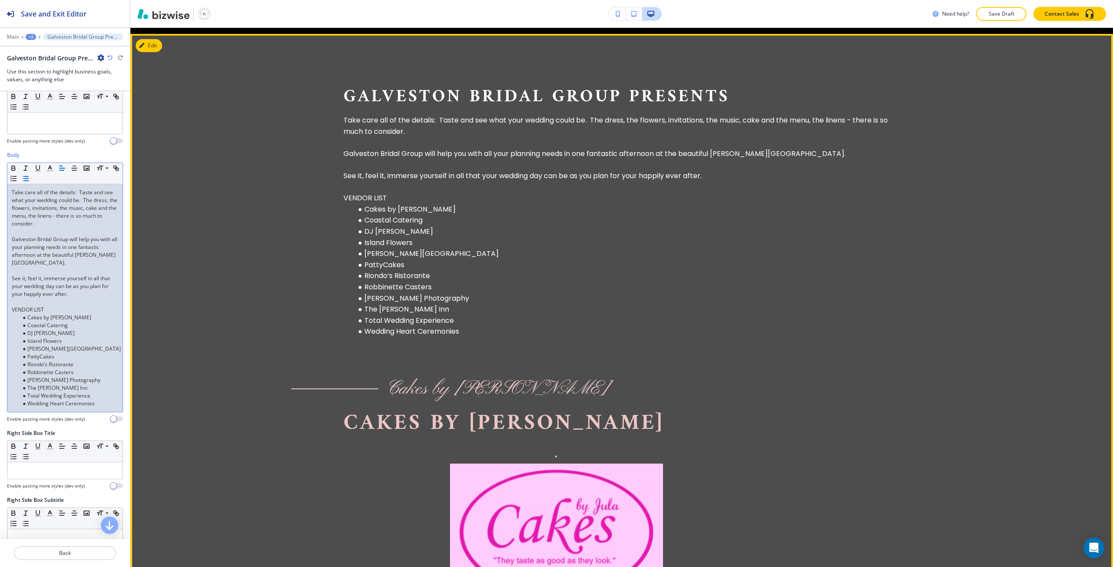
scroll to position [913, 0]
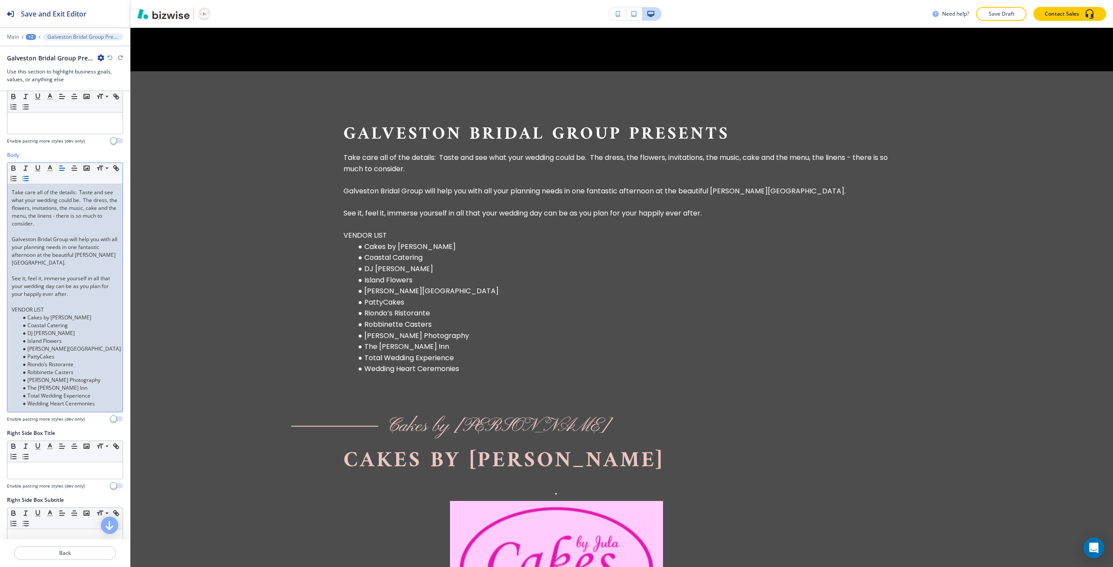
click at [50, 326] on li "Coastal Catering" at bounding box center [69, 326] width 99 height 8
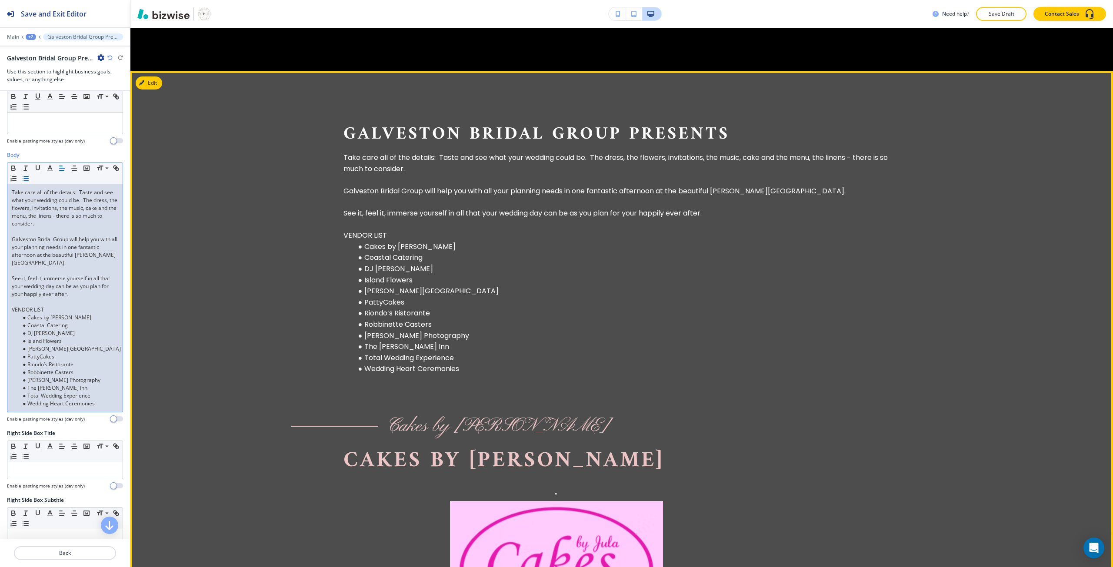
click at [379, 263] on li "Coastal Catering" at bounding box center [627, 257] width 546 height 11
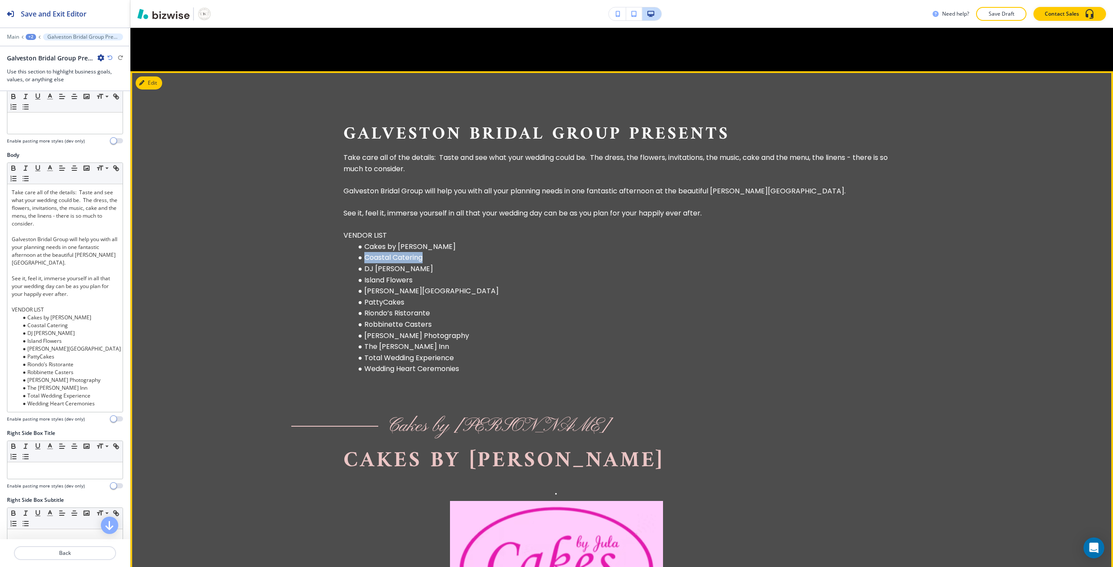
drag, startPoint x: 379, startPoint y: 263, endPoint x: 395, endPoint y: 263, distance: 15.7
click at [395, 263] on li "Coastal Catering" at bounding box center [627, 257] width 546 height 11
copy li "Coastal Catering"
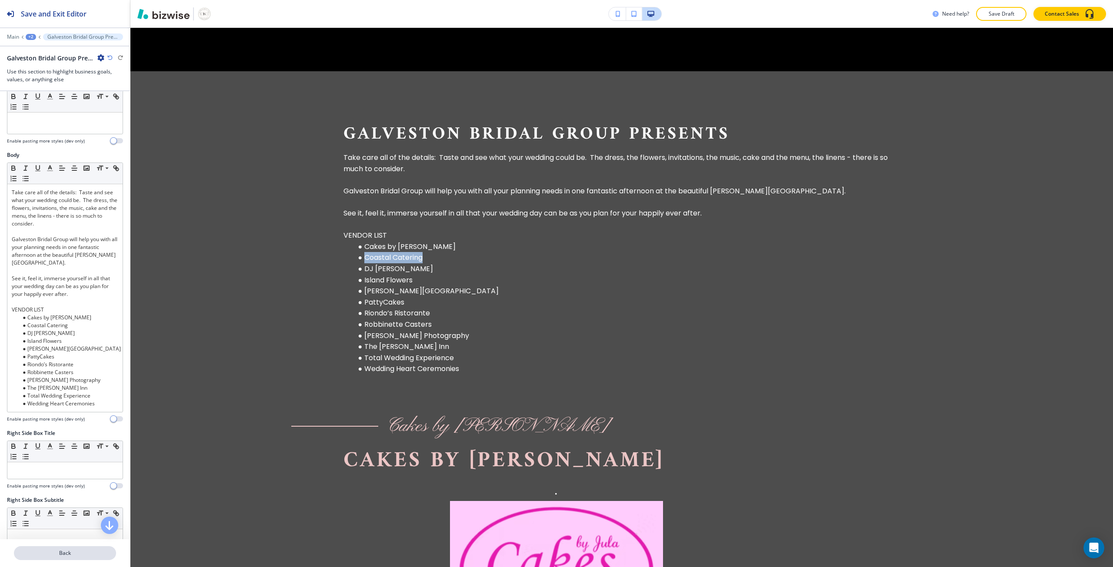
click at [56, 550] on p "Back" at bounding box center [65, 553] width 100 height 8
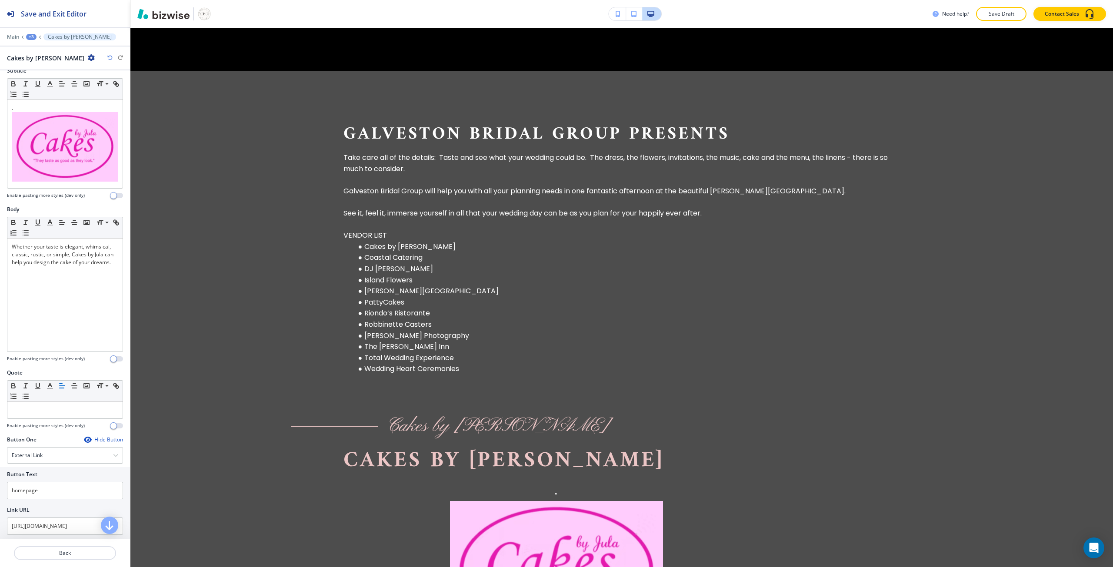
scroll to position [48, 0]
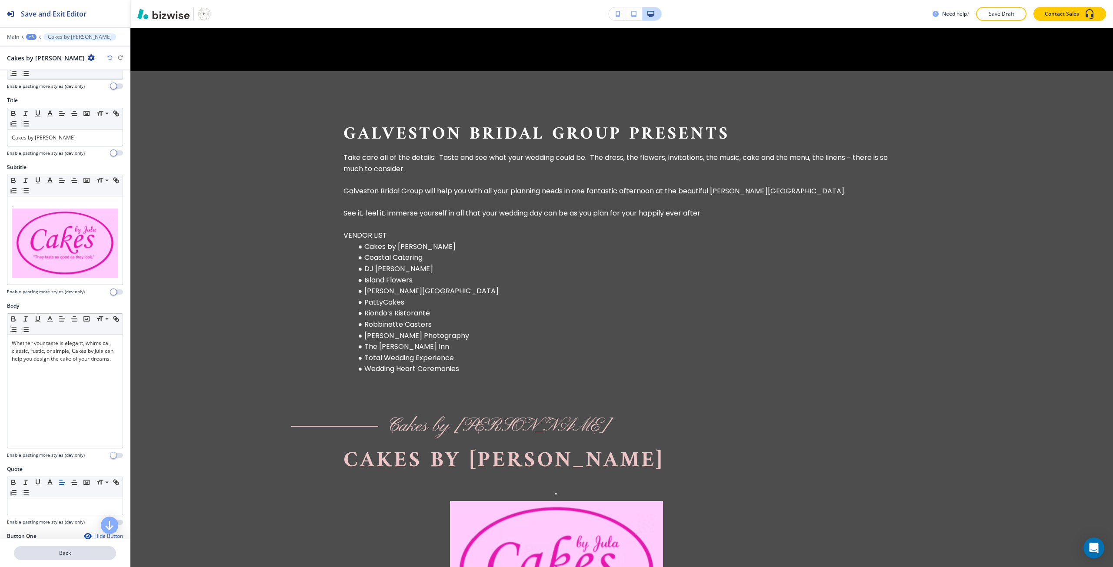
click at [50, 552] on p "Back" at bounding box center [65, 553] width 100 height 8
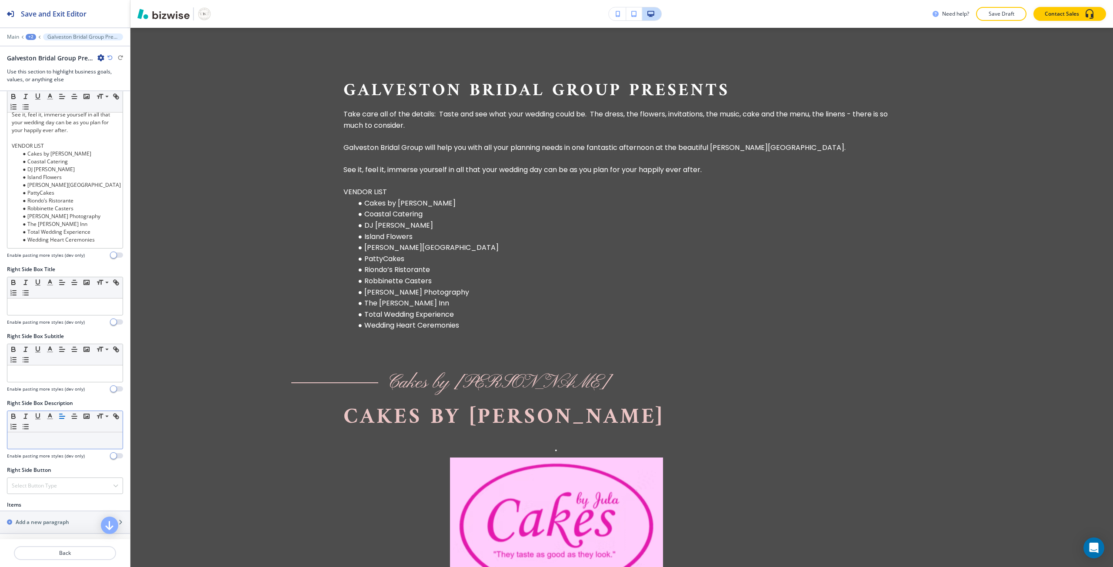
scroll to position [412, 0]
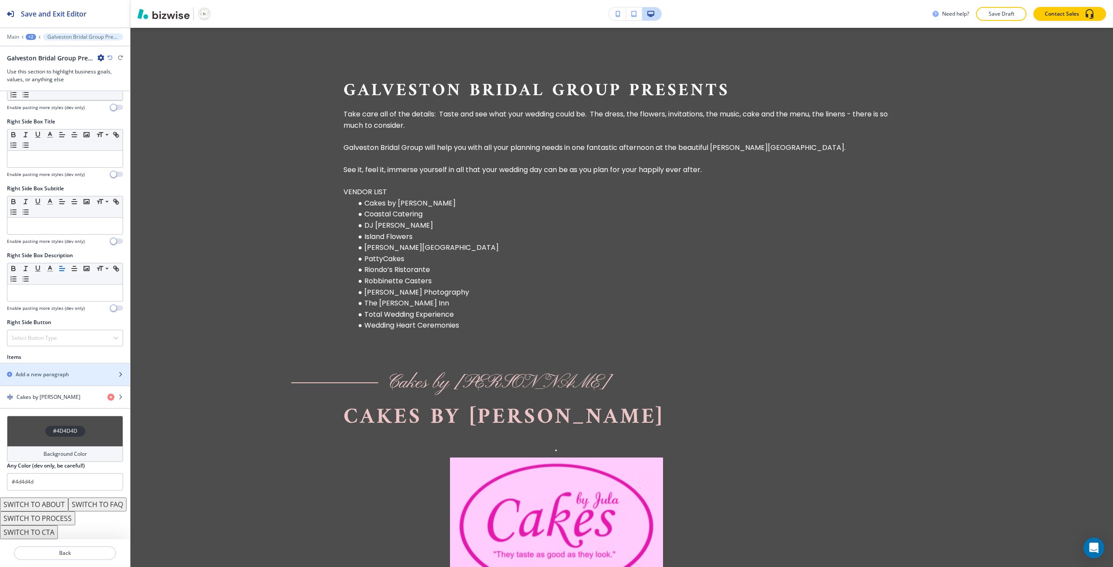
click at [56, 371] on h2 "Add a new paragraph" at bounding box center [42, 375] width 53 height 8
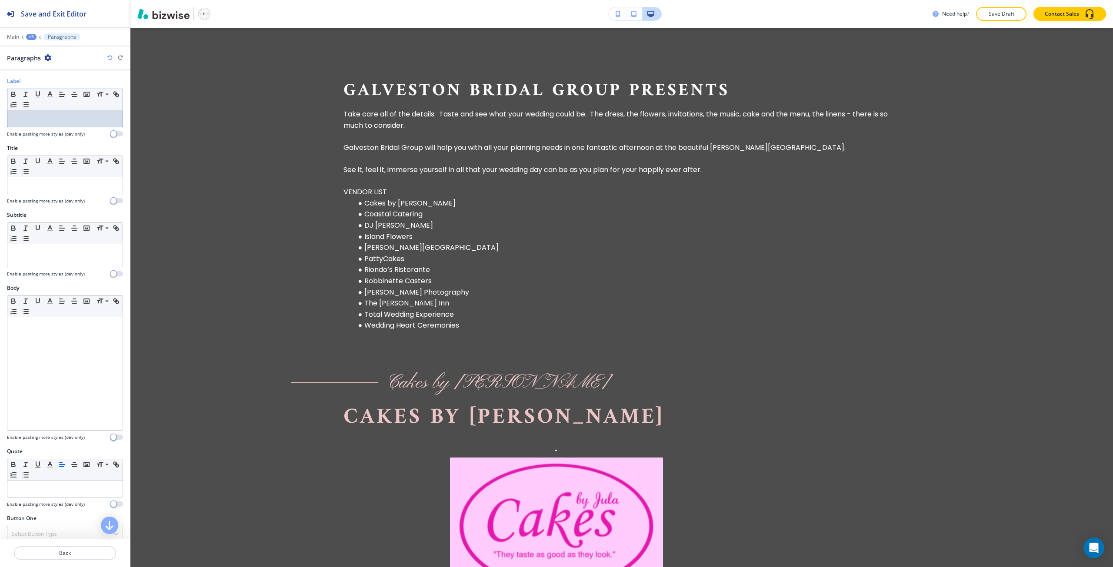
click at [49, 120] on p at bounding box center [65, 119] width 106 height 8
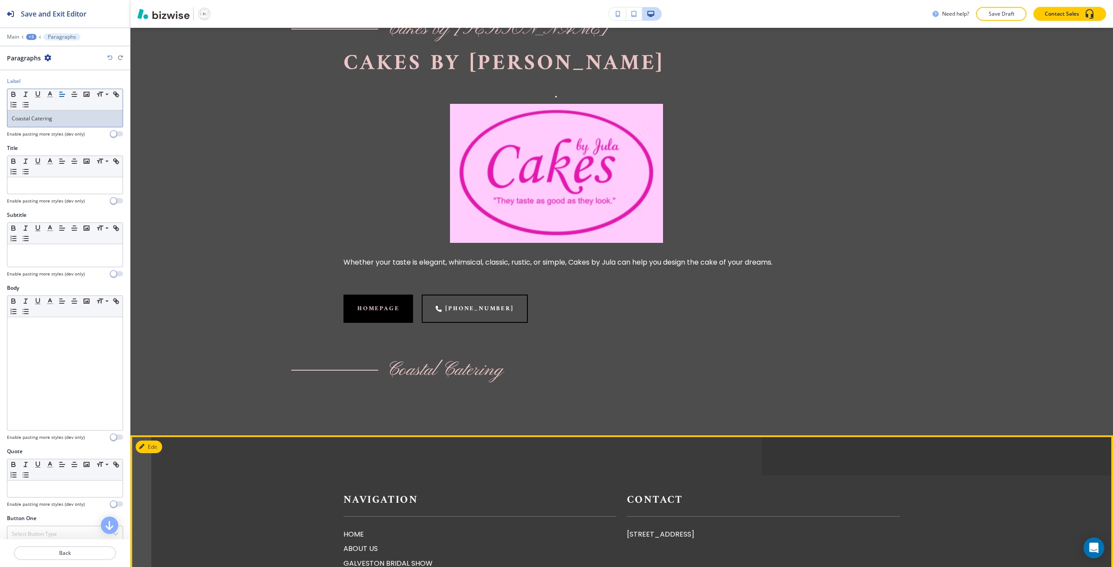
scroll to position [1217, 0]
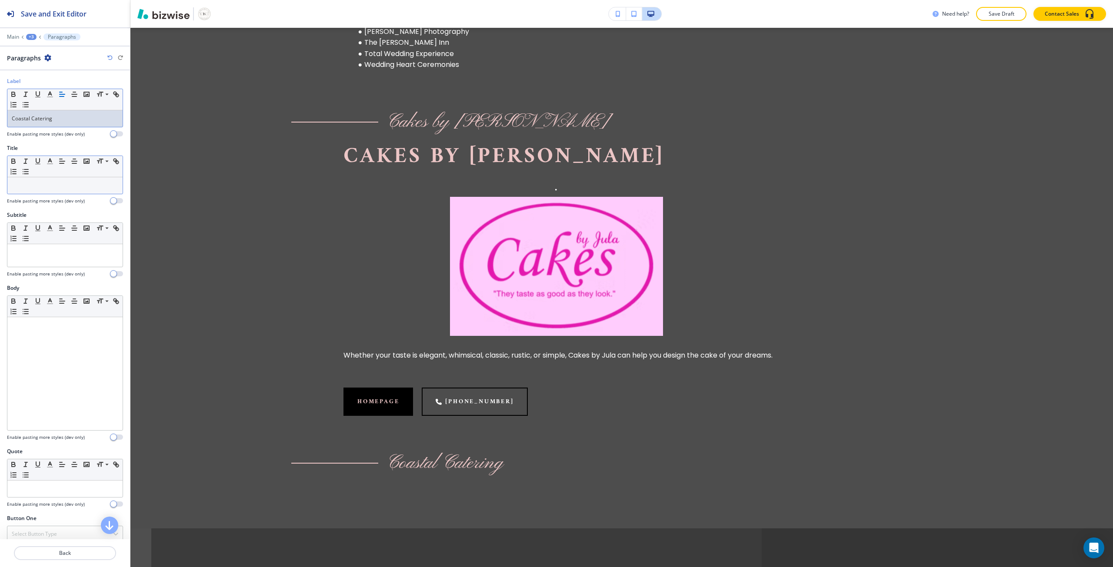
click at [42, 179] on div at bounding box center [64, 185] width 115 height 17
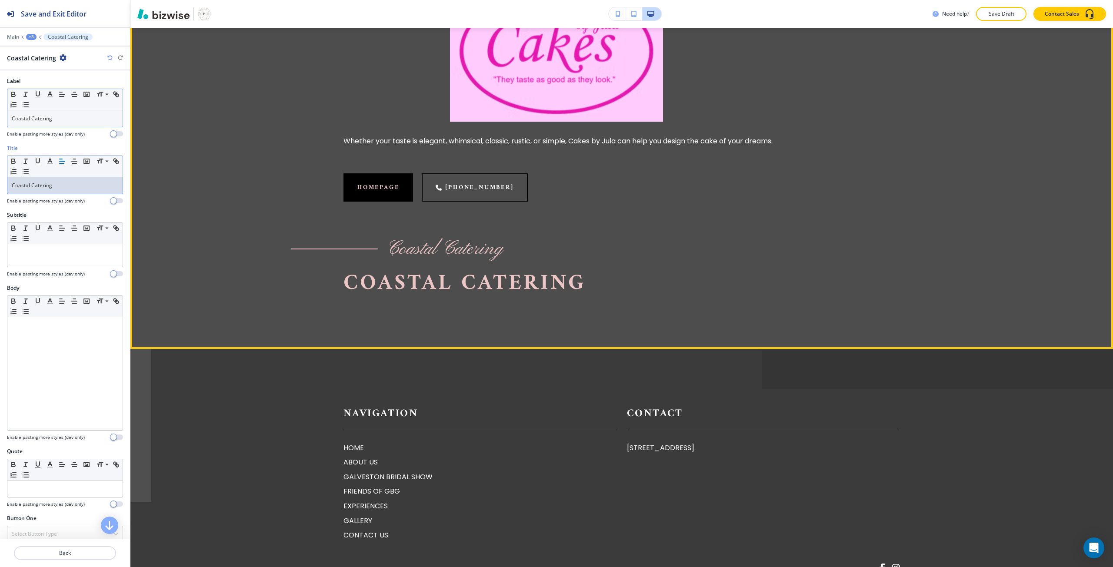
scroll to position [1435, 0]
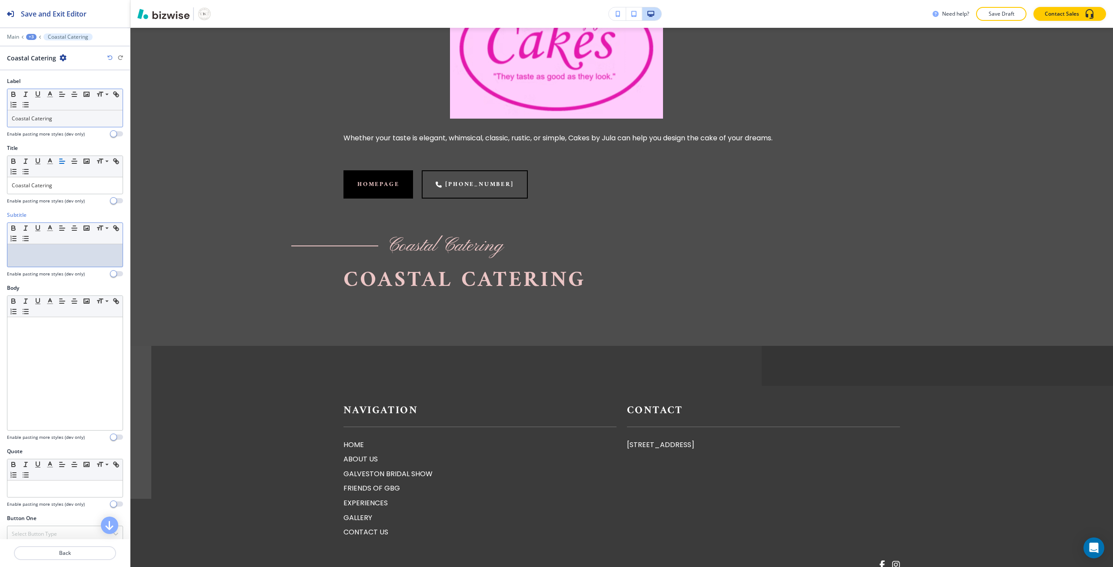
click at [52, 255] on p at bounding box center [65, 253] width 106 height 8
click at [86, 229] on polyline "button" at bounding box center [86, 228] width 3 height 2
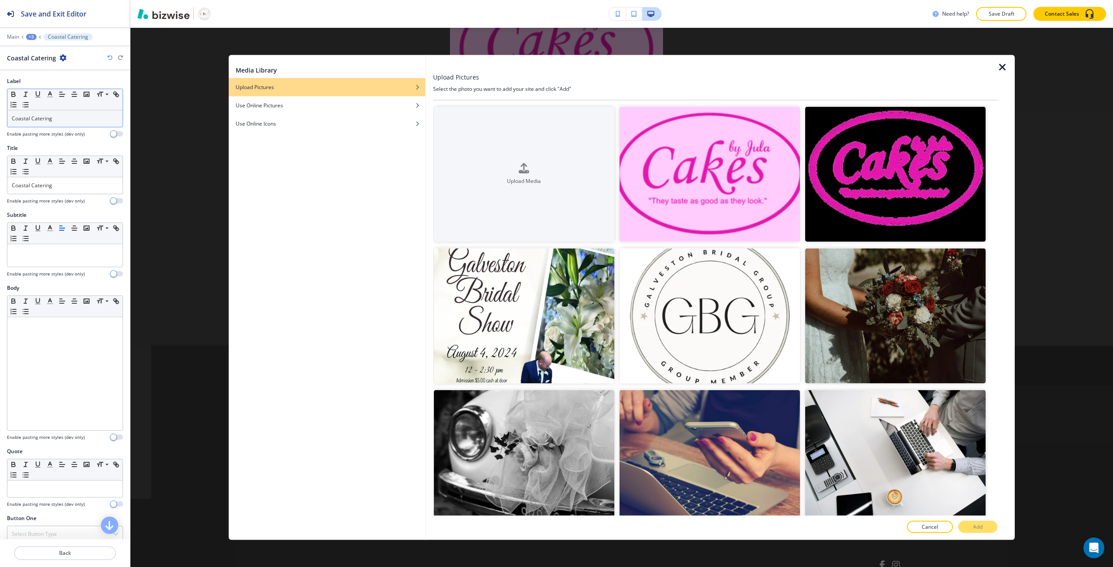
click at [423, 204] on div "Media Library Upload Pictures Use Online Pictures Use Online Icons" at bounding box center [327, 297] width 196 height 485
click at [438, 200] on button "Upload Media" at bounding box center [524, 173] width 180 height 135
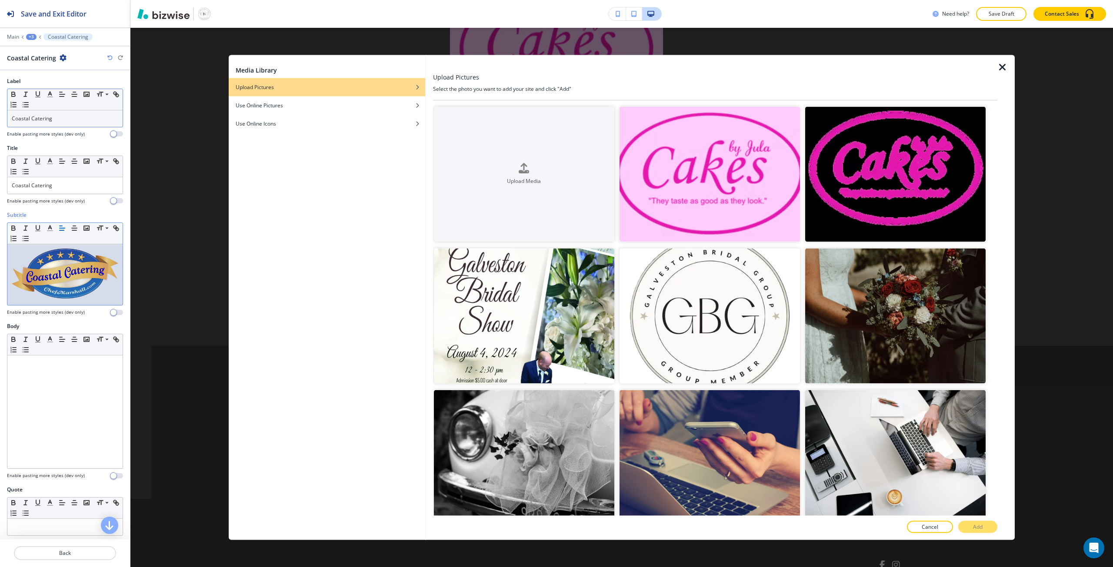
click at [79, 276] on img at bounding box center [65, 274] width 106 height 50
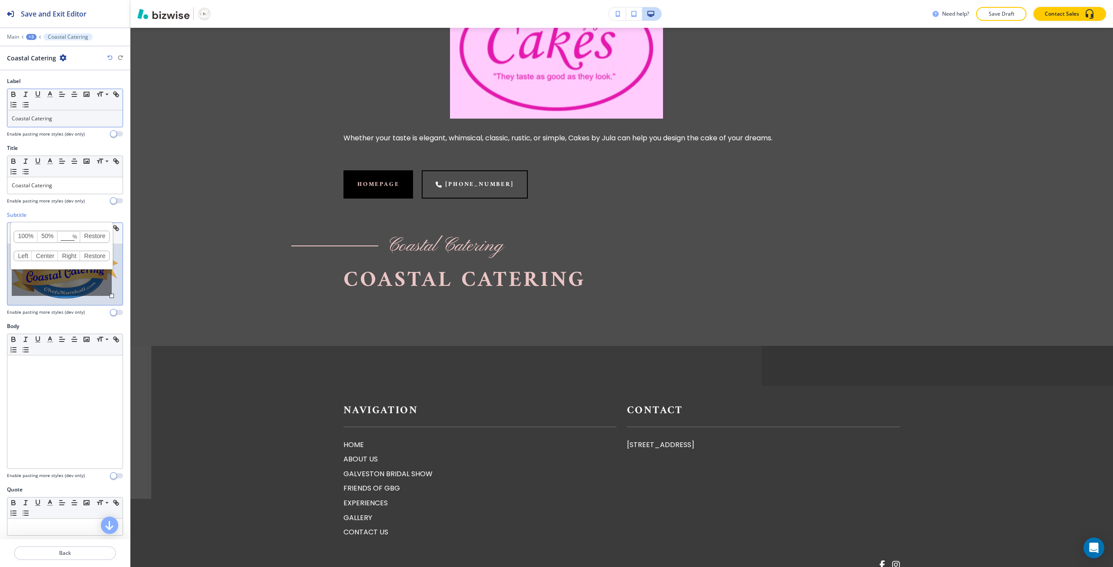
click at [48, 239] on link "50%" at bounding box center [47, 236] width 20 height 11
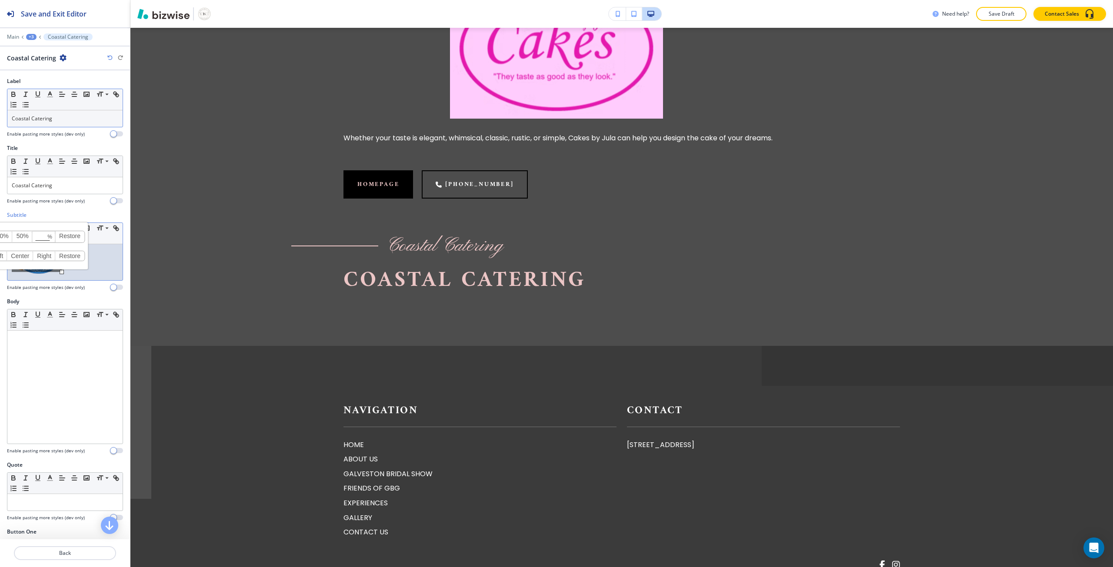
click at [25, 257] on link "Center" at bounding box center [20, 256] width 26 height 10
click at [111, 270] on p at bounding box center [65, 261] width 106 height 25
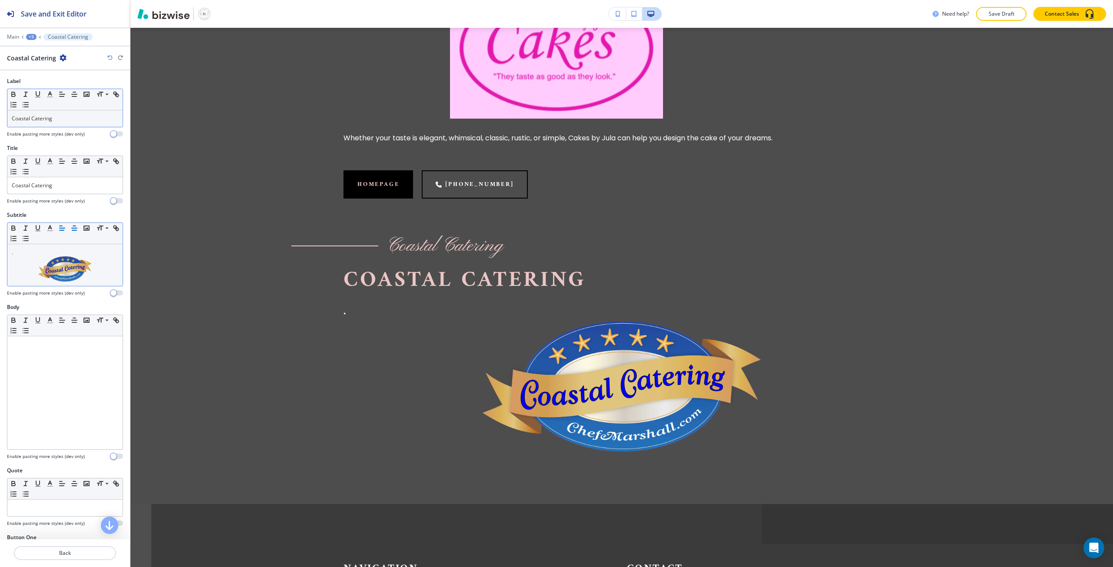
click at [77, 232] on icon "button" at bounding box center [74, 228] width 8 height 8
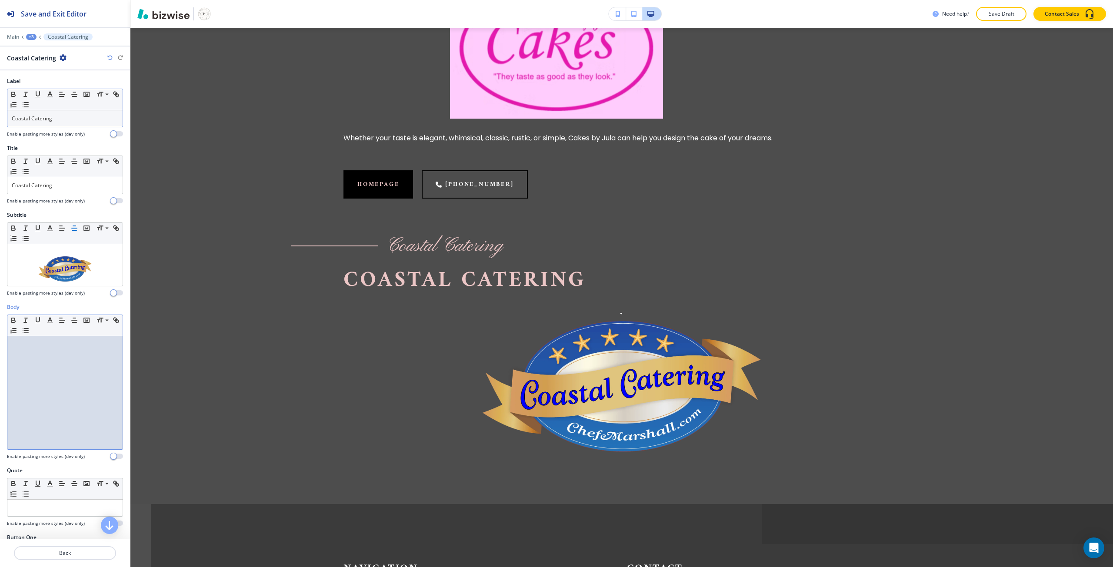
click at [45, 369] on div at bounding box center [64, 392] width 115 height 113
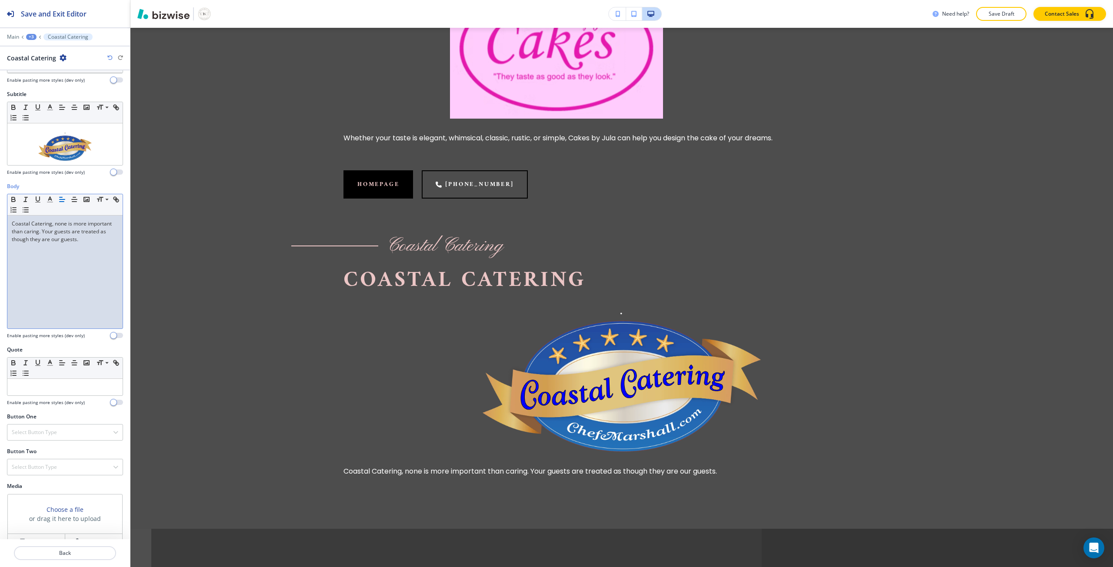
scroll to position [137, 0]
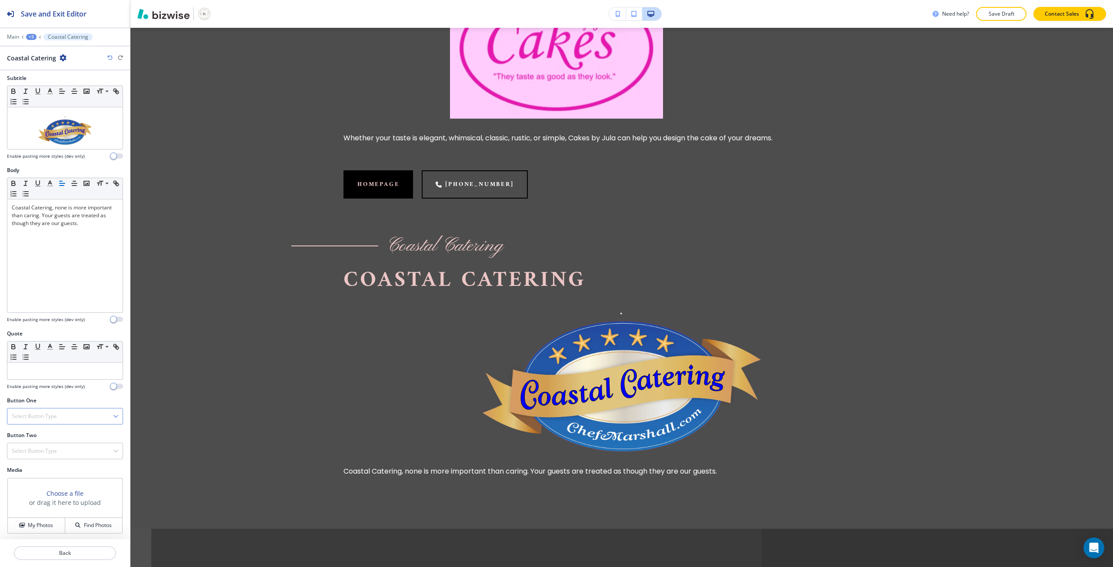
click at [37, 413] on h4 "Select Button Type" at bounding box center [34, 416] width 45 height 8
click at [34, 447] on h4 "External Link" at bounding box center [65, 446] width 106 height 8
click at [49, 485] on input "text" at bounding box center [65, 486] width 116 height 17
paste input "https://www.chefmarshall.com/"
type input "https://www.chefmarshall.com/"
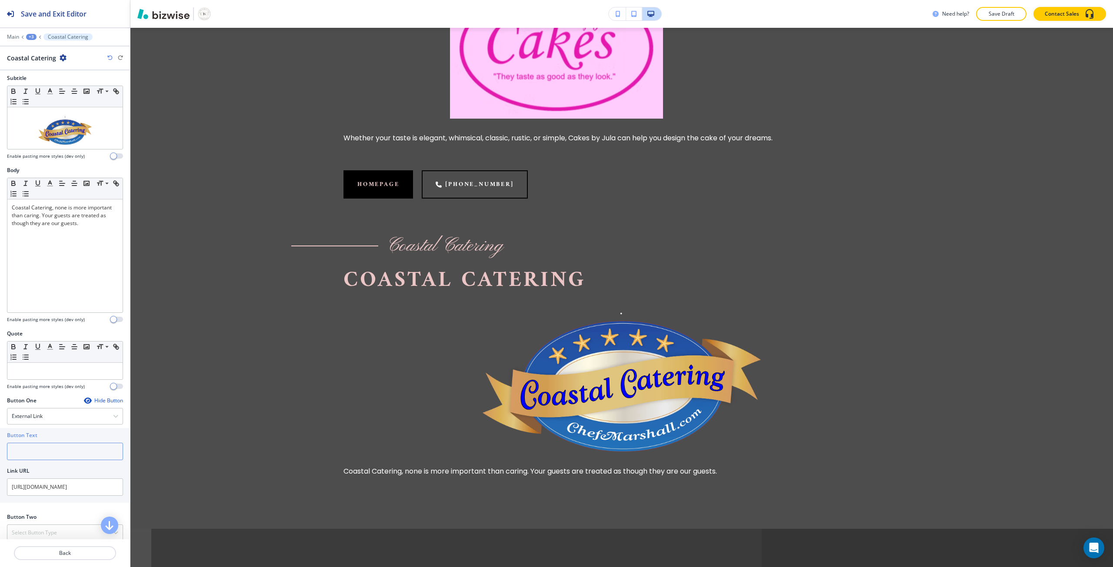
click at [40, 445] on input "text" at bounding box center [65, 451] width 116 height 17
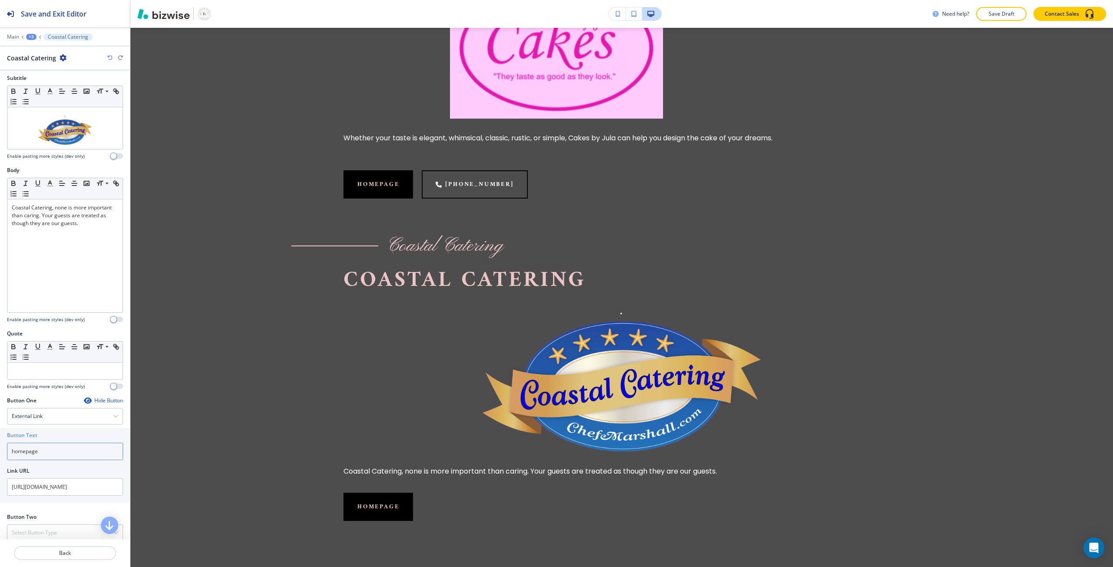
type input "homepage"
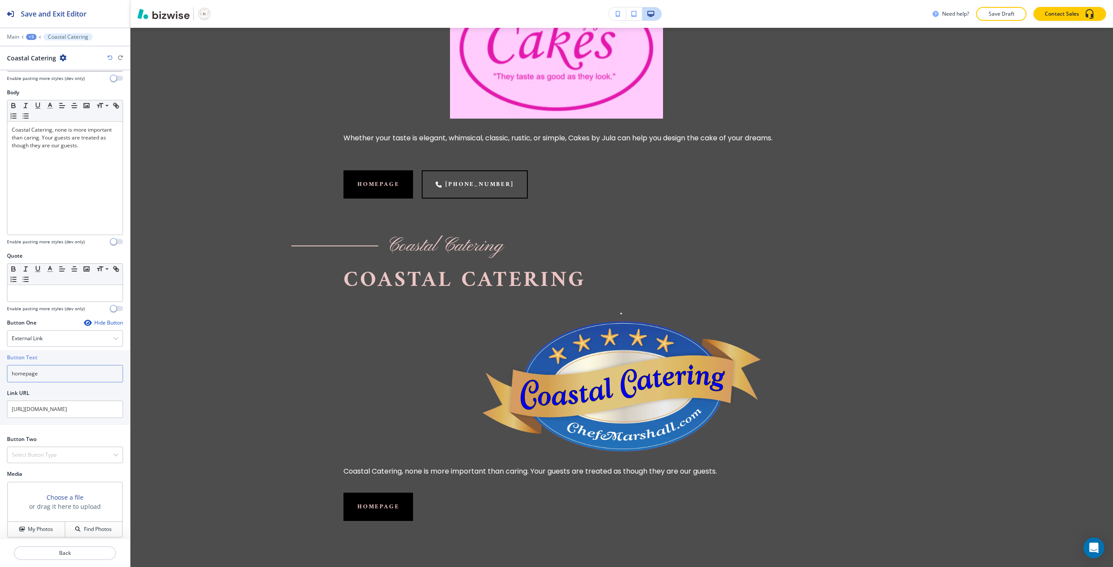
scroll to position [219, 0]
click at [33, 454] on div "Select Button Type" at bounding box center [64, 451] width 115 height 16
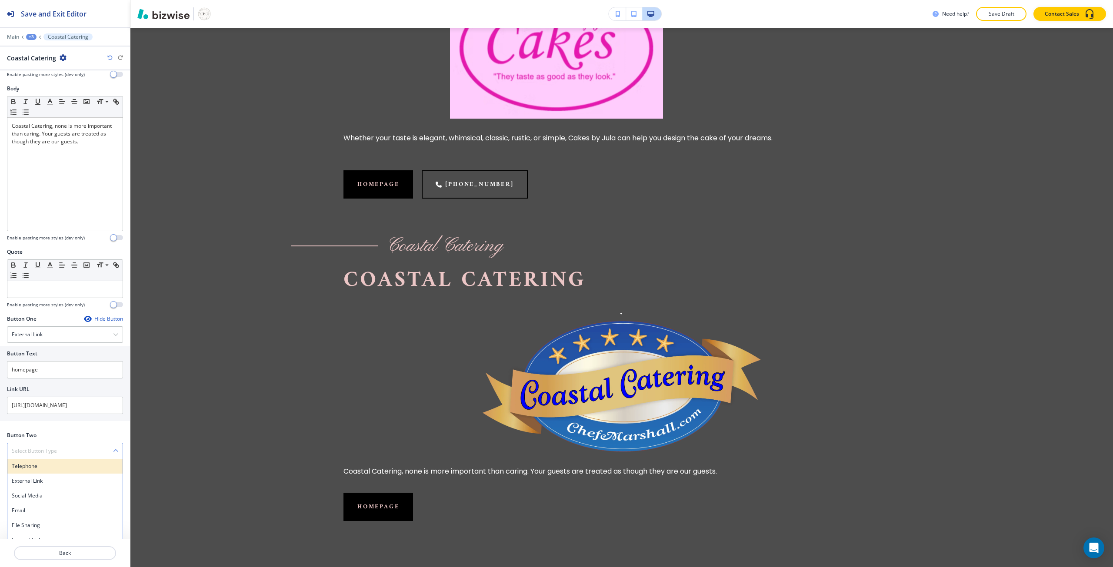
click at [31, 462] on h4 "Telephone" at bounding box center [65, 466] width 106 height 8
click at [35, 490] on input "text" at bounding box center [65, 486] width 116 height 17
paste input "409-789-1119"
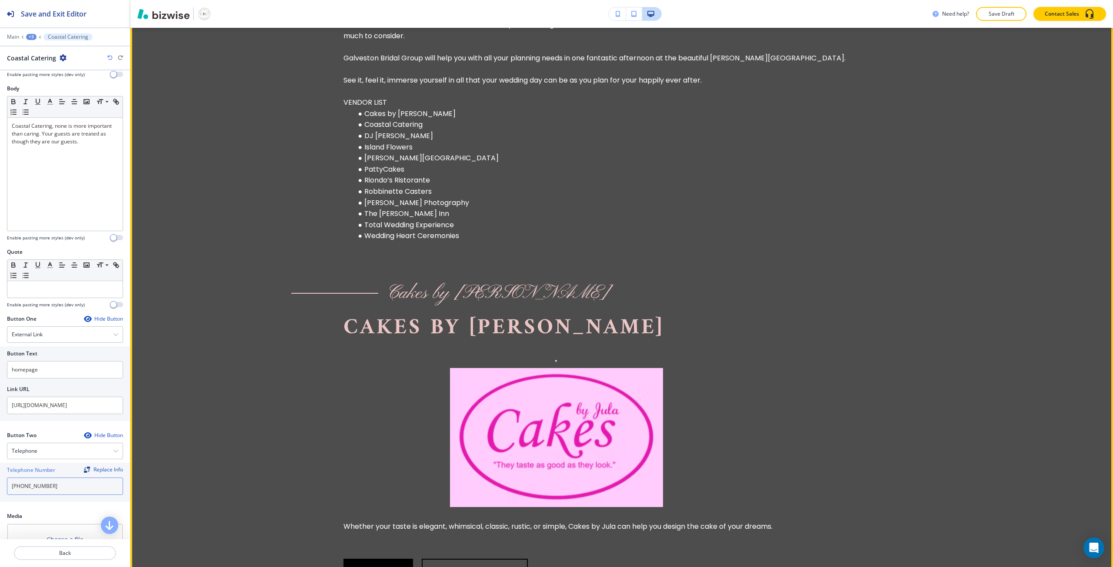
scroll to position [1000, 0]
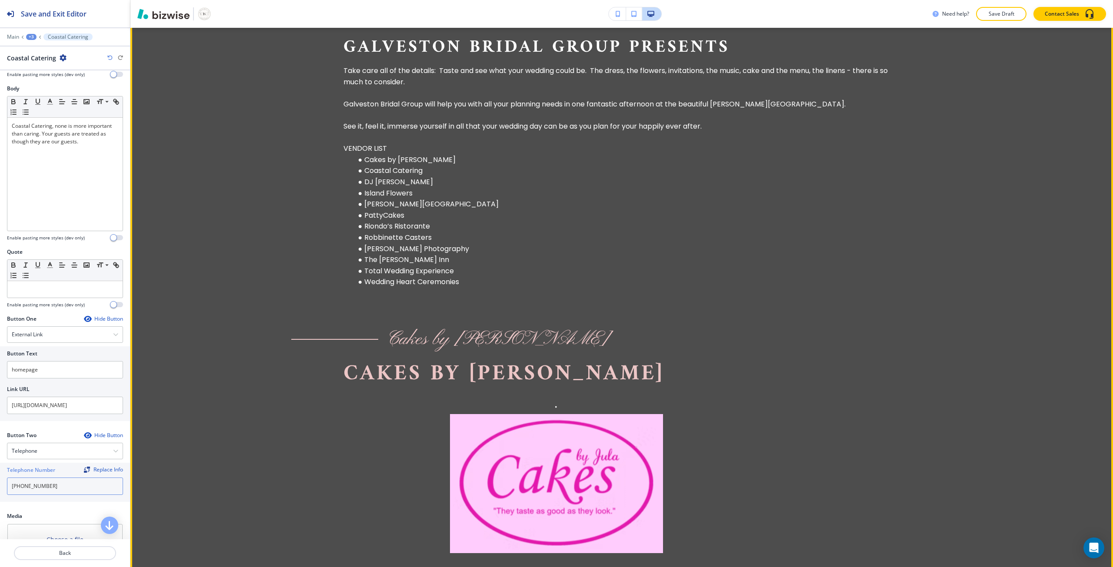
type input "409-789-1119"
click at [382, 186] on li "DJ Chosen" at bounding box center [627, 181] width 546 height 11
drag, startPoint x: 382, startPoint y: 186, endPoint x: 365, endPoint y: 188, distance: 16.7
click at [365, 188] on li "DJ Chosen" at bounding box center [627, 181] width 546 height 11
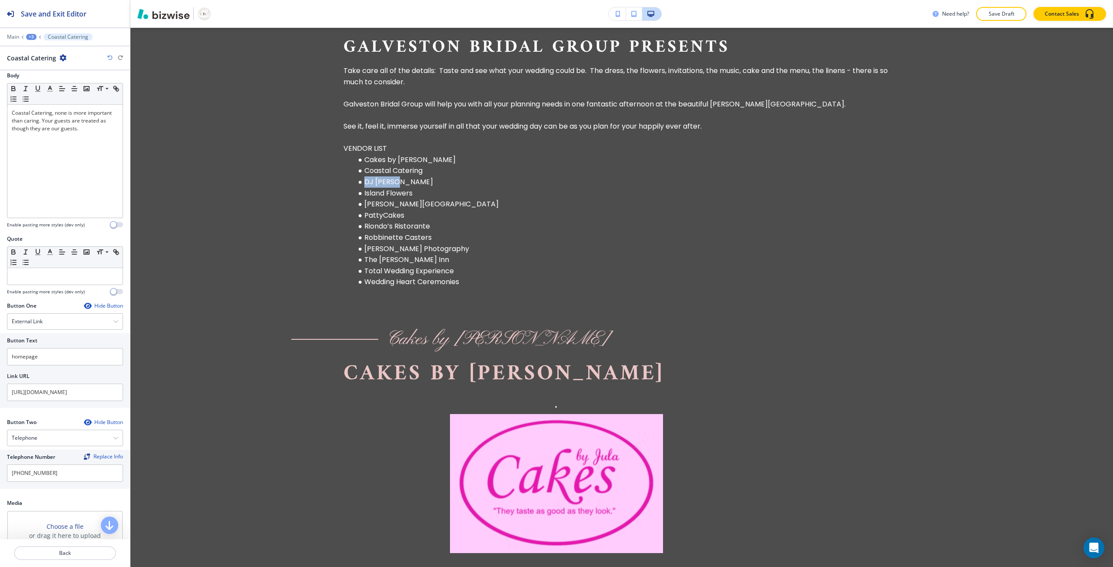
scroll to position [265, 0]
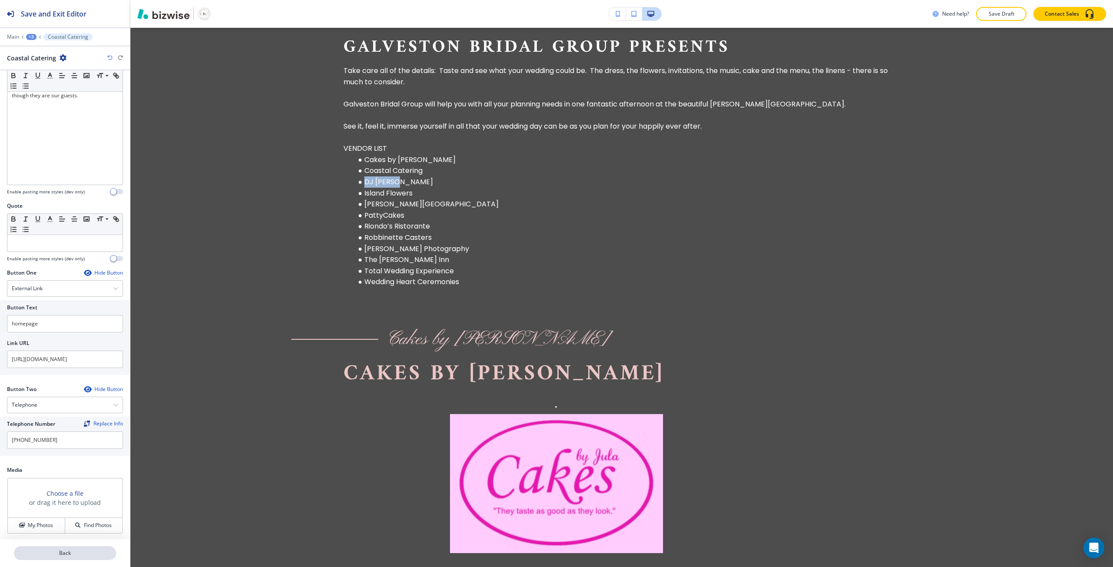
click at [41, 555] on p "Back" at bounding box center [65, 553] width 100 height 8
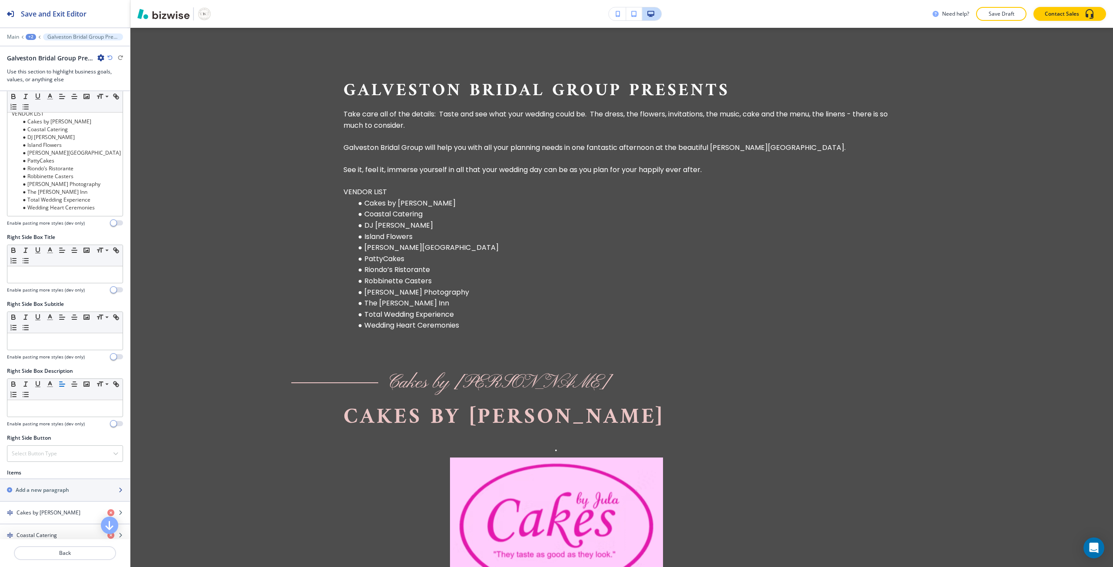
scroll to position [435, 0]
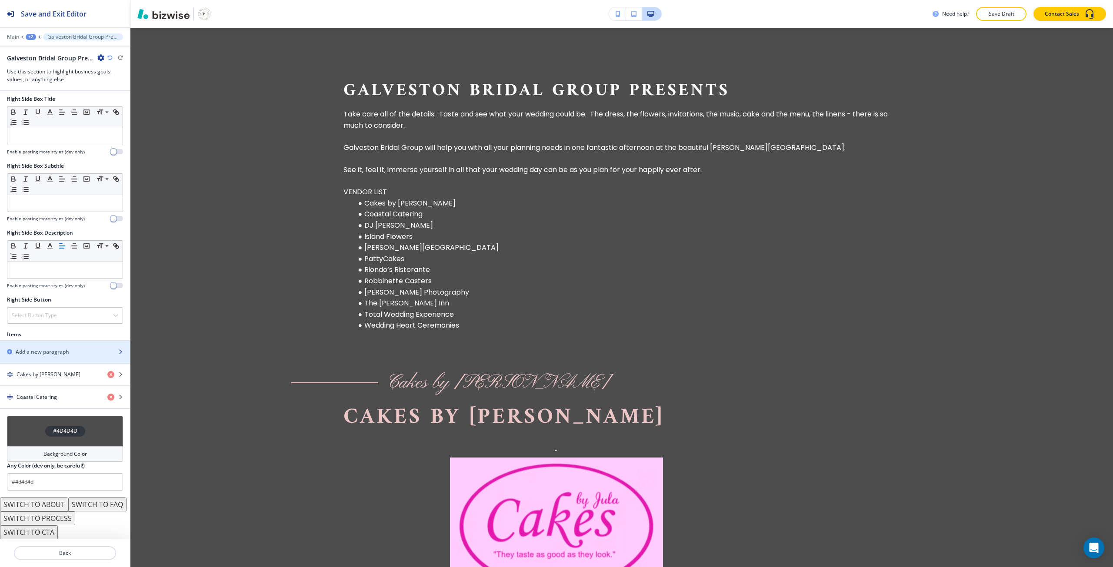
click at [46, 348] on h2 "Add a new paragraph" at bounding box center [42, 352] width 53 height 8
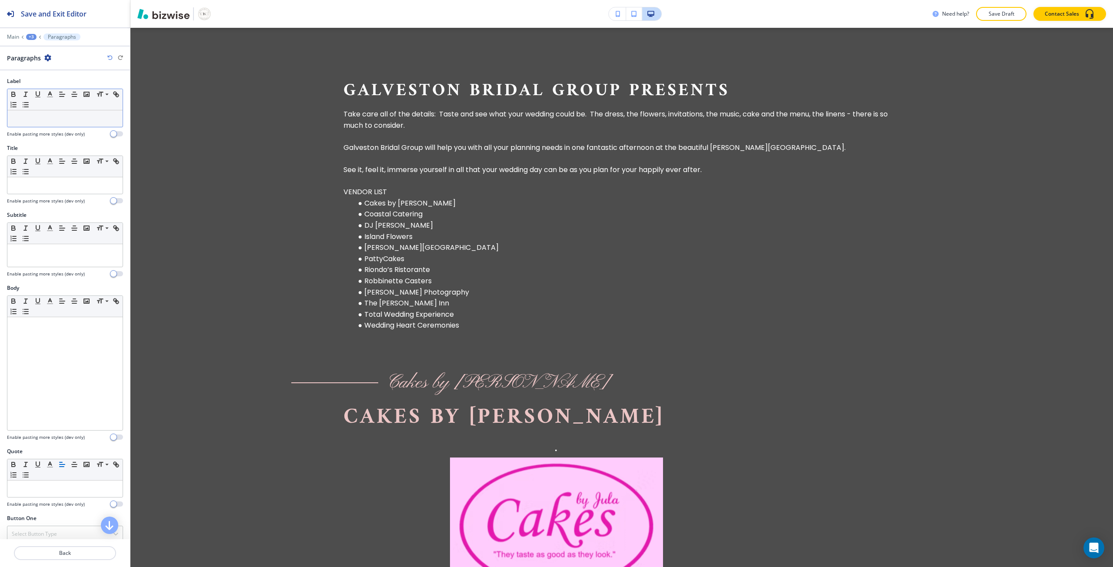
click at [33, 123] on div at bounding box center [64, 118] width 115 height 17
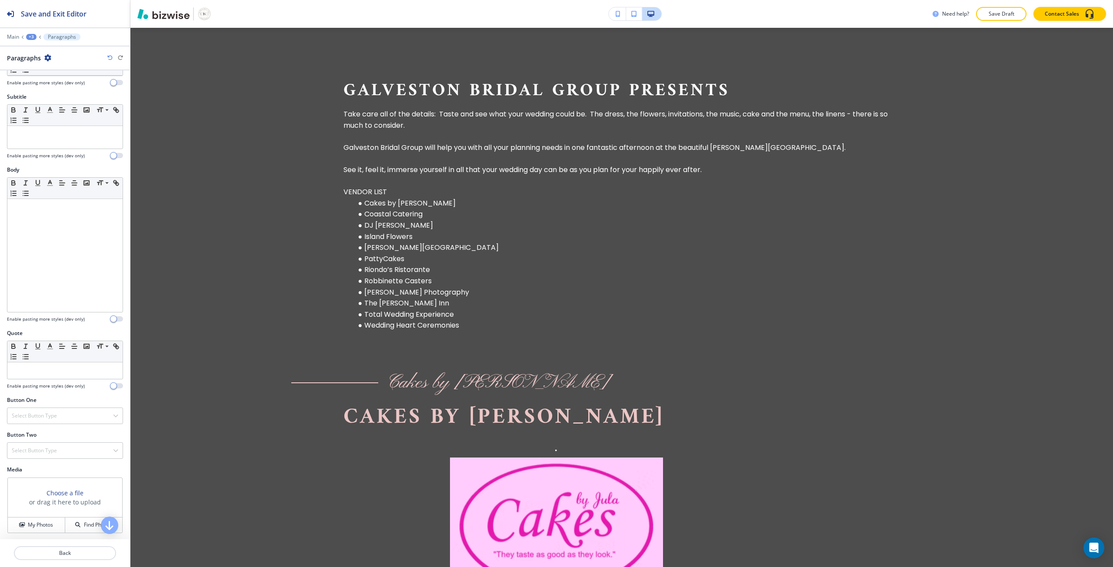
scroll to position [120, 0]
click at [38, 419] on div "Select Button Type" at bounding box center [64, 415] width 115 height 16
click at [37, 442] on h4 "External Link" at bounding box center [65, 445] width 106 height 8
click at [36, 483] on input "text" at bounding box center [65, 485] width 116 height 17
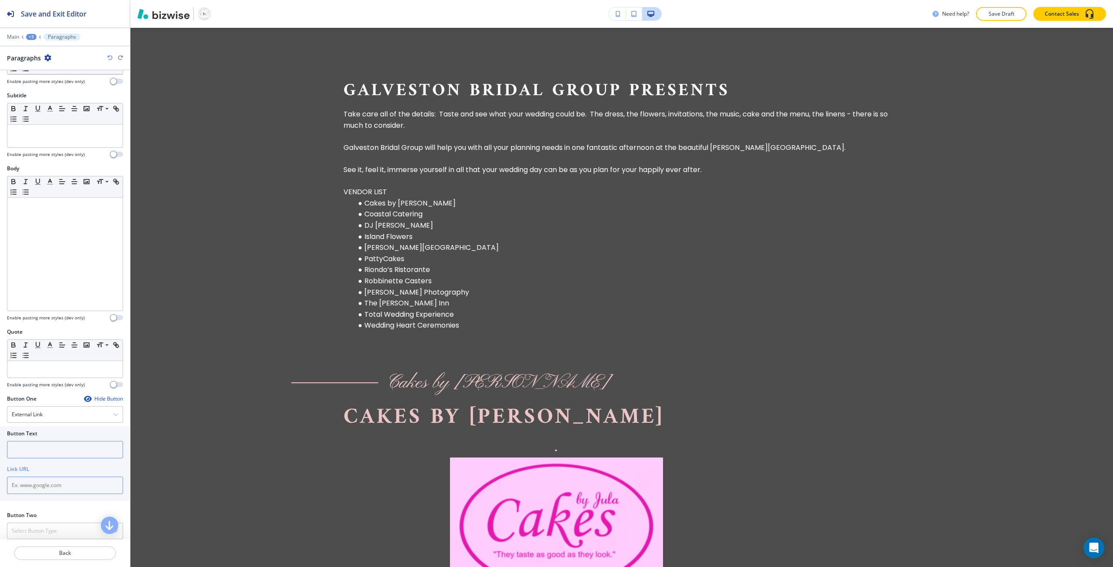
paste input "https://choseneventgroup.com/"
type input "https://choseneventgroup.com/"
click at [34, 448] on input "text" at bounding box center [65, 449] width 116 height 17
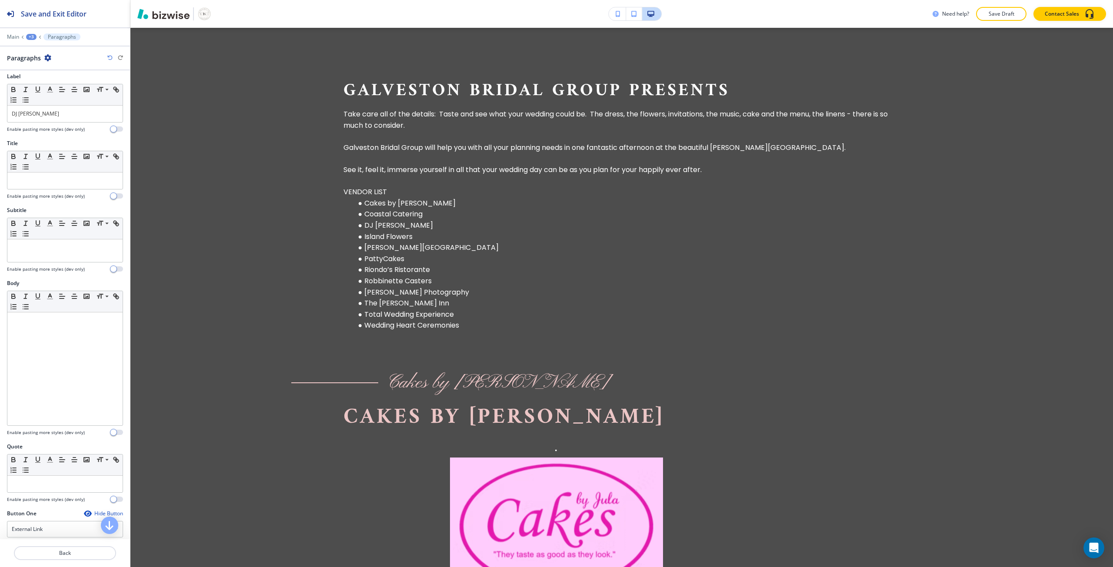
scroll to position [0, 0]
type input "homepage"
click at [65, 119] on p "DJ Chosen" at bounding box center [65, 119] width 106 height 8
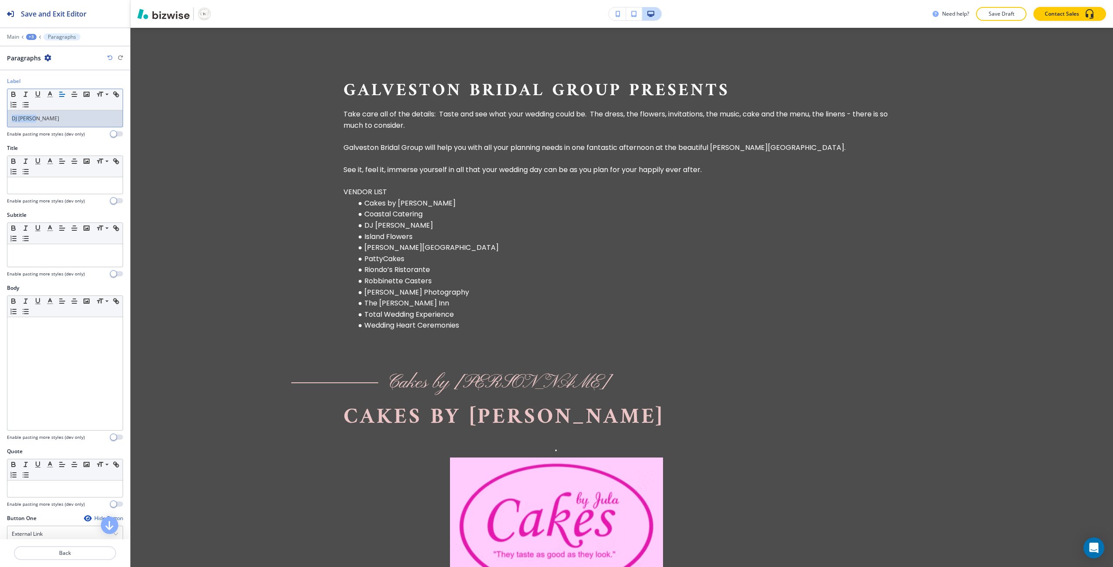
copy p "DJ Chosen"
click at [40, 182] on p at bounding box center [65, 186] width 106 height 8
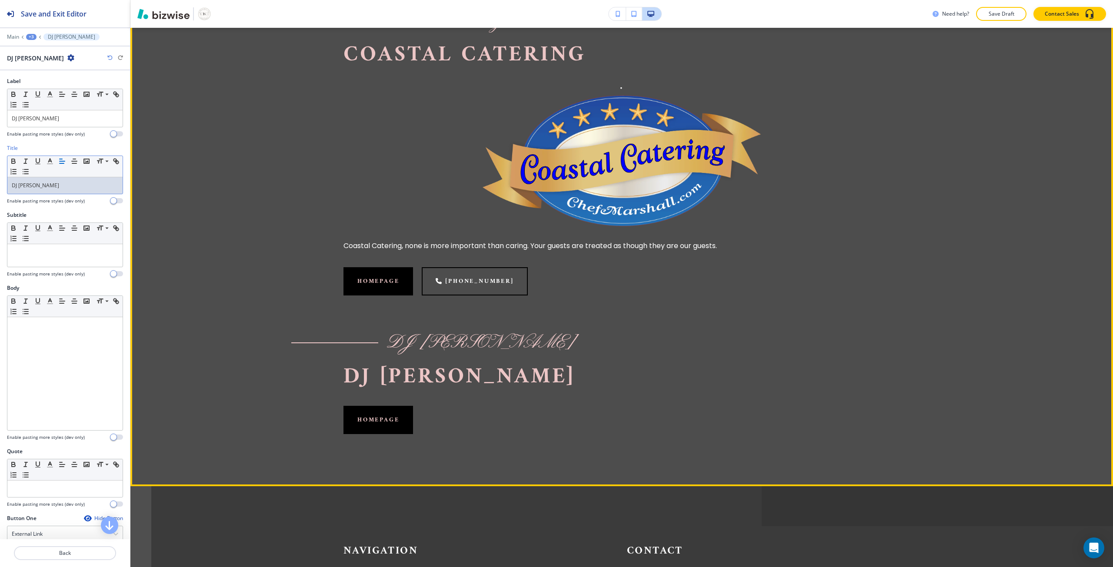
scroll to position [1695, 0]
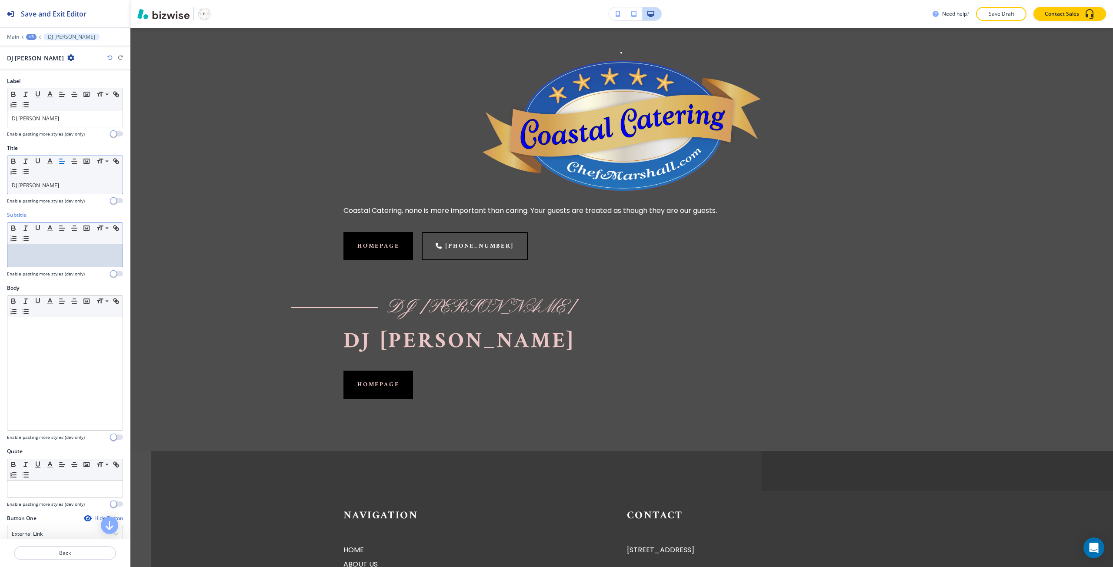
click at [45, 255] on p at bounding box center [65, 253] width 106 height 8
click at [70, 231] on icon "button" at bounding box center [74, 228] width 8 height 8
click at [81, 228] on button "button" at bounding box center [86, 228] width 12 height 10
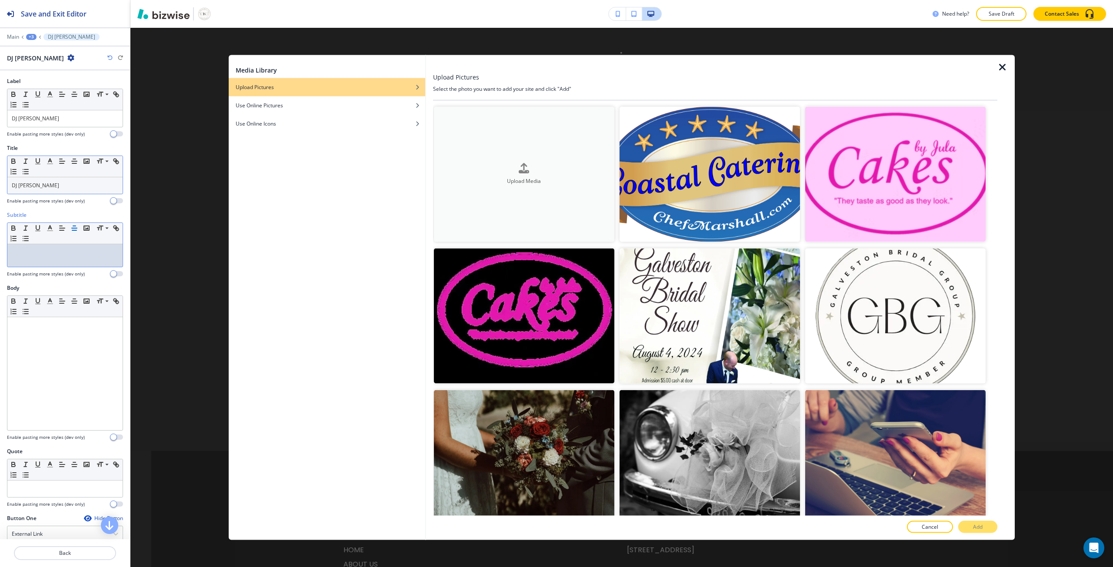
click at [552, 182] on h4 "Upload Media" at bounding box center [524, 181] width 180 height 8
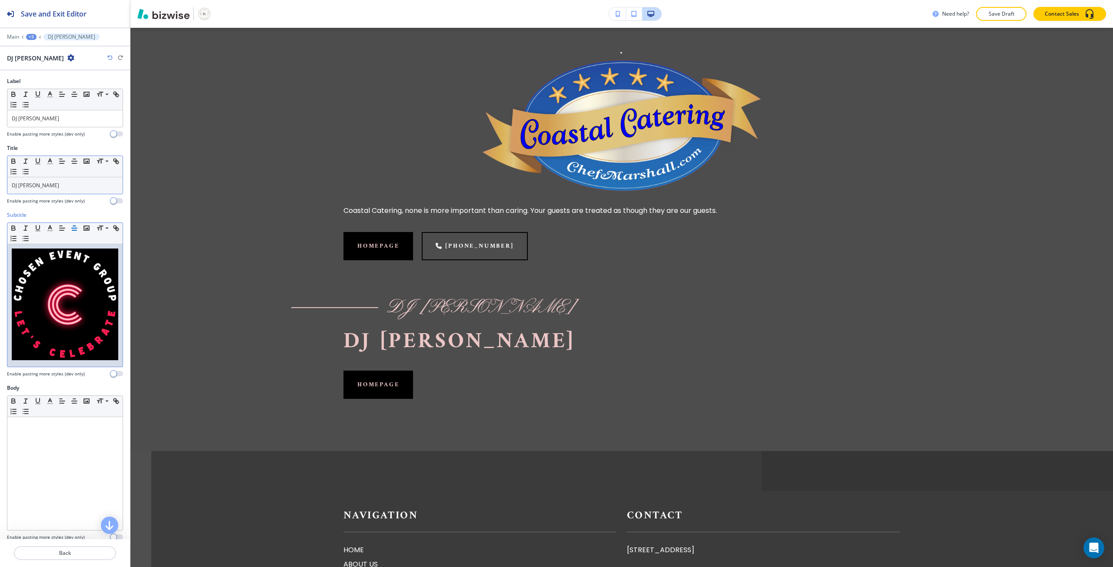
click at [29, 317] on img at bounding box center [65, 305] width 106 height 112
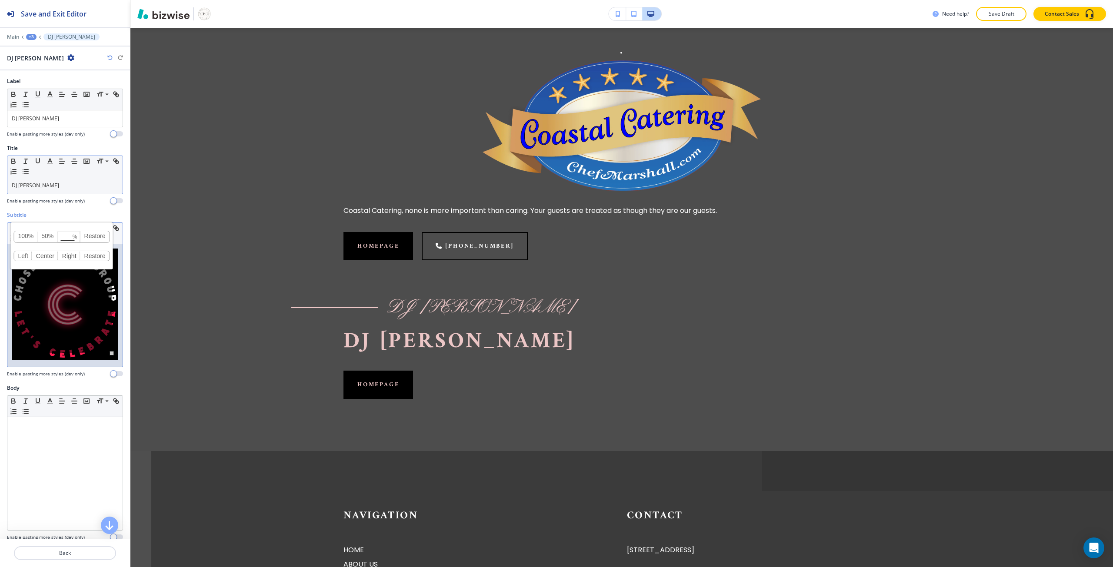
click at [47, 257] on link "Center" at bounding box center [45, 256] width 26 height 10
click at [11, 273] on div at bounding box center [64, 304] width 115 height 120
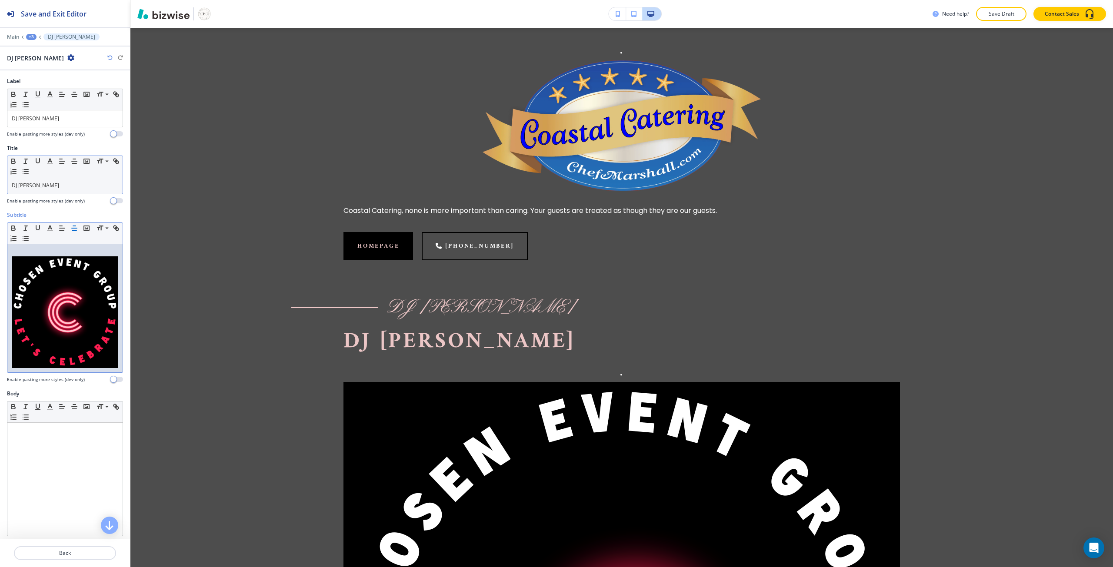
click at [23, 280] on img at bounding box center [65, 312] width 106 height 112
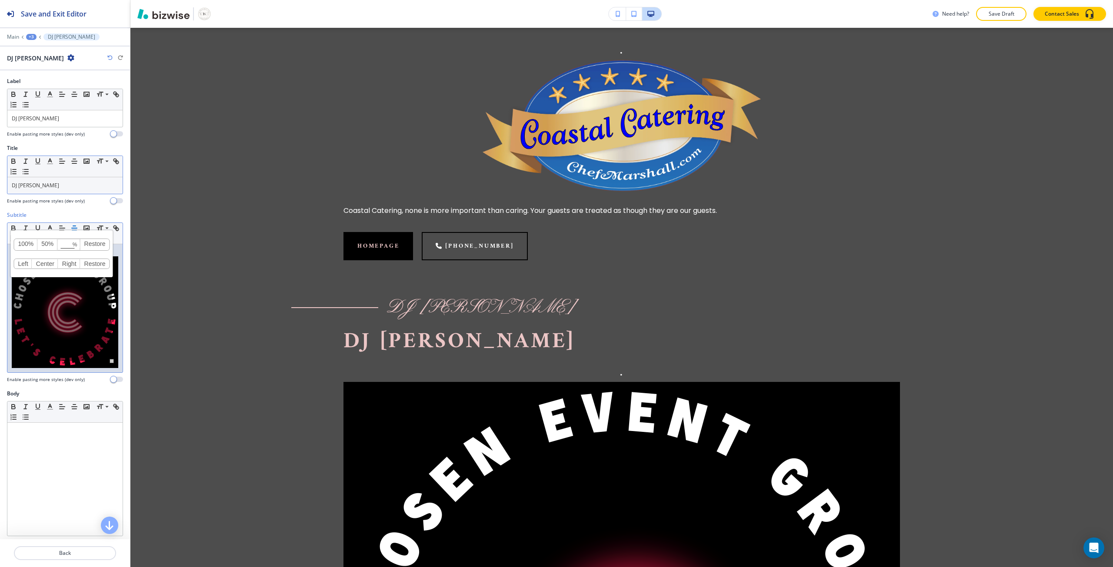
click at [47, 244] on link "50%" at bounding box center [47, 244] width 20 height 11
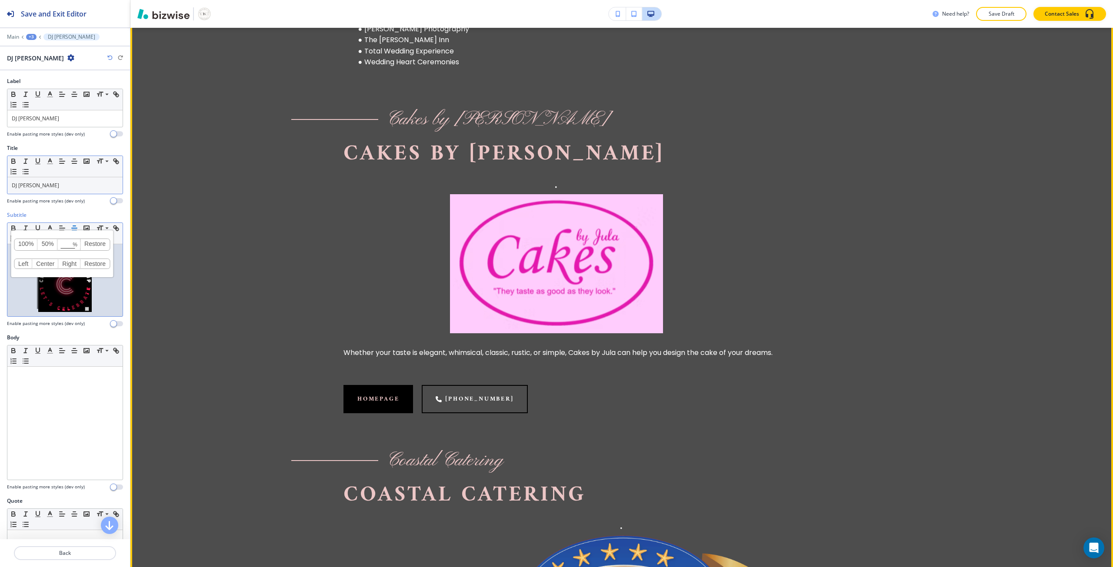
scroll to position [1217, 0]
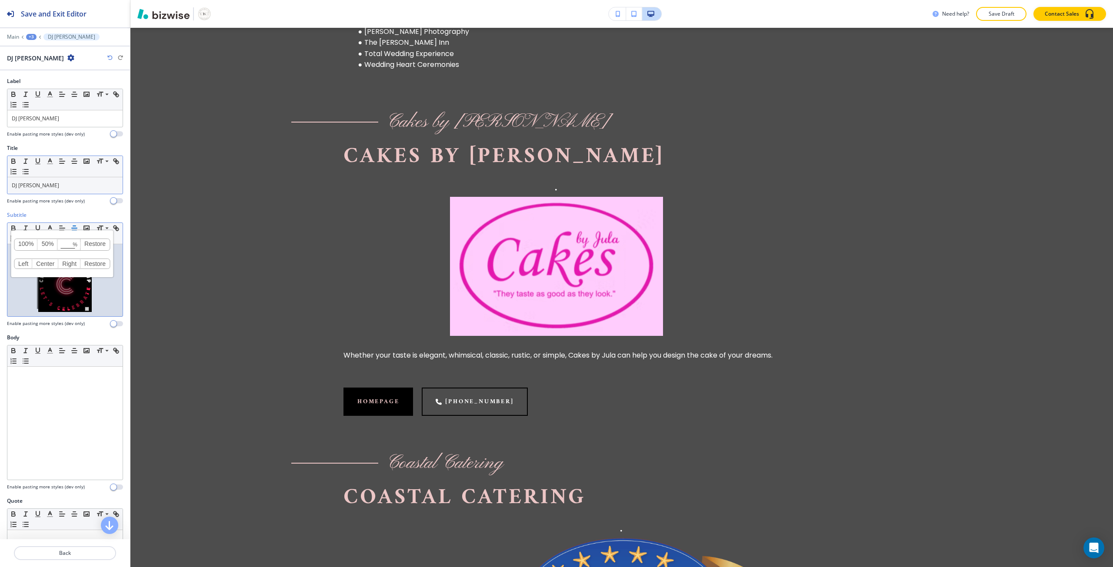
click at [67, 246] on input at bounding box center [69, 245] width 22 height 6
type input "20"
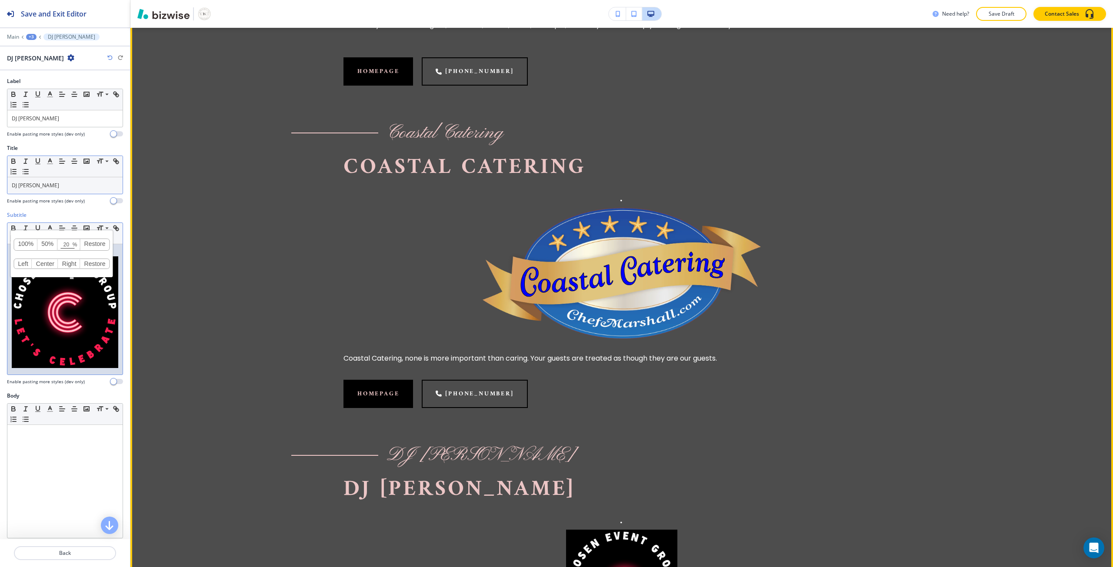
scroll to position [1521, 0]
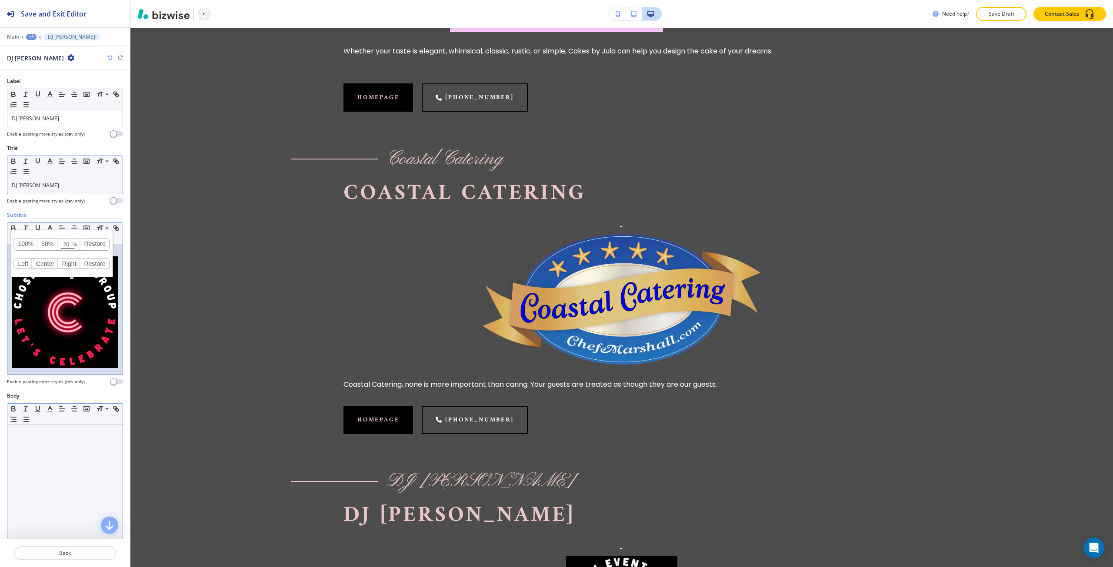
click at [86, 443] on div at bounding box center [64, 481] width 115 height 113
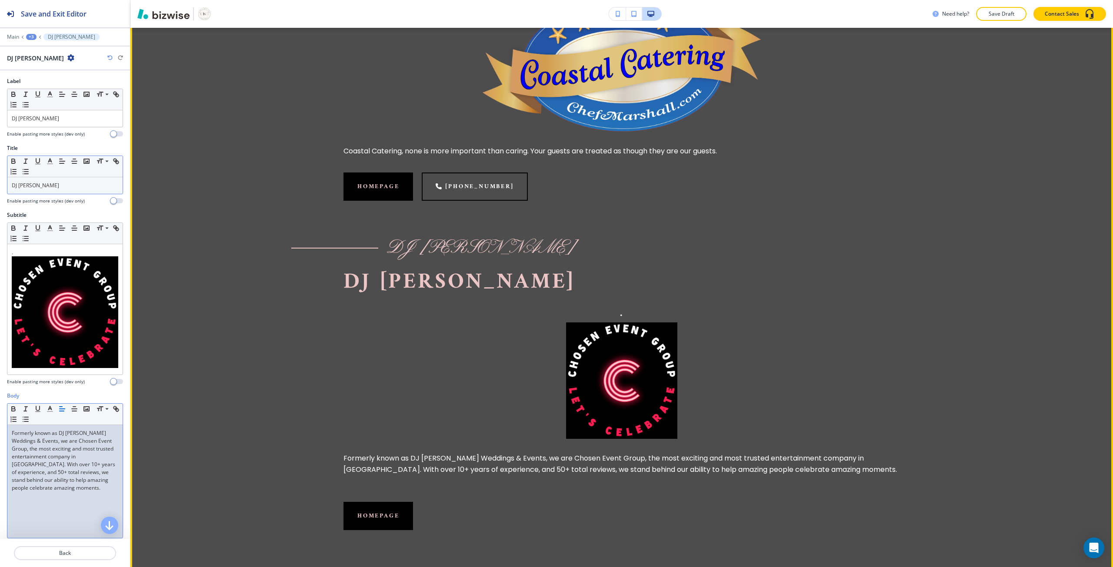
scroll to position [1652, 0]
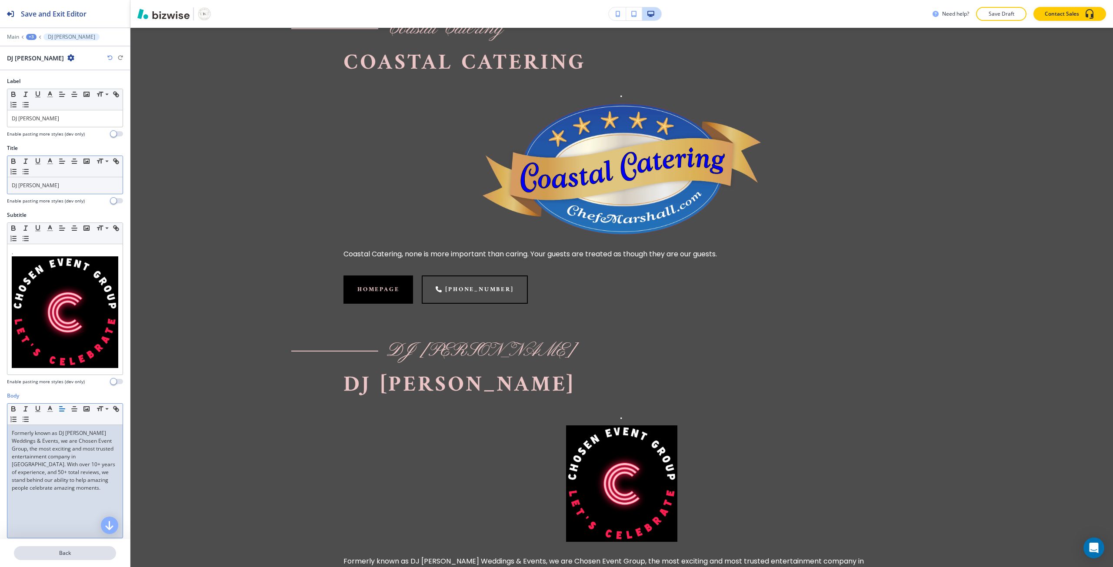
click at [48, 552] on p "Back" at bounding box center [65, 553] width 100 height 8
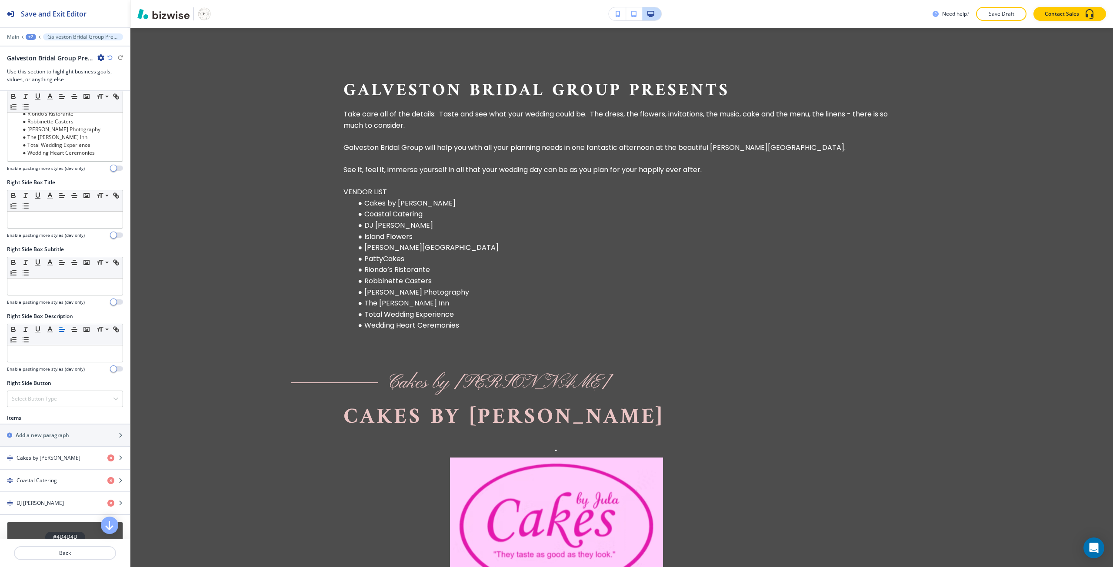
scroll to position [348, 0]
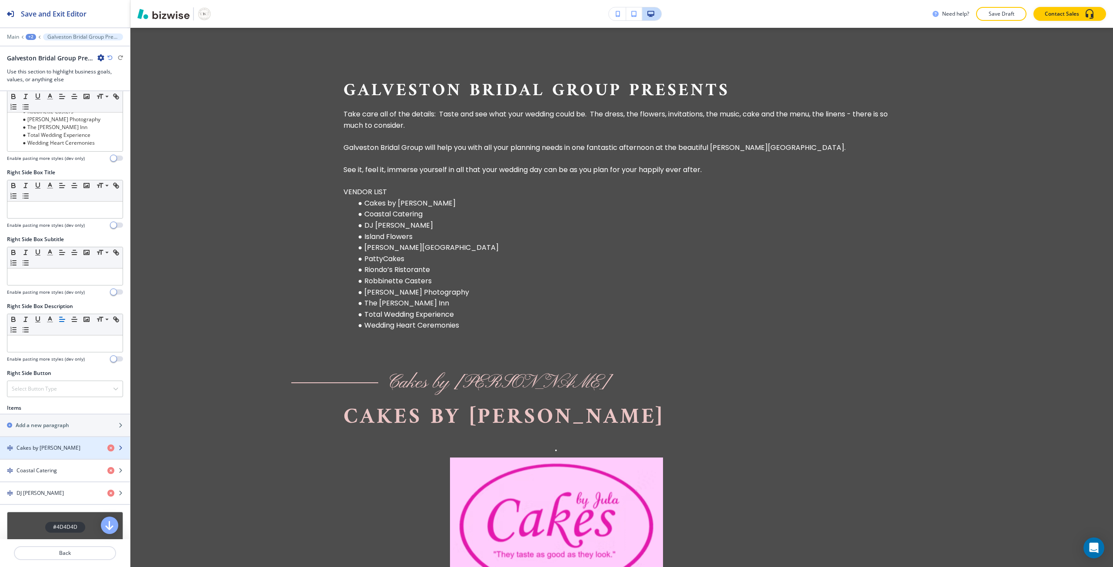
click at [48, 445] on h4 "Cakes by Jula" at bounding box center [49, 448] width 64 height 8
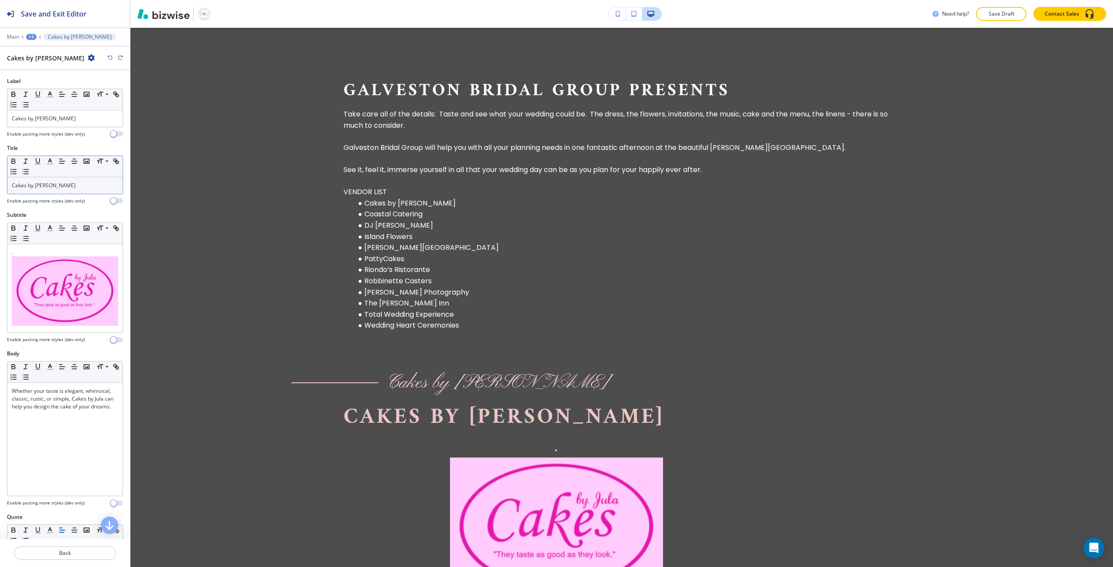
click at [41, 184] on p "Cakes by Jula" at bounding box center [65, 186] width 106 height 8
click at [73, 162] on icon "button" at bounding box center [74, 161] width 8 height 8
click at [75, 279] on img at bounding box center [65, 291] width 106 height 70
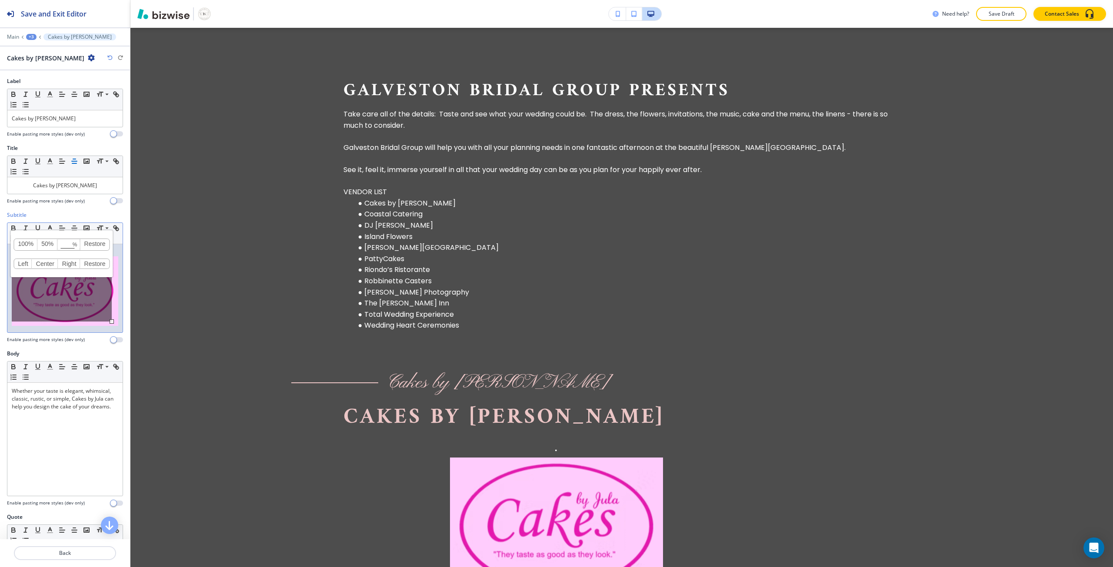
click at [67, 245] on input at bounding box center [69, 245] width 22 height 6
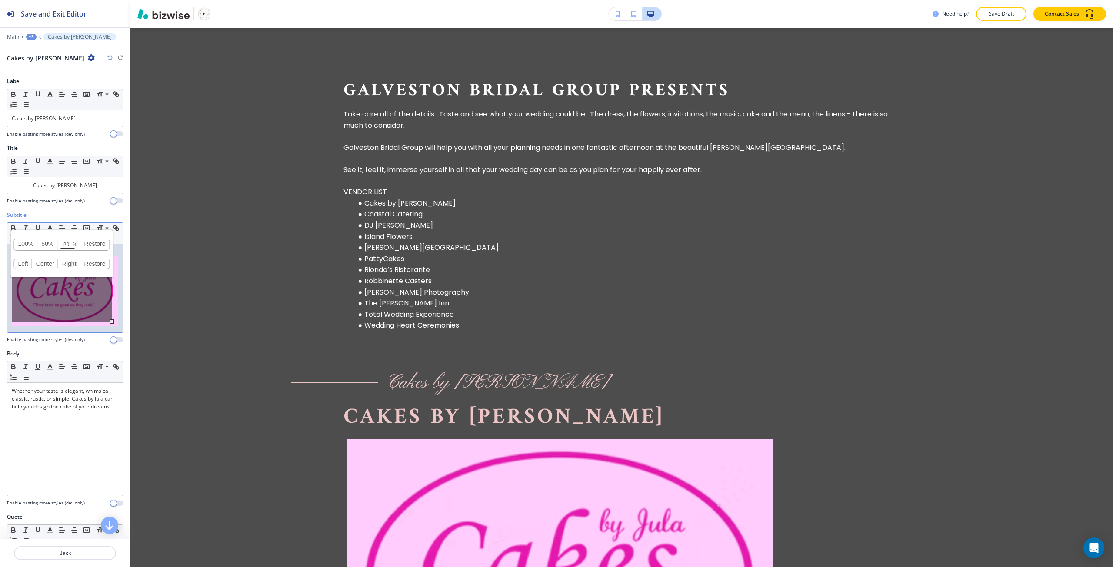
type input "20"
click at [83, 251] on p "." at bounding box center [65, 289] width 106 height 80
click at [94, 287] on img at bounding box center [65, 291] width 106 height 70
click at [49, 243] on link "50%" at bounding box center [47, 244] width 20 height 11
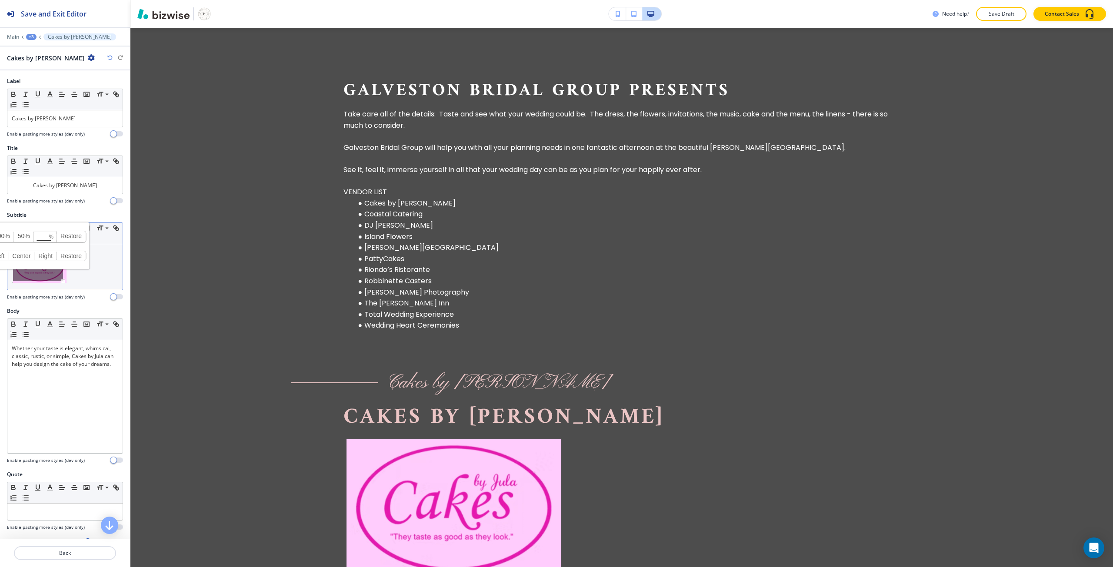
click at [32, 256] on link "Center" at bounding box center [21, 256] width 26 height 10
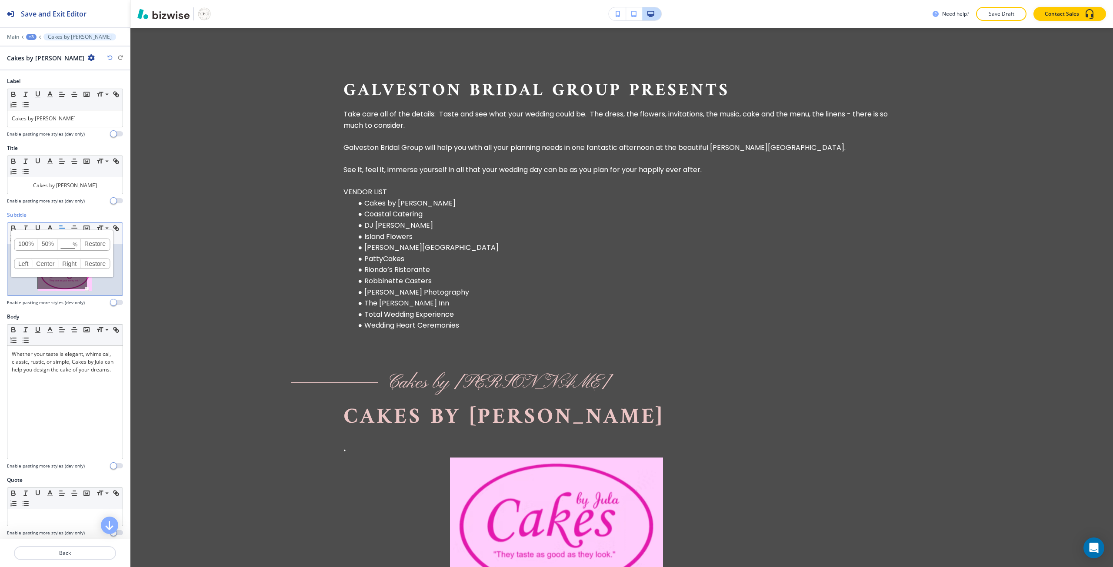
click at [66, 245] on input at bounding box center [69, 245] width 22 height 6
type input "20"
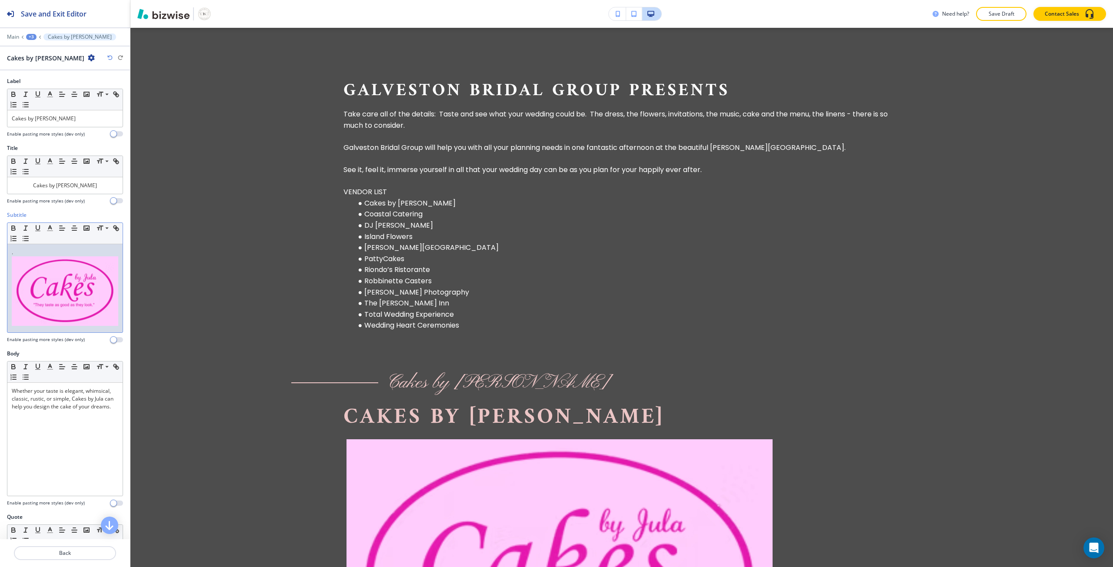
click at [111, 249] on p "." at bounding box center [65, 289] width 106 height 80
click at [78, 229] on button "button" at bounding box center [74, 228] width 12 height 10
click at [87, 287] on img at bounding box center [65, 291] width 106 height 70
click at [68, 246] on input at bounding box center [69, 245] width 22 height 6
type input "20"
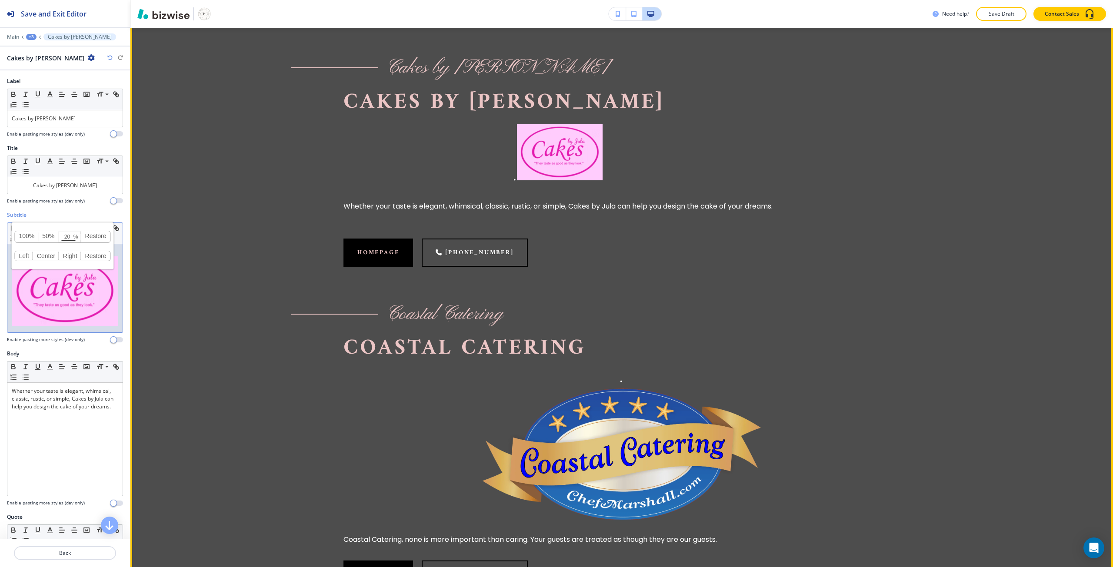
scroll to position [1304, 0]
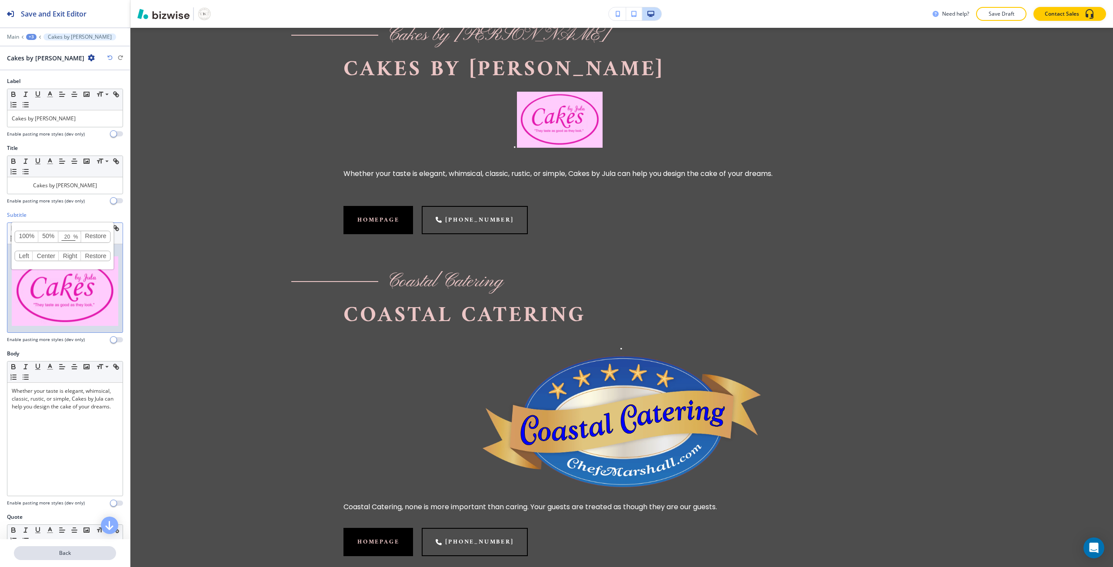
click at [59, 550] on p "Back" at bounding box center [65, 553] width 100 height 8
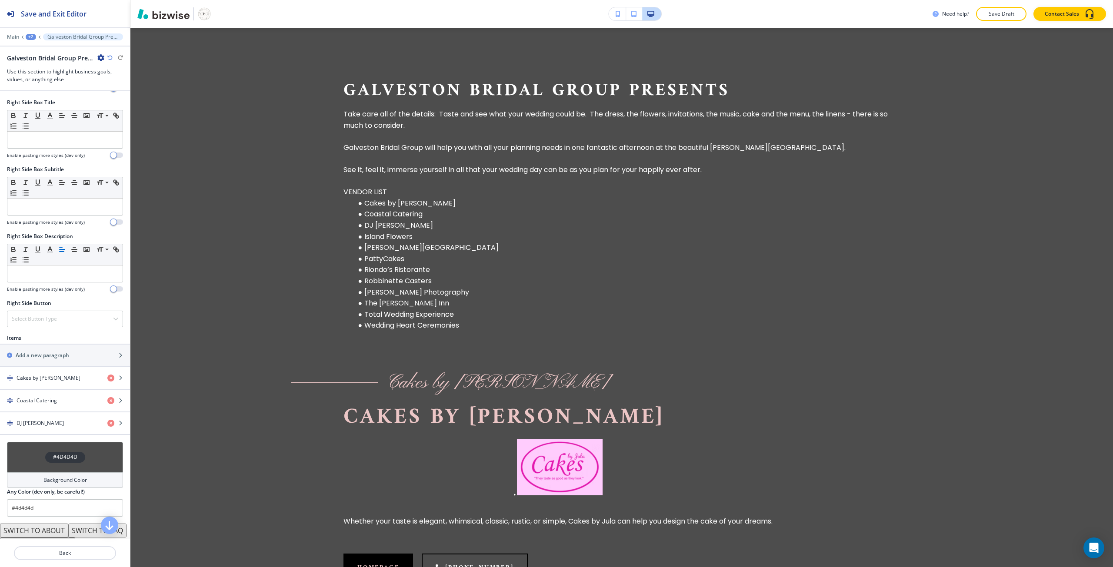
scroll to position [435, 0]
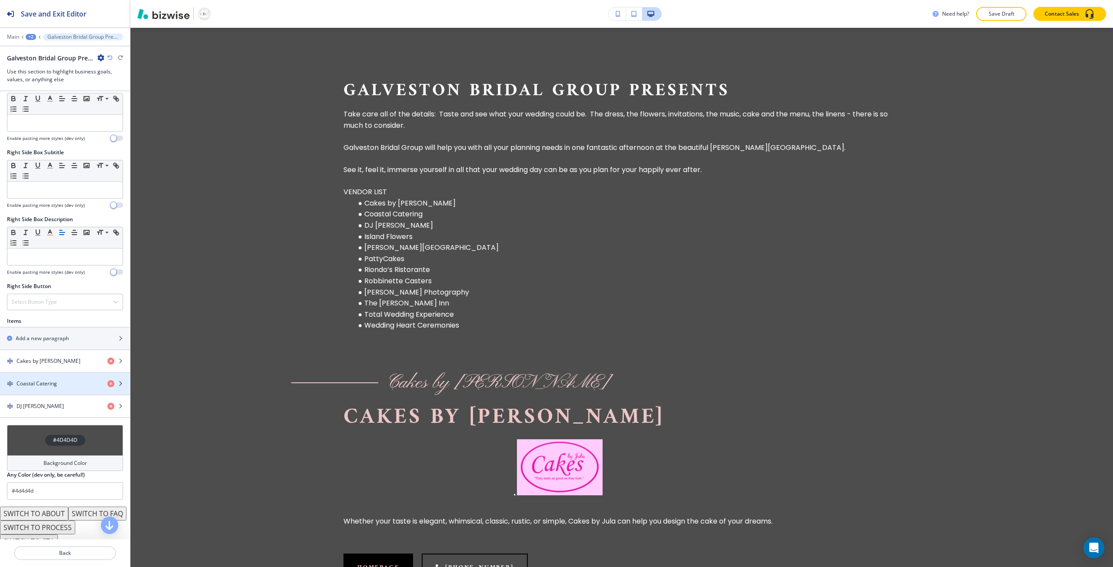
click at [40, 385] on h4 "Coastal Catering" at bounding box center [37, 384] width 40 height 8
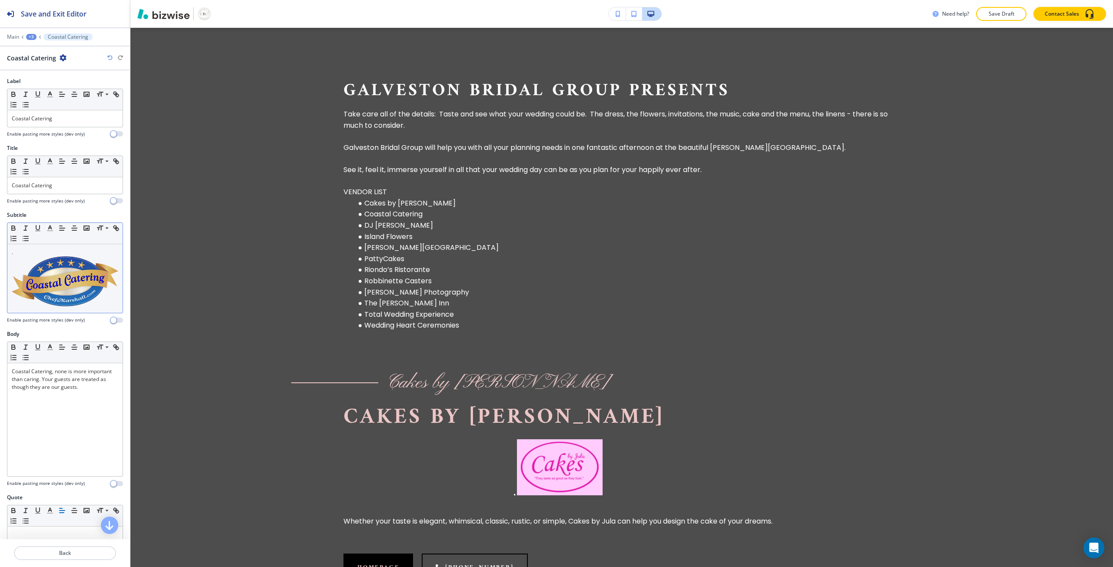
click at [53, 263] on img at bounding box center [65, 281] width 106 height 50
click at [64, 246] on input at bounding box center [69, 245] width 22 height 6
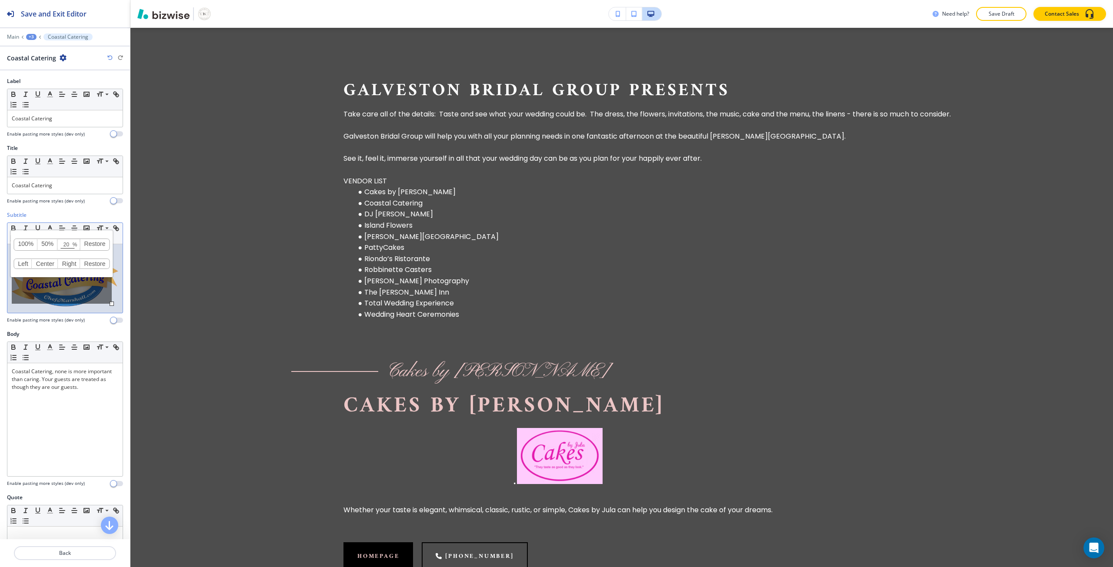
type input "20"
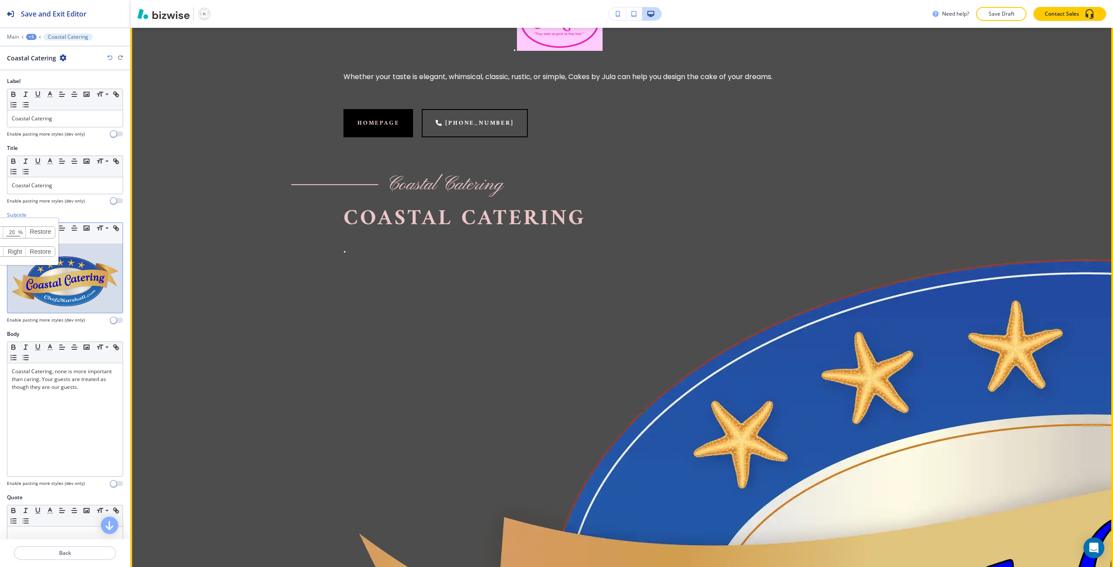
scroll to position [1391, 0]
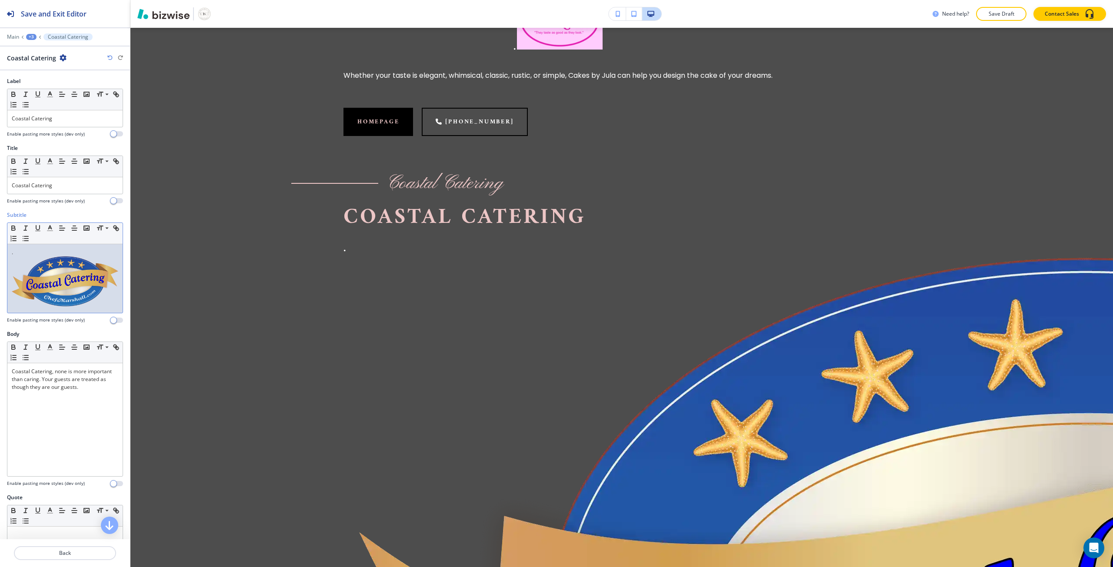
click at [89, 280] on img at bounding box center [65, 281] width 106 height 50
click at [64, 245] on input at bounding box center [69, 245] width 22 height 6
type input "20"
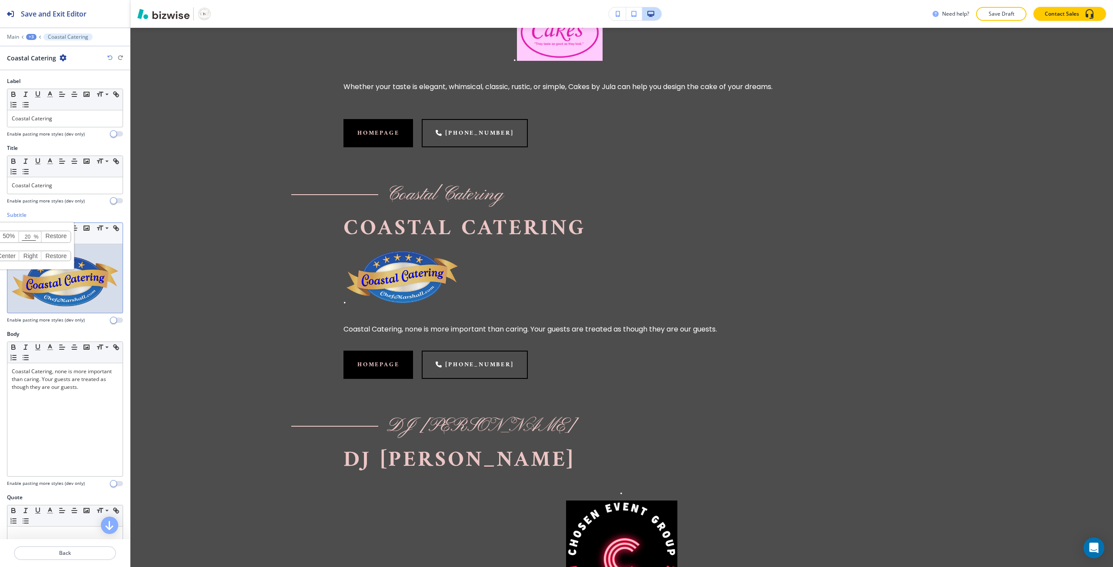
click at [13, 261] on link "Center" at bounding box center [6, 256] width 26 height 10
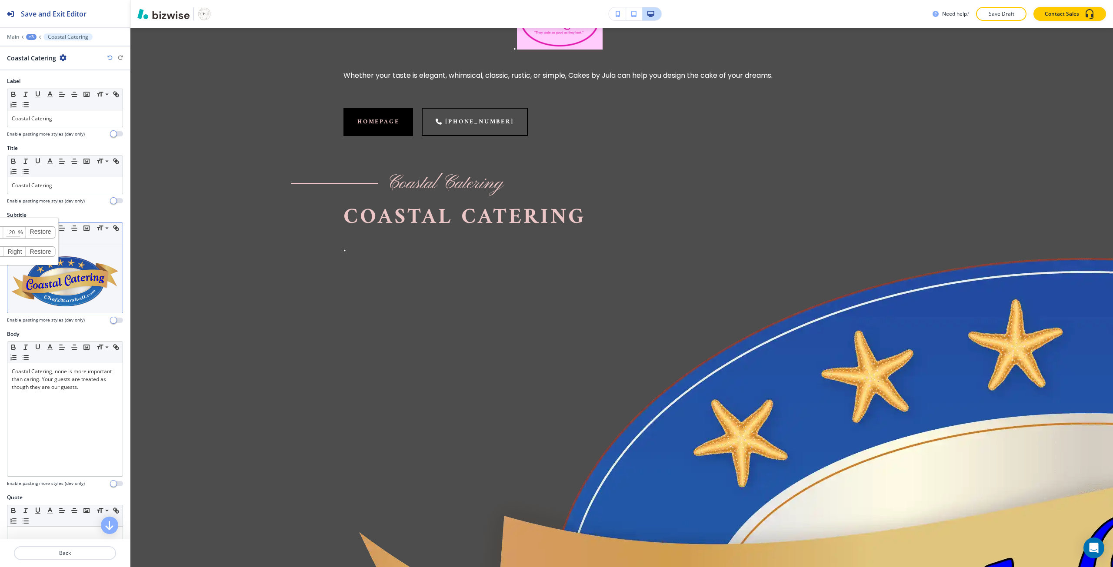
click at [86, 288] on img at bounding box center [65, 281] width 106 height 50
click at [47, 262] on link "Center" at bounding box center [45, 264] width 26 height 10
click at [60, 243] on input at bounding box center [69, 245] width 22 height 6
type input "20"
click at [90, 272] on img at bounding box center [65, 281] width 106 height 50
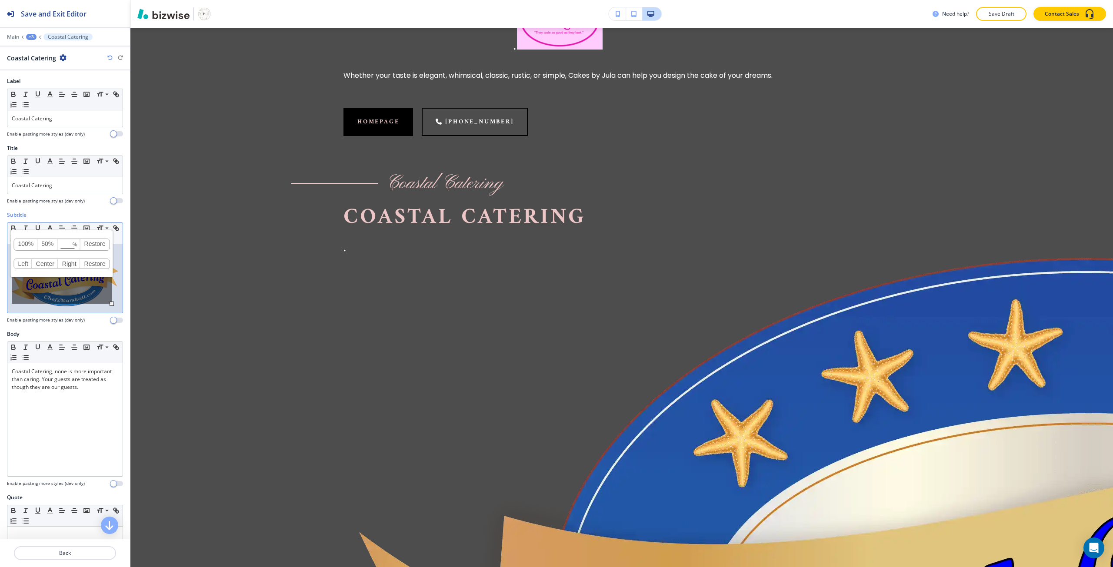
click at [47, 240] on link "50%" at bounding box center [47, 244] width 20 height 11
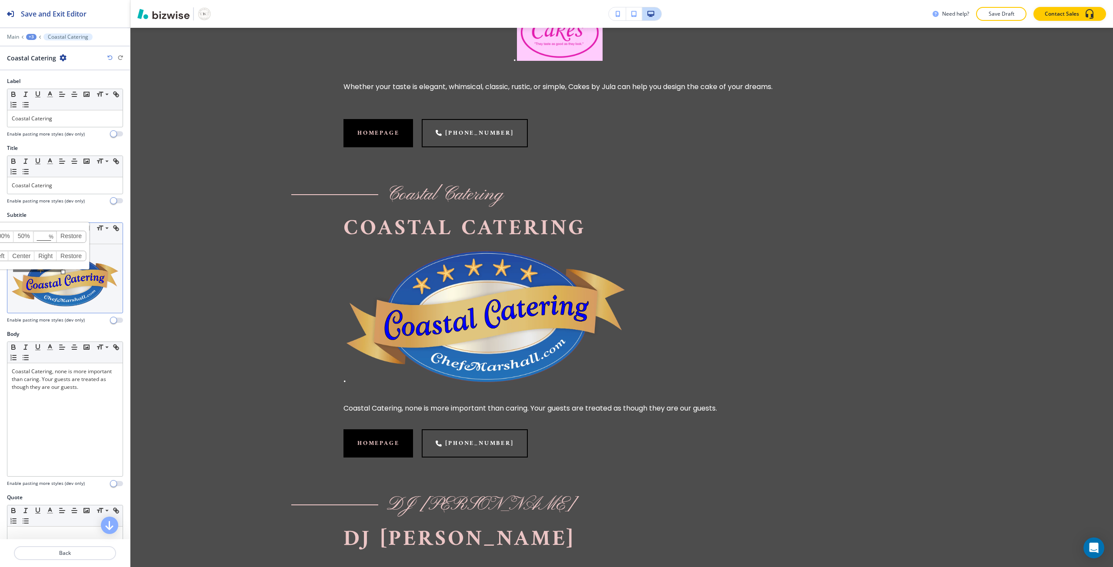
click at [64, 286] on img at bounding box center [65, 281] width 106 height 50
click at [52, 266] on link "Center" at bounding box center [45, 264] width 26 height 10
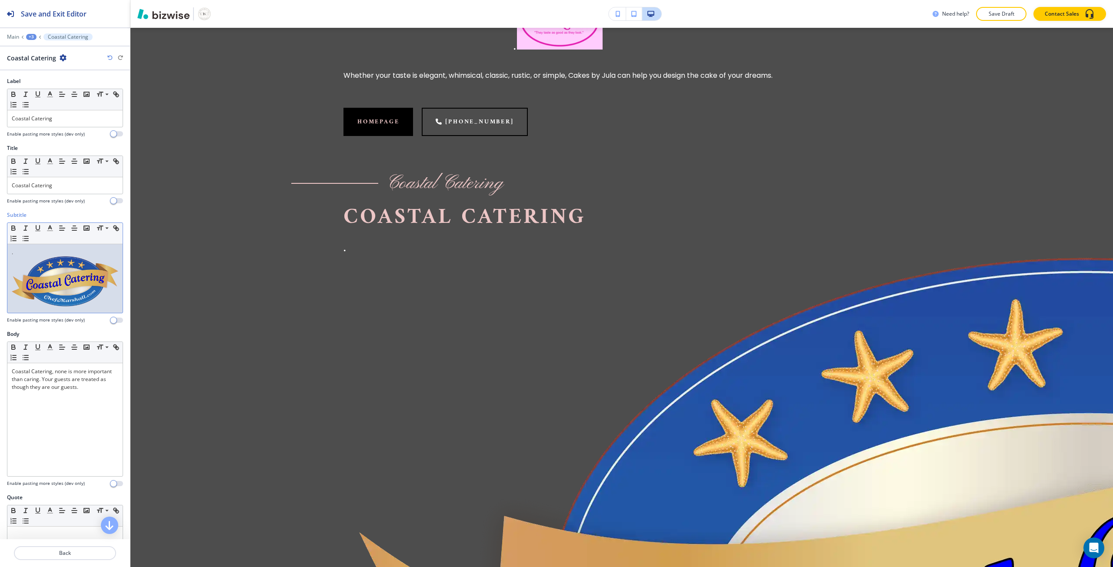
click at [69, 286] on img at bounding box center [65, 281] width 106 height 50
click at [113, 285] on div "." at bounding box center [64, 278] width 115 height 69
click at [71, 232] on button "button" at bounding box center [74, 228] width 12 height 10
click at [60, 265] on img at bounding box center [65, 281] width 106 height 50
click at [62, 289] on div "100% 50% % Press enter key to apply change! Restore Left Center Right Restore" at bounding box center [62, 279] width 100 height 47
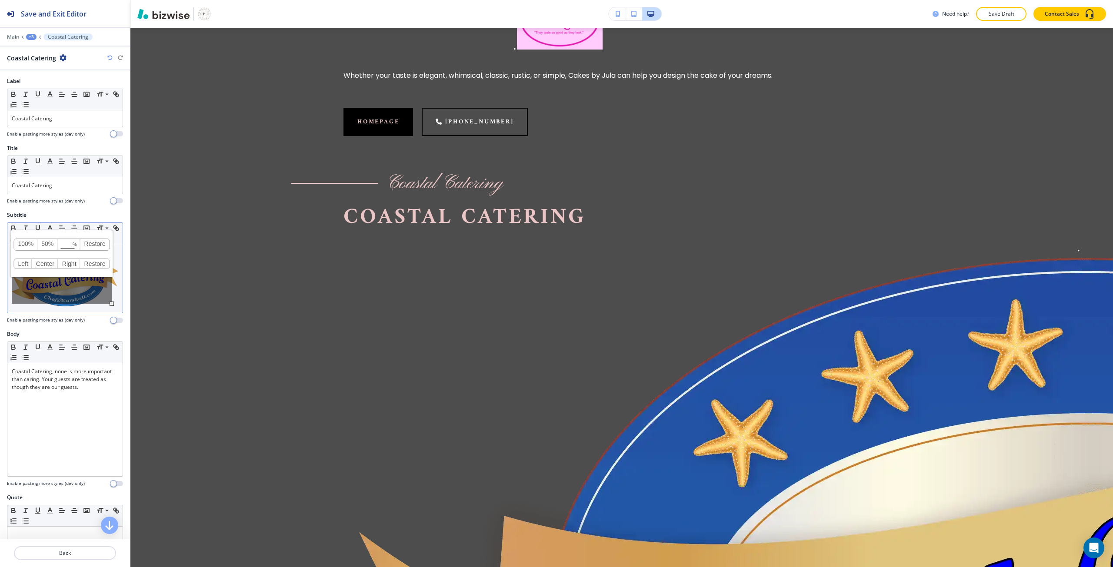
click at [53, 286] on div "100% 50% % Press enter key to apply change! Restore Left Center Right Restore" at bounding box center [62, 279] width 100 height 47
click at [70, 304] on p "." at bounding box center [65, 279] width 106 height 60
click at [68, 288] on img at bounding box center [65, 281] width 106 height 50
click at [49, 245] on link "50%" at bounding box center [47, 244] width 20 height 11
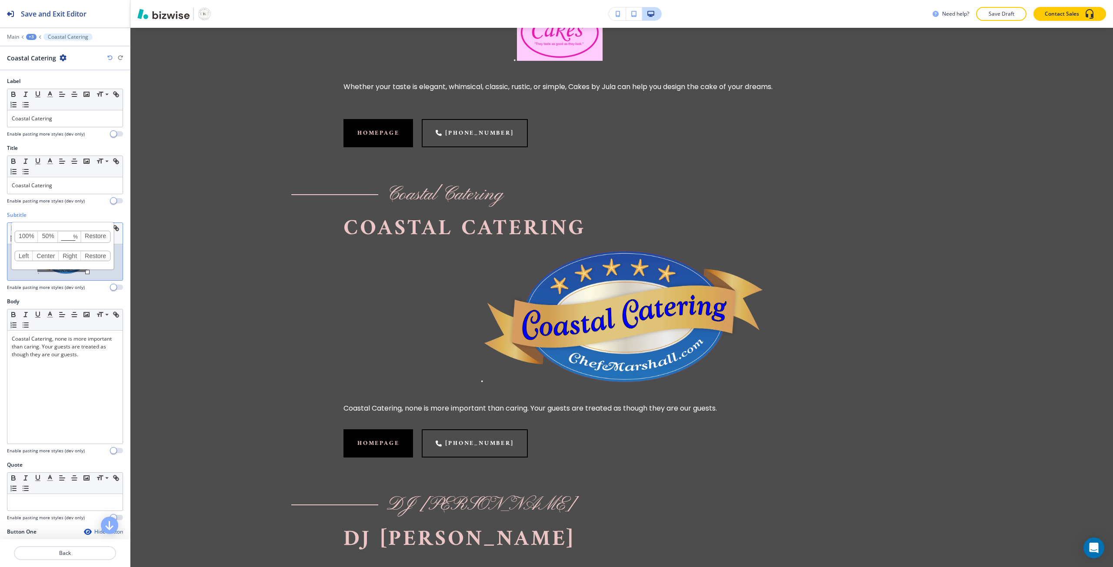
click at [65, 238] on input at bounding box center [70, 237] width 22 height 6
type input "20"
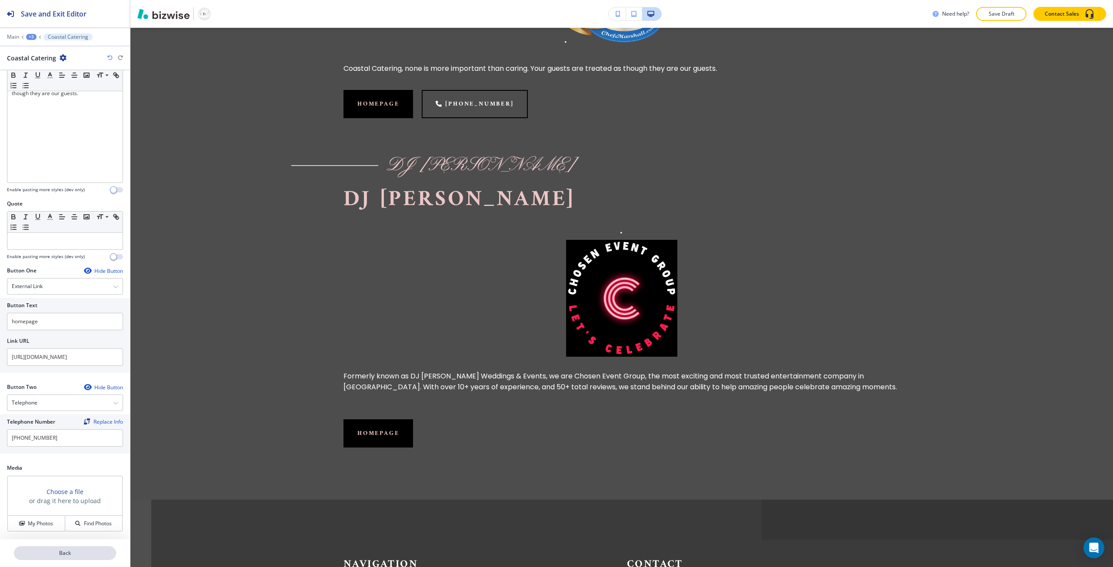
scroll to position [291, 0]
click at [67, 548] on button "Back" at bounding box center [65, 553] width 102 height 14
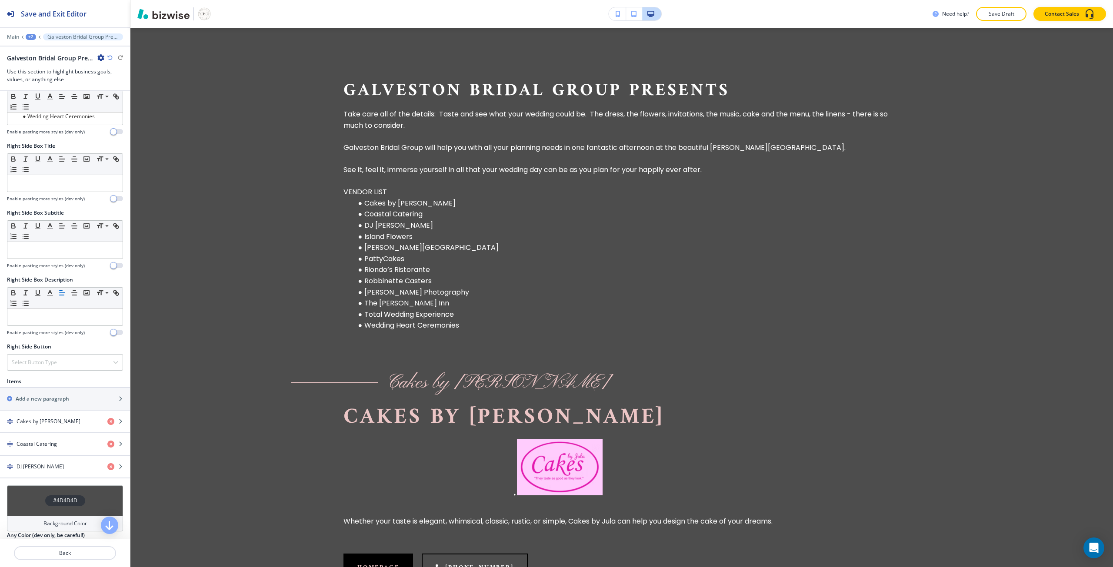
scroll to position [391, 0]
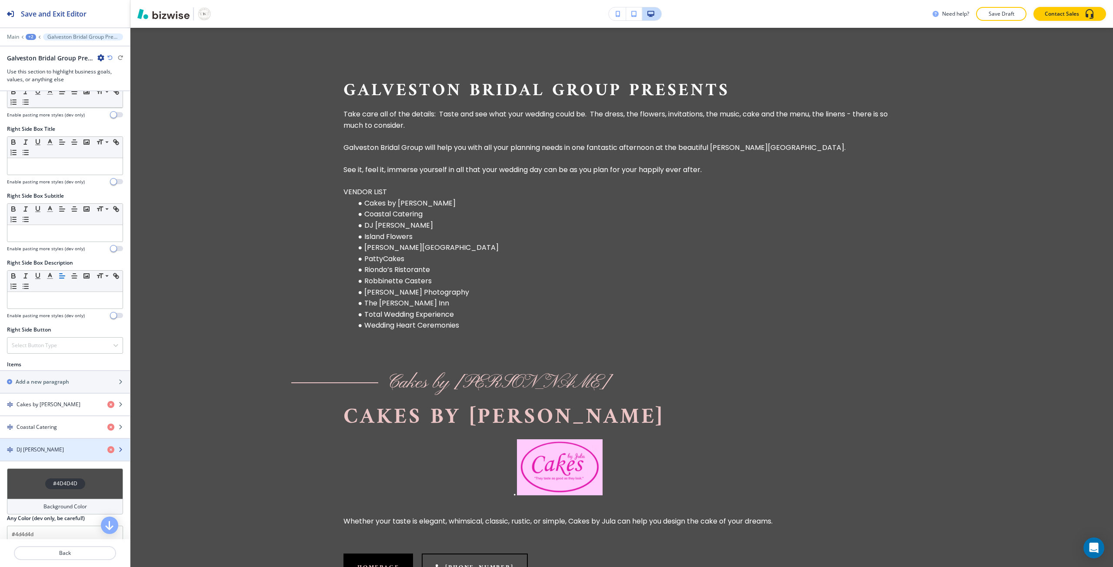
click at [46, 447] on div "DJ Chosen" at bounding box center [50, 450] width 100 height 8
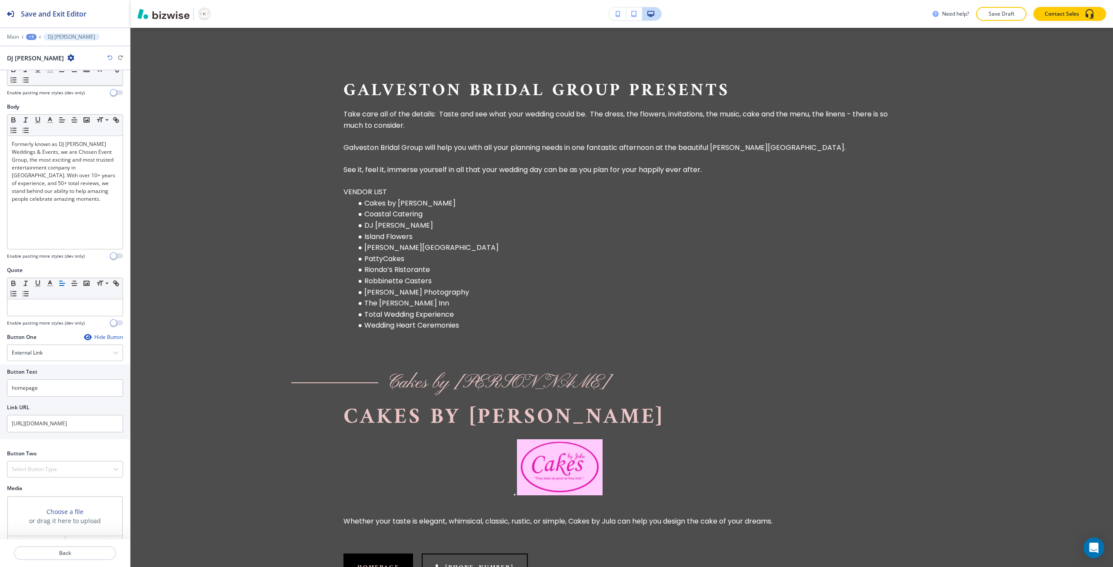
scroll to position [302, 0]
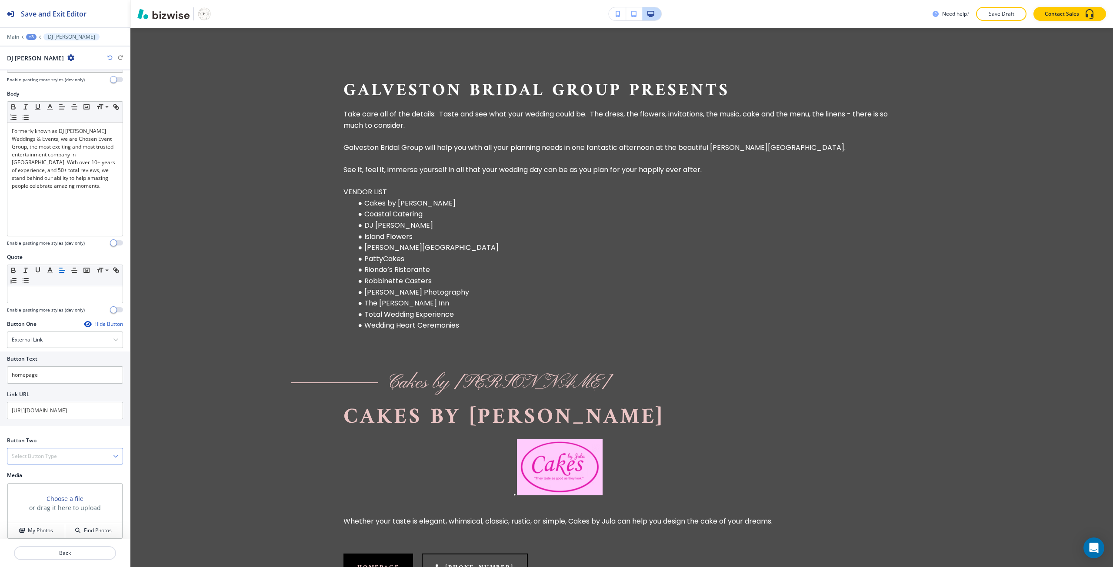
click at [54, 452] on h4 "Select Button Type" at bounding box center [34, 456] width 45 height 8
click at [47, 464] on div "Telephone" at bounding box center [64, 471] width 115 height 15
click at [50, 483] on input "text" at bounding box center [65, 491] width 116 height 17
paste input "(713) 805-9939"
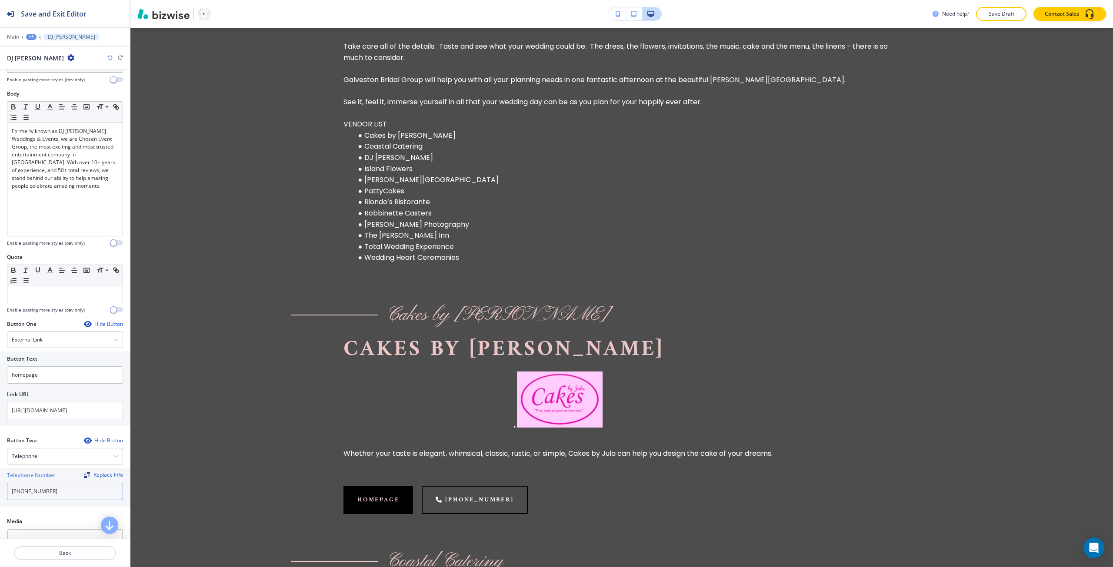
scroll to position [1043, 0]
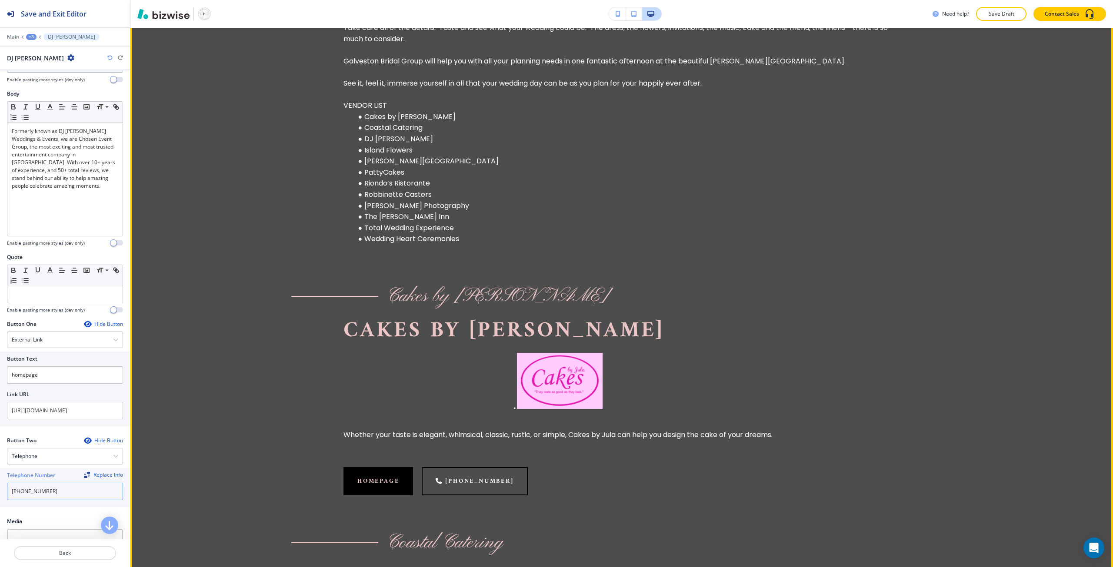
type input "(713) 805-9939"
click at [383, 156] on li "Island Flowers" at bounding box center [627, 150] width 546 height 11
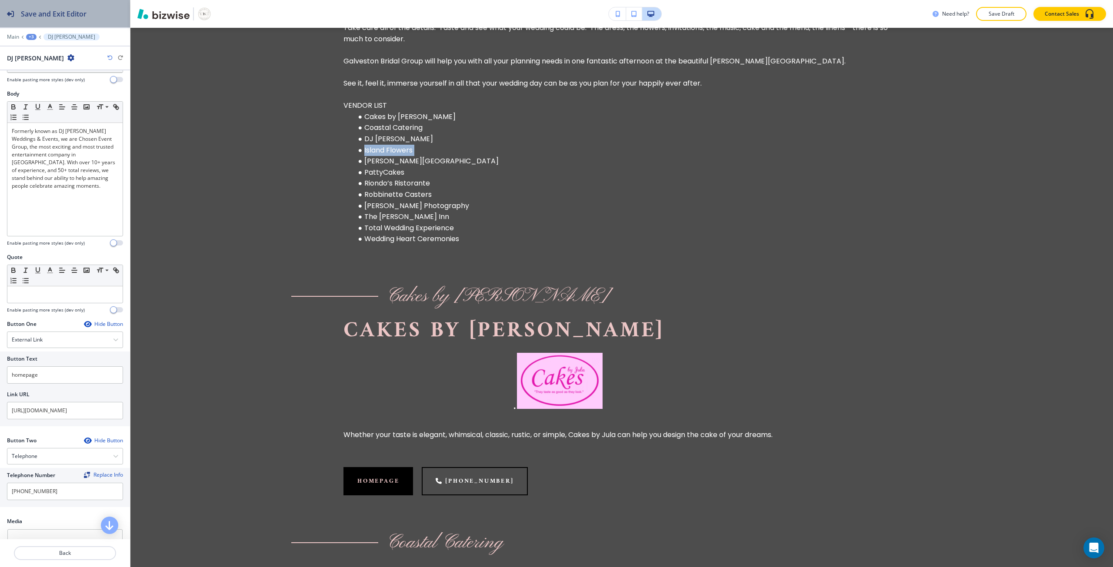
click at [73, 17] on h2 "Save and Exit Editor" at bounding box center [54, 14] width 66 height 10
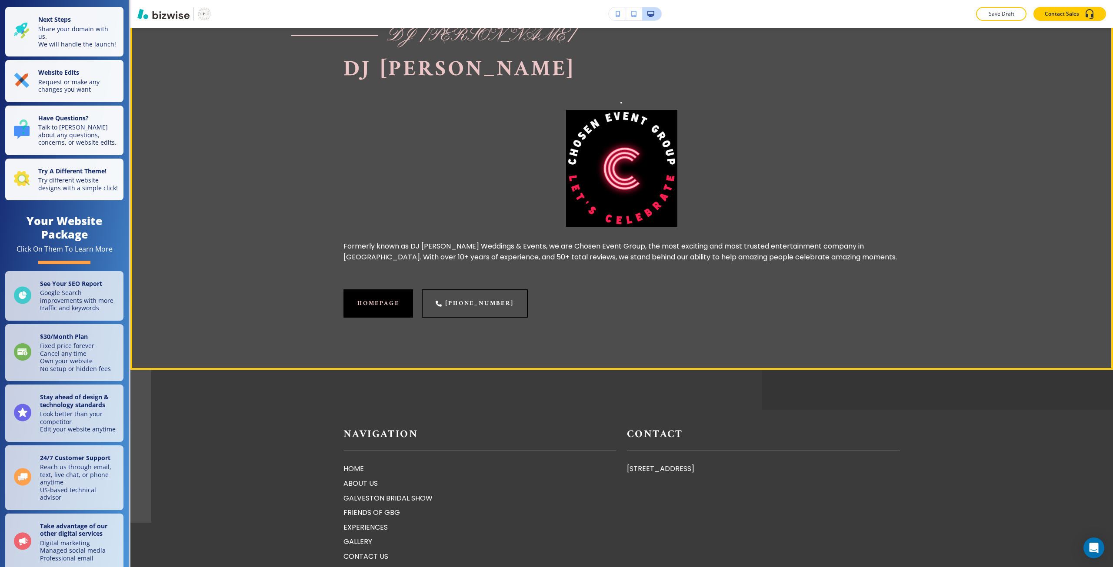
scroll to position [1938, 0]
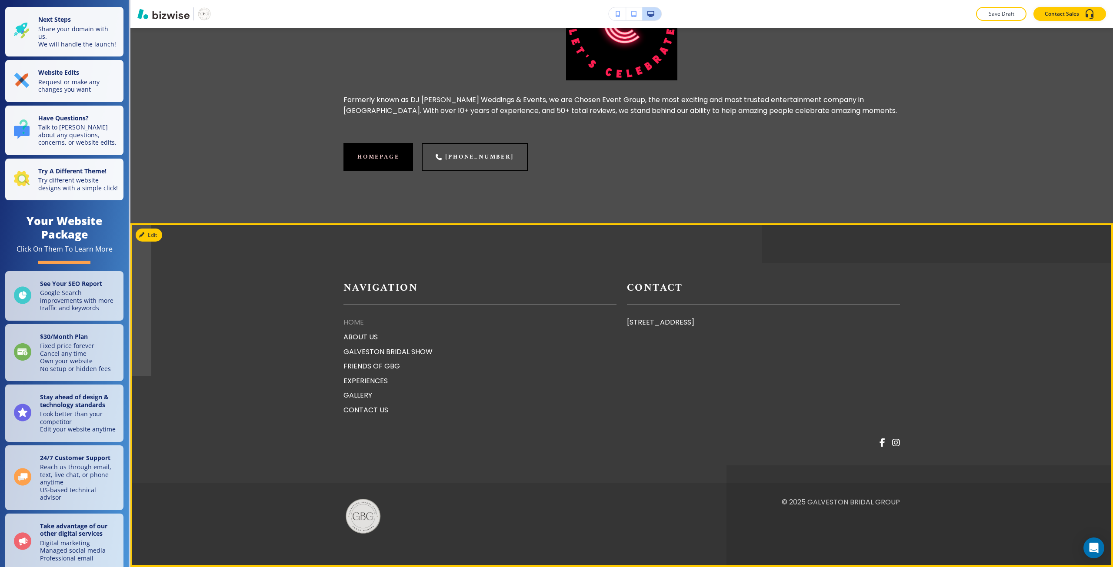
click at [353, 325] on p "HOME" at bounding box center [479, 322] width 273 height 11
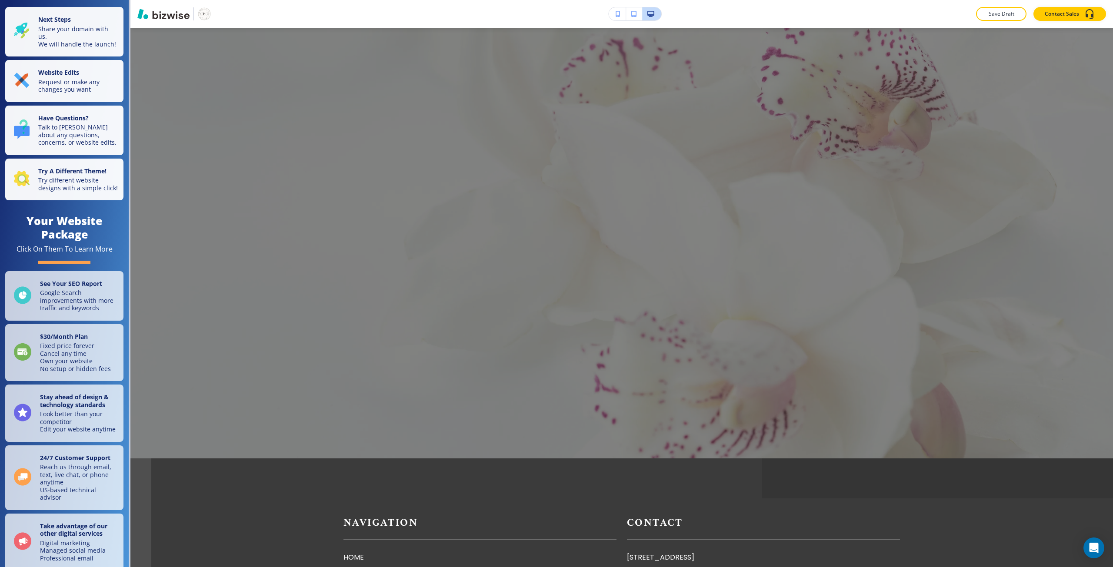
scroll to position [0, 0]
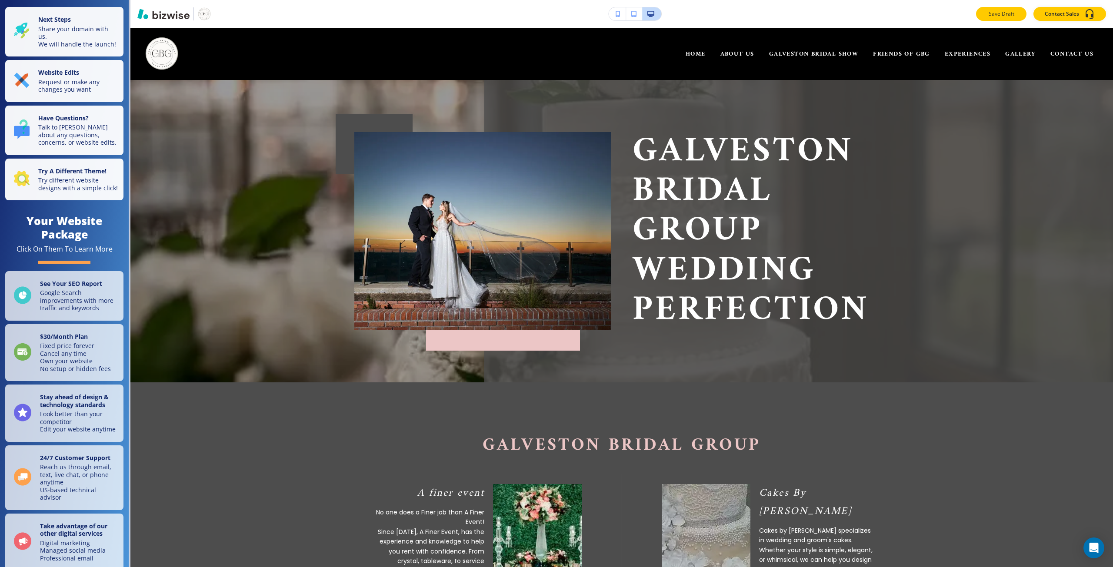
click at [989, 15] on p "Save Draft" at bounding box center [1001, 14] width 28 height 8
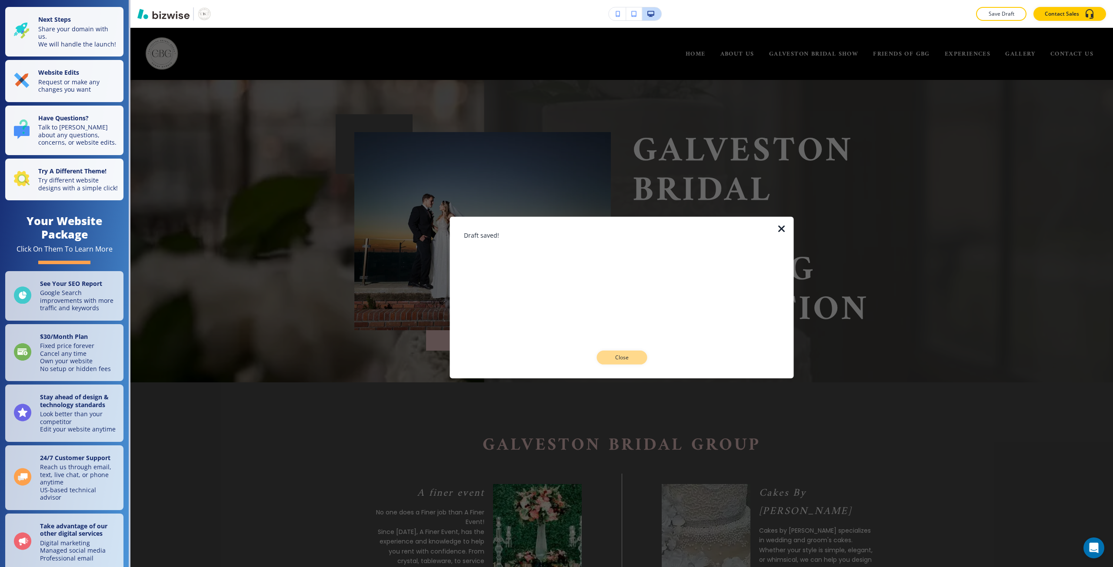
click at [619, 361] on p "Close" at bounding box center [622, 358] width 28 height 8
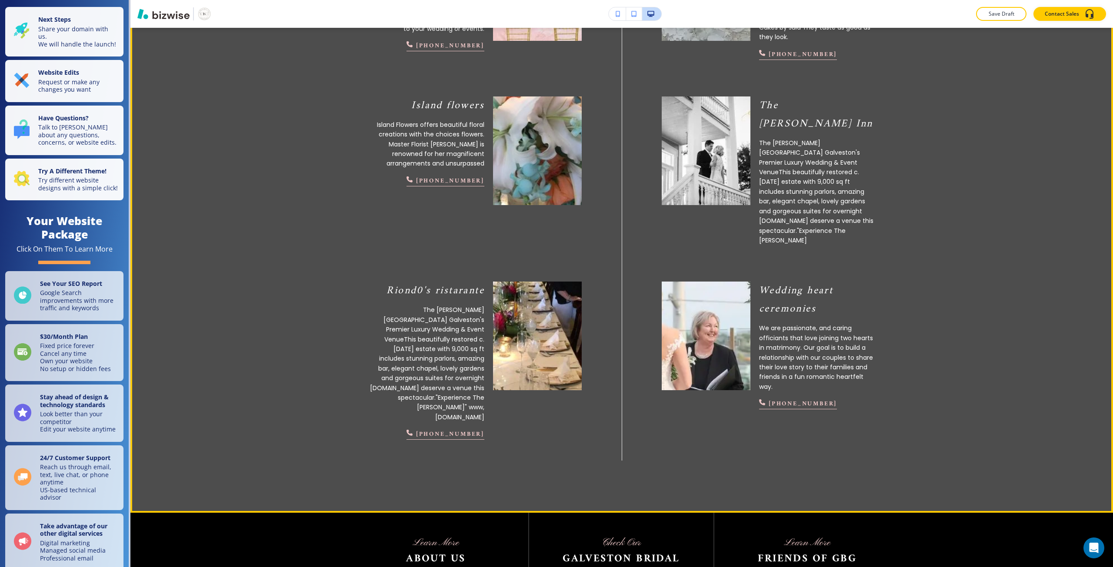
scroll to position [565, 0]
